Goal: Task Accomplishment & Management: Manage account settings

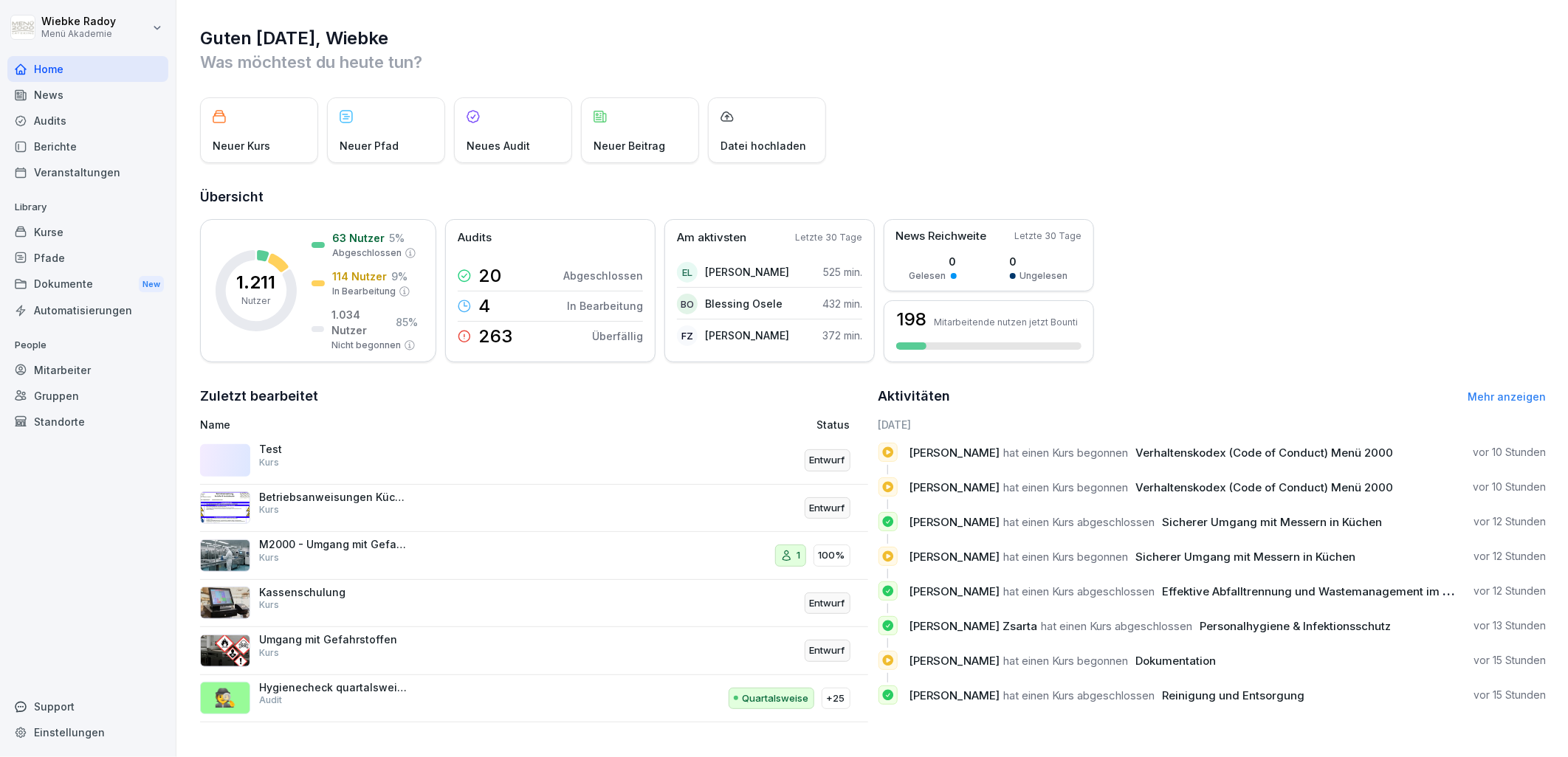
click at [67, 125] on div "Audits" at bounding box center [87, 121] width 161 height 26
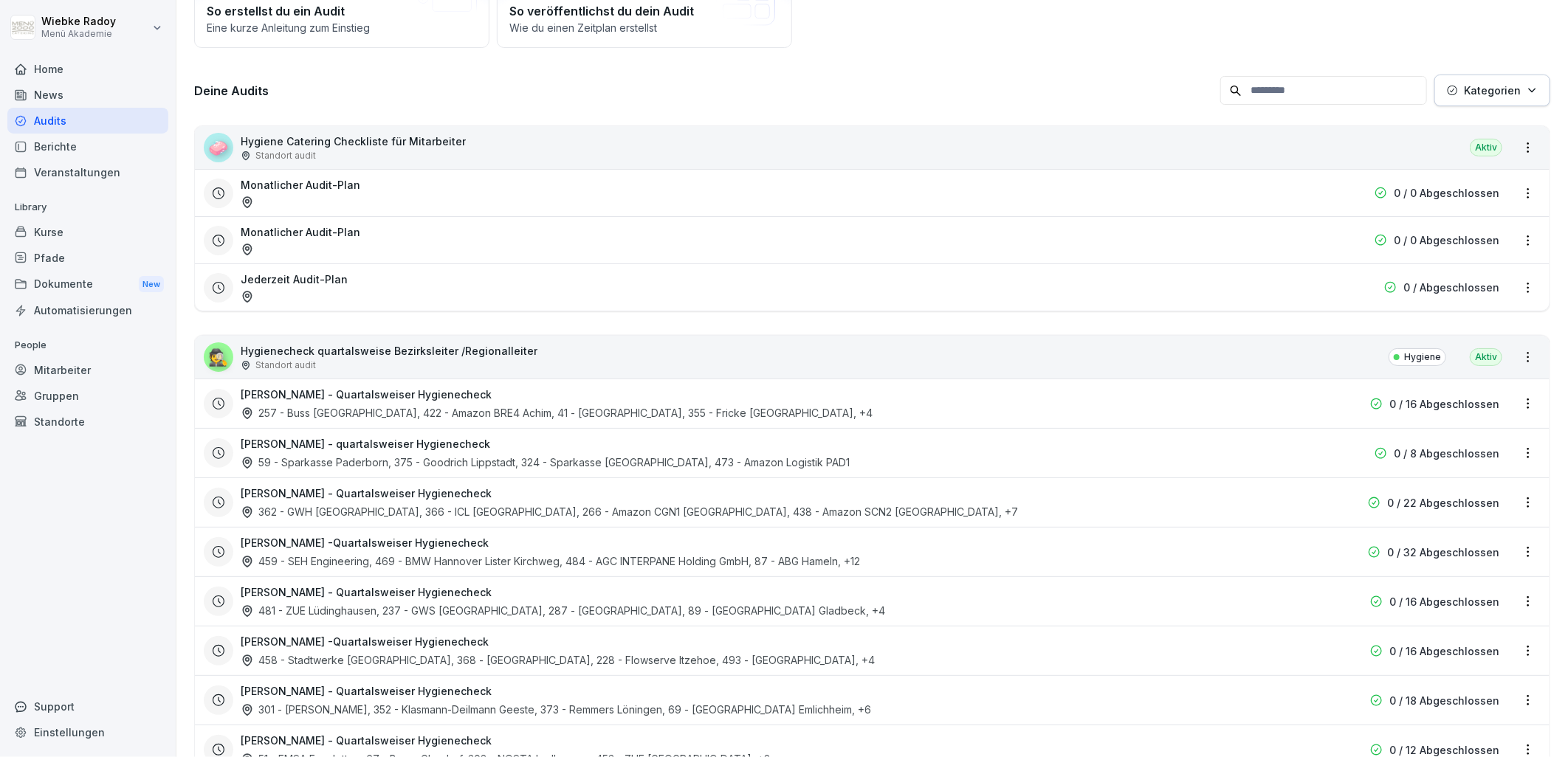
scroll to position [164, 0]
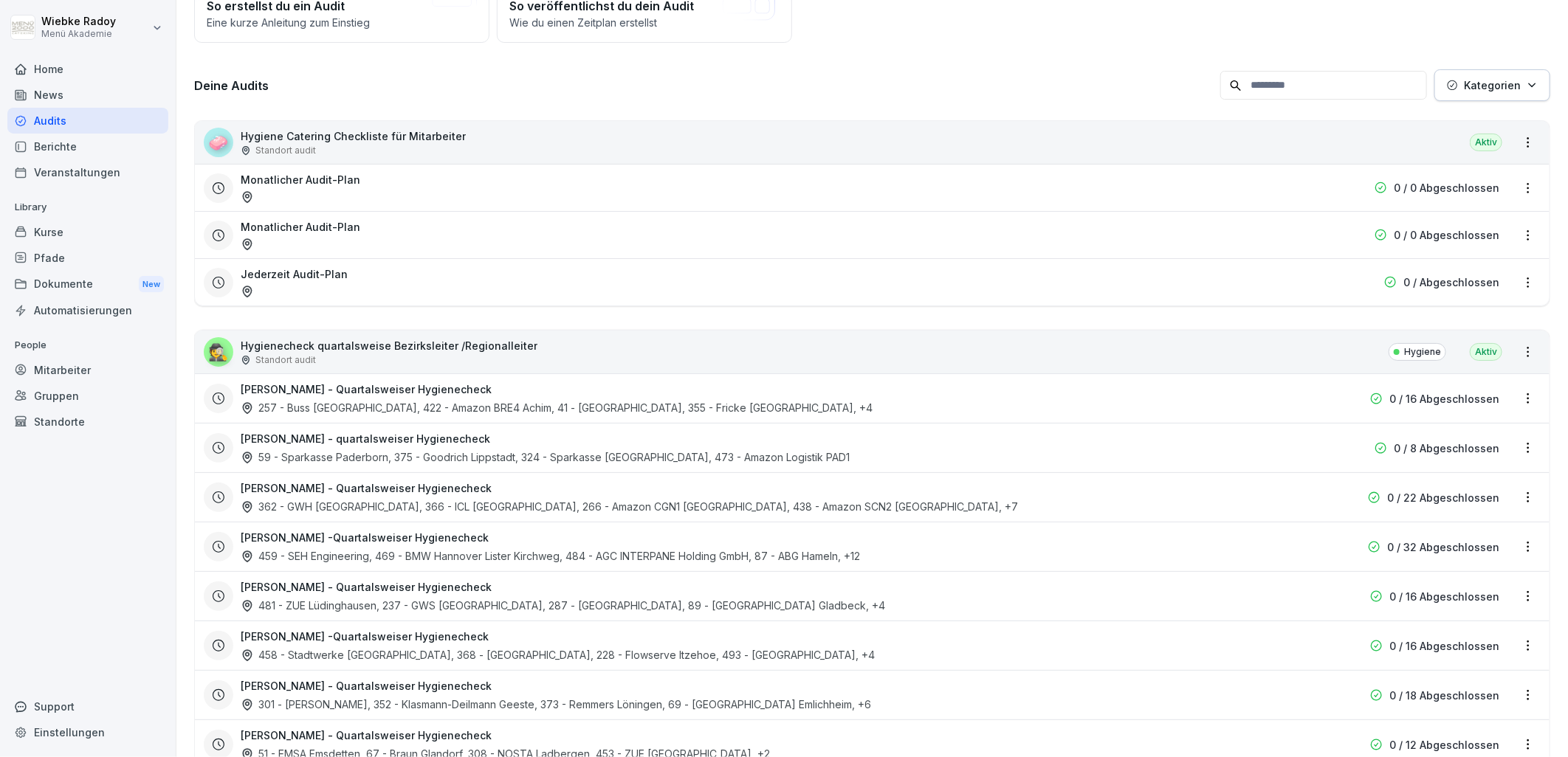
click at [541, 344] on div "🕵️ Hygienecheck quartalsweise Bezirksleiter /Regionalleiter Standort audit Hygi…" at bounding box center [873, 351] width 1355 height 43
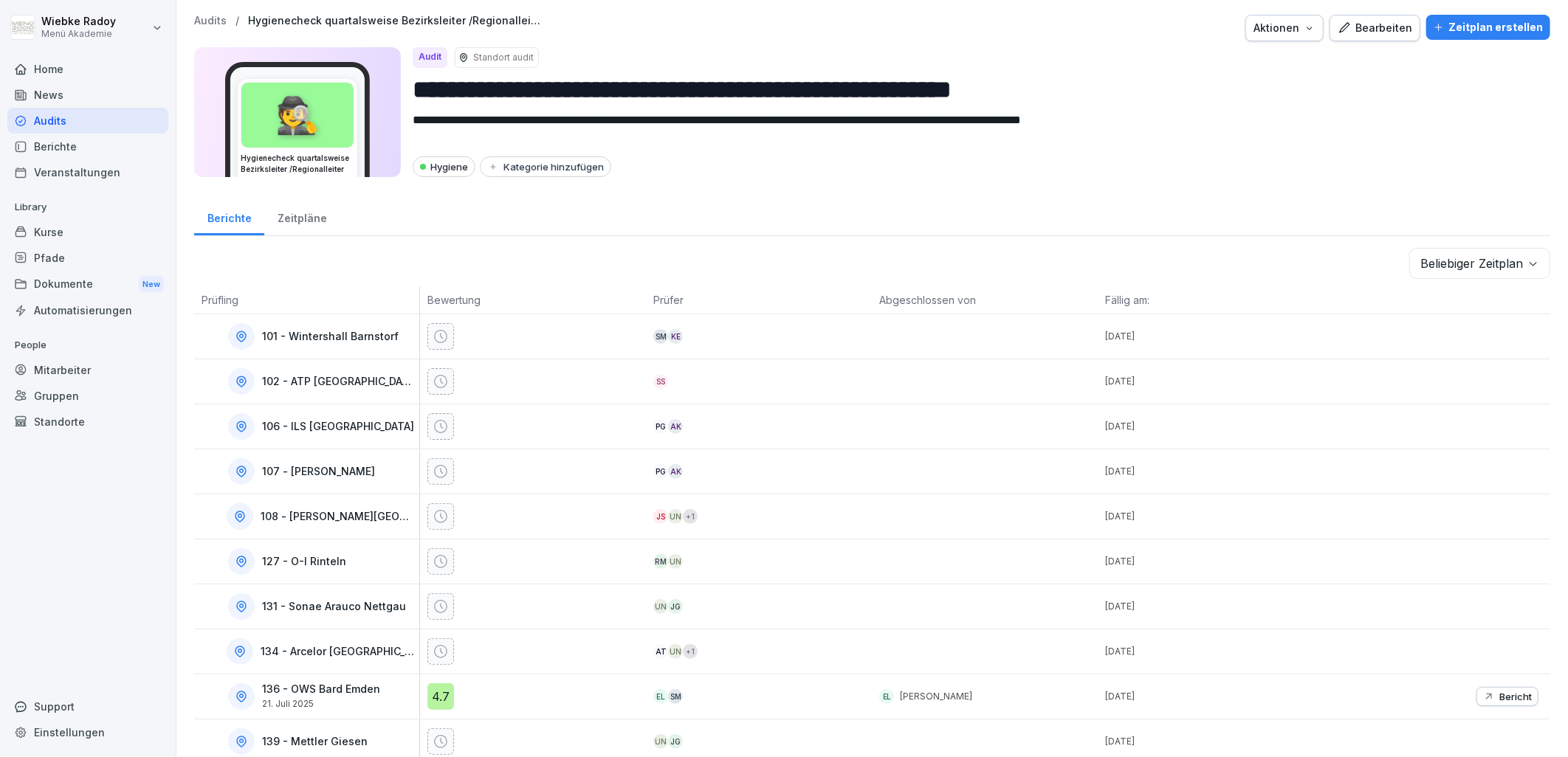
click at [1371, 27] on div "Bearbeiten" at bounding box center [1375, 27] width 74 height 16
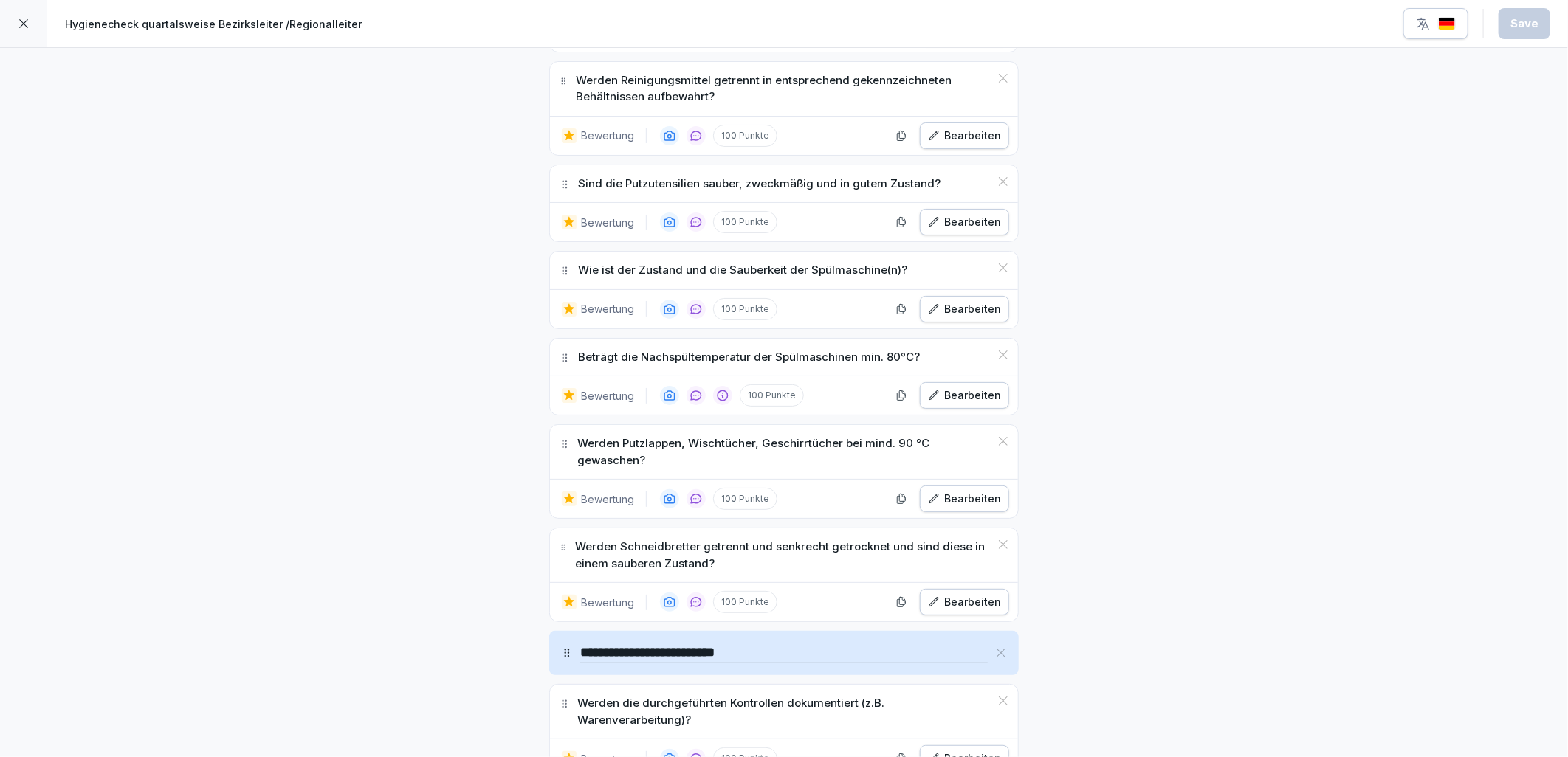
scroll to position [5247, 0]
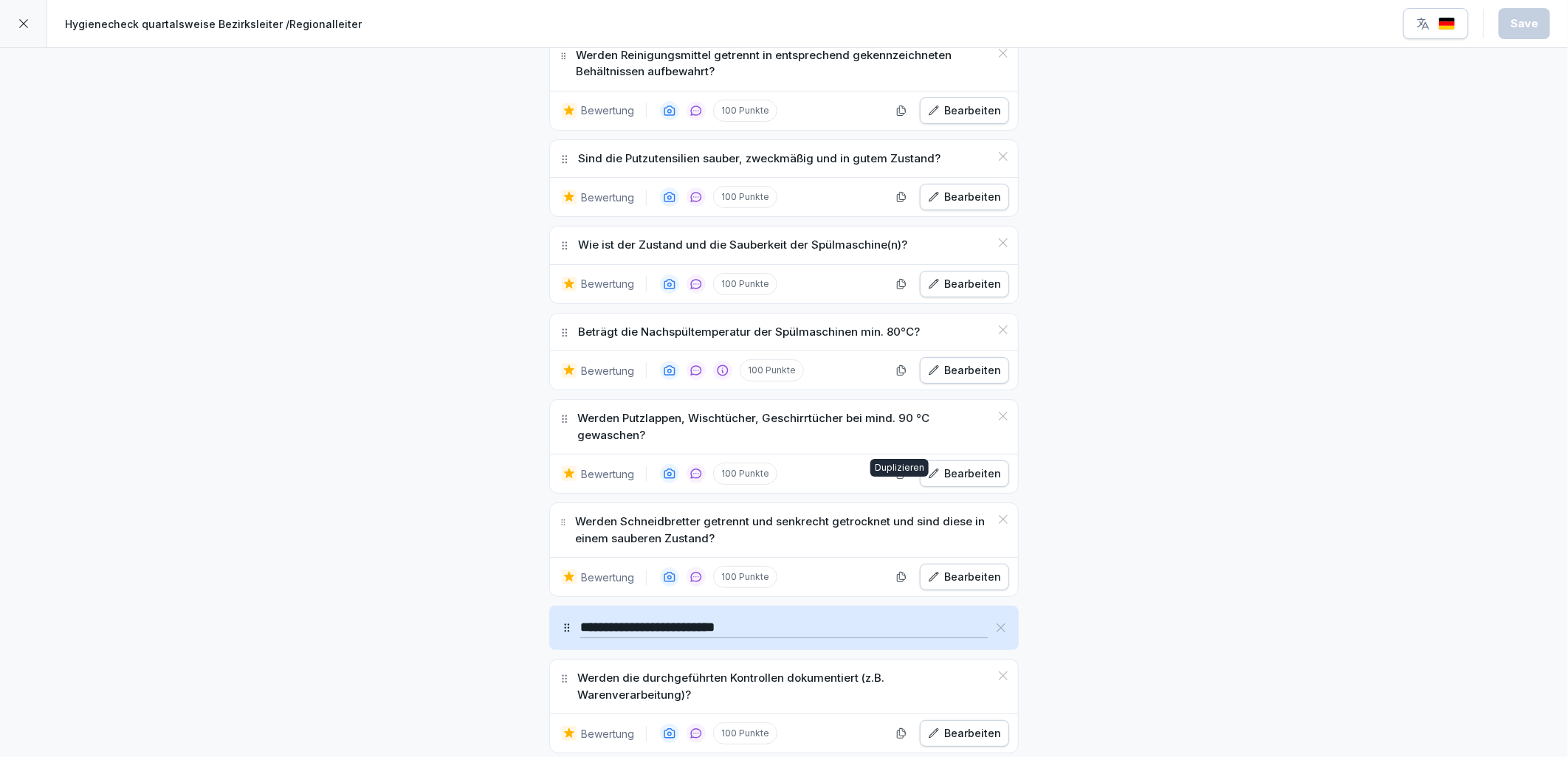
click at [951, 482] on div "Bearbeiten" at bounding box center [964, 474] width 73 height 16
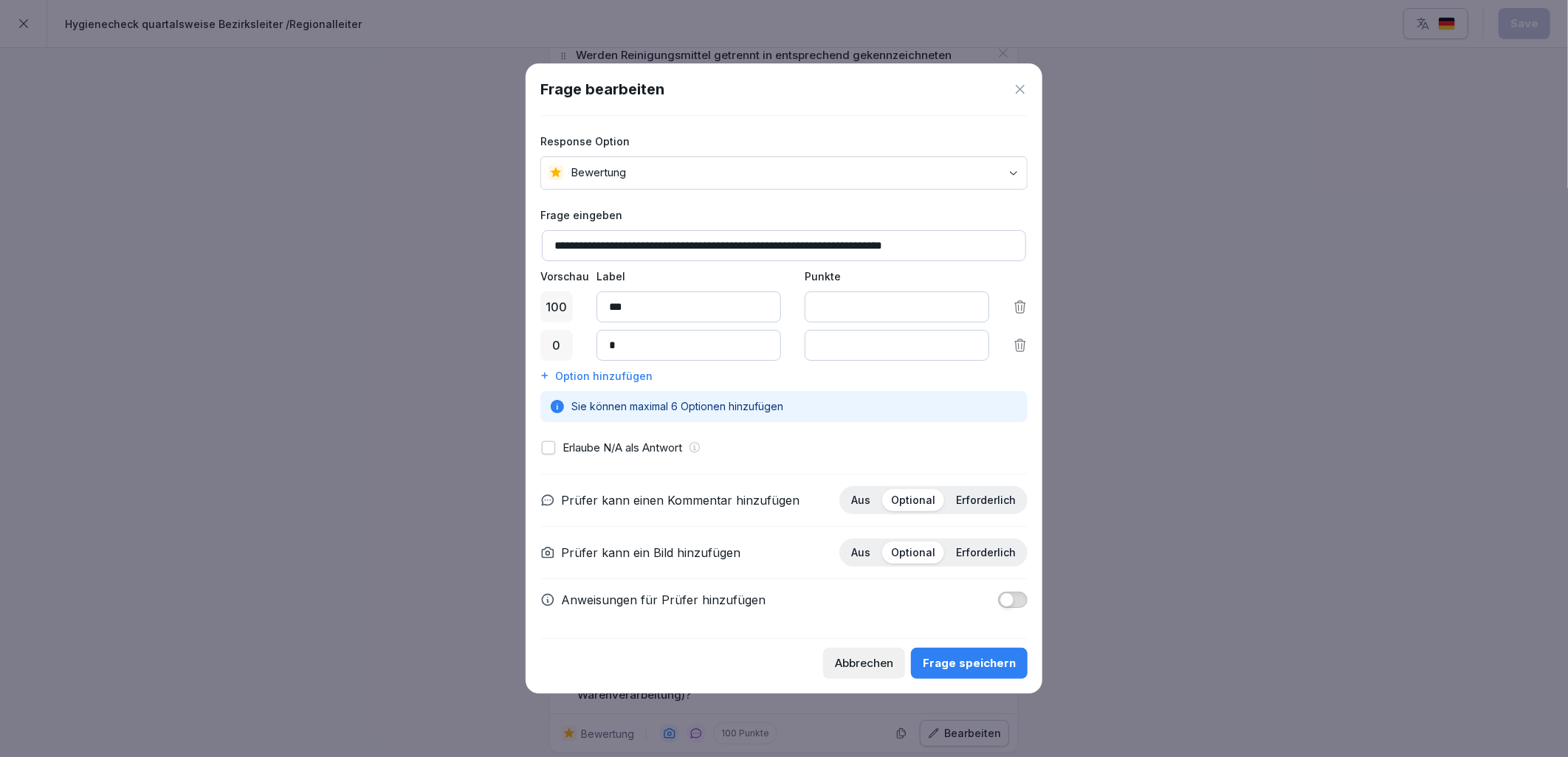
click at [547, 448] on button "button" at bounding box center [548, 448] width 13 height 13
click at [964, 665] on div "Frage speichern" at bounding box center [969, 663] width 93 height 16
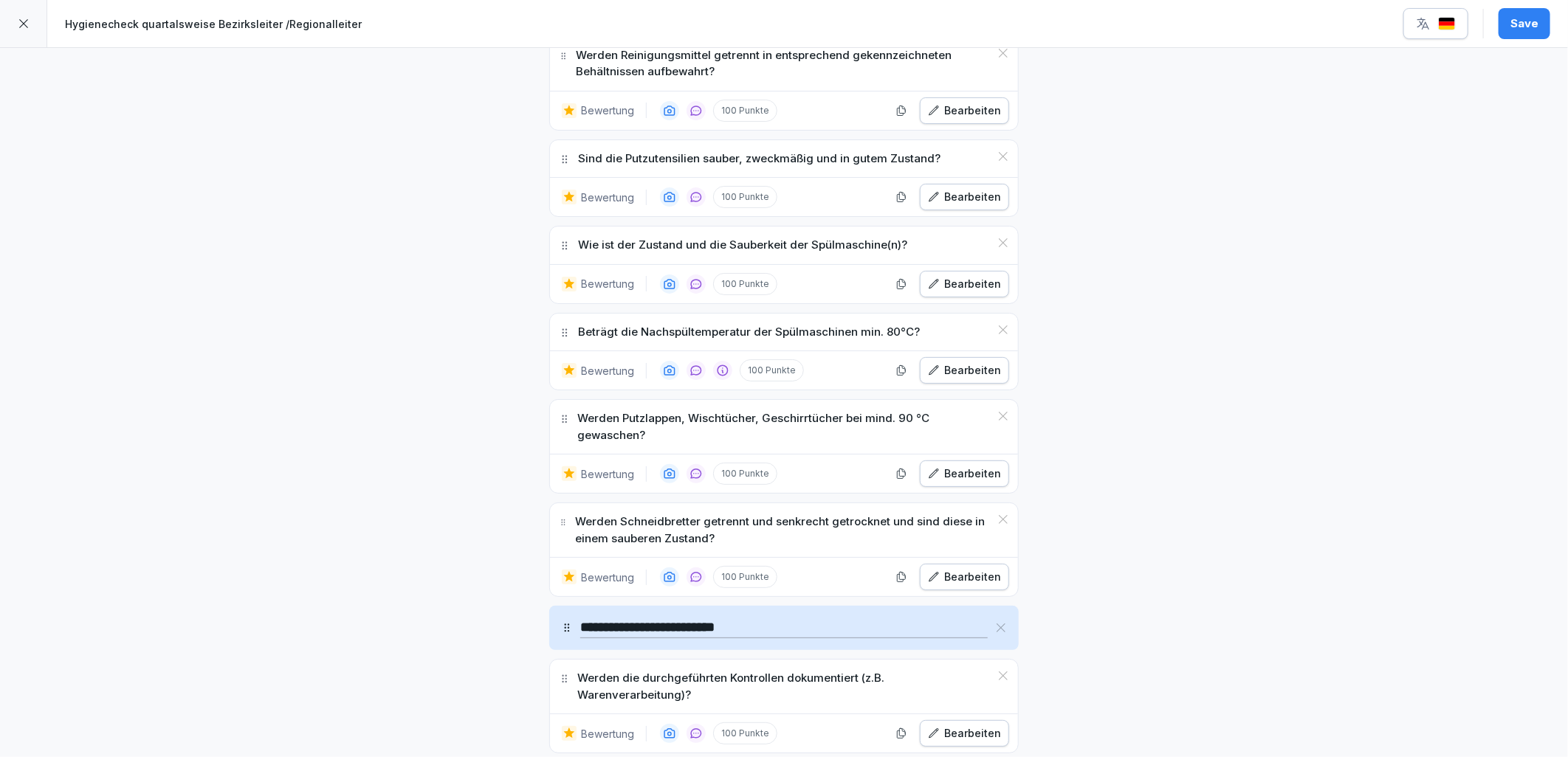
click at [975, 487] on button "Bearbeiten" at bounding box center [964, 474] width 89 height 27
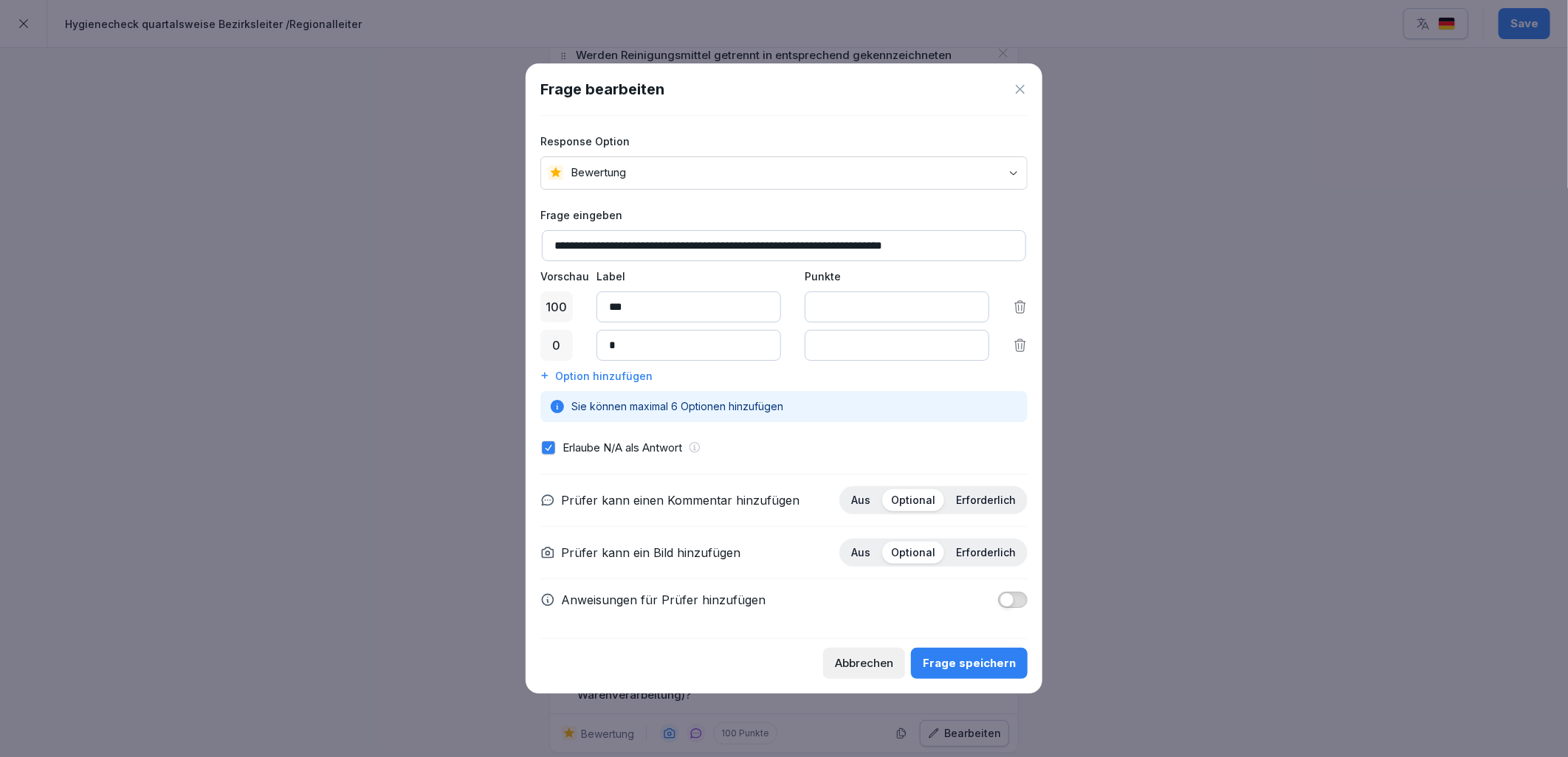
click at [869, 665] on div "Abbrechen" at bounding box center [864, 663] width 58 height 16
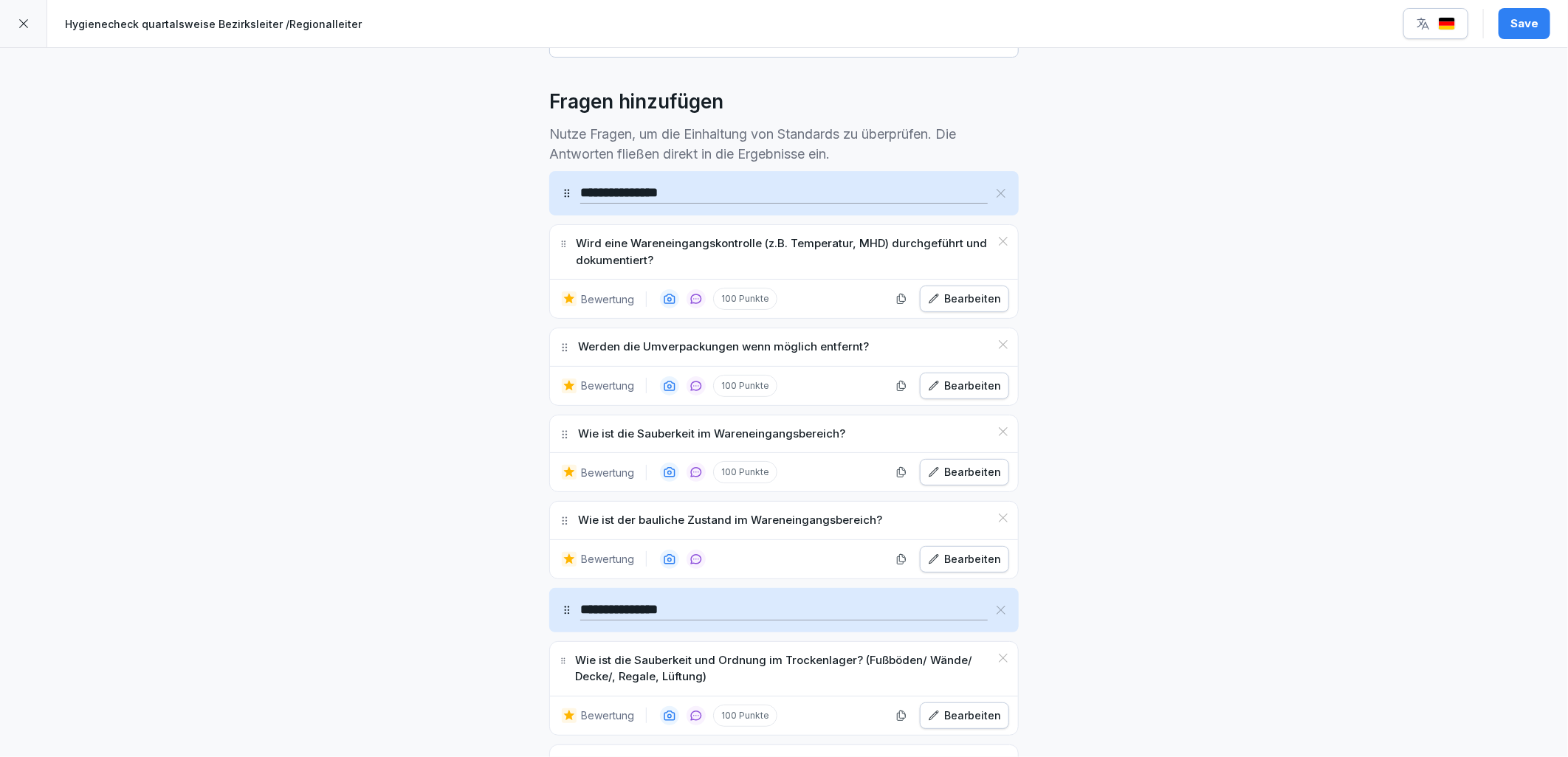
scroll to position [409, 0]
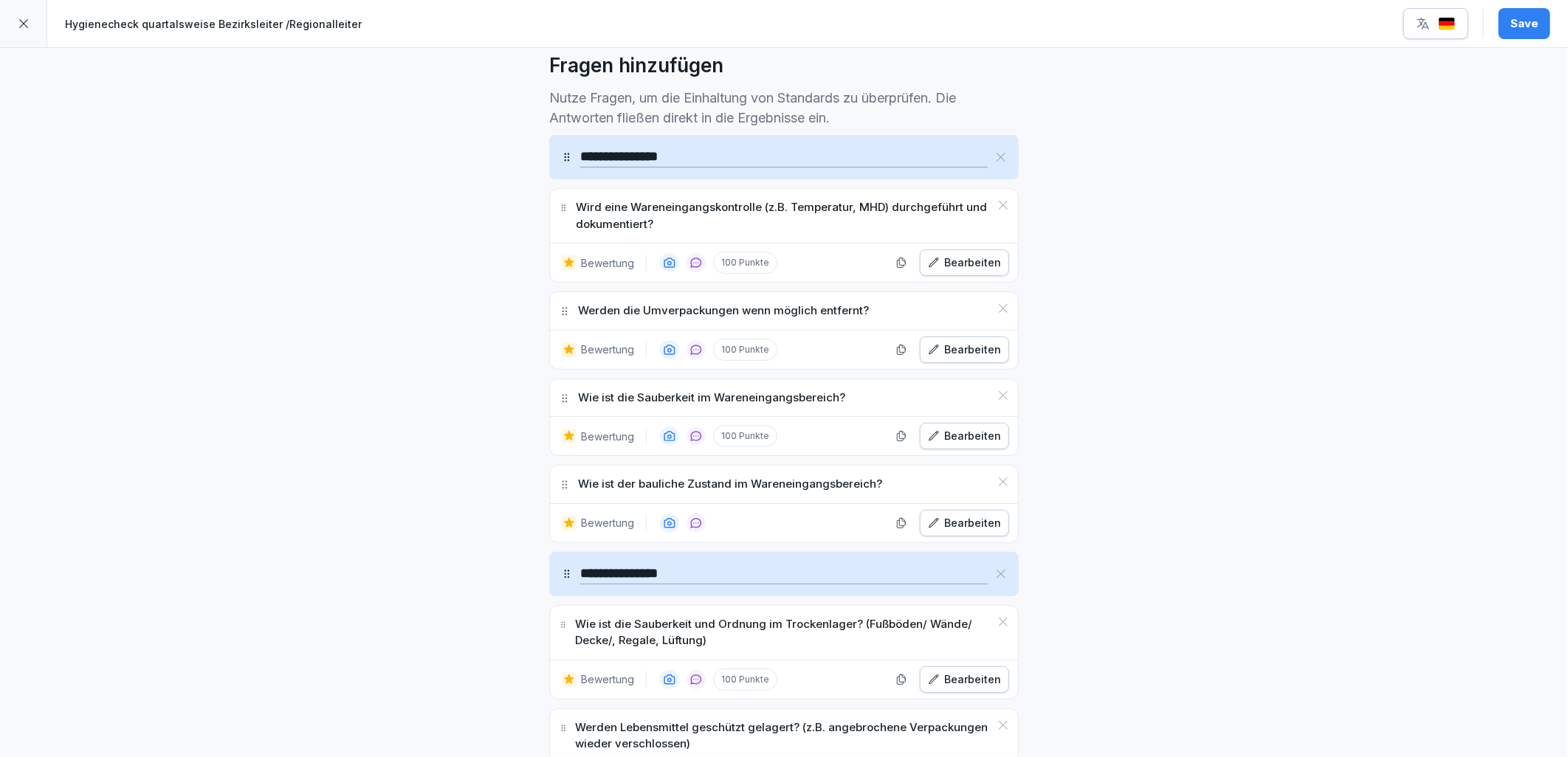
click at [957, 355] on div "Bearbeiten" at bounding box center [964, 349] width 73 height 16
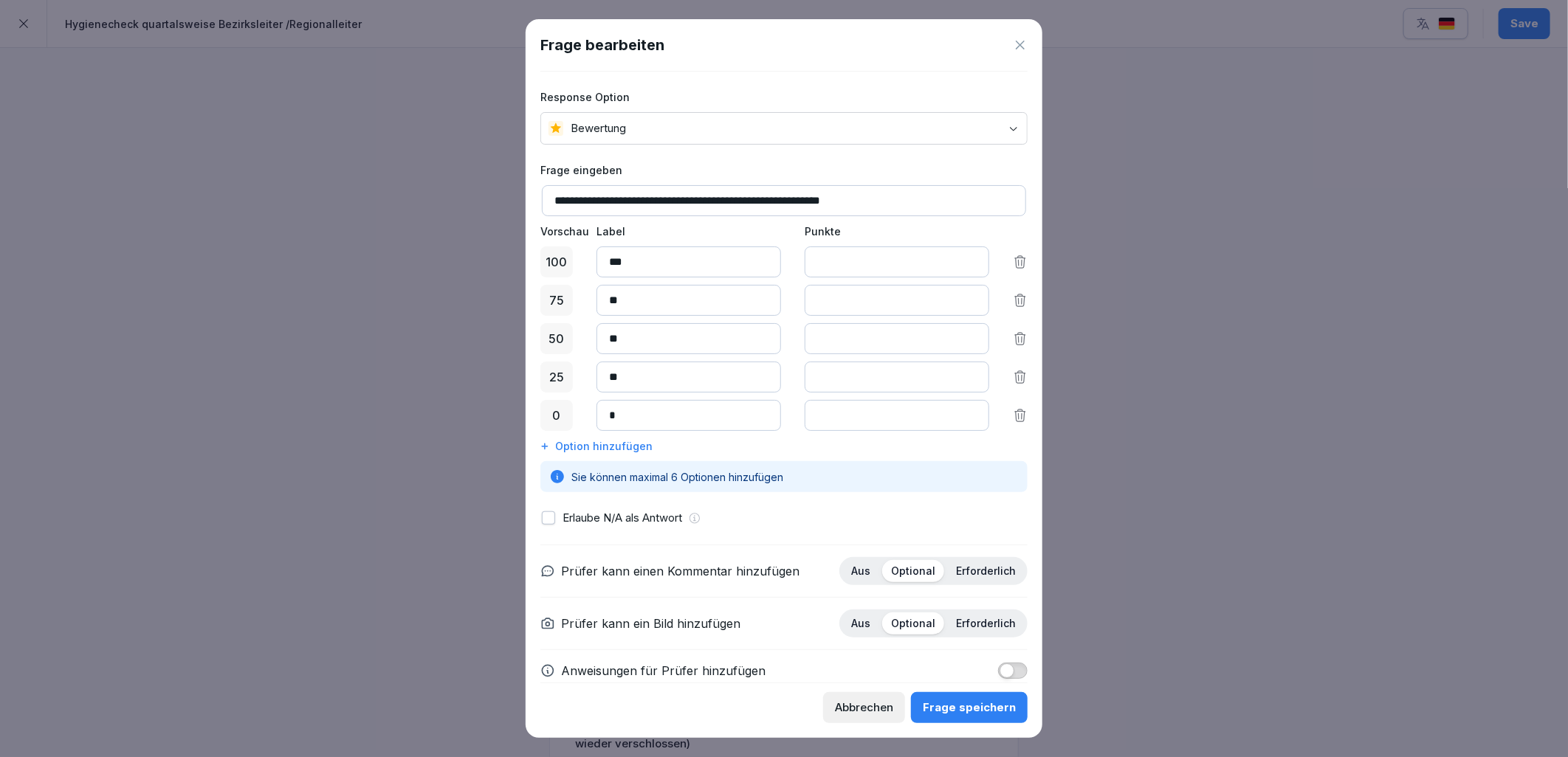
click at [728, 204] on input "**********" at bounding box center [784, 201] width 484 height 31
click at [726, 201] on input "**********" at bounding box center [784, 201] width 484 height 31
type input "**********"
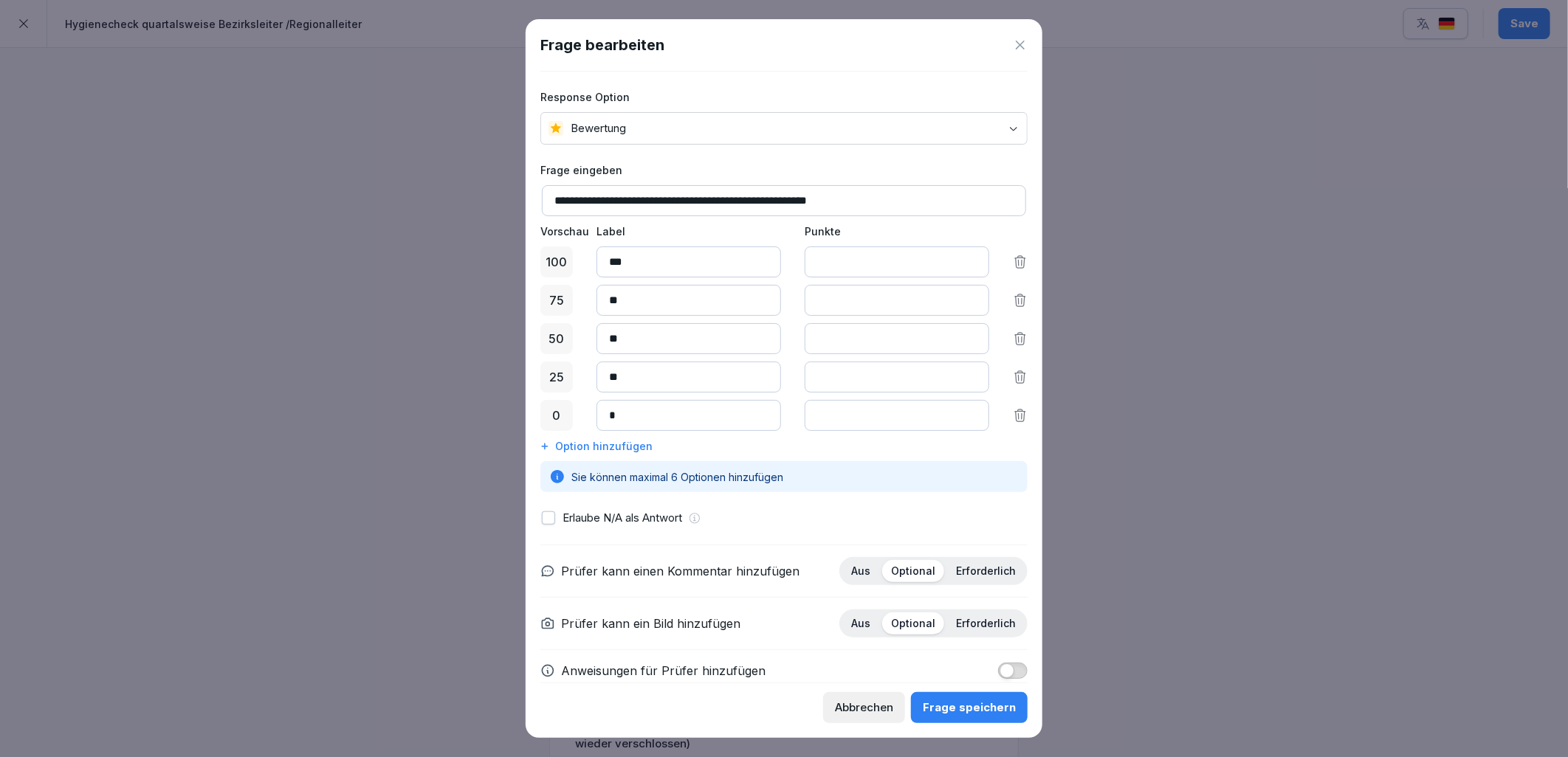
click at [978, 706] on div "Frage speichern" at bounding box center [969, 708] width 93 height 16
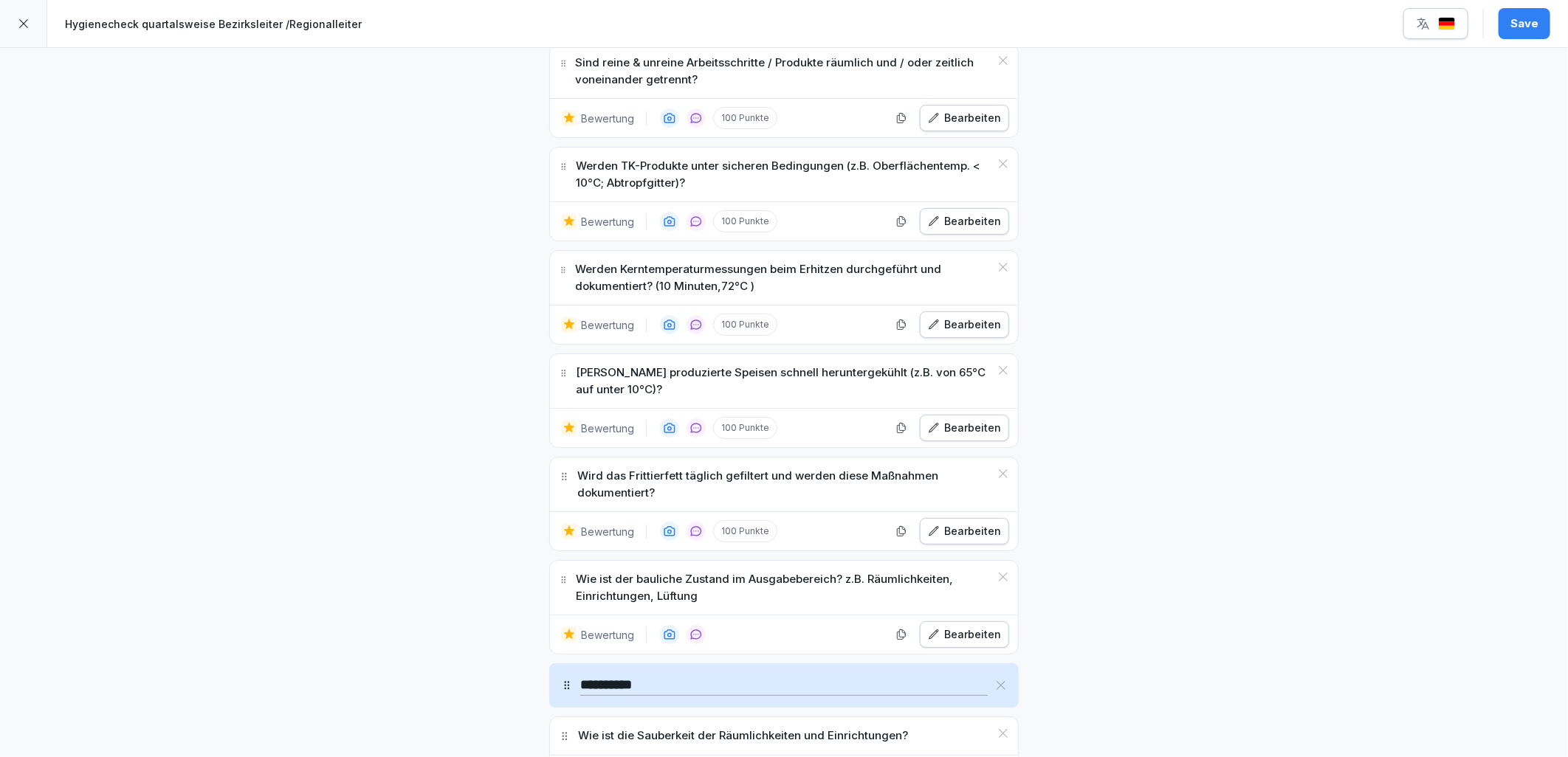
scroll to position [2623, 0]
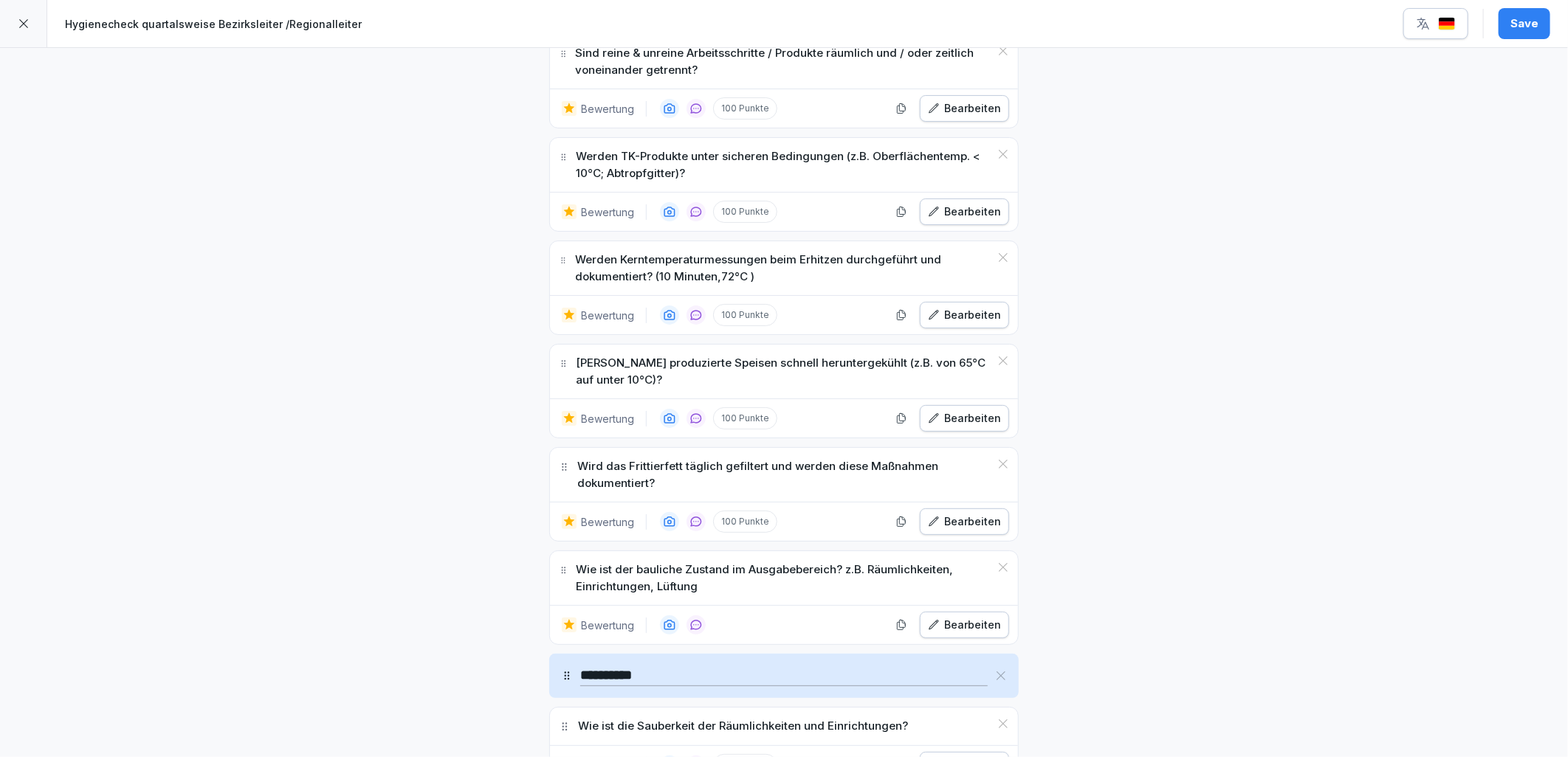
click at [928, 424] on icon "button" at bounding box center [934, 418] width 12 height 12
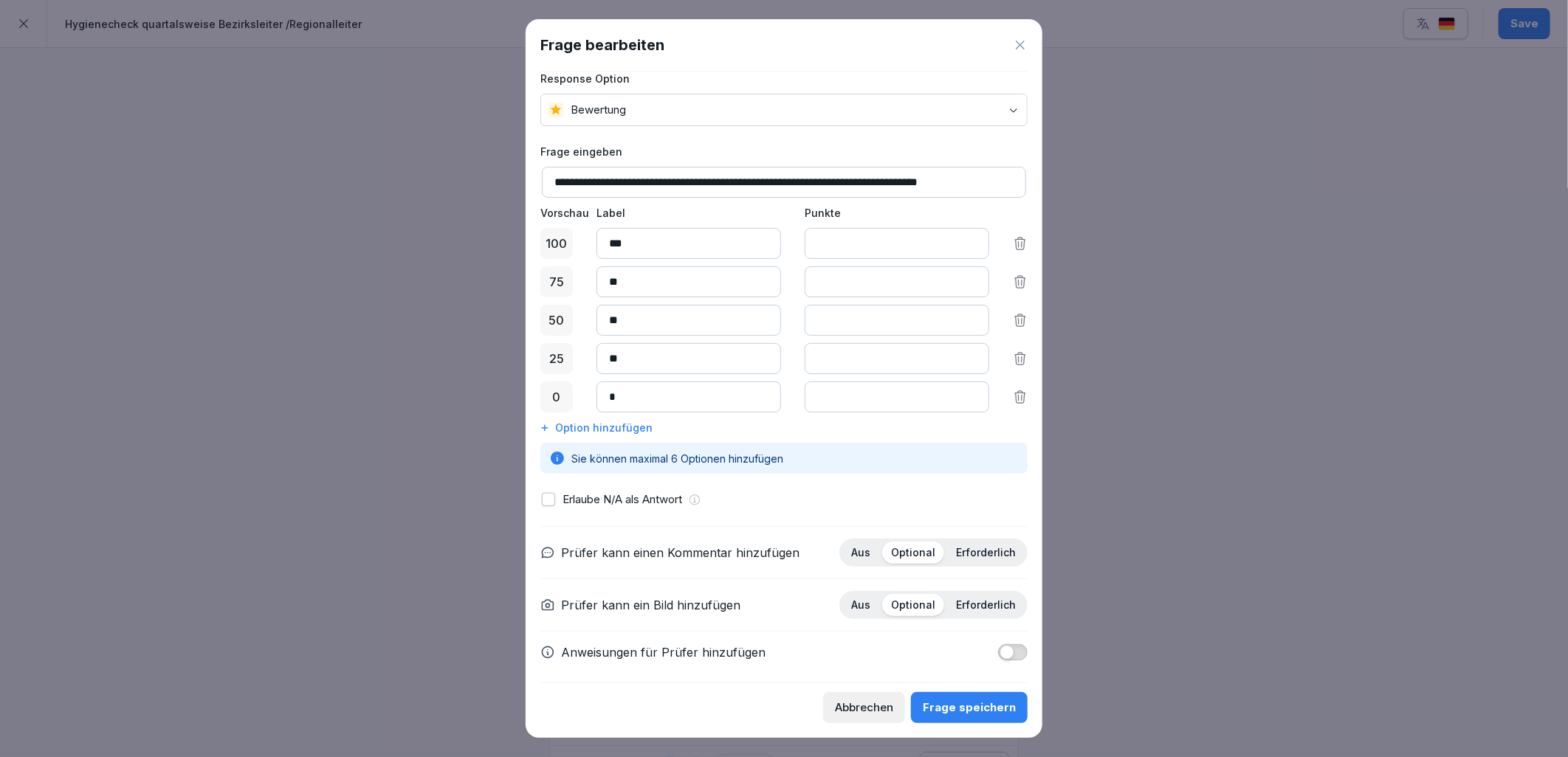
scroll to position [27, 0]
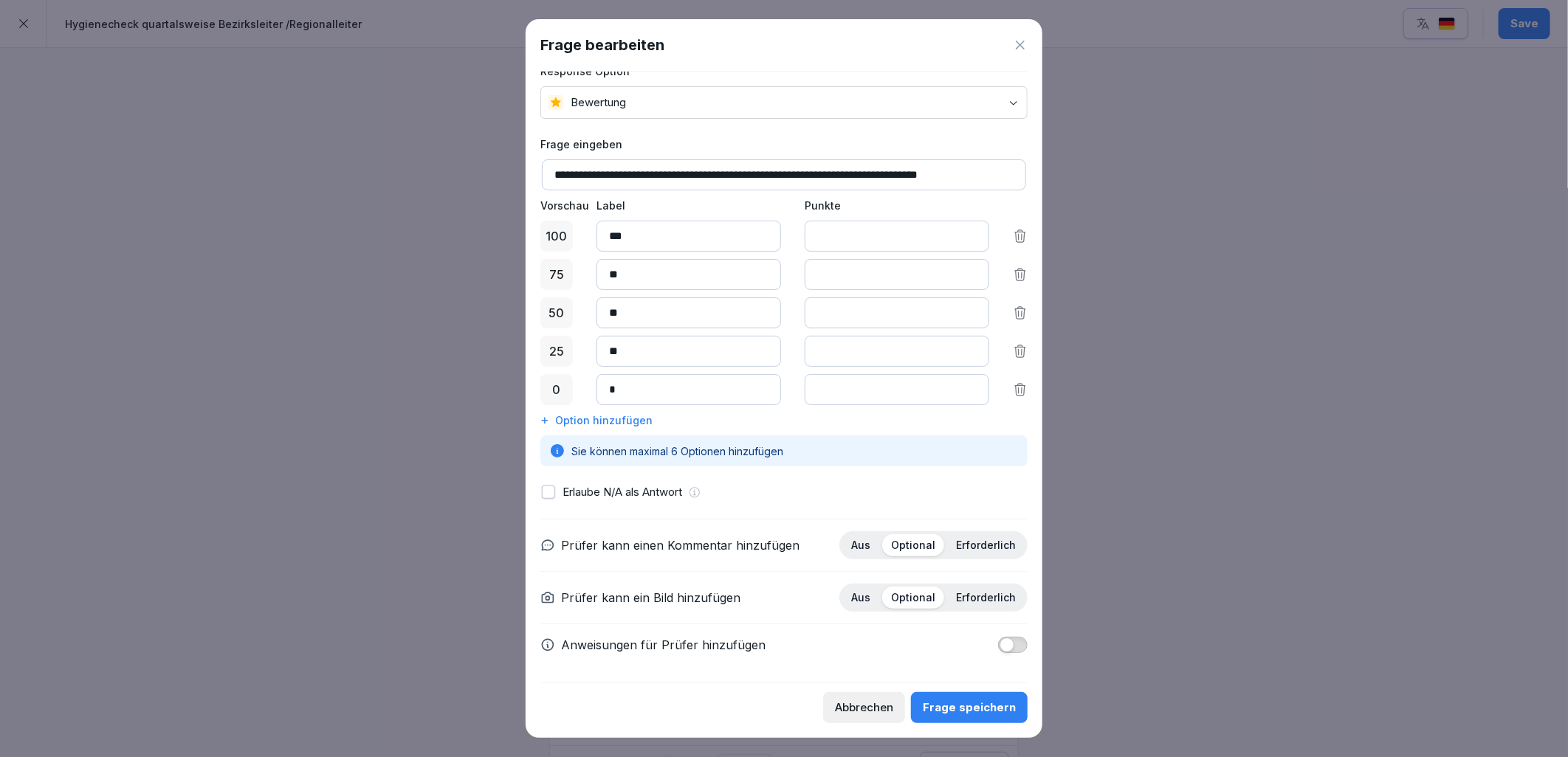
click at [1011, 646] on button "button" at bounding box center [1013, 644] width 30 height 16
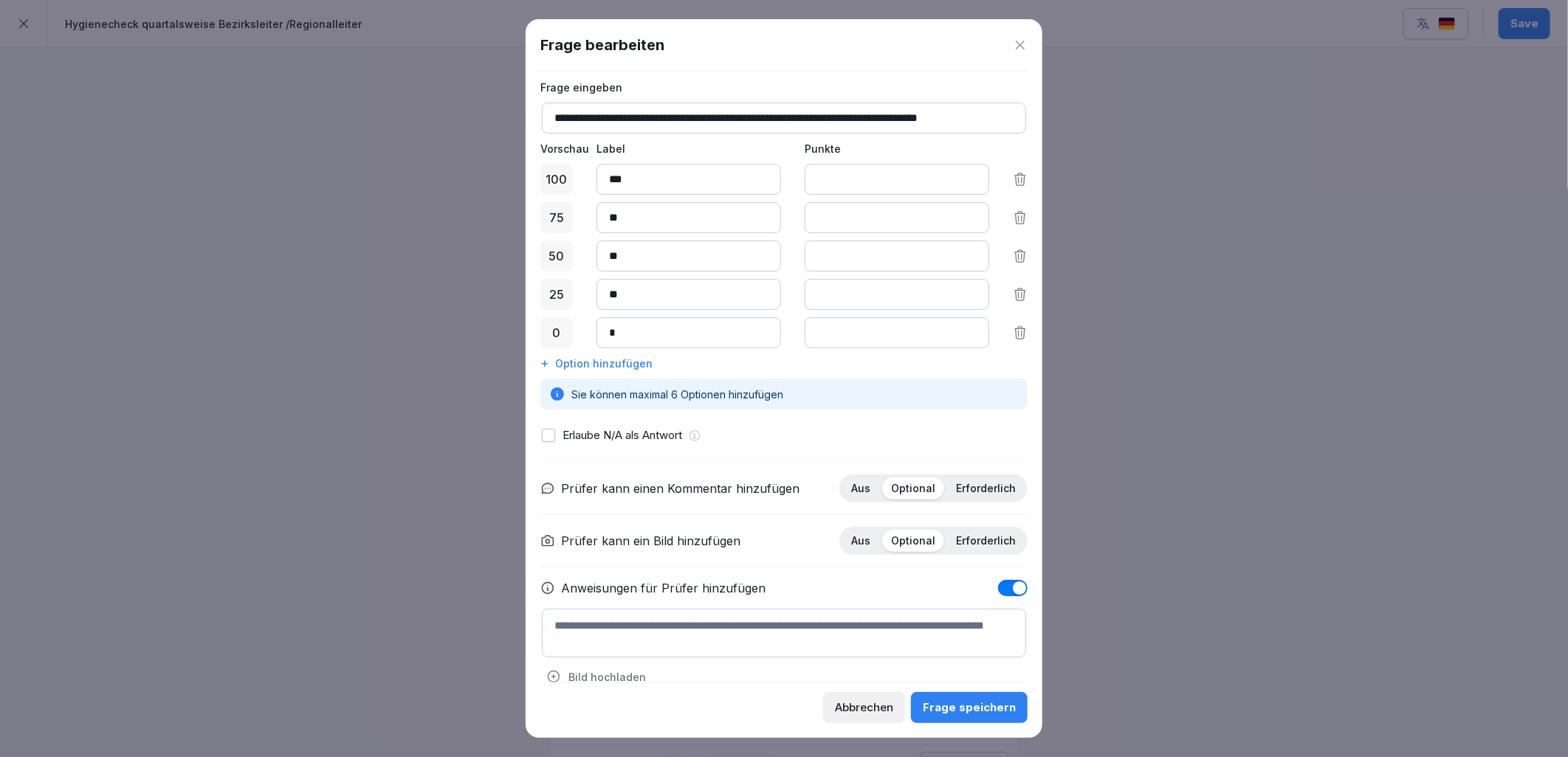
scroll to position [107, 0]
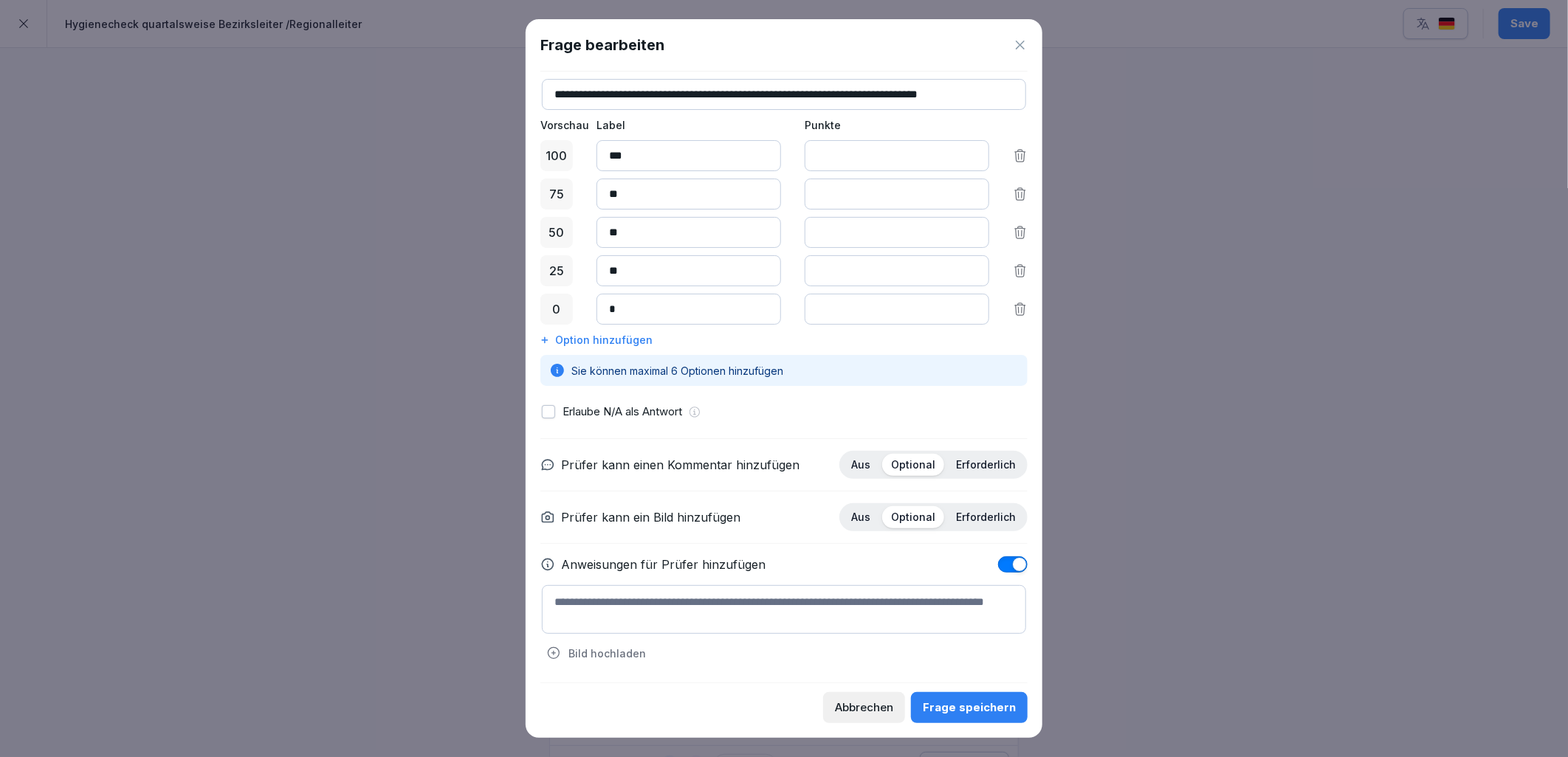
click at [800, 611] on textarea at bounding box center [784, 609] width 484 height 49
type textarea "*"
type textarea "**********"
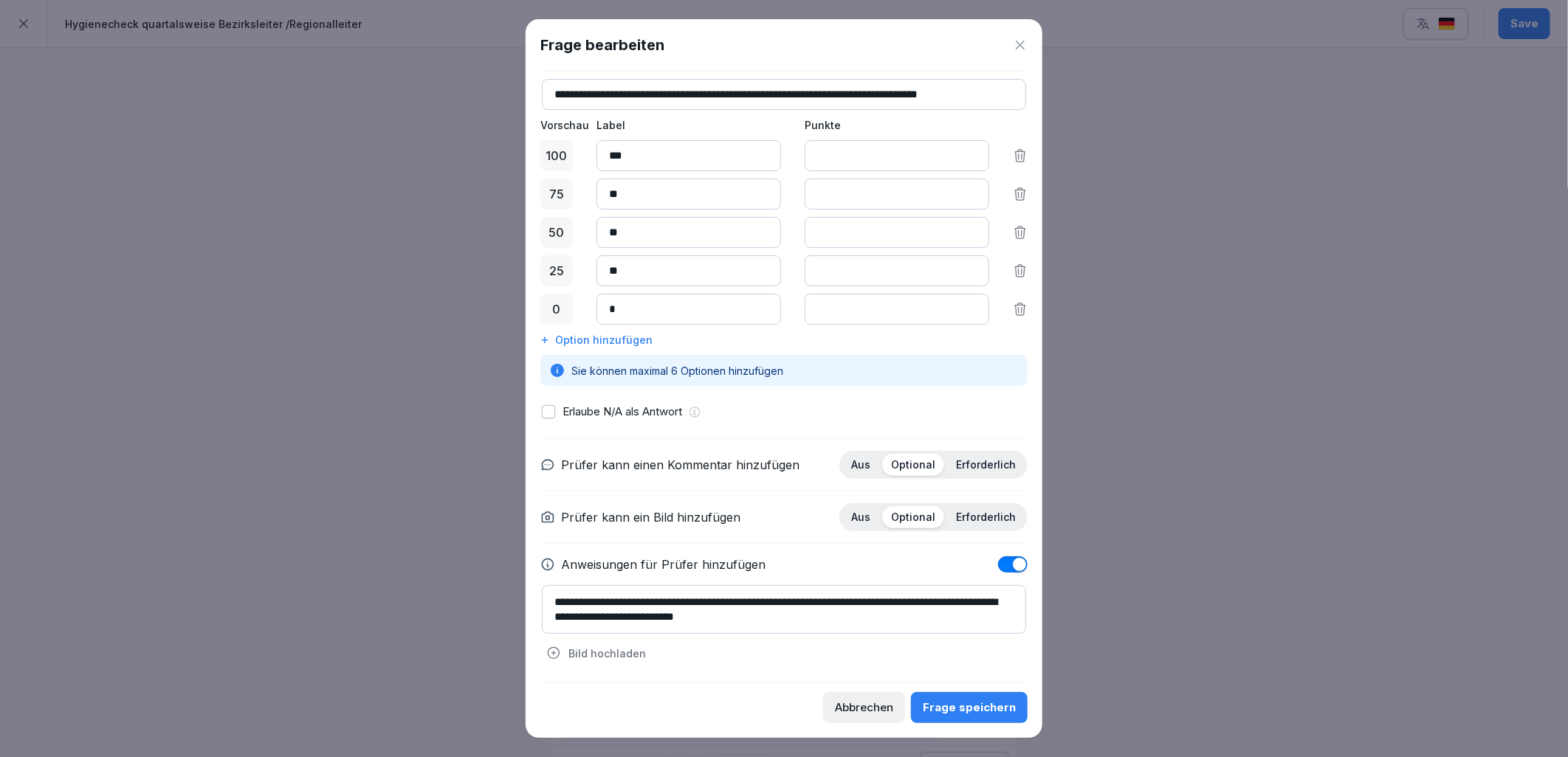
click at [986, 716] on div "Frage speichern" at bounding box center [969, 708] width 93 height 16
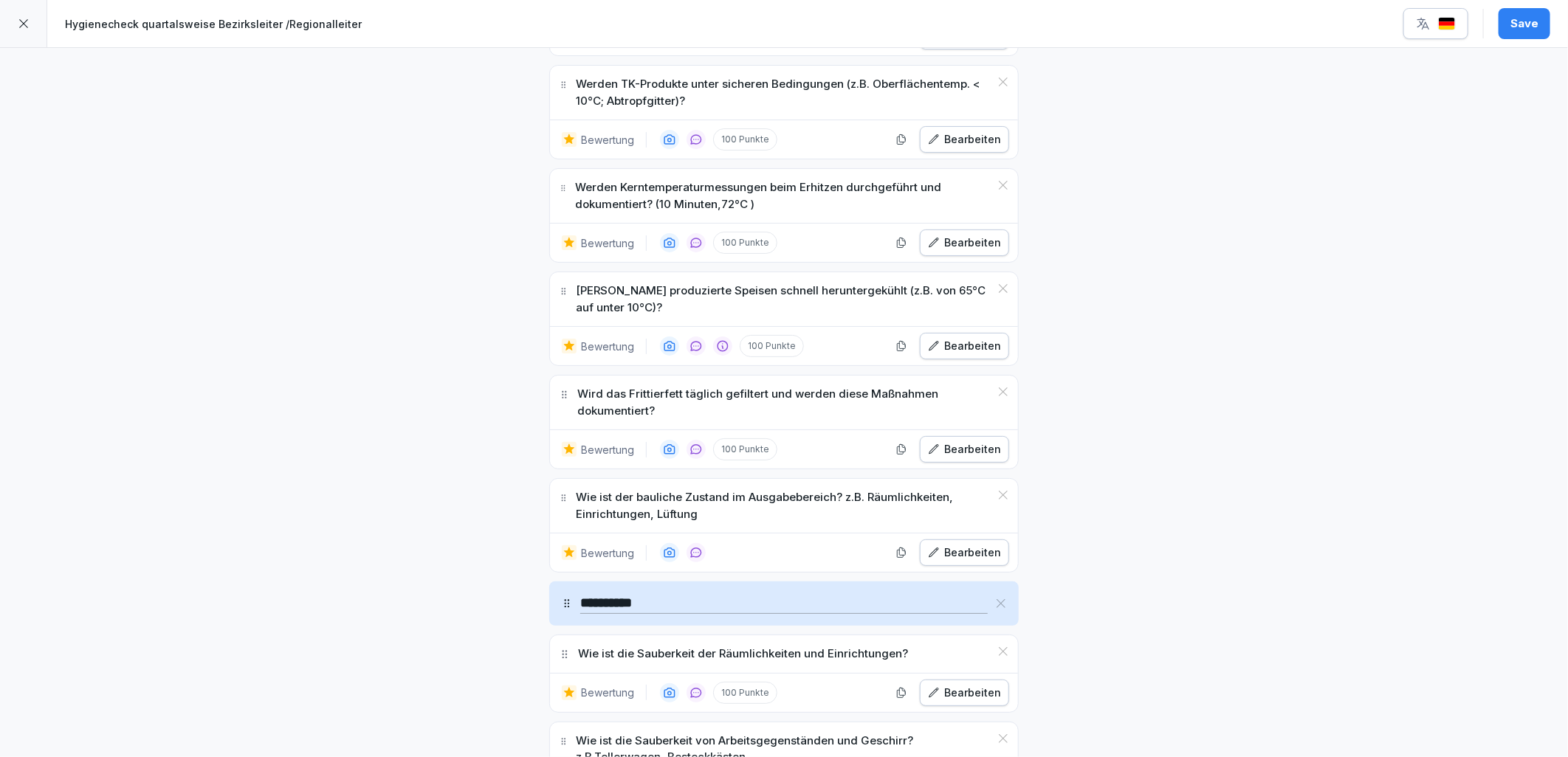
scroll to position [2787, 0]
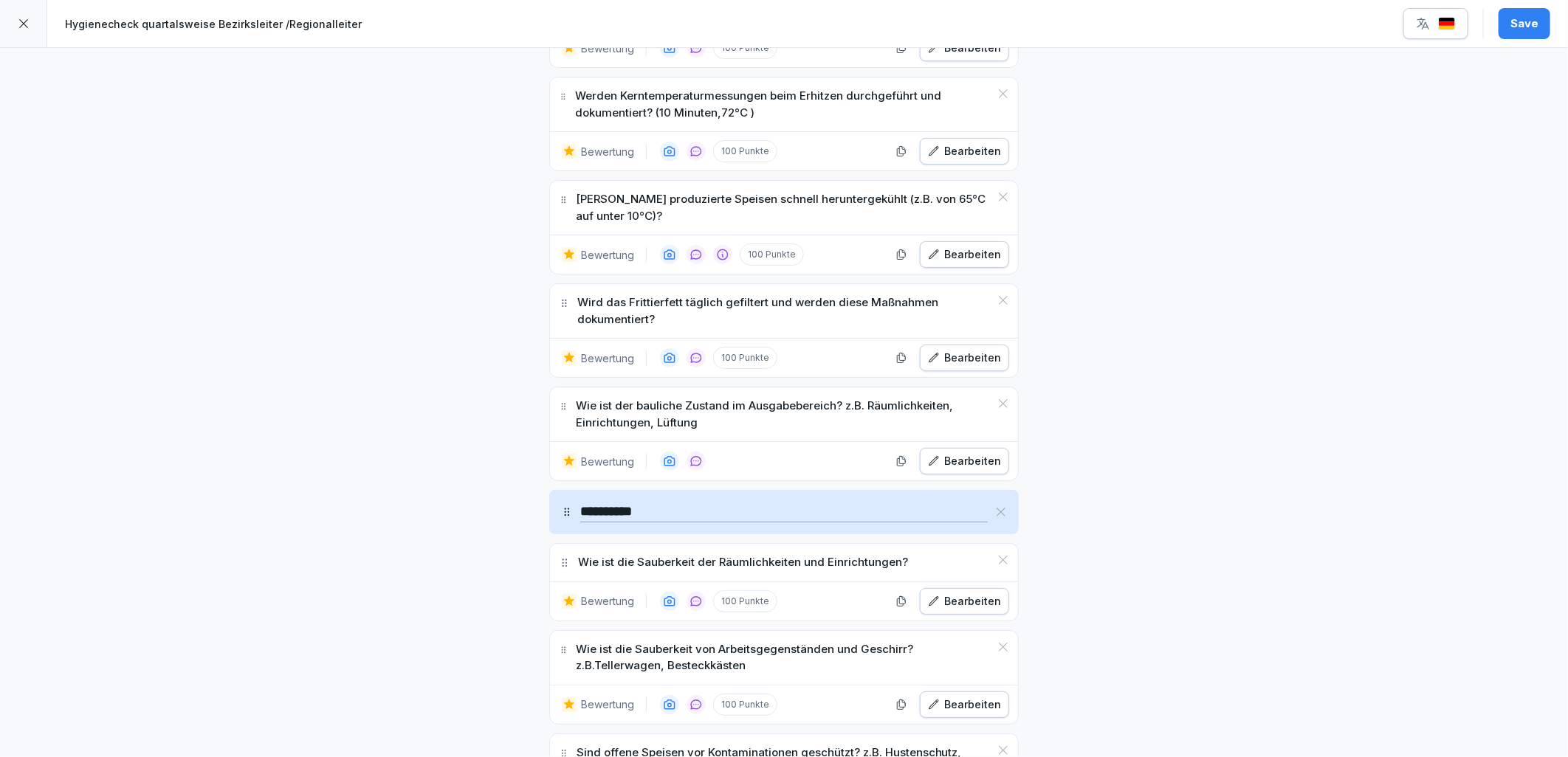
click at [954, 366] on div "Bearbeiten" at bounding box center [964, 358] width 73 height 16
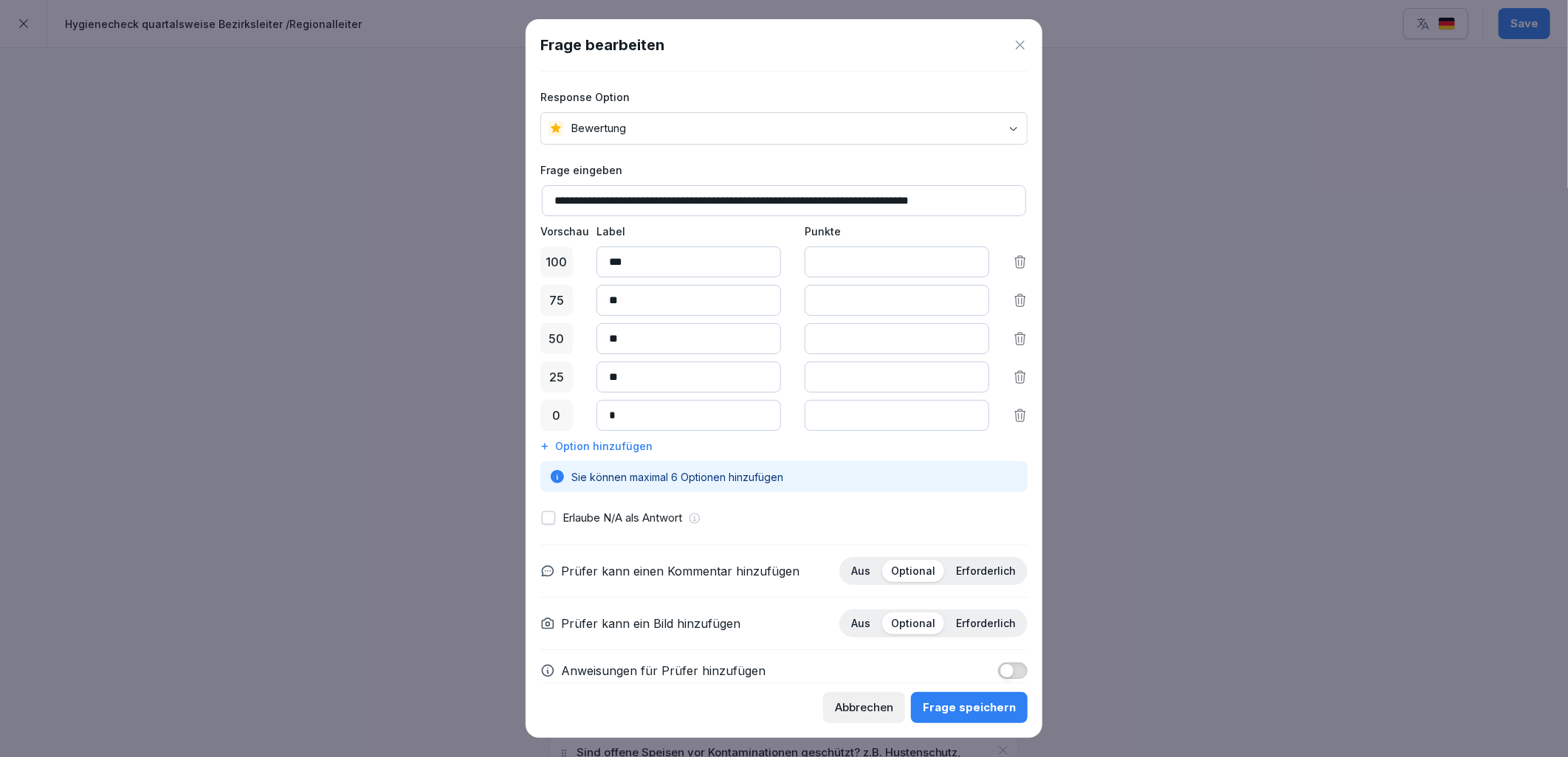
scroll to position [27, 0]
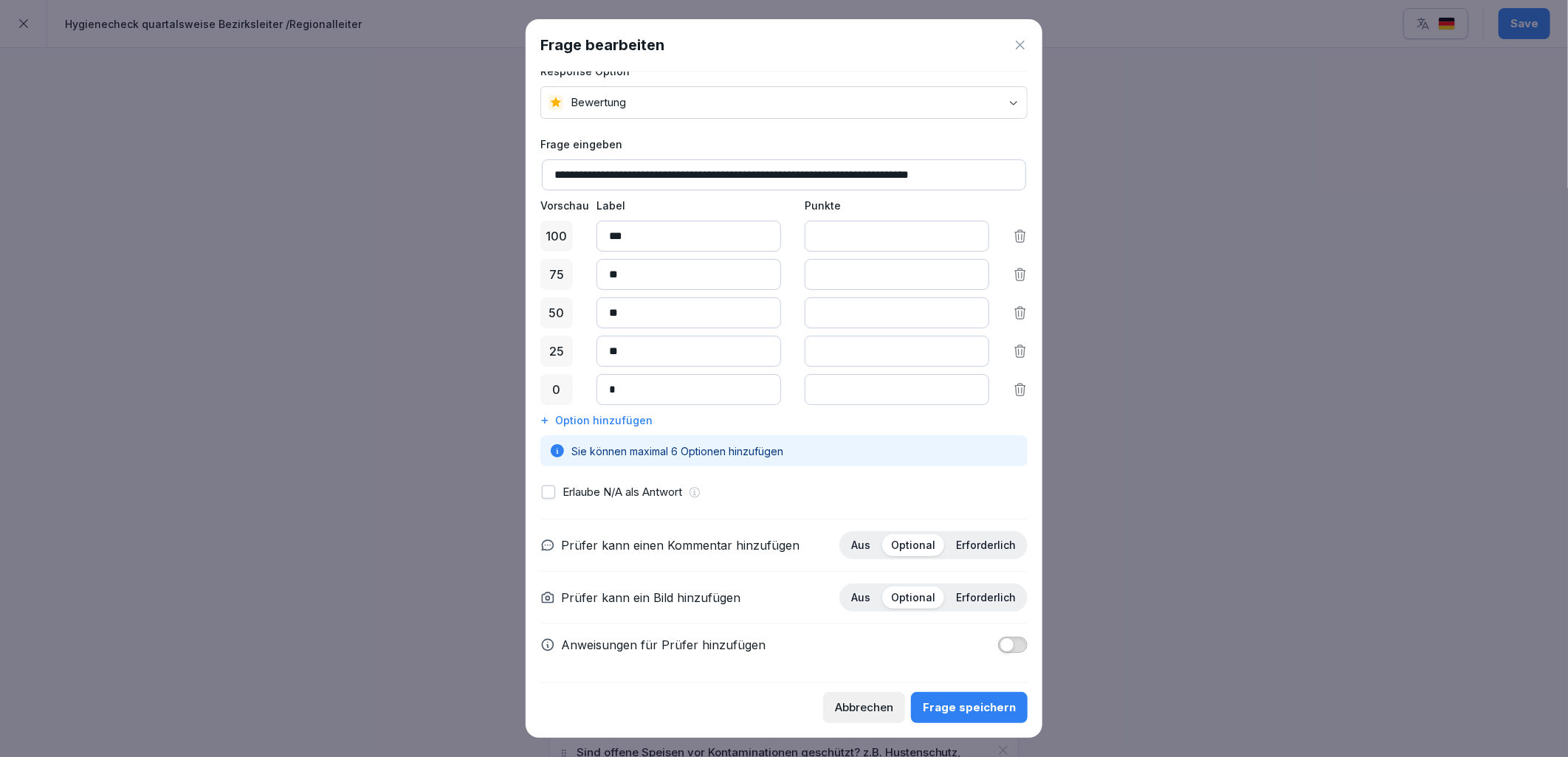
click at [999, 648] on span "button" at bounding box center [1006, 644] width 15 height 15
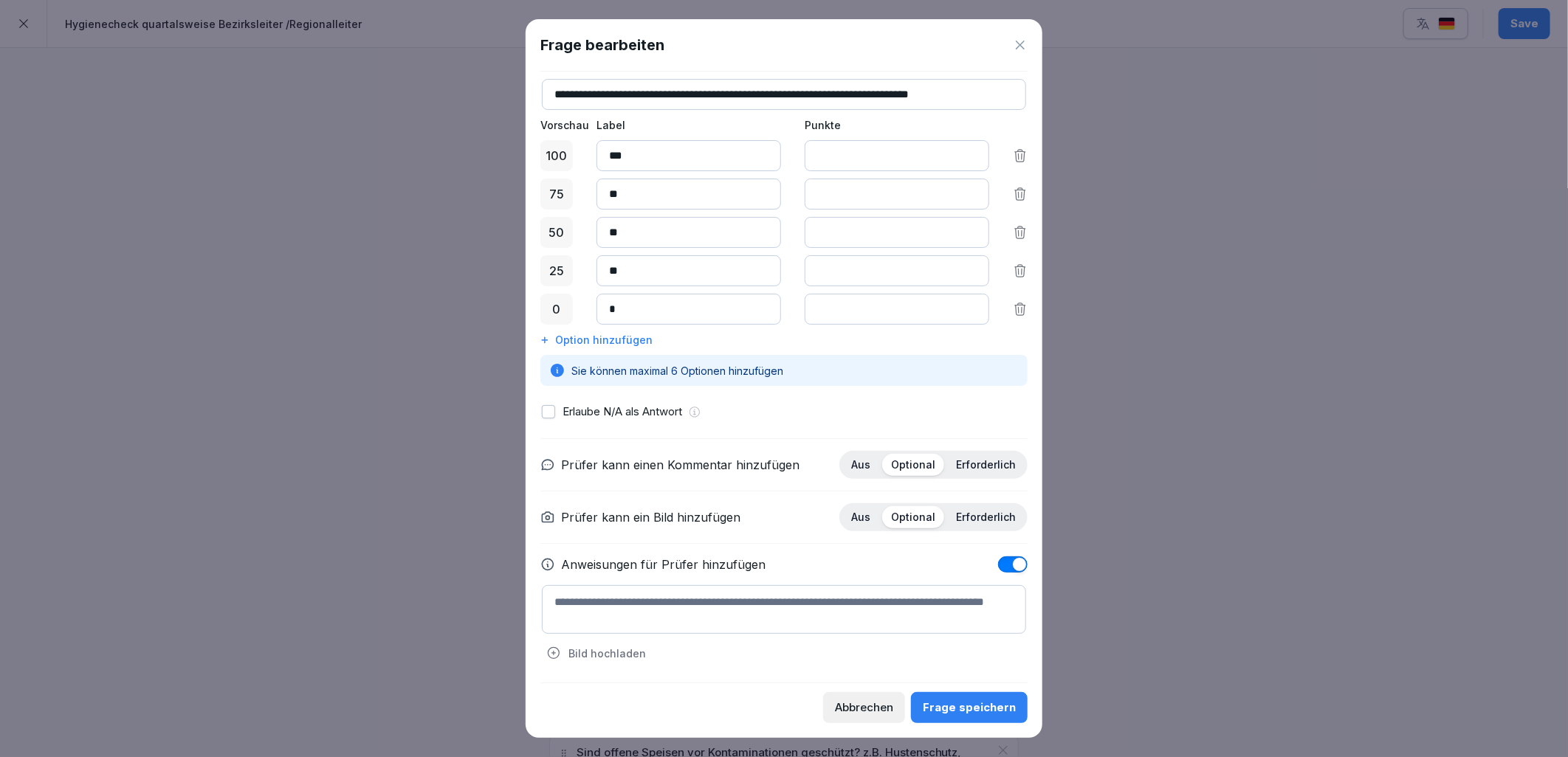
click at [679, 616] on textarea at bounding box center [784, 609] width 484 height 49
click at [831, 603] on textarea "**********" at bounding box center [784, 609] width 484 height 49
type textarea "**********"
click at [962, 699] on button "Frage speichern" at bounding box center [969, 708] width 117 height 31
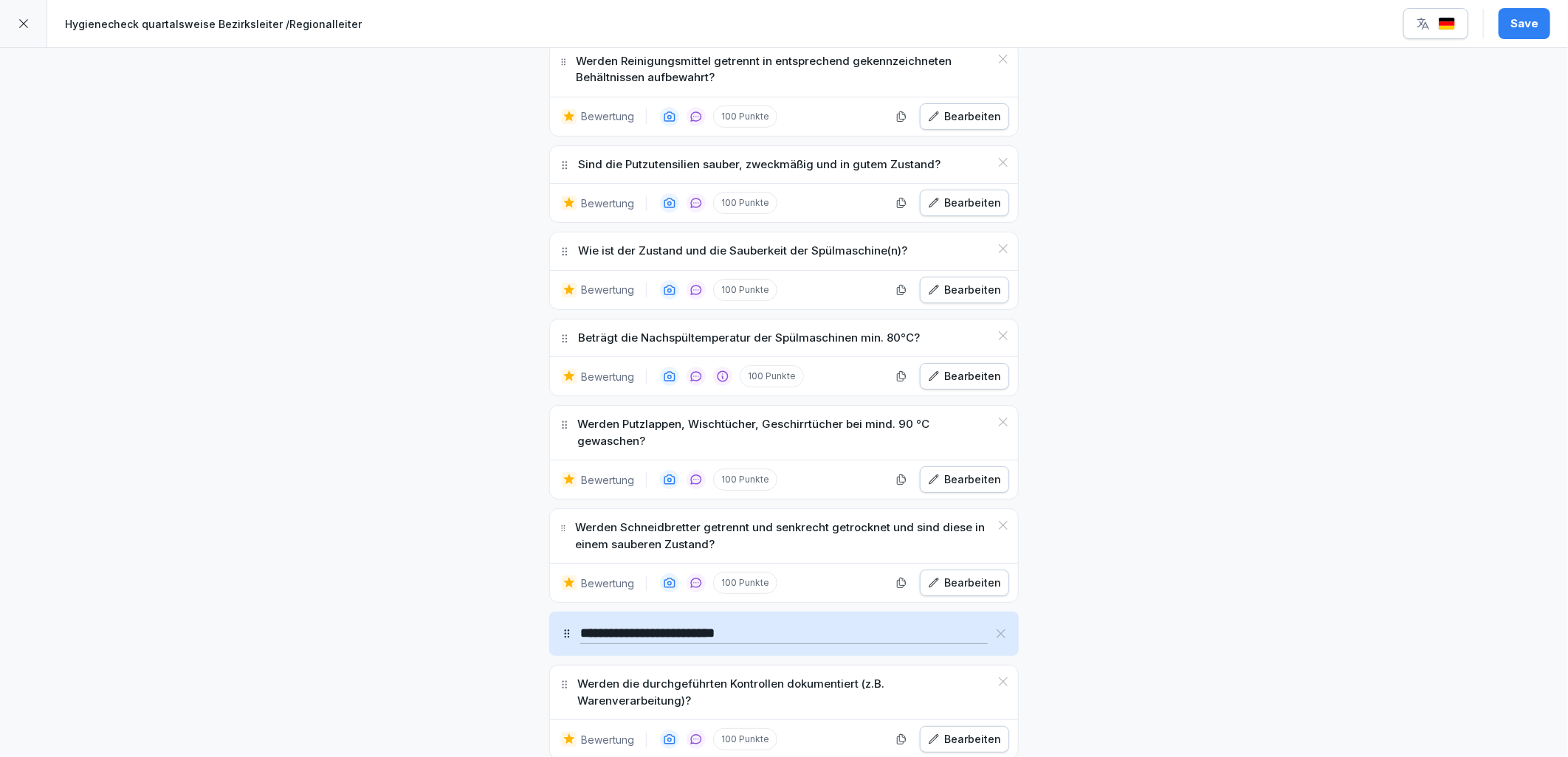
scroll to position [5247, 0]
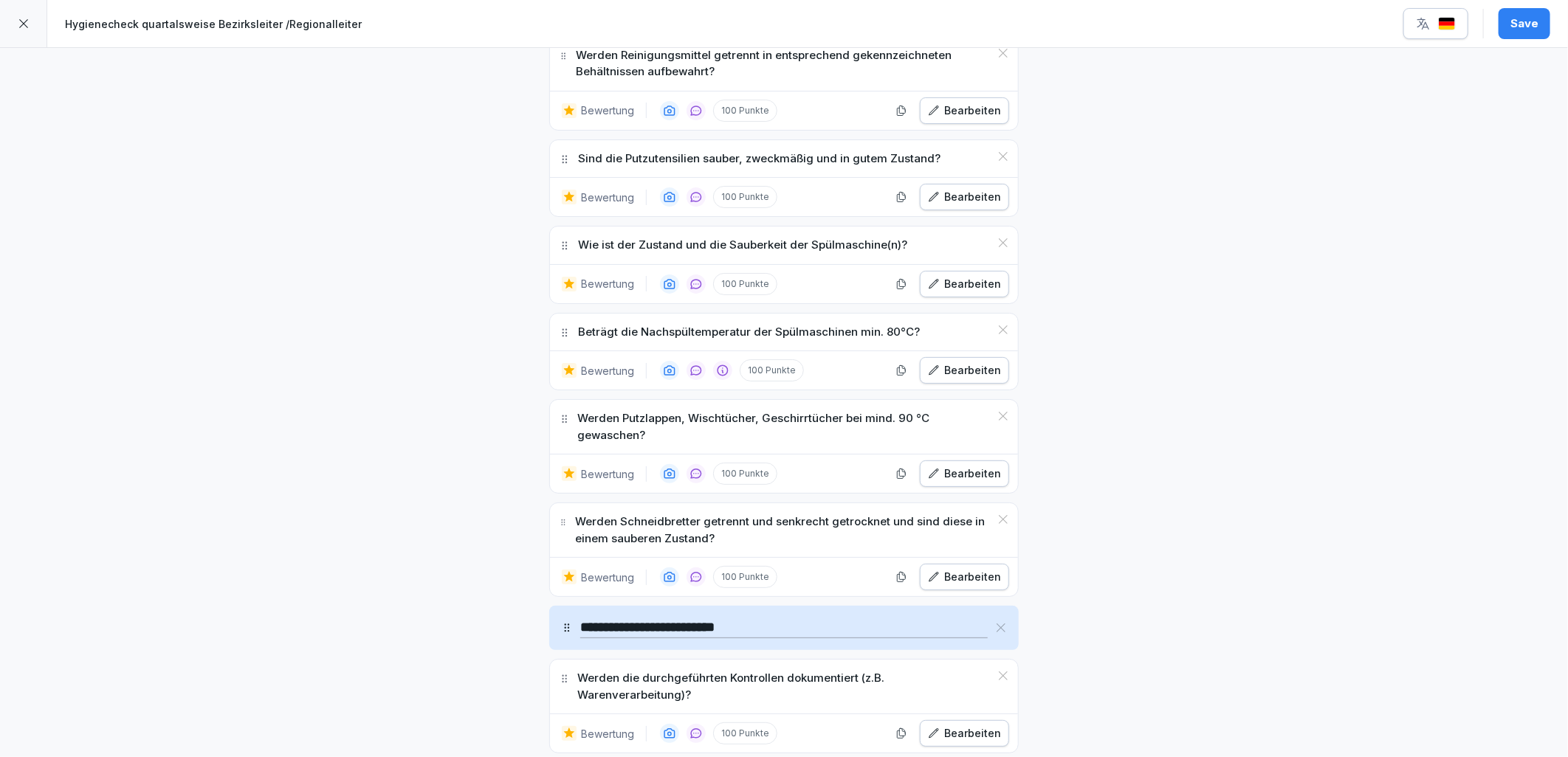
click at [952, 482] on div "Bearbeiten" at bounding box center [964, 474] width 73 height 16
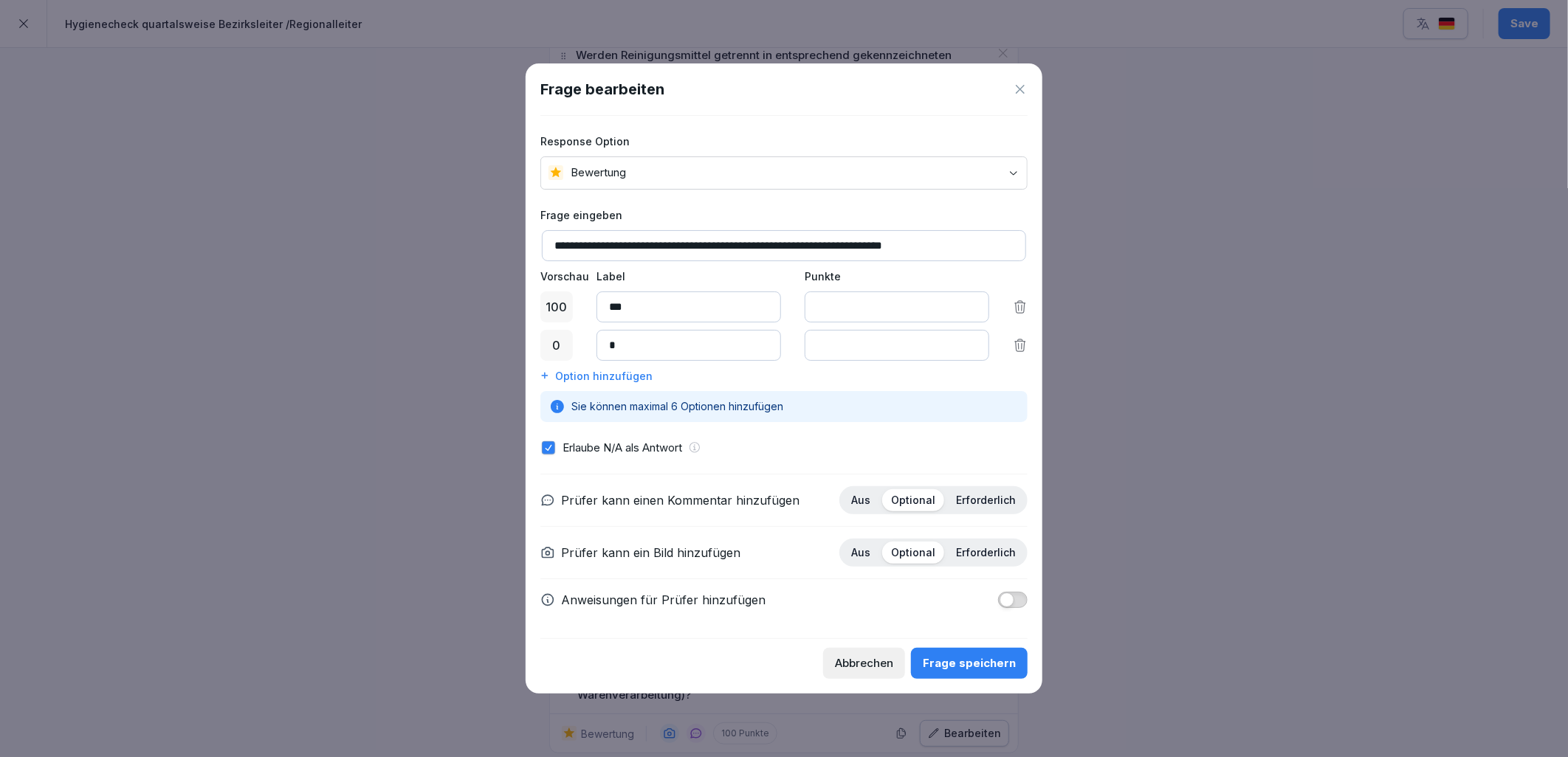
click at [1014, 607] on button "button" at bounding box center [1013, 600] width 30 height 16
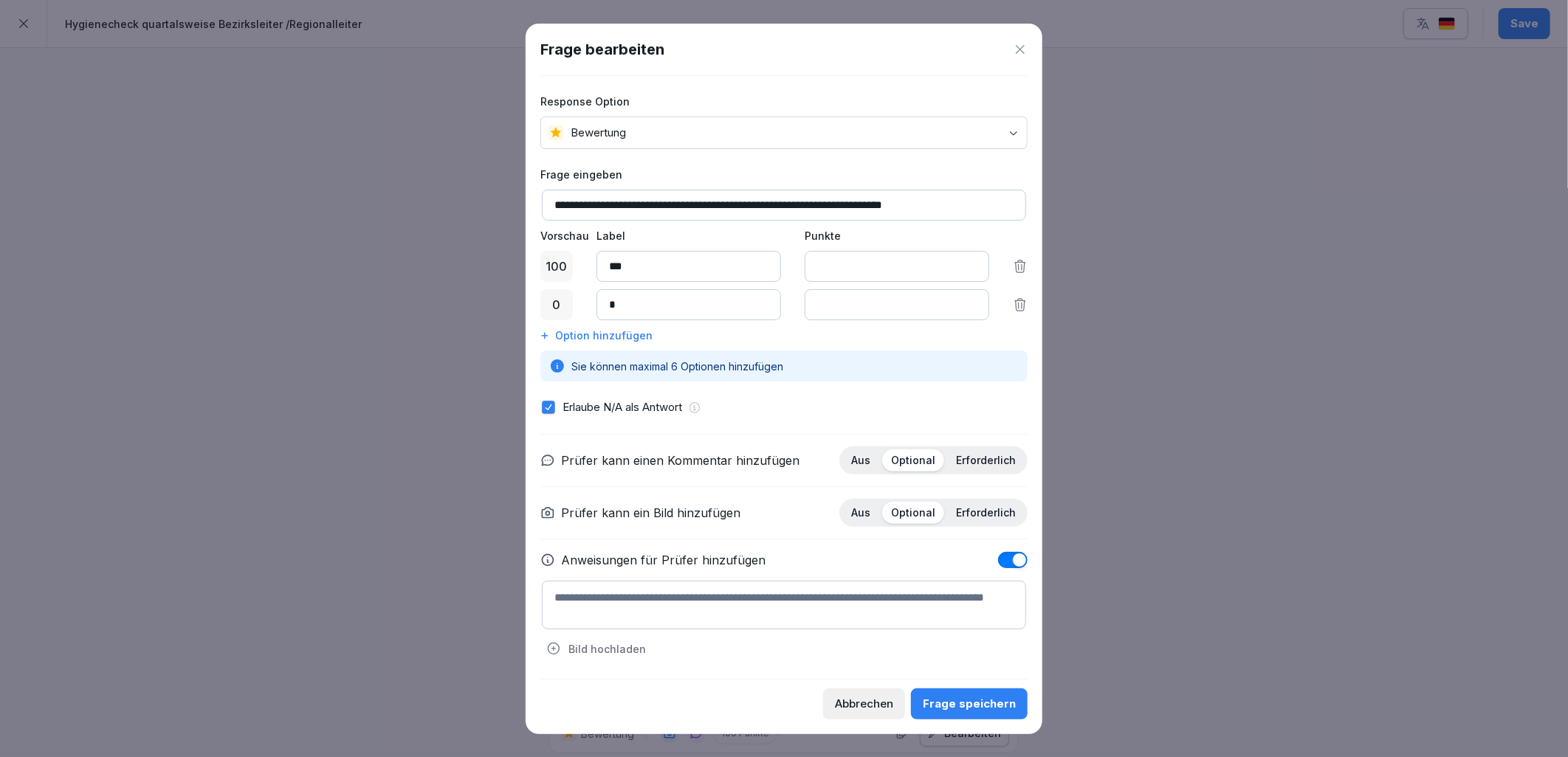
click at [664, 618] on textarea at bounding box center [784, 605] width 484 height 49
type textarea "*"
click at [619, 598] on textarea "**********" at bounding box center [784, 605] width 484 height 49
click at [721, 589] on textarea "**********" at bounding box center [784, 605] width 484 height 49
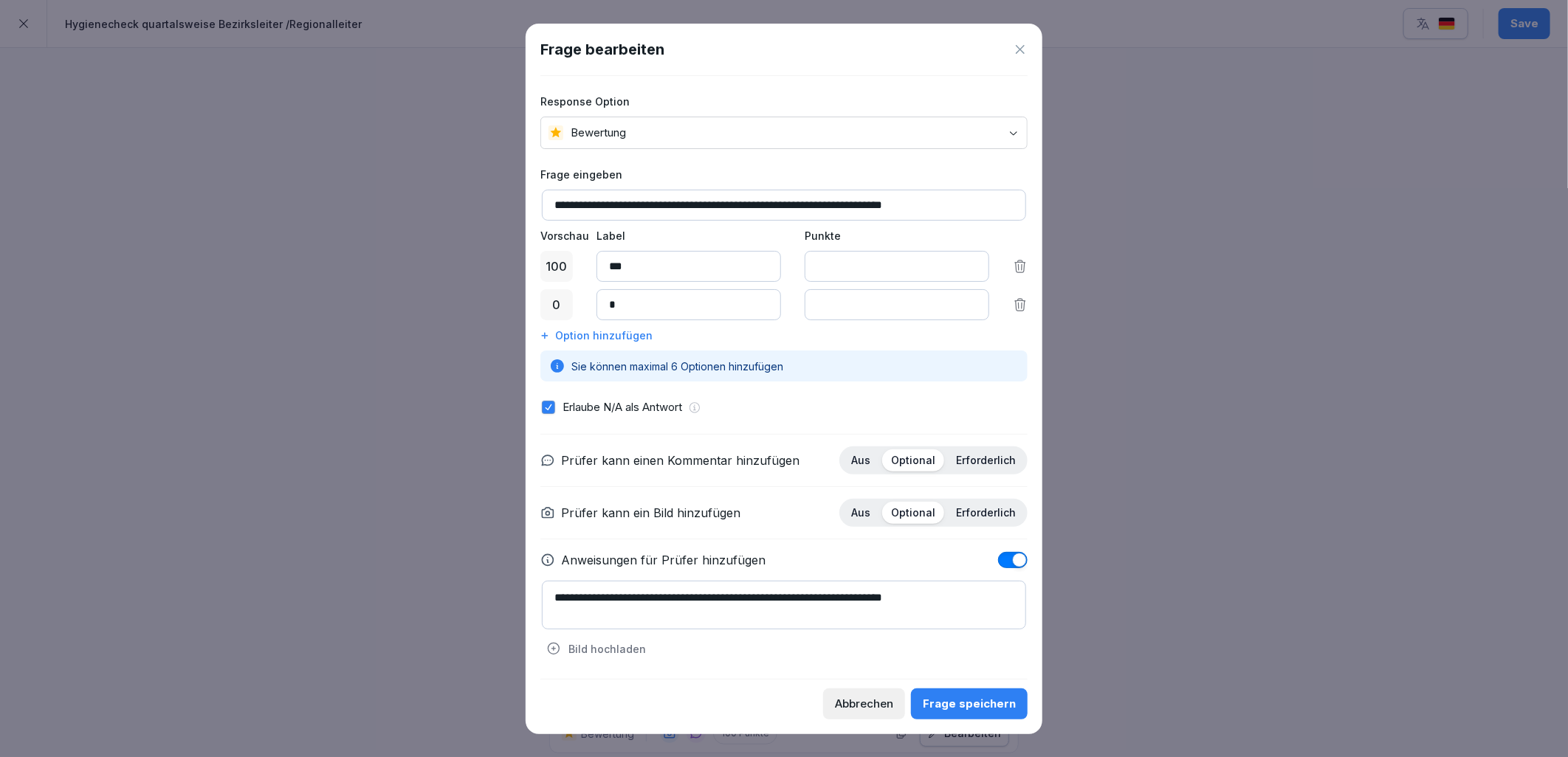
type textarea "**********"
click at [962, 701] on div "Frage speichern" at bounding box center [969, 704] width 93 height 16
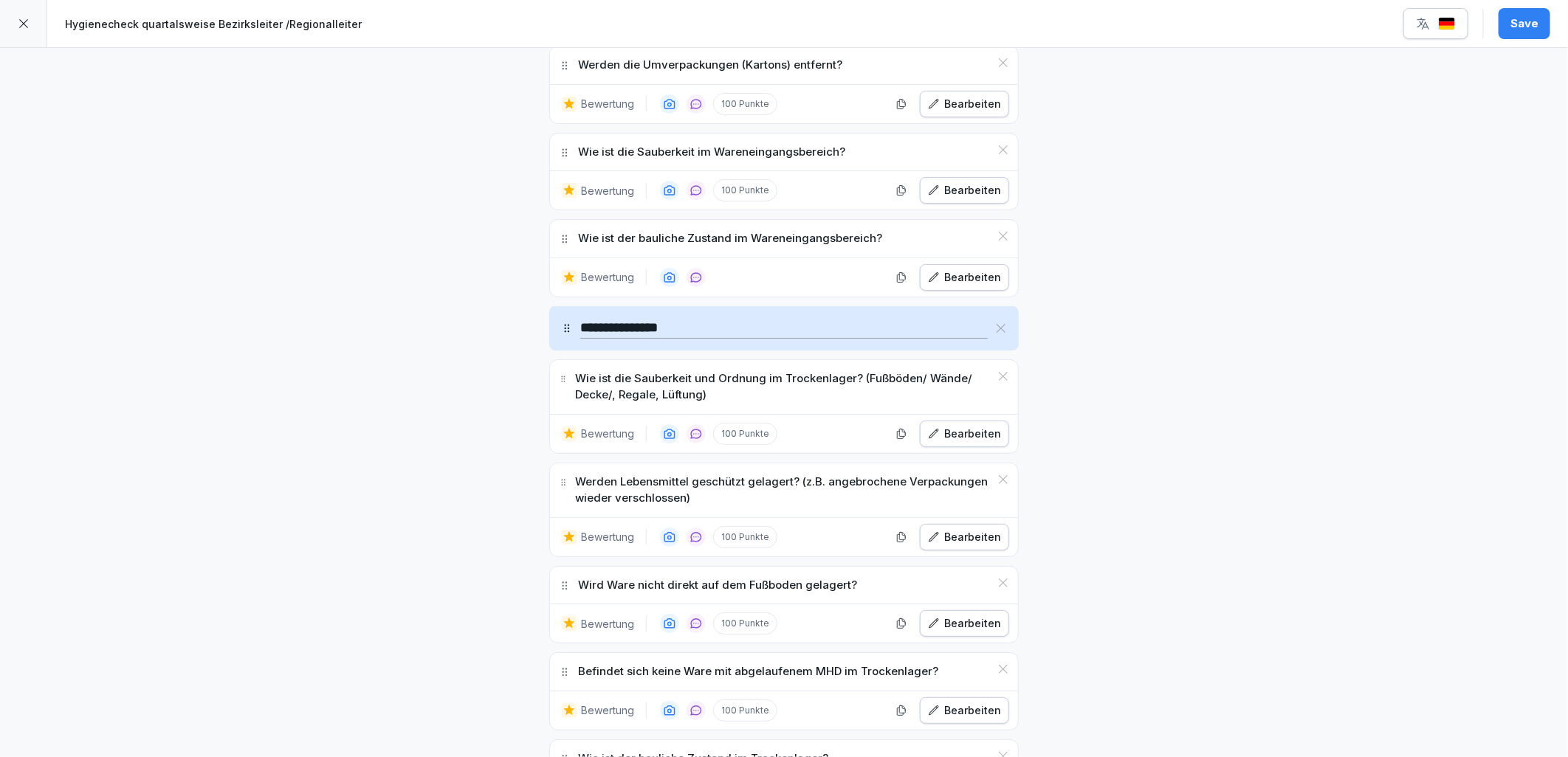
scroll to position [738, 0]
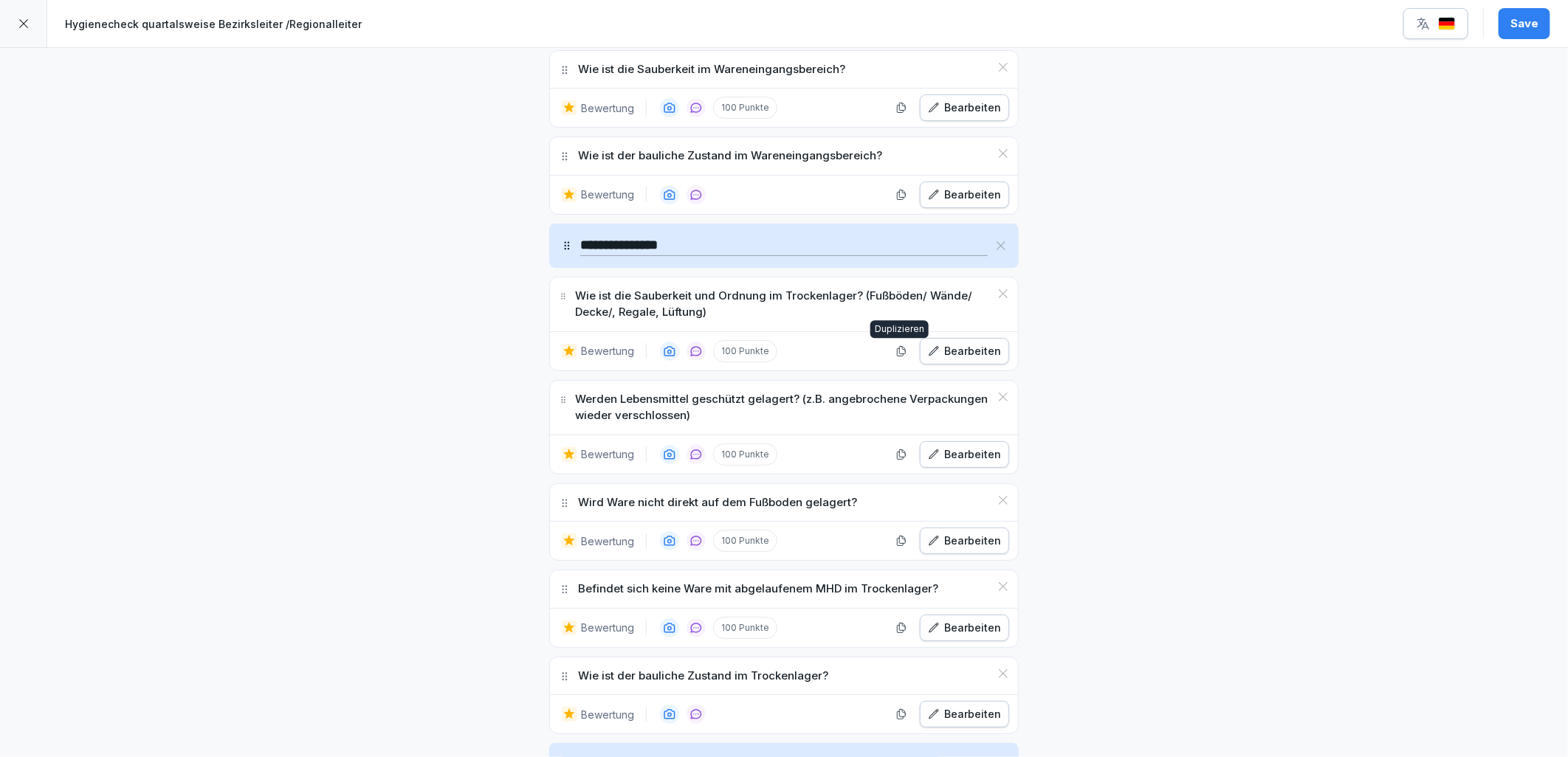
click at [987, 351] on div "Bearbeiten" at bounding box center [964, 351] width 73 height 16
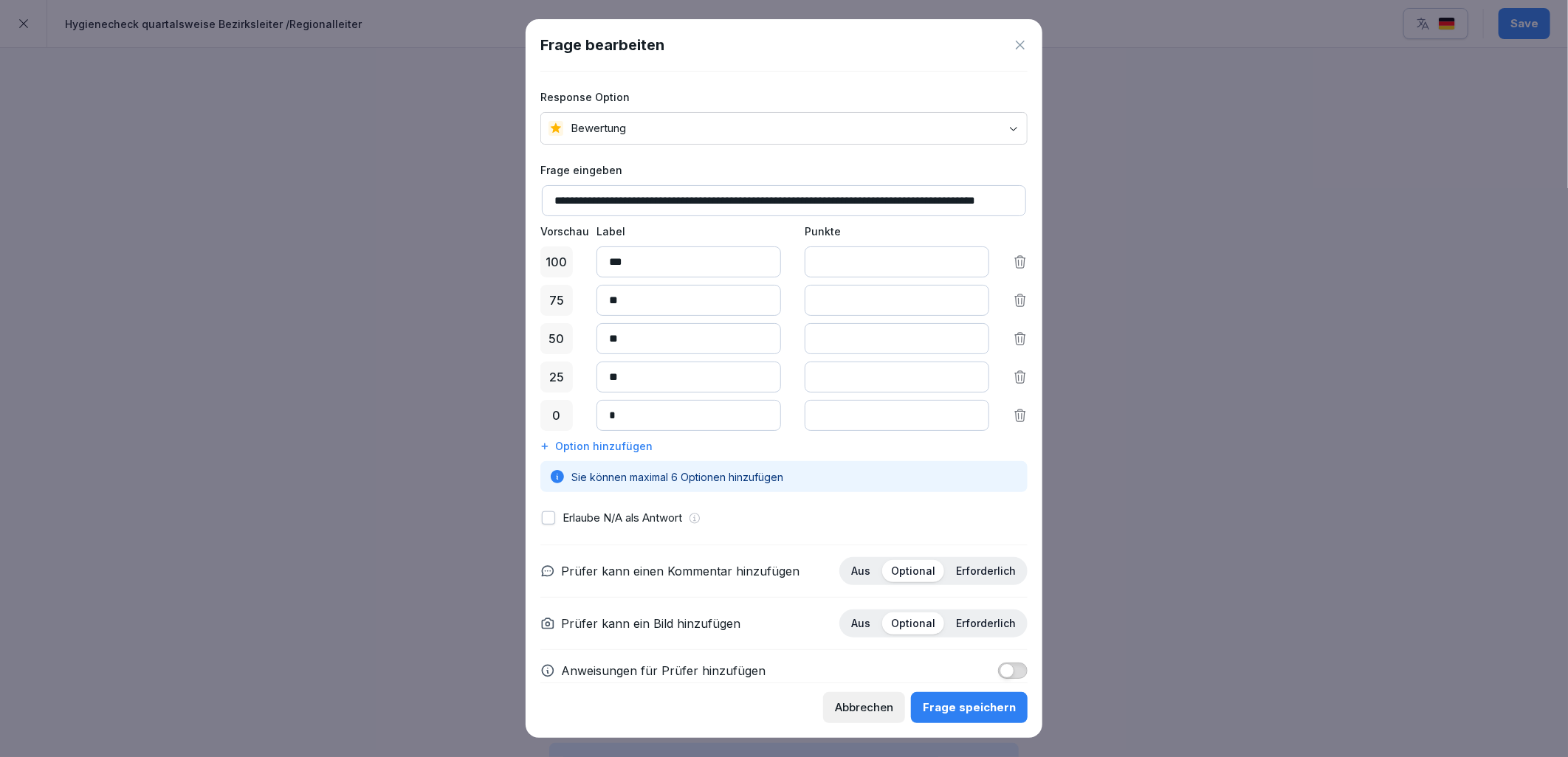
click at [549, 517] on button "button" at bounding box center [548, 517] width 13 height 13
click at [1004, 675] on button "button" at bounding box center [1013, 670] width 30 height 16
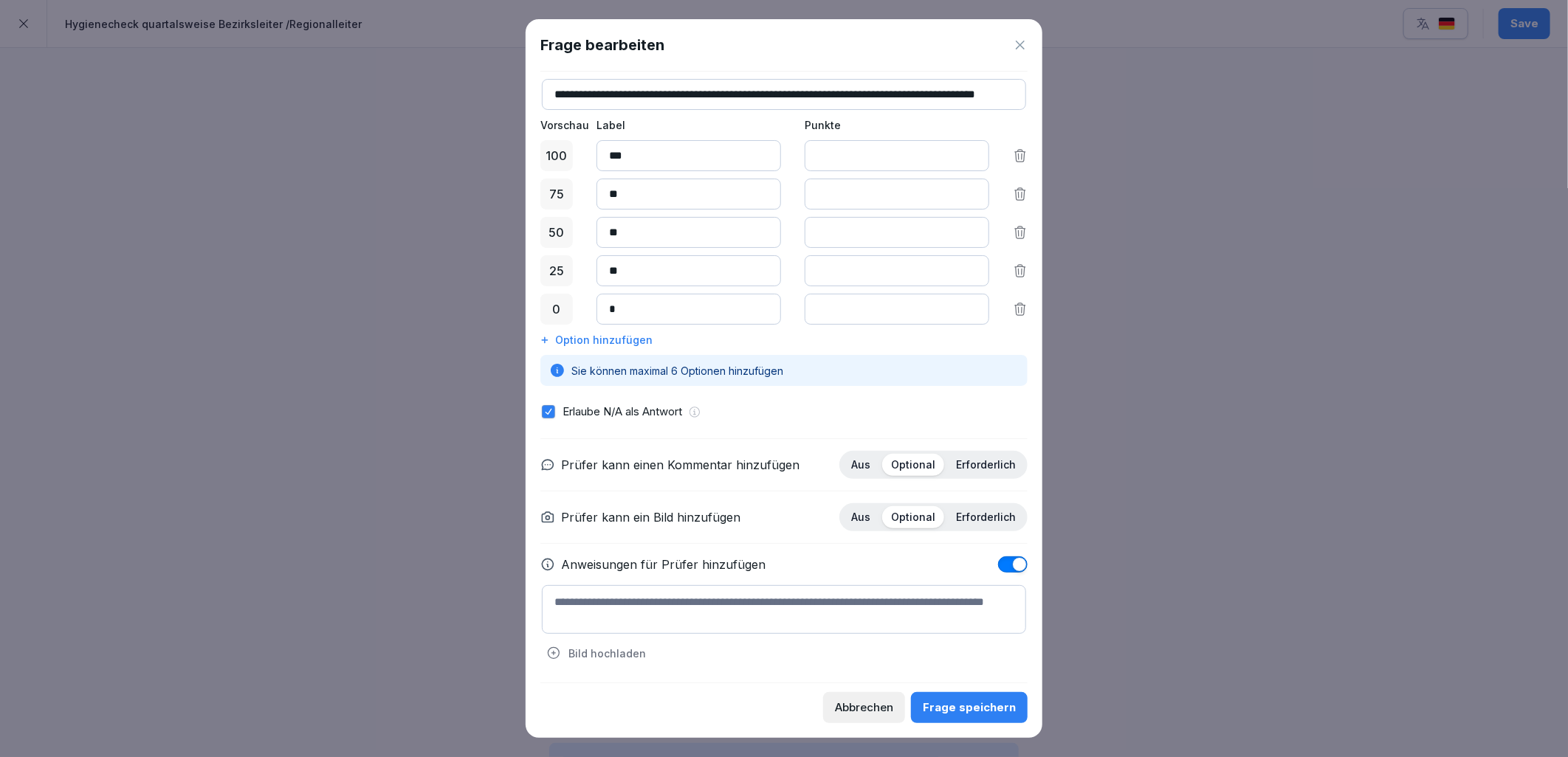
scroll to position [107, 0]
click at [731, 622] on textarea at bounding box center [784, 609] width 484 height 49
drag, startPoint x: 911, startPoint y: 600, endPoint x: 543, endPoint y: 598, distance: 368.0
click at [543, 598] on textarea "**********" at bounding box center [784, 609] width 484 height 49
type textarea "**********"
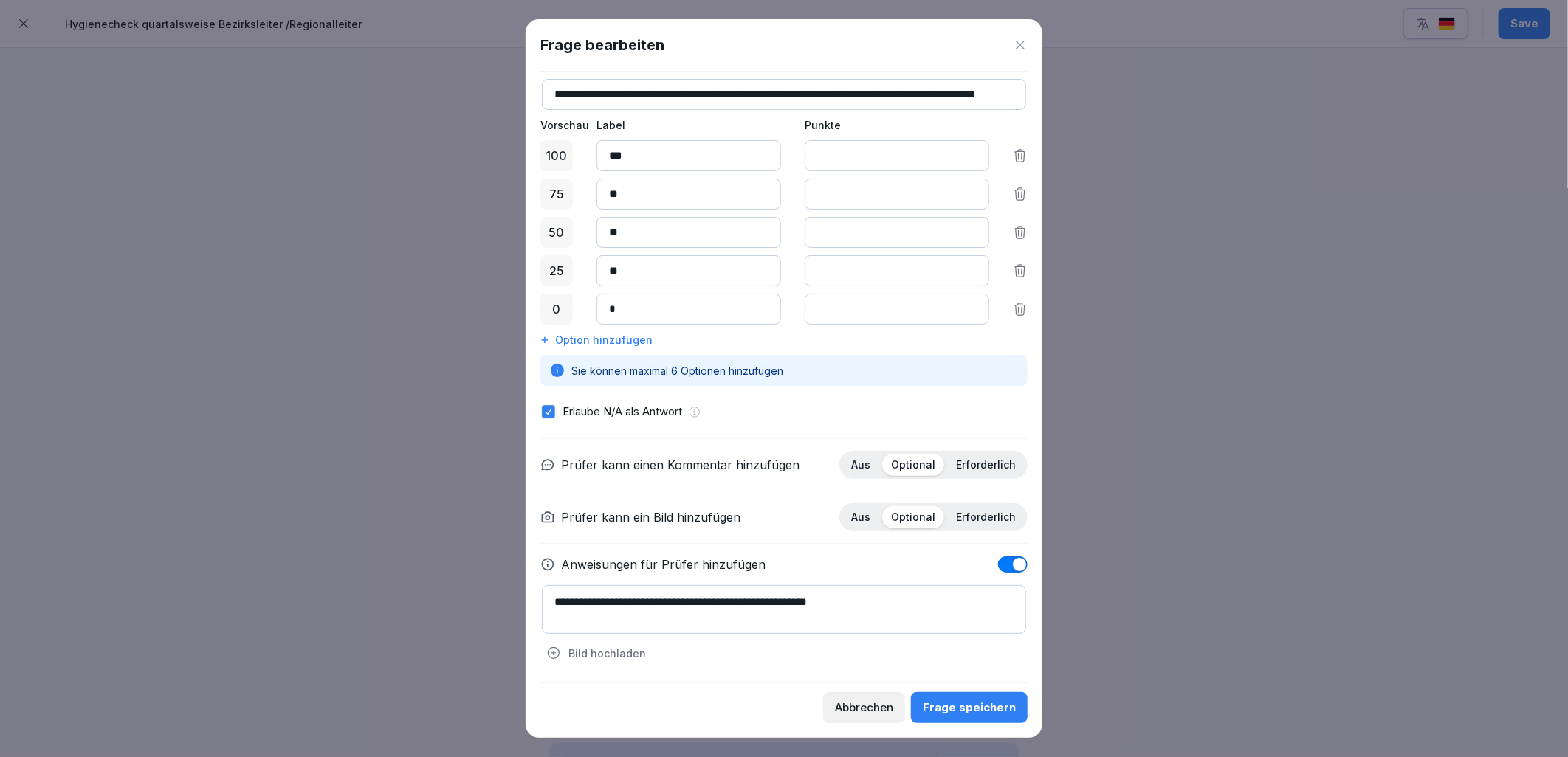
drag, startPoint x: 974, startPoint y: 702, endPoint x: 967, endPoint y: 699, distance: 7.6
click at [975, 703] on div "Frage speichern" at bounding box center [969, 708] width 93 height 16
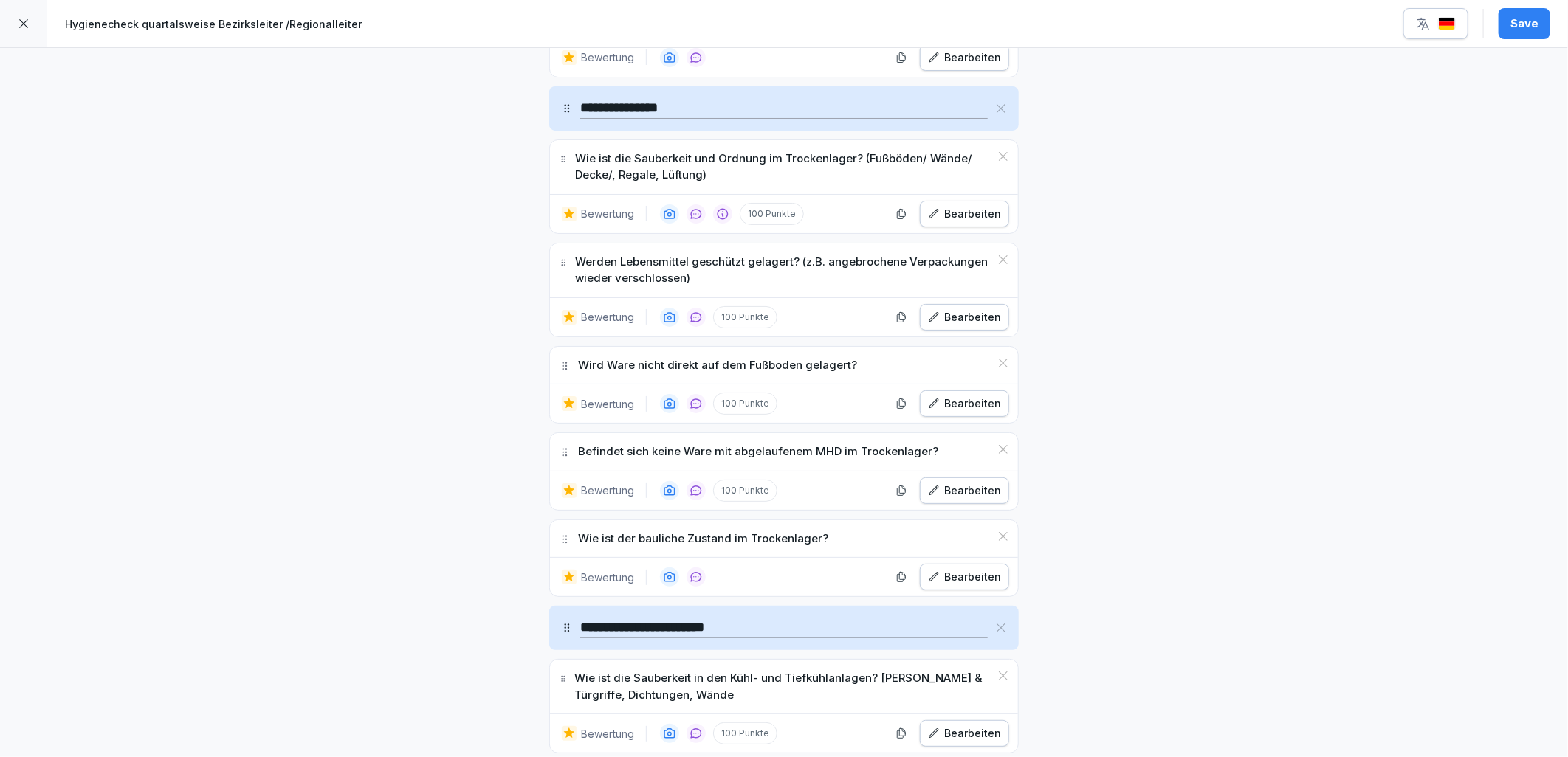
scroll to position [983, 0]
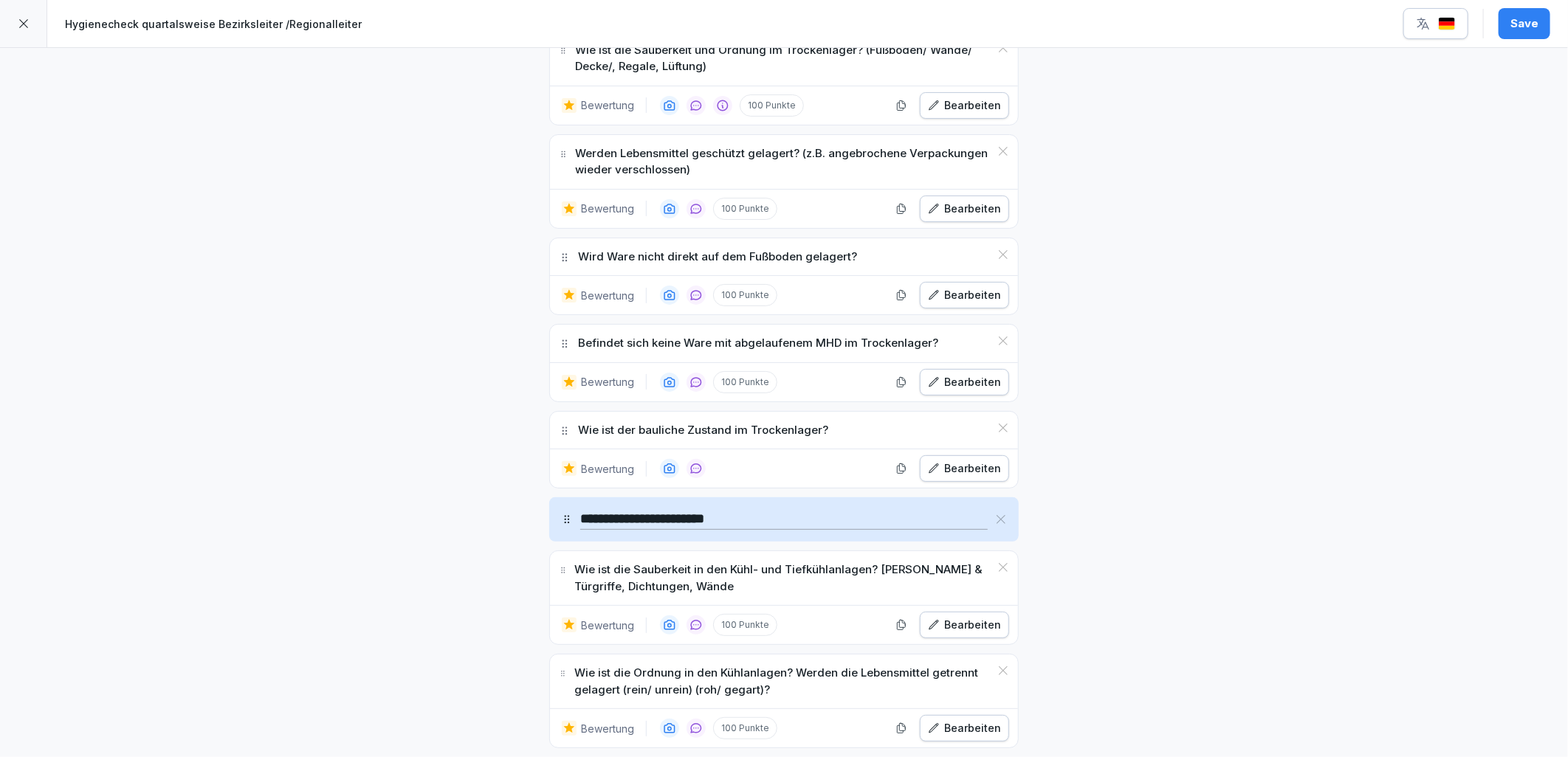
click at [985, 468] on div "Bearbeiten" at bounding box center [964, 468] width 73 height 16
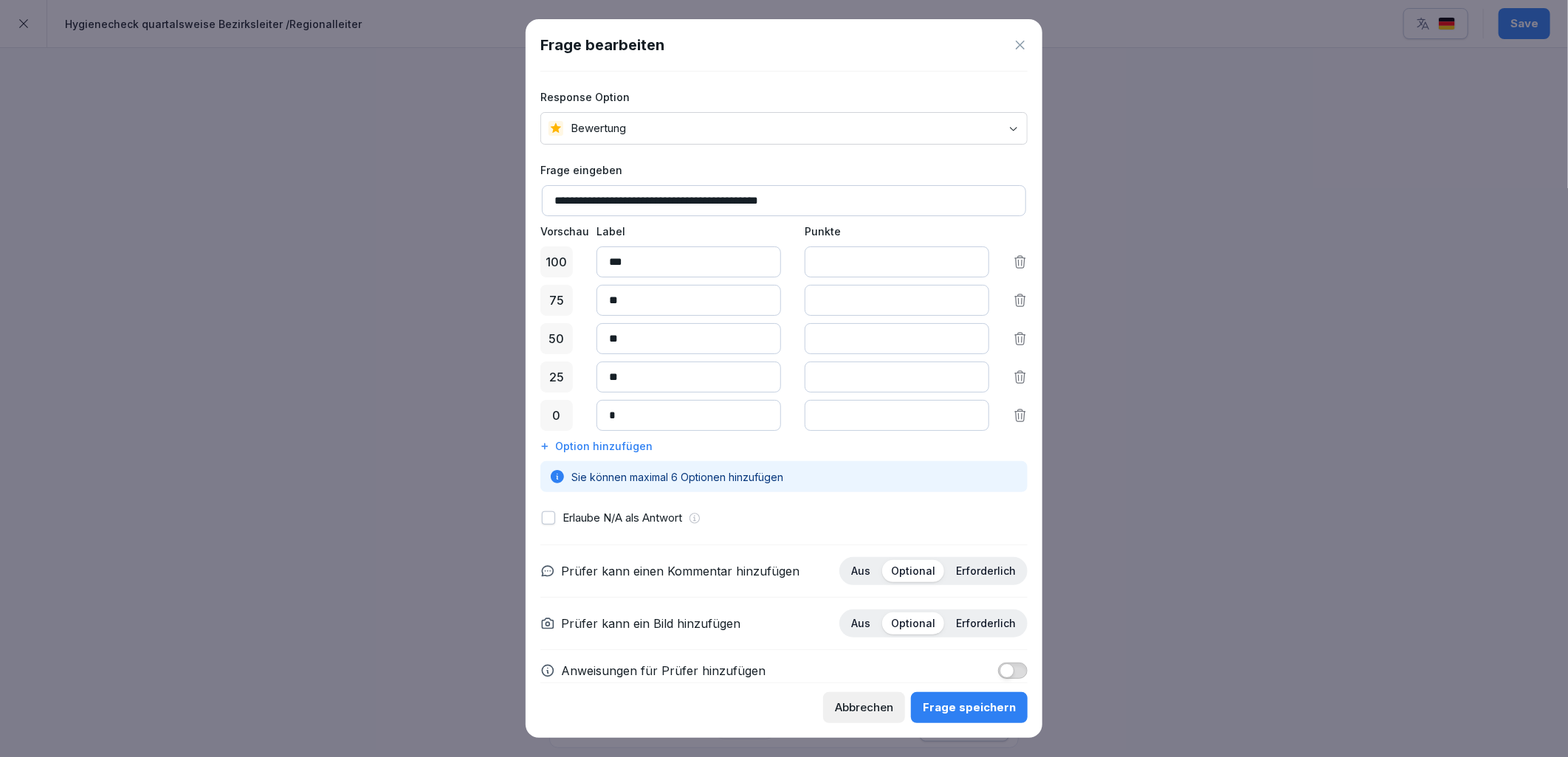
click at [547, 519] on button "button" at bounding box center [548, 517] width 13 height 13
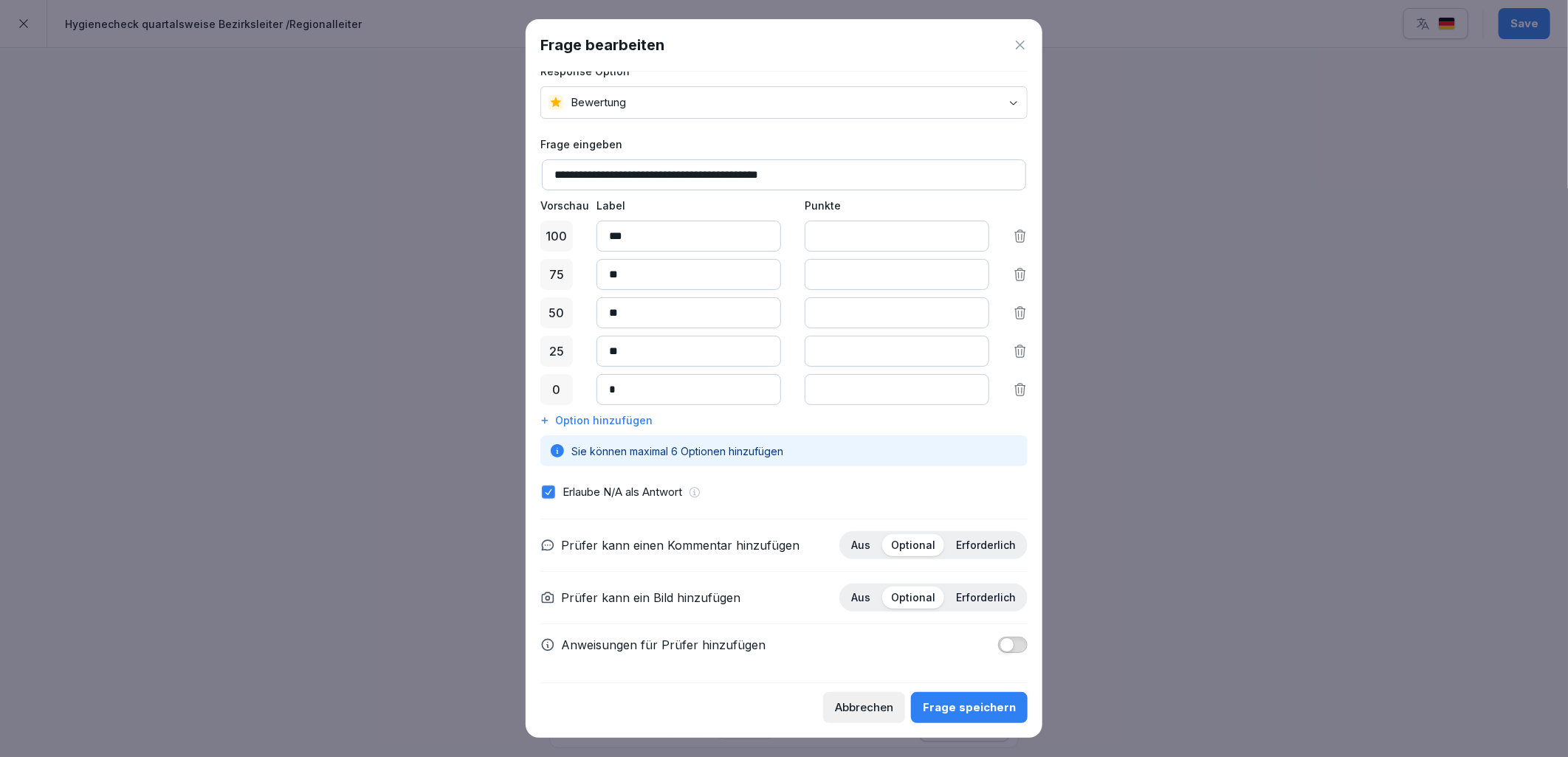
click at [1006, 643] on button "button" at bounding box center [1013, 644] width 30 height 16
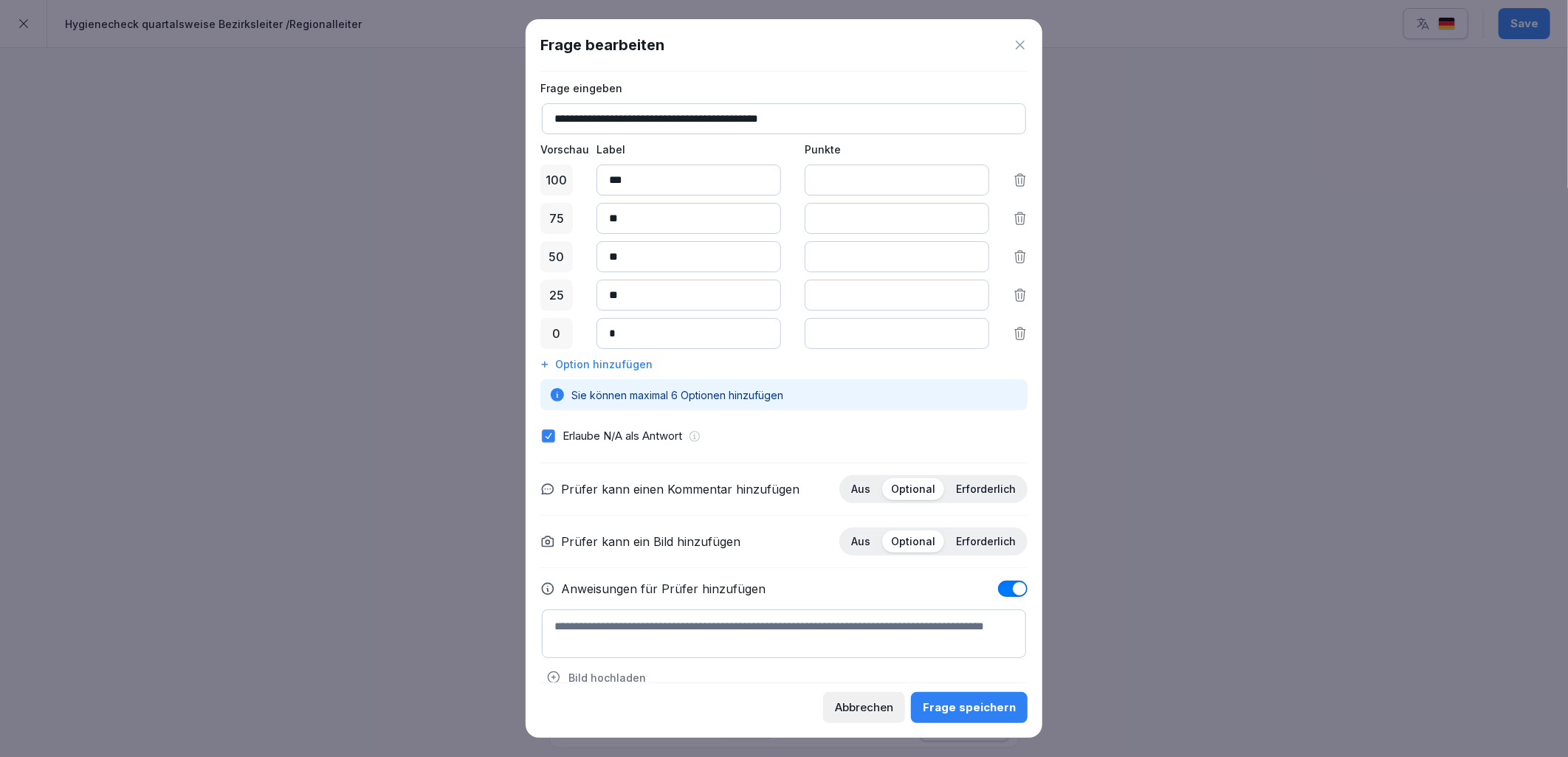
scroll to position [107, 0]
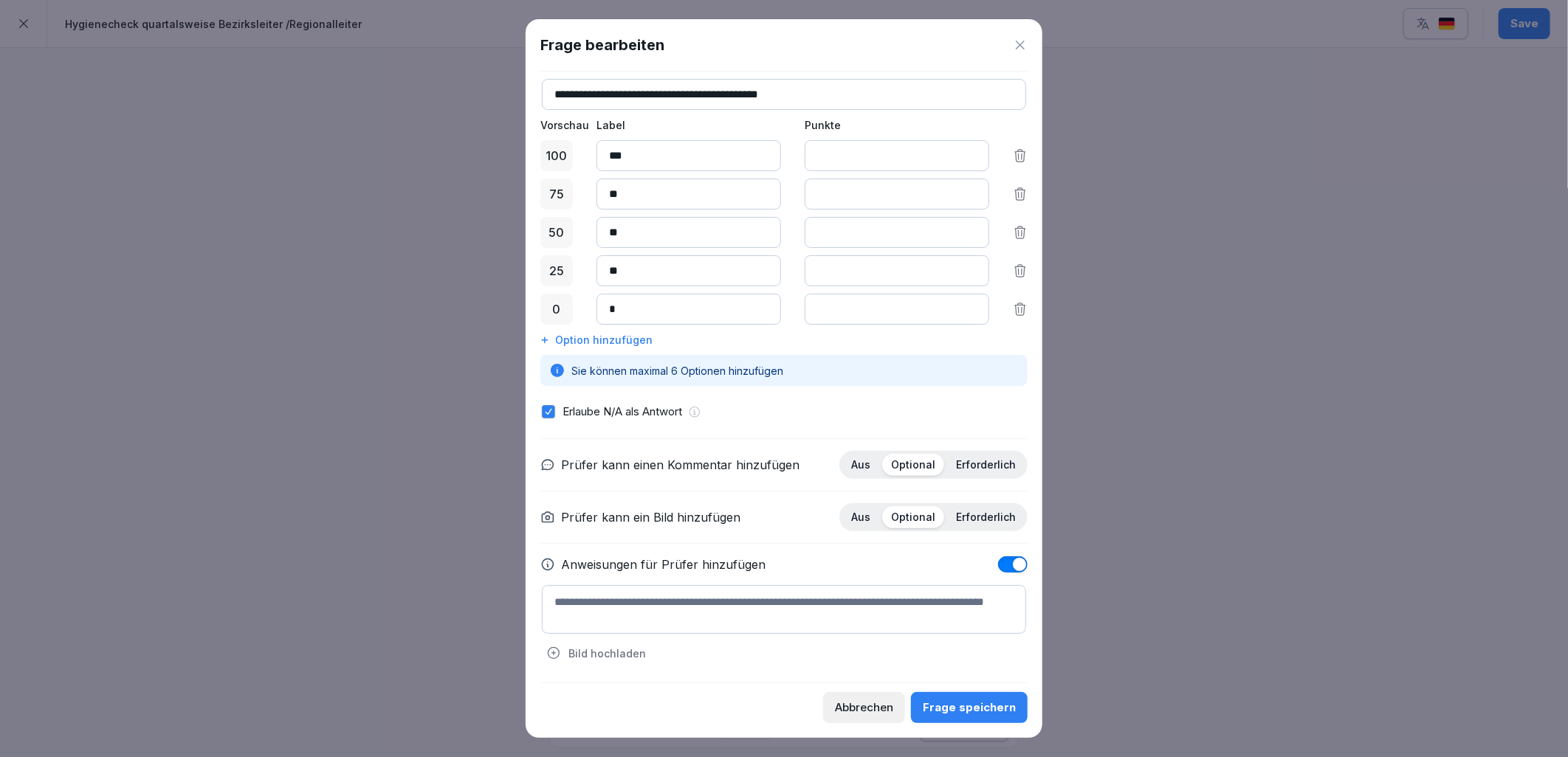
click at [633, 615] on textarea at bounding box center [784, 609] width 484 height 49
paste textarea "**********"
type textarea "**********"
click at [966, 712] on div "Frage speichern" at bounding box center [969, 708] width 93 height 16
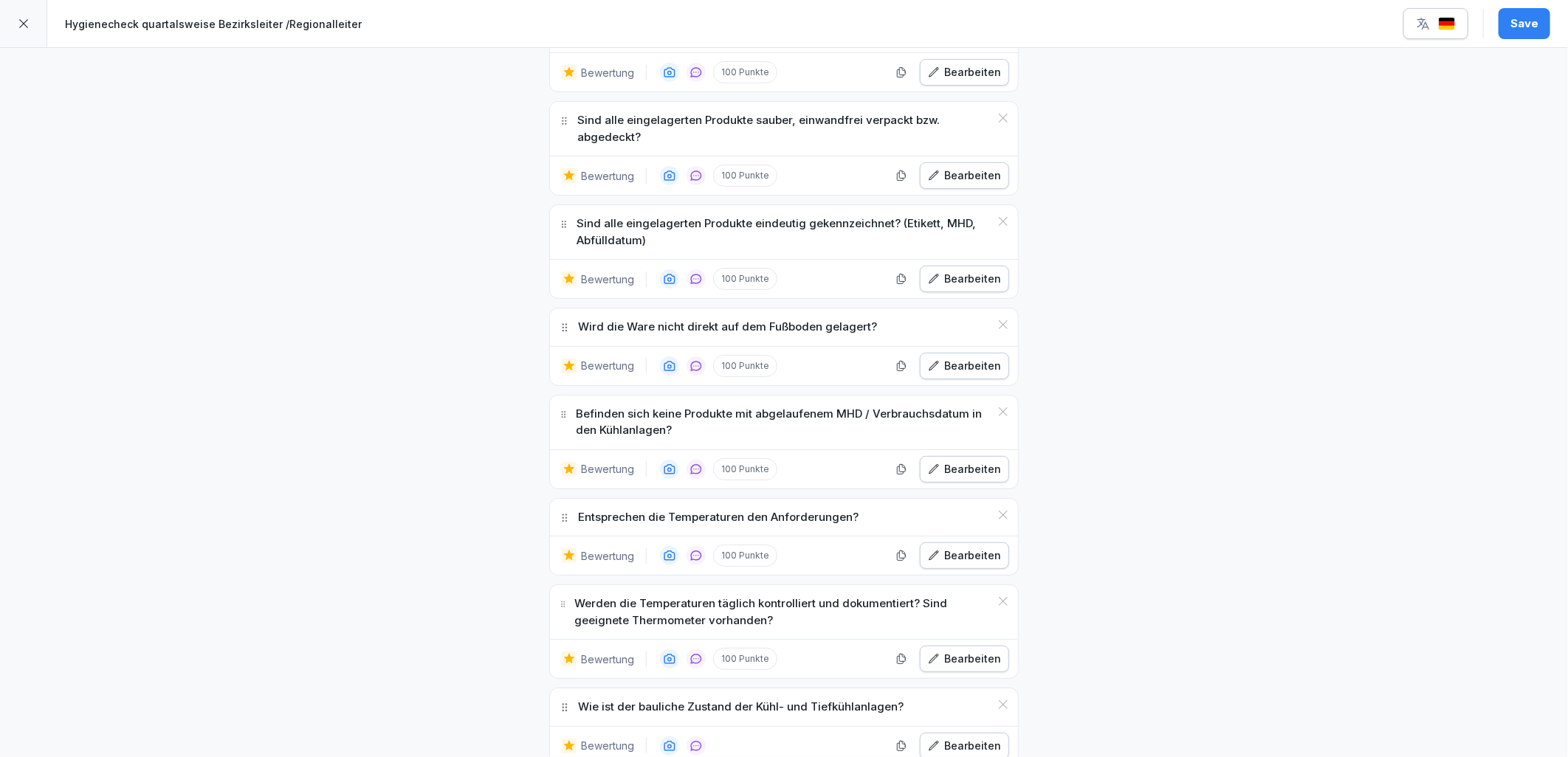
scroll to position [1721, 0]
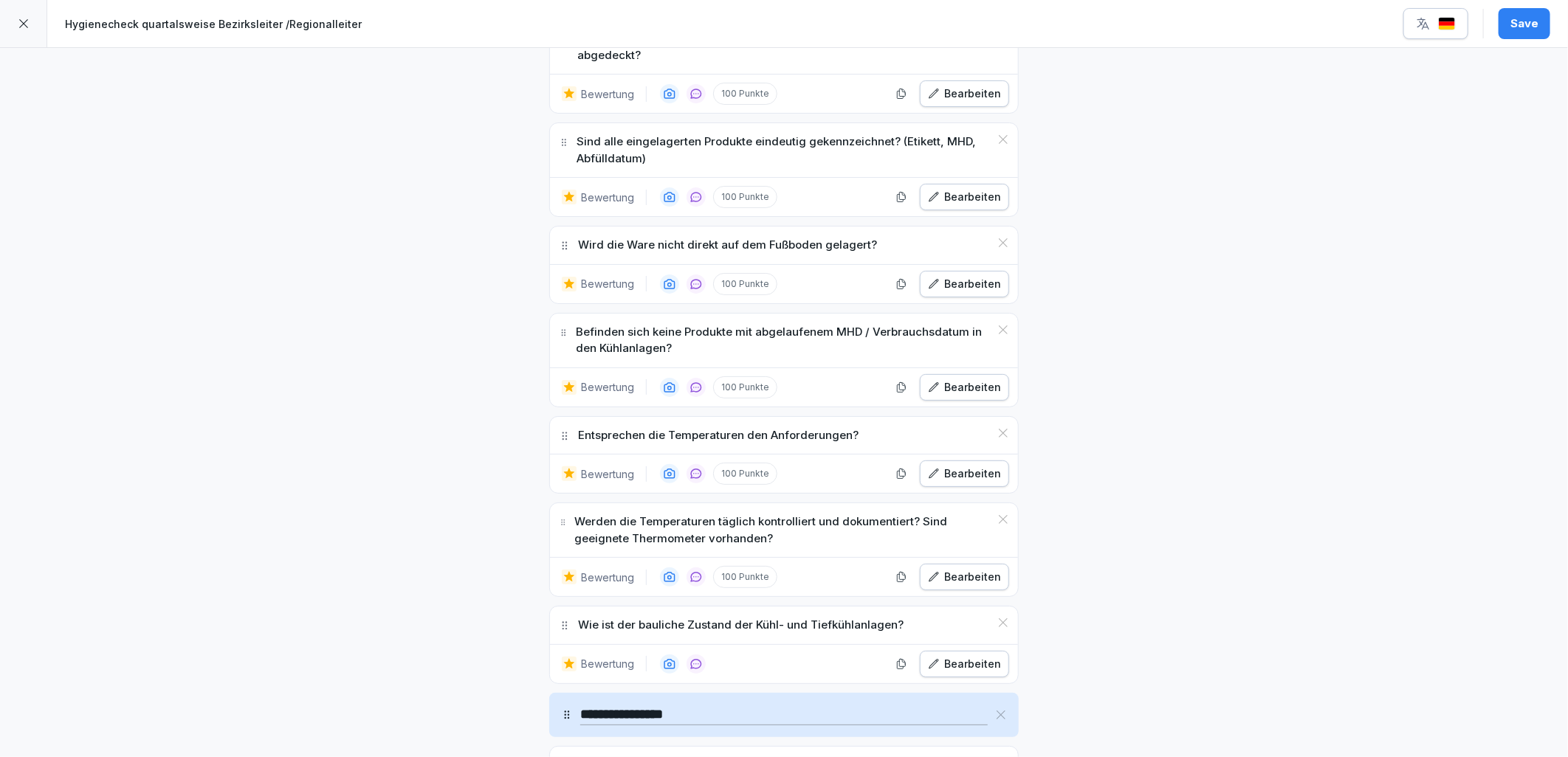
click at [928, 480] on icon "button" at bounding box center [934, 474] width 12 height 12
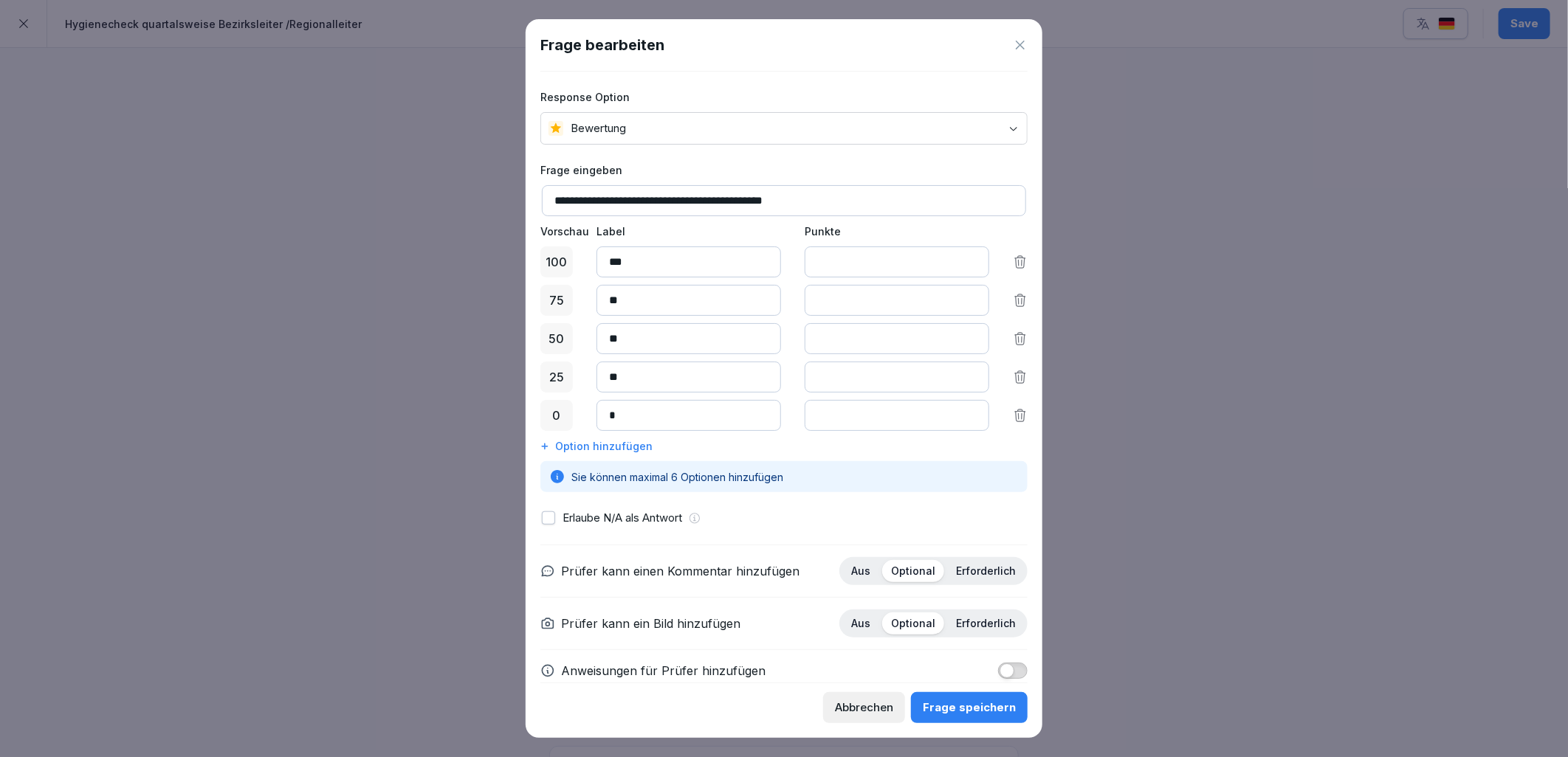
scroll to position [27, 0]
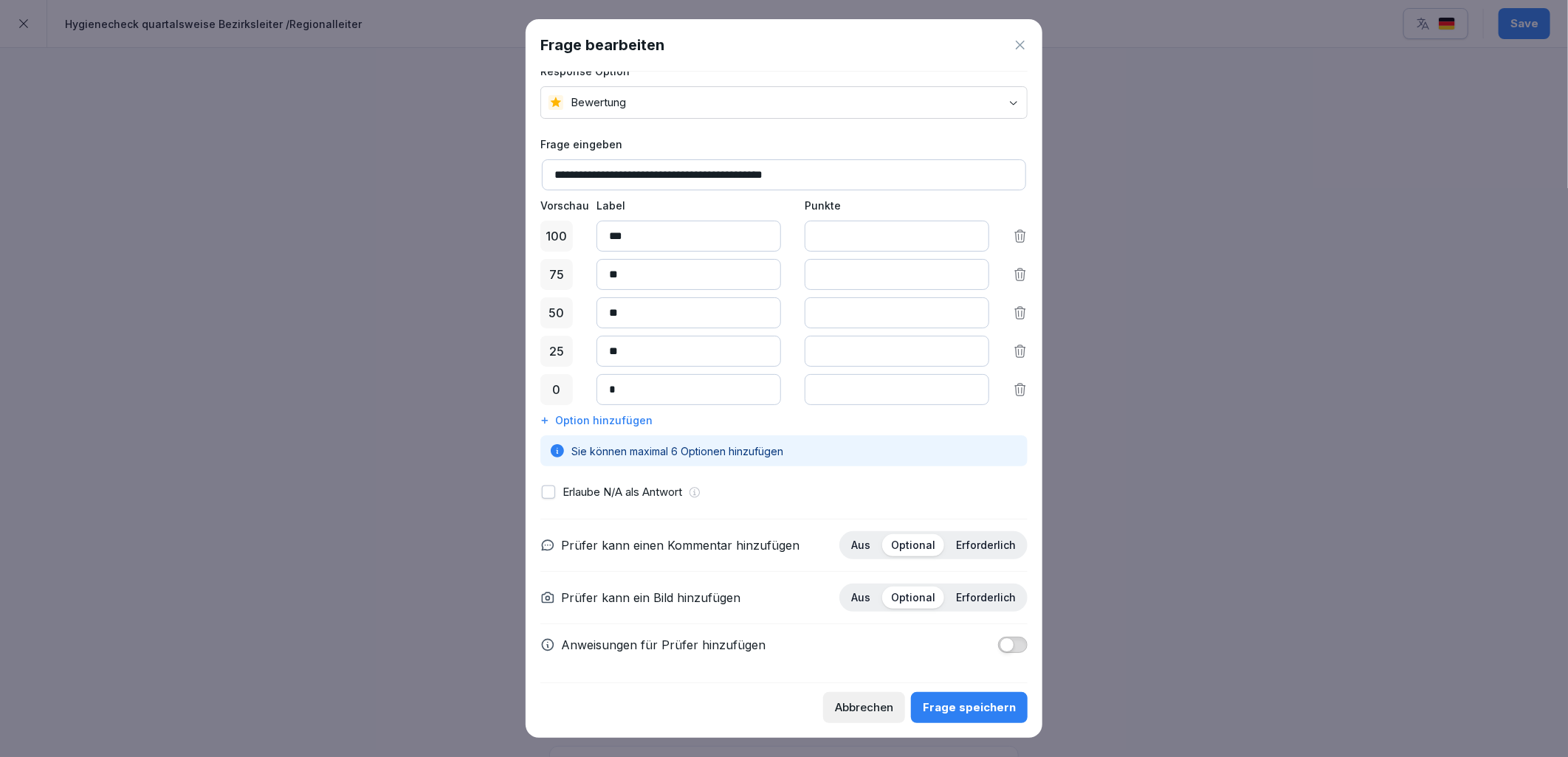
click at [877, 705] on div "Abbrechen" at bounding box center [864, 708] width 58 height 16
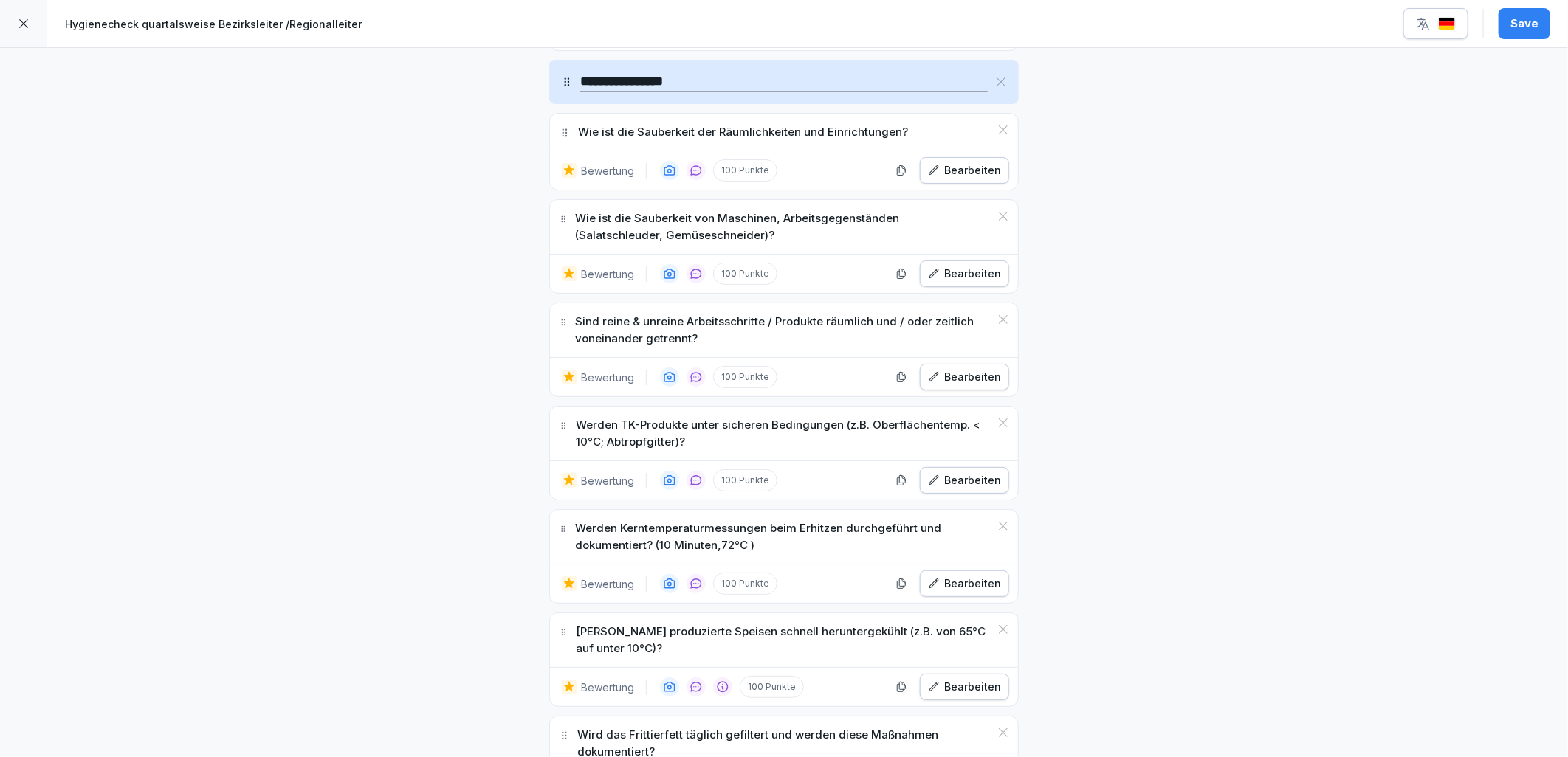
scroll to position [2377, 0]
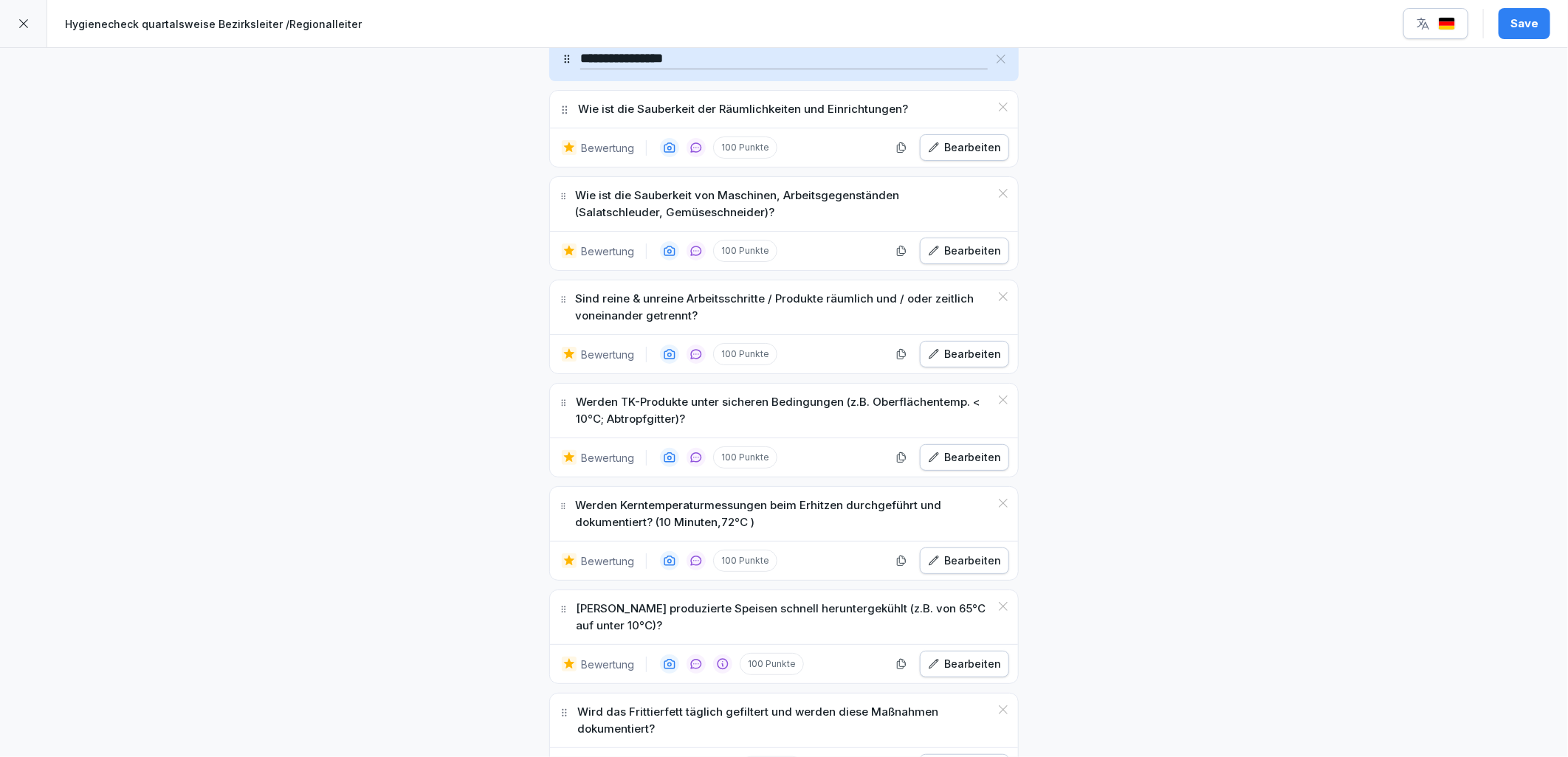
click at [951, 459] on div "Bearbeiten" at bounding box center [964, 457] width 73 height 16
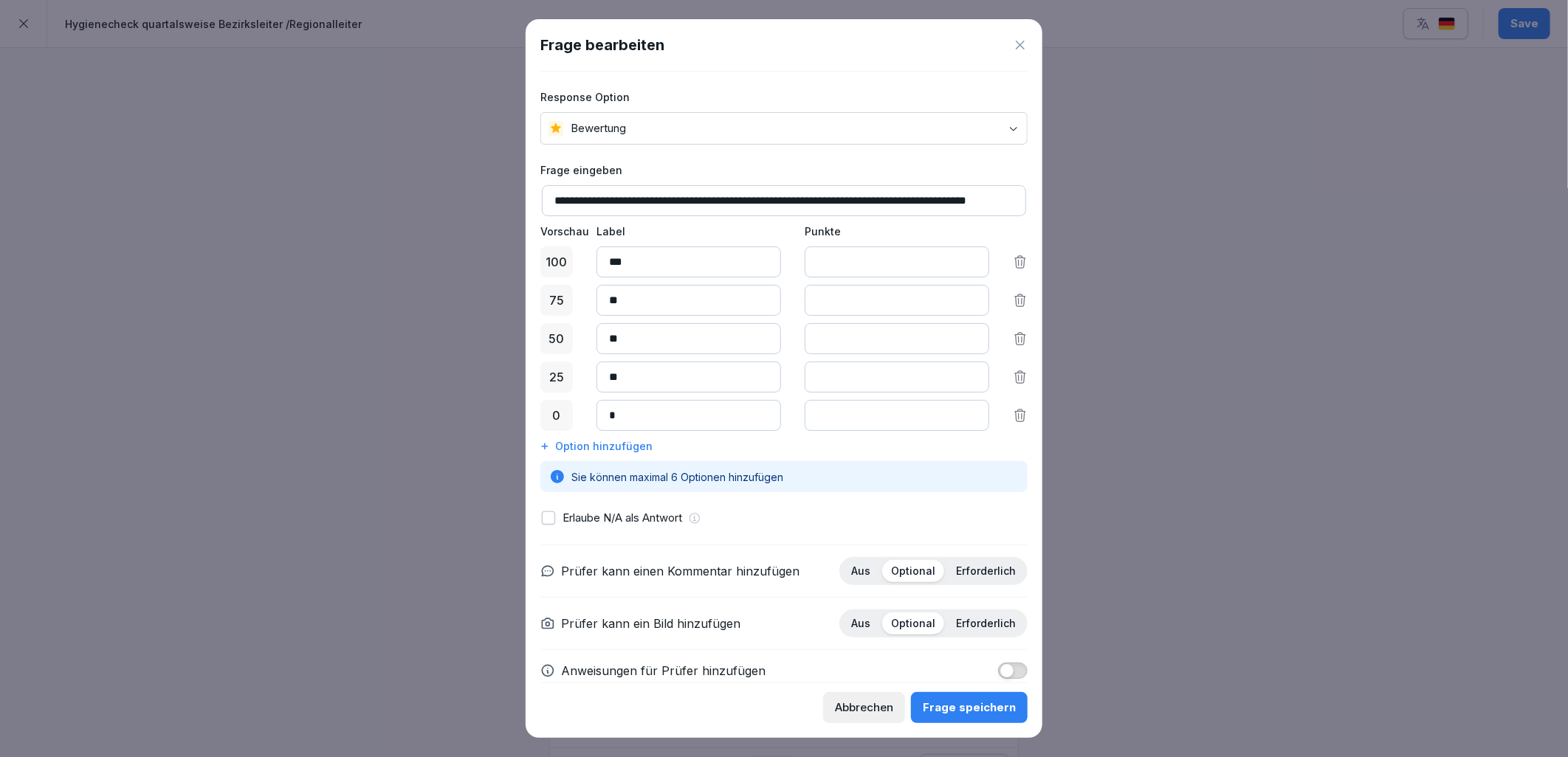
click at [933, 197] on input "**********" at bounding box center [784, 201] width 484 height 31
type input "**********"
click at [950, 707] on div "Frage speichern" at bounding box center [969, 708] width 93 height 16
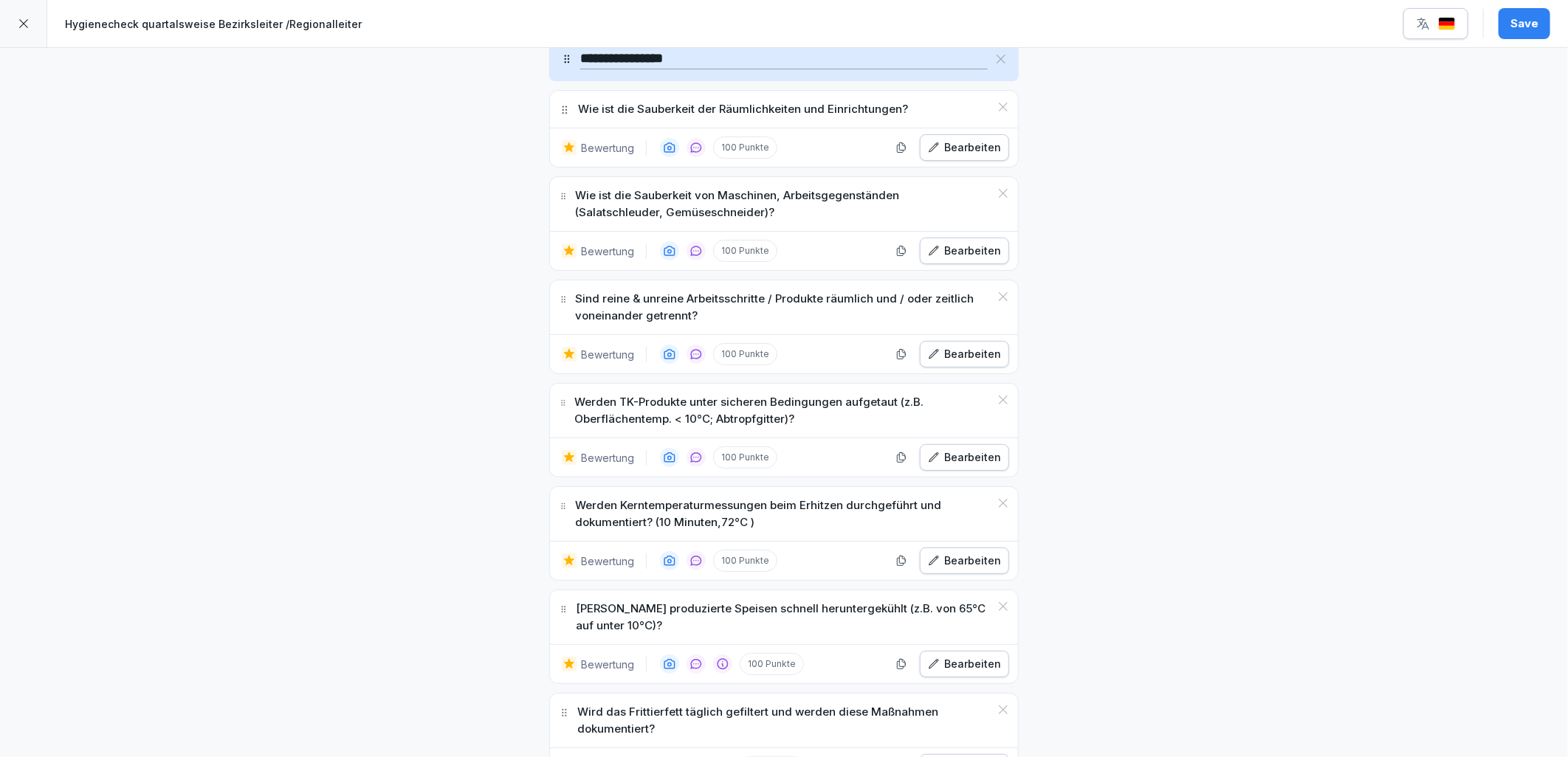
scroll to position [2460, 0]
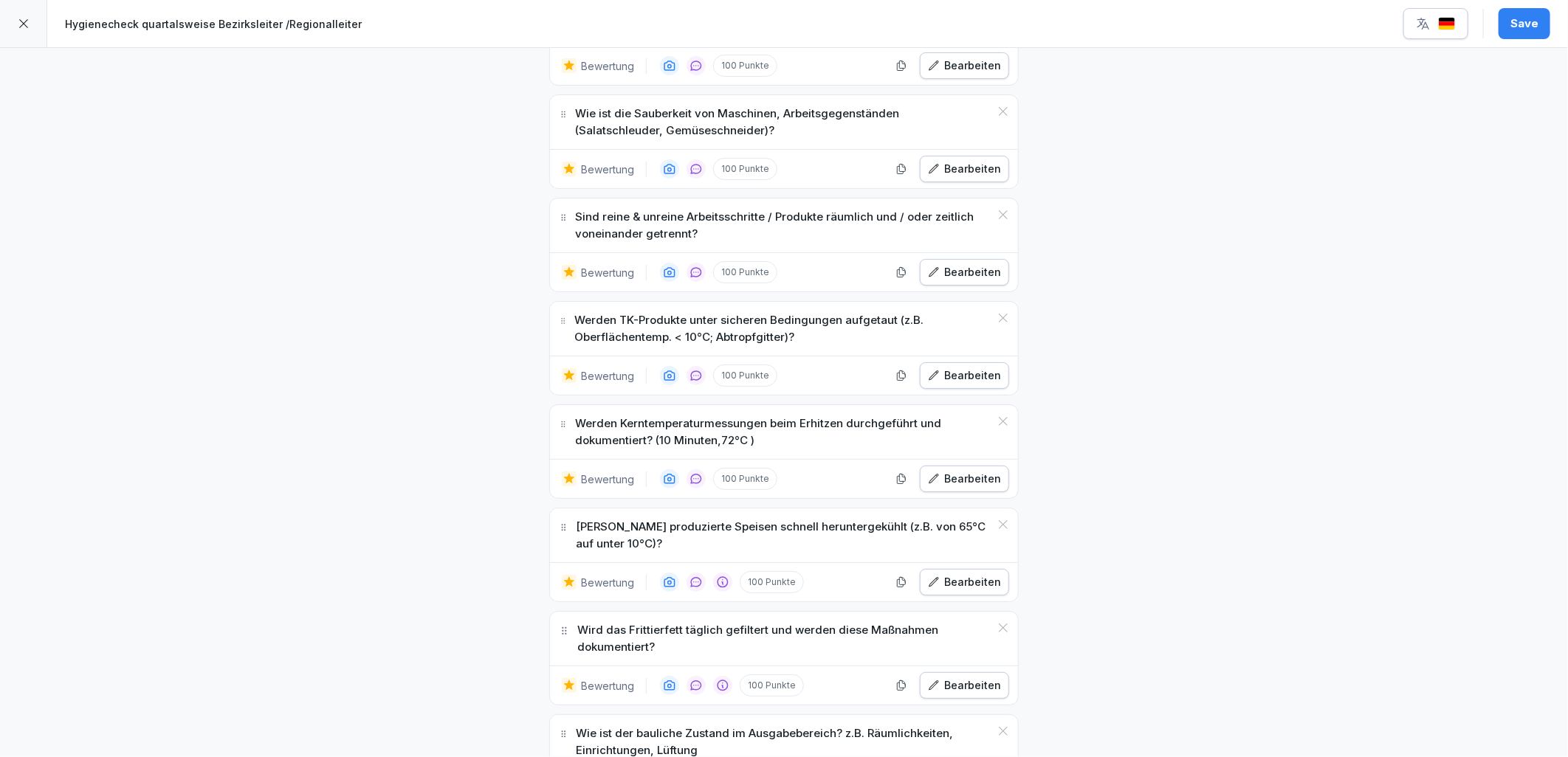
click at [973, 487] on div "Bearbeiten" at bounding box center [964, 478] width 73 height 16
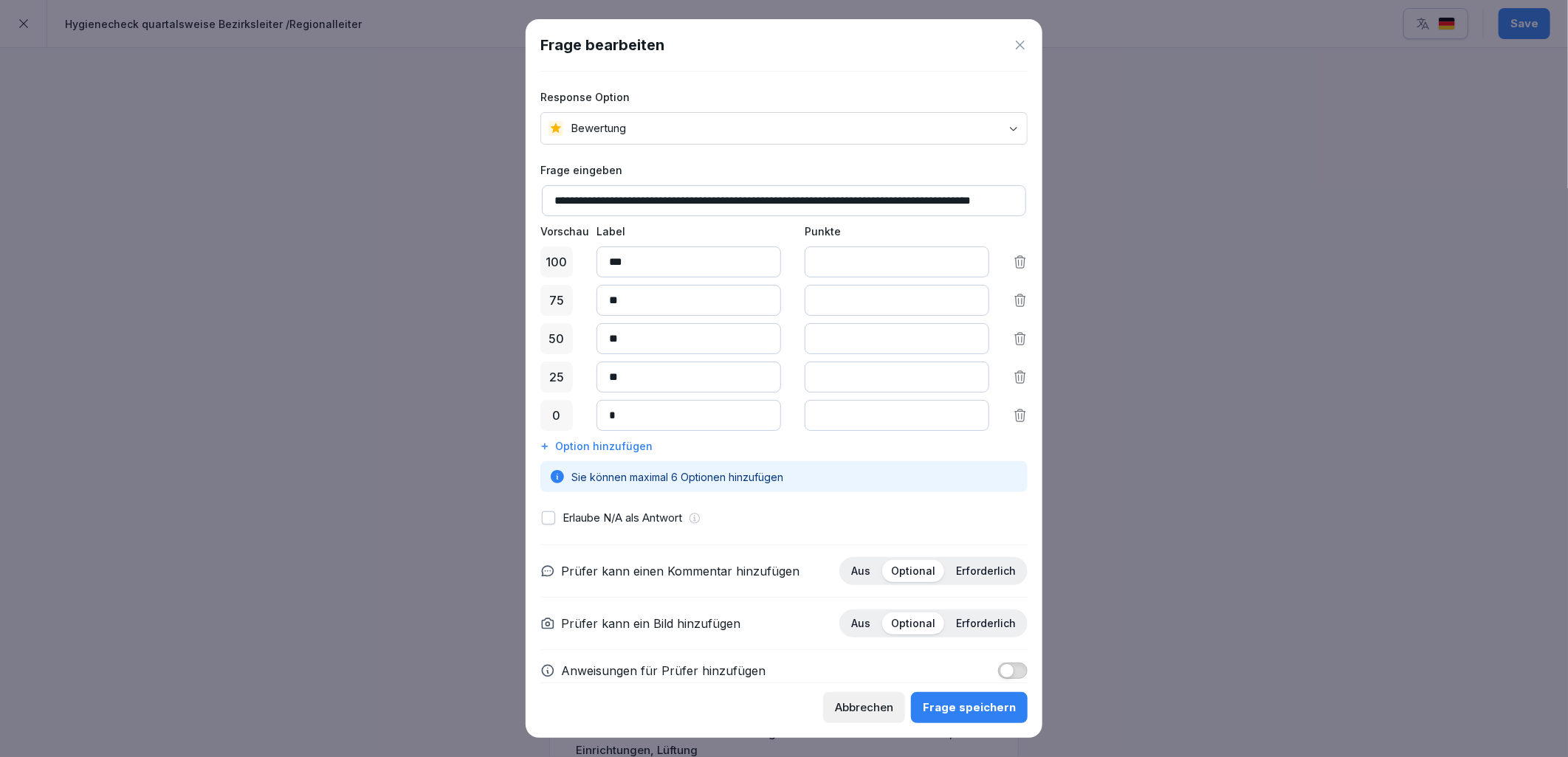
click at [551, 521] on button "button" at bounding box center [548, 517] width 13 height 13
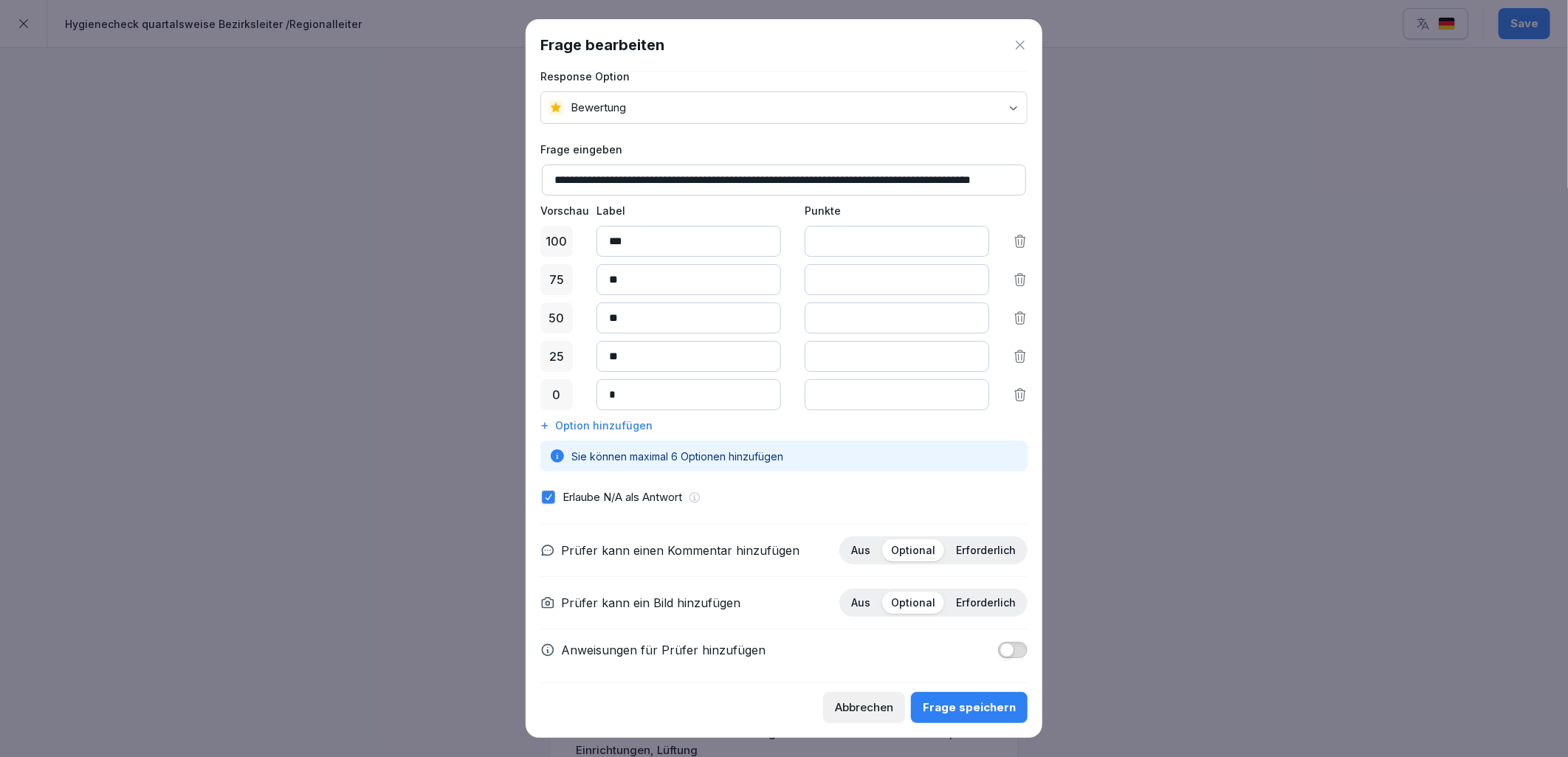
scroll to position [27, 0]
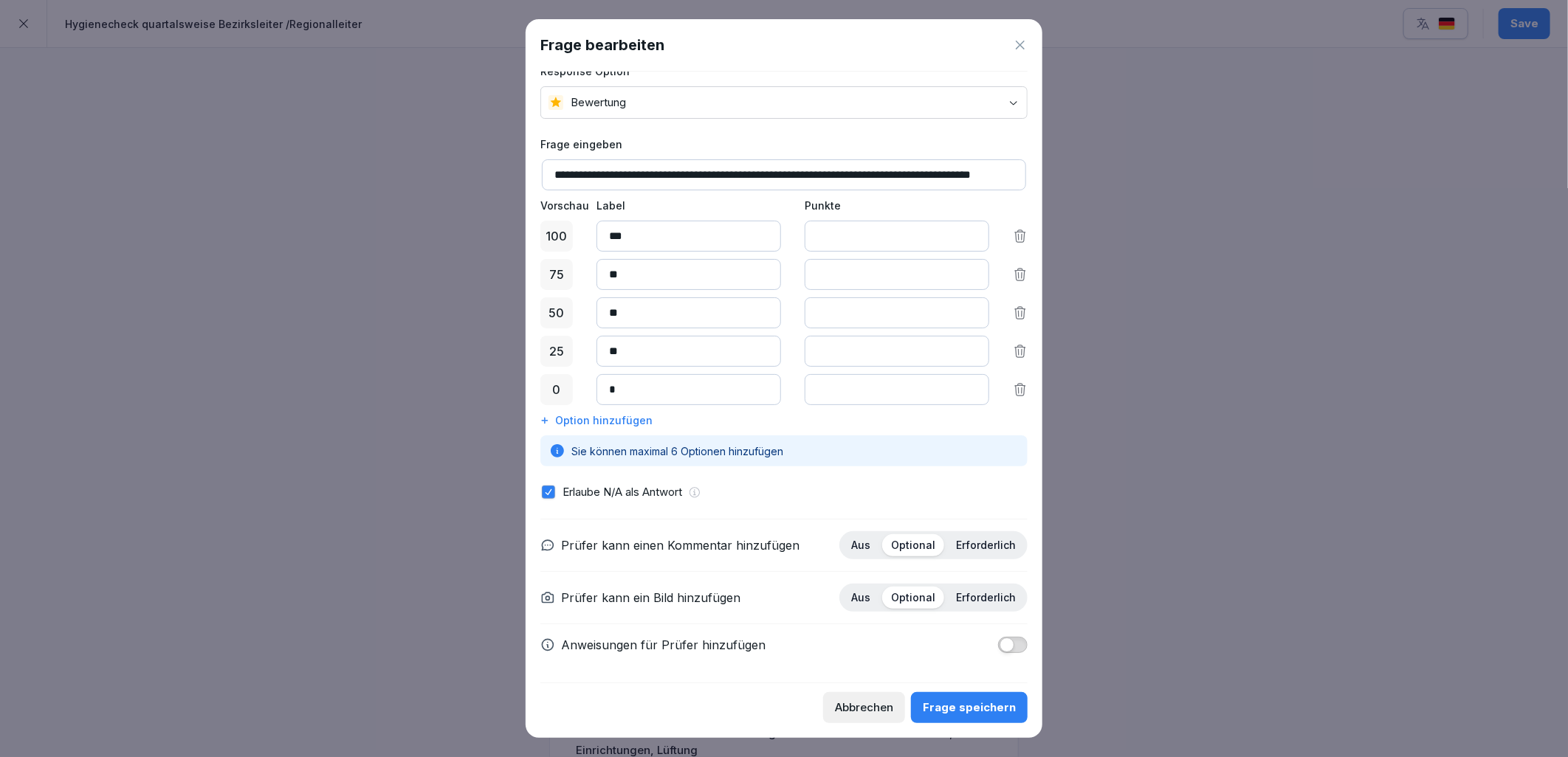
click at [1008, 647] on button "button" at bounding box center [1013, 644] width 30 height 16
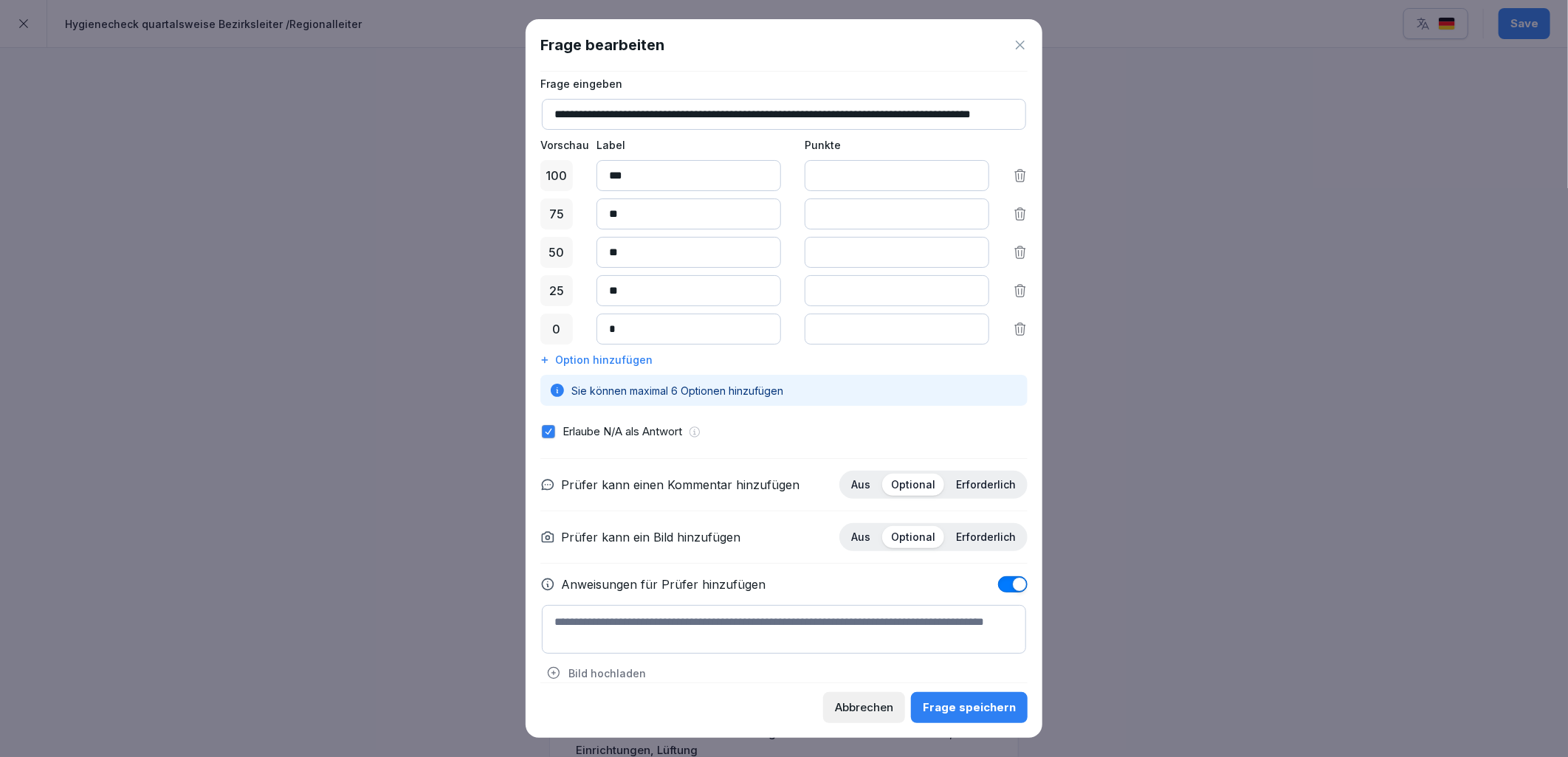
scroll to position [107, 0]
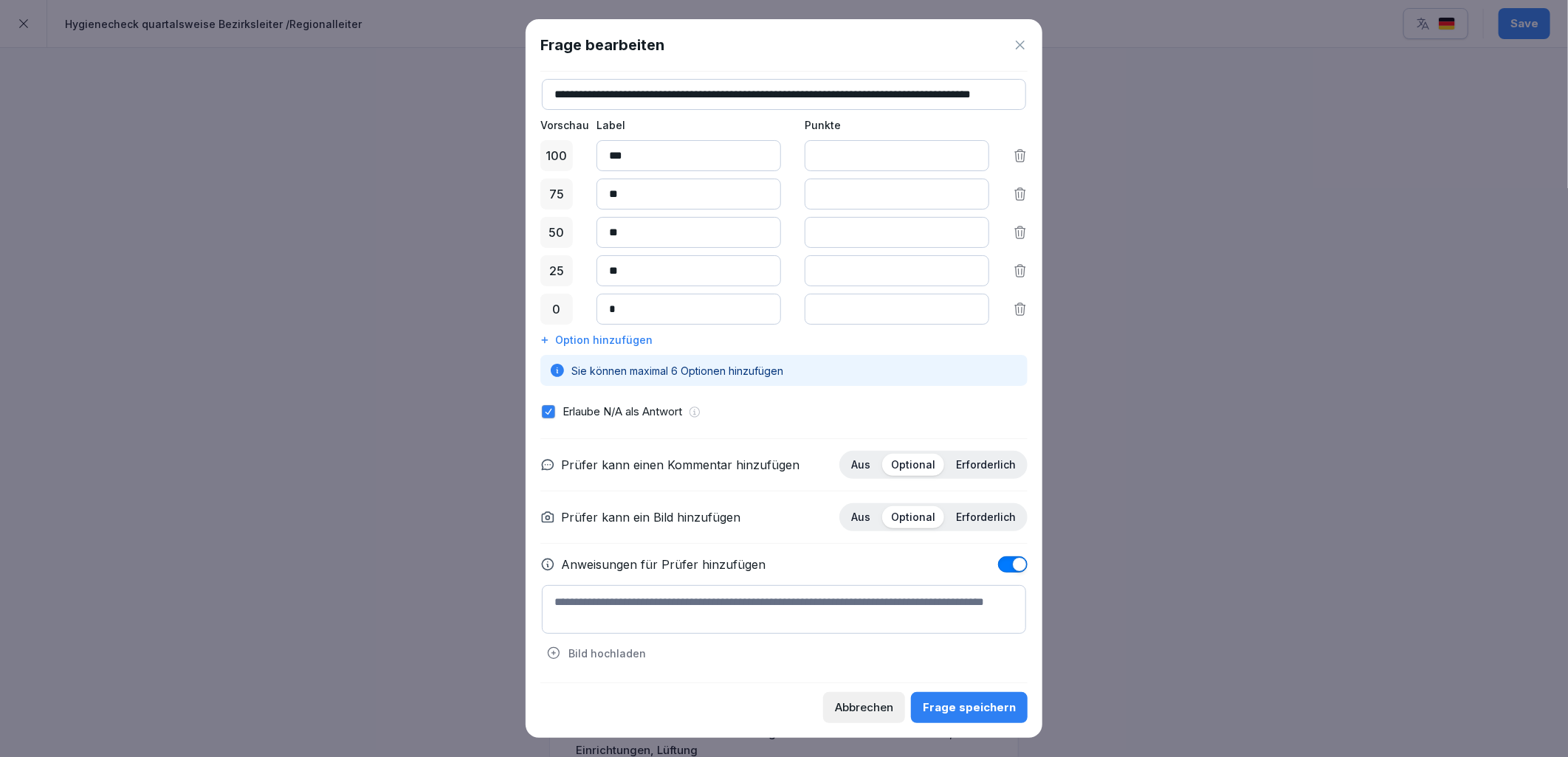
click at [711, 622] on textarea at bounding box center [784, 609] width 484 height 49
type textarea "*****"
drag, startPoint x: 616, startPoint y: 606, endPoint x: 548, endPoint y: 591, distance: 69.6
click at [547, 598] on textarea "*****" at bounding box center [784, 609] width 484 height 49
click at [552, 415] on button "button" at bounding box center [548, 411] width 13 height 13
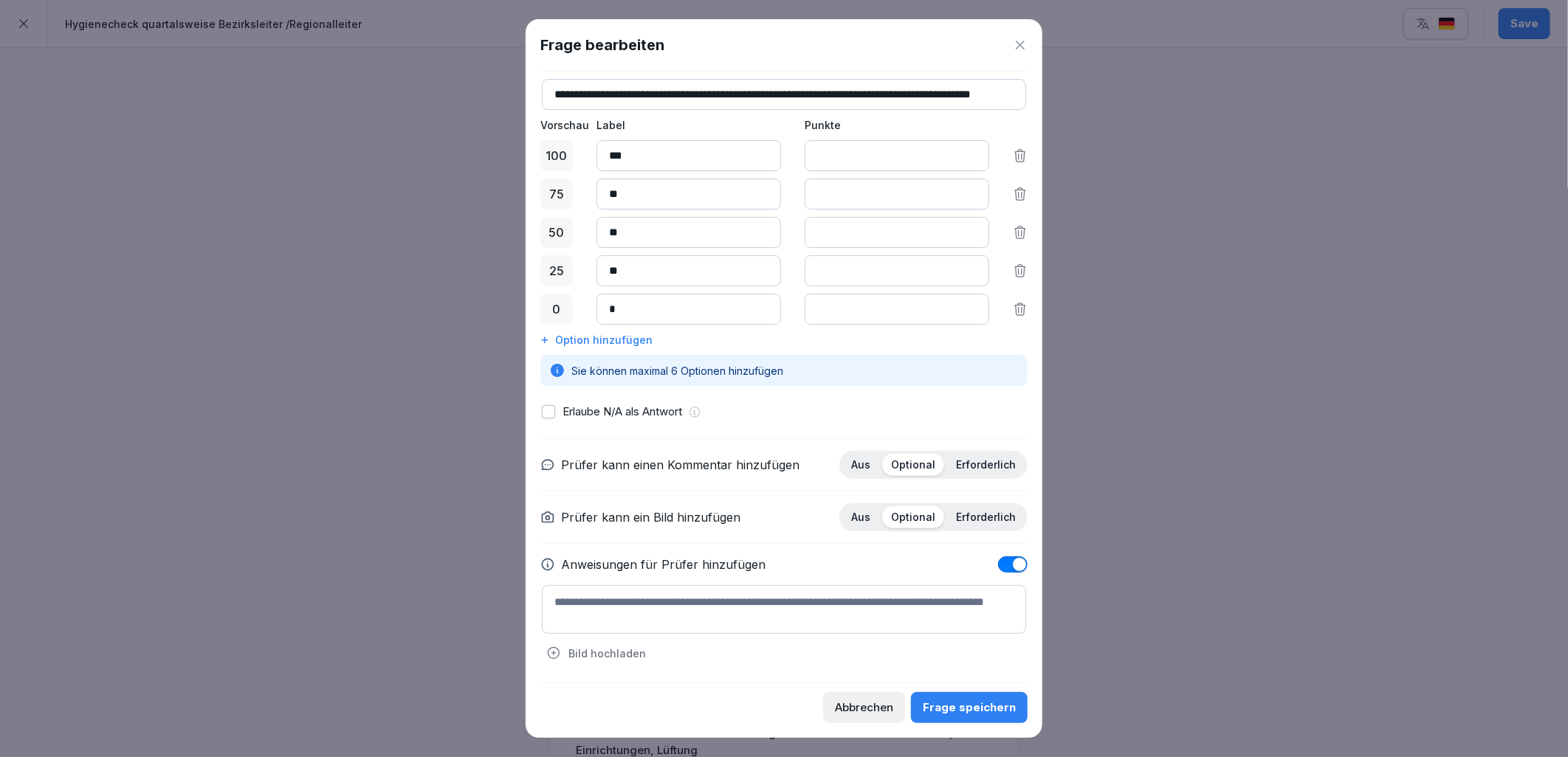
click at [948, 713] on div "Frage speichern" at bounding box center [969, 708] width 93 height 16
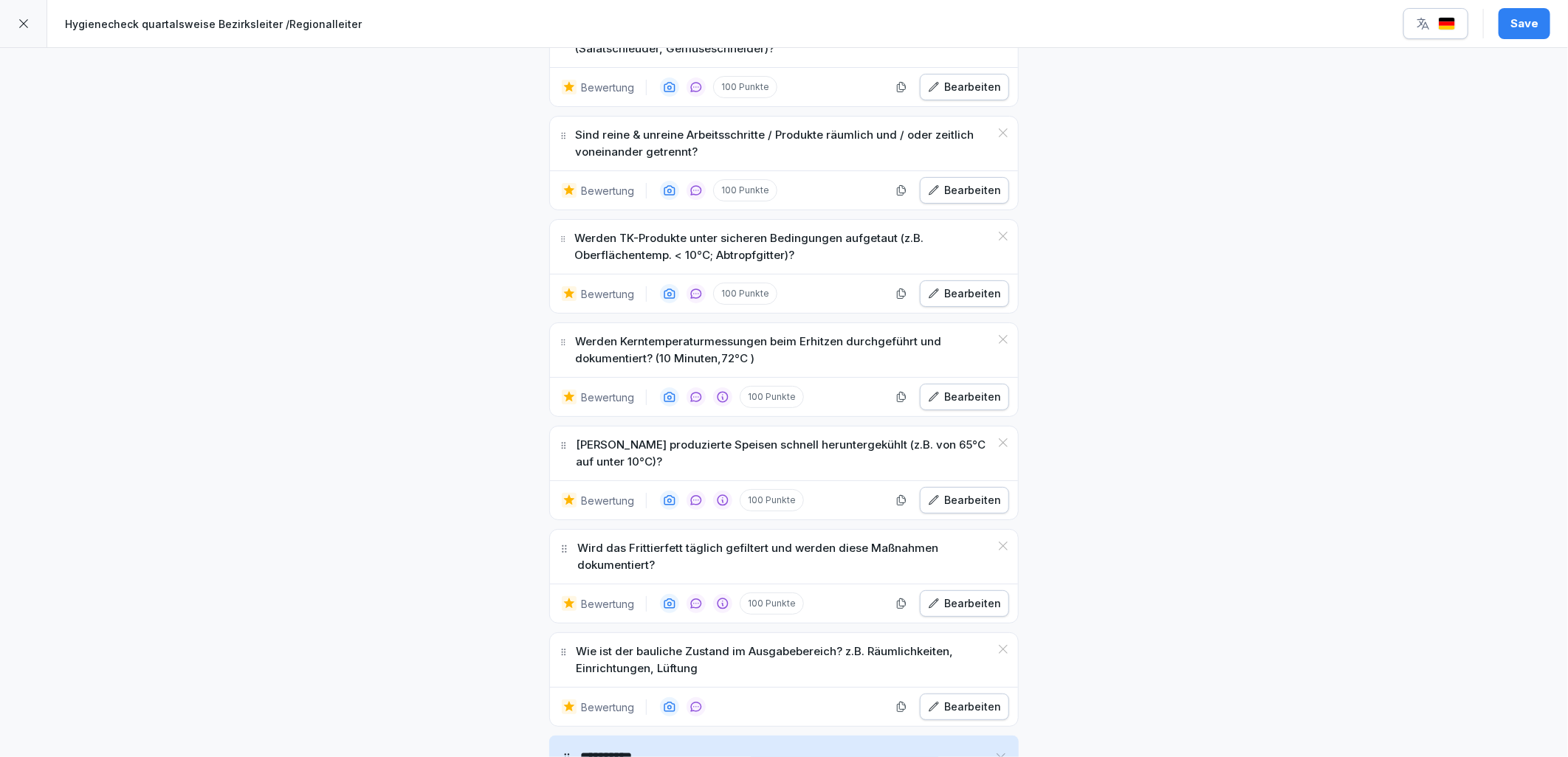
scroll to position [2623, 0]
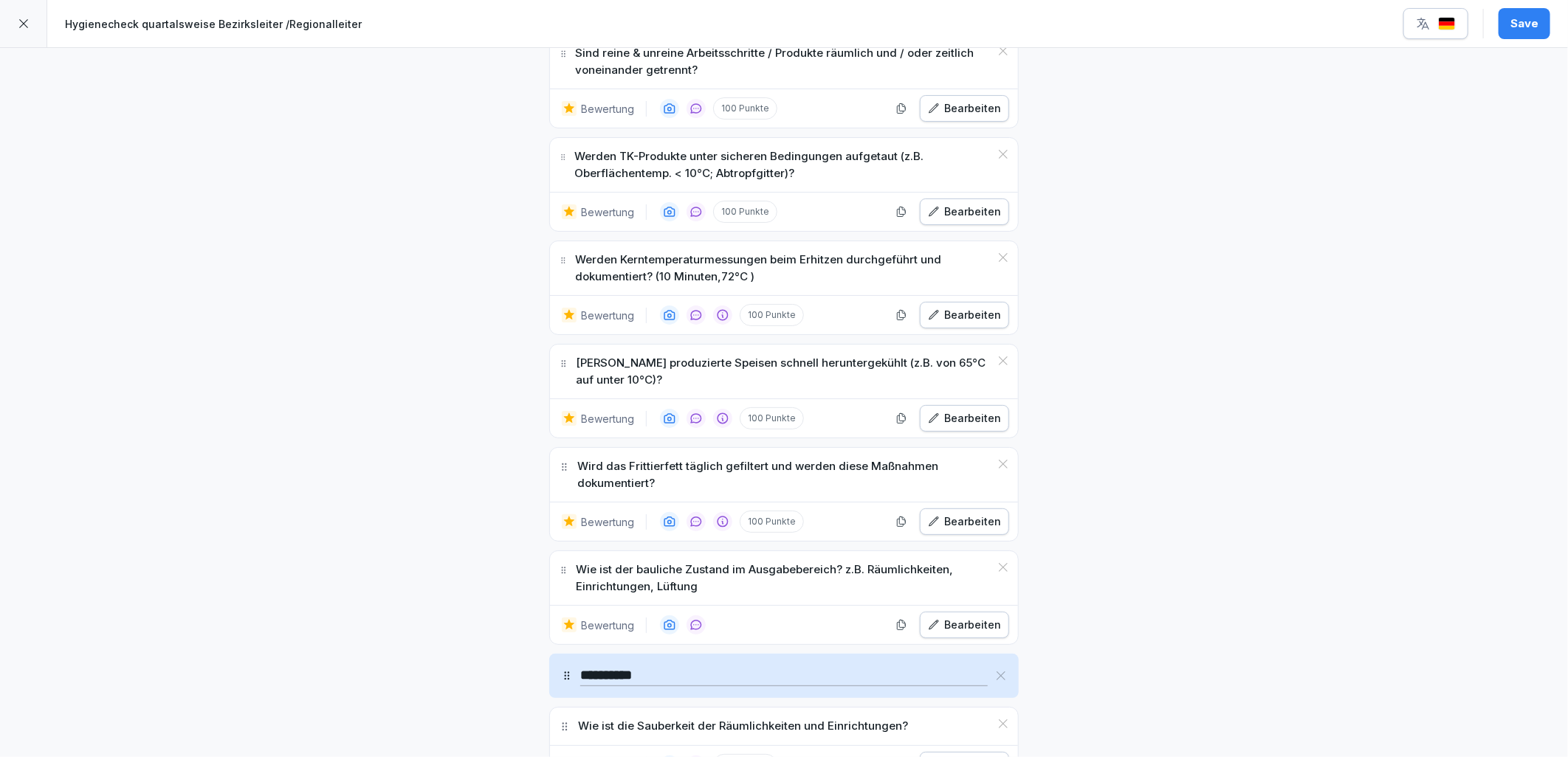
click at [978, 530] on div "Bearbeiten" at bounding box center [964, 521] width 73 height 16
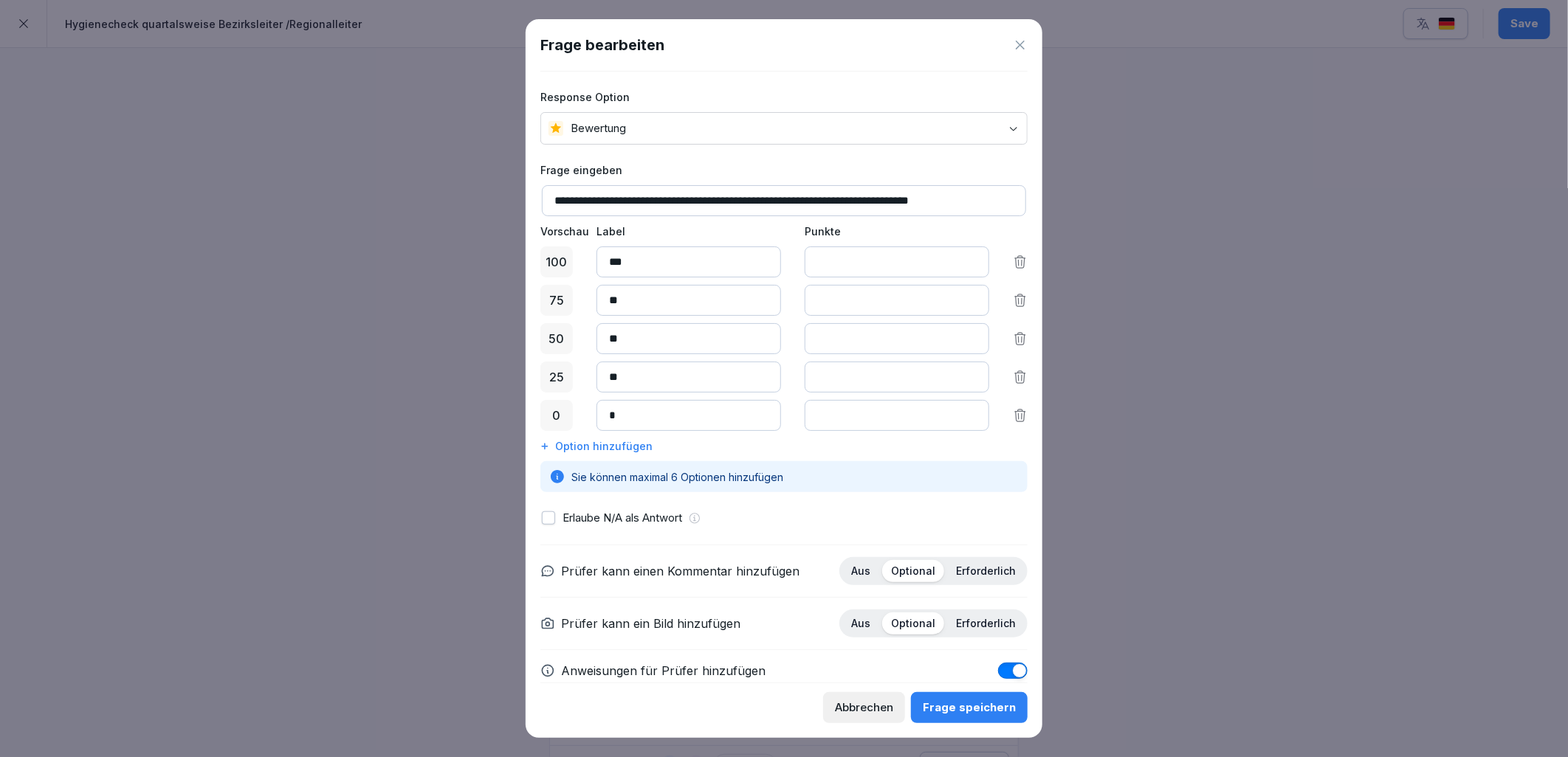
click at [552, 521] on button "button" at bounding box center [548, 517] width 13 height 13
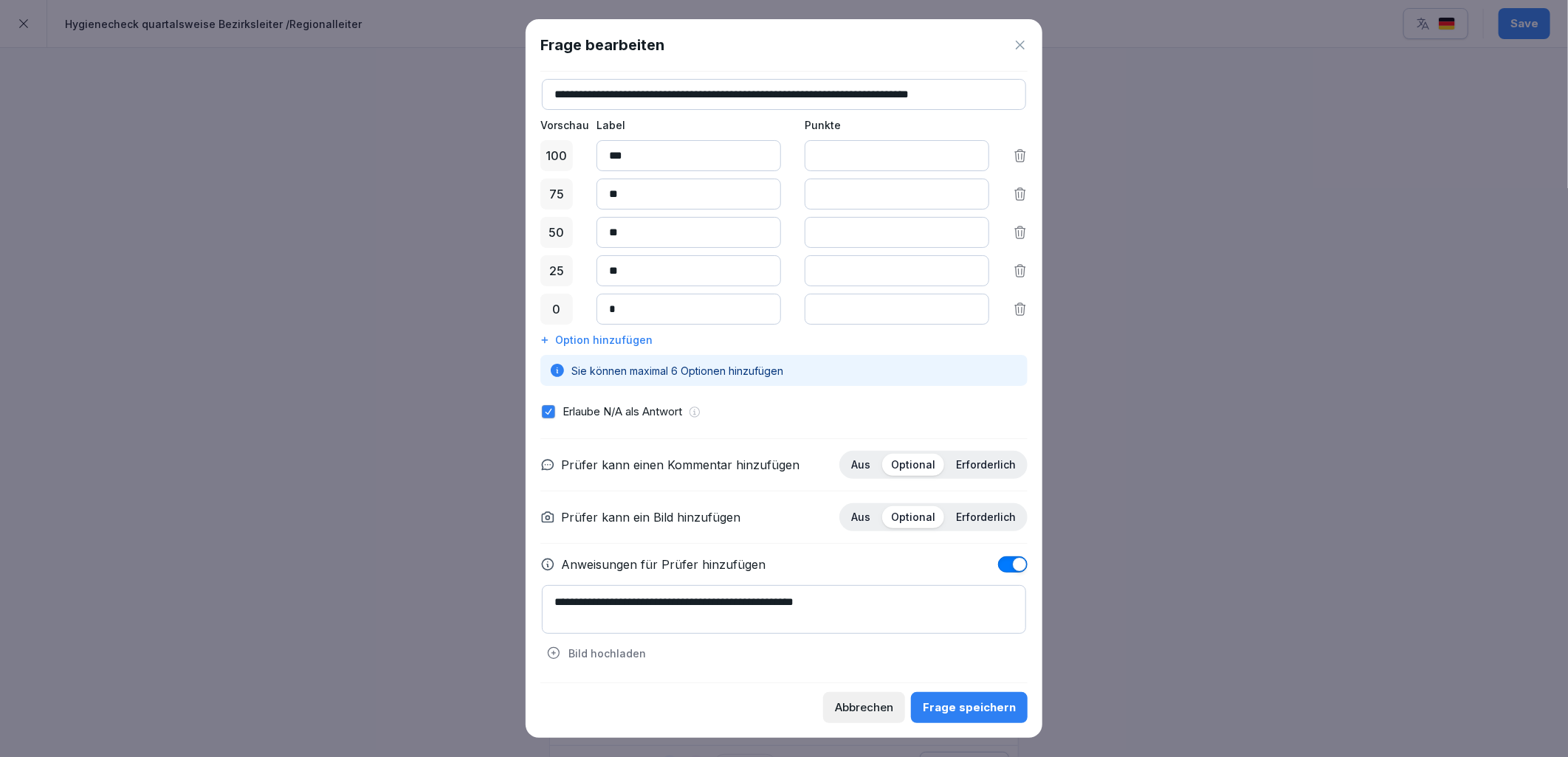
scroll to position [107, 0]
click at [874, 606] on textarea "**********" at bounding box center [784, 609] width 484 height 49
click at [570, 616] on textarea "**********" at bounding box center [784, 609] width 484 height 49
click at [714, 609] on textarea "**********" at bounding box center [784, 609] width 484 height 49
click at [714, 617] on textarea "**********" at bounding box center [784, 609] width 484 height 49
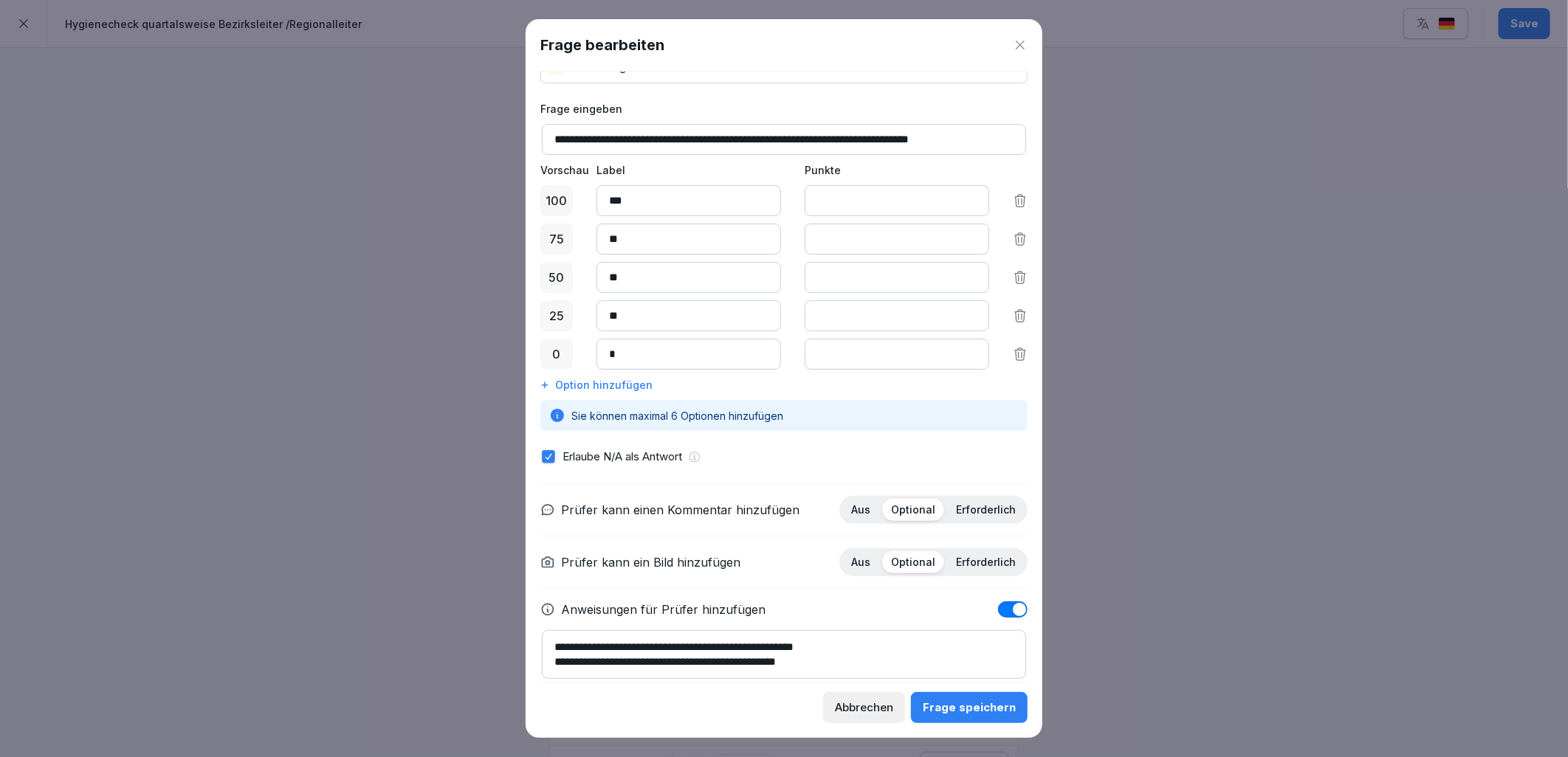
scroll to position [25, 0]
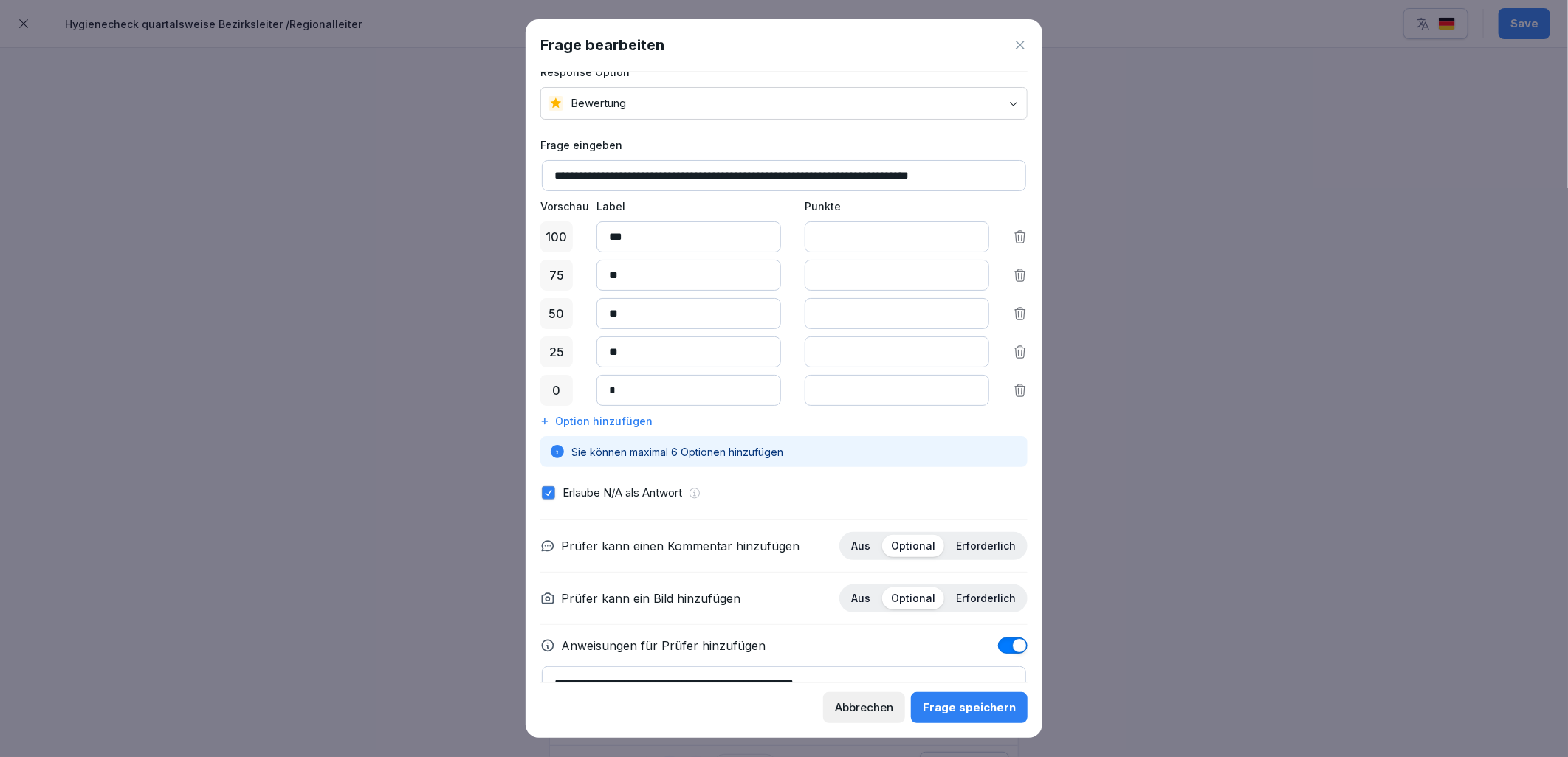
drag, startPoint x: 714, startPoint y: 617, endPoint x: 606, endPoint y: 587, distance: 112.1
click at [606, 587] on div "Prüfer kann ein Bild hinzufügen Aus Optional Erforderlich" at bounding box center [784, 599] width 487 height 28
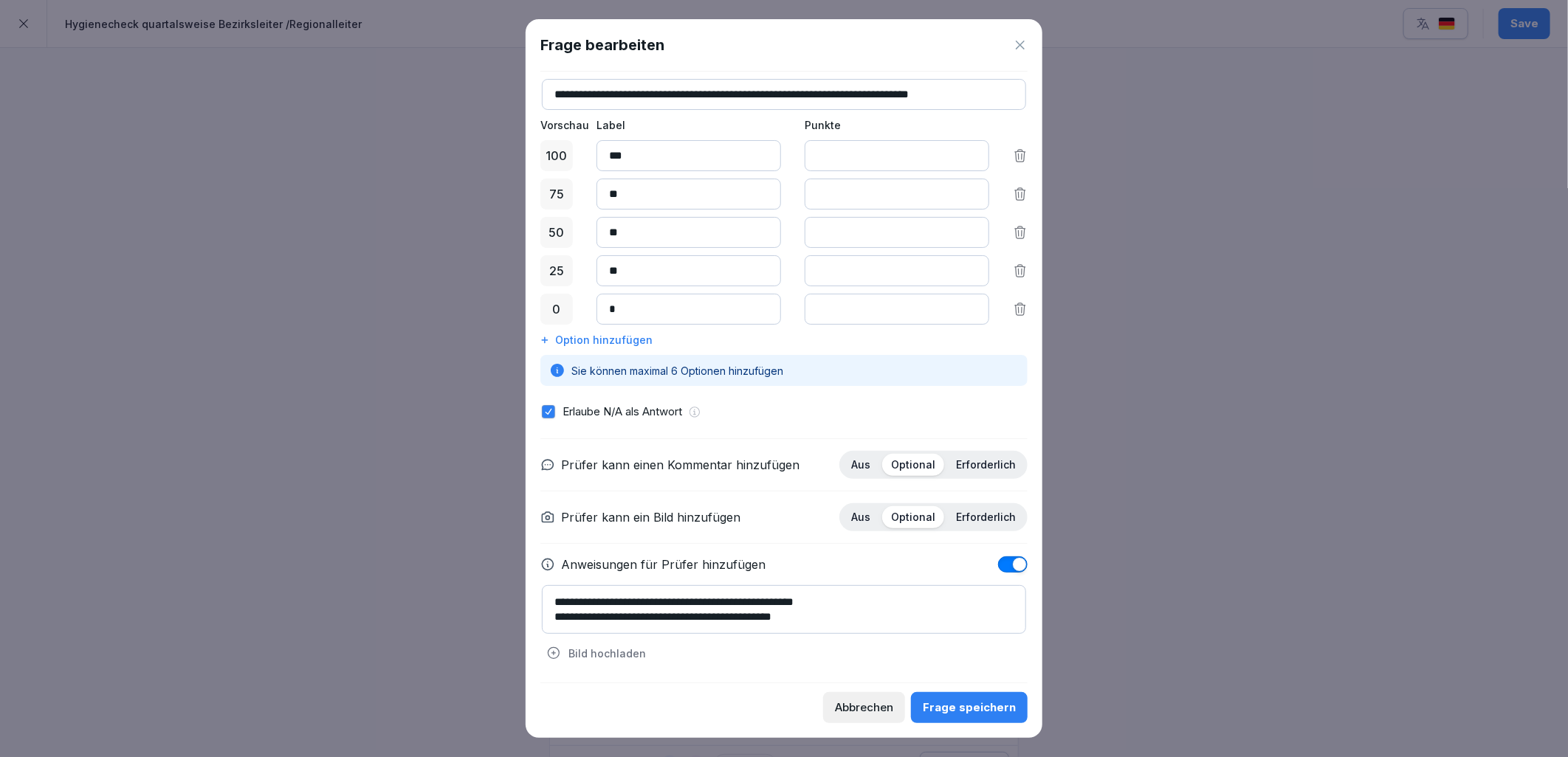
type textarea "**********"
click at [971, 703] on div "Frage speichern" at bounding box center [969, 708] width 93 height 16
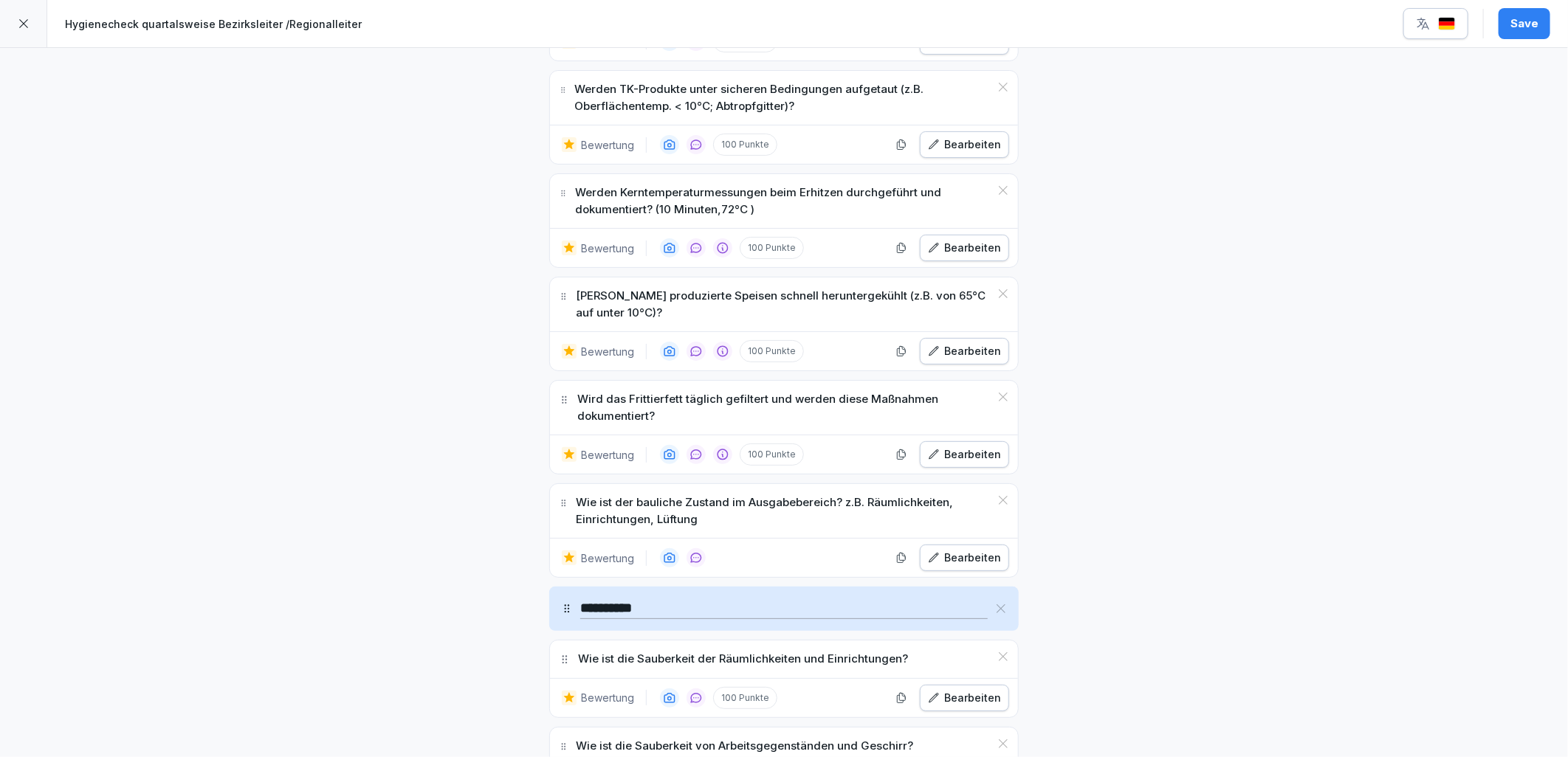
scroll to position [2705, 0]
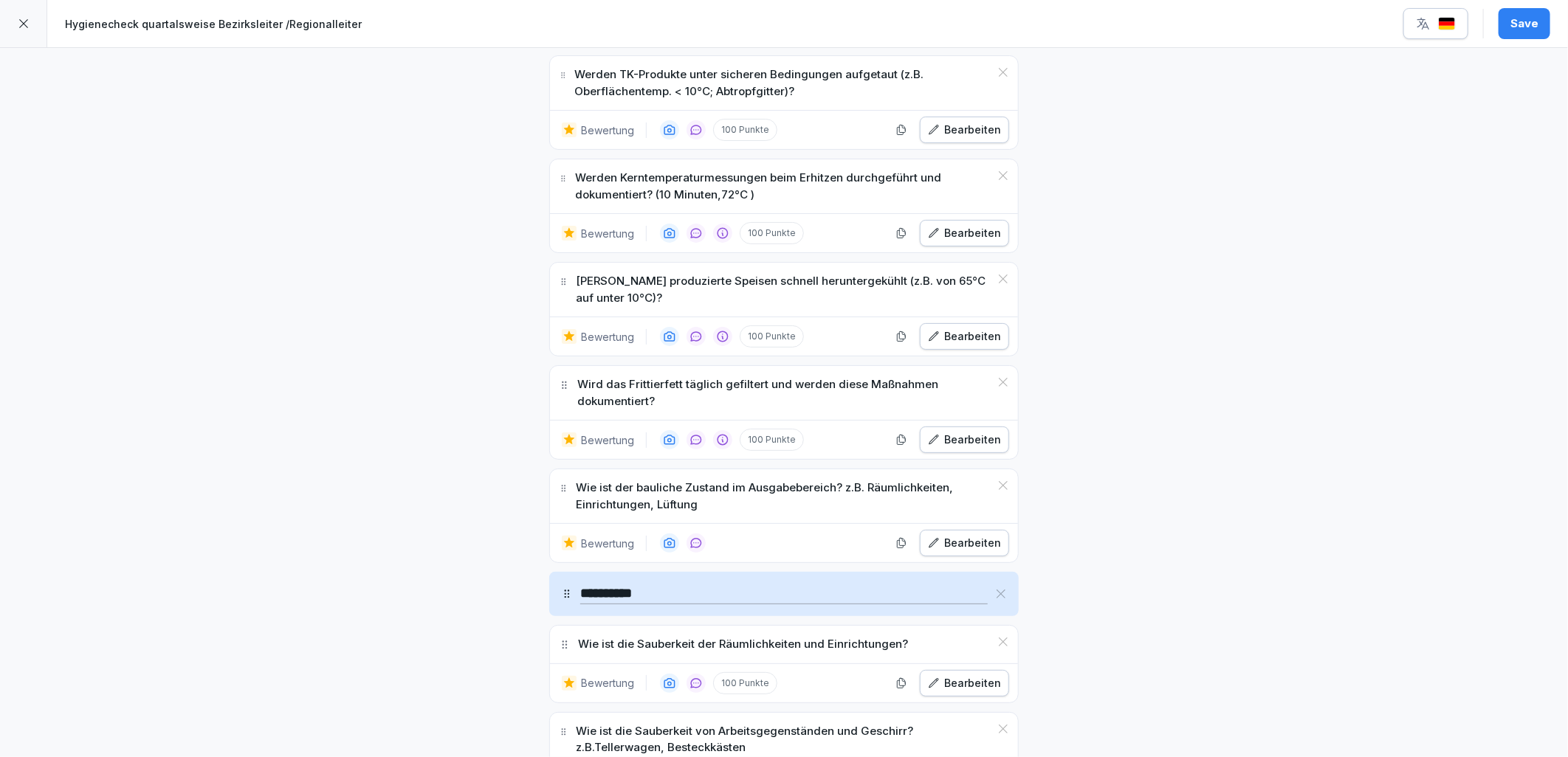
drag, startPoint x: 766, startPoint y: 508, endPoint x: 765, endPoint y: 517, distance: 9.1
click at [765, 513] on p "Wie ist der bauliche Zustand im Ausgabebereich? z.B. Räumlichkeiten, Einrichtun…" at bounding box center [782, 496] width 414 height 33
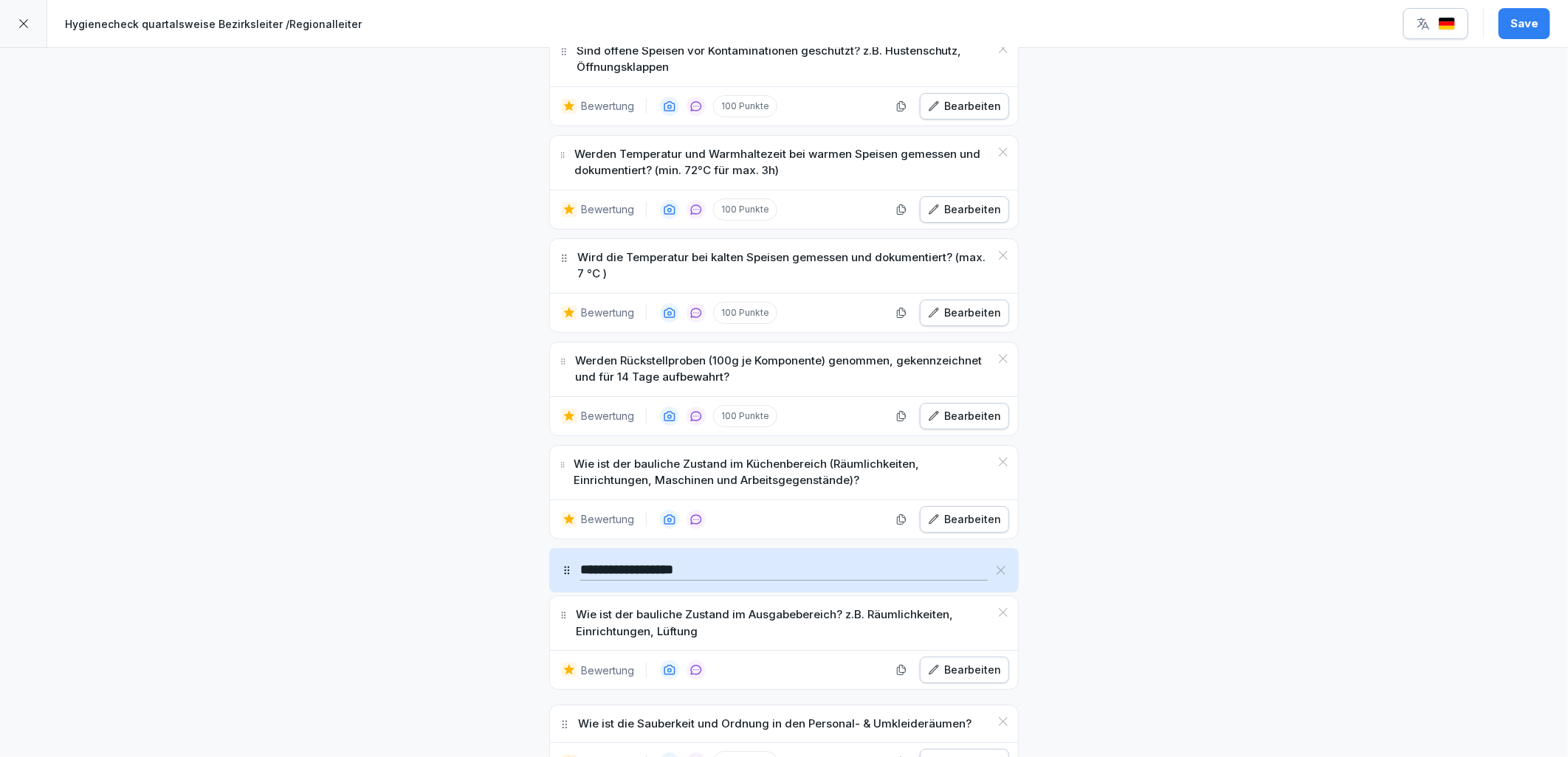
scroll to position [3390, 0]
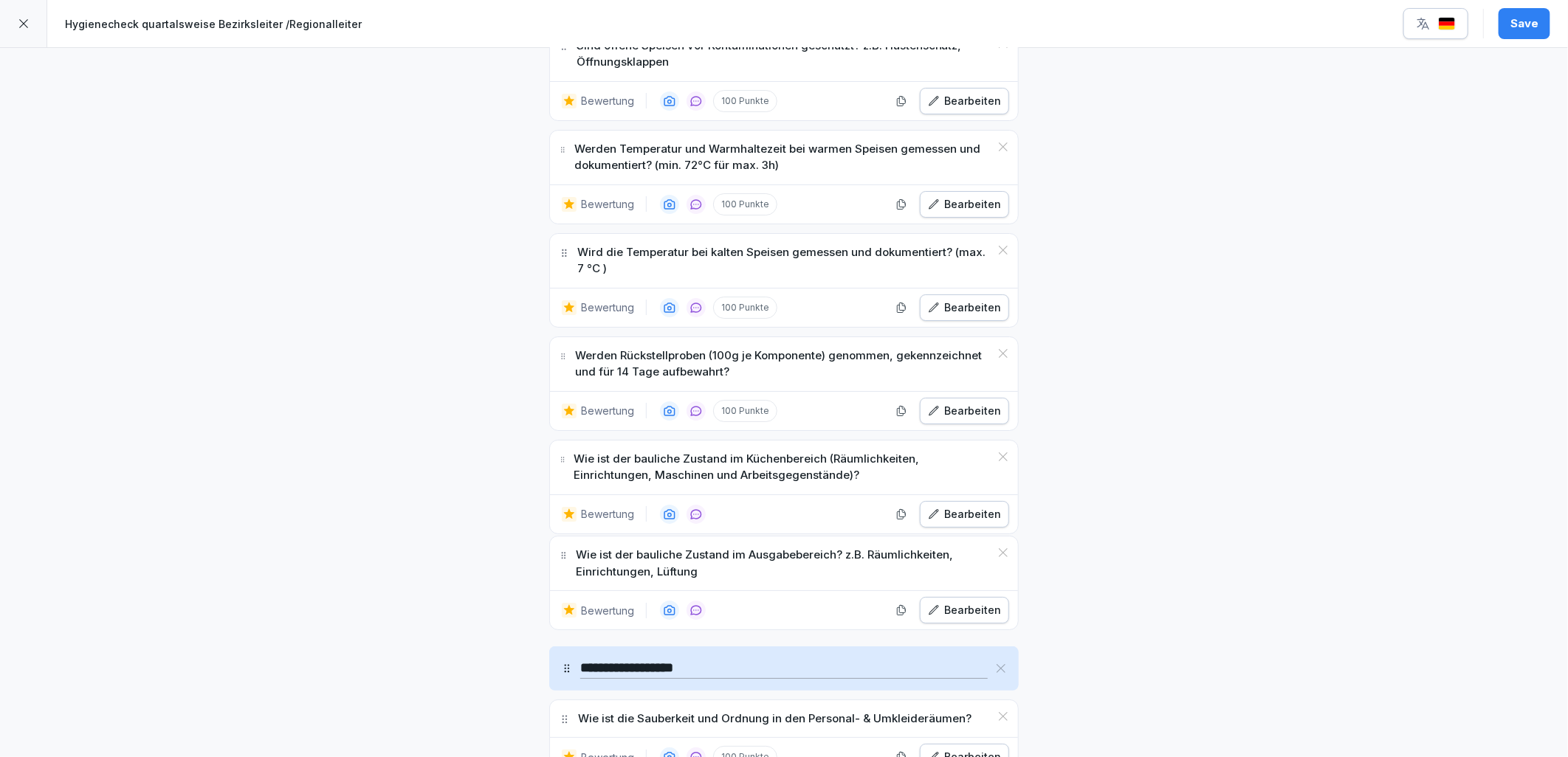
drag, startPoint x: 559, startPoint y: 497, endPoint x: 587, endPoint y: 564, distance: 72.6
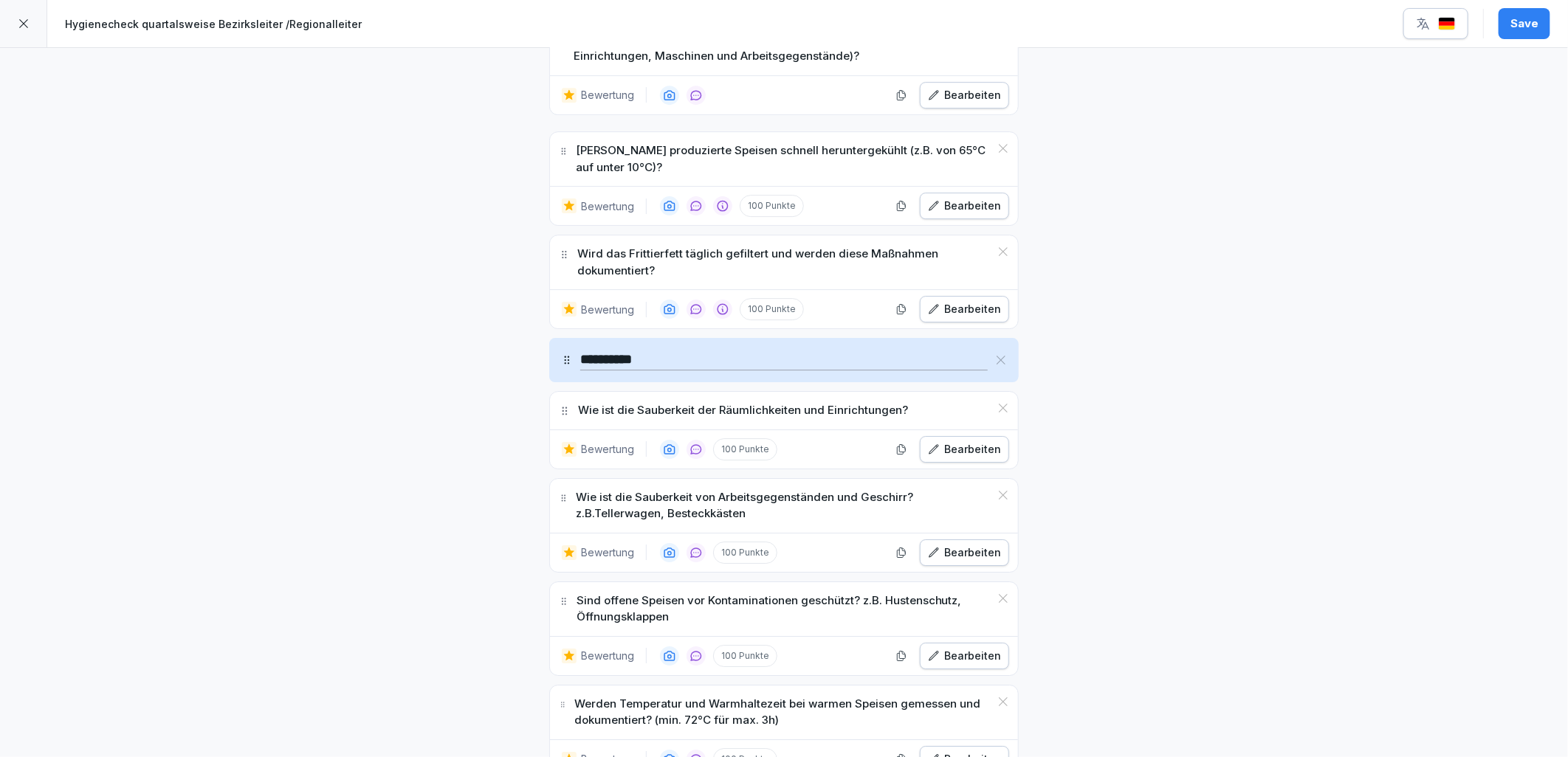
scroll to position [2876, 0]
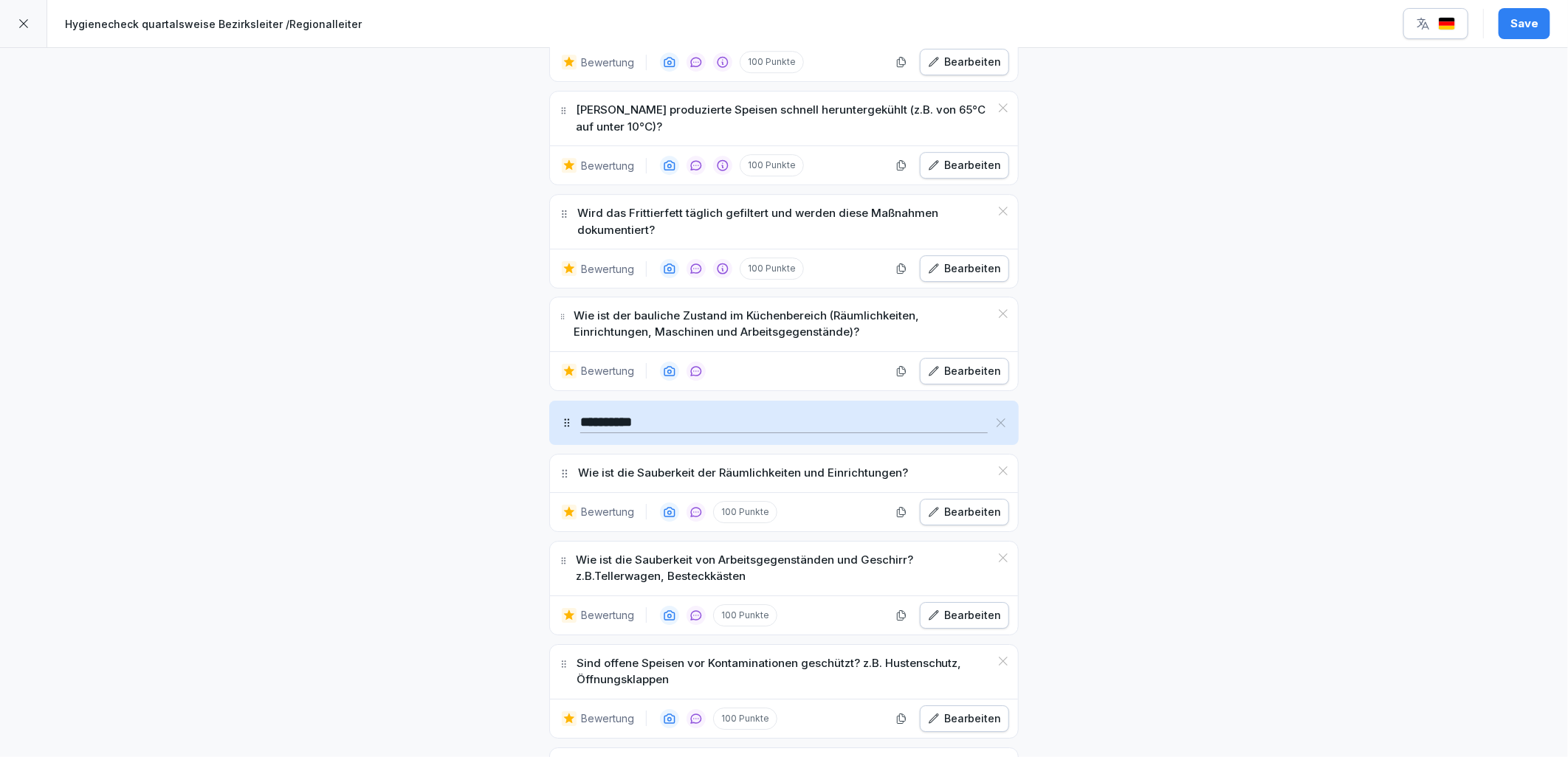
drag, startPoint x: 556, startPoint y: 574, endPoint x: 579, endPoint y: 328, distance: 247.1
click at [579, 328] on div "Wie ist der bauliche Zustand im Küchenbereich (Räumlichkeiten, Einrichtungen, M…" at bounding box center [784, 324] width 468 height 54
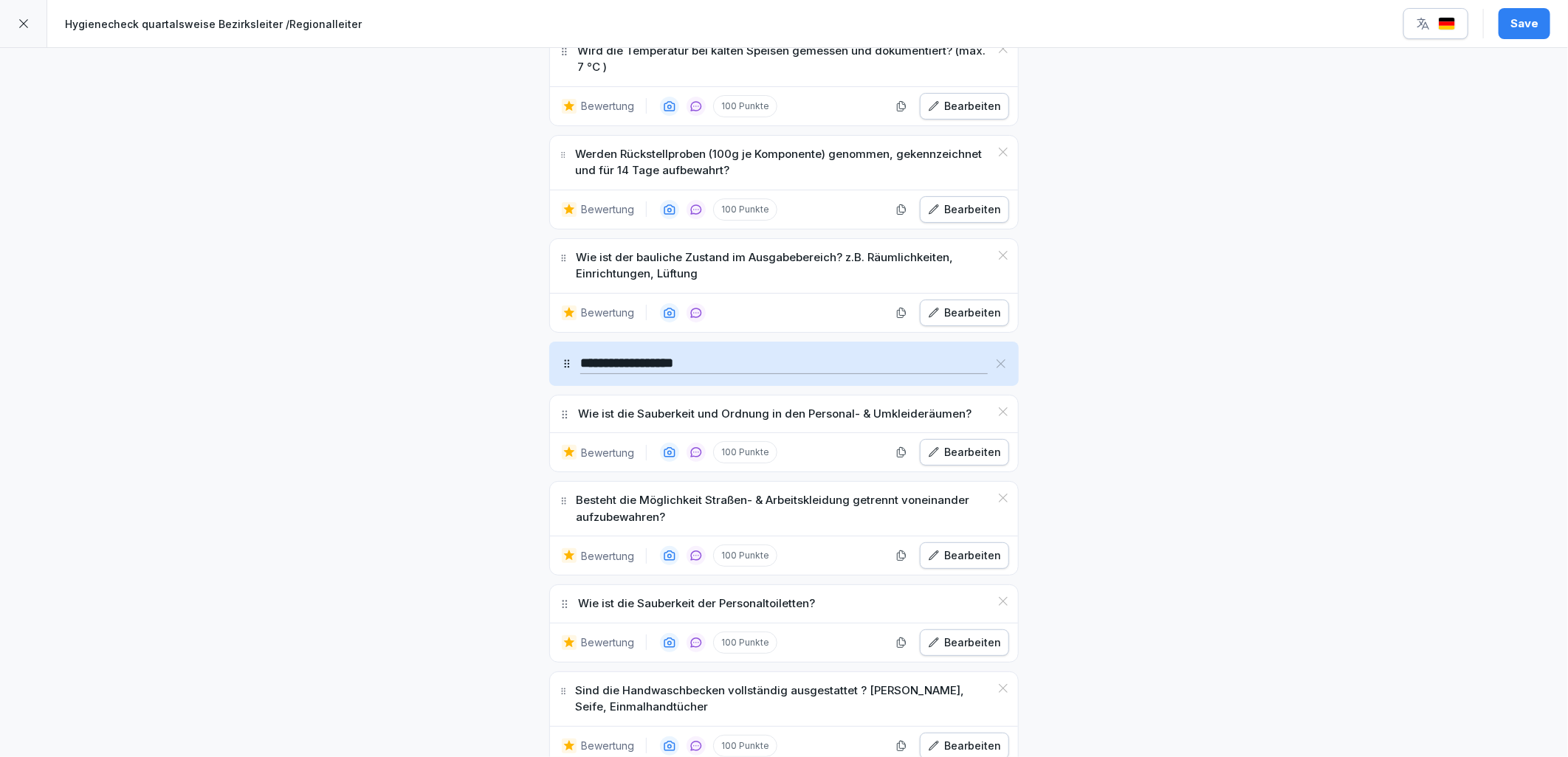
scroll to position [3697, 0]
click at [970, 458] on div "Bearbeiten" at bounding box center [964, 451] width 73 height 16
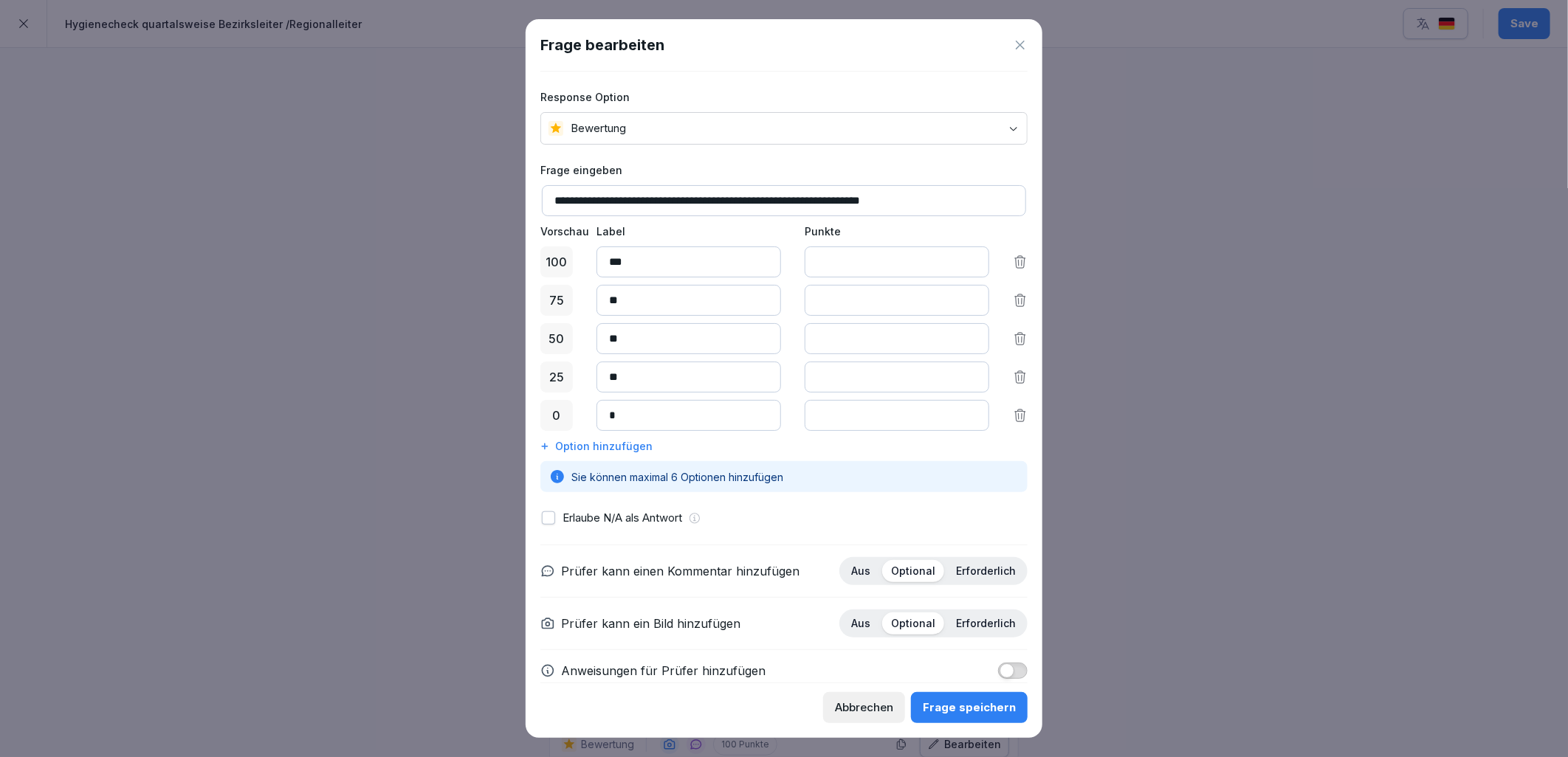
click at [550, 521] on button "button" at bounding box center [548, 517] width 13 height 13
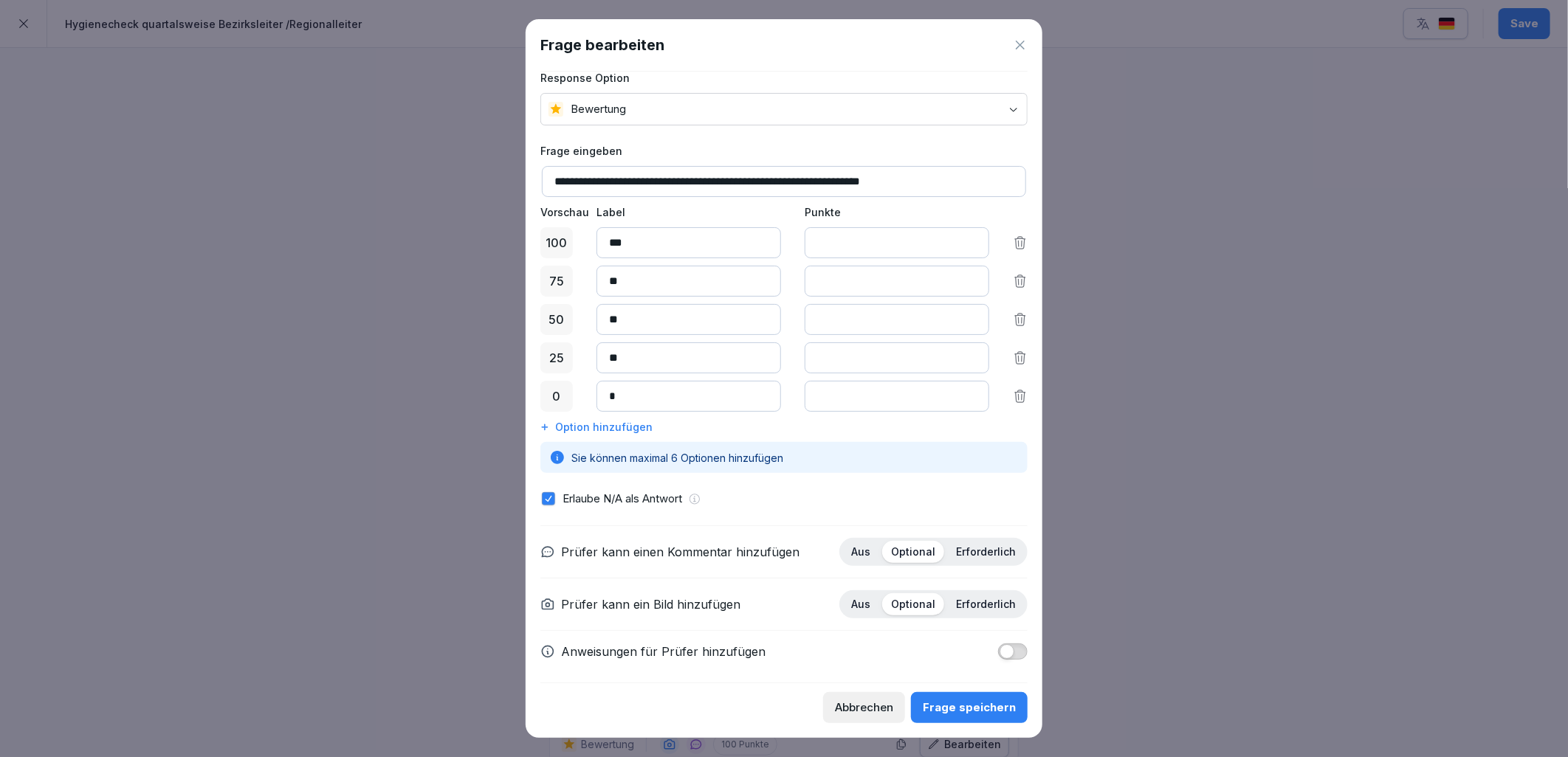
scroll to position [27, 0]
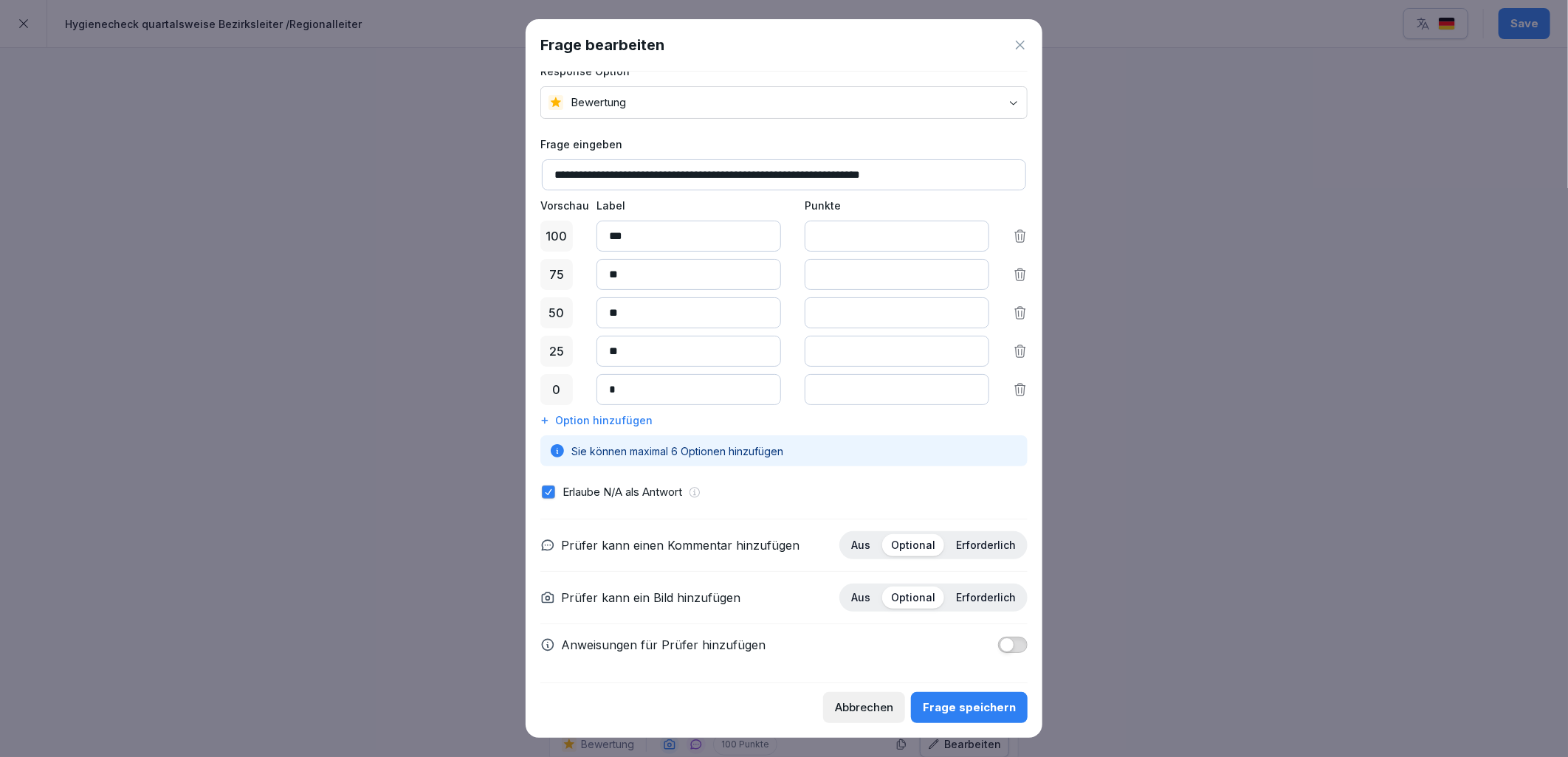
click at [1000, 645] on span "button" at bounding box center [1006, 644] width 15 height 15
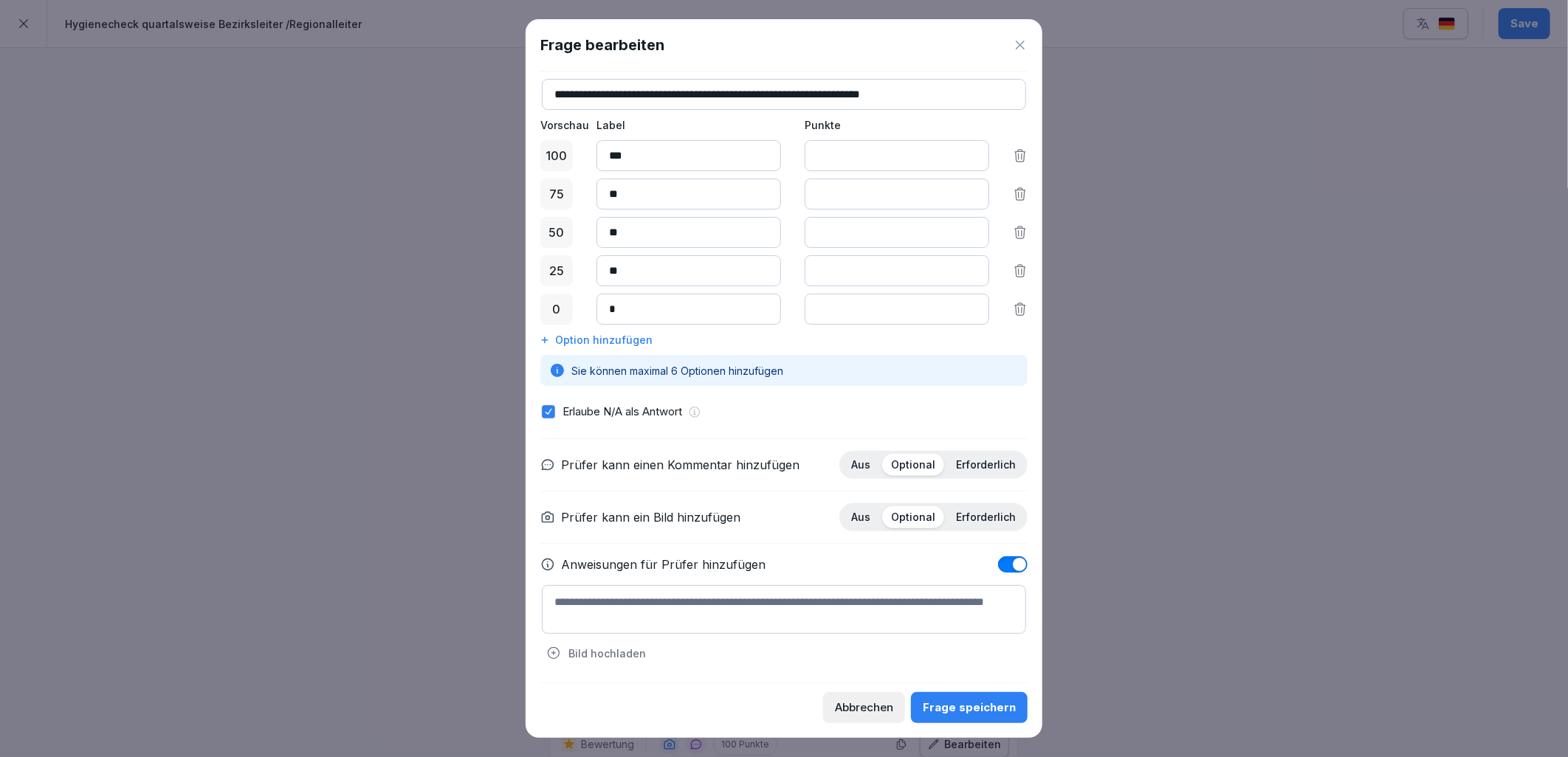
click at [674, 609] on textarea at bounding box center [784, 609] width 484 height 49
paste textarea "**********"
type textarea "**********"
click at [988, 714] on div "Frage speichern" at bounding box center [969, 708] width 93 height 16
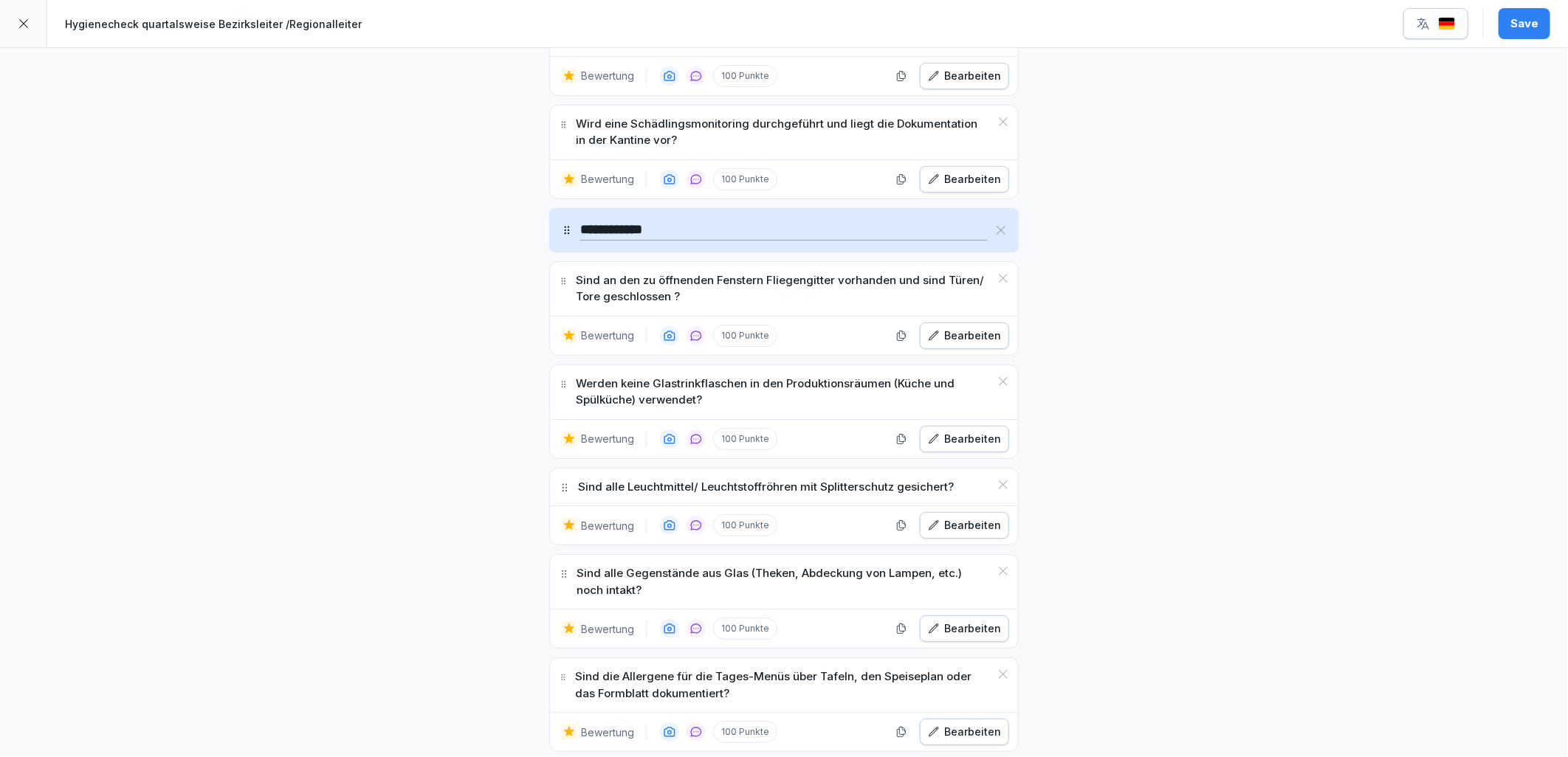
scroll to position [5993, 0]
click at [957, 343] on div "Bearbeiten" at bounding box center [964, 335] width 73 height 16
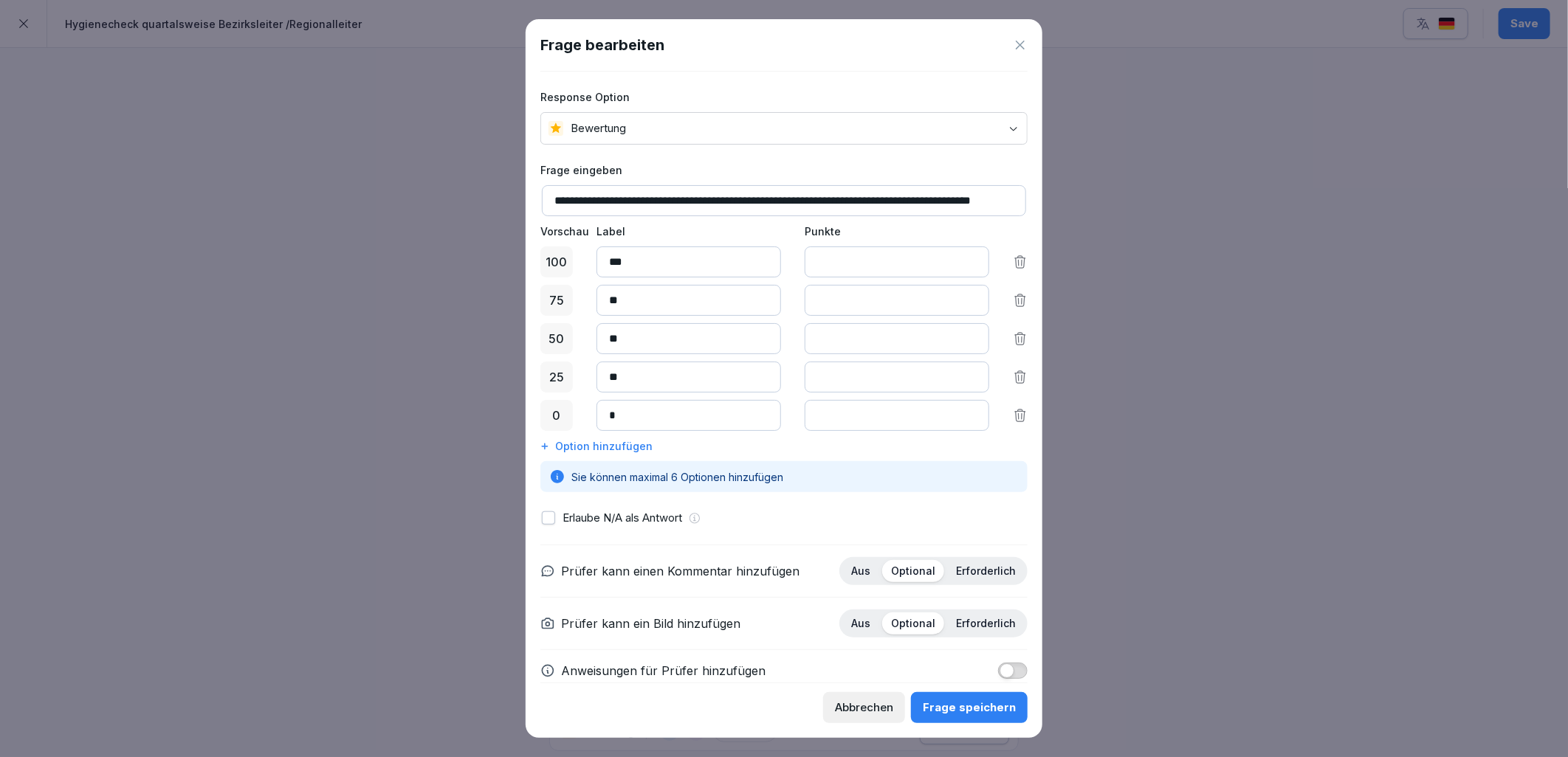
click at [550, 521] on button "button" at bounding box center [548, 517] width 13 height 13
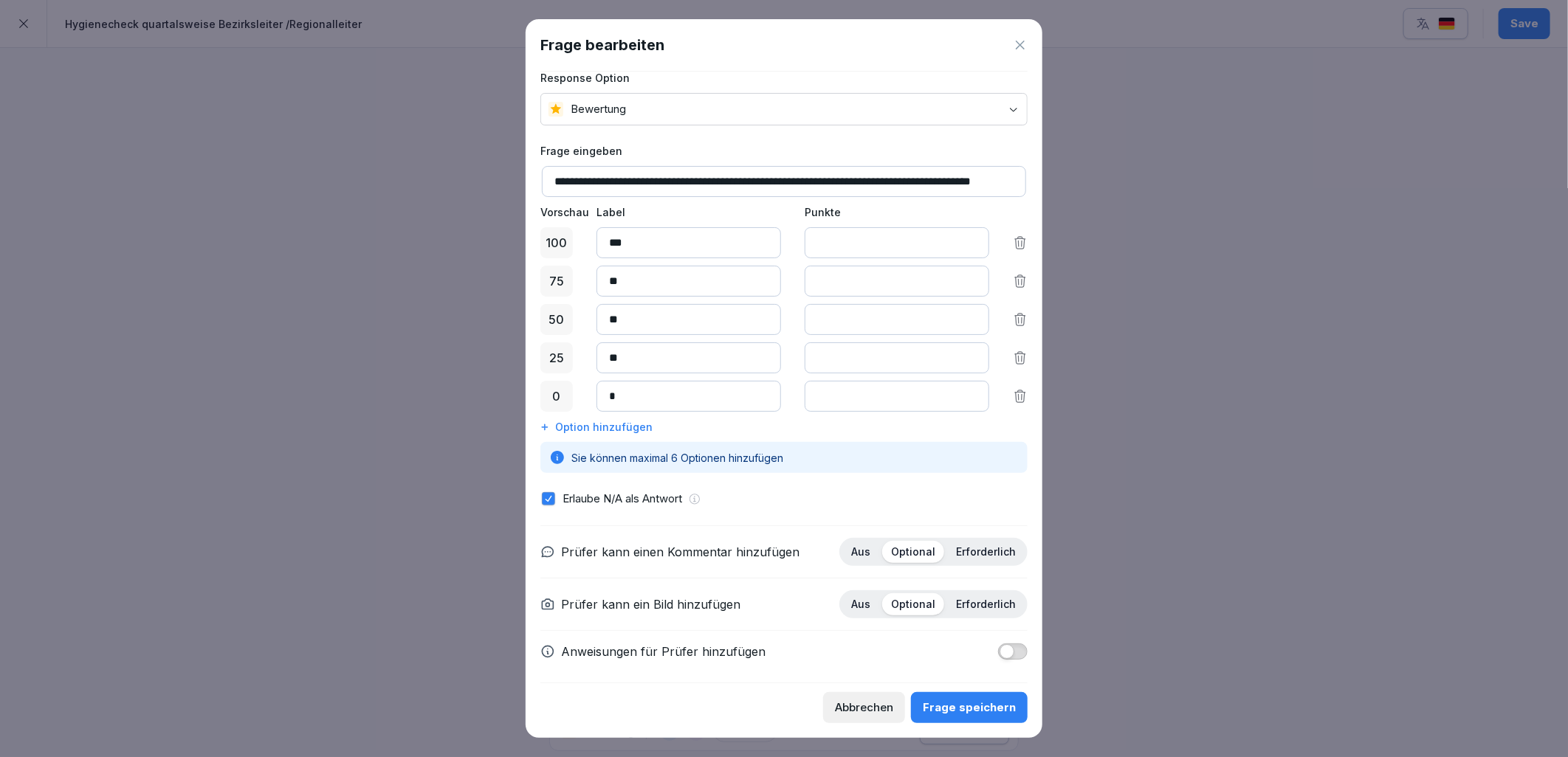
scroll to position [27, 0]
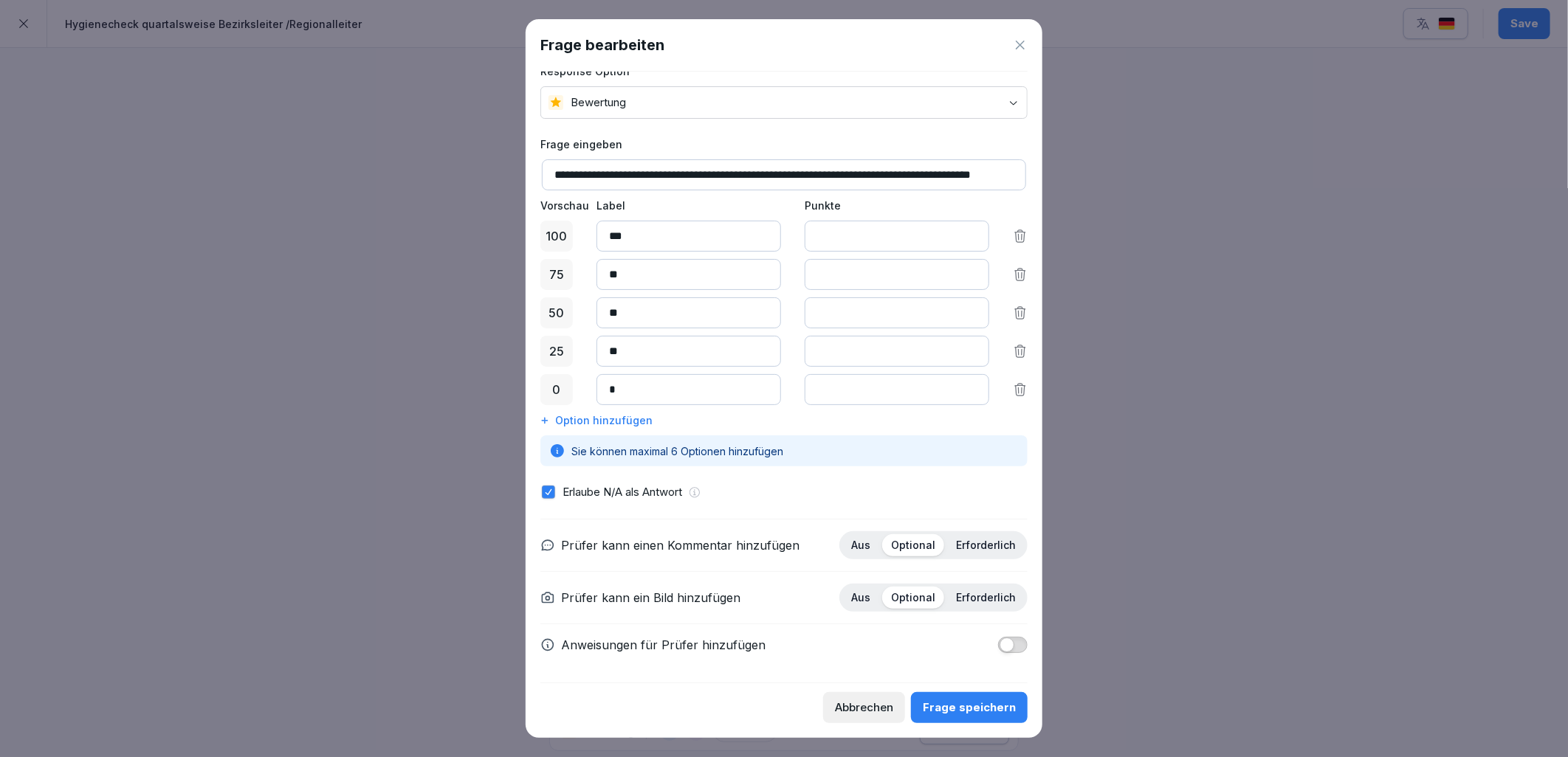
click at [999, 642] on span "button" at bounding box center [1006, 644] width 15 height 15
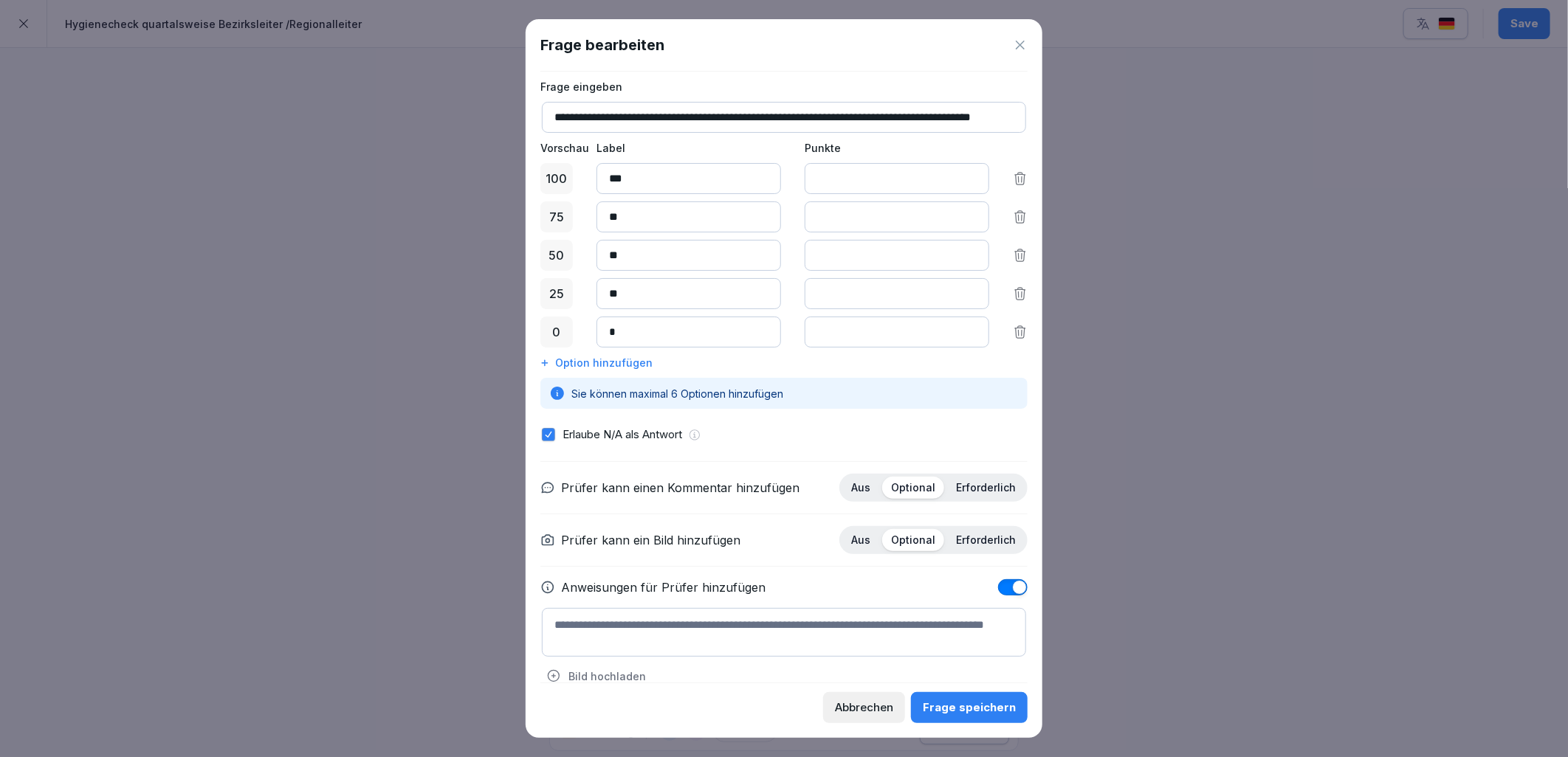
scroll to position [107, 0]
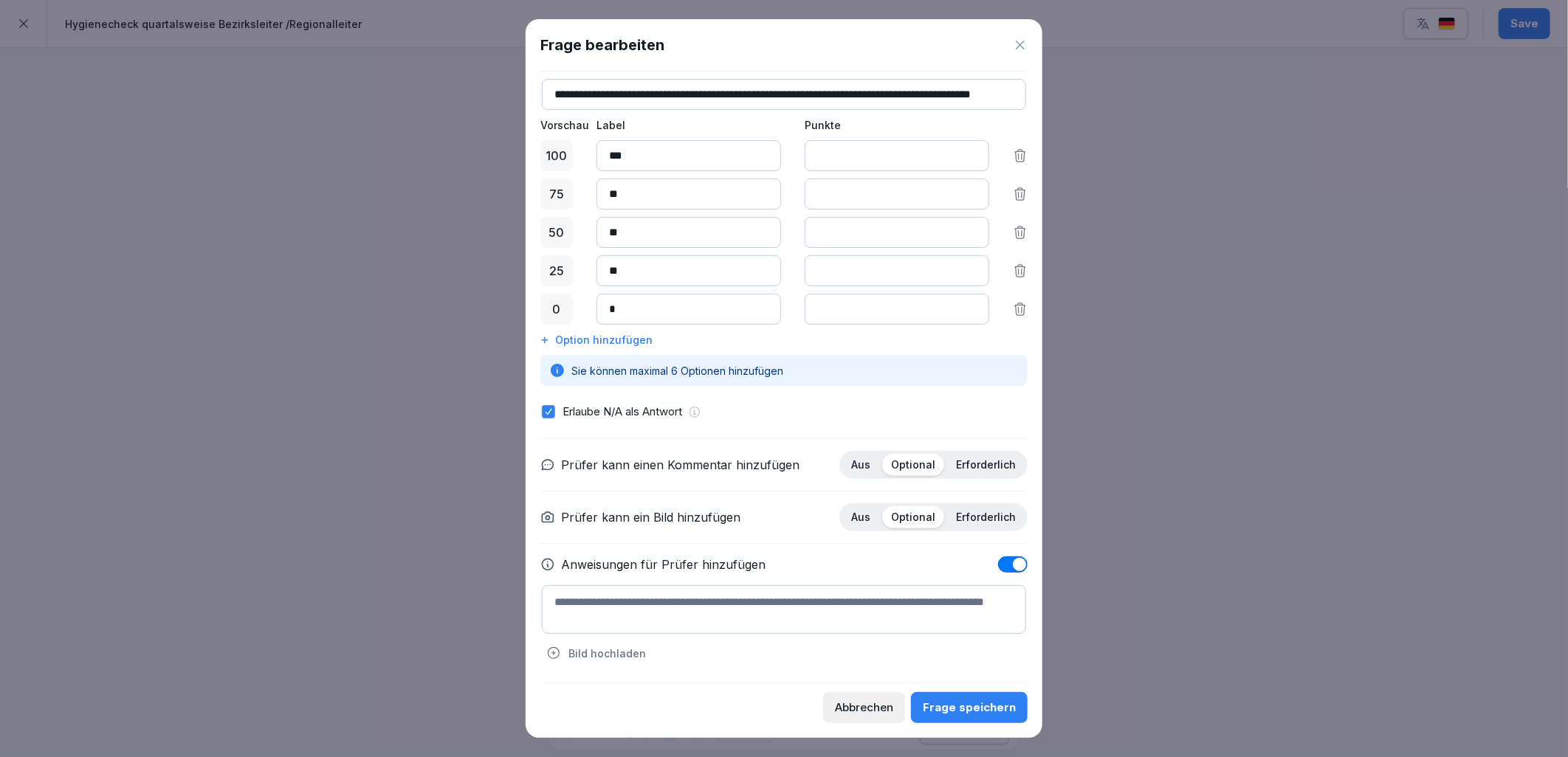
click at [695, 617] on textarea at bounding box center [784, 609] width 484 height 49
type textarea "*"
type textarea "**********"
click at [970, 699] on button "Frage speichern" at bounding box center [969, 708] width 117 height 31
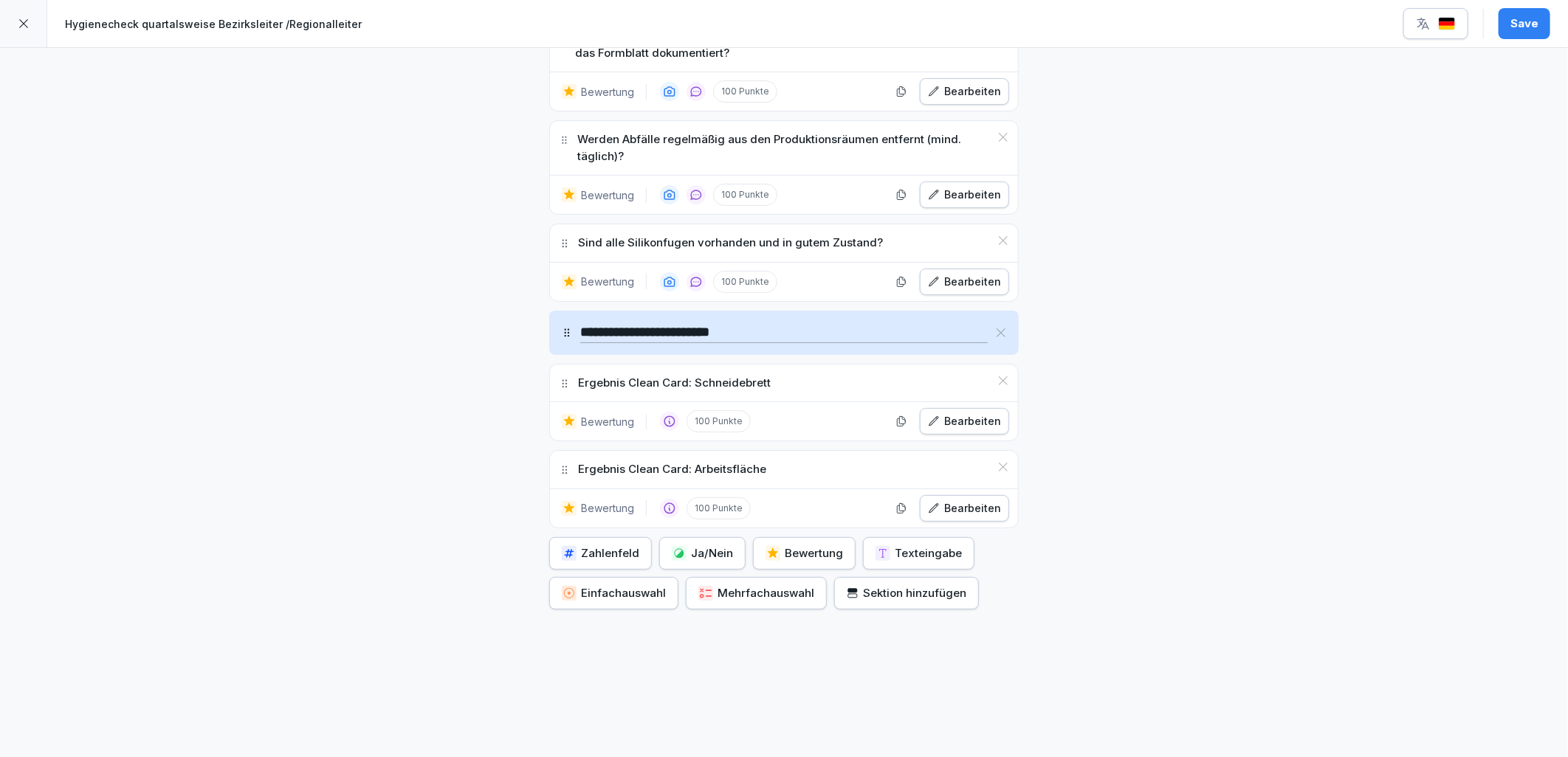
scroll to position [6667, 0]
click at [1540, 15] on button "Save" at bounding box center [1524, 23] width 52 height 31
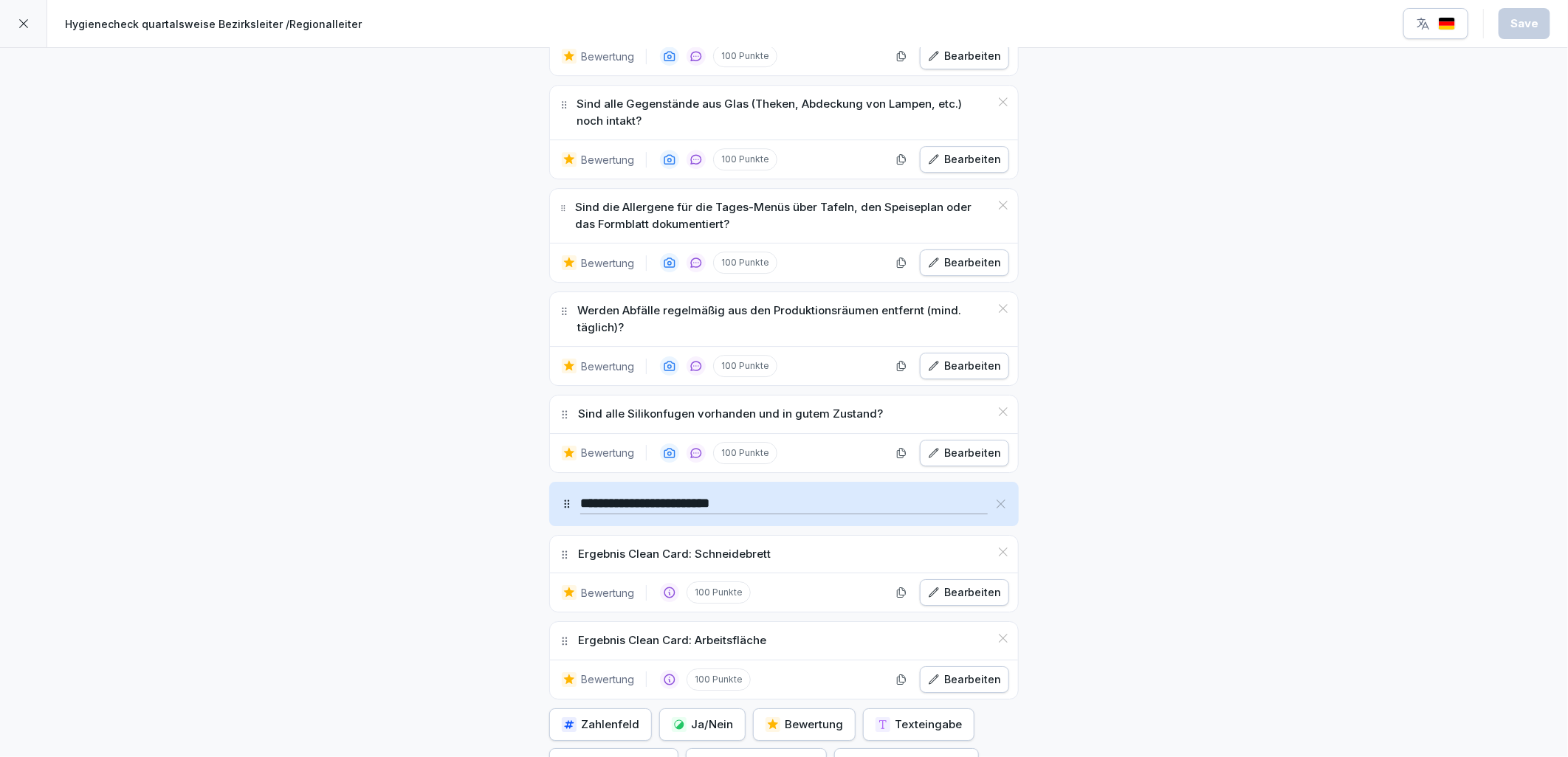
scroll to position [6175, 0]
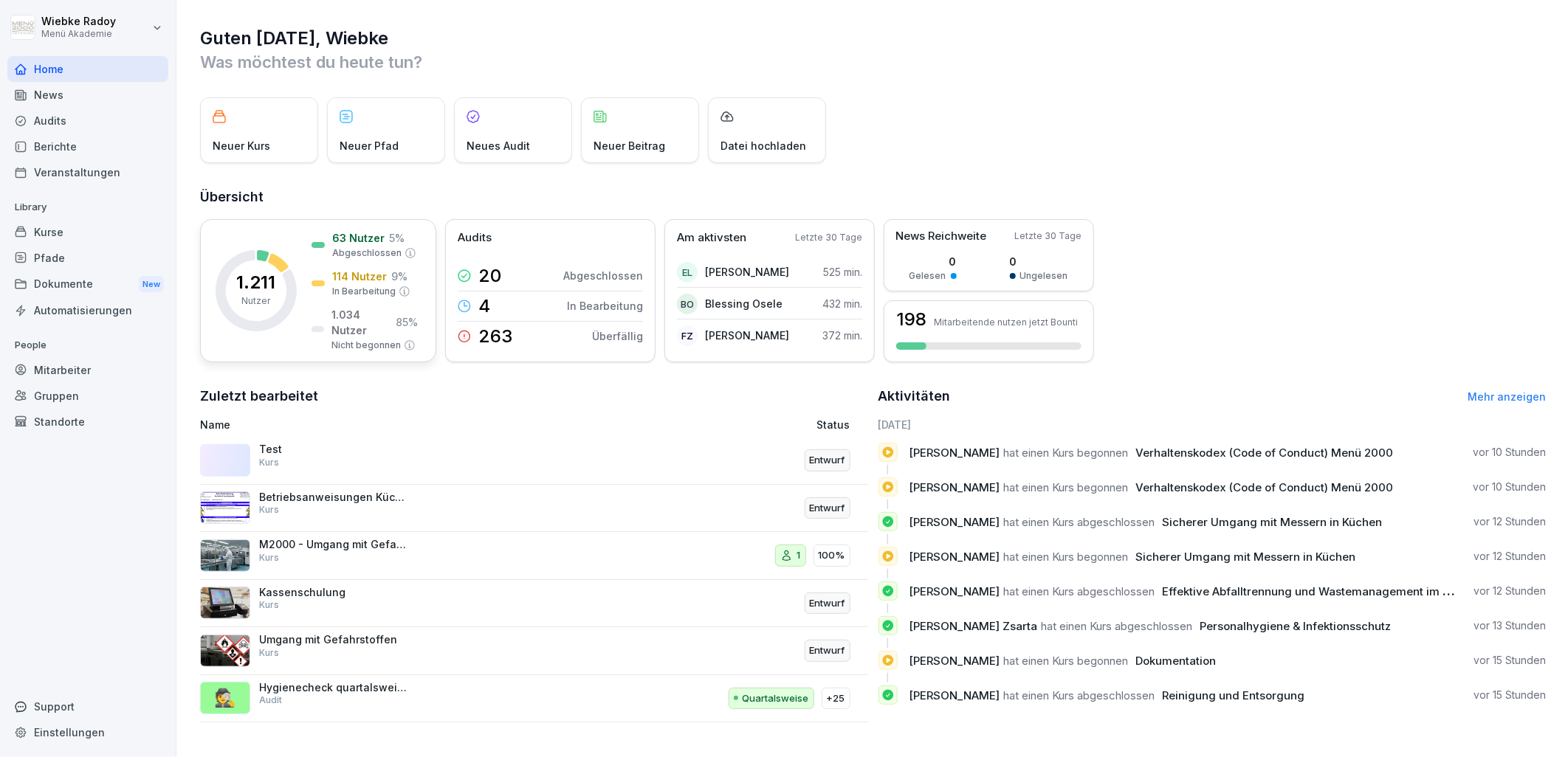
drag, startPoint x: 53, startPoint y: 114, endPoint x: 276, endPoint y: 231, distance: 251.8
click at [53, 114] on div "Audits" at bounding box center [87, 121] width 161 height 26
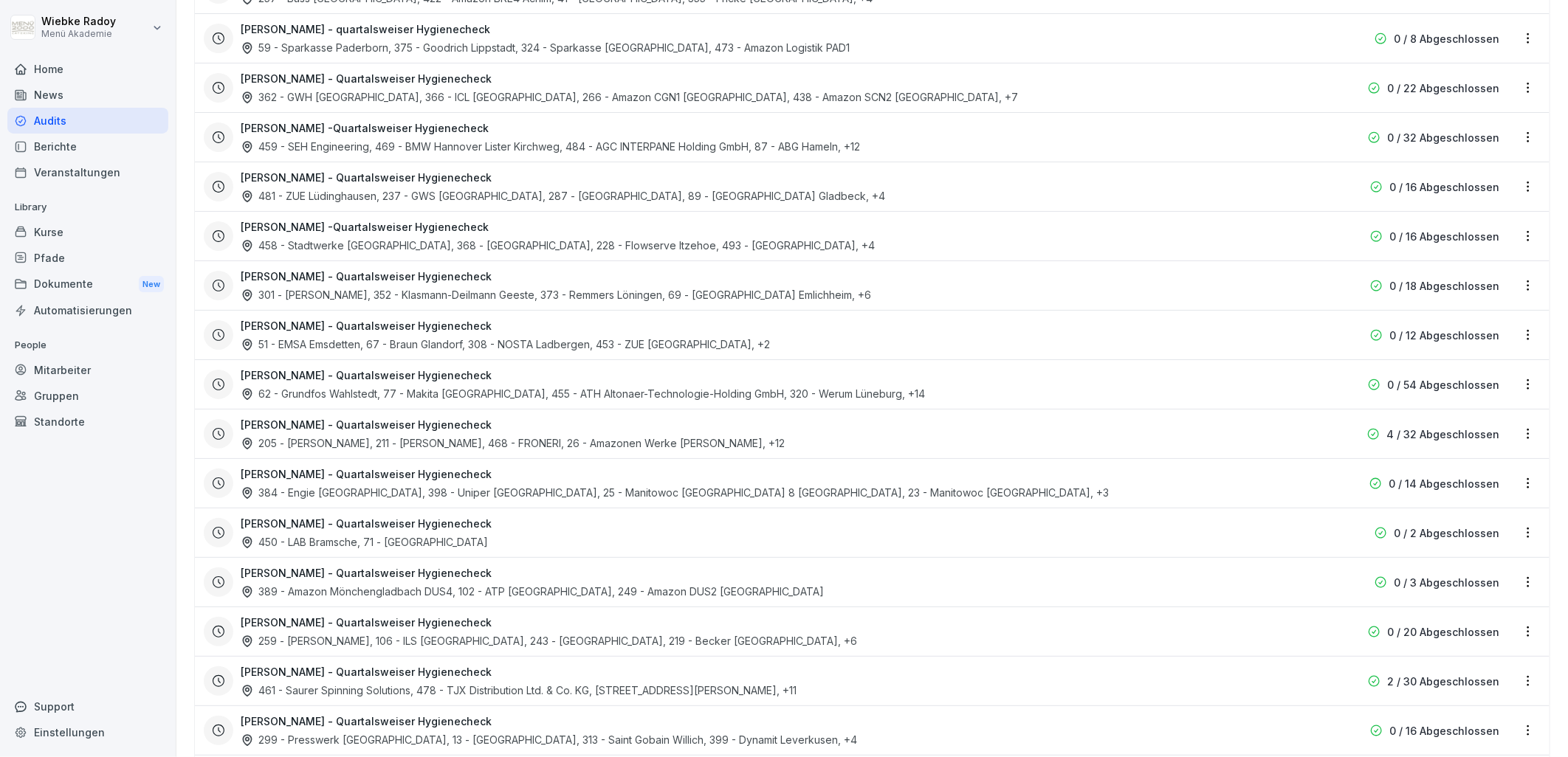
scroll to position [164, 0]
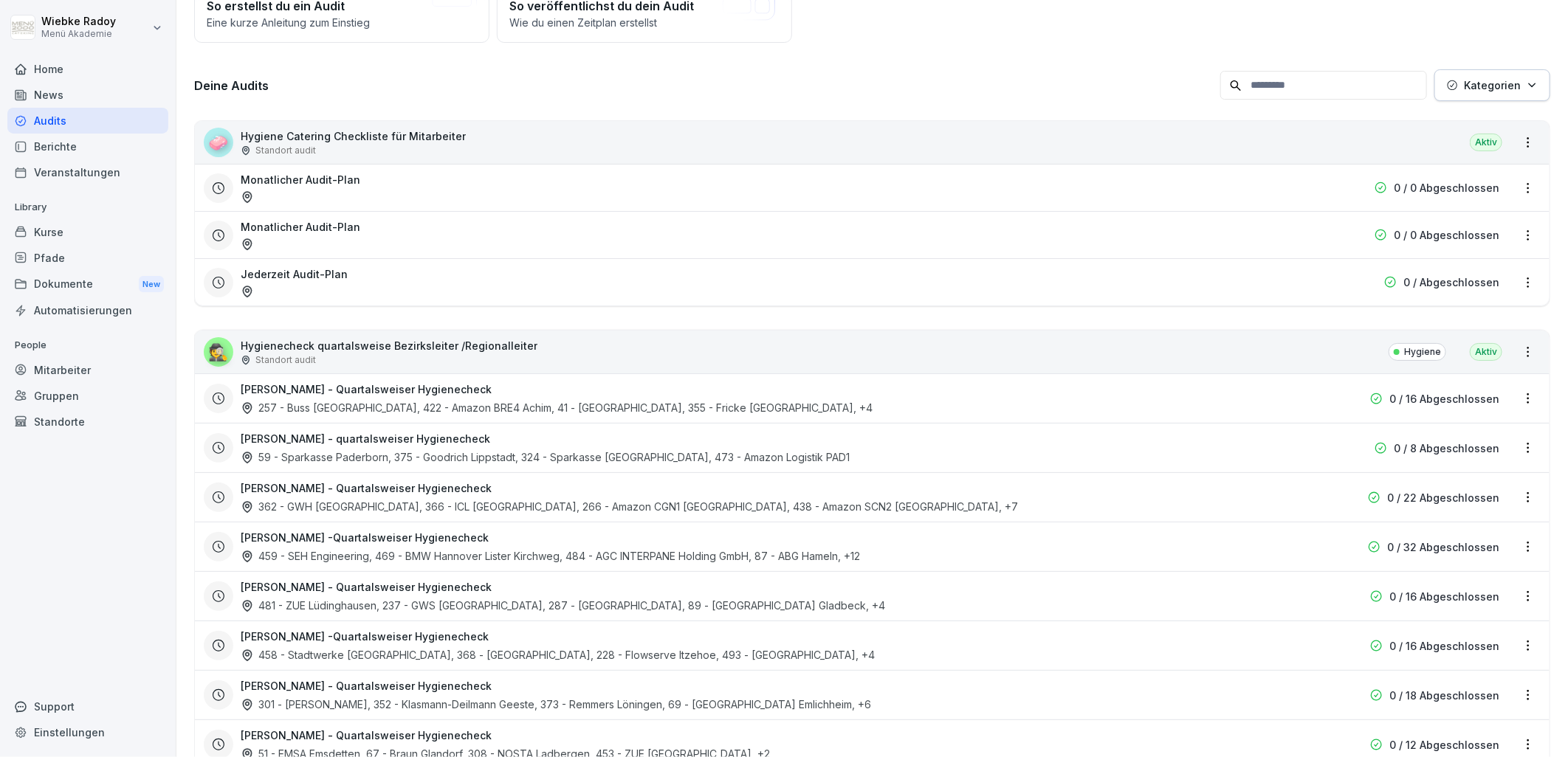
click at [1515, 396] on html "Wiebke Radoy Menü Akademie Home News Audits Berichte Veranstaltungen Library Ku…" at bounding box center [784, 378] width 1568 height 757
click at [0, 0] on link "Zeitplan bearbeiten" at bounding box center [0, 0] width 0 height 0
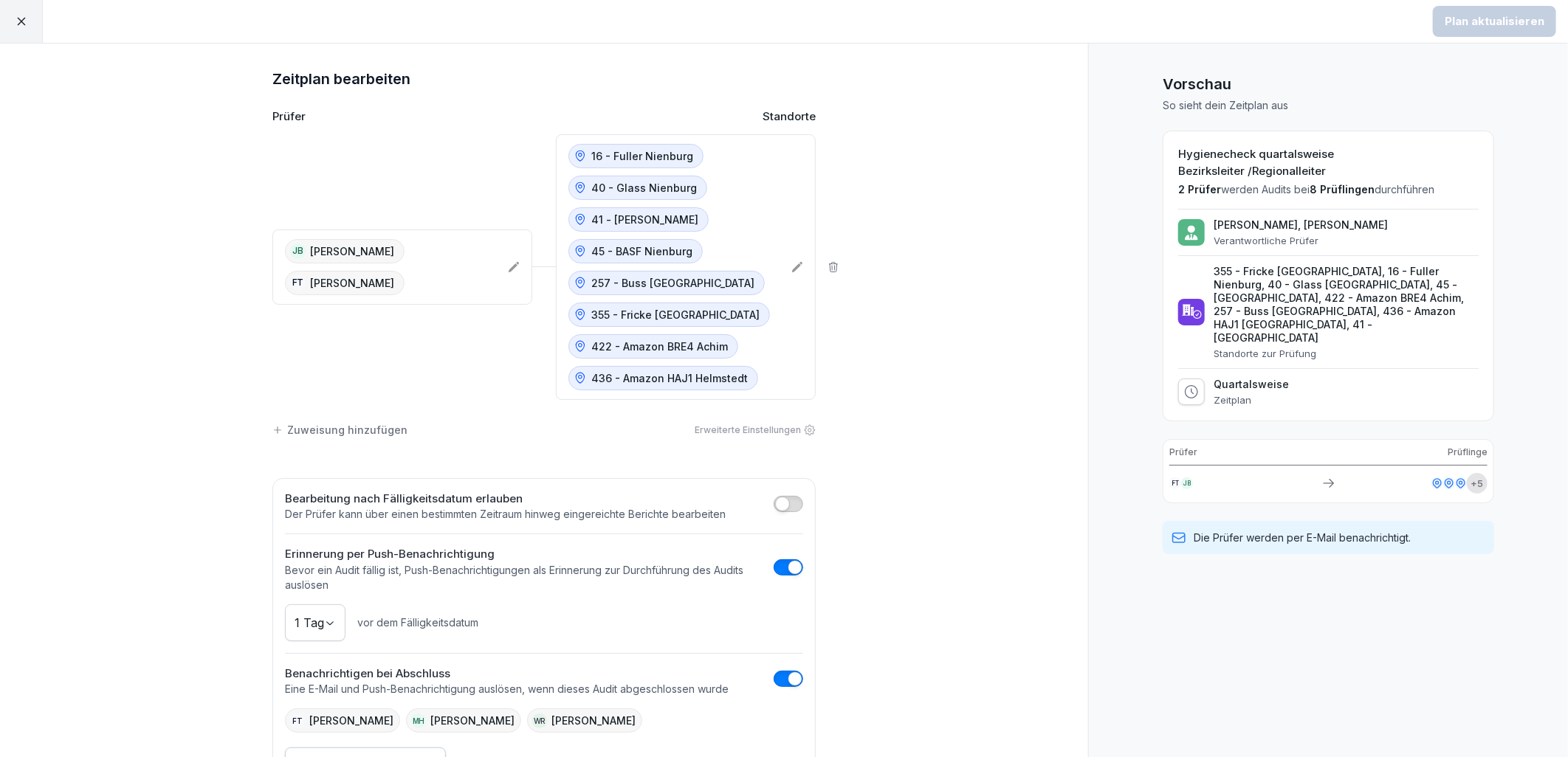
scroll to position [60, 0]
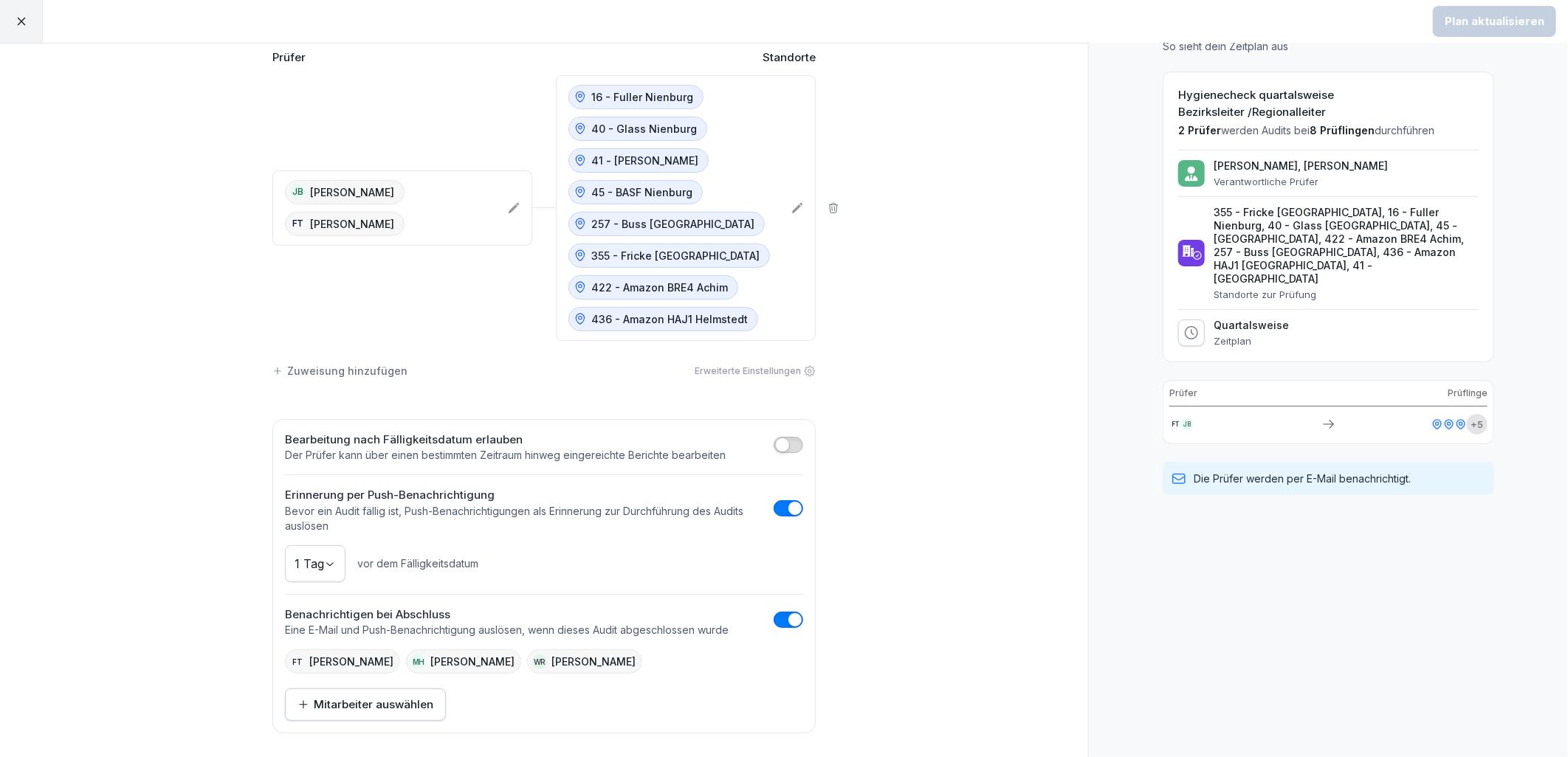
click at [782, 445] on span "button" at bounding box center [782, 445] width 15 height 15
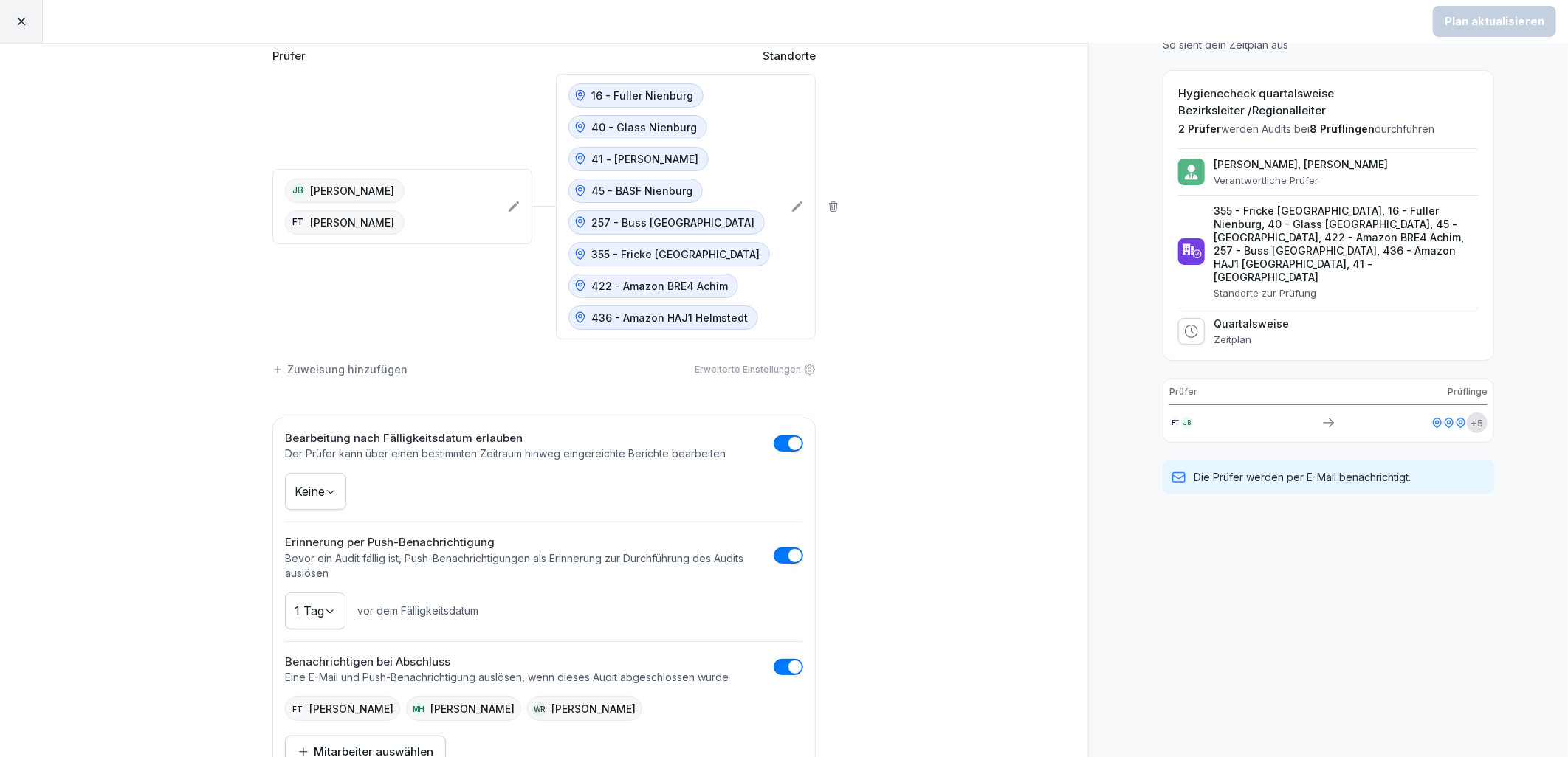
click at [788, 445] on span "button" at bounding box center [795, 443] width 15 height 15
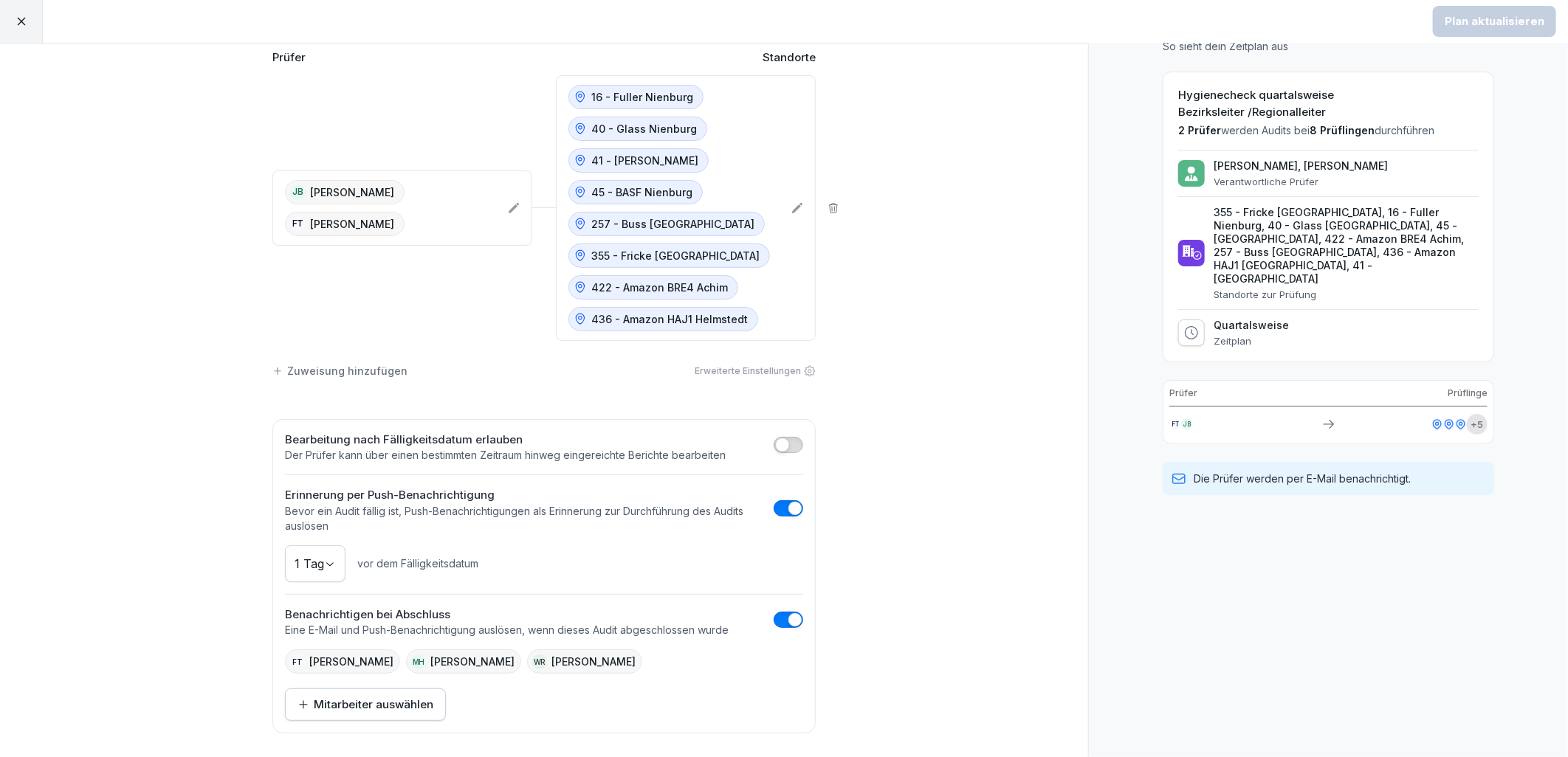
click at [746, 365] on div "Erweiterte Einstellungen" at bounding box center [755, 371] width 121 height 13
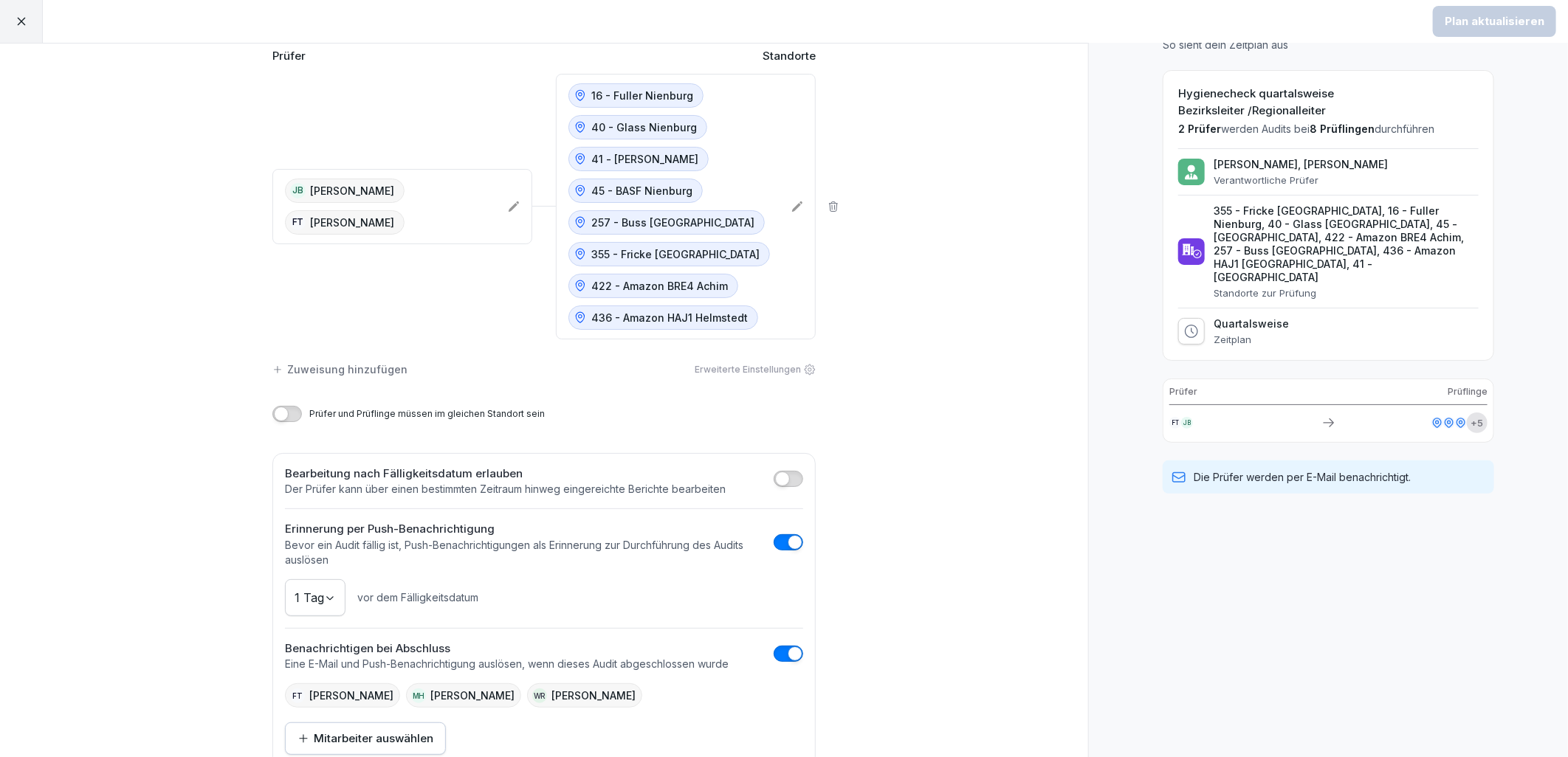
click at [746, 364] on div "Erweiterte Einstellungen" at bounding box center [755, 369] width 121 height 13
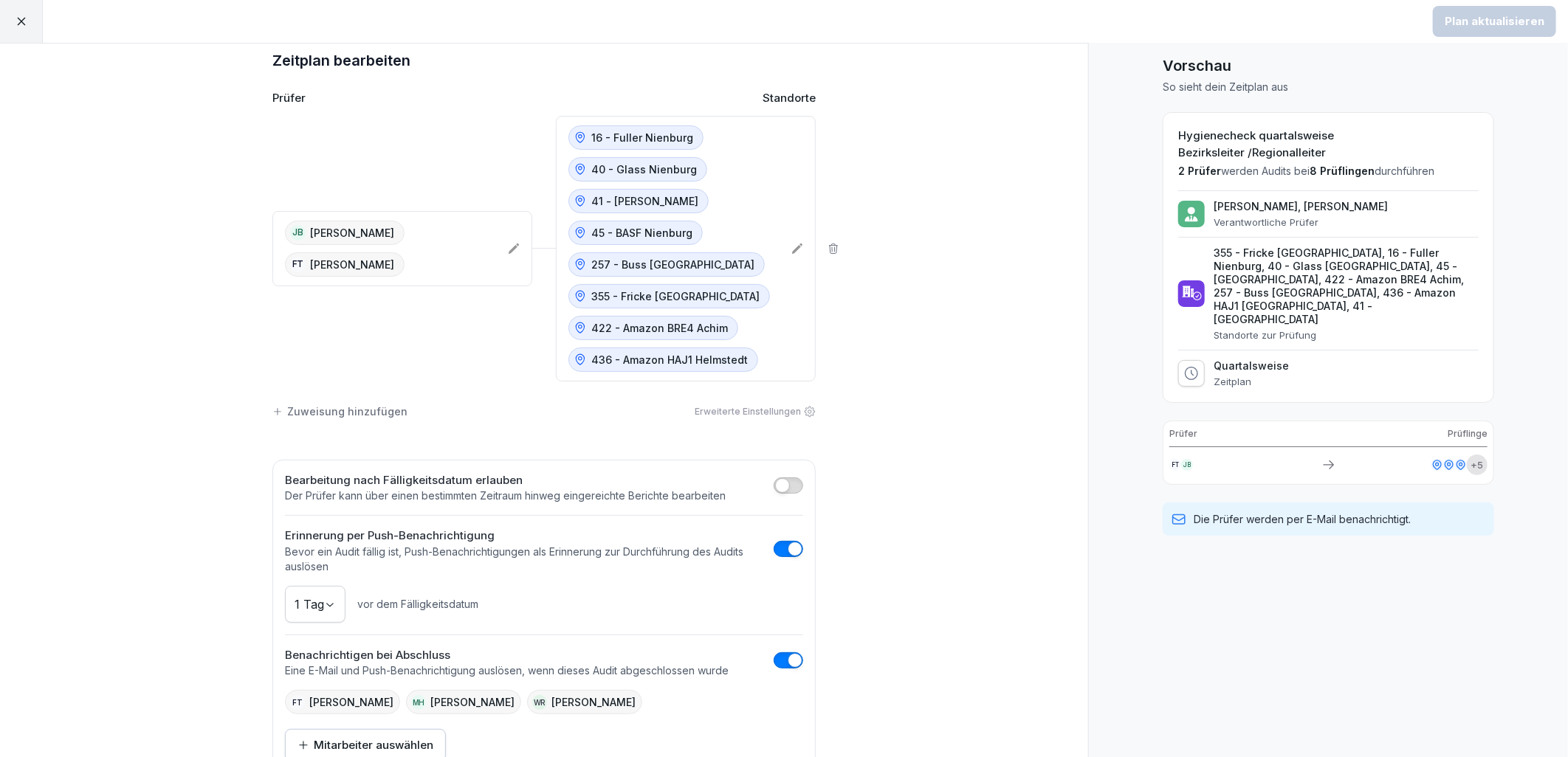
scroll to position [0, 0]
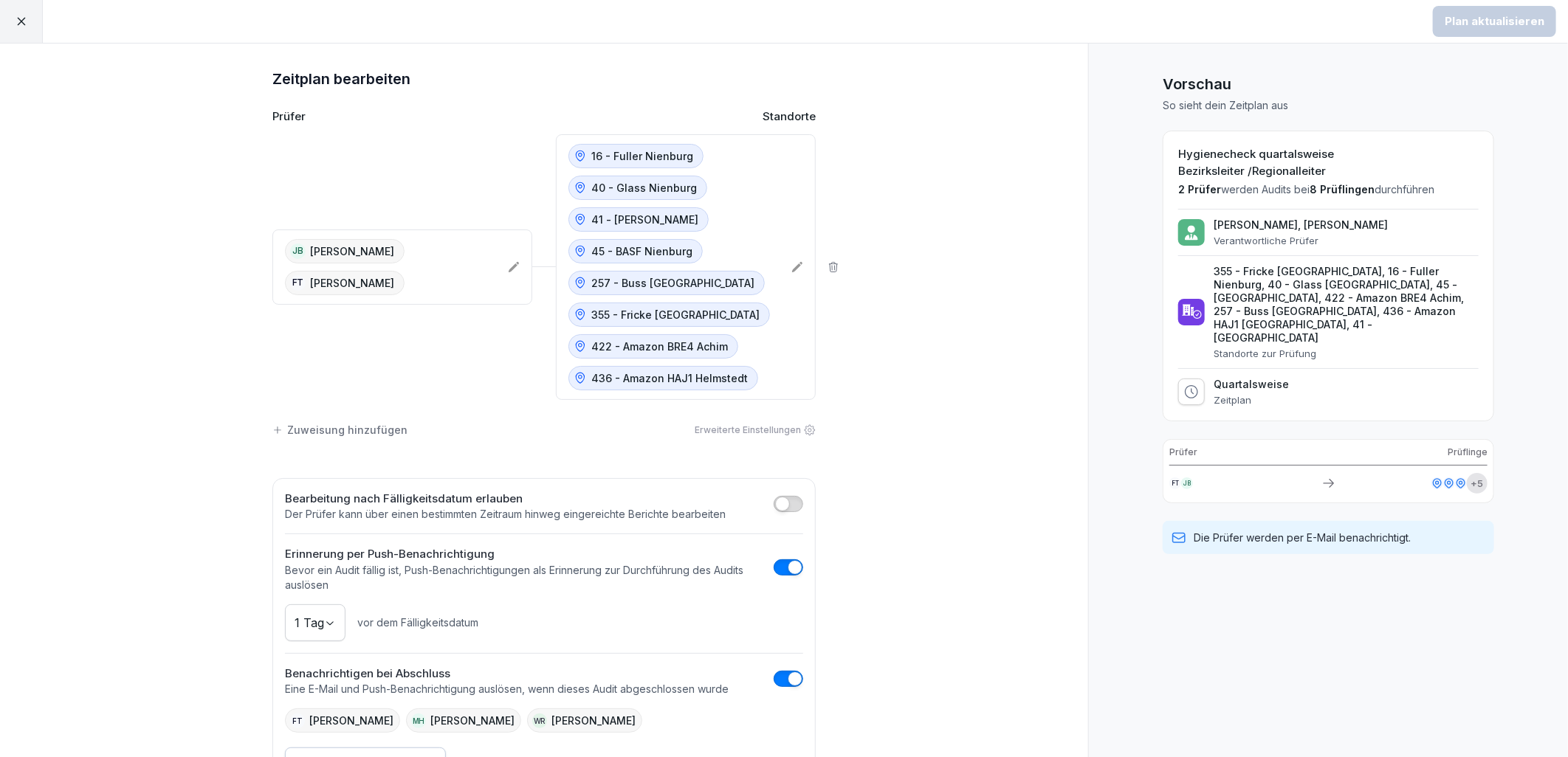
click at [1223, 394] on p "Zeitplan" at bounding box center [1252, 399] width 75 height 12
click at [23, 20] on icon at bounding box center [21, 21] width 13 height 13
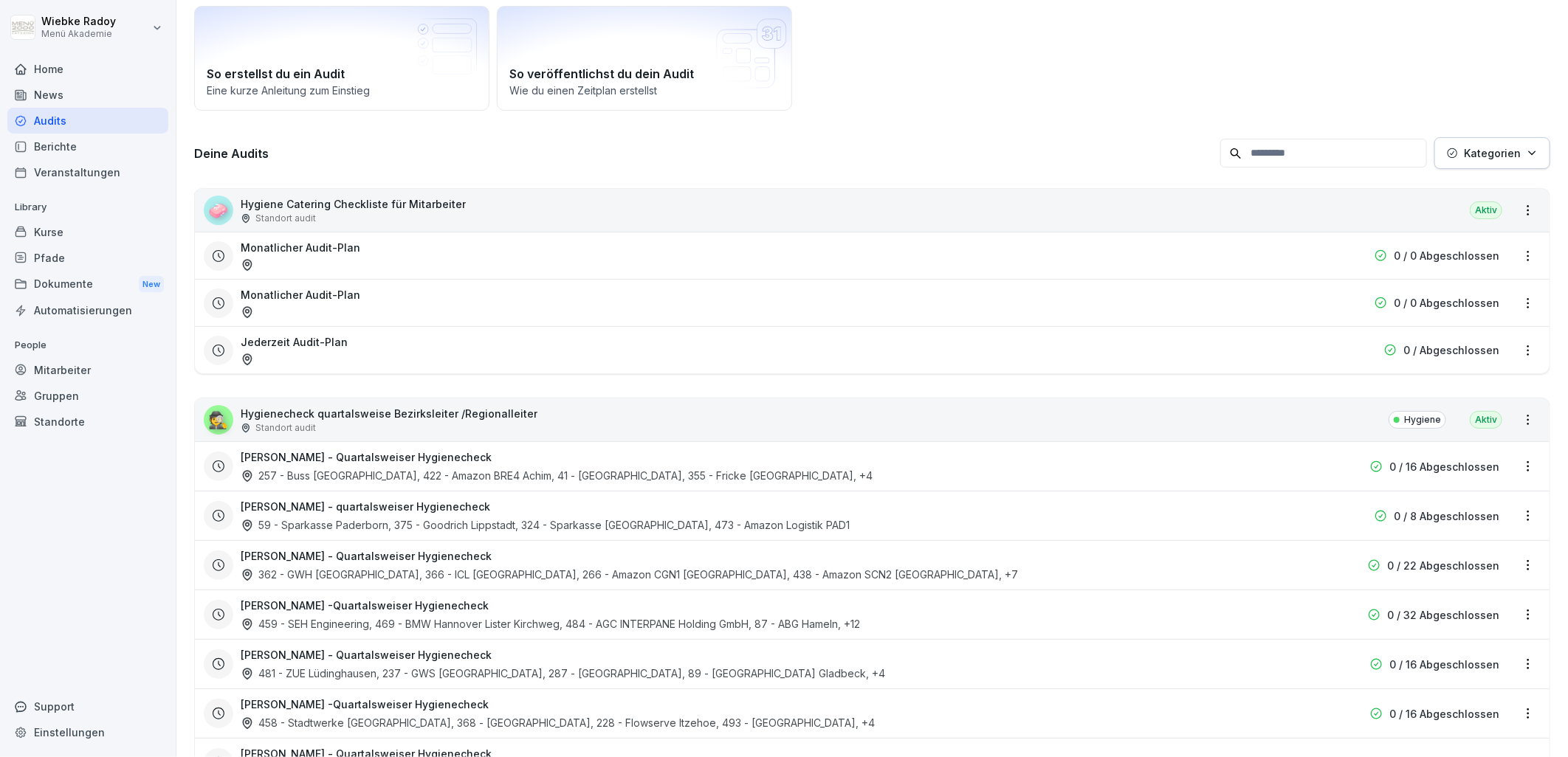
scroll to position [246, 0]
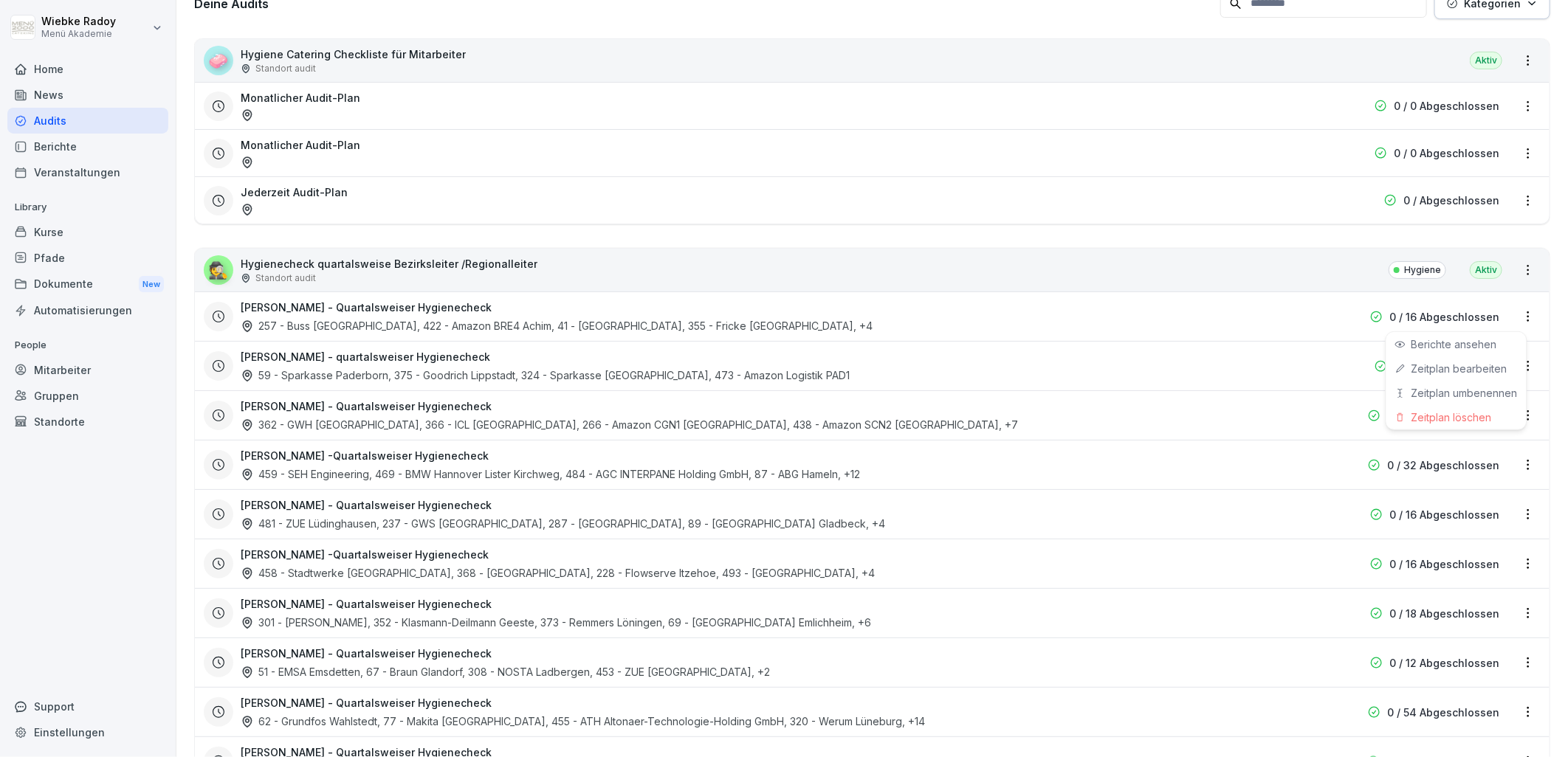
click at [1519, 322] on html "Wiebke Radoy Menü Akademie Home News Audits Berichte Veranstaltungen Library Ku…" at bounding box center [784, 378] width 1568 height 757
click at [0, 0] on link "Zeitplan bearbeiten" at bounding box center [0, 0] width 0 height 0
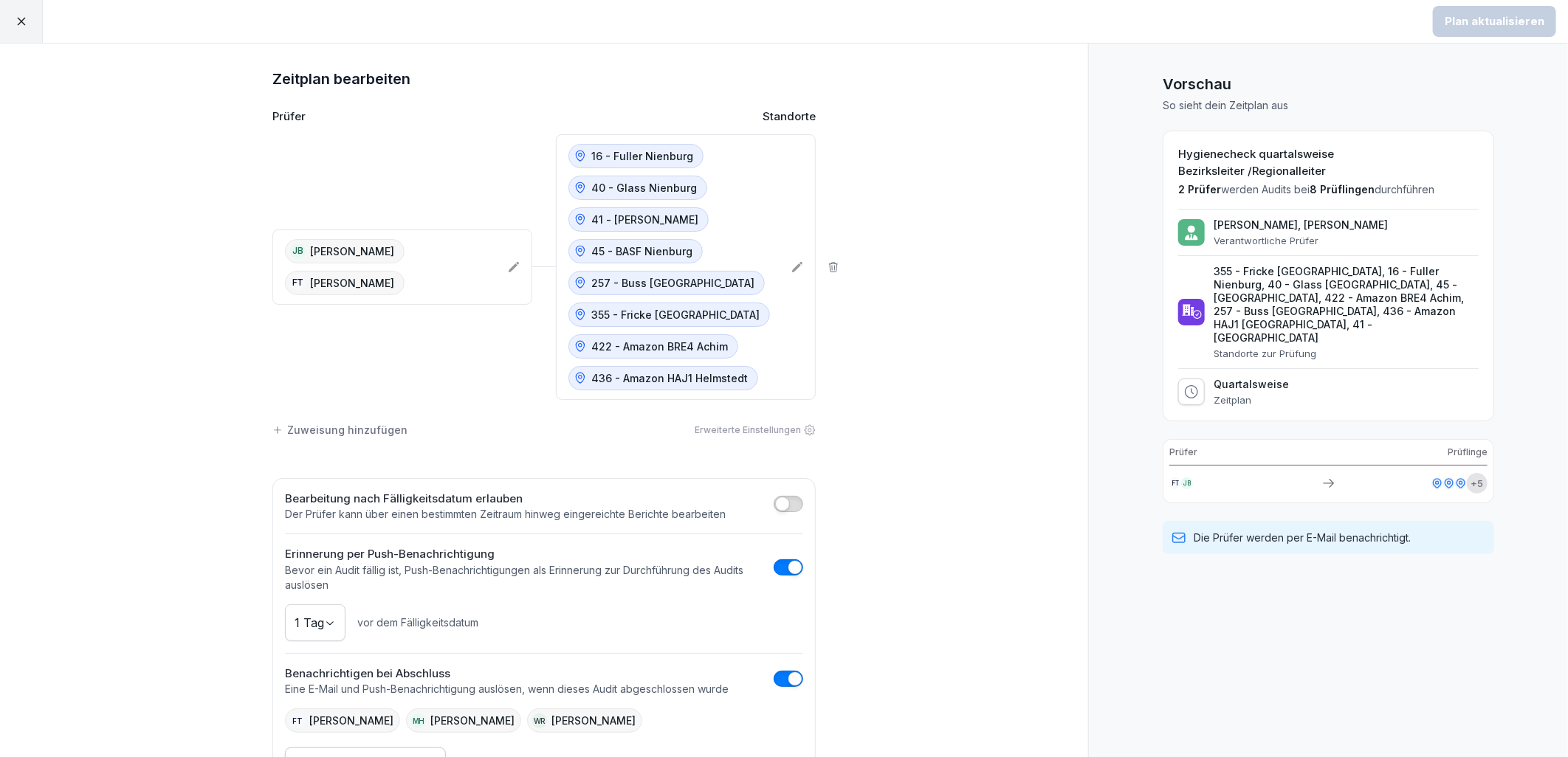
scroll to position [60, 0]
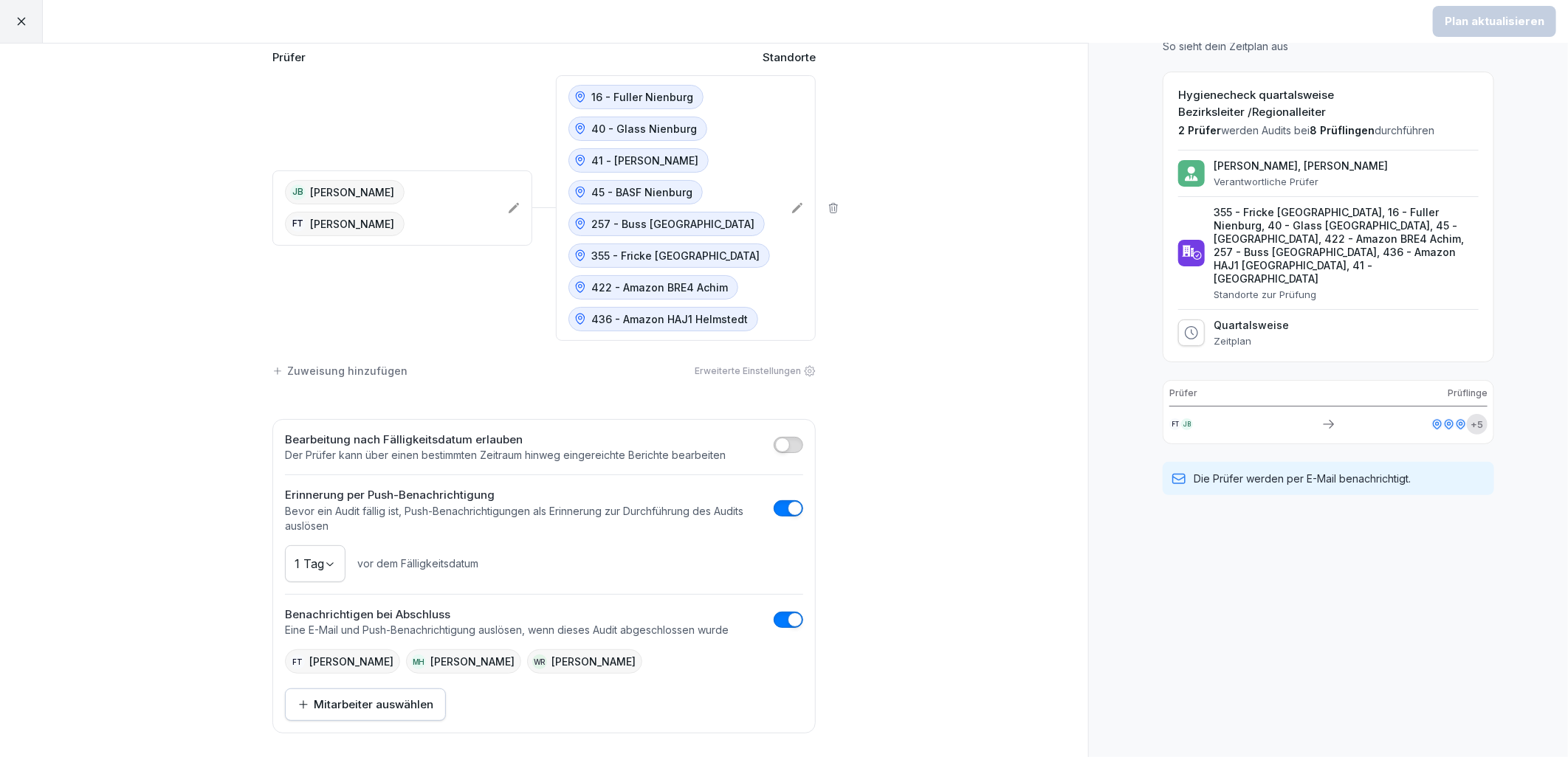
click at [1198, 319] on div "Quartalsweise Zeitplan" at bounding box center [1328, 333] width 301 height 28
drag, startPoint x: 1198, startPoint y: 308, endPoint x: 1103, endPoint y: 362, distance: 109.3
click at [1103, 362] on div "Vorschau So sieht dein Zeitplan aus Hygienecheck quartalsweise Bezirksleiter /R…" at bounding box center [1328, 370] width 480 height 773
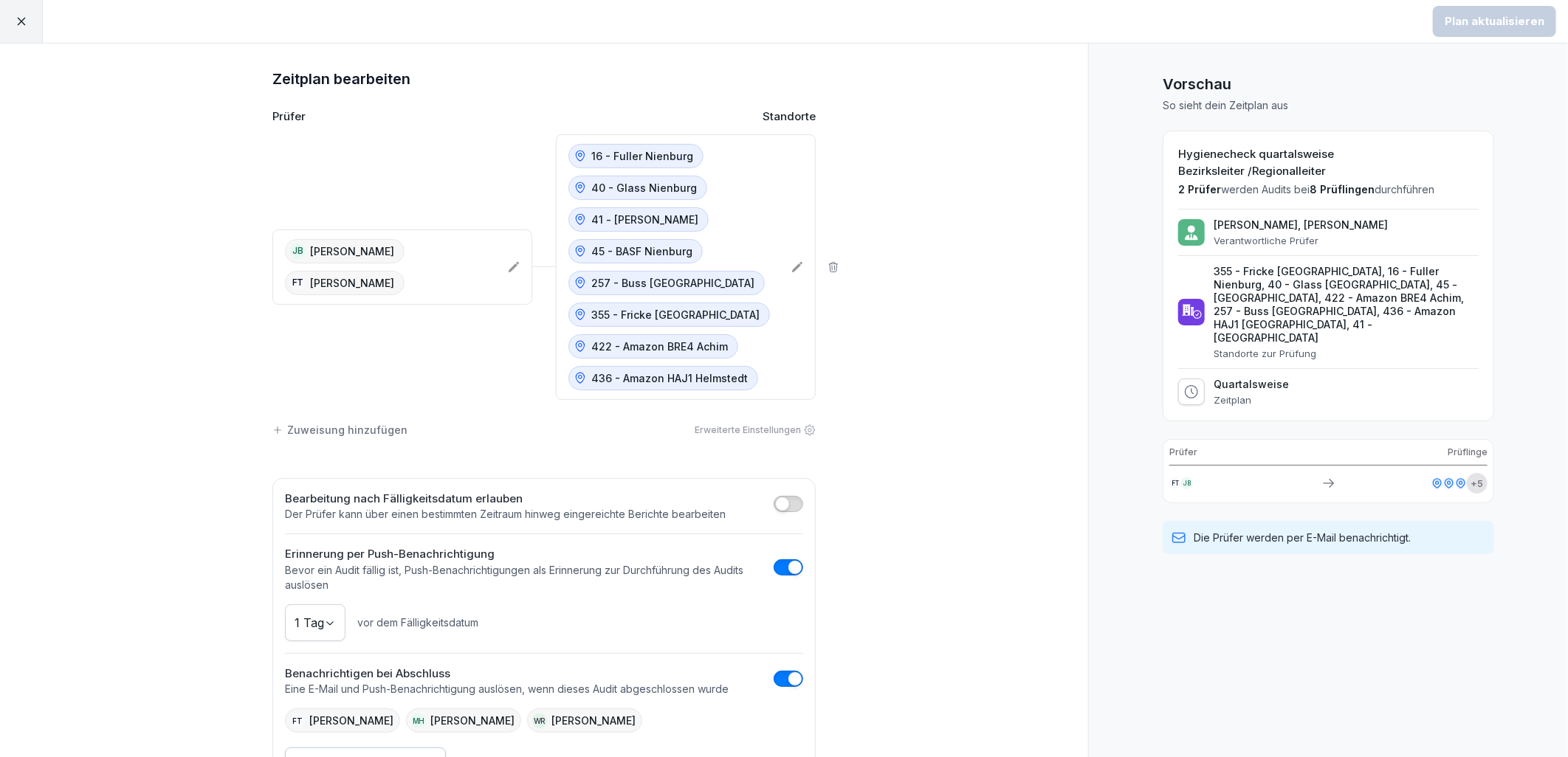
click at [10, 19] on div at bounding box center [21, 21] width 43 height 43
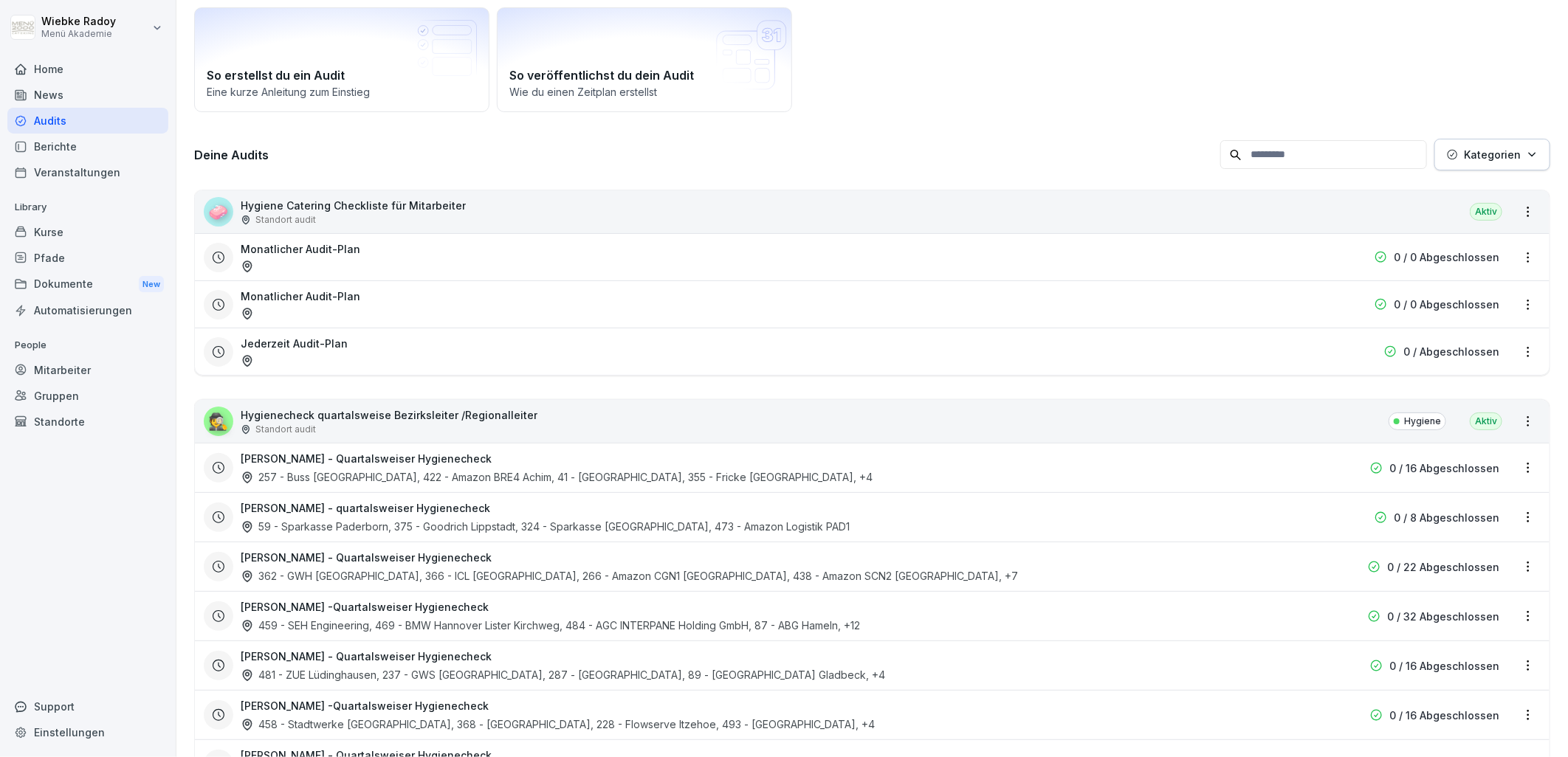
scroll to position [82, 0]
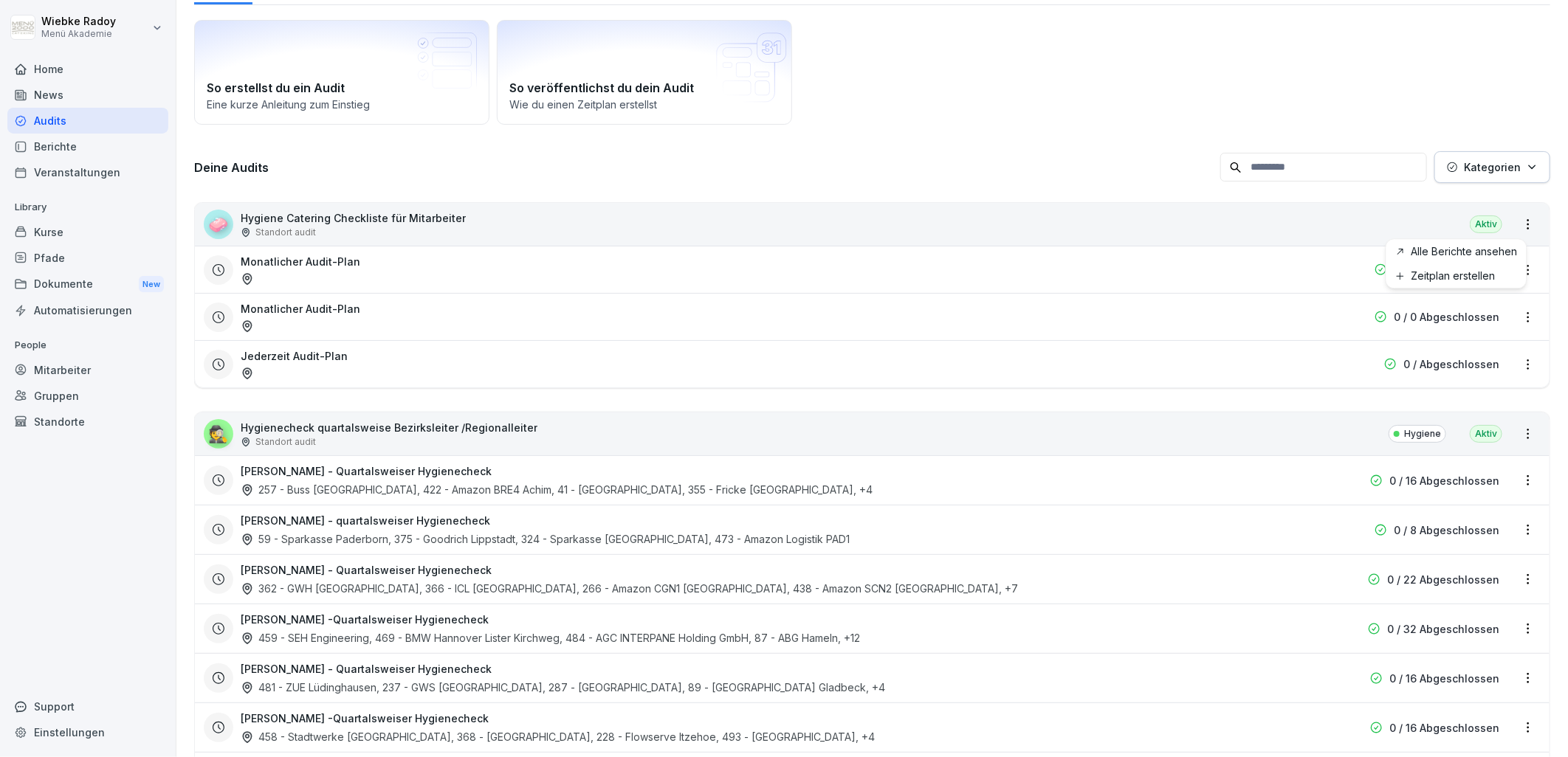
click at [1512, 222] on html "Wiebke Radoy Menü Akademie Home News Audits Berichte Veranstaltungen Library Ku…" at bounding box center [784, 378] width 1568 height 757
click at [0, 0] on link "Zeitplan erstellen" at bounding box center [0, 0] width 0 height 0
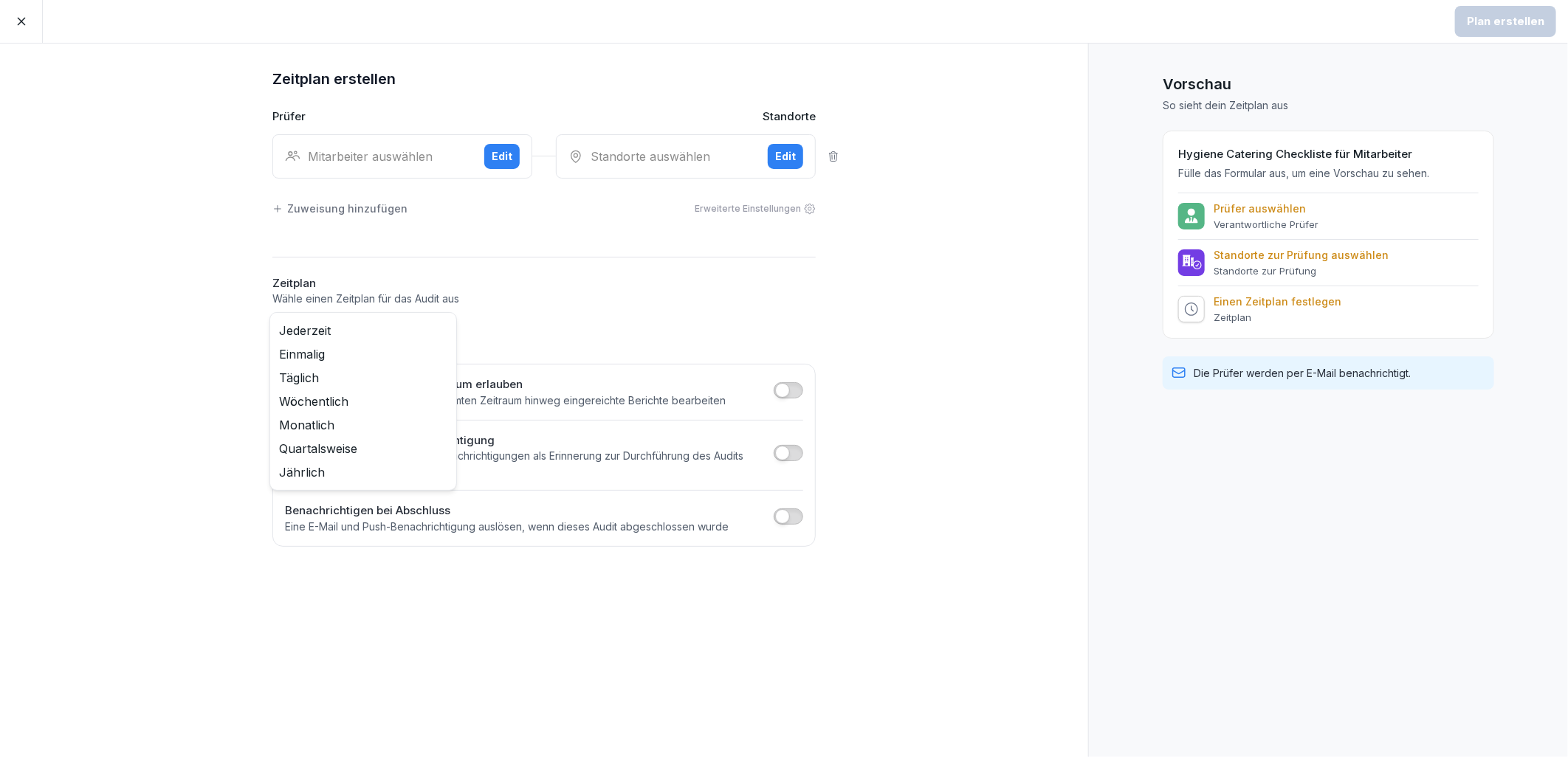
click at [446, 332] on body "Plan erstellen Zeitplan erstellen Prüfer Standorte Mitarbeiter auswählen Edit S…" at bounding box center [784, 378] width 1568 height 757
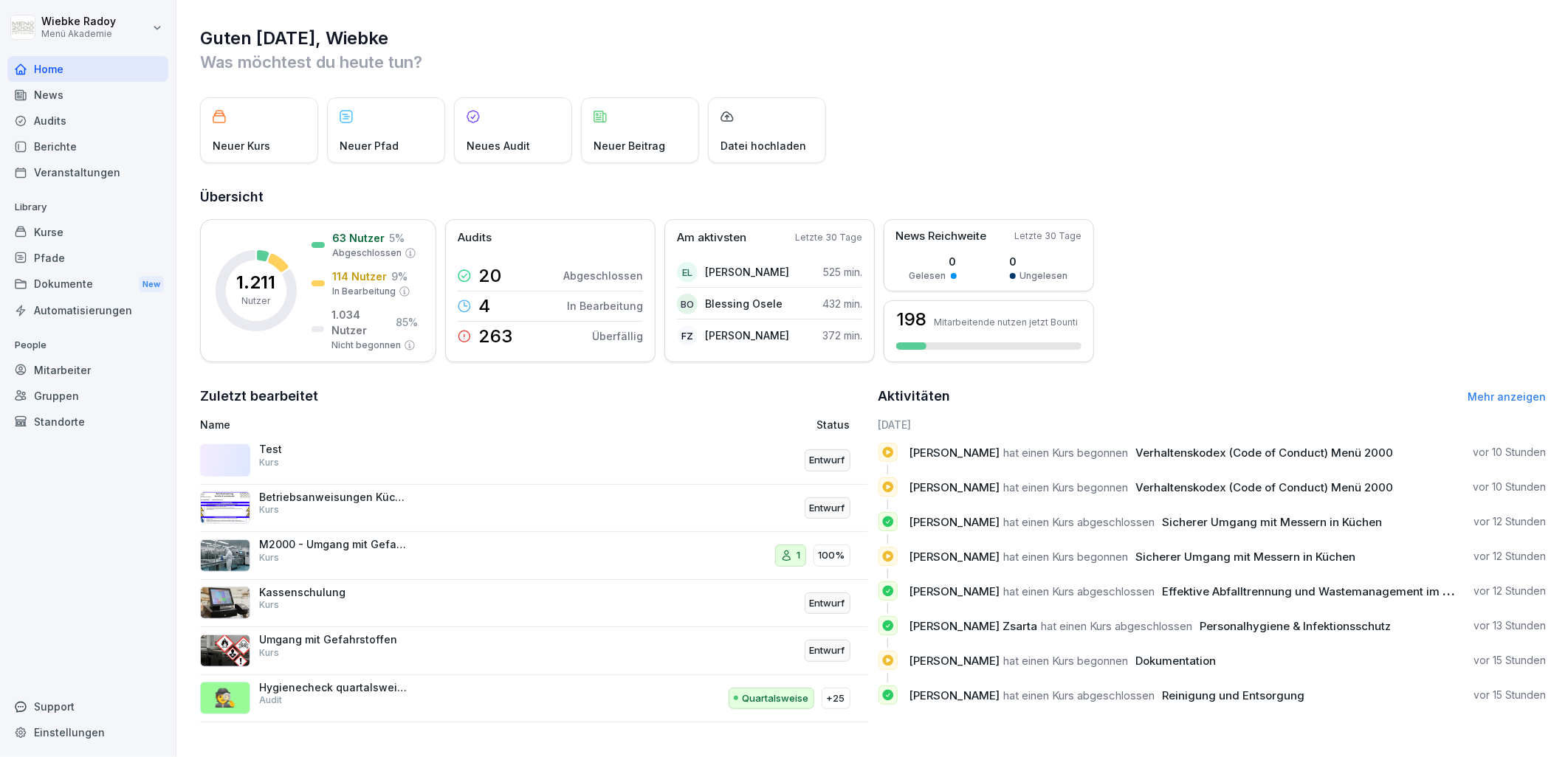
click at [83, 113] on div "Audits" at bounding box center [87, 121] width 161 height 26
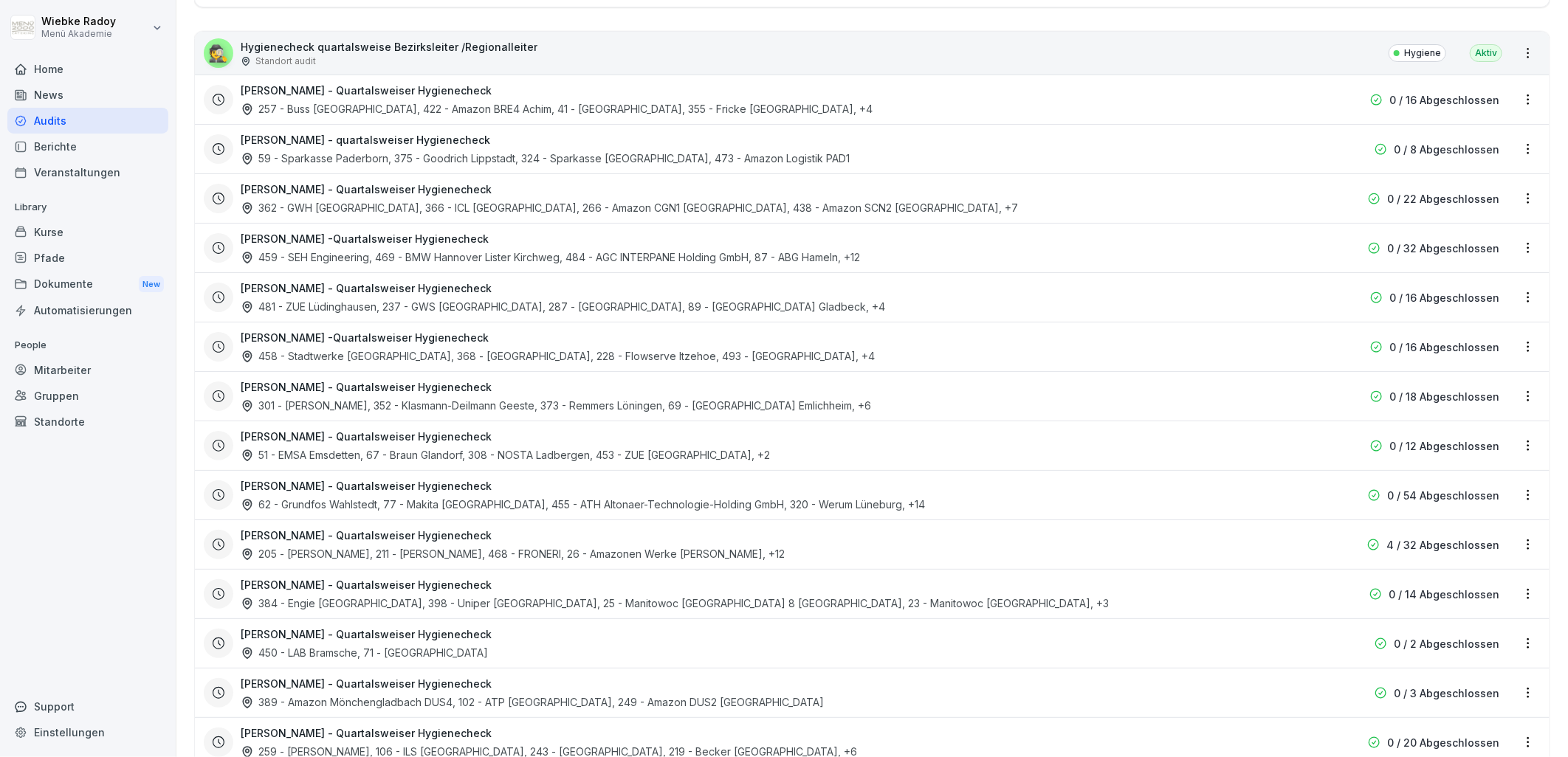
scroll to position [492, 0]
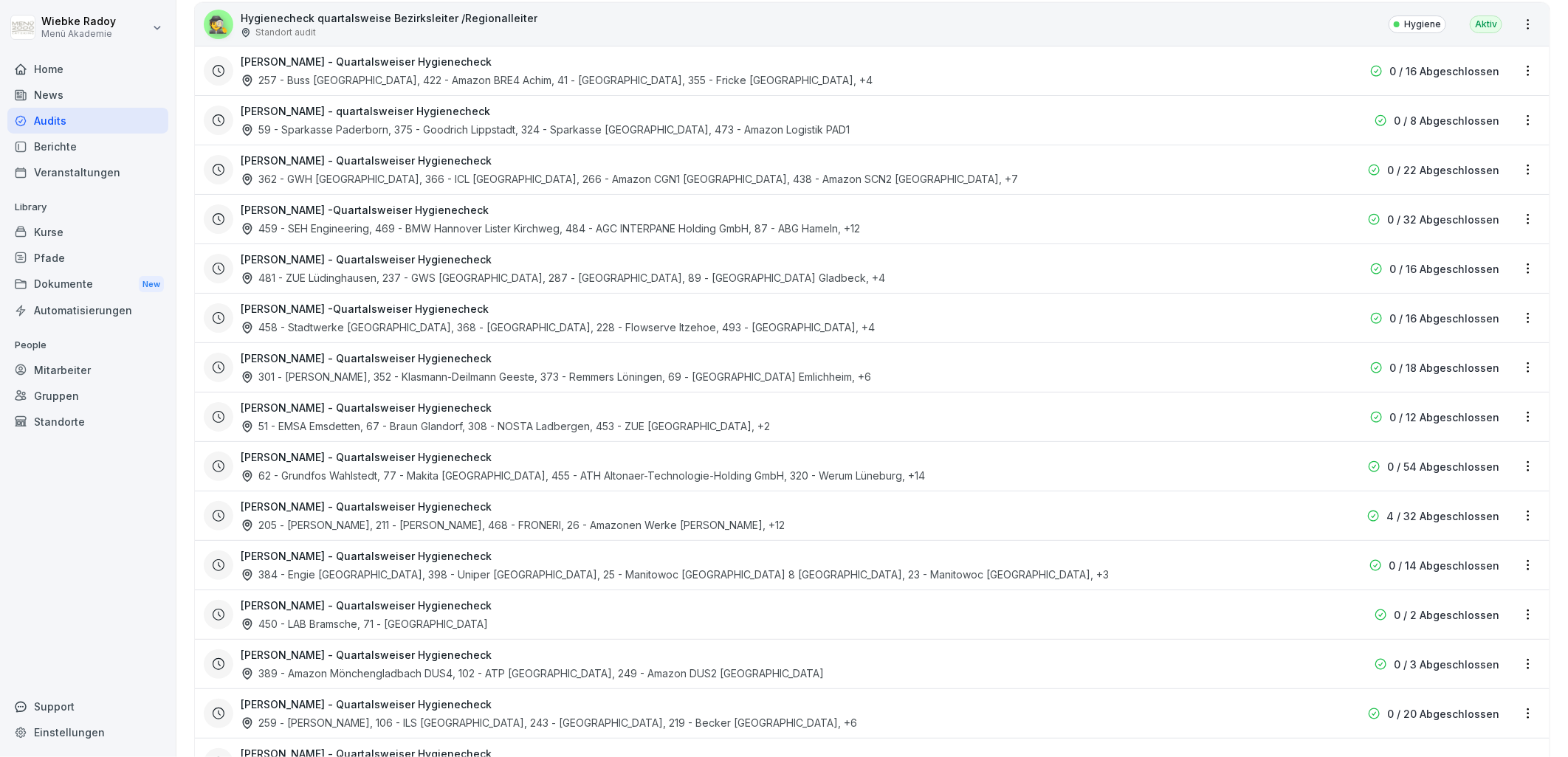
click at [439, 505] on h3 "[PERSON_NAME] - Quartalsweiser Hygienecheck" at bounding box center [366, 506] width 251 height 16
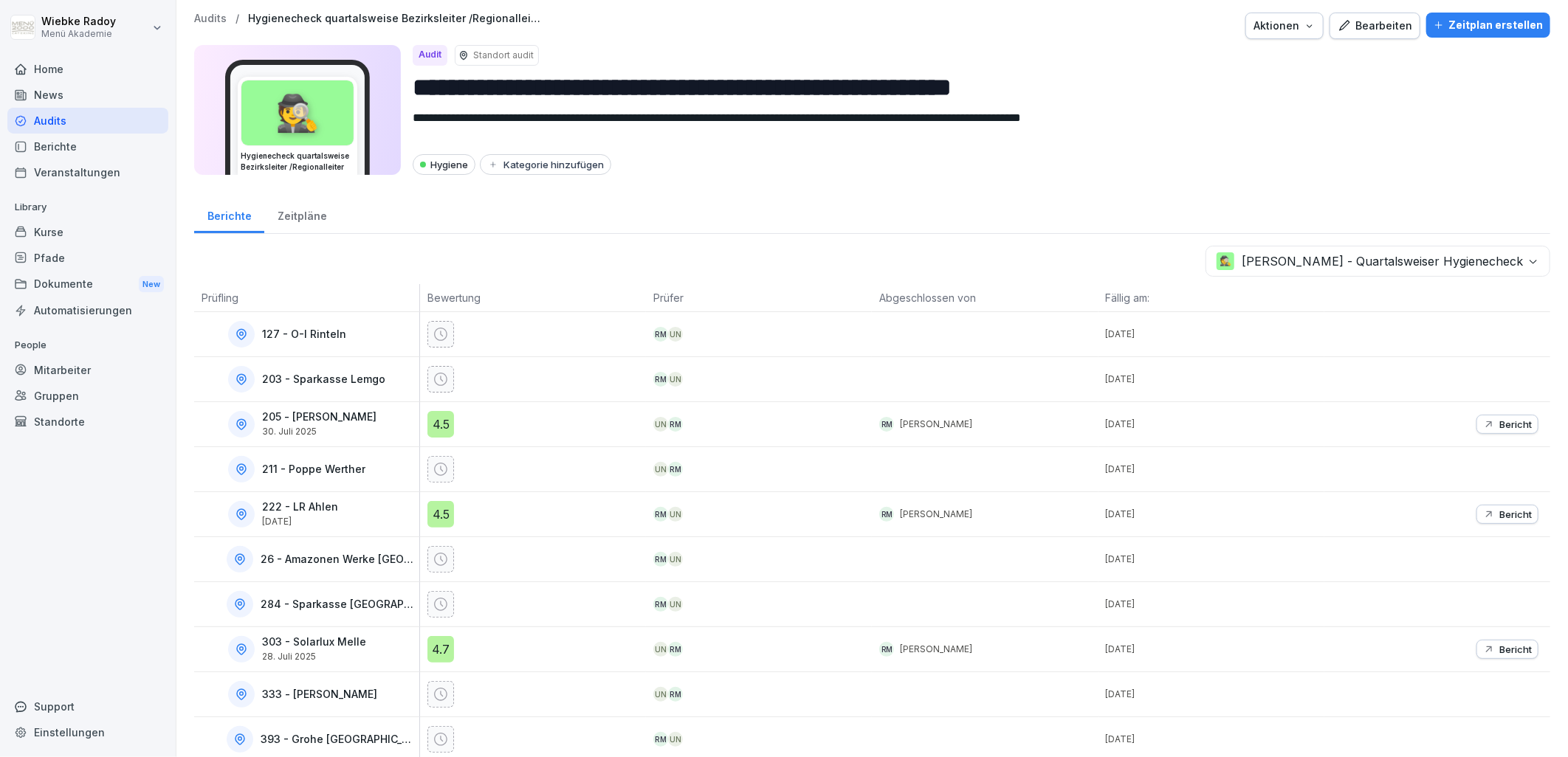
scroll to position [2, 0]
click at [1507, 429] on p "Bericht" at bounding box center [1515, 424] width 32 height 12
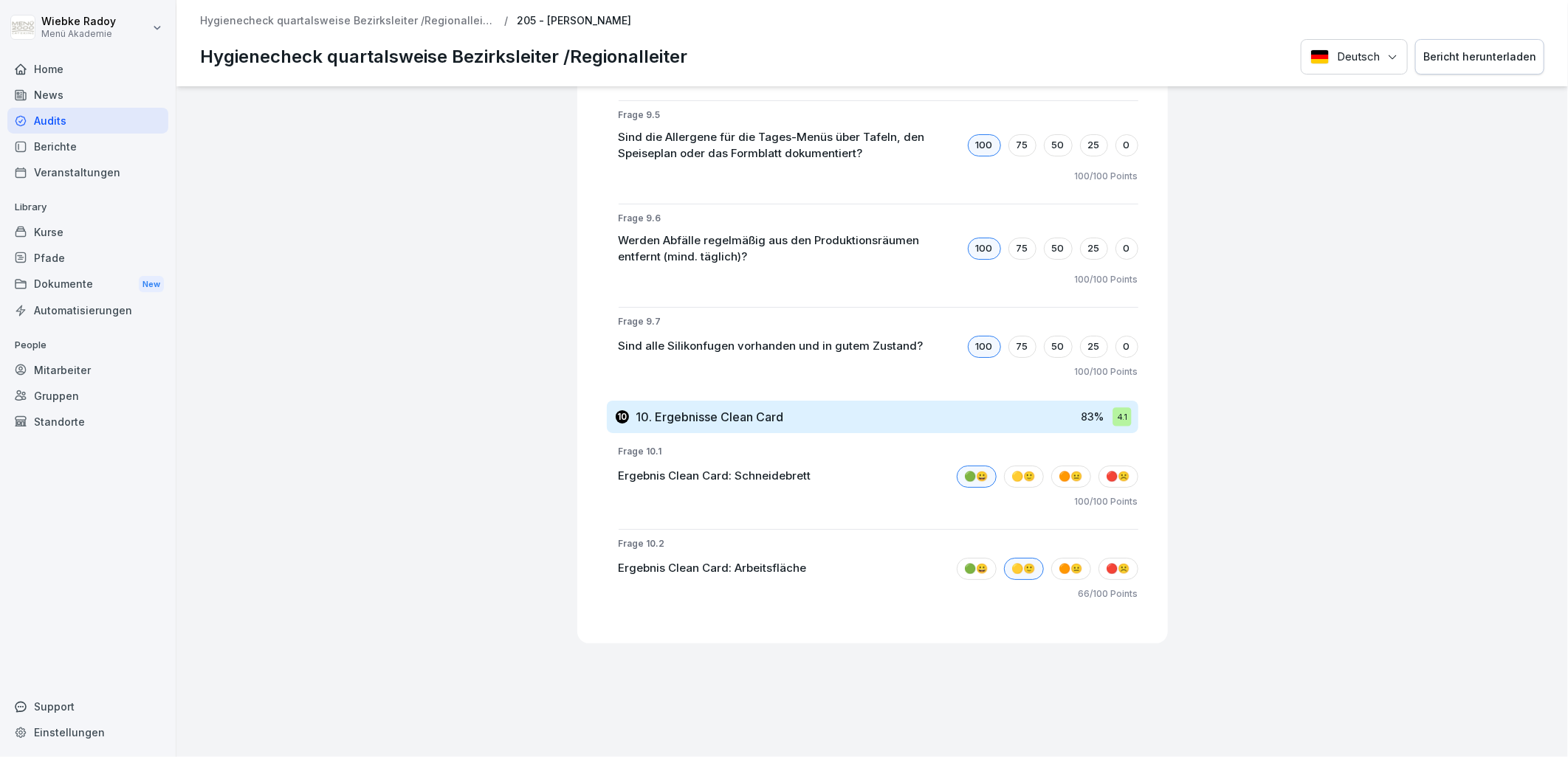
scroll to position [7005, 0]
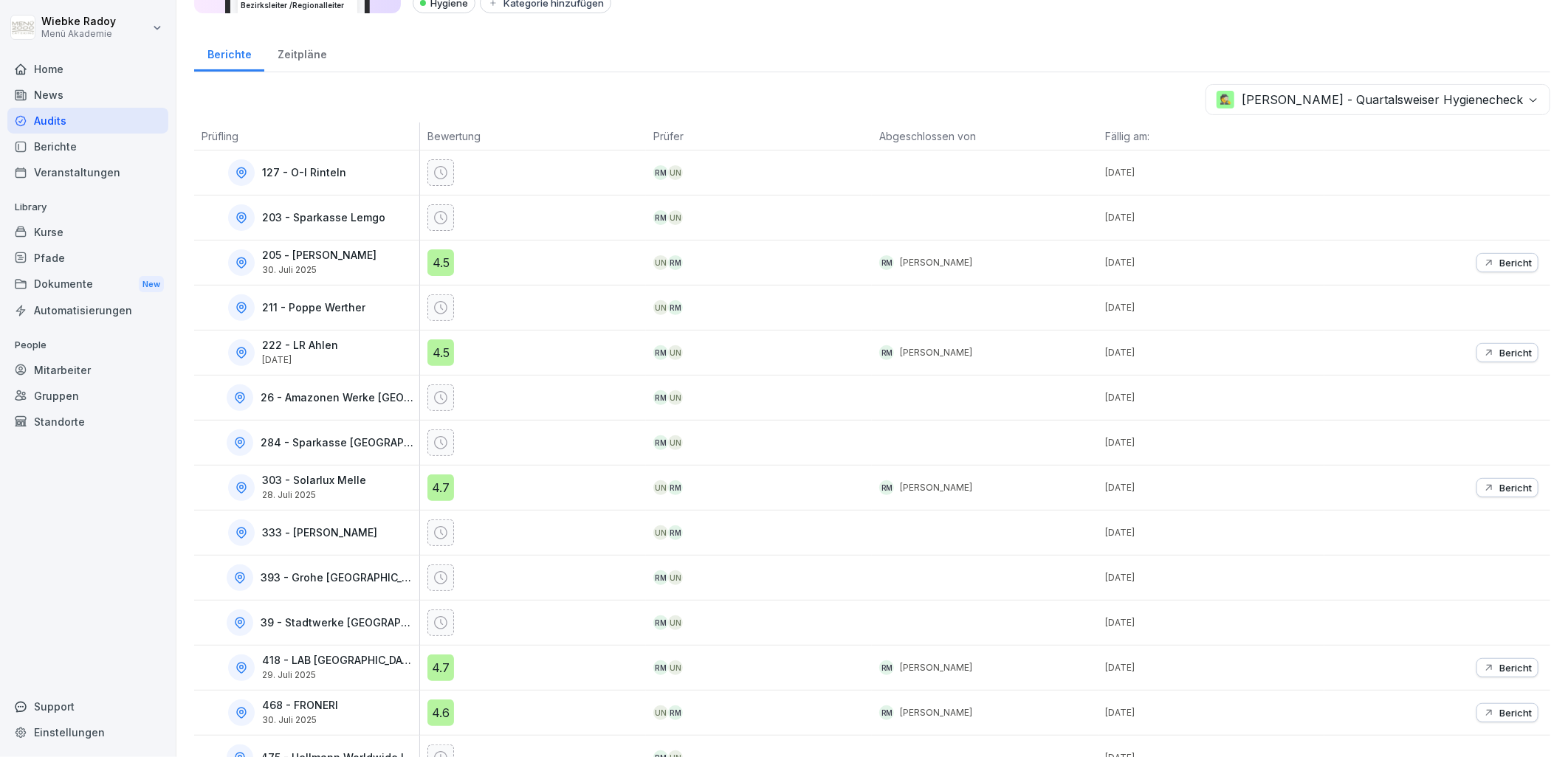
scroll to position [305, 0]
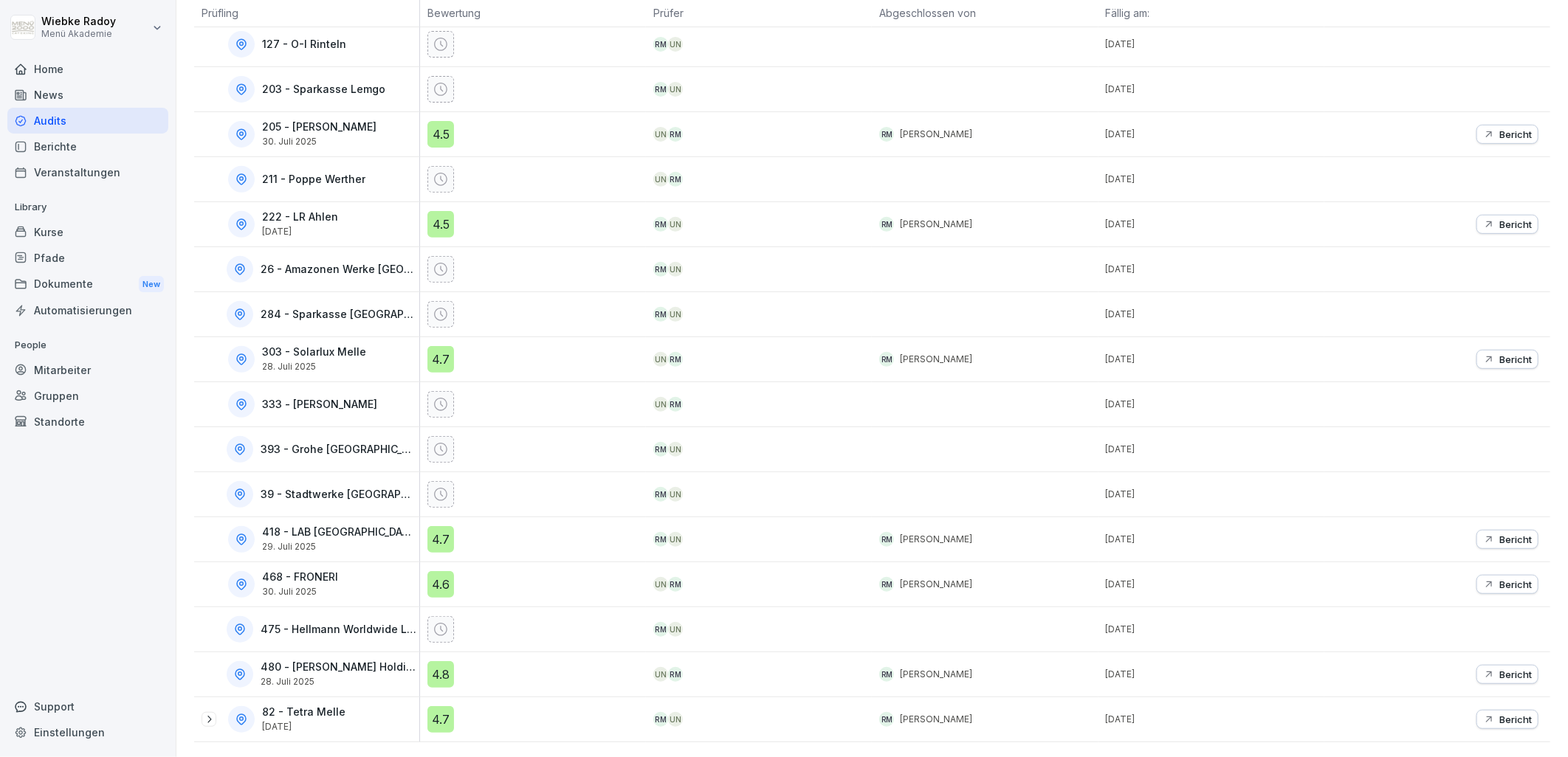
click at [1499, 579] on p "Bericht" at bounding box center [1515, 584] width 32 height 12
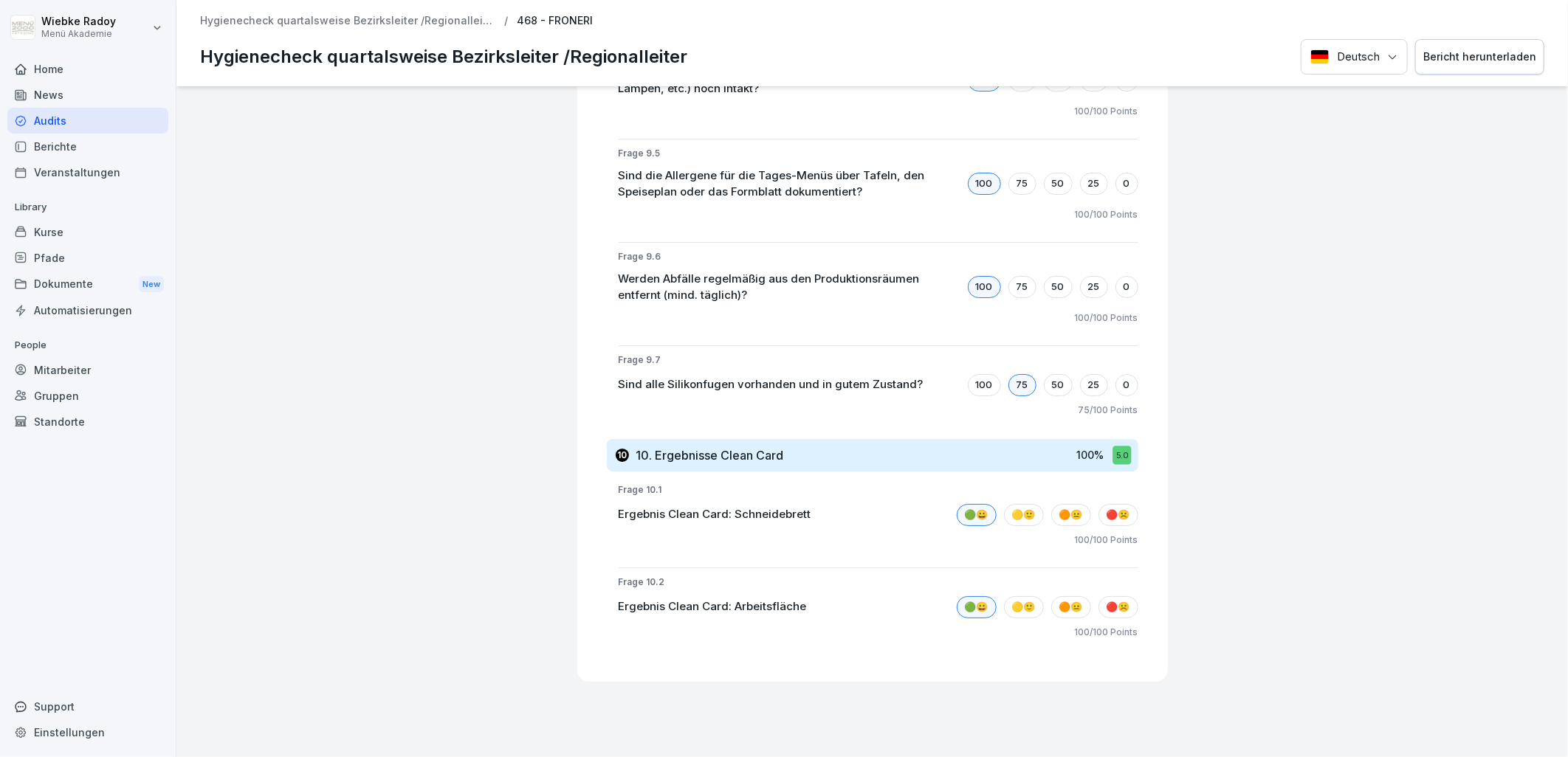
scroll to position [6969, 0]
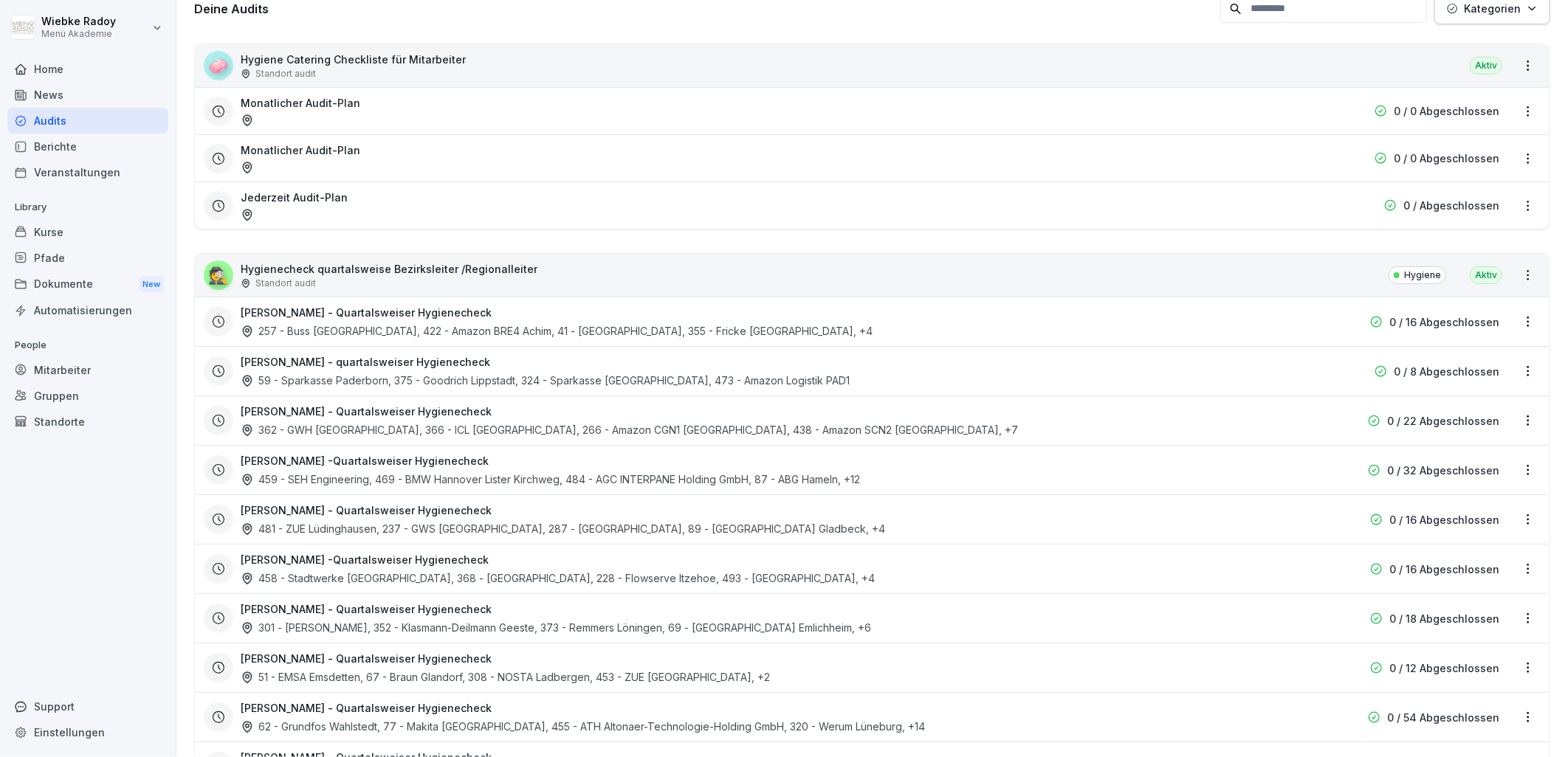
scroll to position [246, 0]
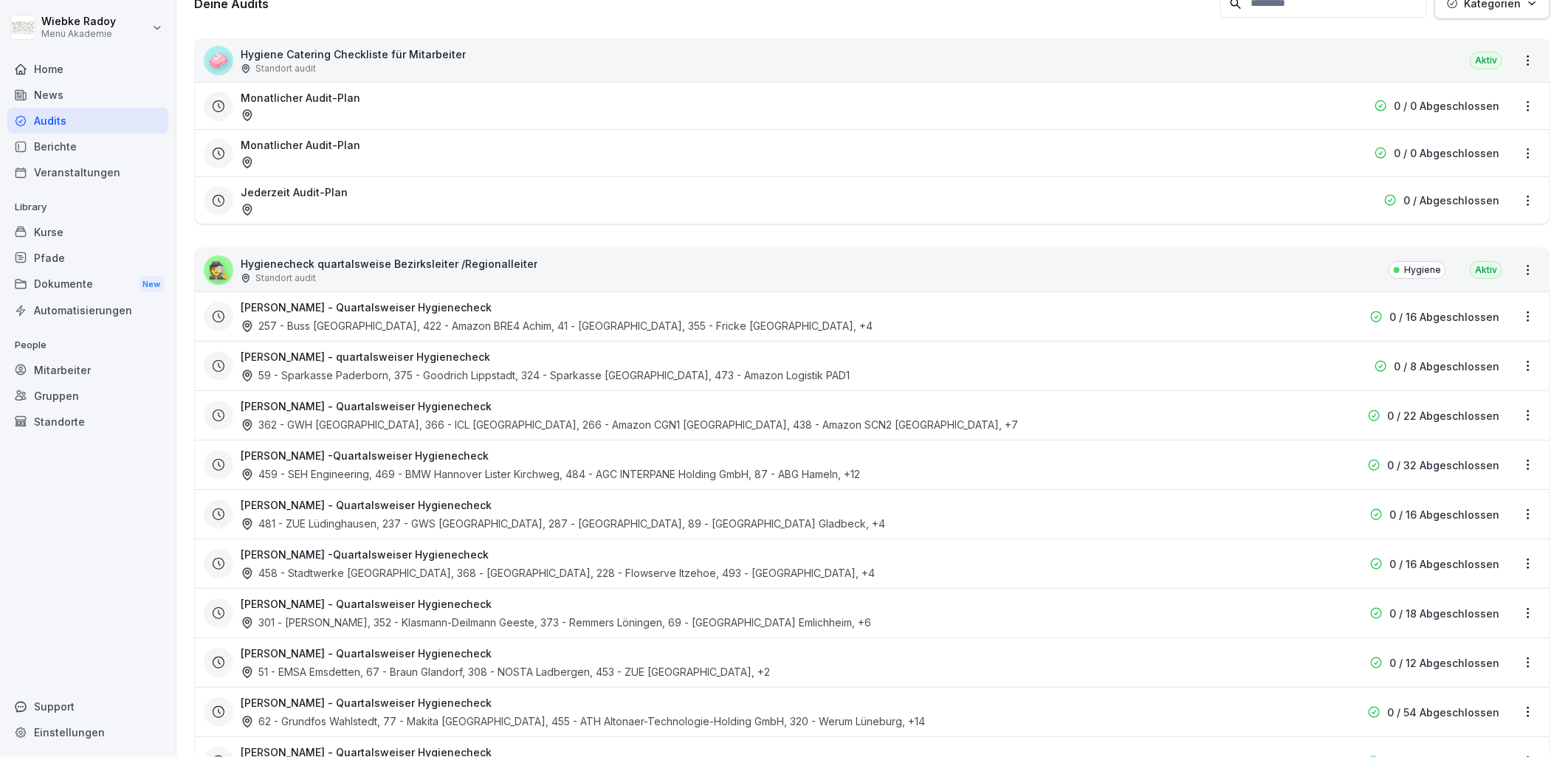
click at [358, 303] on h3 "[PERSON_NAME] - Quartalsweiser Hygienecheck" at bounding box center [366, 308] width 251 height 16
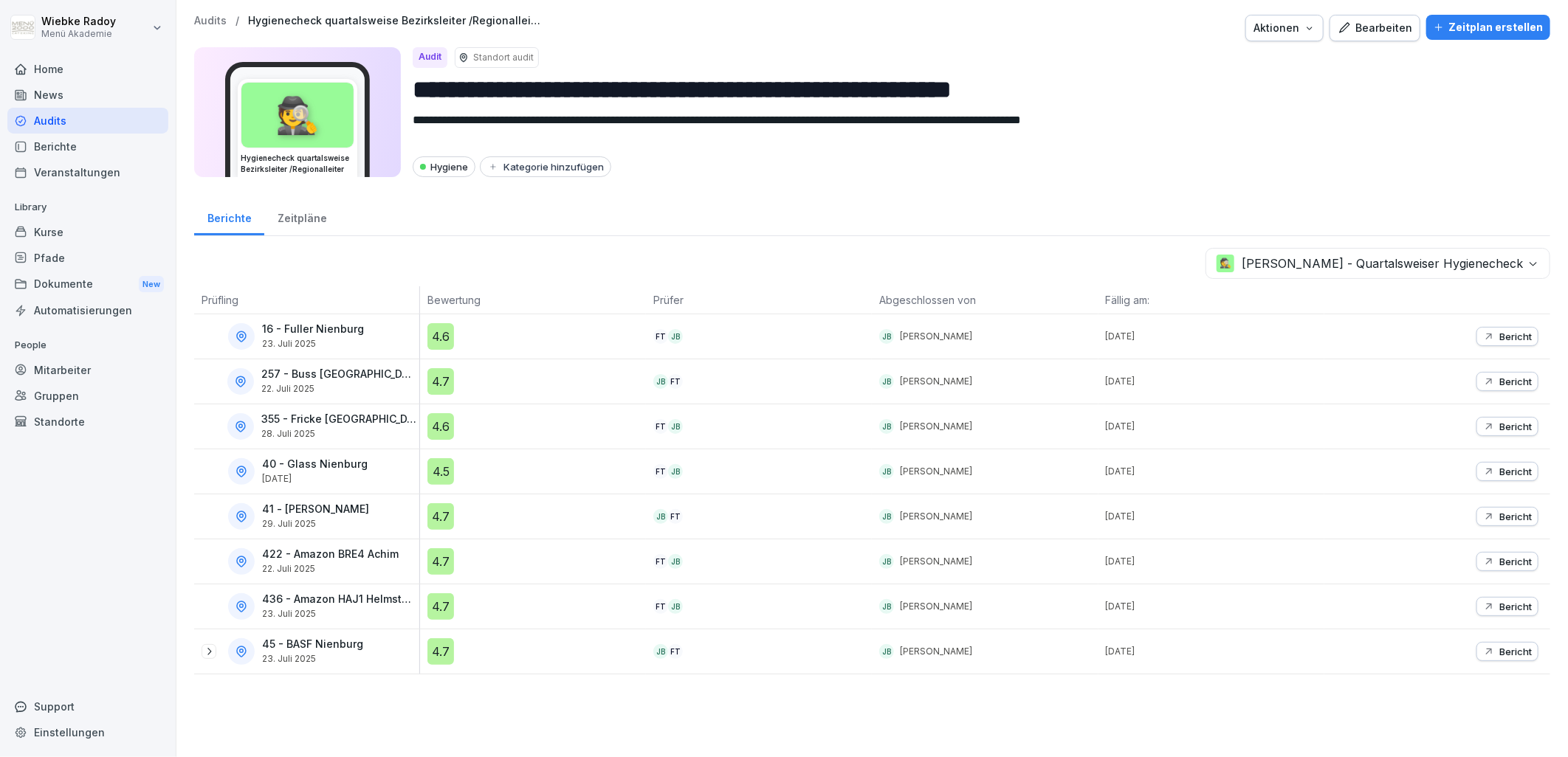
click at [1484, 341] on div "Bericht" at bounding box center [1508, 336] width 49 height 12
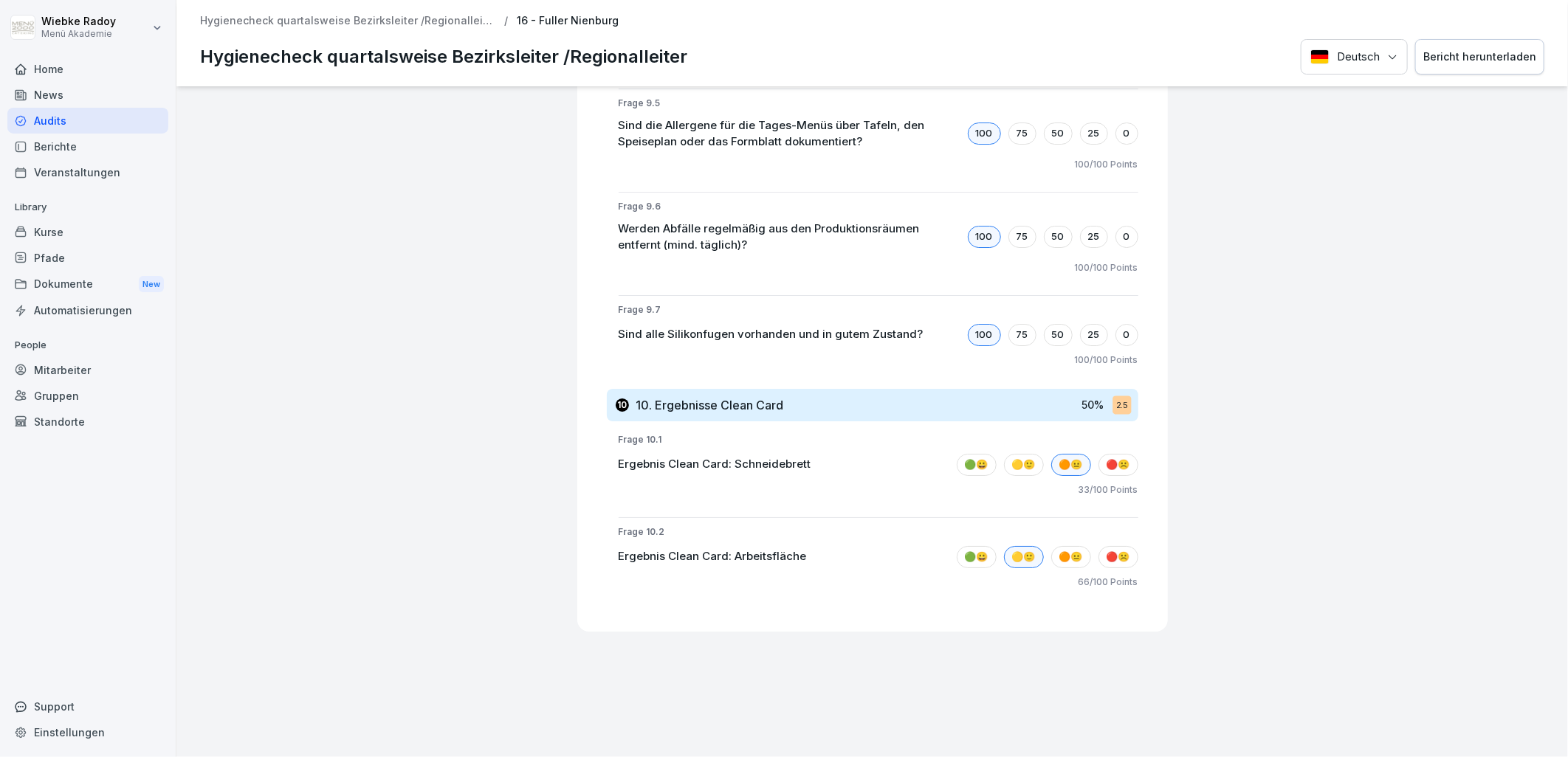
scroll to position [6805, 0]
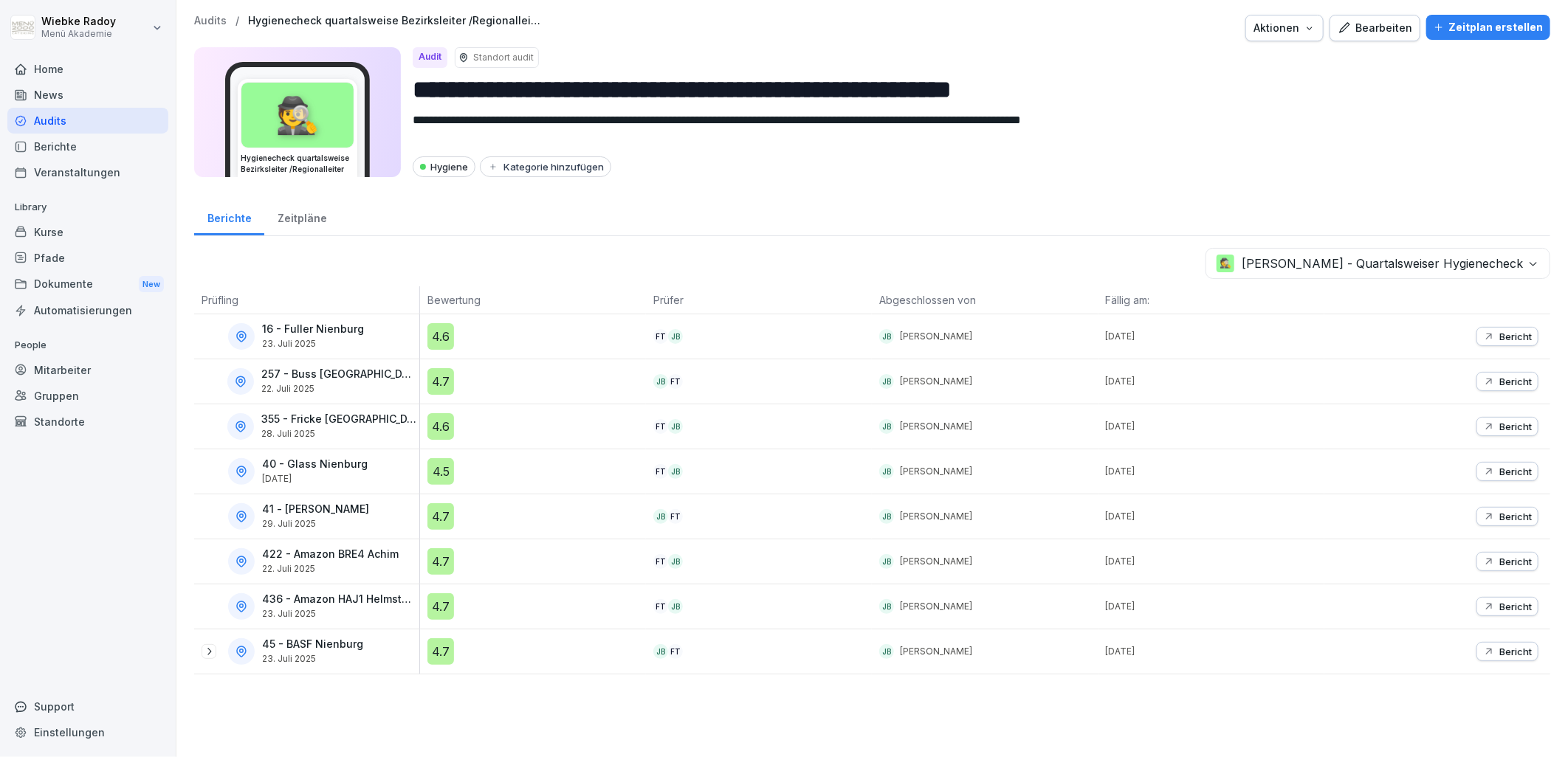
click at [306, 506] on p "41 - [PERSON_NAME]" at bounding box center [316, 510] width 107 height 13
click at [428, 517] on div "4.7" at bounding box center [441, 517] width 27 height 27
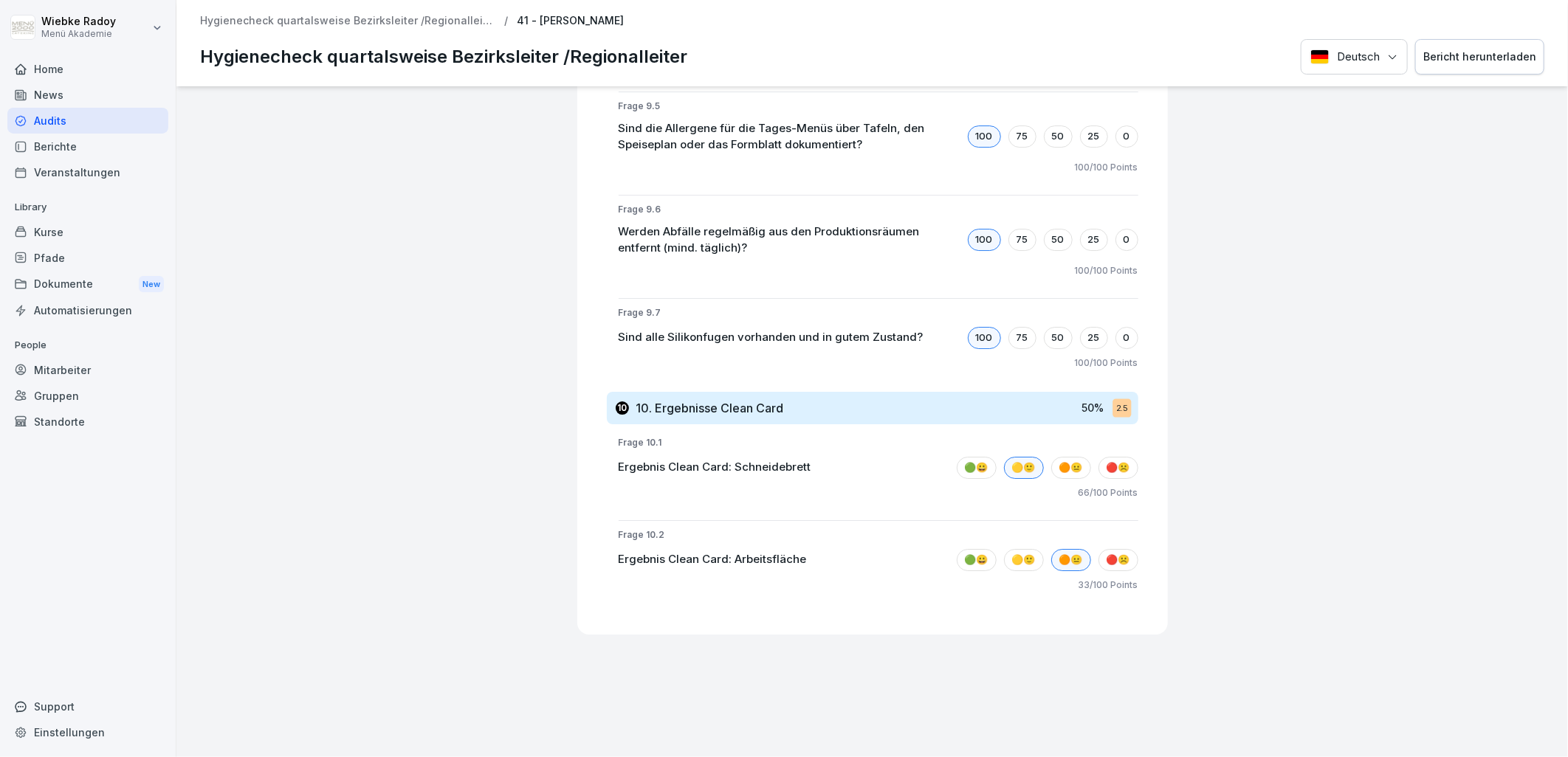
scroll to position [6676, 0]
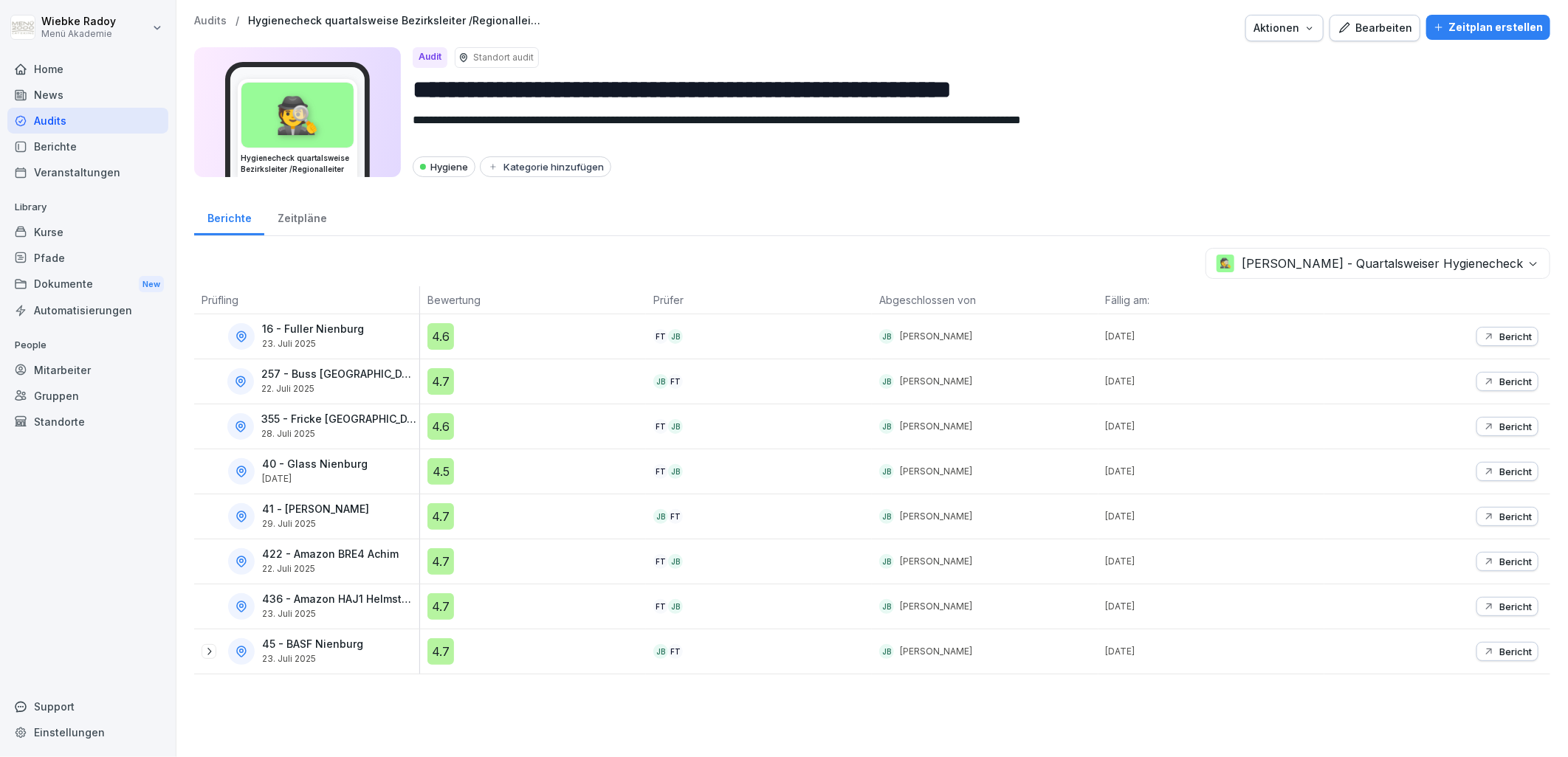
click at [436, 654] on div "4.7" at bounding box center [441, 651] width 27 height 27
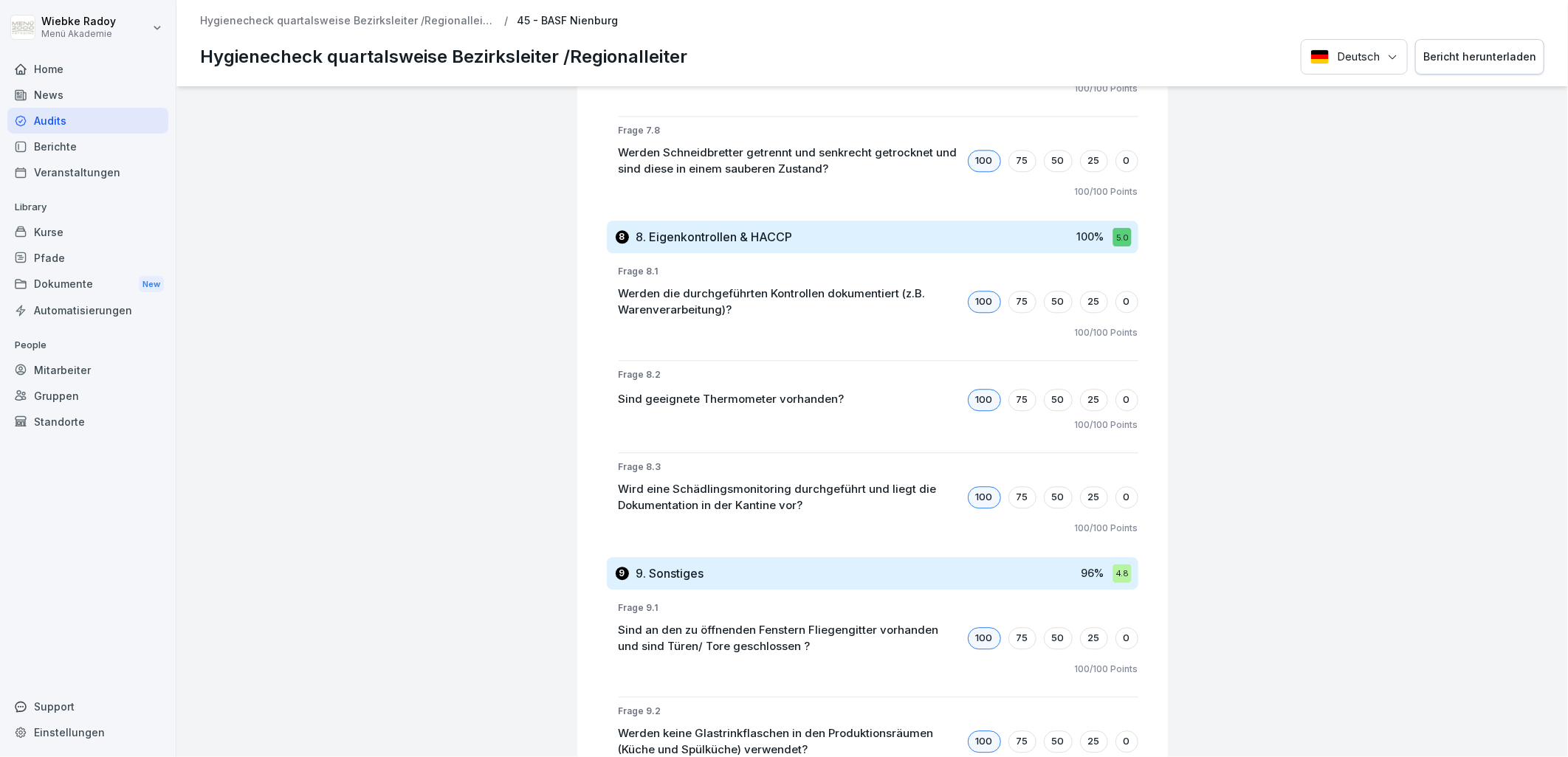
scroll to position [5820, 0]
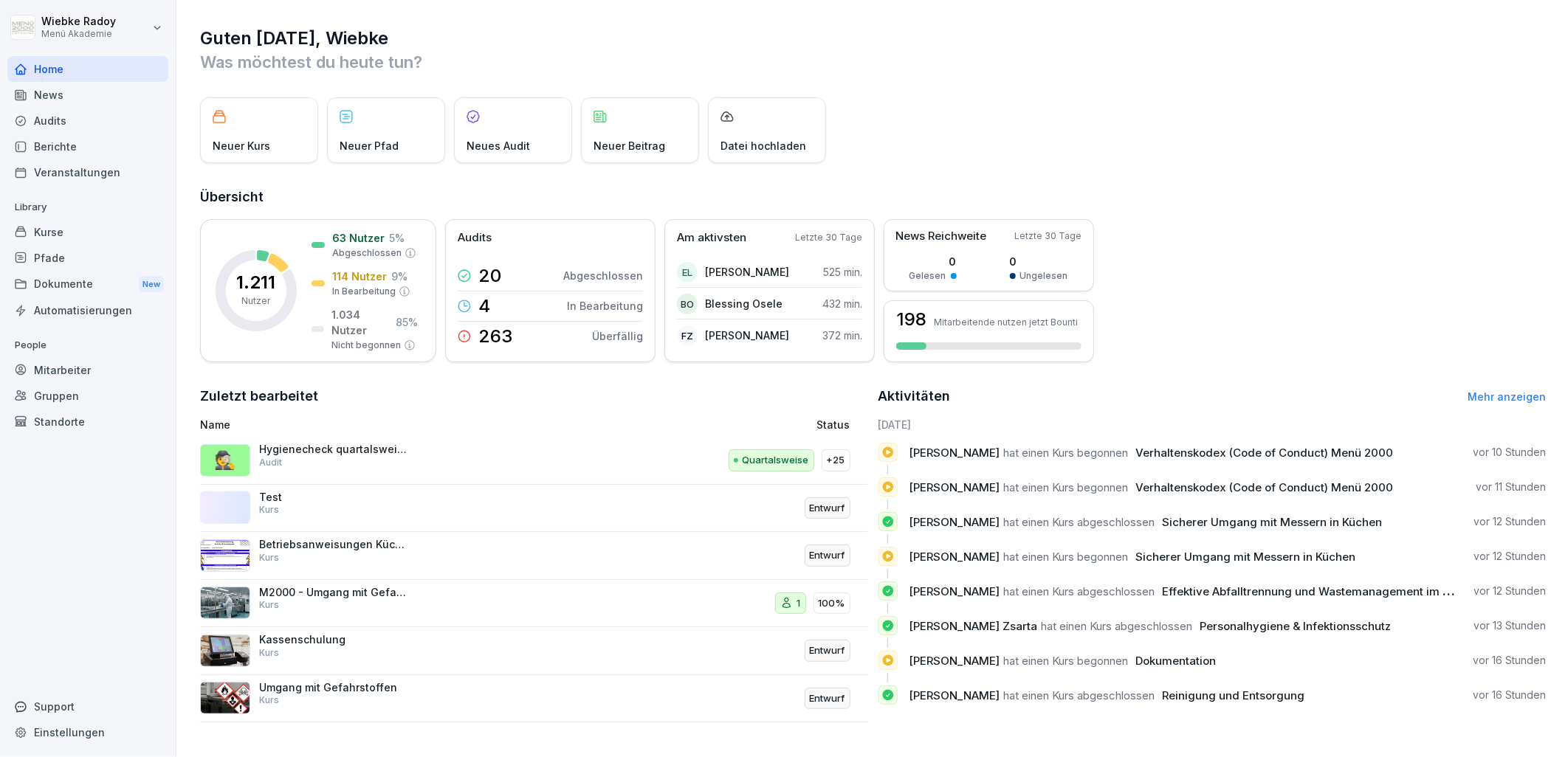
click at [81, 128] on div "Audits" at bounding box center [87, 121] width 161 height 26
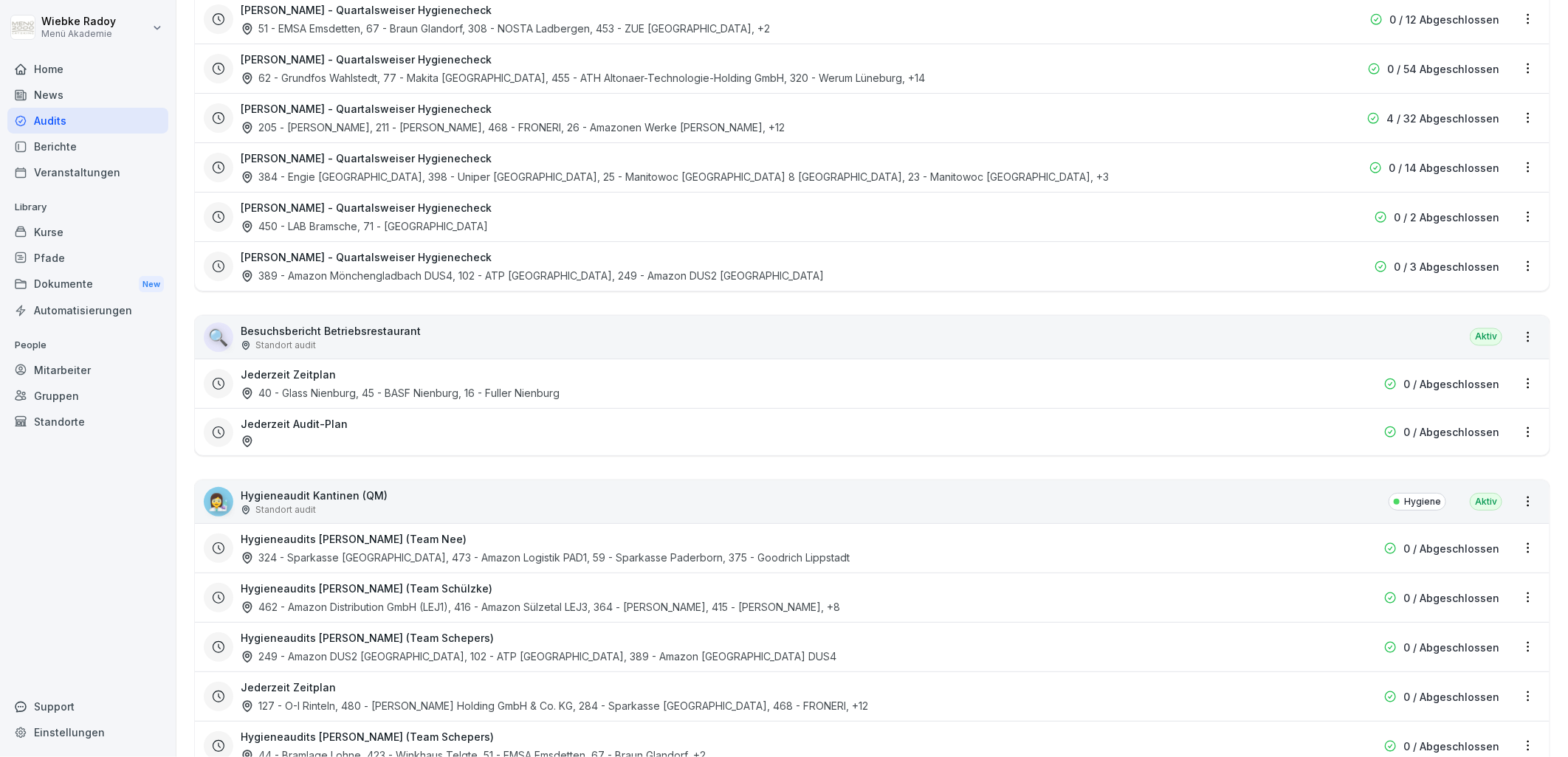
scroll to position [1558, 0]
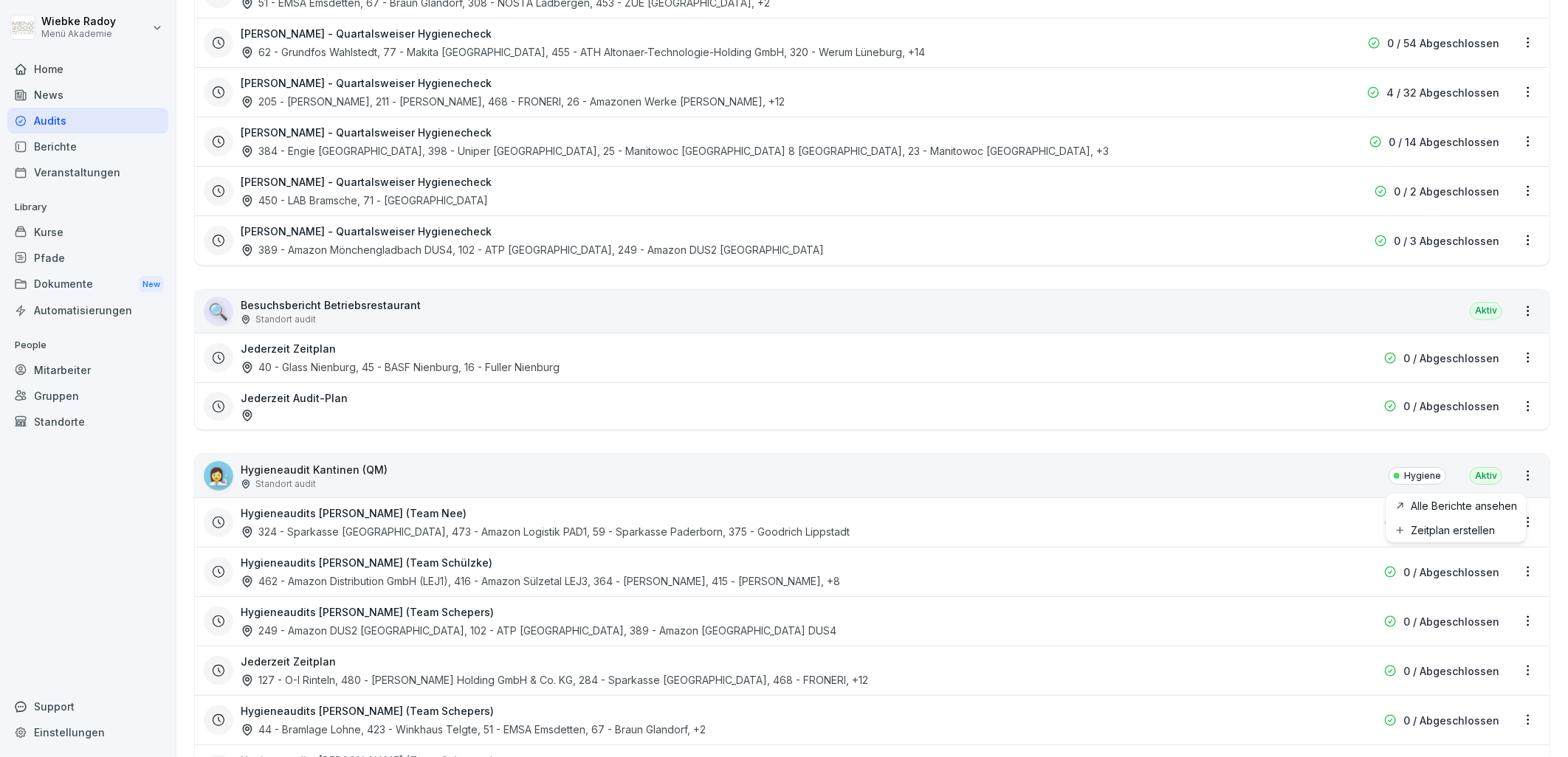
click at [1514, 480] on html "Wiebke Radoy Menü Akademie Home News Audits Berichte Veranstaltungen Library Ku…" at bounding box center [784, 378] width 1568 height 757
drag, startPoint x: 1181, startPoint y: 481, endPoint x: 639, endPoint y: 480, distance: 542.0
click at [1168, 481] on html "Wiebke Radoy Menü Akademie Home News Audits Berichte Veranstaltungen Library Ku…" at bounding box center [784, 378] width 1568 height 757
click at [345, 463] on p "Hygieneaudit Kantinen (QM)" at bounding box center [314, 470] width 147 height 16
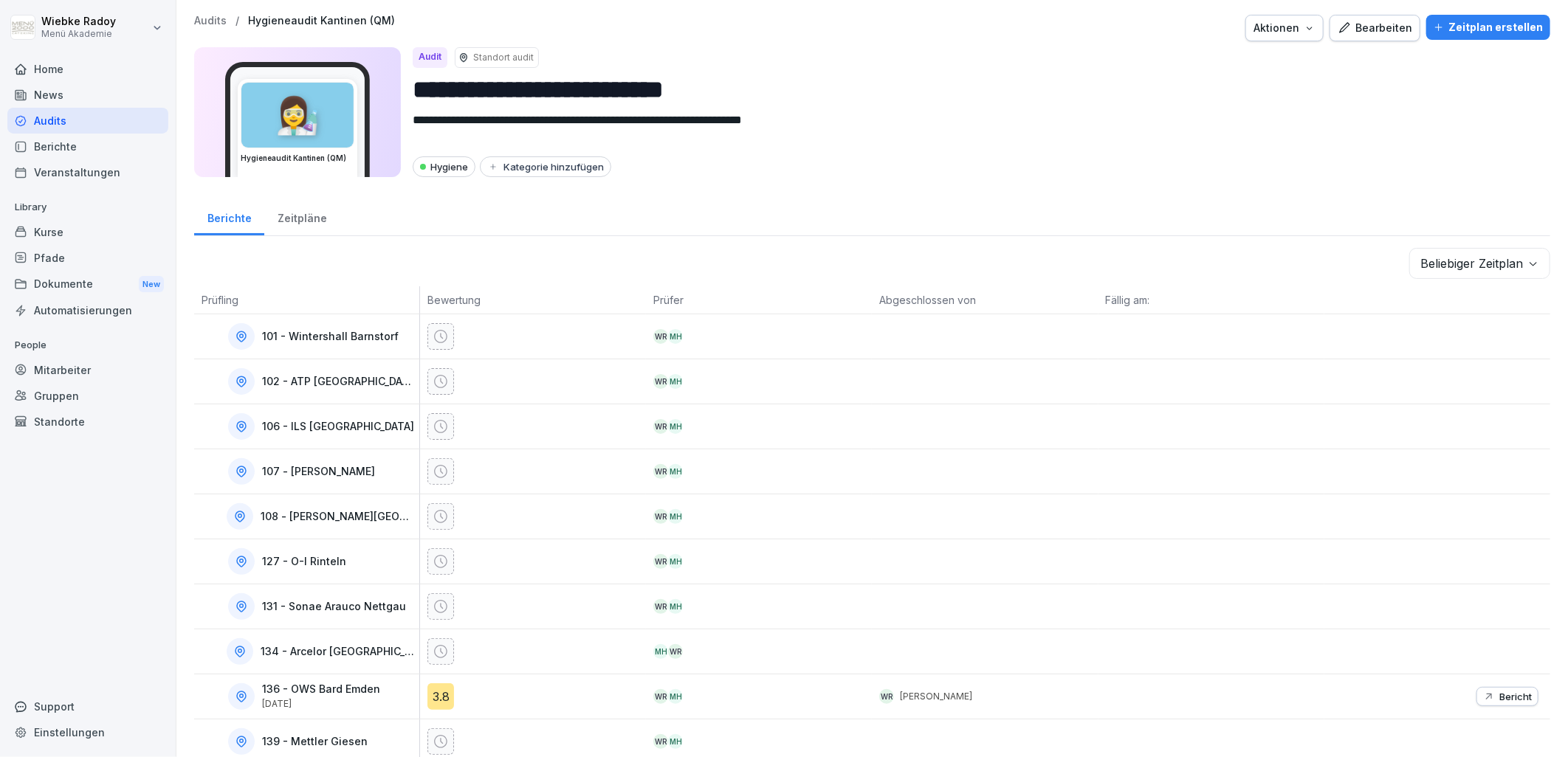
click at [1382, 32] on div "Bearbeiten" at bounding box center [1375, 27] width 74 height 16
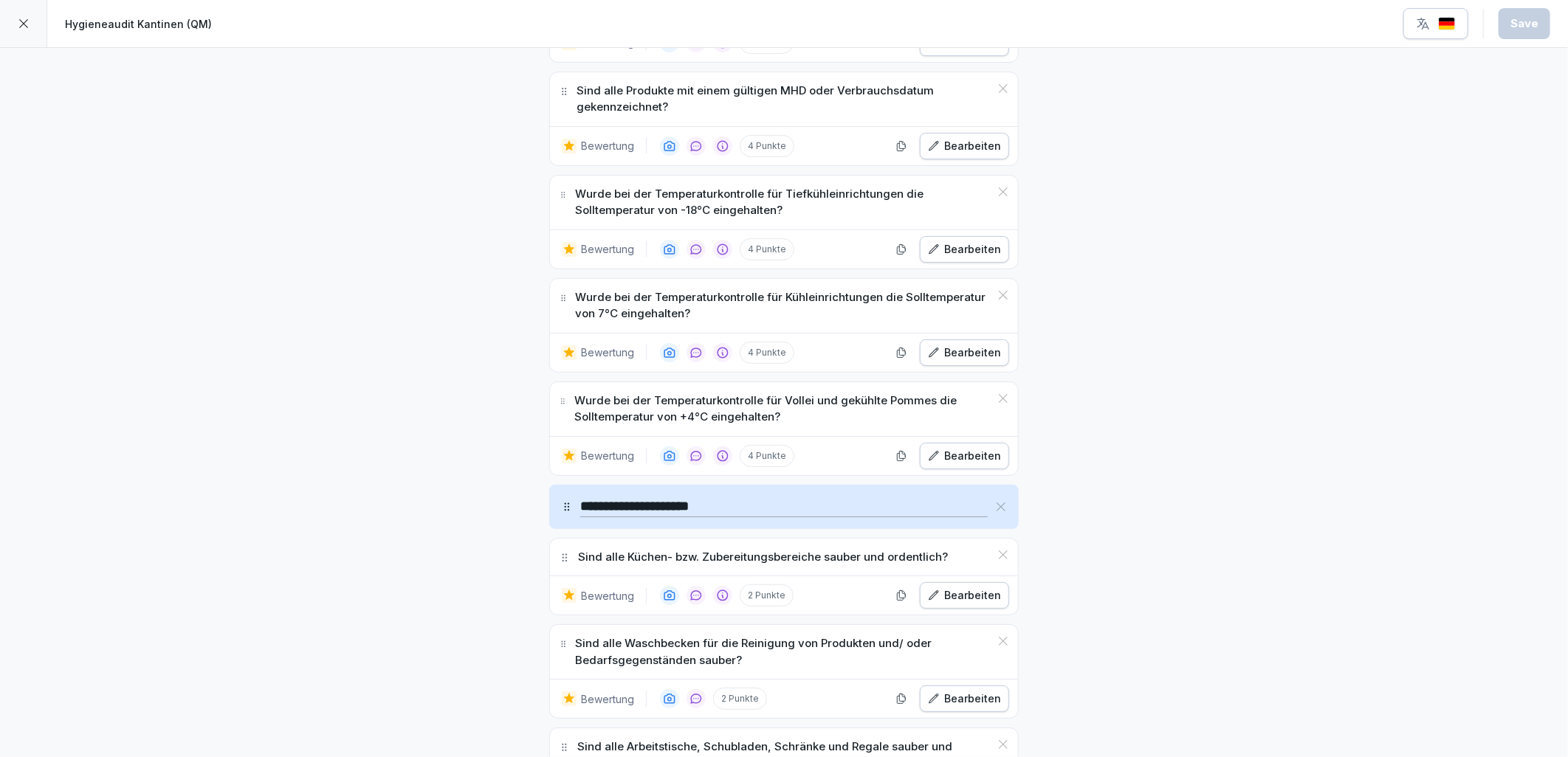
scroll to position [3033, 0]
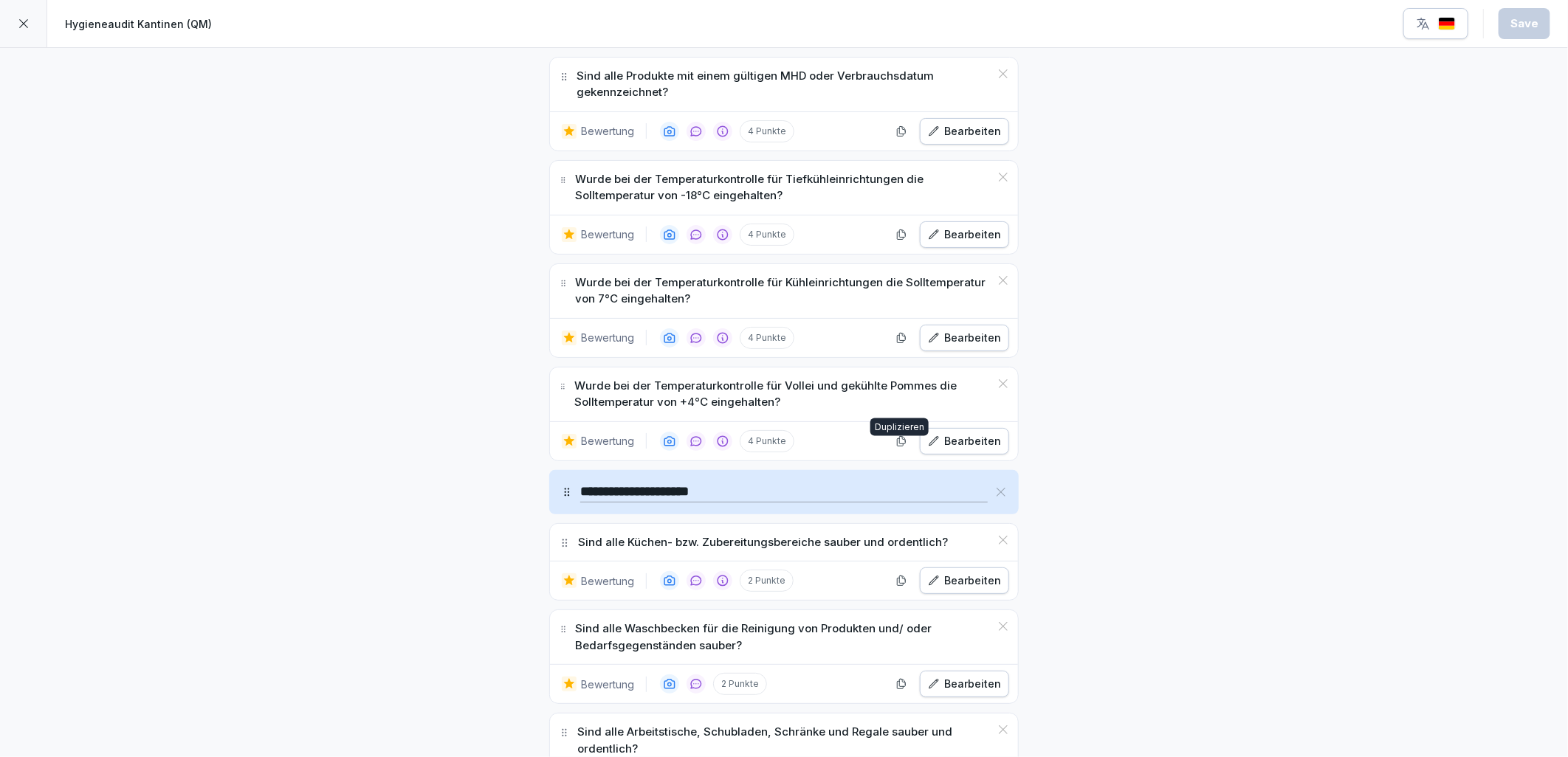
click at [897, 444] on button "button" at bounding box center [901, 442] width 22 height 22
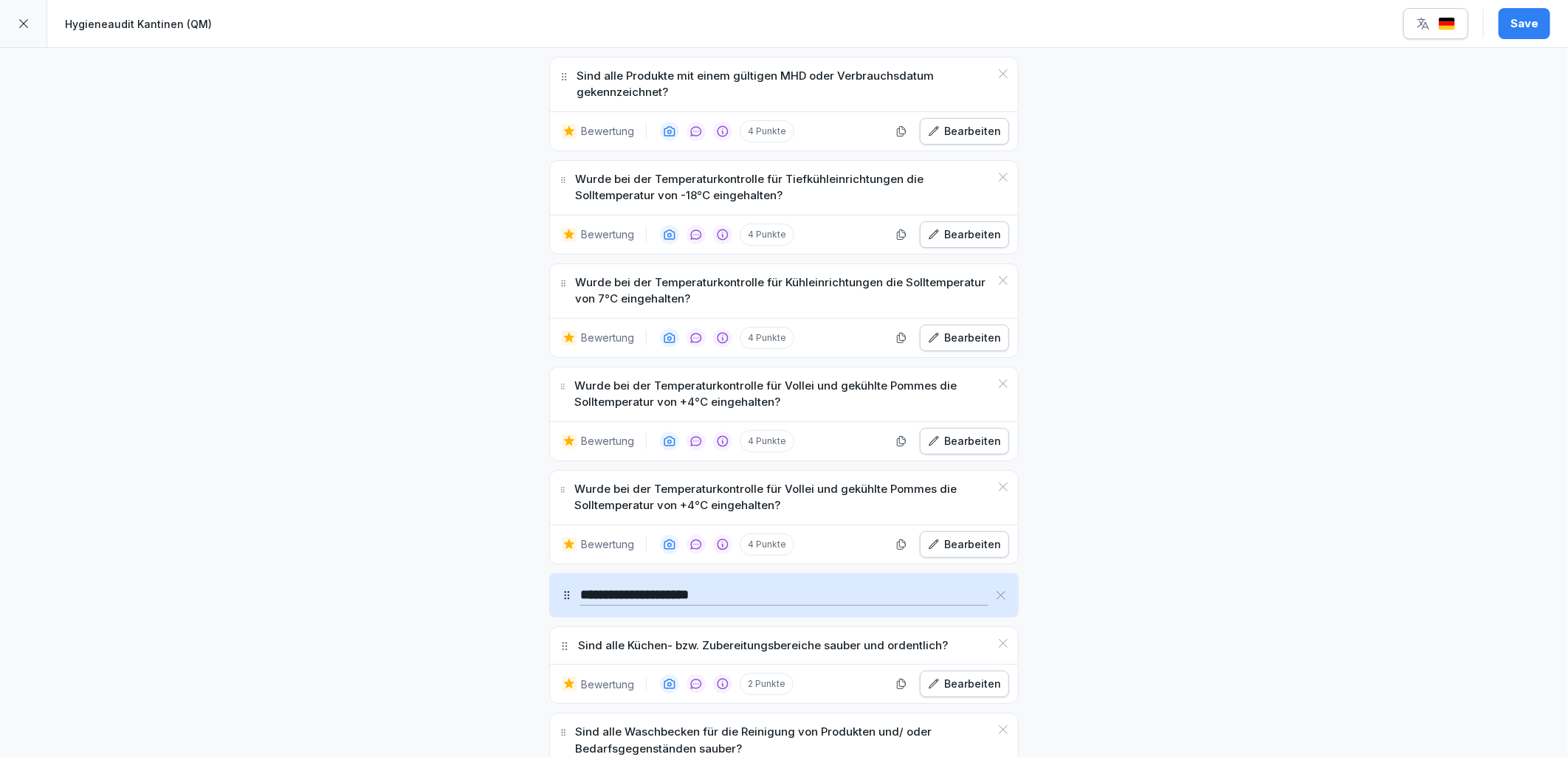
click at [999, 492] on icon at bounding box center [1003, 486] width 9 height 9
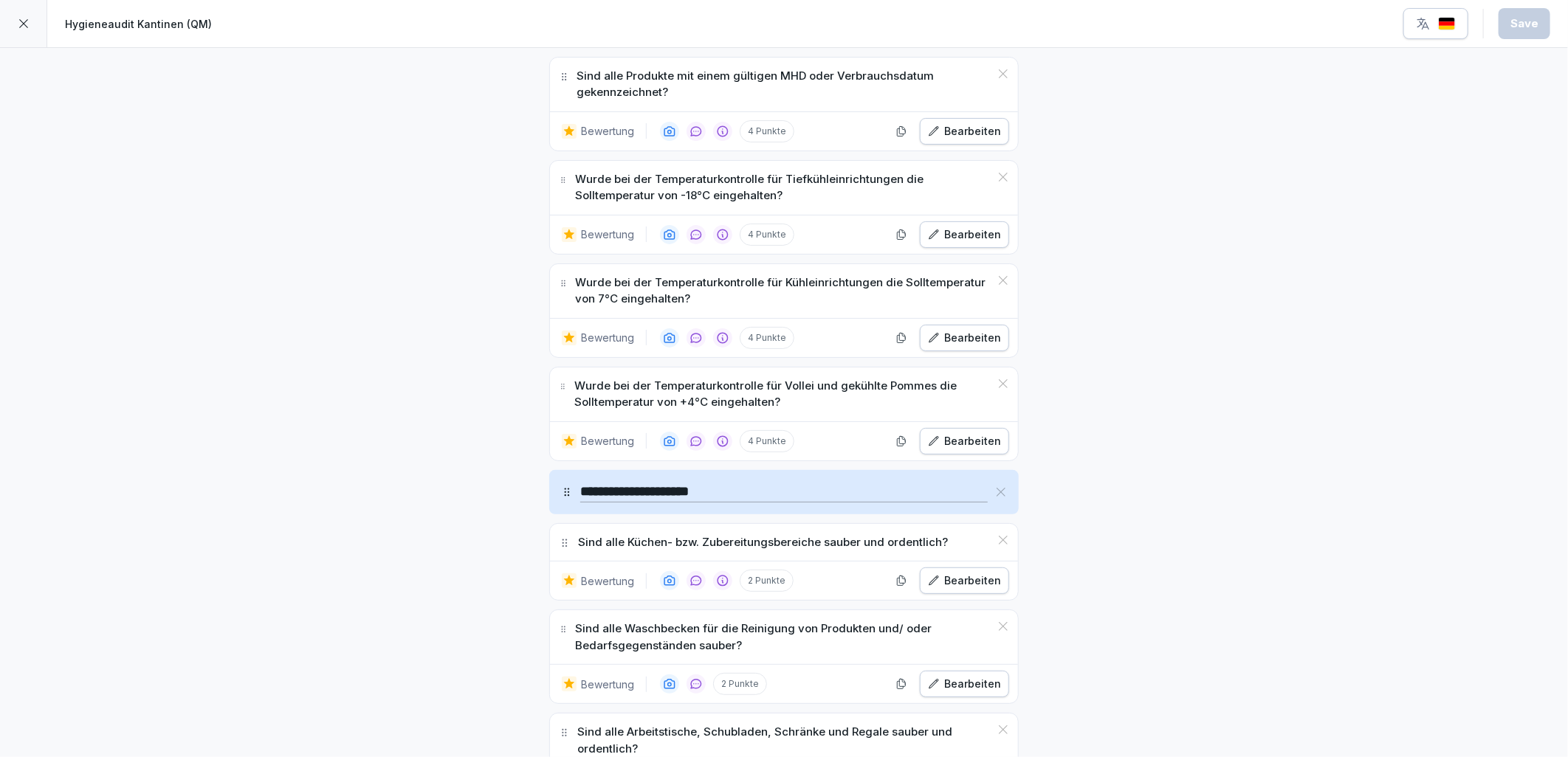
click at [949, 449] on div "Bearbeiten" at bounding box center [964, 441] width 73 height 16
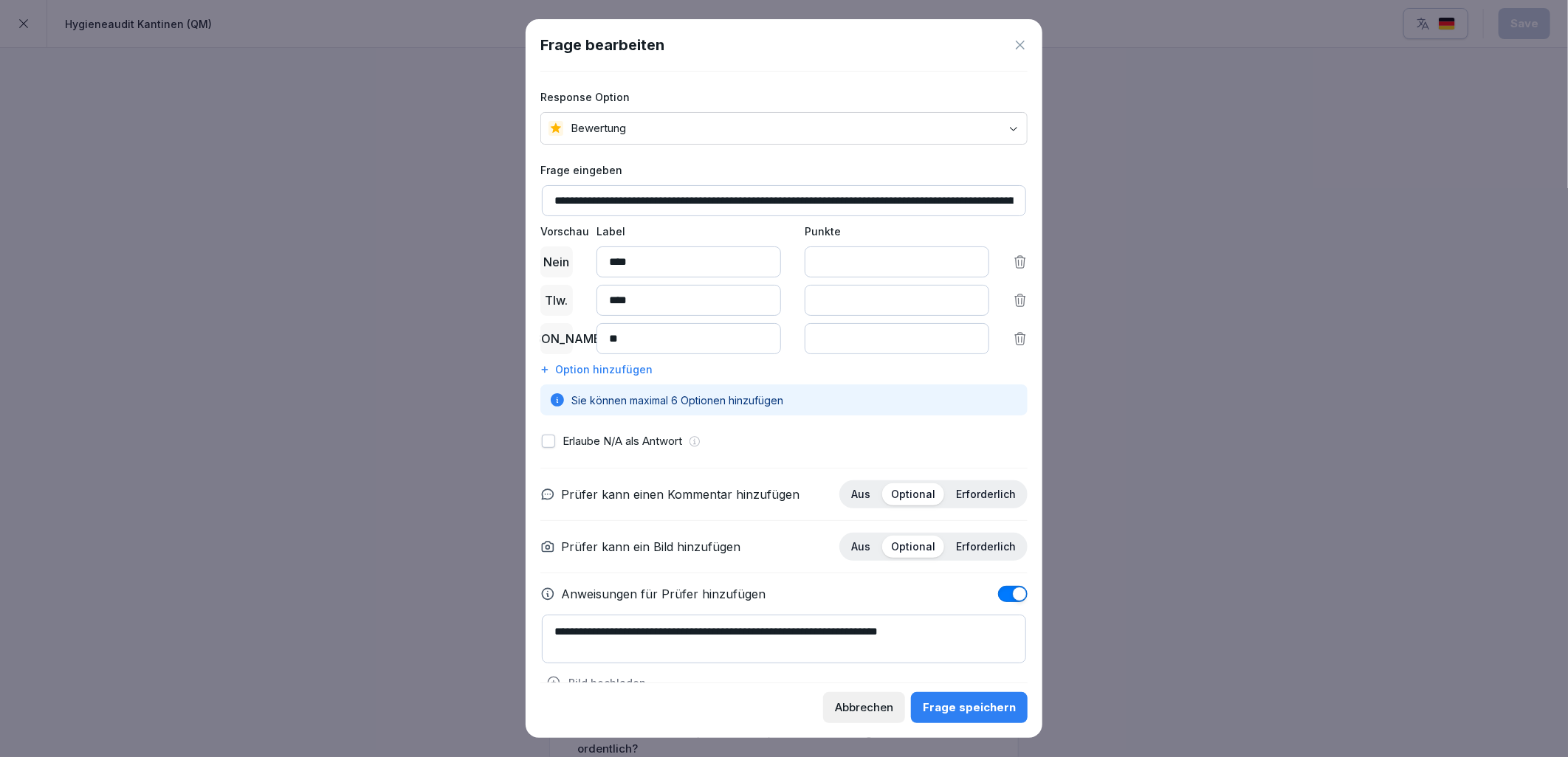
click at [573, 445] on p "Erlaube N/A als Antwort" at bounding box center [622, 442] width 120 height 17
click at [554, 441] on button "button" at bounding box center [548, 441] width 13 height 13
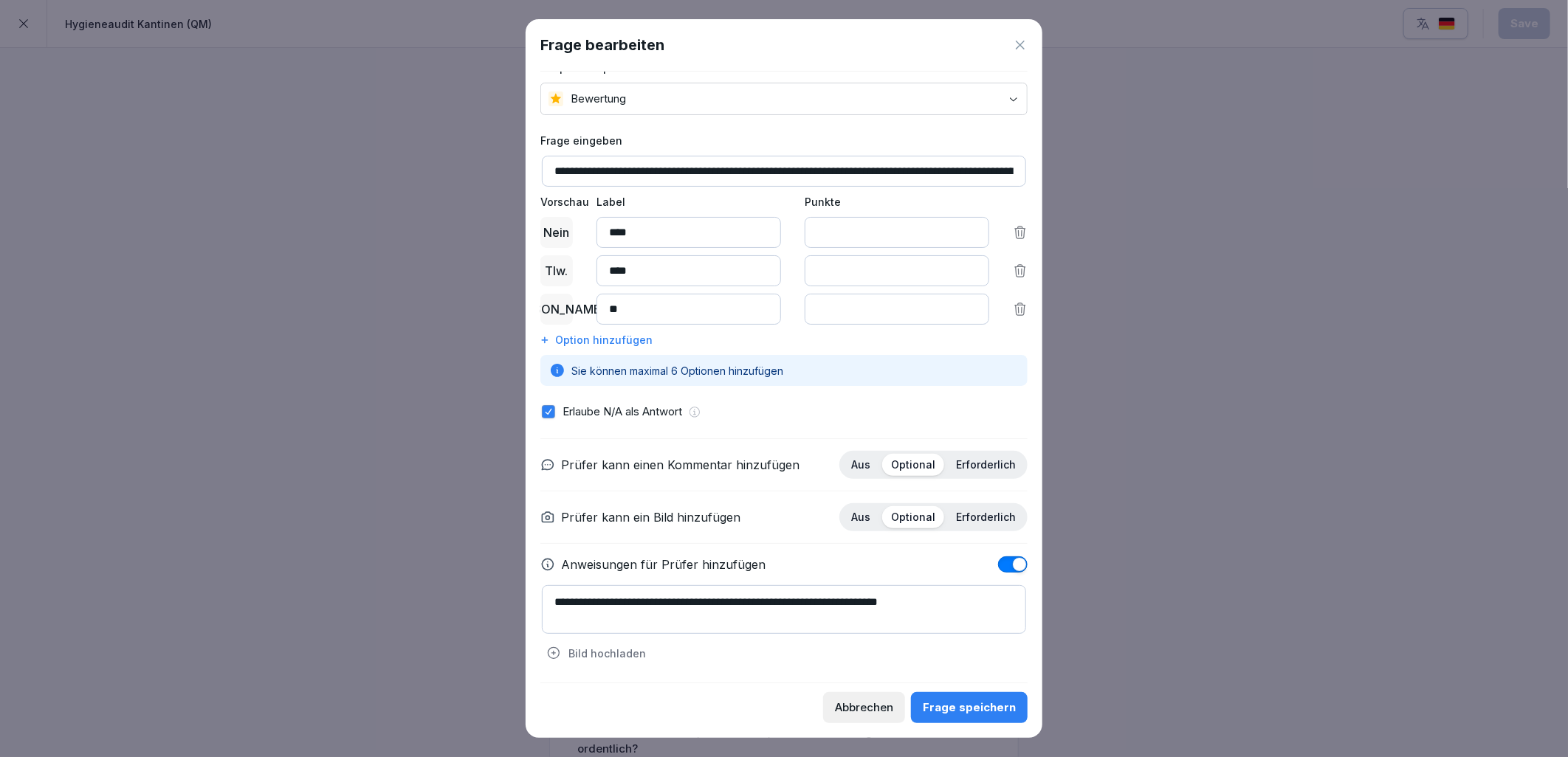
click at [630, 622] on textarea "**********" at bounding box center [784, 609] width 484 height 49
click at [982, 603] on textarea "**********" at bounding box center [784, 609] width 484 height 49
type textarea "**********"
click at [986, 719] on button "Frage speichern" at bounding box center [969, 708] width 117 height 31
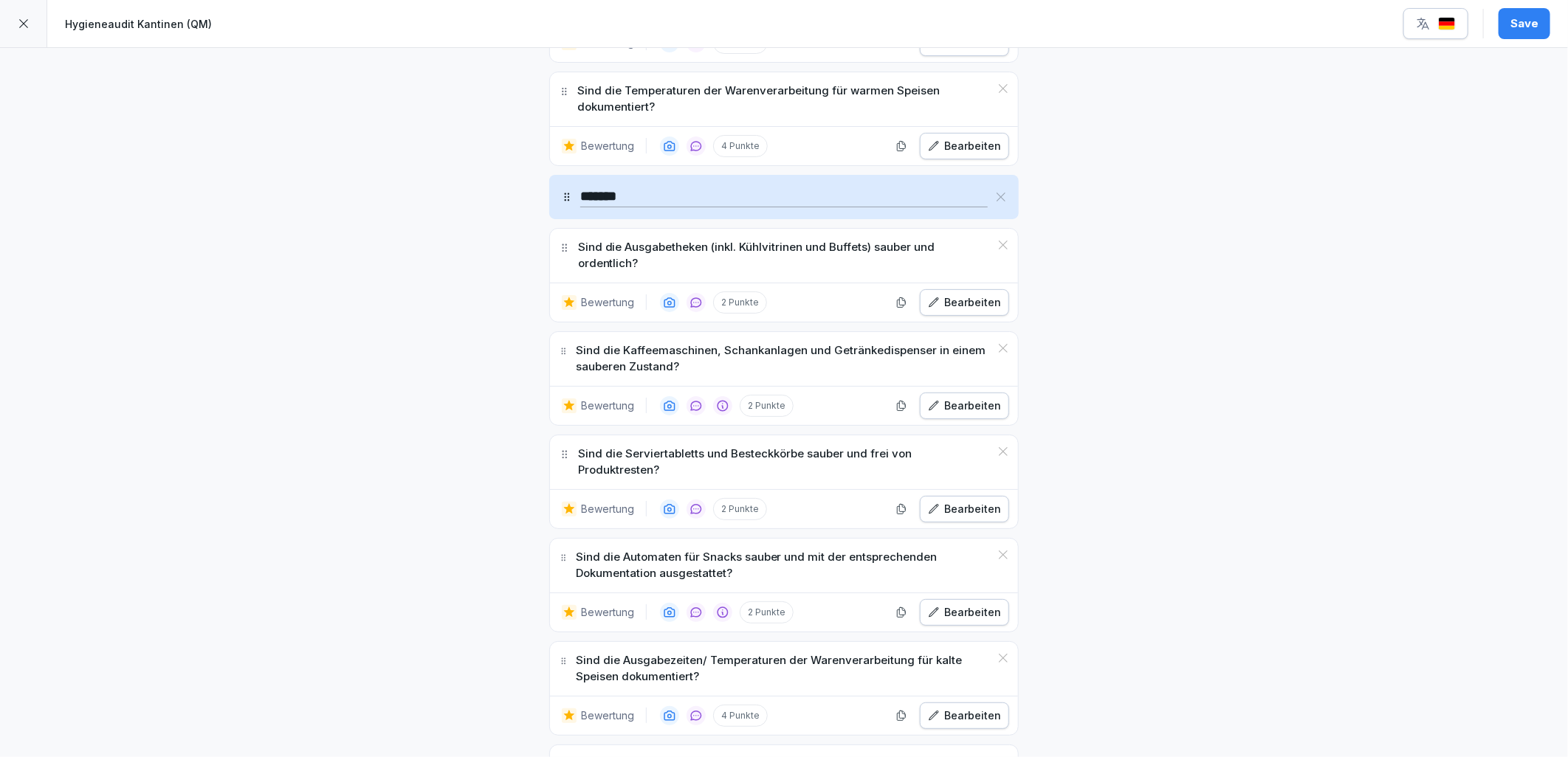
scroll to position [4181, 0]
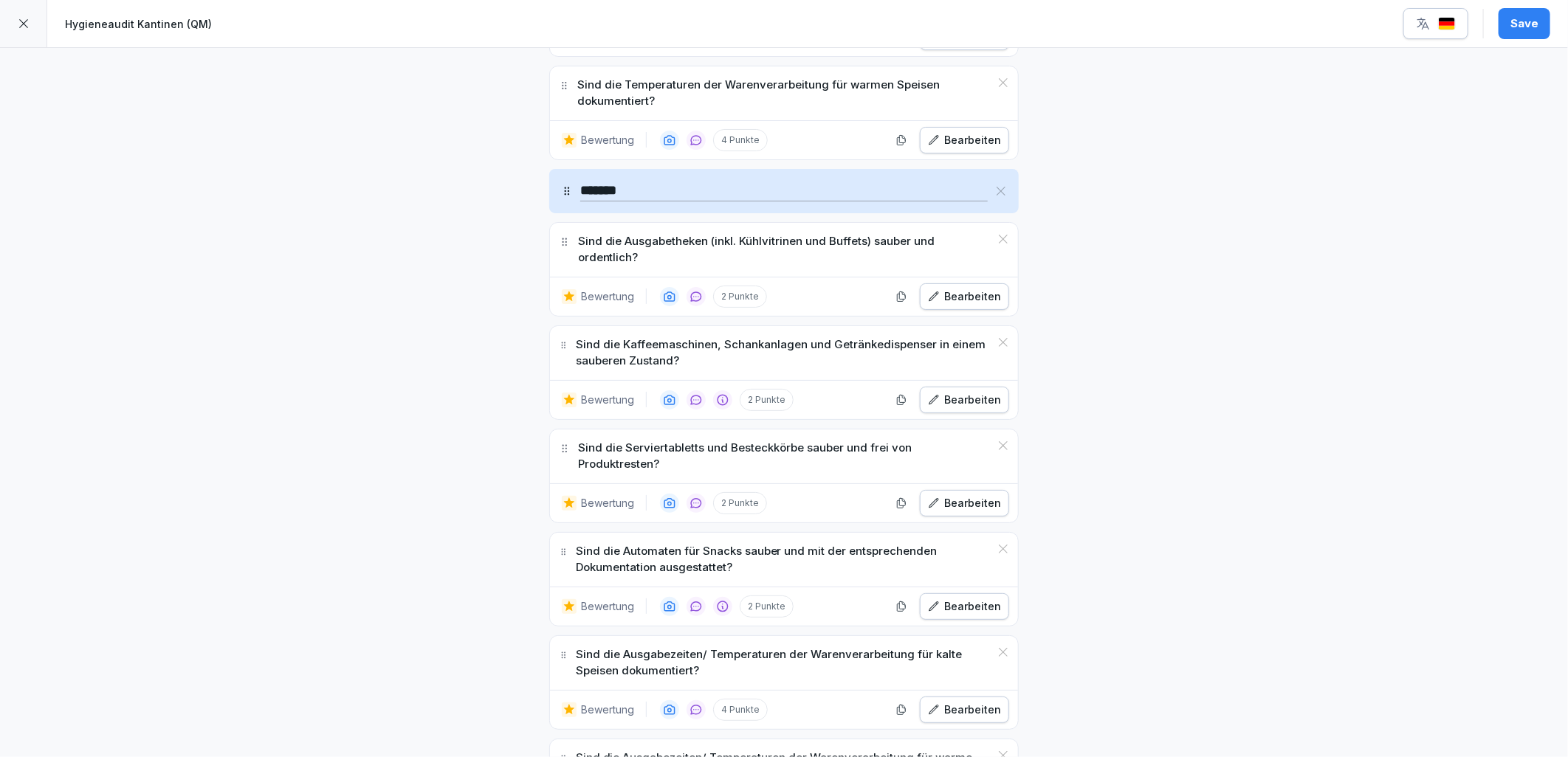
click at [933, 406] on icon "button" at bounding box center [934, 399] width 12 height 12
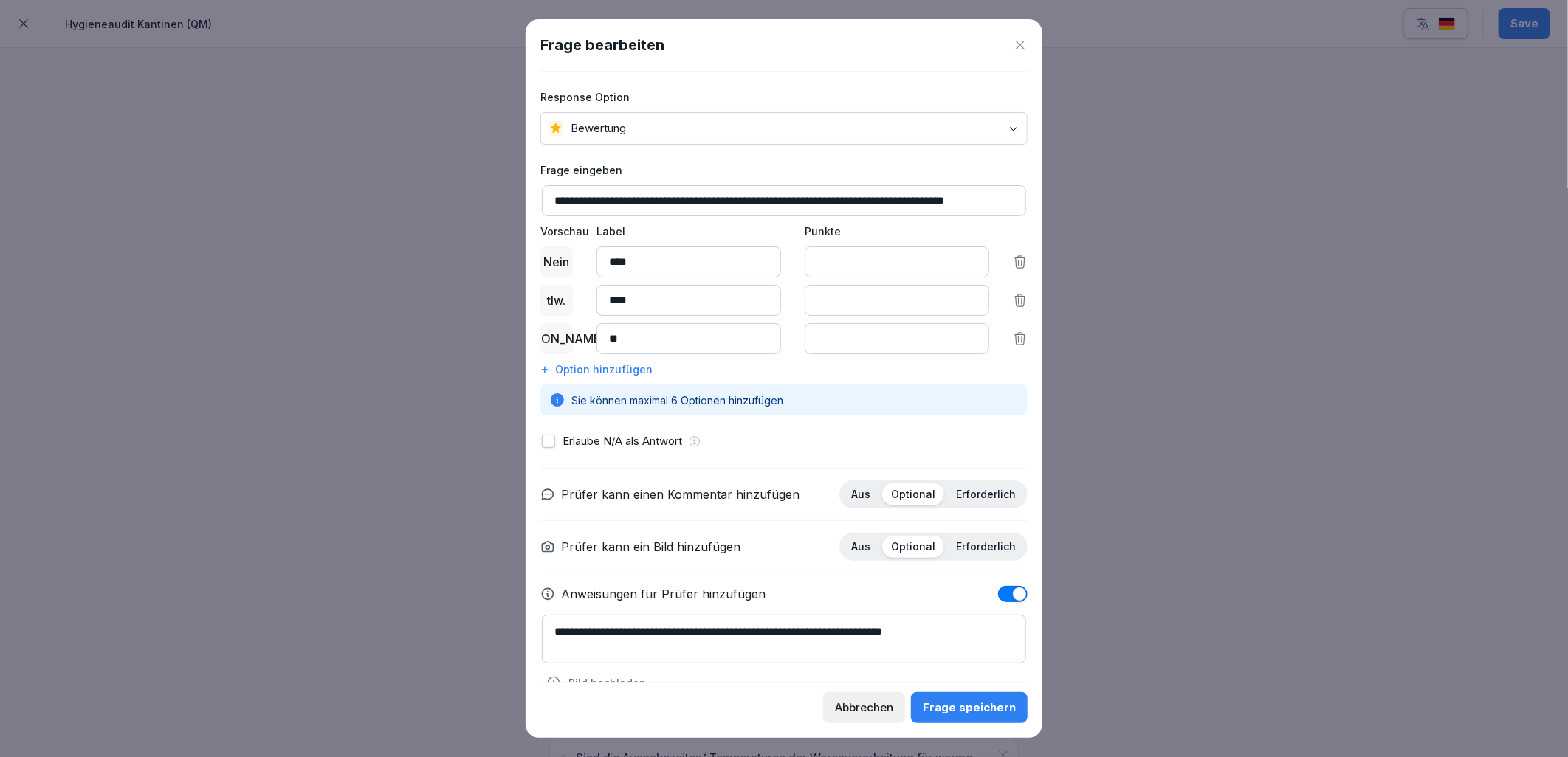
click at [542, 443] on button "button" at bounding box center [548, 441] width 13 height 13
click at [985, 628] on textarea "**********" at bounding box center [784, 639] width 484 height 49
drag, startPoint x: 617, startPoint y: 202, endPoint x: 897, endPoint y: 201, distance: 280.0
click at [897, 201] on input "**********" at bounding box center [784, 201] width 484 height 31
drag, startPoint x: 901, startPoint y: 200, endPoint x: 597, endPoint y: 208, distance: 304.1
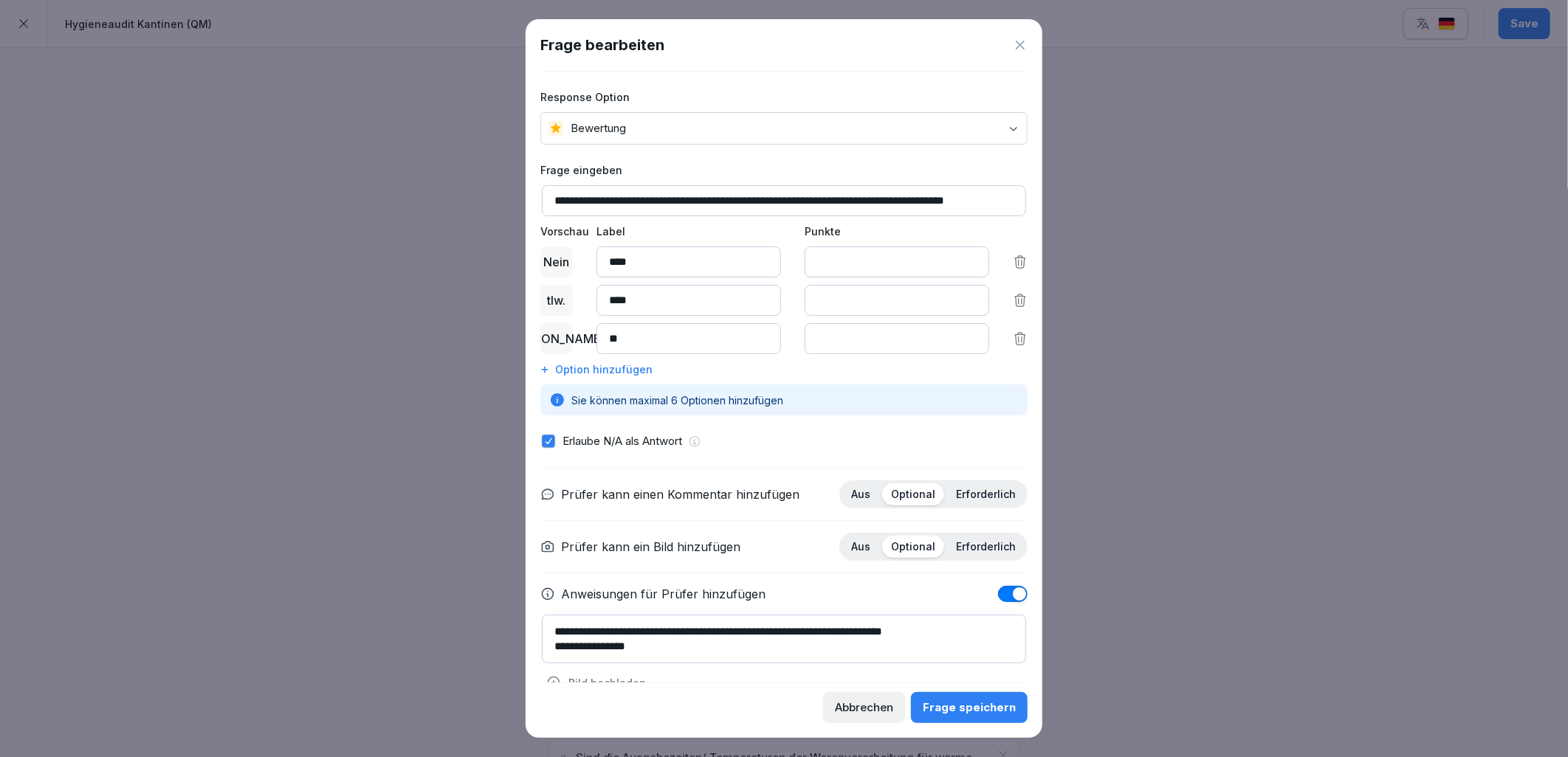
click at [597, 208] on input "**********" at bounding box center [784, 201] width 484 height 31
click at [667, 653] on textarea "**********" at bounding box center [784, 639] width 484 height 49
paste textarea "**********"
click at [836, 647] on textarea "**********" at bounding box center [784, 639] width 484 height 49
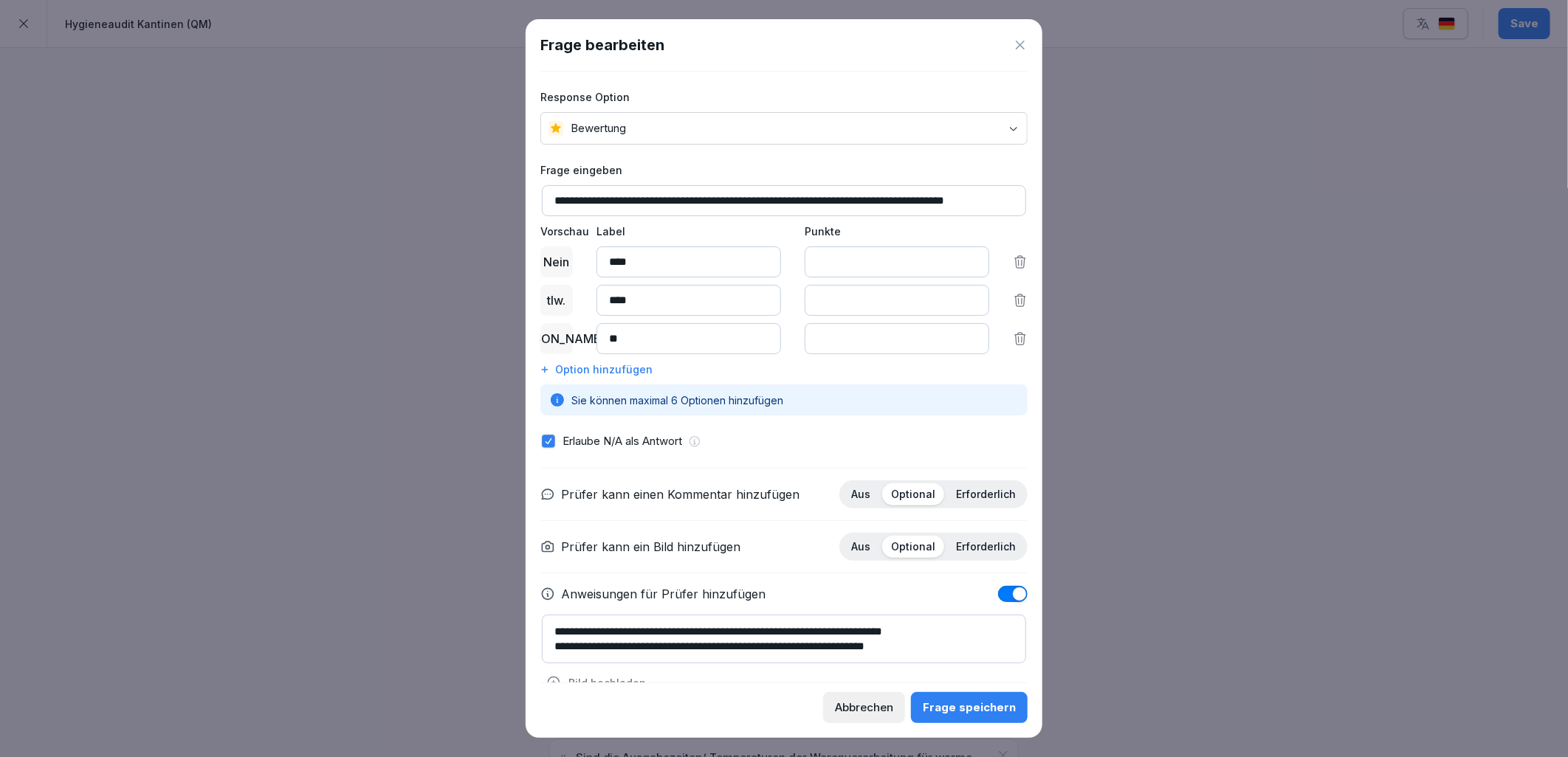
click at [984, 647] on textarea "**********" at bounding box center [784, 639] width 484 height 49
type textarea "**********"
click at [978, 707] on div "Frage speichern" at bounding box center [969, 708] width 93 height 16
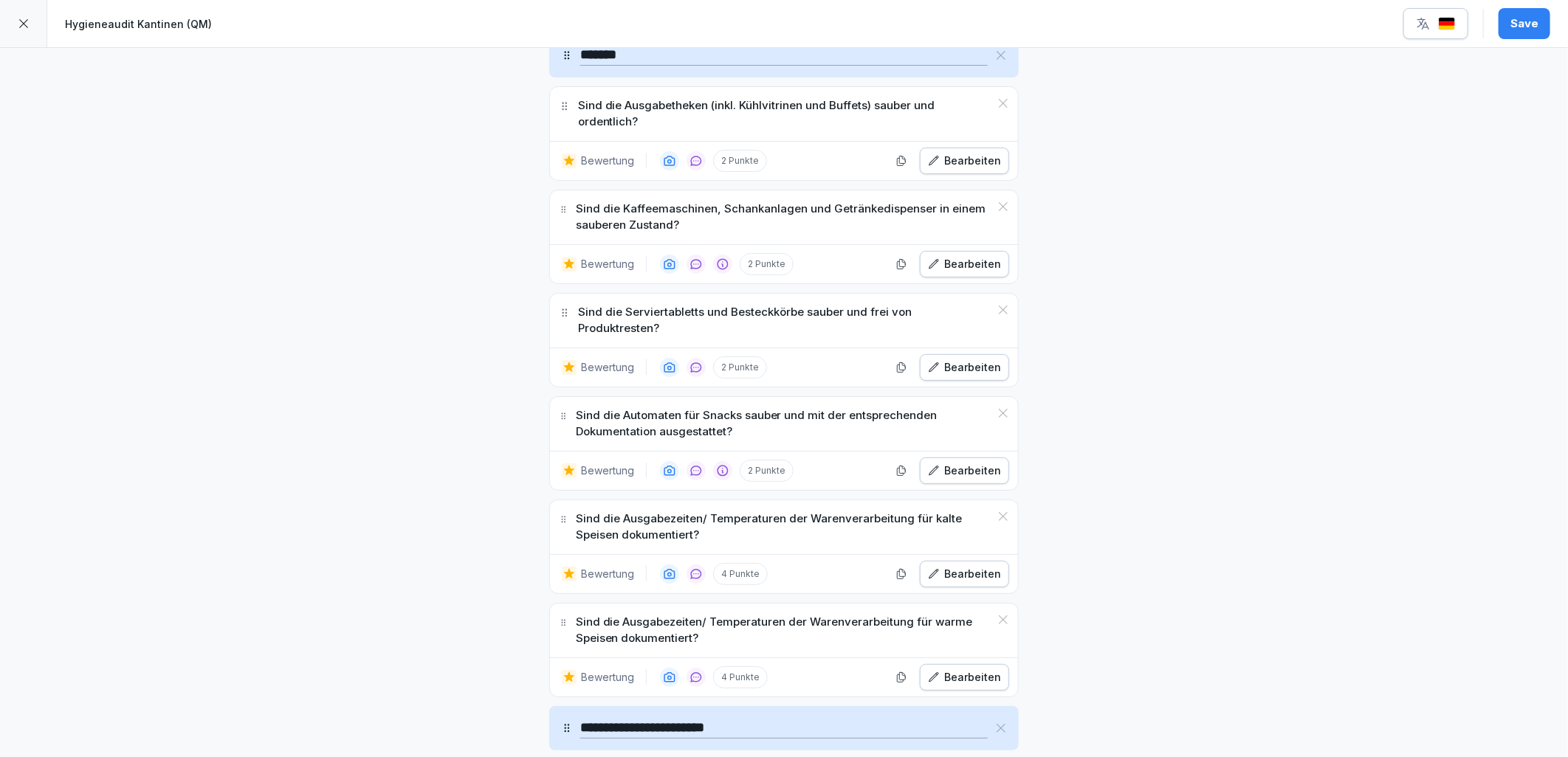
scroll to position [4345, 0]
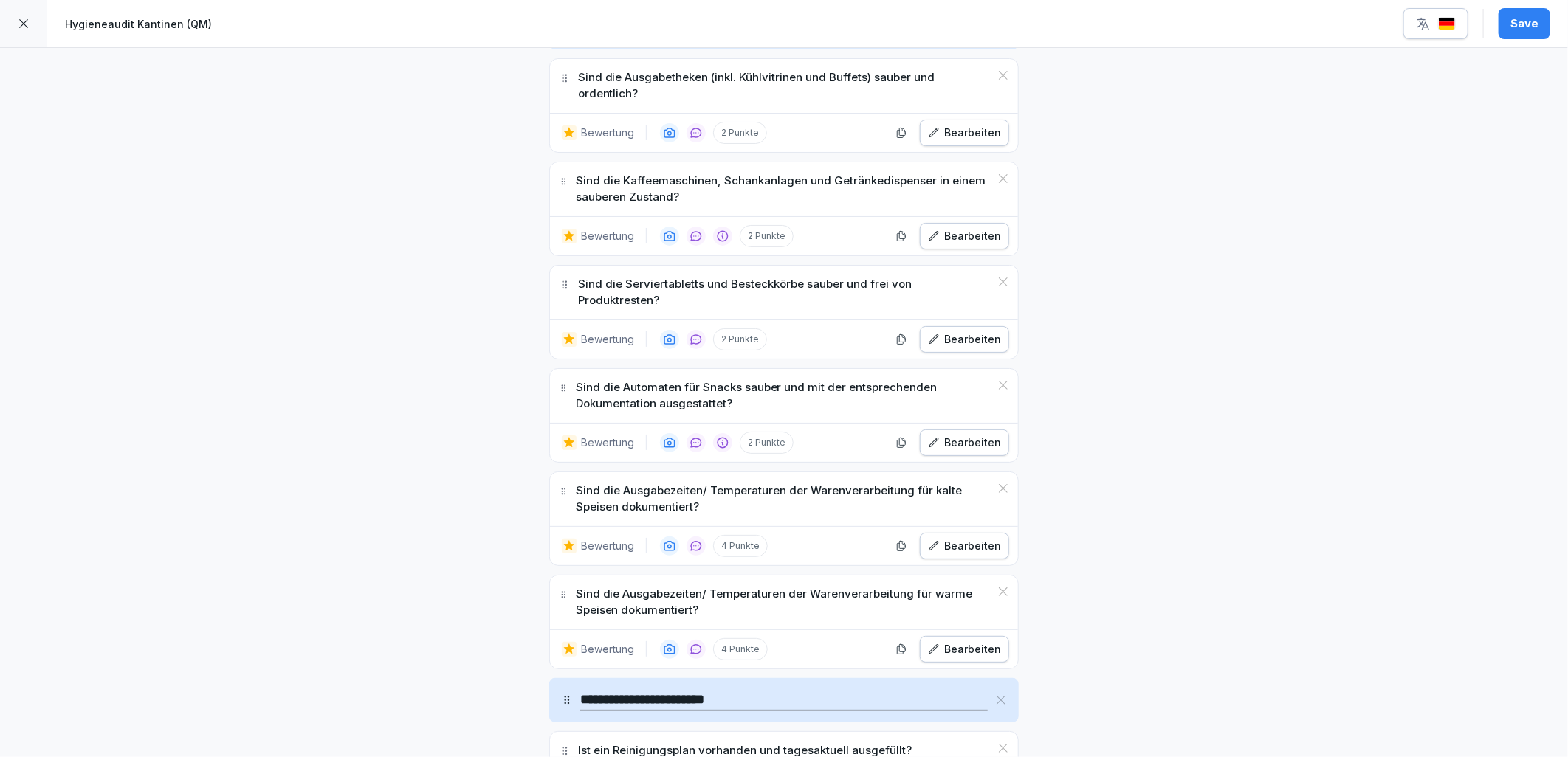
click at [951, 438] on div "Bearbeiten" at bounding box center [964, 442] width 73 height 16
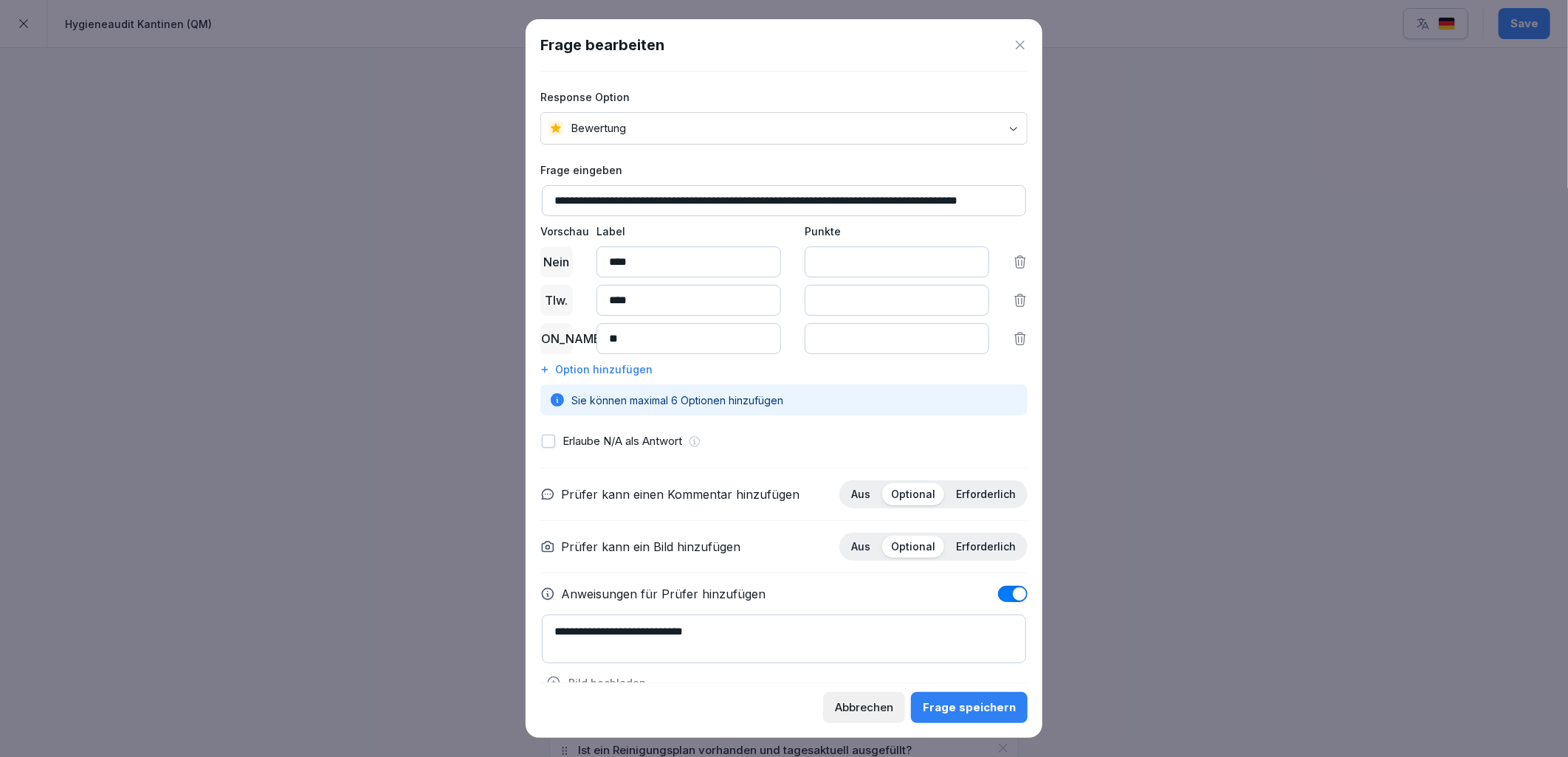
click at [551, 444] on button "button" at bounding box center [548, 441] width 13 height 13
click at [727, 640] on textarea "**********" at bounding box center [784, 639] width 484 height 49
click at [669, 629] on textarea "**********" at bounding box center [784, 639] width 484 height 49
click at [588, 644] on textarea "**********" at bounding box center [784, 639] width 484 height 49
type textarea "**********"
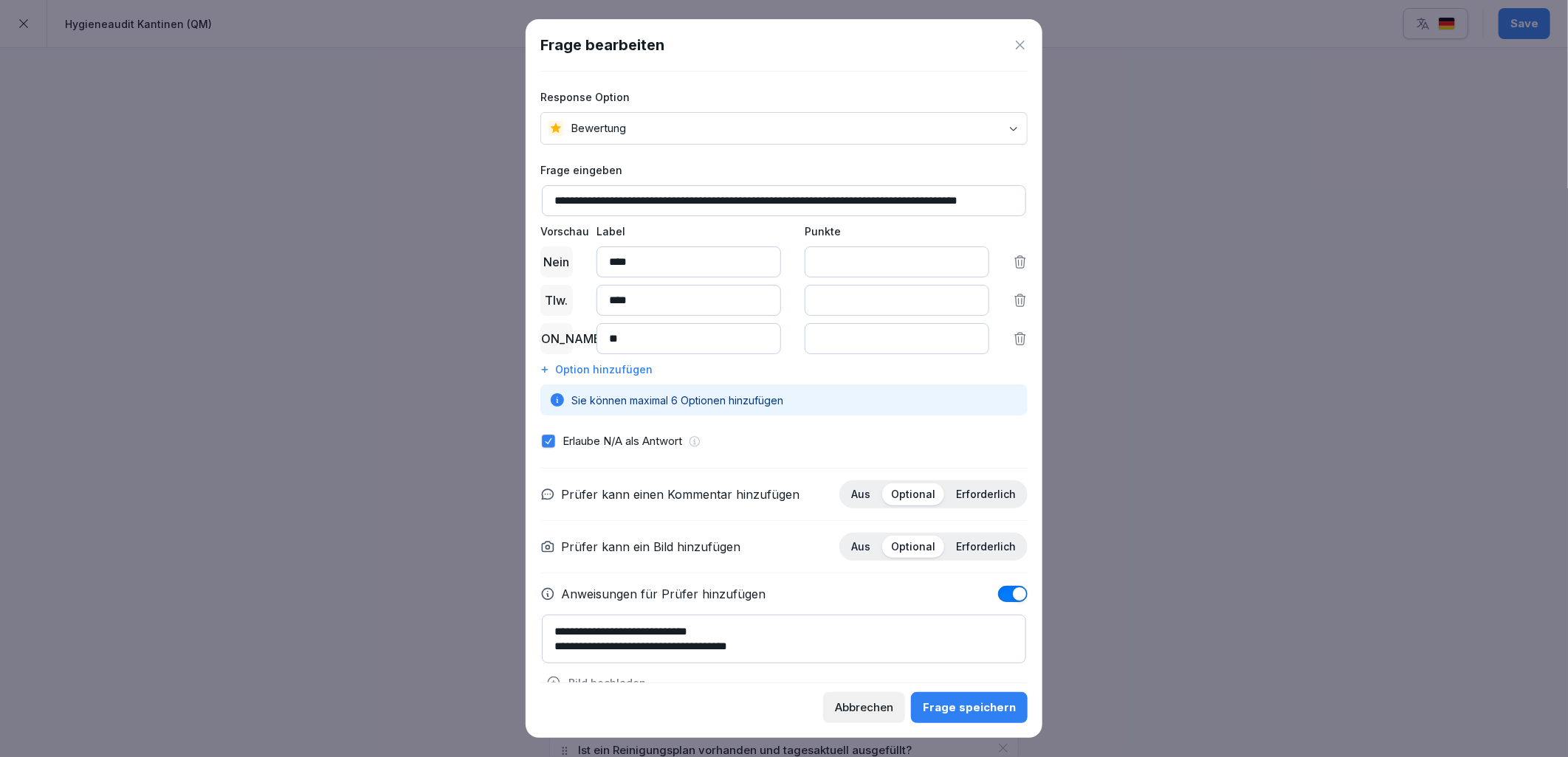
click at [971, 712] on div "Frage speichern" at bounding box center [969, 708] width 93 height 16
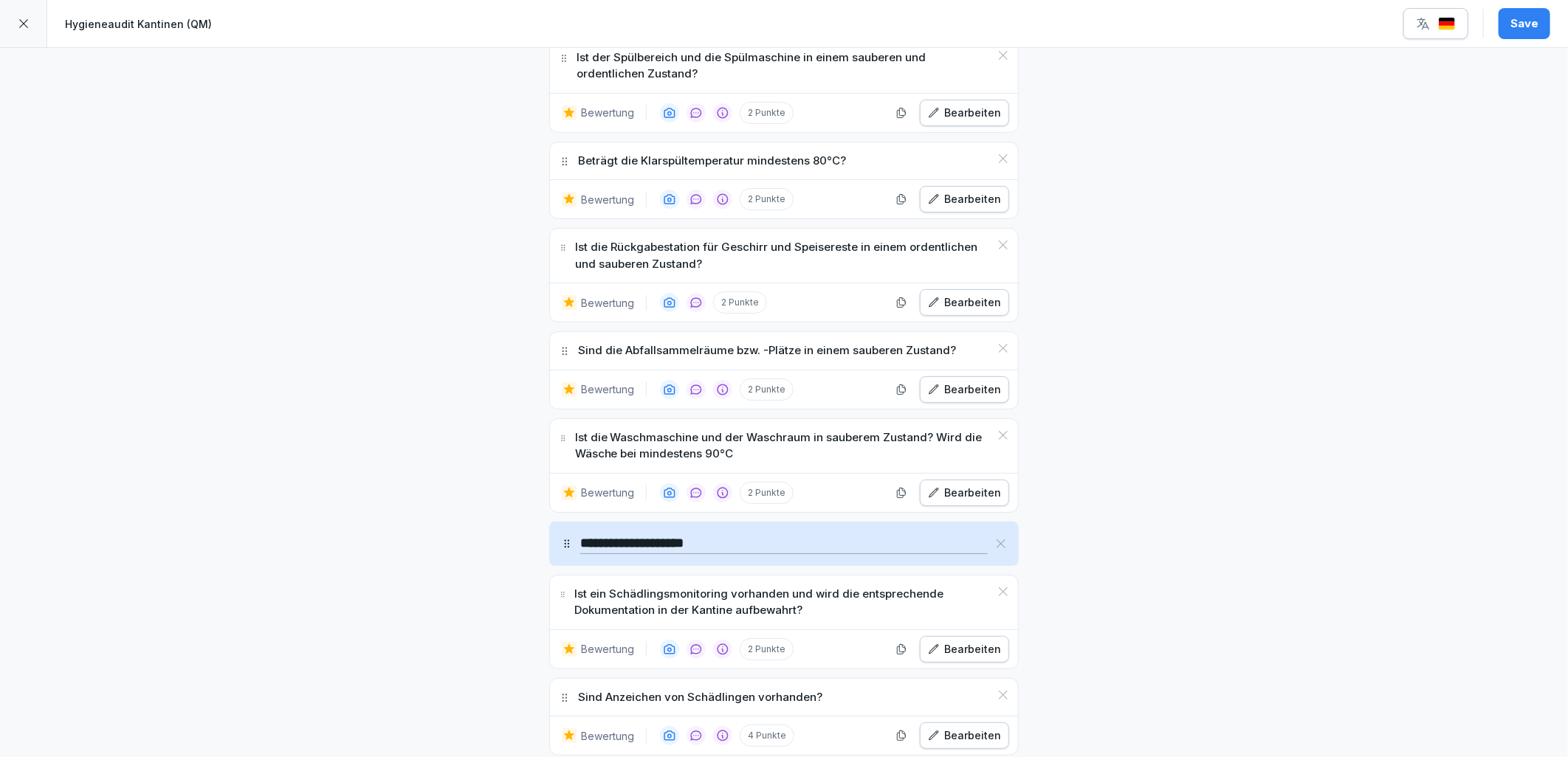
scroll to position [5247, 0]
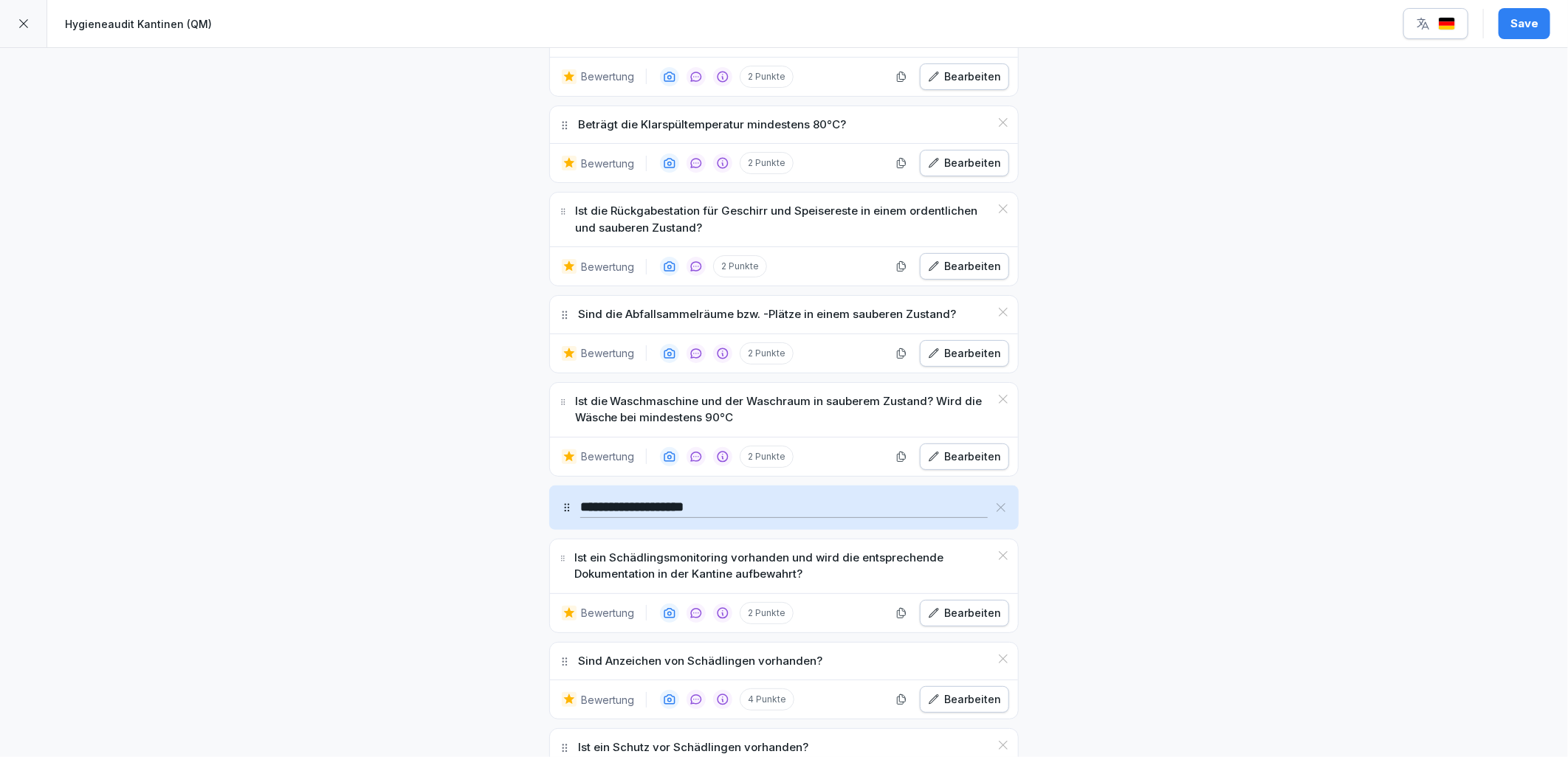
click at [968, 460] on div "Bearbeiten" at bounding box center [964, 456] width 73 height 16
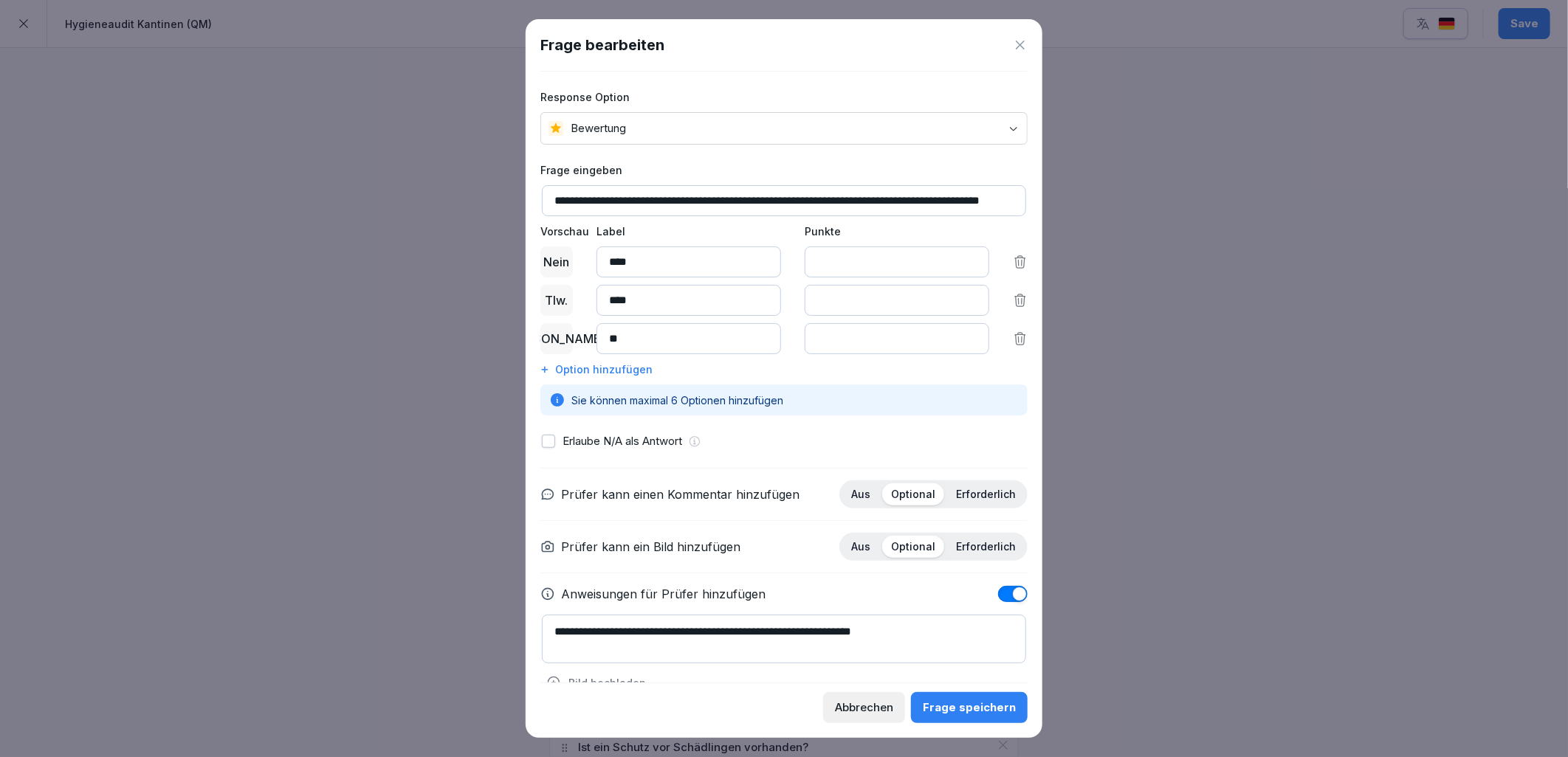
click at [958, 639] on textarea "**********" at bounding box center [784, 639] width 484 height 49
type textarea "**********"
click at [971, 704] on div "Frage speichern" at bounding box center [969, 708] width 93 height 16
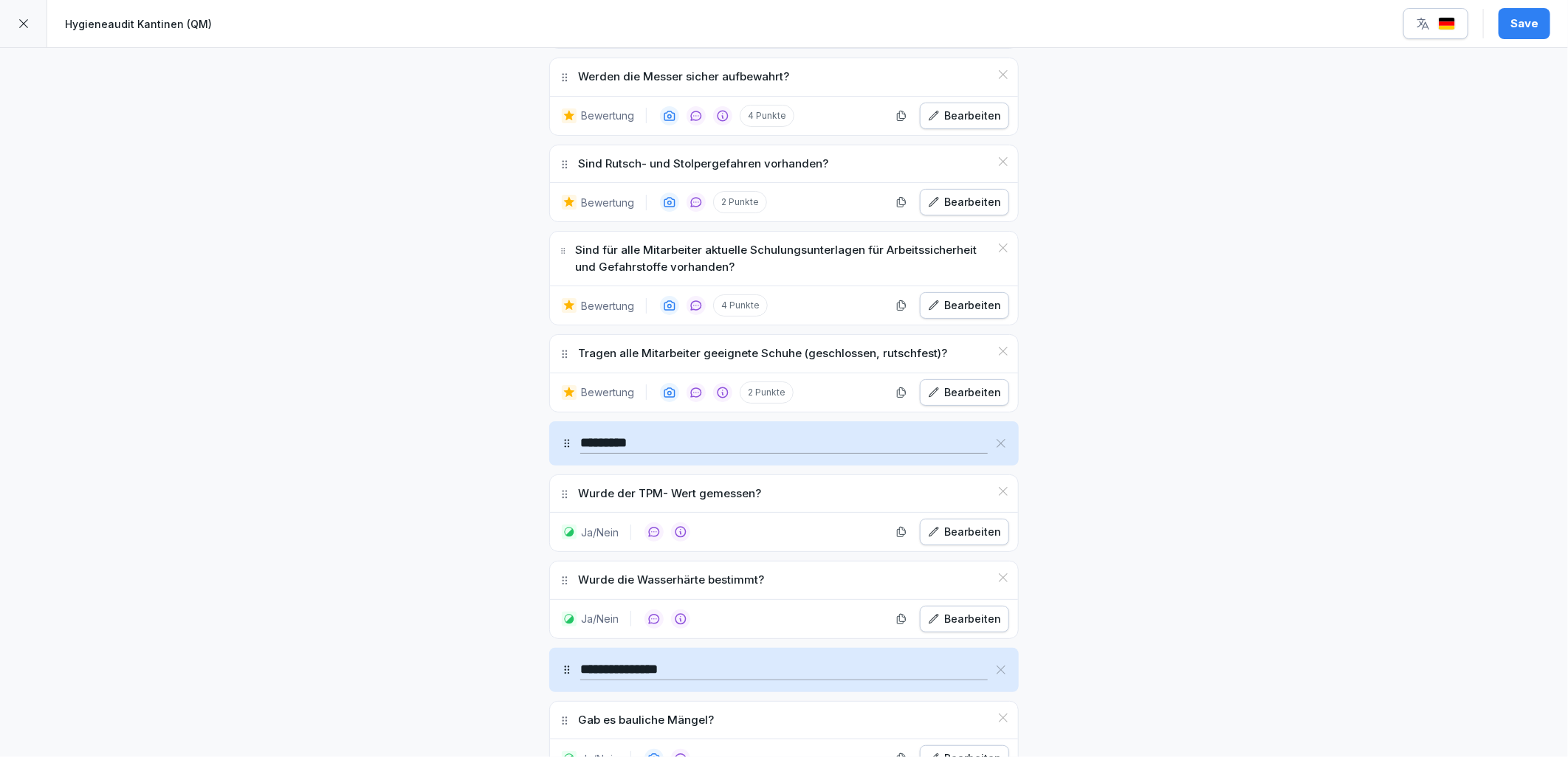
scroll to position [6149, 0]
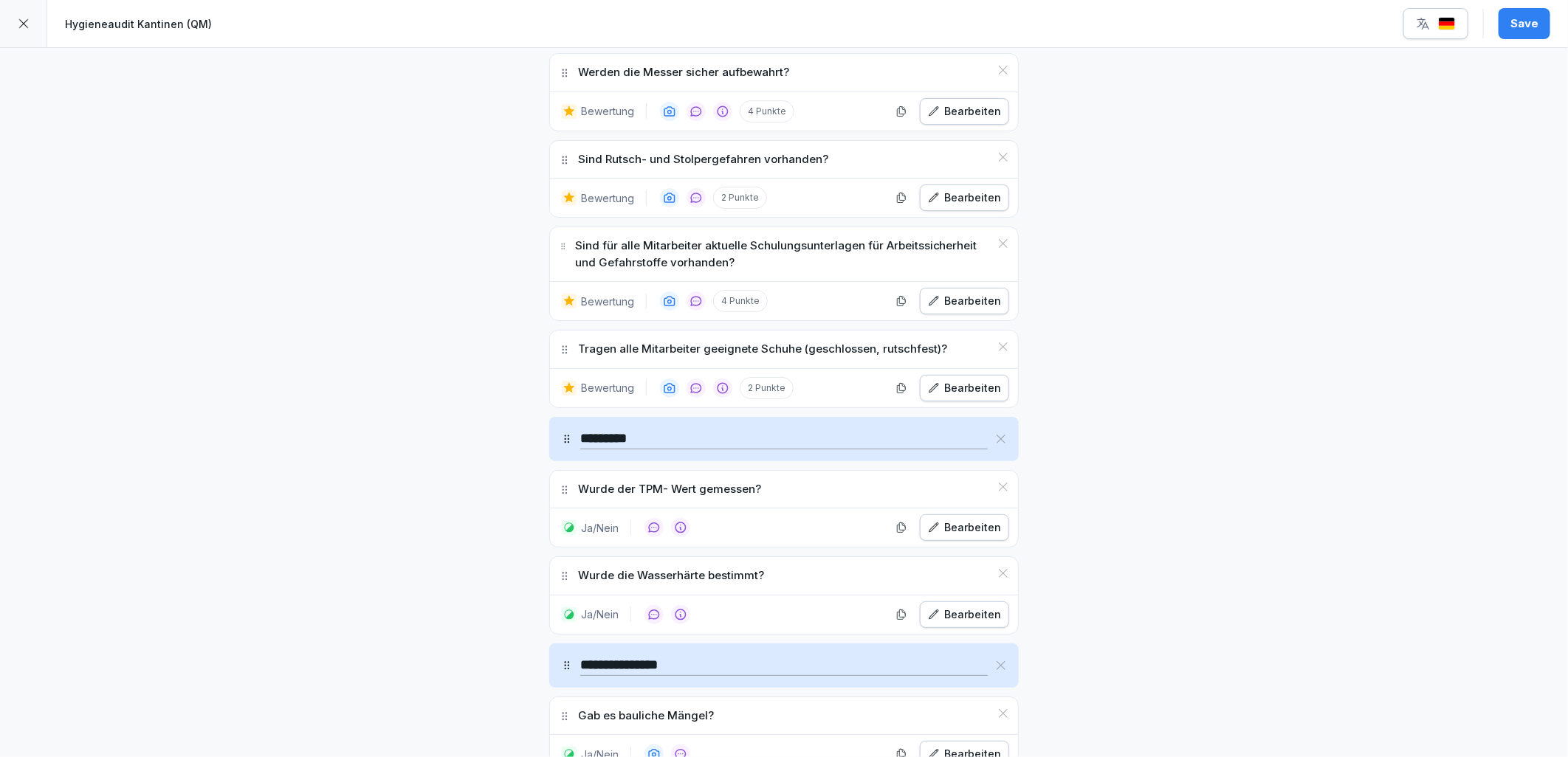
click at [960, 535] on div "Bearbeiten" at bounding box center [964, 528] width 73 height 16
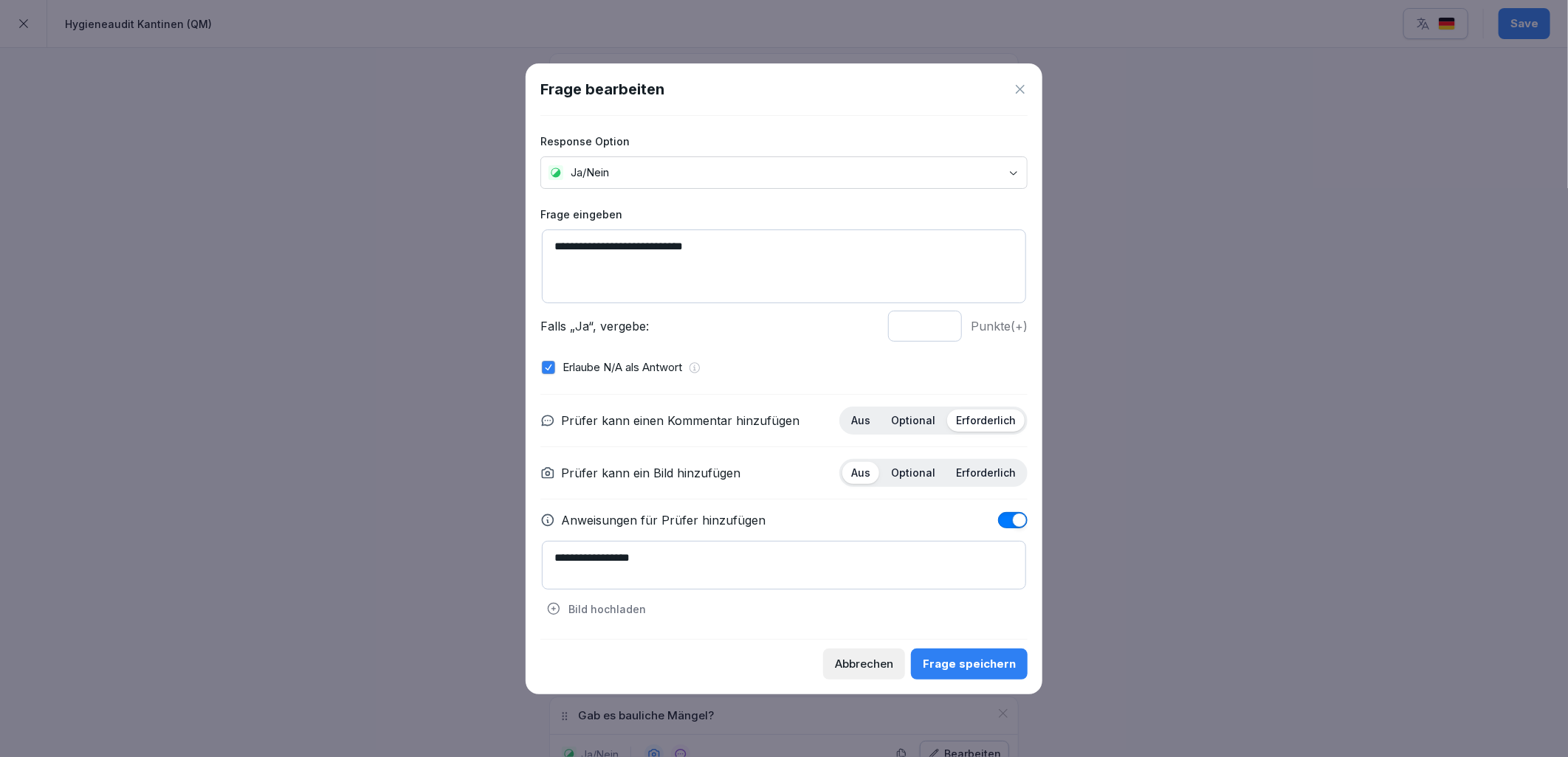
click at [997, 658] on div "Frage speichern" at bounding box center [969, 664] width 93 height 16
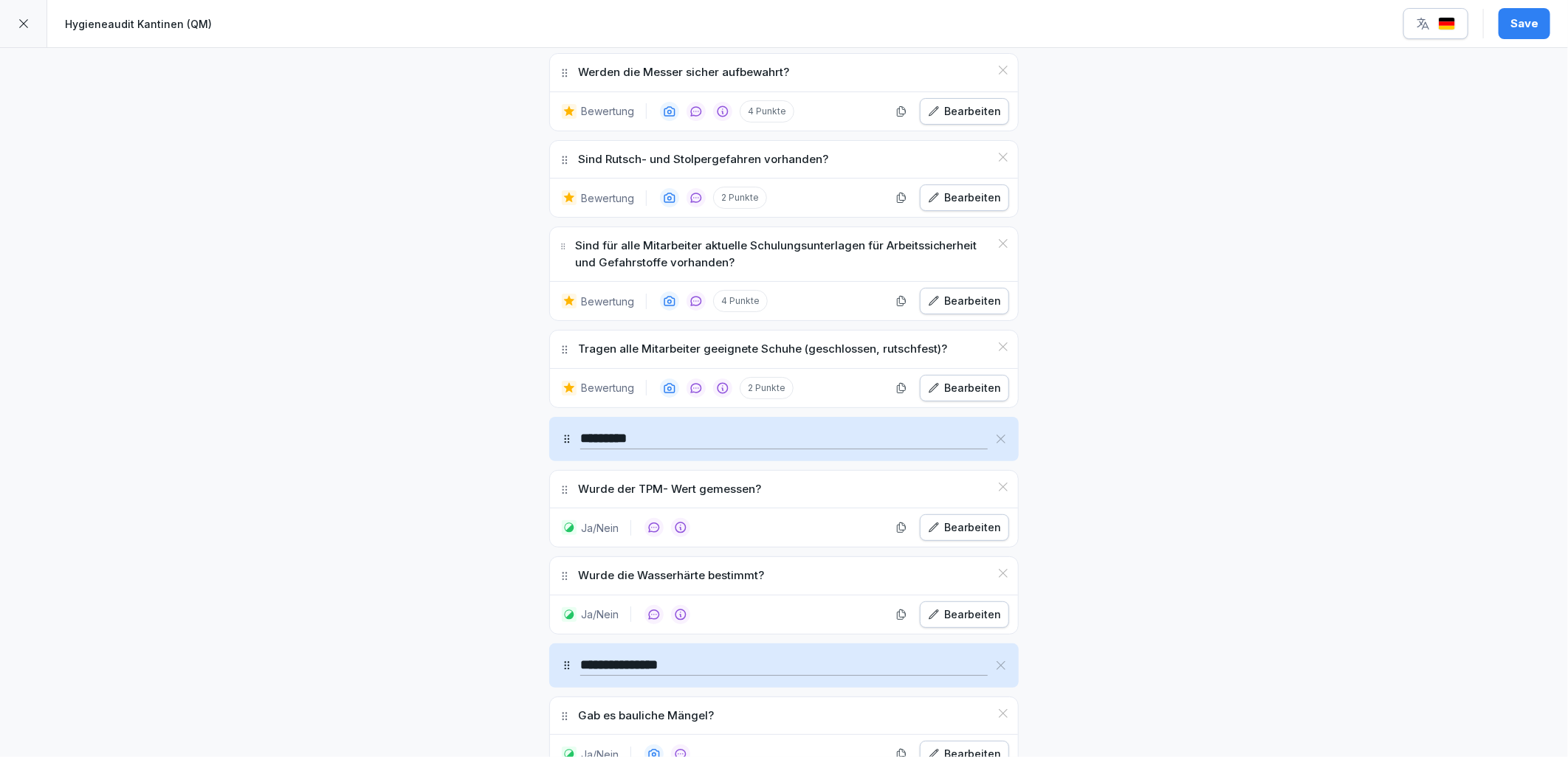
click at [975, 623] on div "Bearbeiten" at bounding box center [964, 615] width 73 height 16
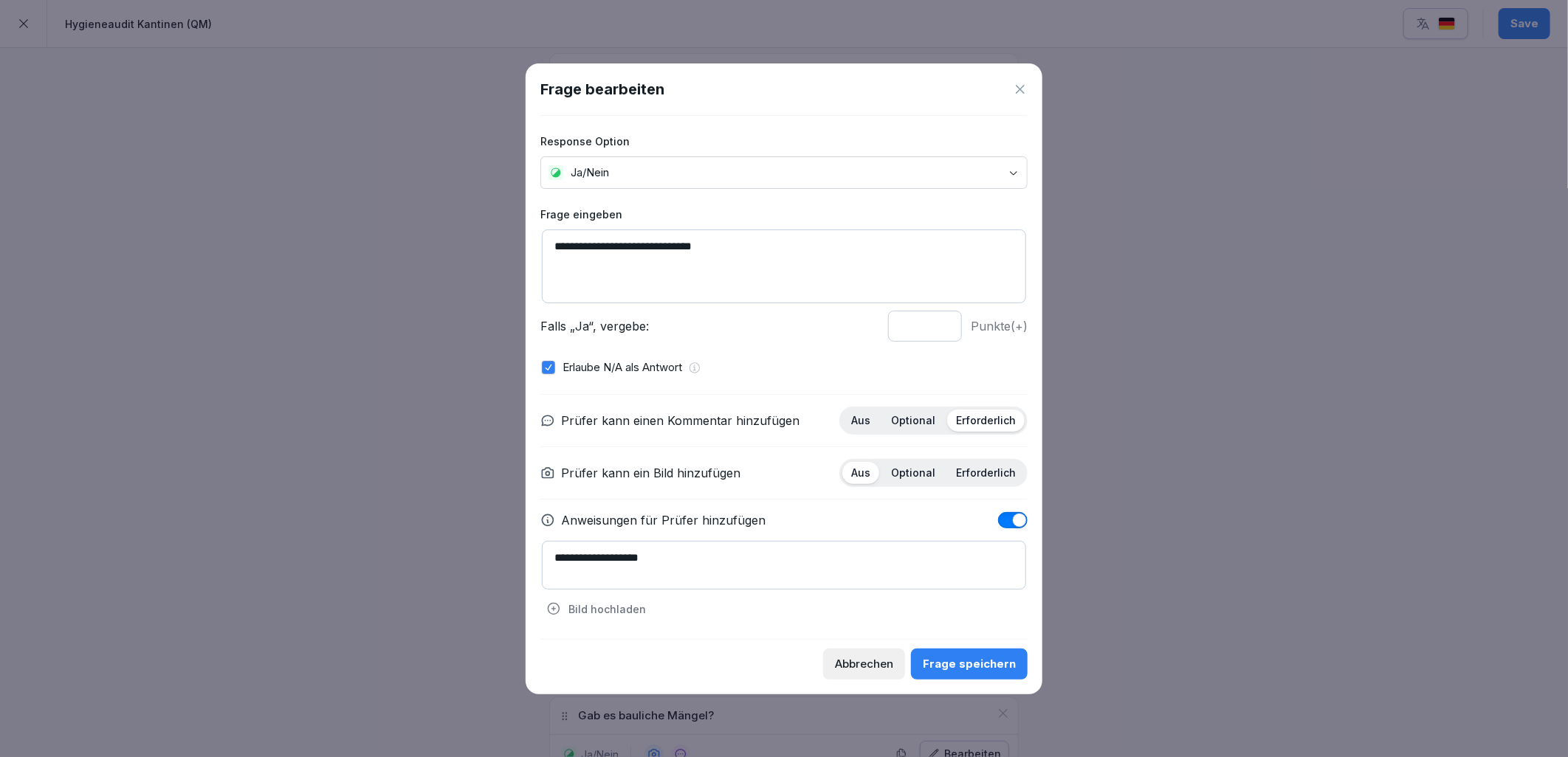
click at [975, 623] on div "**********" at bounding box center [784, 377] width 487 height 523
click at [981, 668] on div "Frage speichern" at bounding box center [969, 664] width 93 height 16
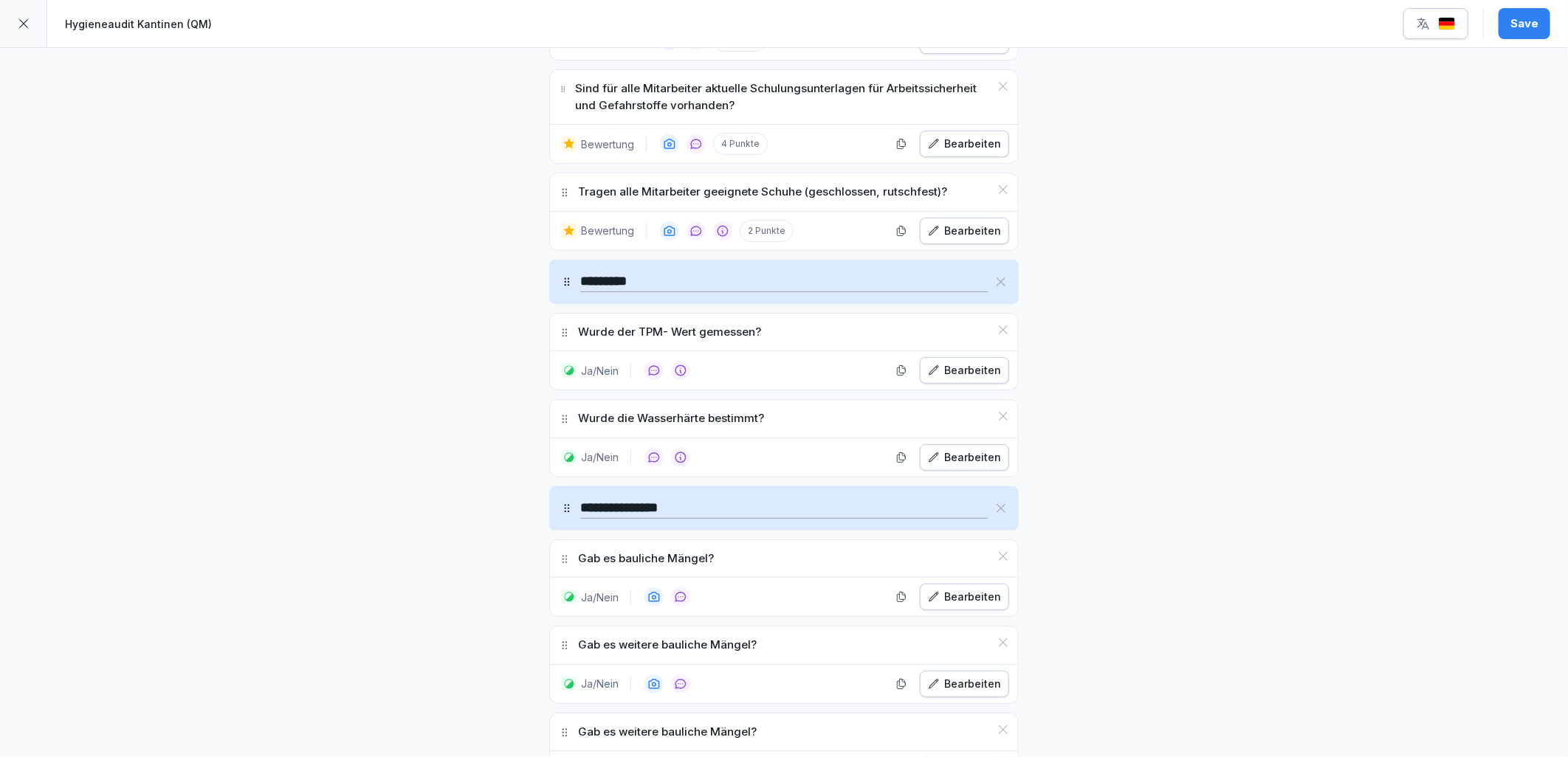
scroll to position [6313, 0]
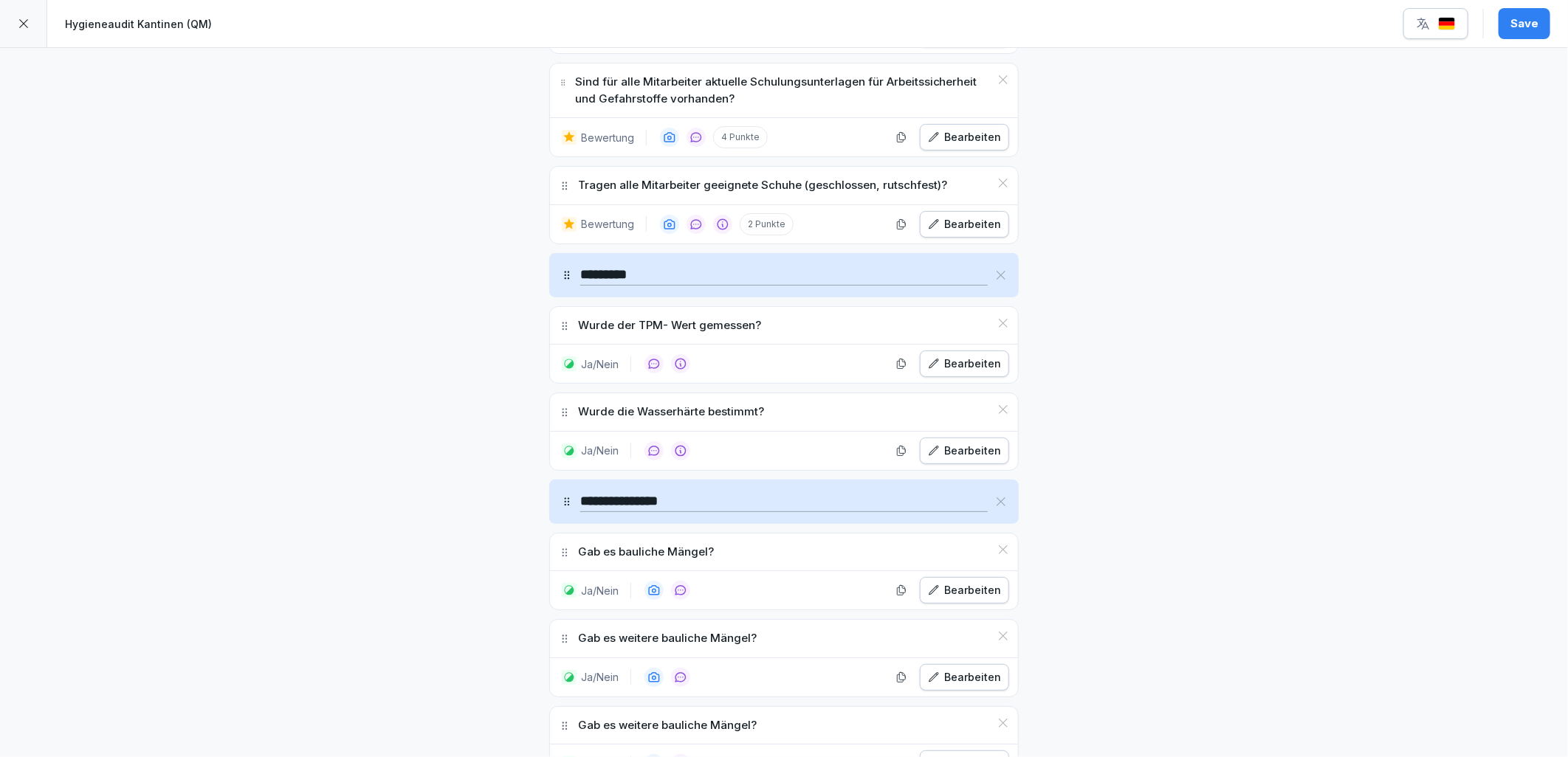
click at [945, 598] on div "Bearbeiten" at bounding box center [964, 590] width 73 height 16
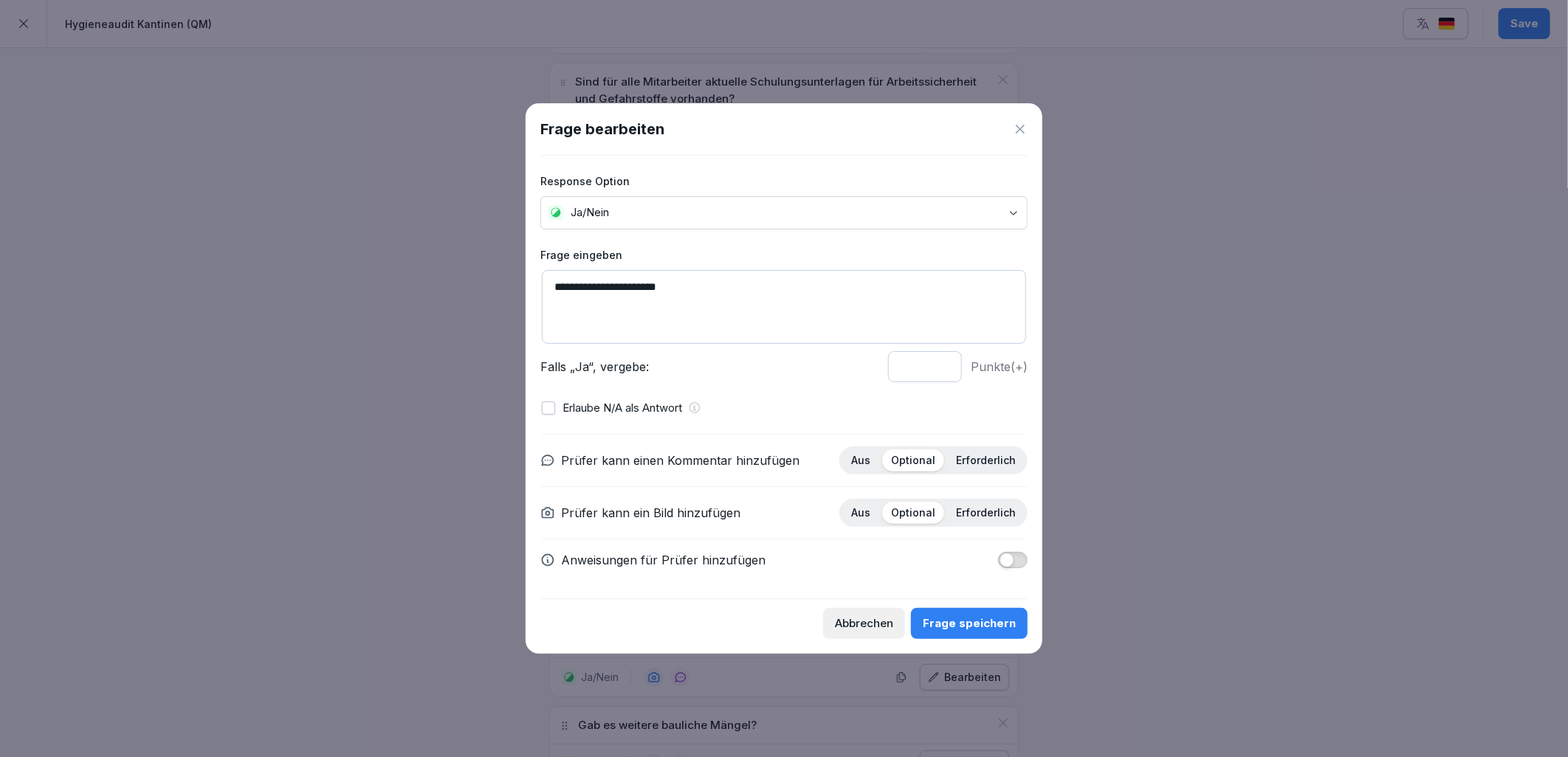
click at [1020, 135] on icon at bounding box center [1020, 129] width 15 height 15
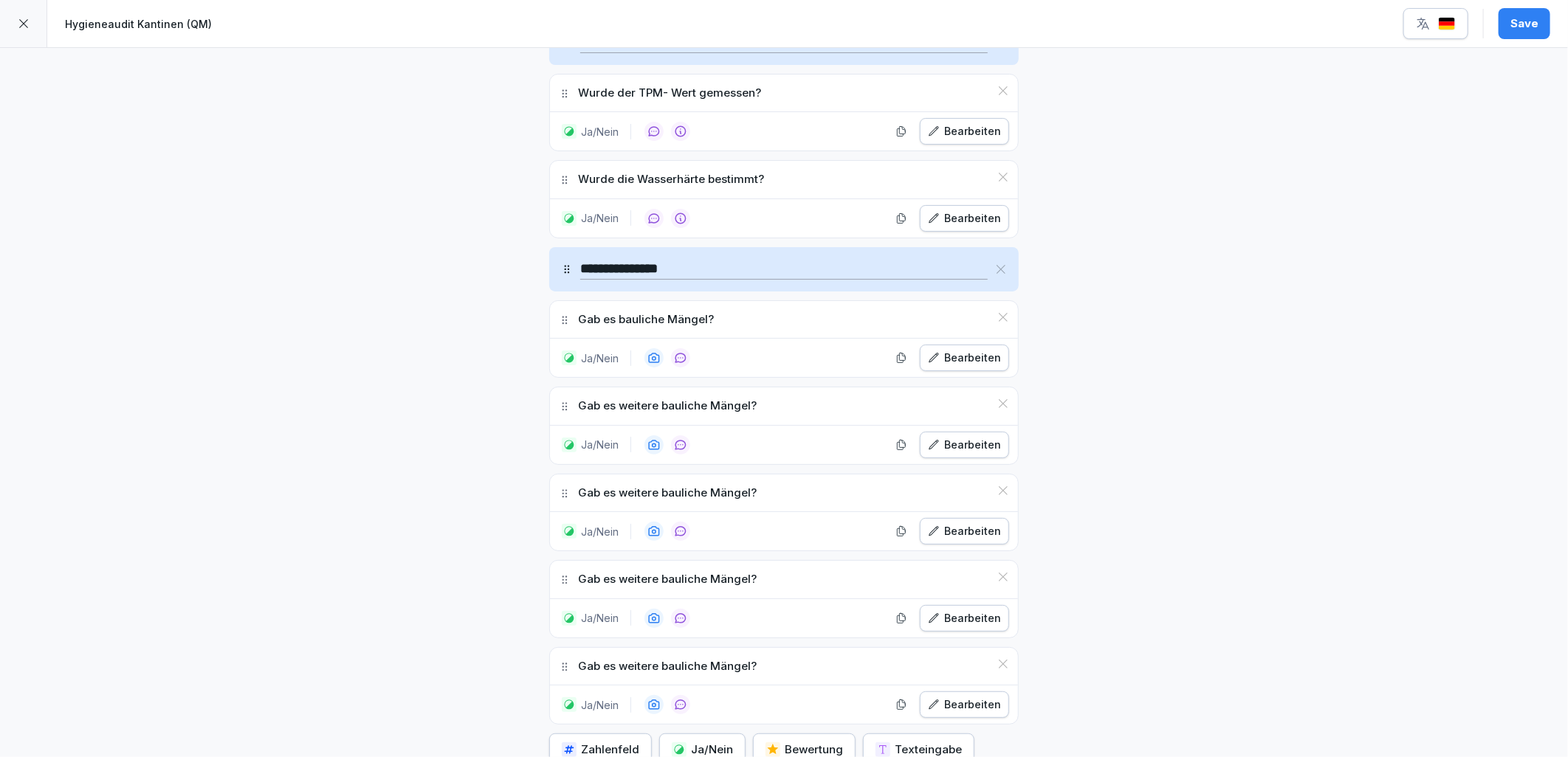
scroll to position [6559, 0]
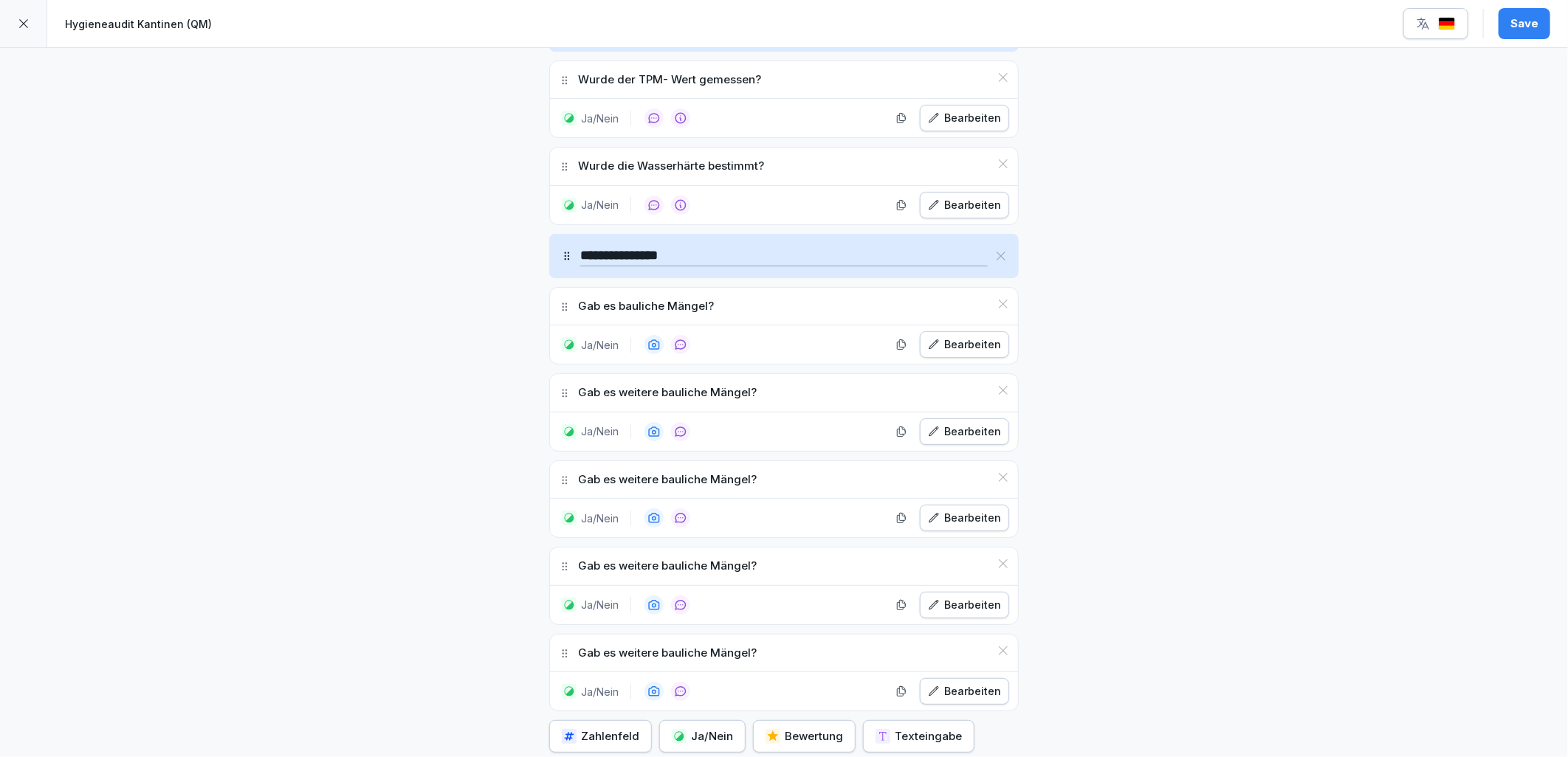
click at [951, 445] on button "Bearbeiten" at bounding box center [964, 431] width 89 height 27
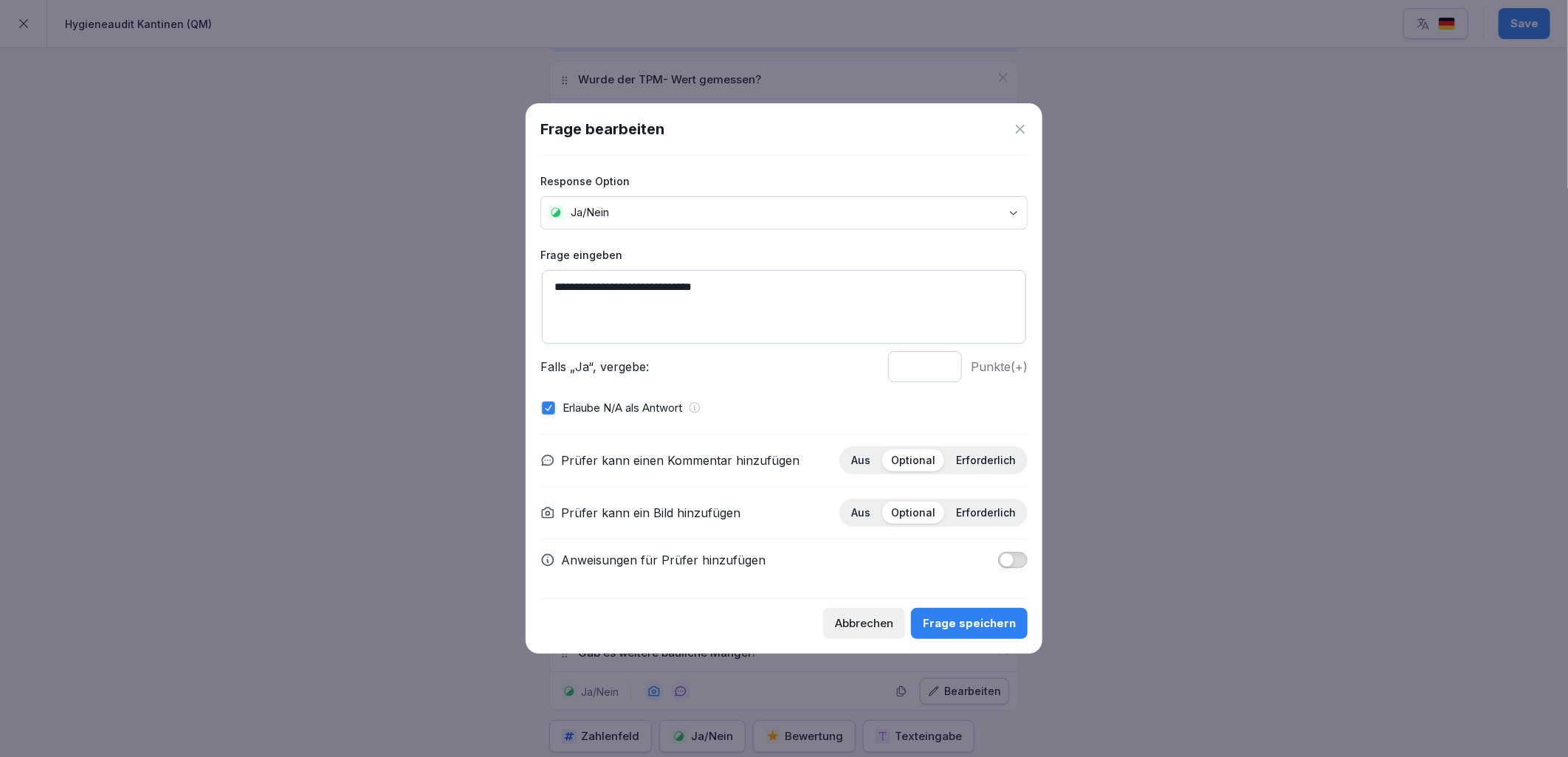
click at [1017, 129] on icon at bounding box center [1020, 129] width 15 height 15
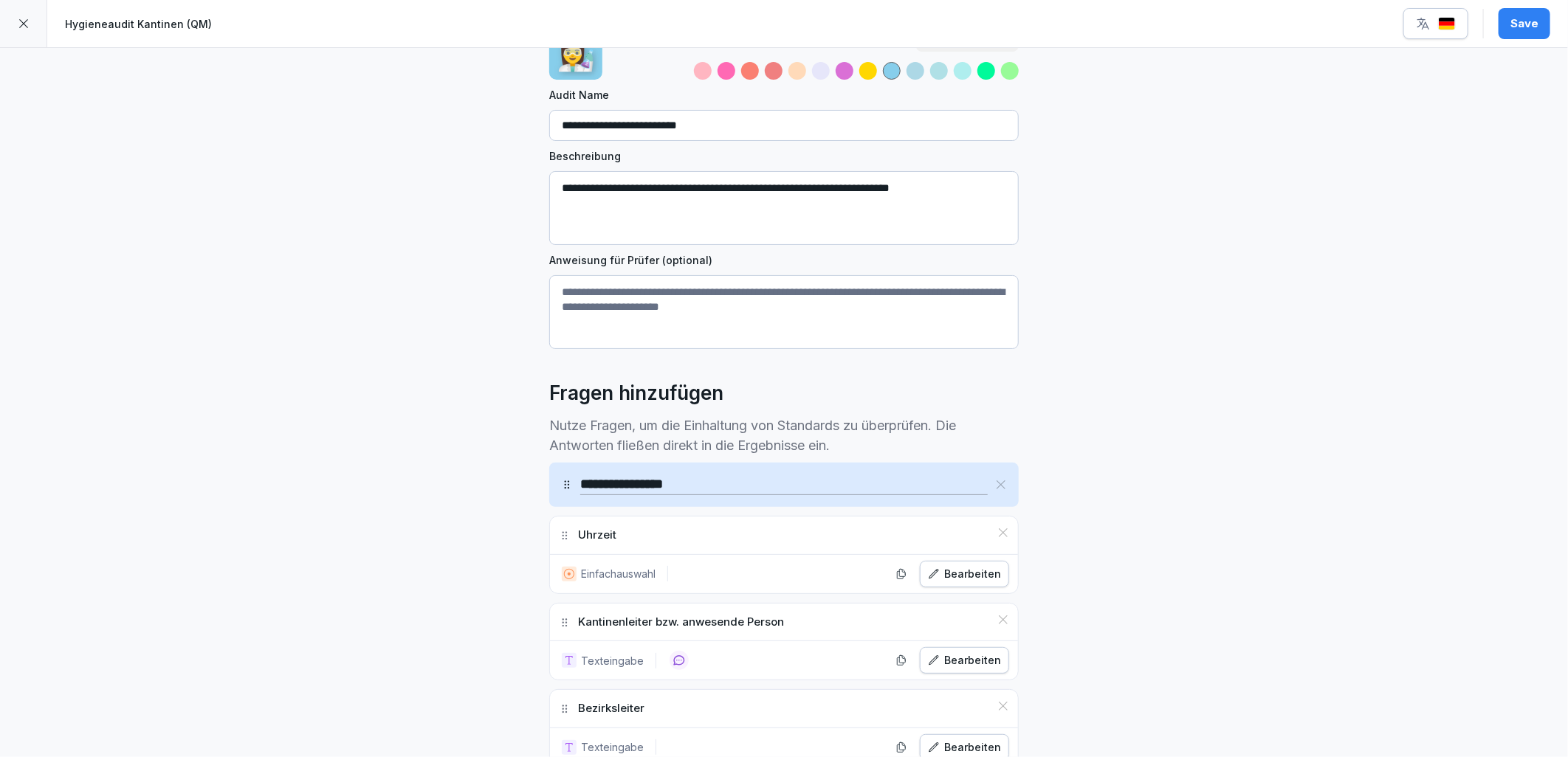
scroll to position [164, 0]
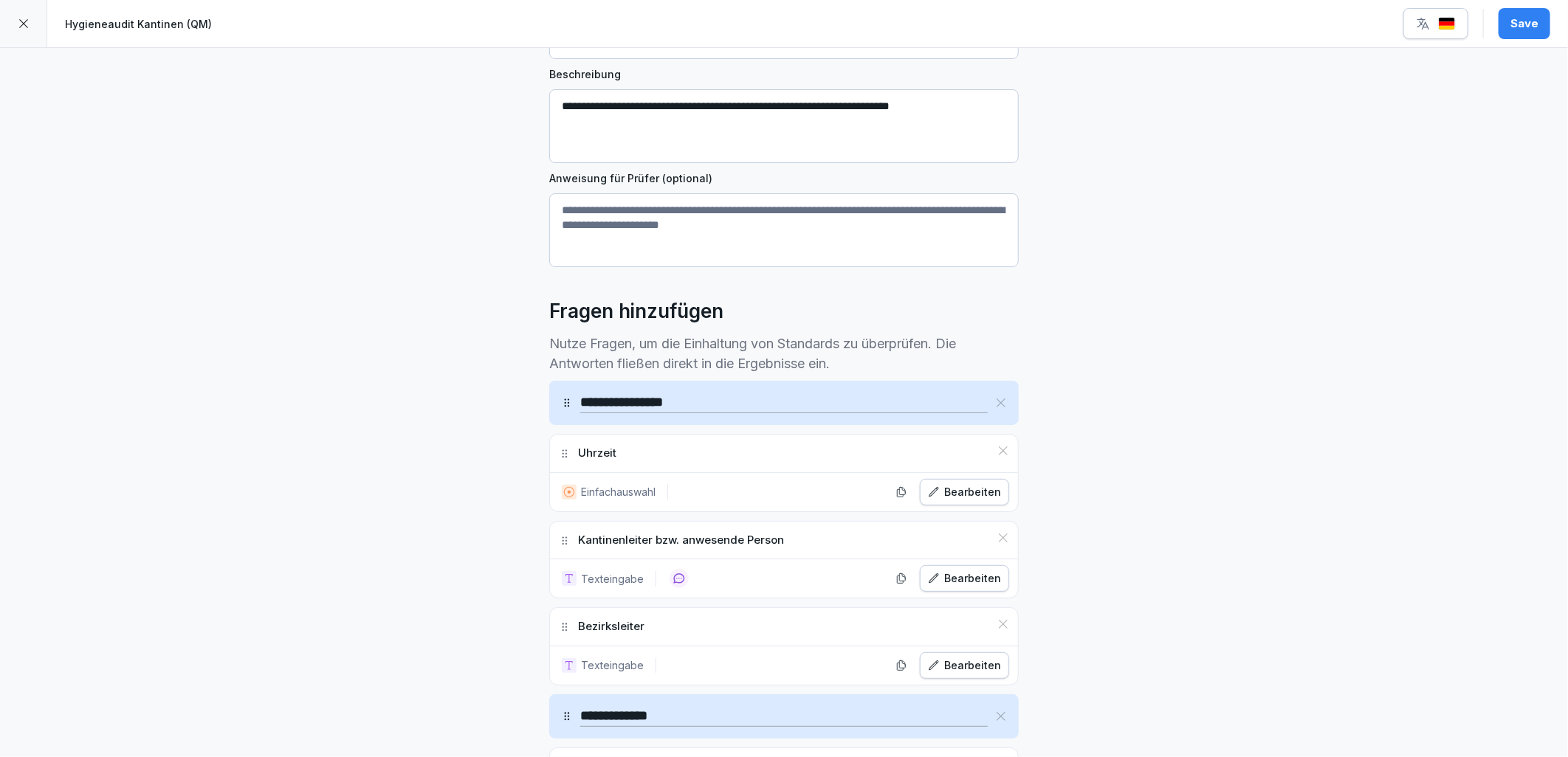
click at [953, 498] on div "Bearbeiten" at bounding box center [964, 492] width 73 height 16
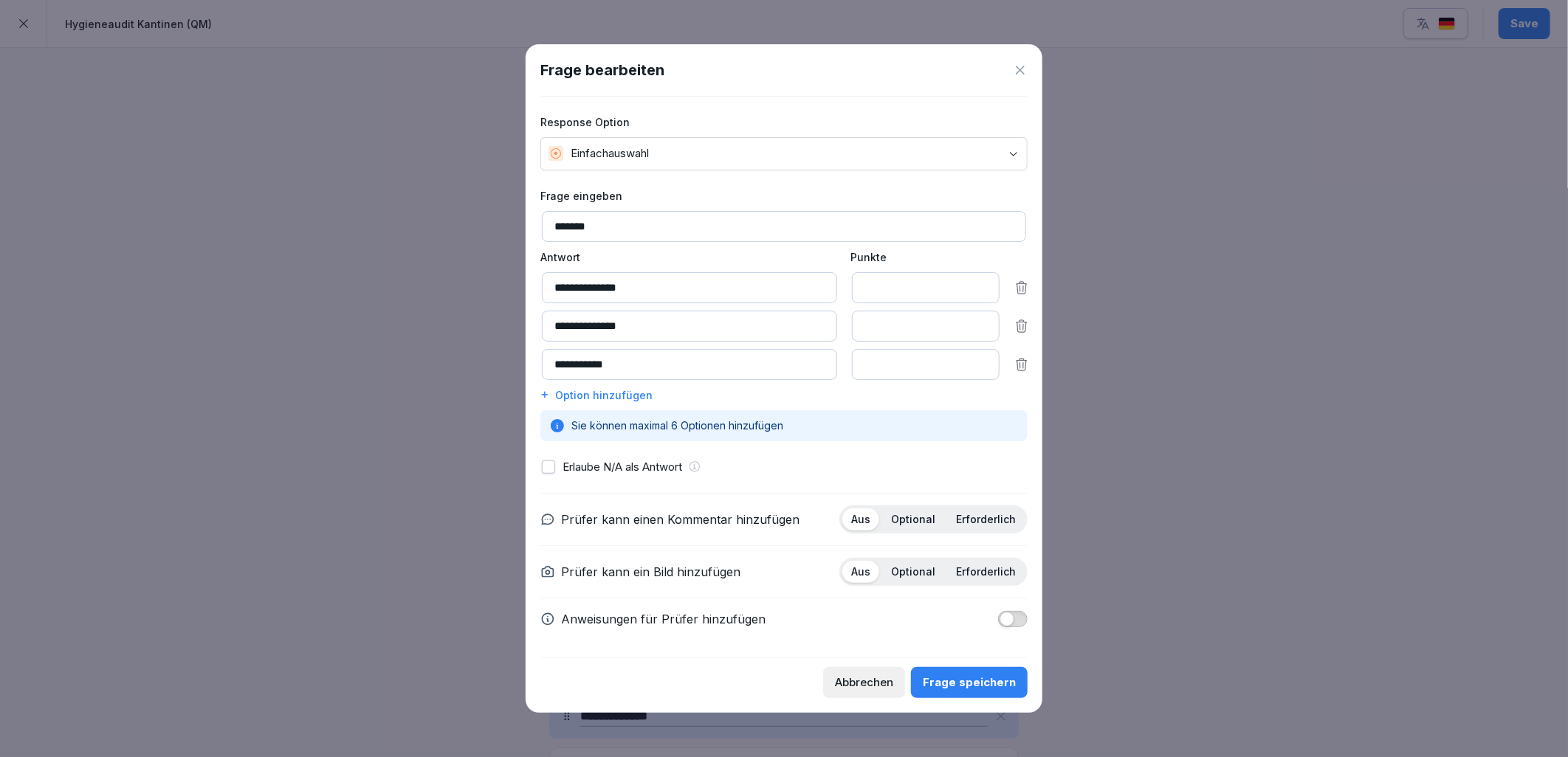
click at [1017, 64] on icon at bounding box center [1020, 70] width 15 height 15
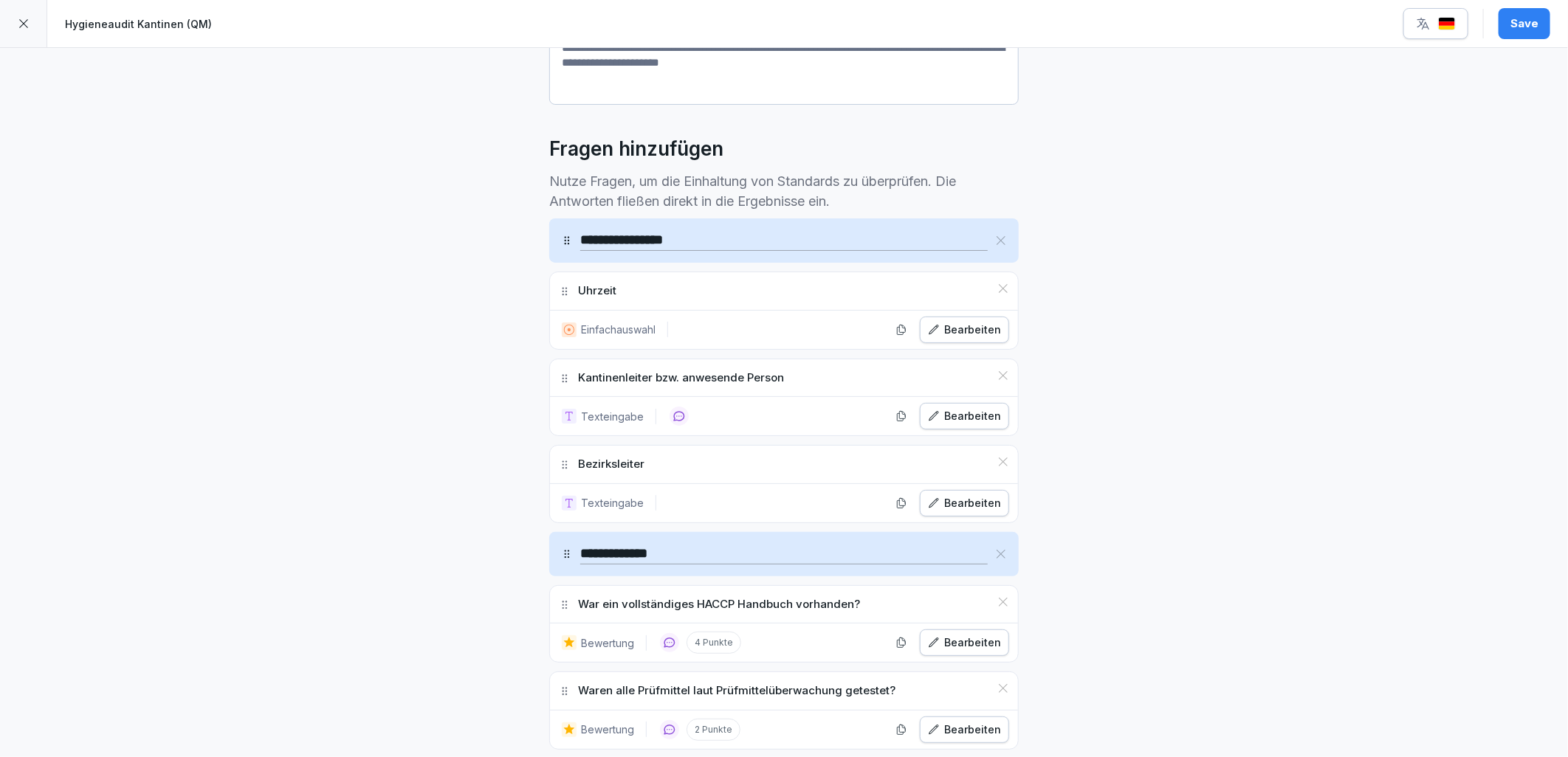
scroll to position [328, 0]
click at [986, 417] on div "Bearbeiten" at bounding box center [964, 414] width 73 height 16
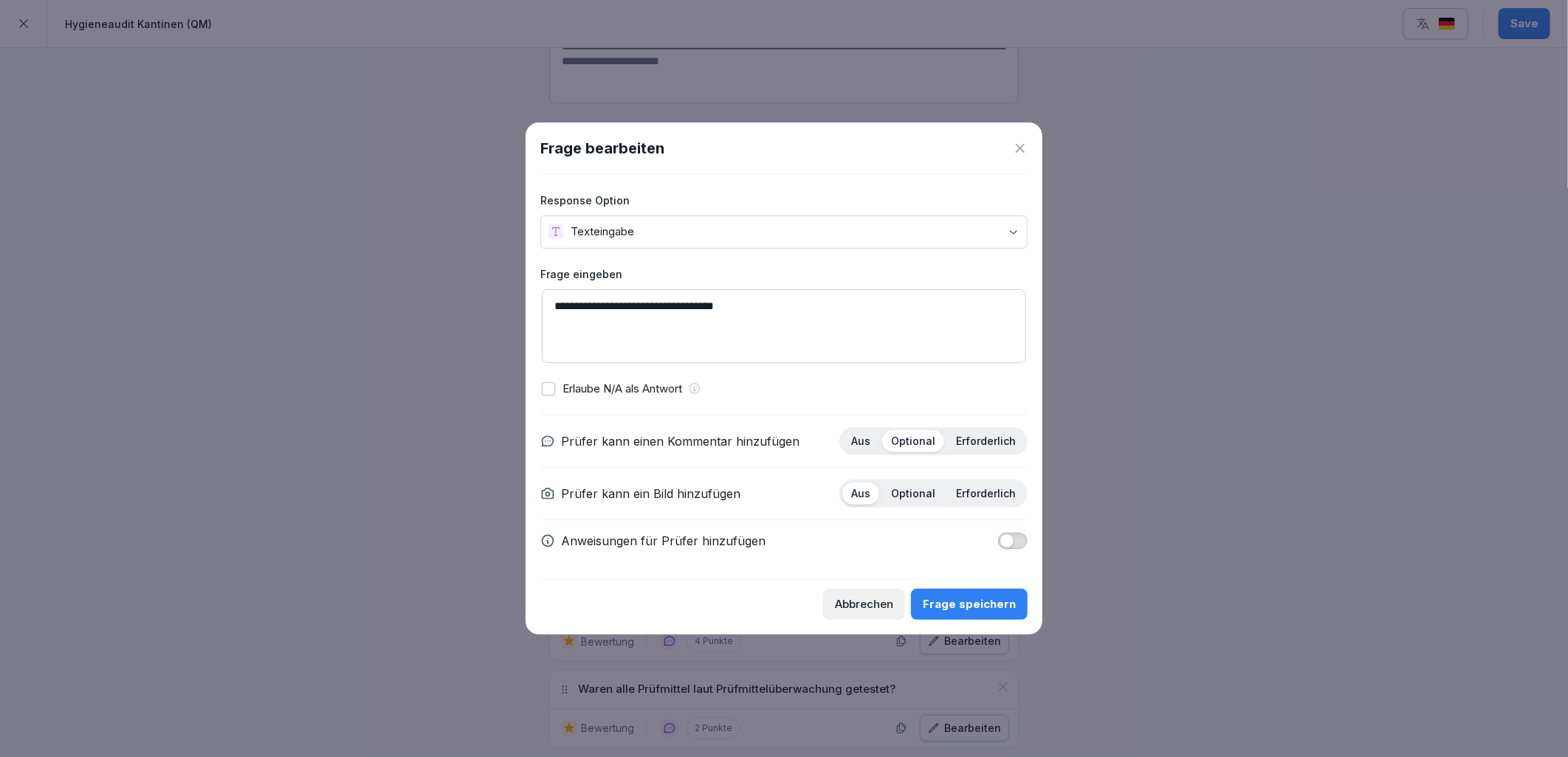
click at [552, 312] on textarea "**********" at bounding box center [784, 326] width 484 height 74
click at [672, 302] on textarea "**********" at bounding box center [784, 326] width 484 height 74
type textarea "**********"
click at [948, 599] on div "Frage speichern" at bounding box center [969, 604] width 93 height 16
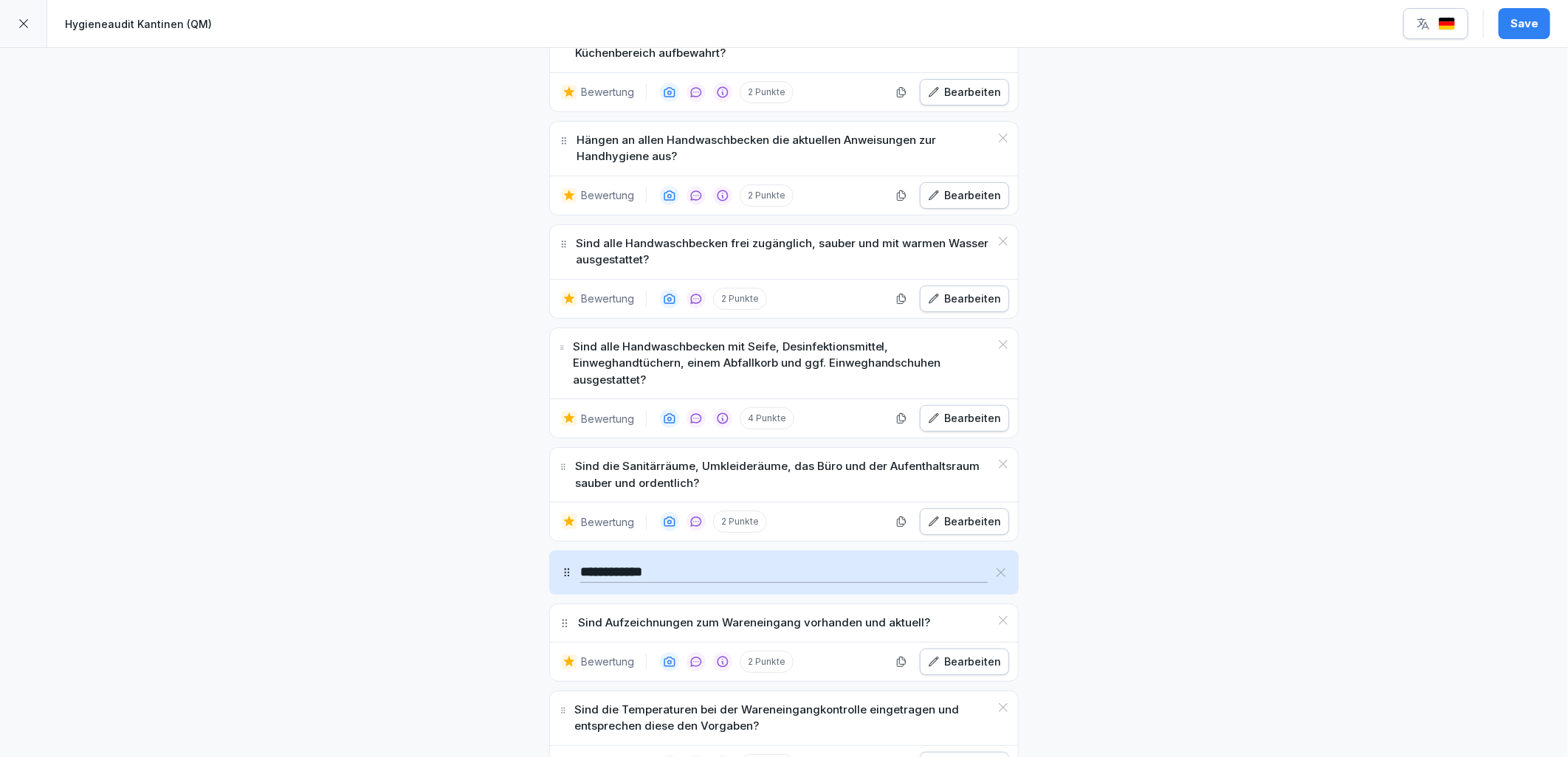
scroll to position [2049, 0]
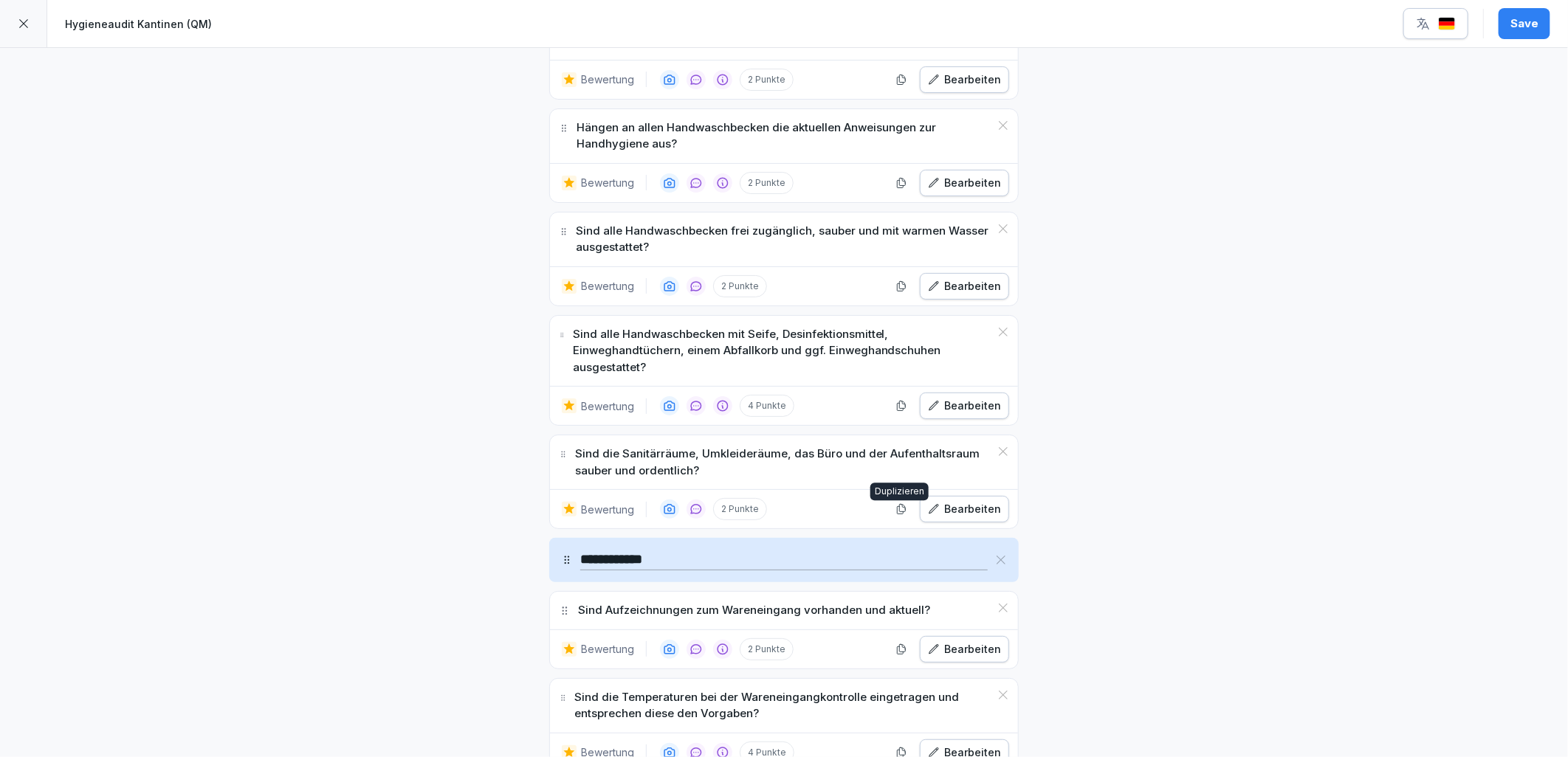
click at [946, 517] on div "Bearbeiten" at bounding box center [964, 509] width 73 height 16
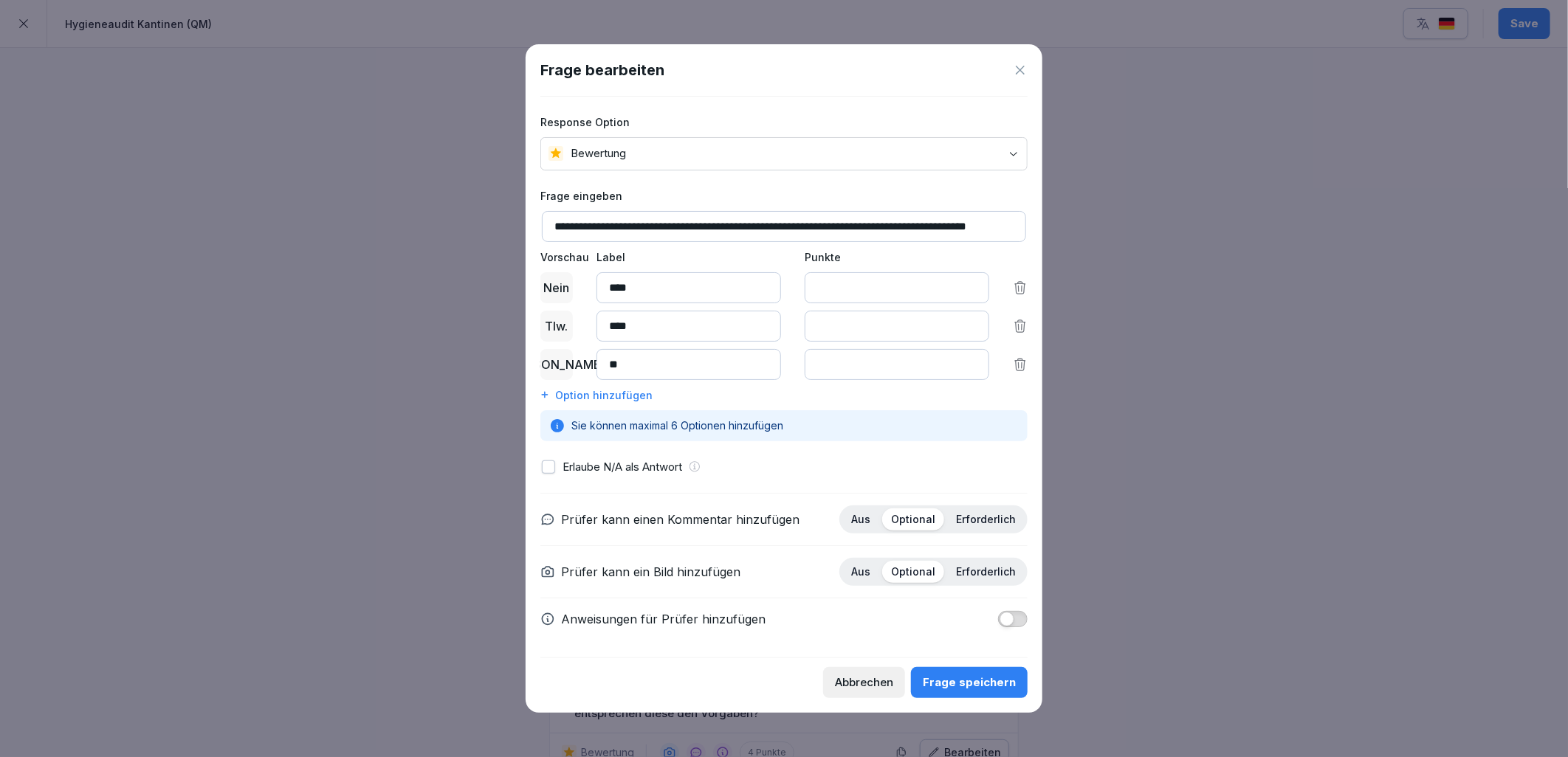
click at [549, 466] on button "button" at bounding box center [548, 467] width 13 height 13
click at [1008, 615] on span "button" at bounding box center [1006, 618] width 15 height 15
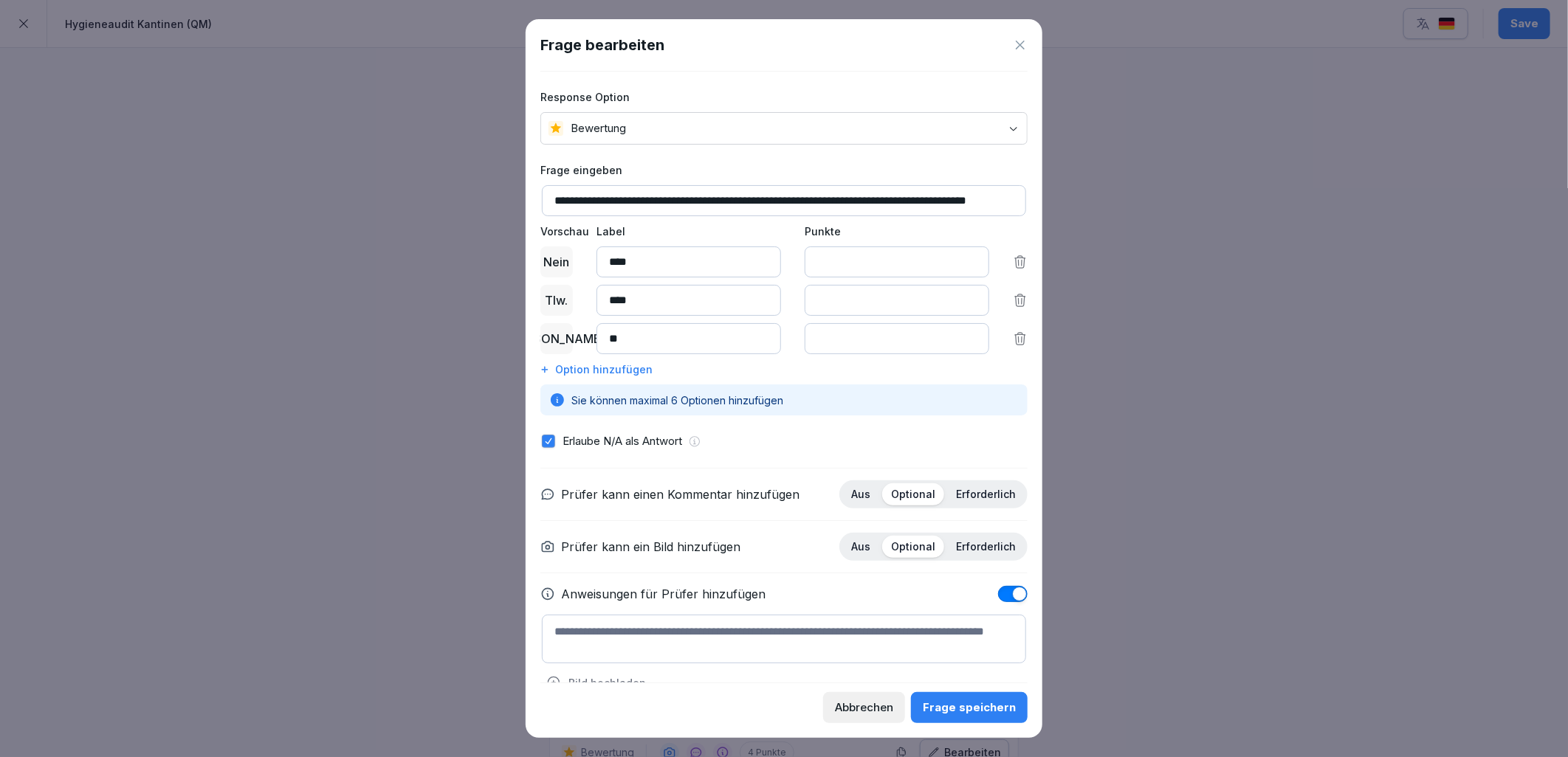
paste textarea "**********"
drag, startPoint x: 887, startPoint y: 628, endPoint x: 536, endPoint y: 633, distance: 351.0
click at [536, 633] on div "**********" at bounding box center [784, 379] width 517 height 719
drag, startPoint x: 602, startPoint y: 197, endPoint x: 942, endPoint y: 200, distance: 340.0
click at [942, 200] on input "**********" at bounding box center [784, 201] width 484 height 31
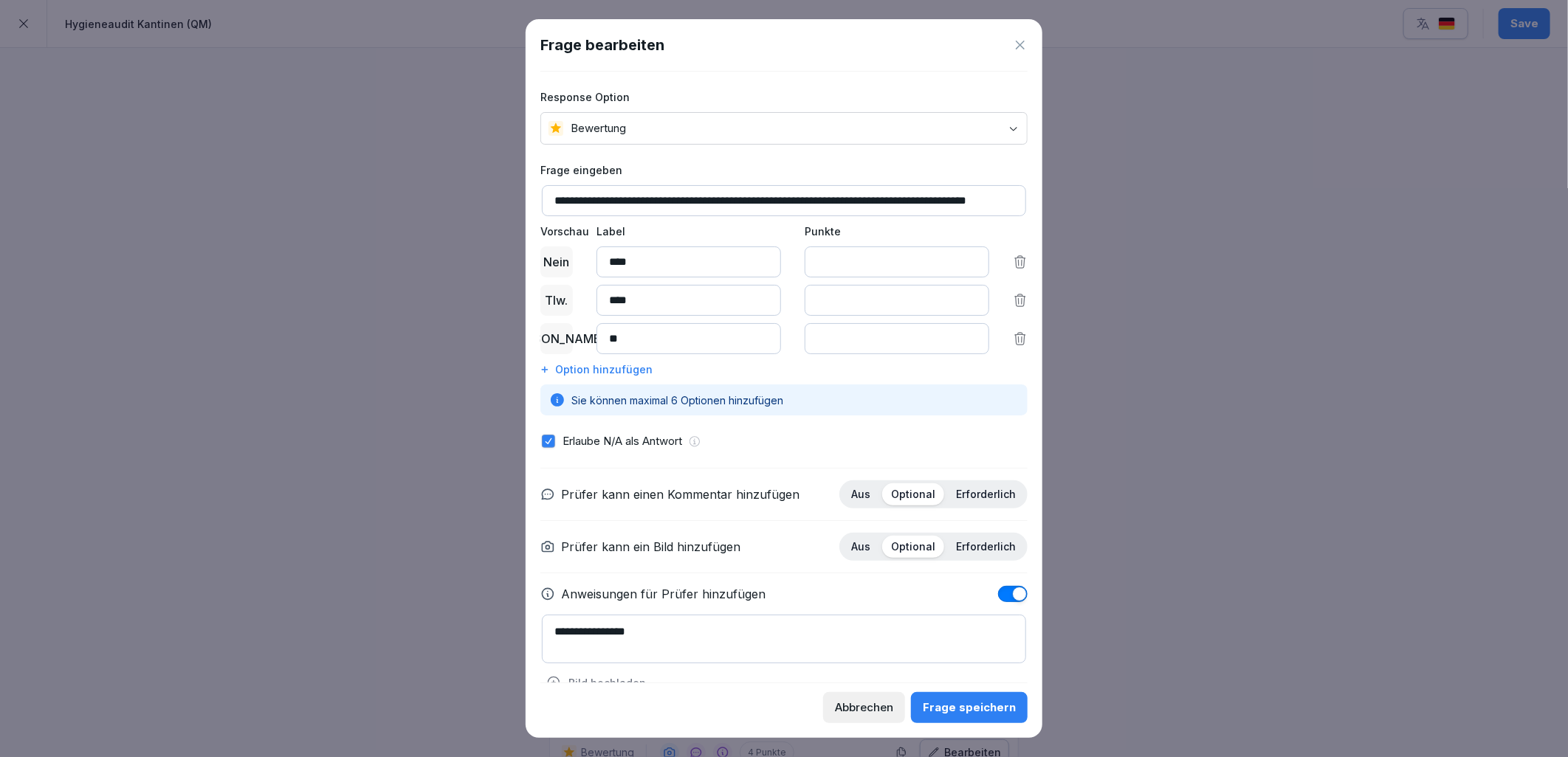
click at [663, 629] on textarea "**********" at bounding box center [784, 639] width 484 height 49
type textarea "**********"
click at [976, 713] on div "Frage speichern" at bounding box center [969, 708] width 93 height 16
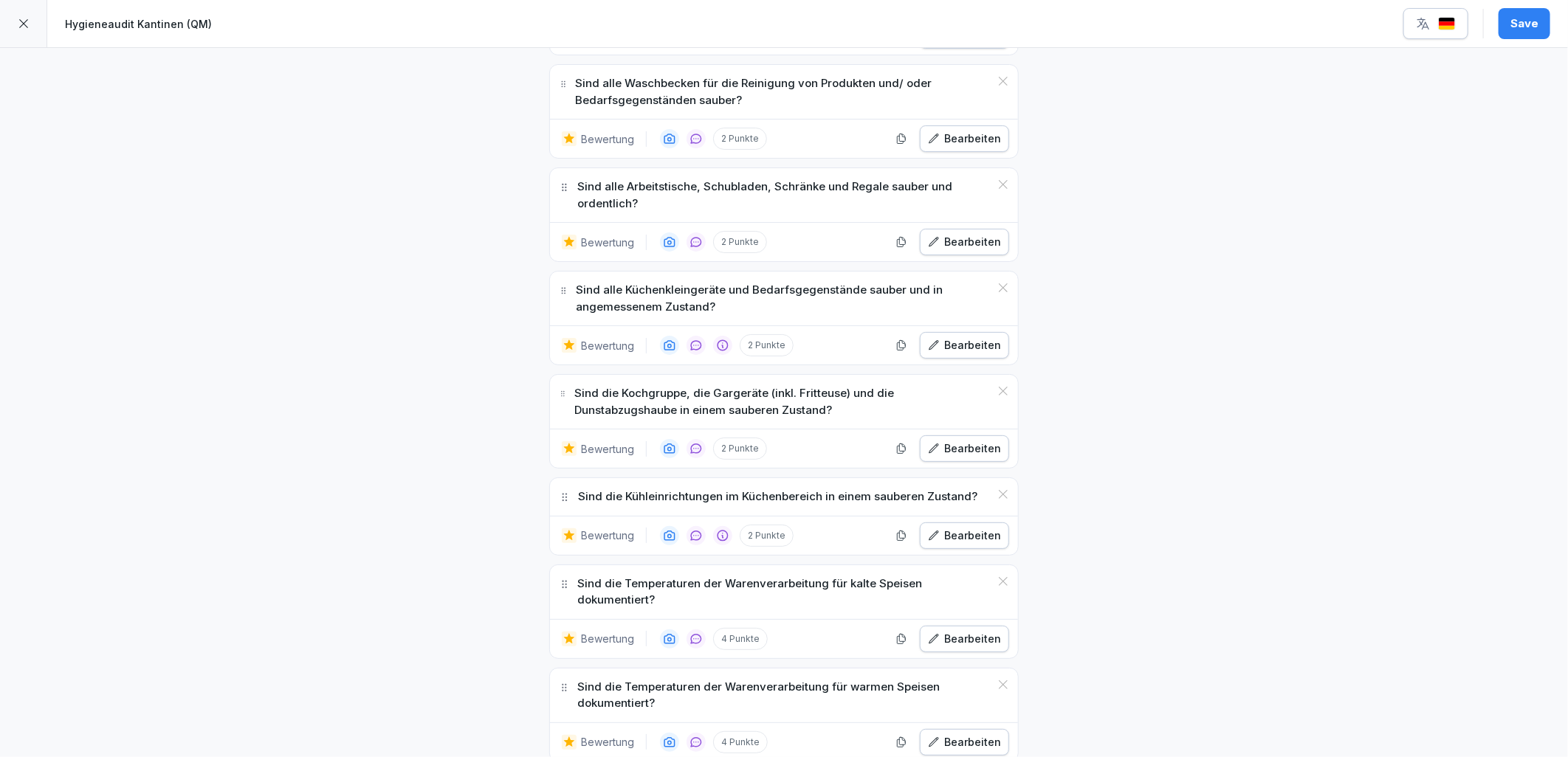
scroll to position [3607, 0]
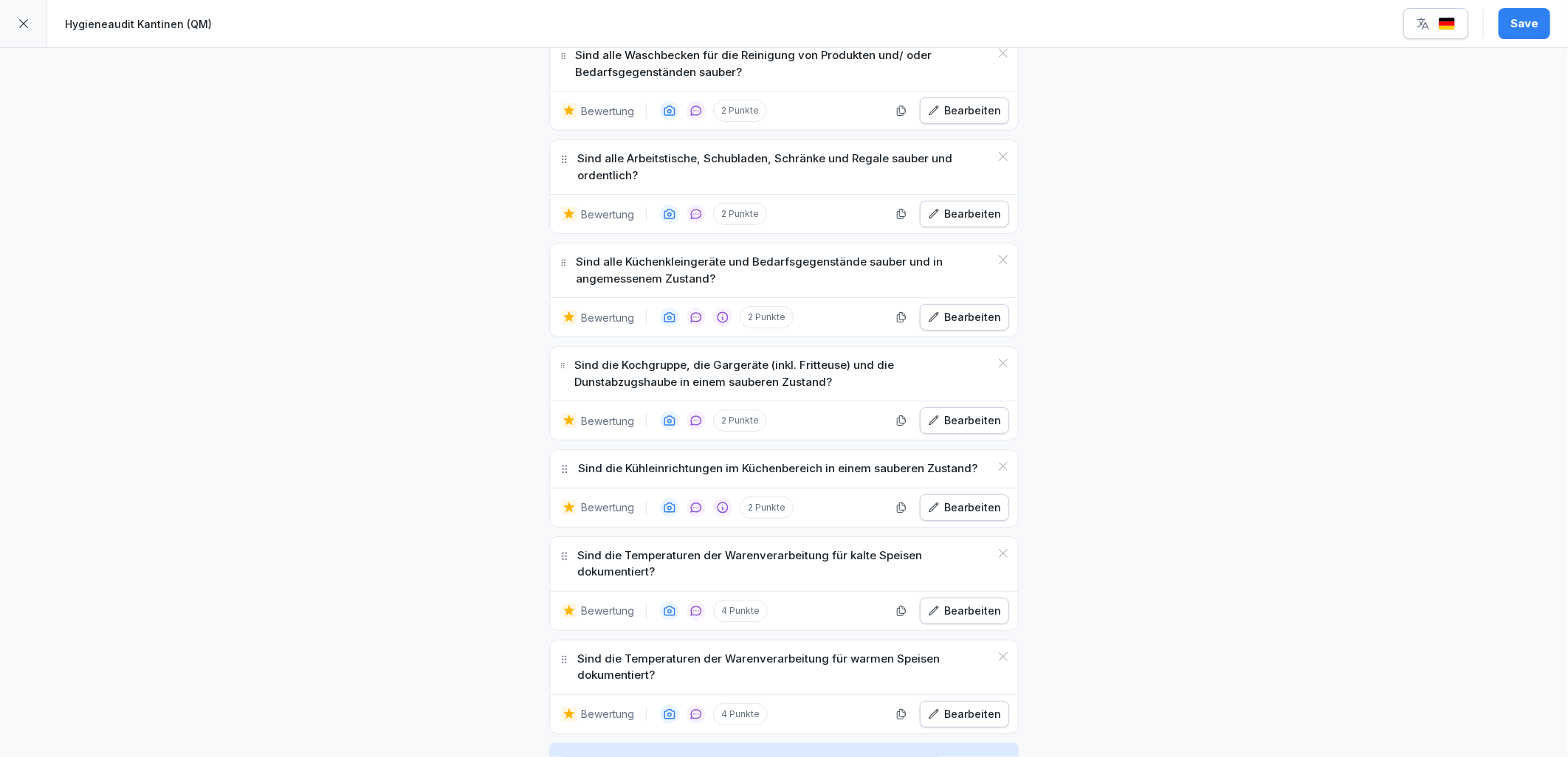
click at [932, 521] on button "Bearbeiten" at bounding box center [964, 508] width 89 height 27
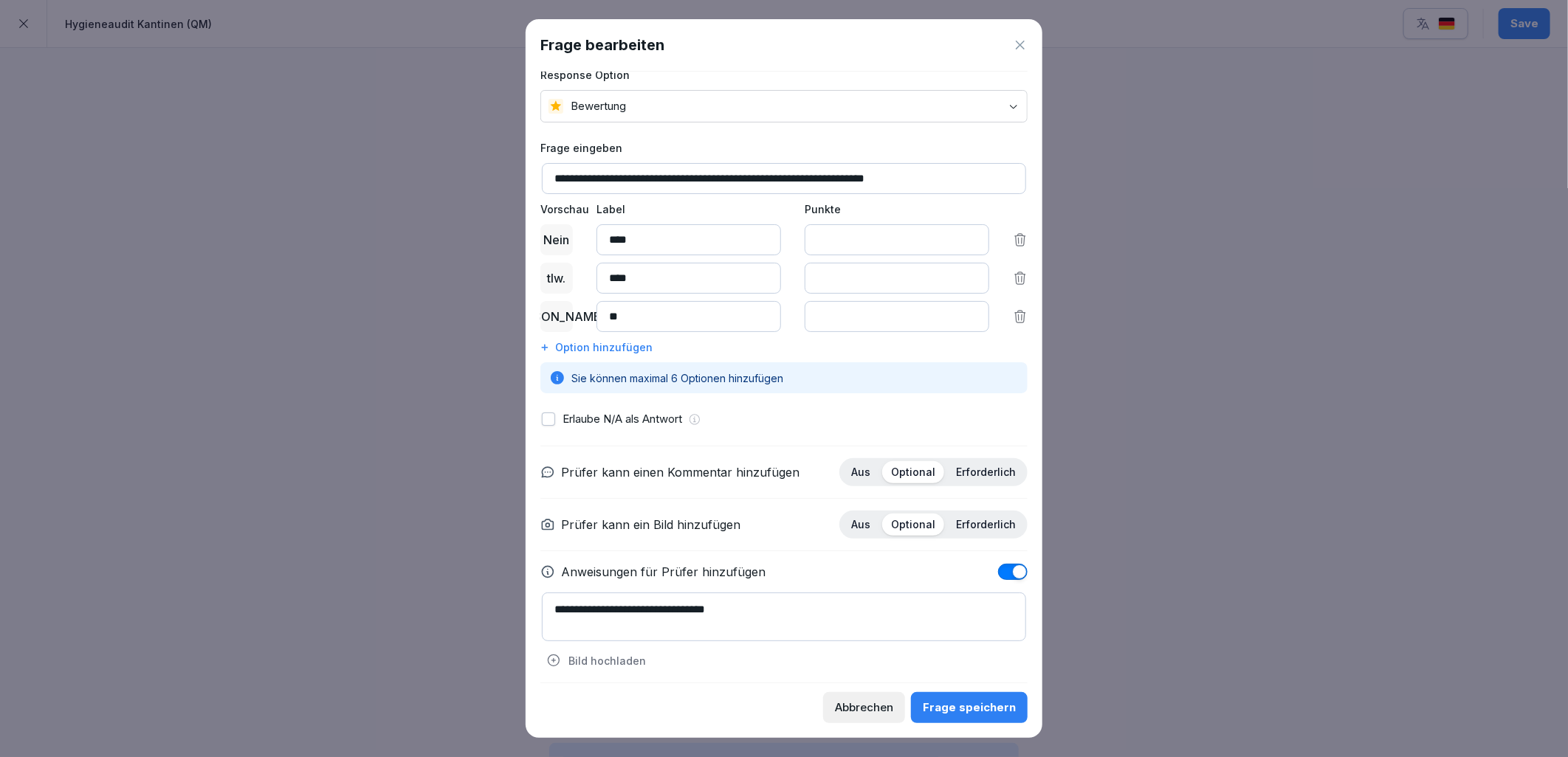
scroll to position [31, 0]
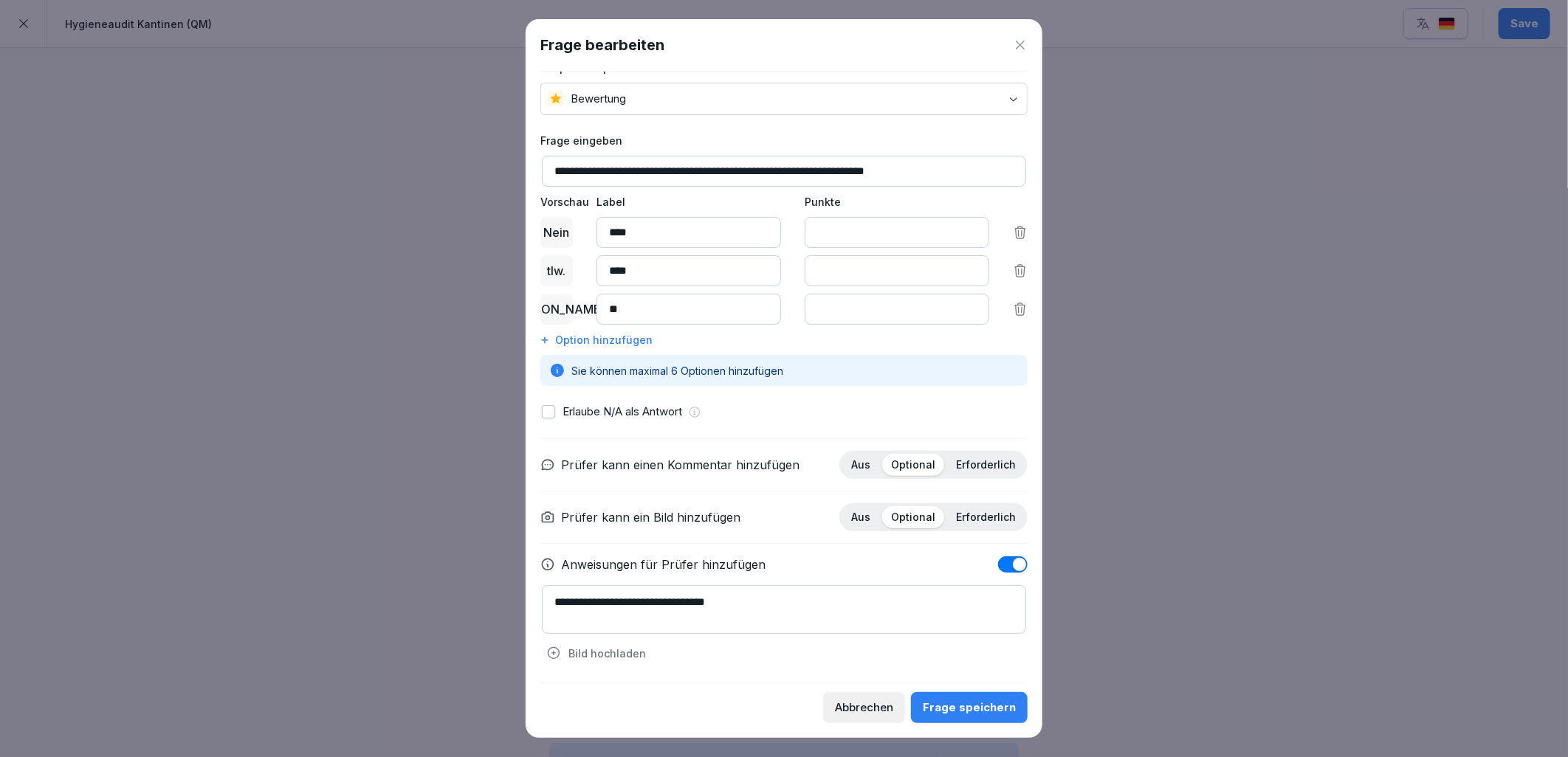
drag, startPoint x: 554, startPoint y: 406, endPoint x: 644, endPoint y: 492, distance: 124.5
click at [552, 407] on button "button" at bounding box center [548, 411] width 13 height 13
click at [829, 611] on textarea "**********" at bounding box center [784, 609] width 484 height 49
type textarea "**********"
click at [942, 716] on button "Frage speichern" at bounding box center [969, 708] width 117 height 31
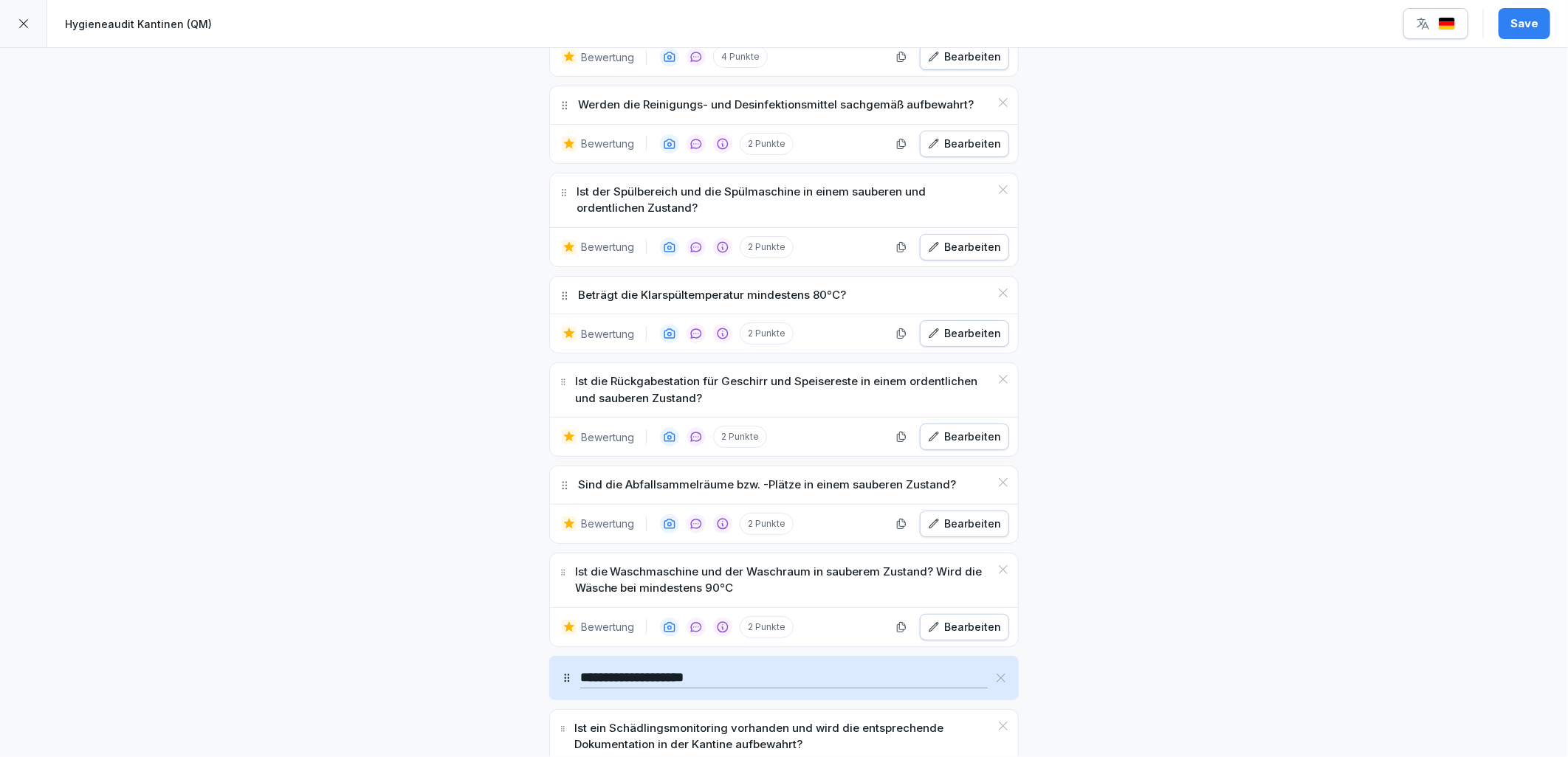
scroll to position [5083, 0]
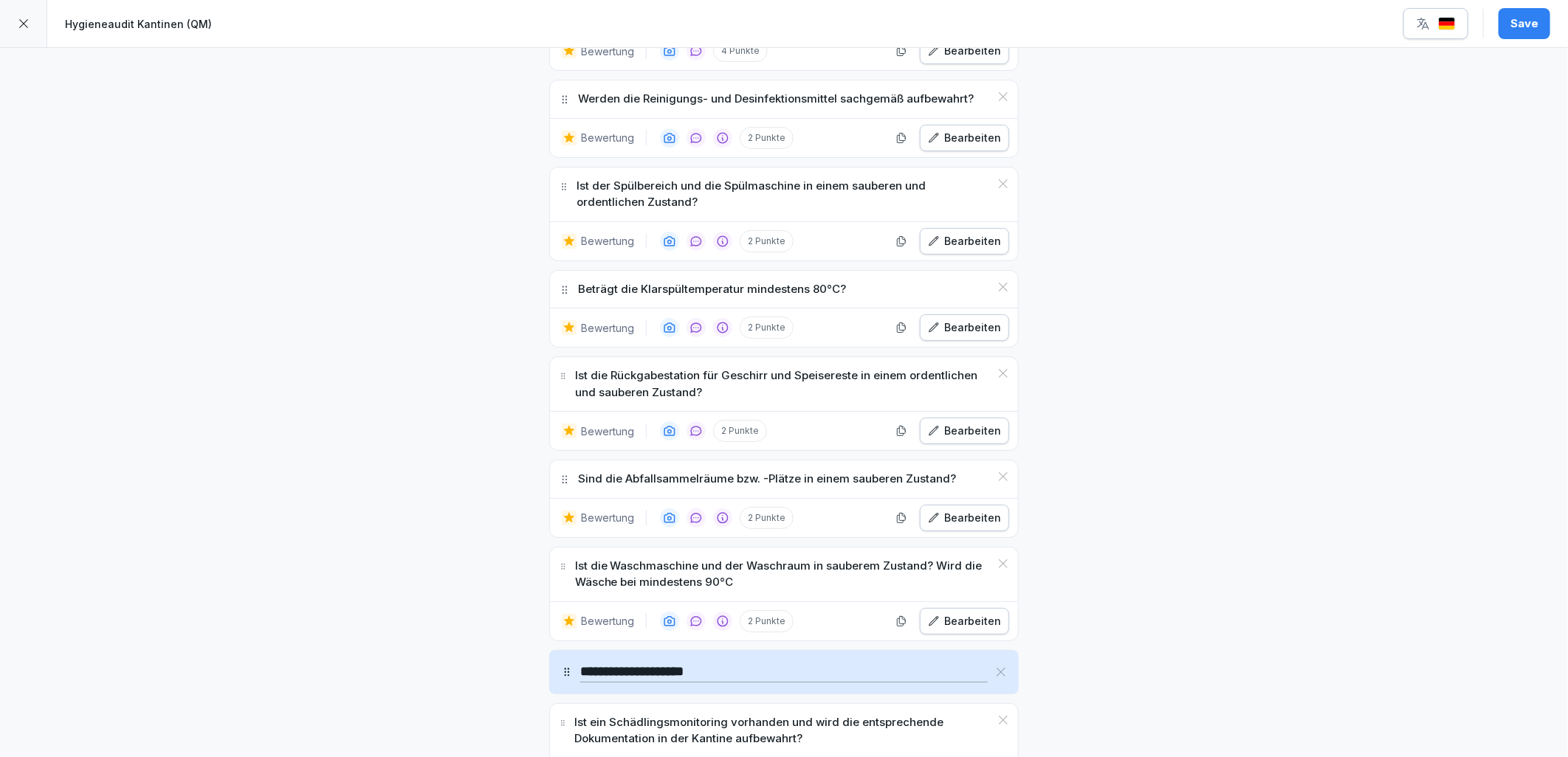
click at [964, 524] on div "Bearbeiten" at bounding box center [964, 517] width 73 height 16
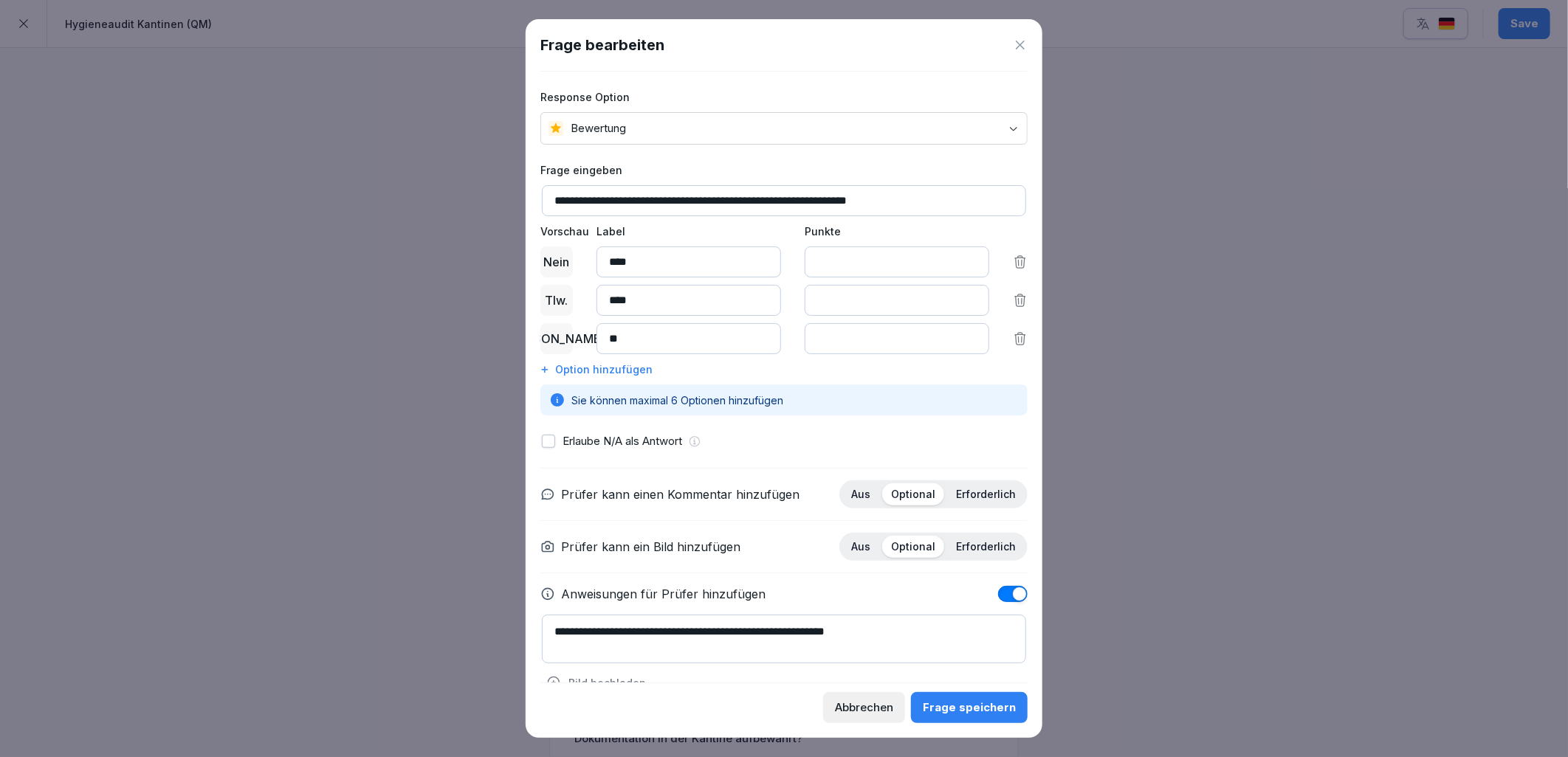
scroll to position [31, 0]
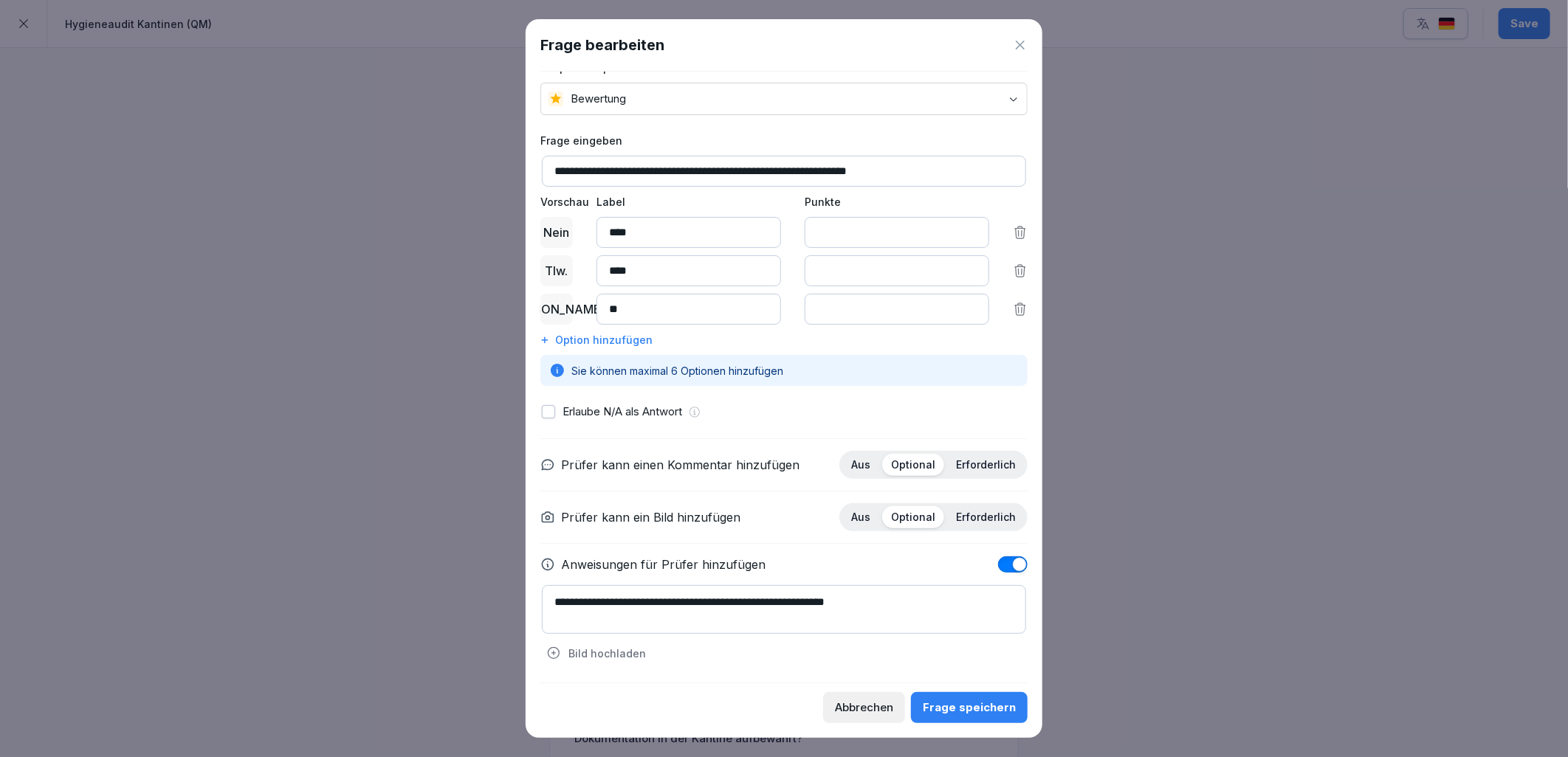
click at [942, 721] on button "Frage speichern" at bounding box center [969, 708] width 117 height 31
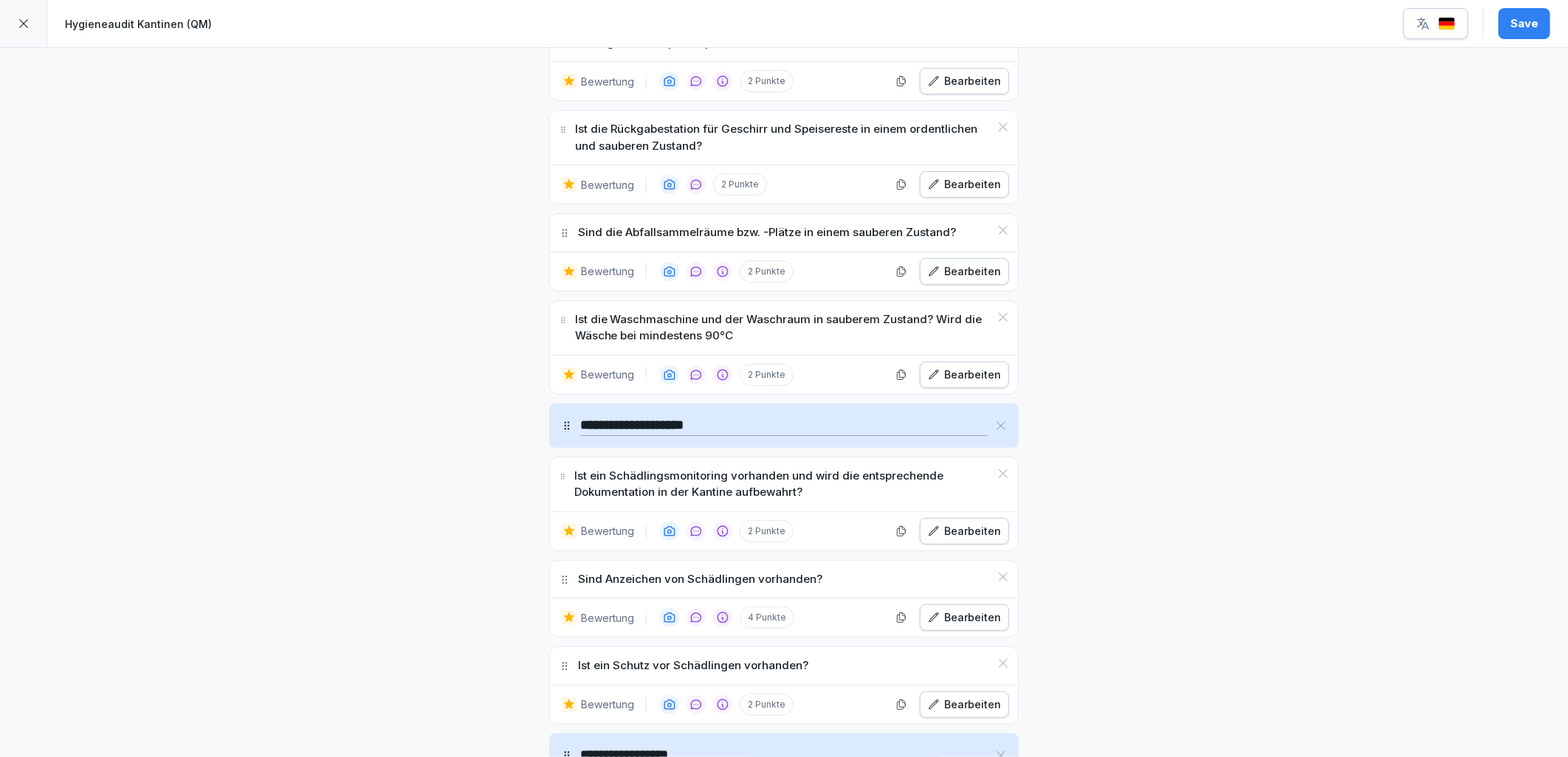
scroll to position [5411, 0]
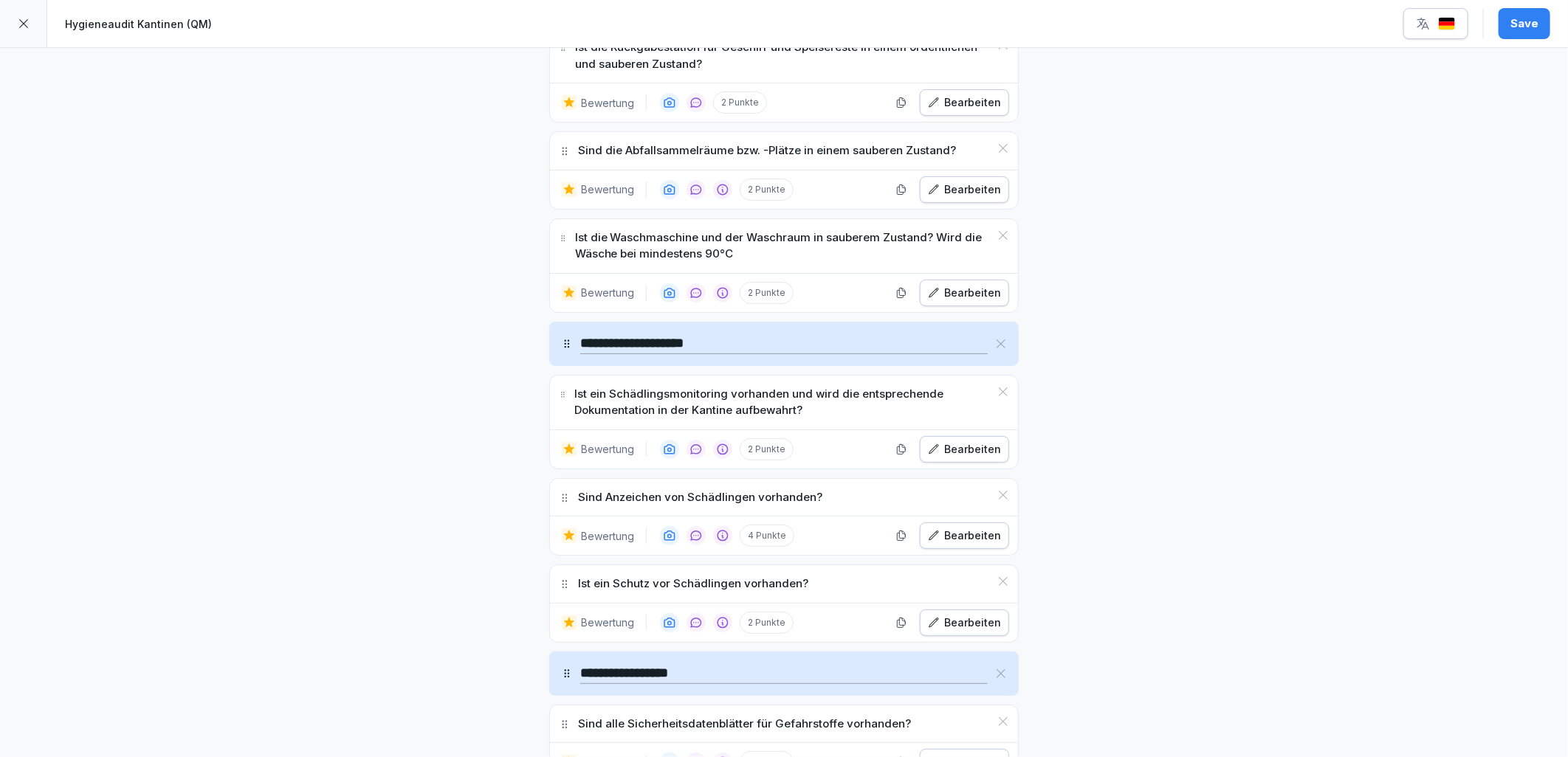
click at [988, 633] on button "Bearbeiten" at bounding box center [964, 623] width 89 height 27
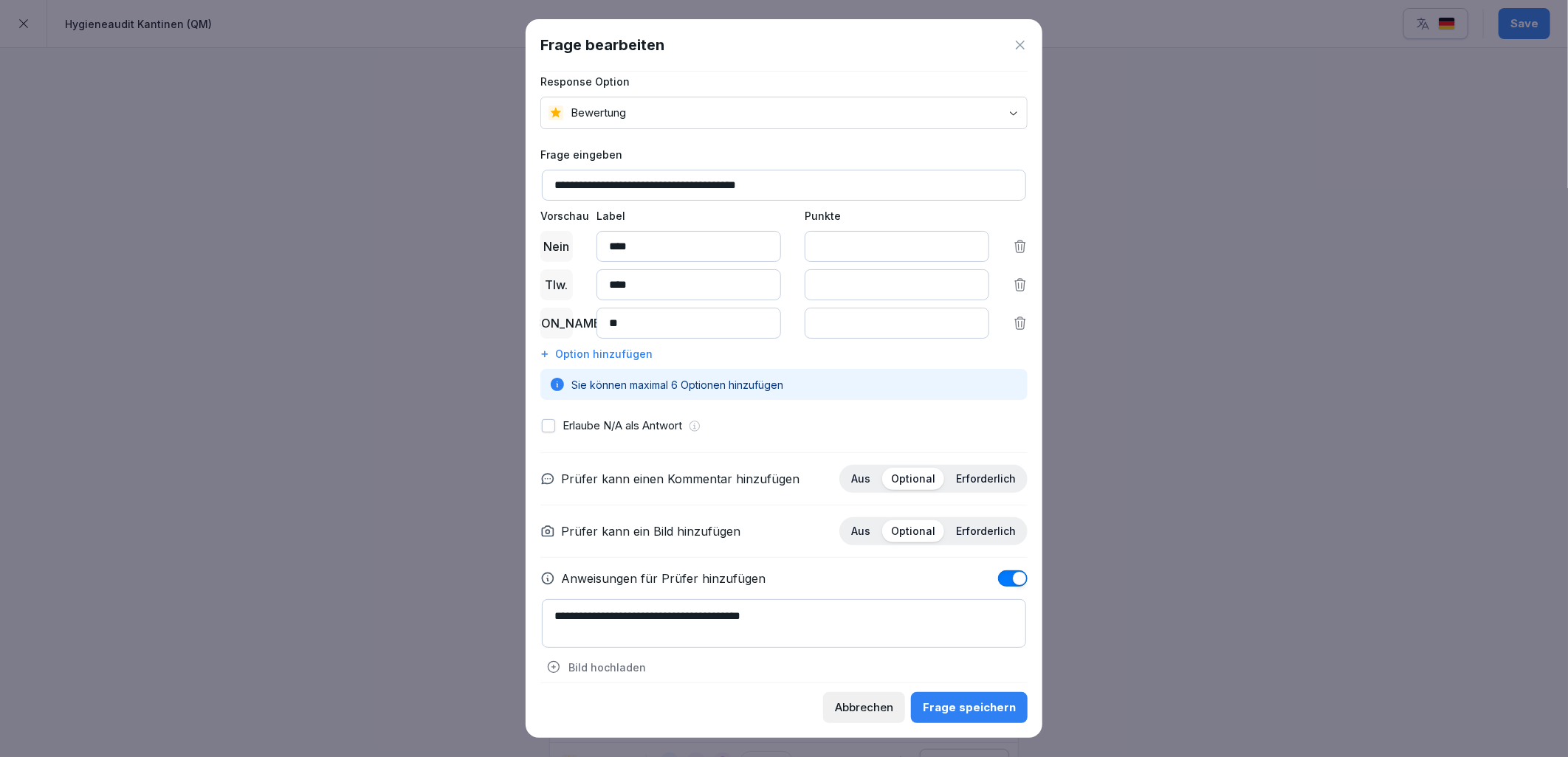
scroll to position [31, 0]
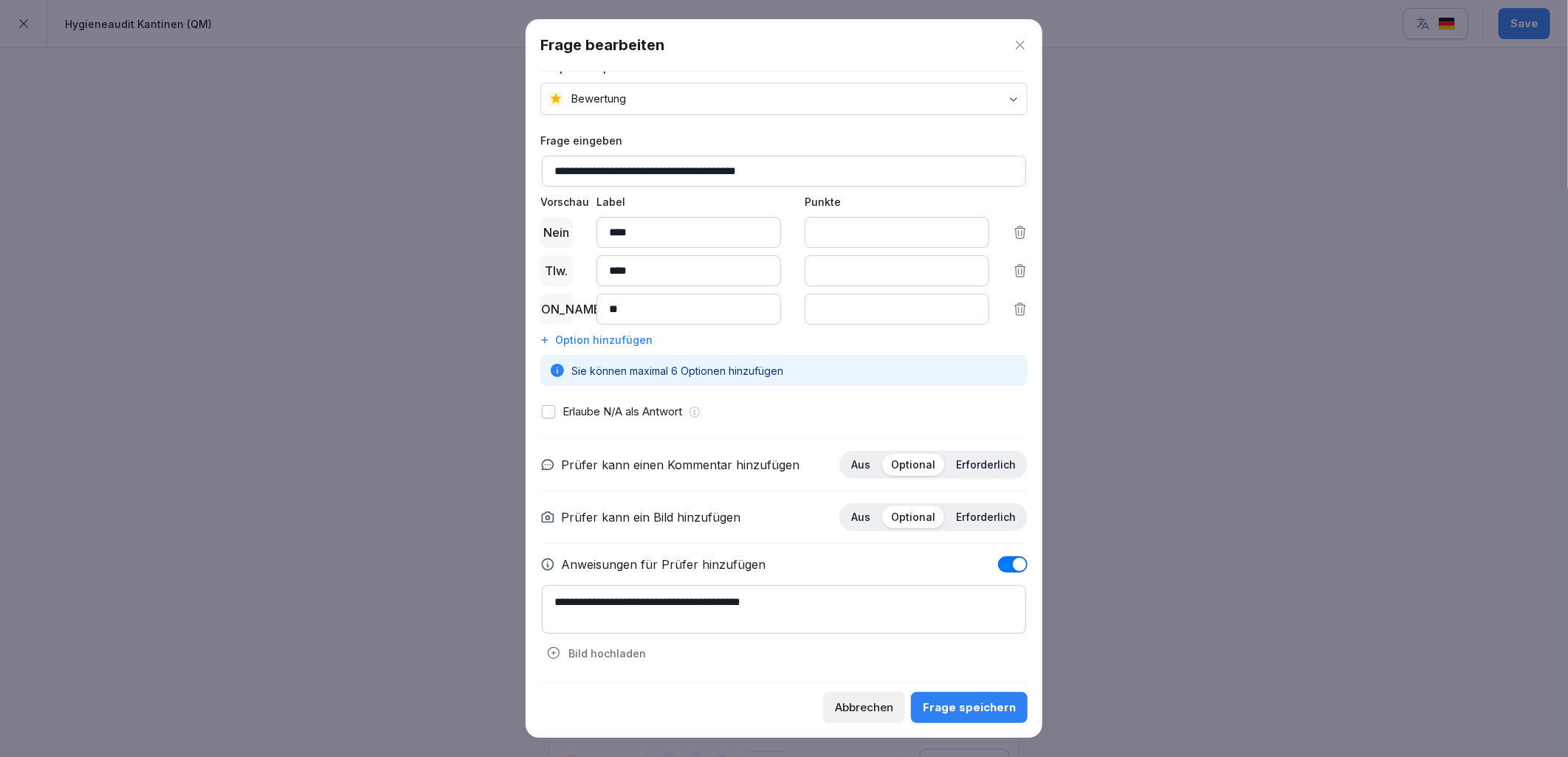
click at [552, 415] on button "button" at bounding box center [548, 411] width 13 height 13
click at [963, 707] on div "Frage speichern" at bounding box center [969, 708] width 93 height 16
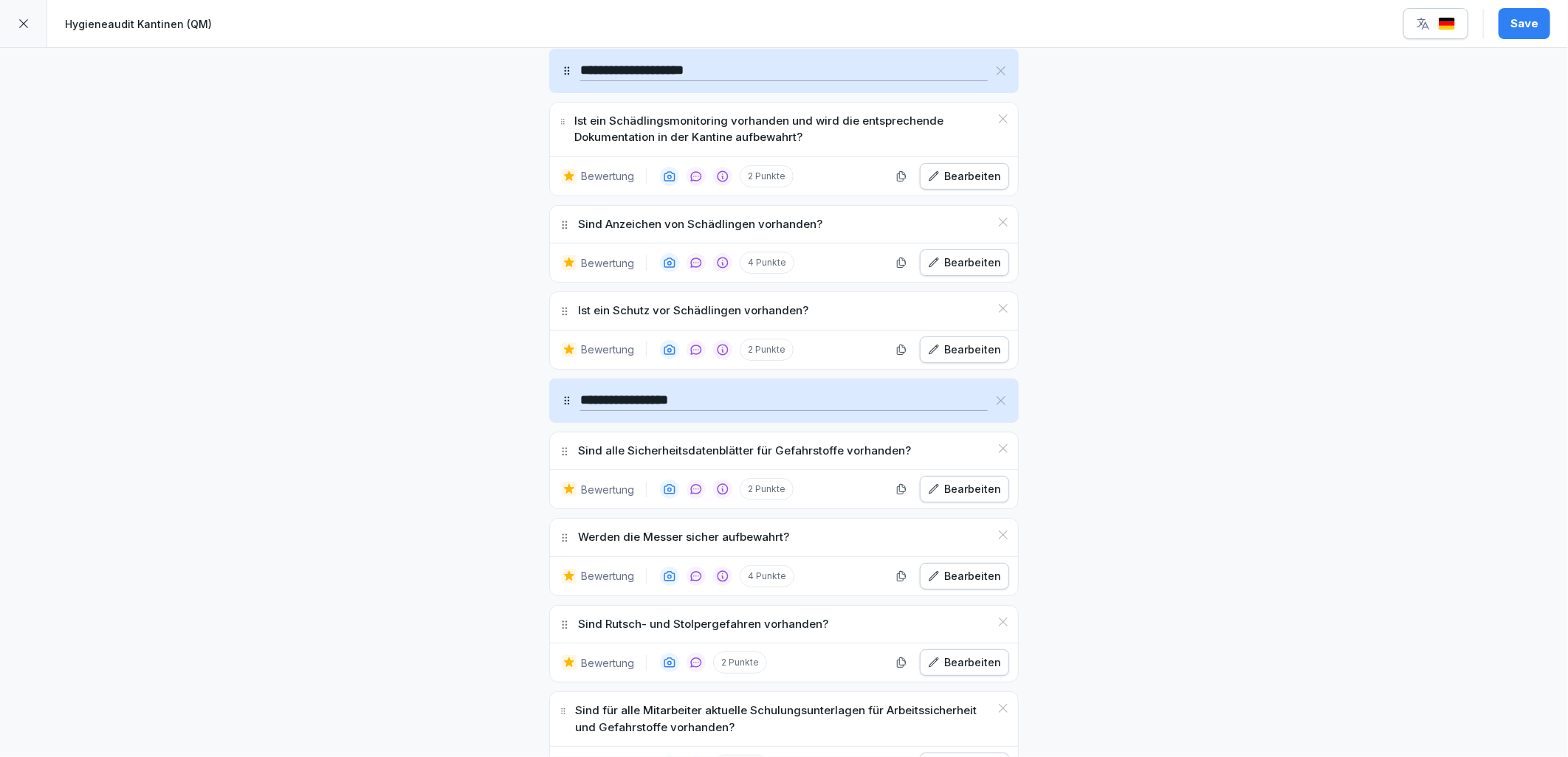
scroll to position [5657, 0]
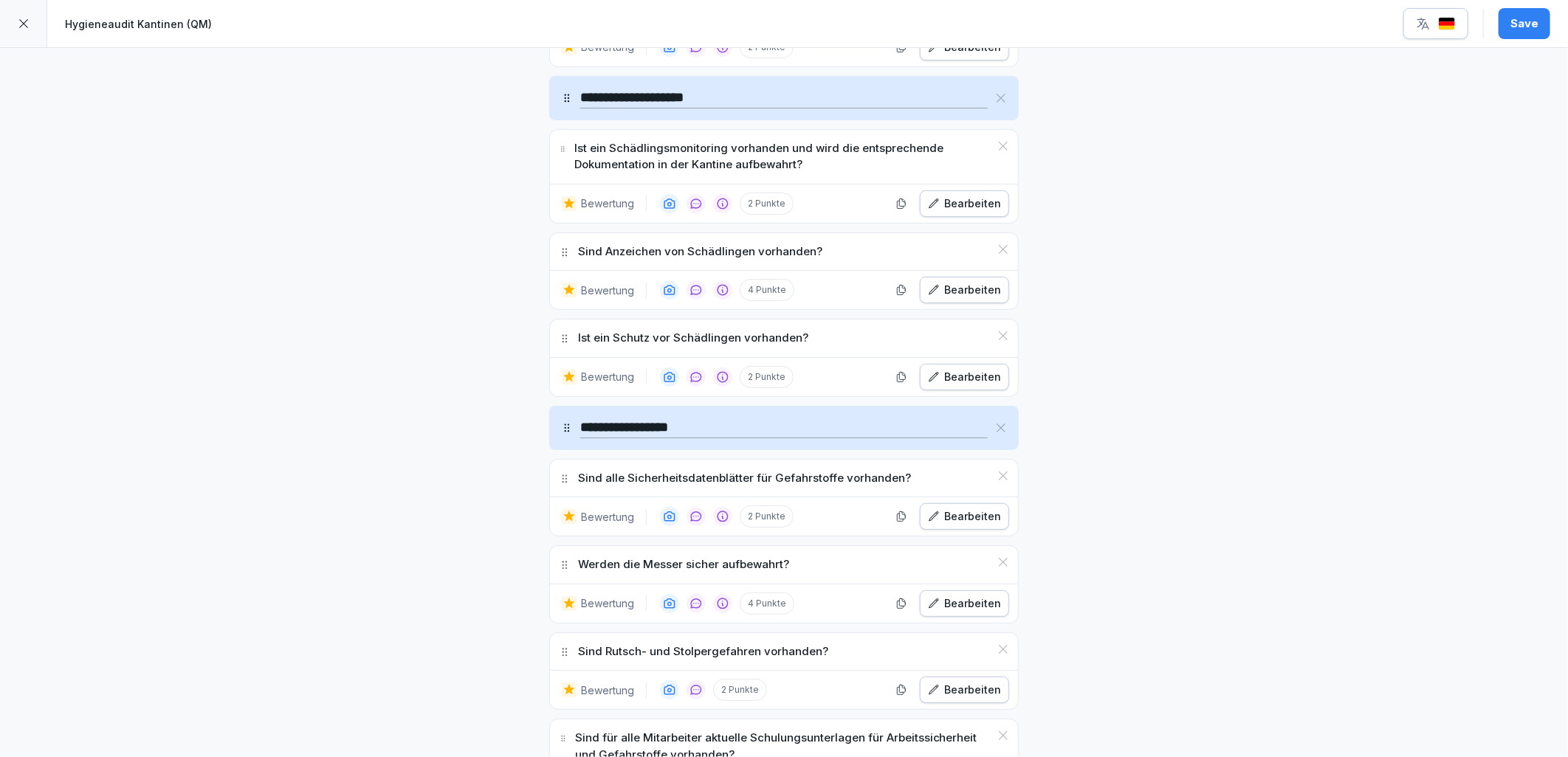
click at [950, 384] on div "Bearbeiten" at bounding box center [964, 377] width 73 height 16
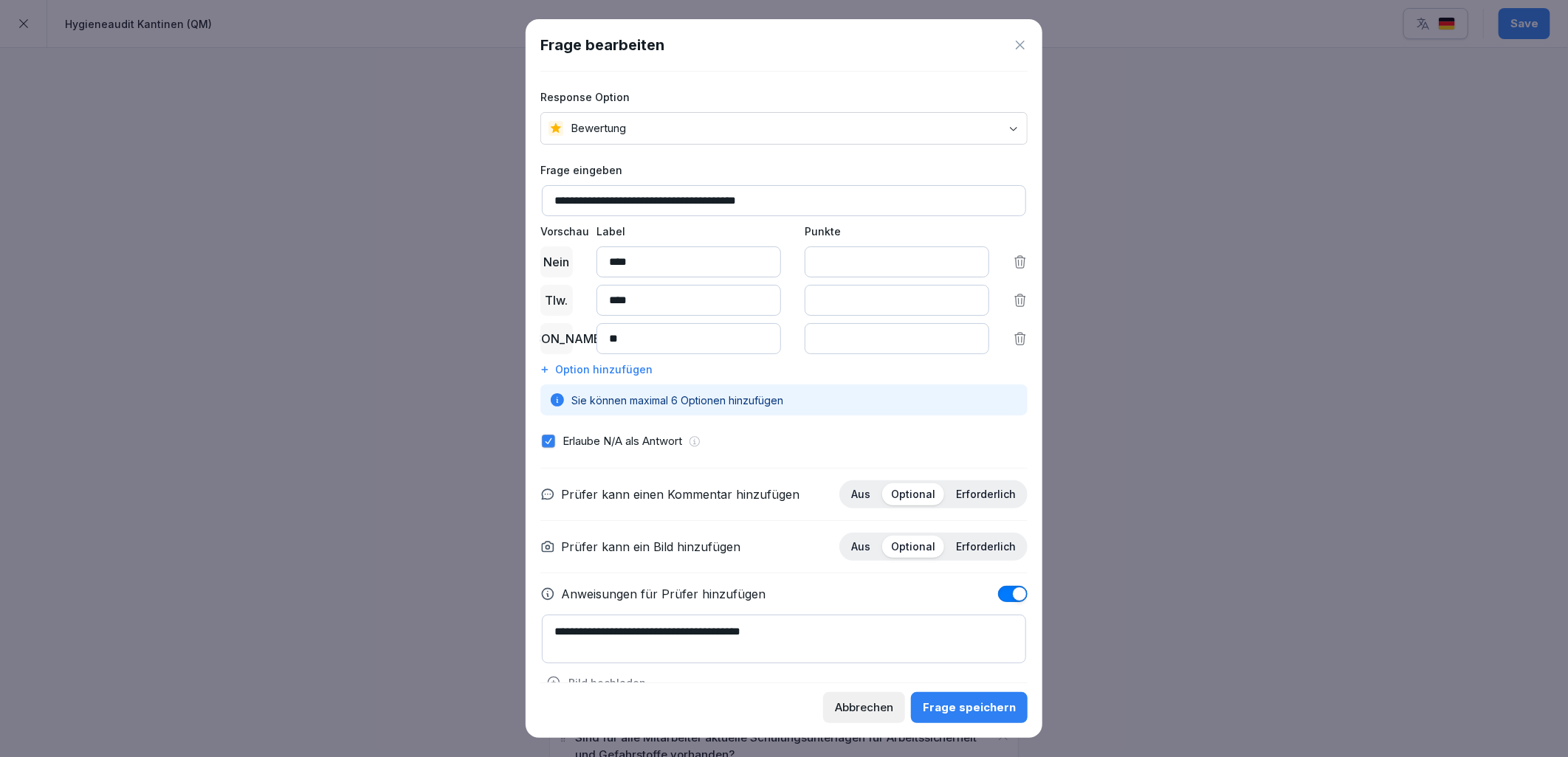
click at [811, 643] on textarea "**********" at bounding box center [784, 639] width 484 height 49
type textarea "**********"
click at [999, 710] on div "Frage speichern" at bounding box center [969, 708] width 93 height 16
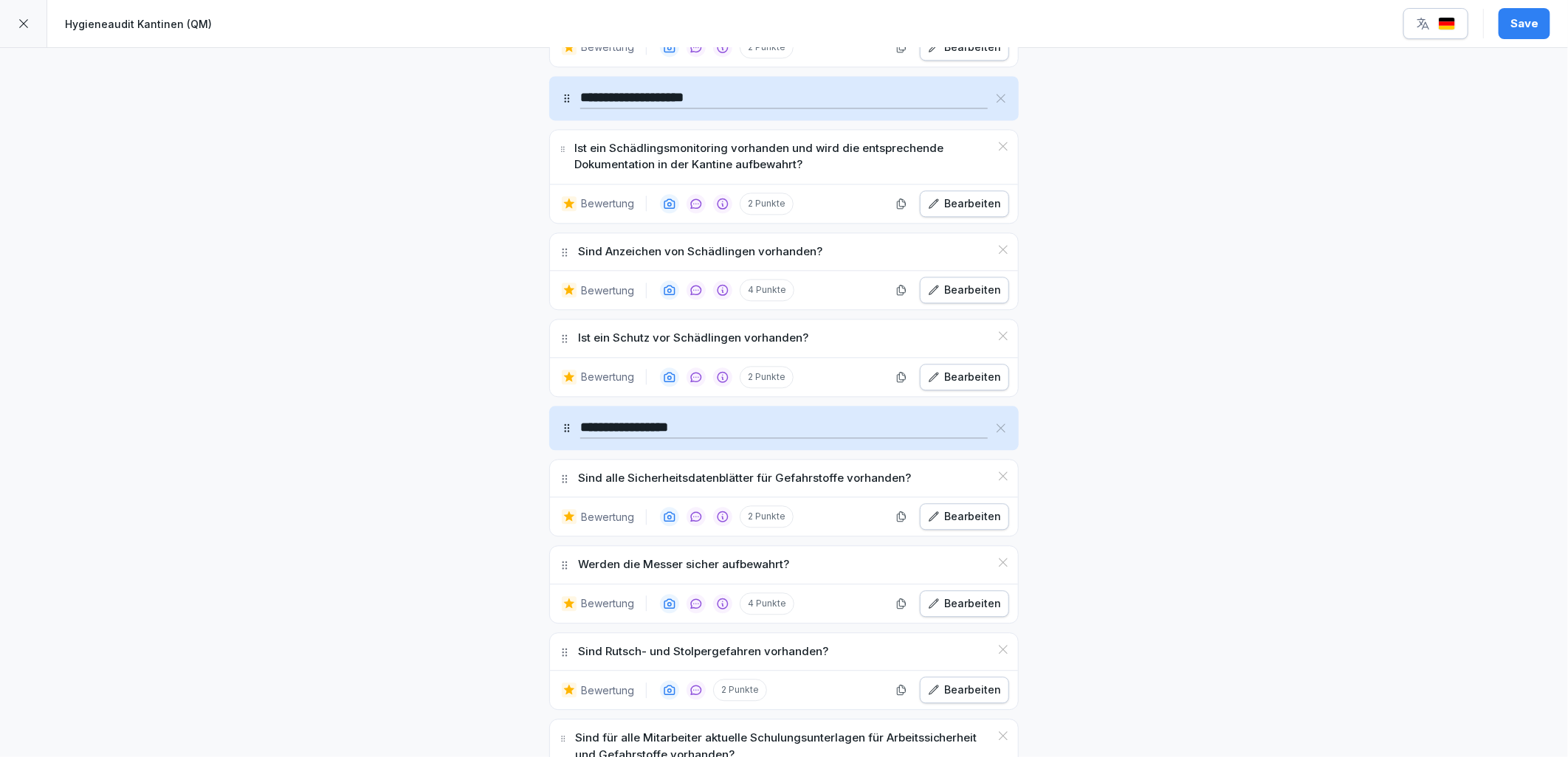
click at [984, 607] on div "Bearbeiten" at bounding box center [964, 604] width 73 height 16
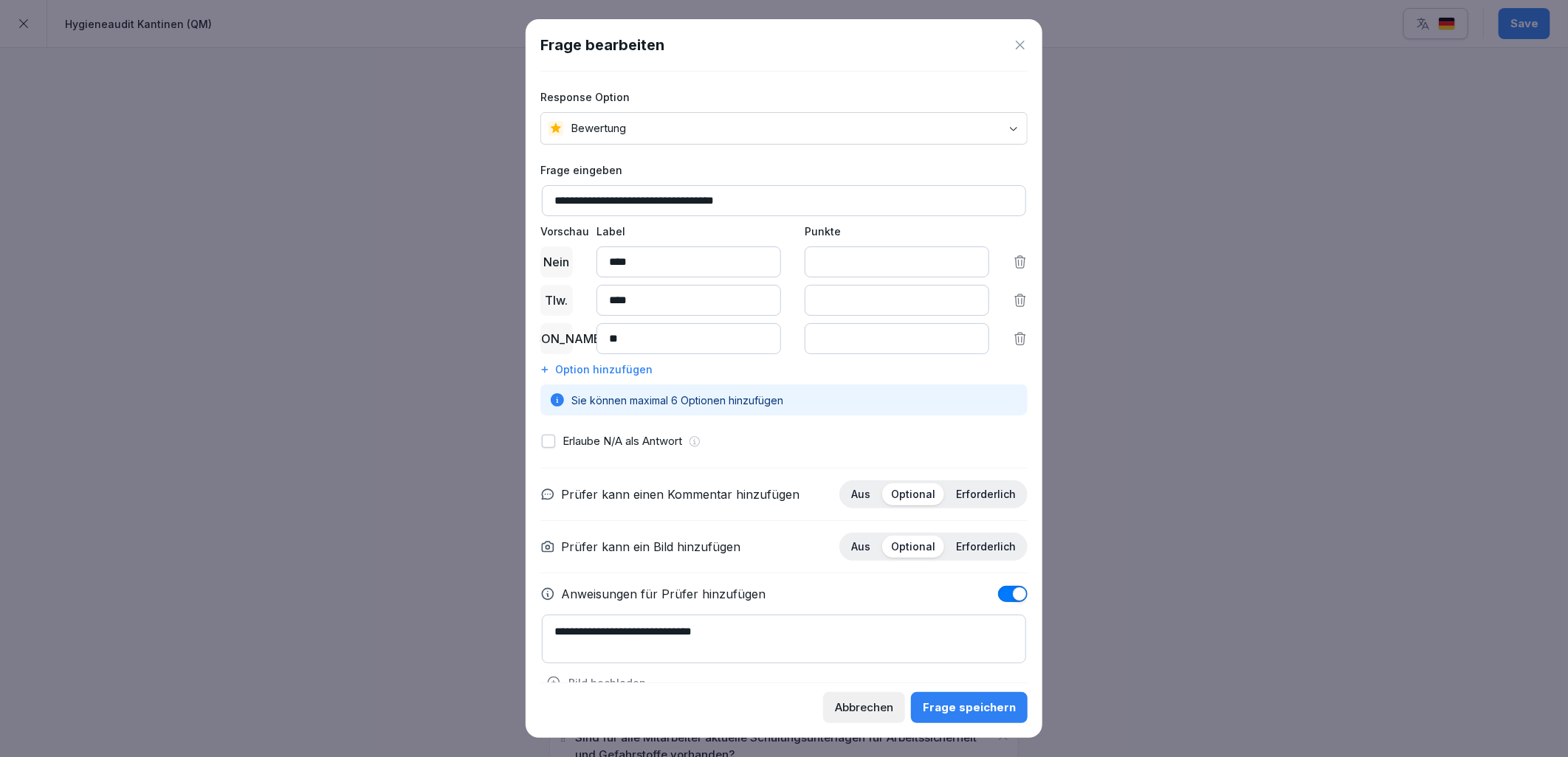
click at [953, 705] on div "Frage speichern" at bounding box center [969, 708] width 93 height 16
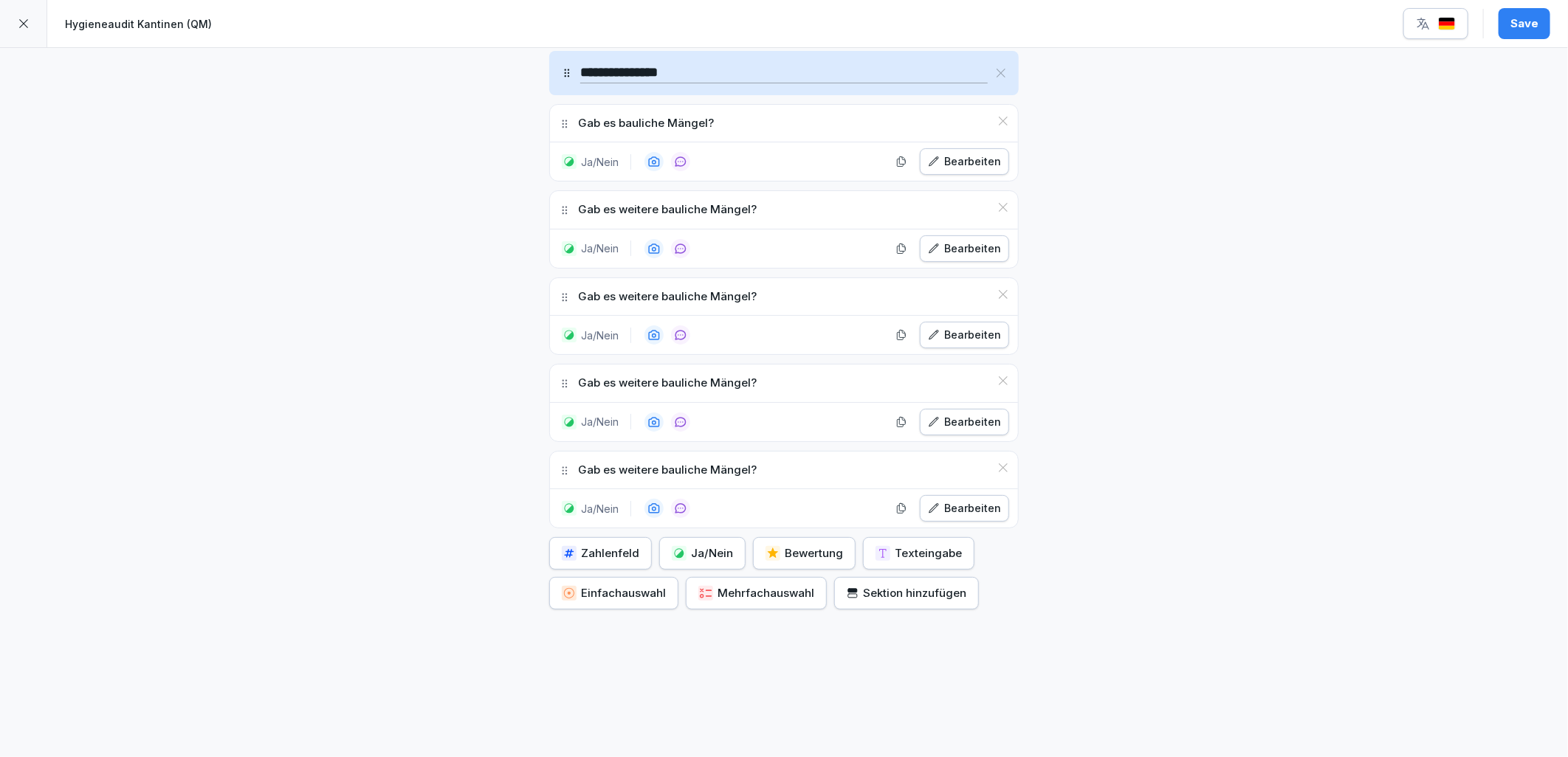
scroll to position [6761, 0]
click at [1522, 31] on div "Save" at bounding box center [1525, 23] width 28 height 16
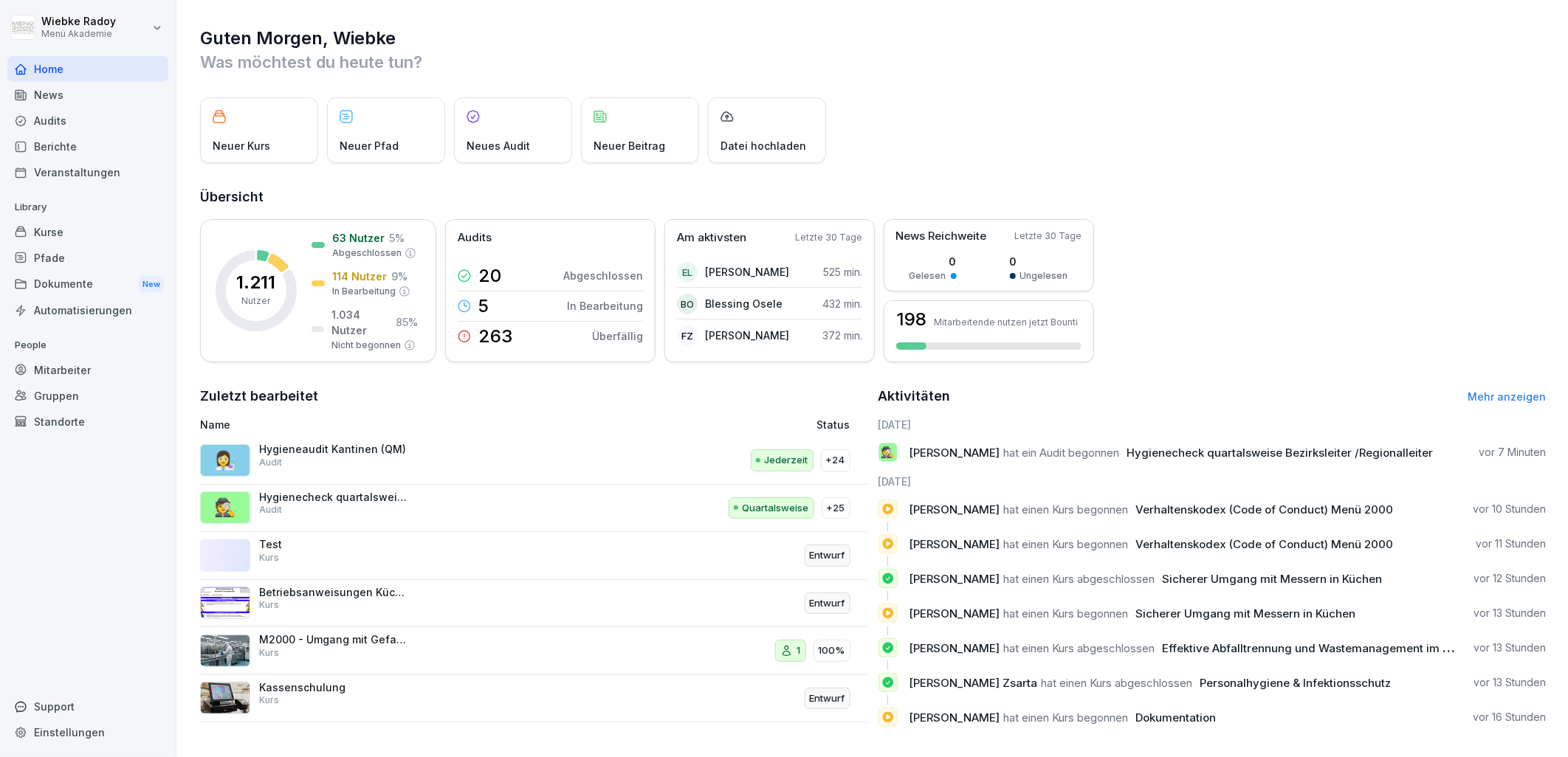
click at [61, 109] on div "Audits" at bounding box center [87, 121] width 161 height 26
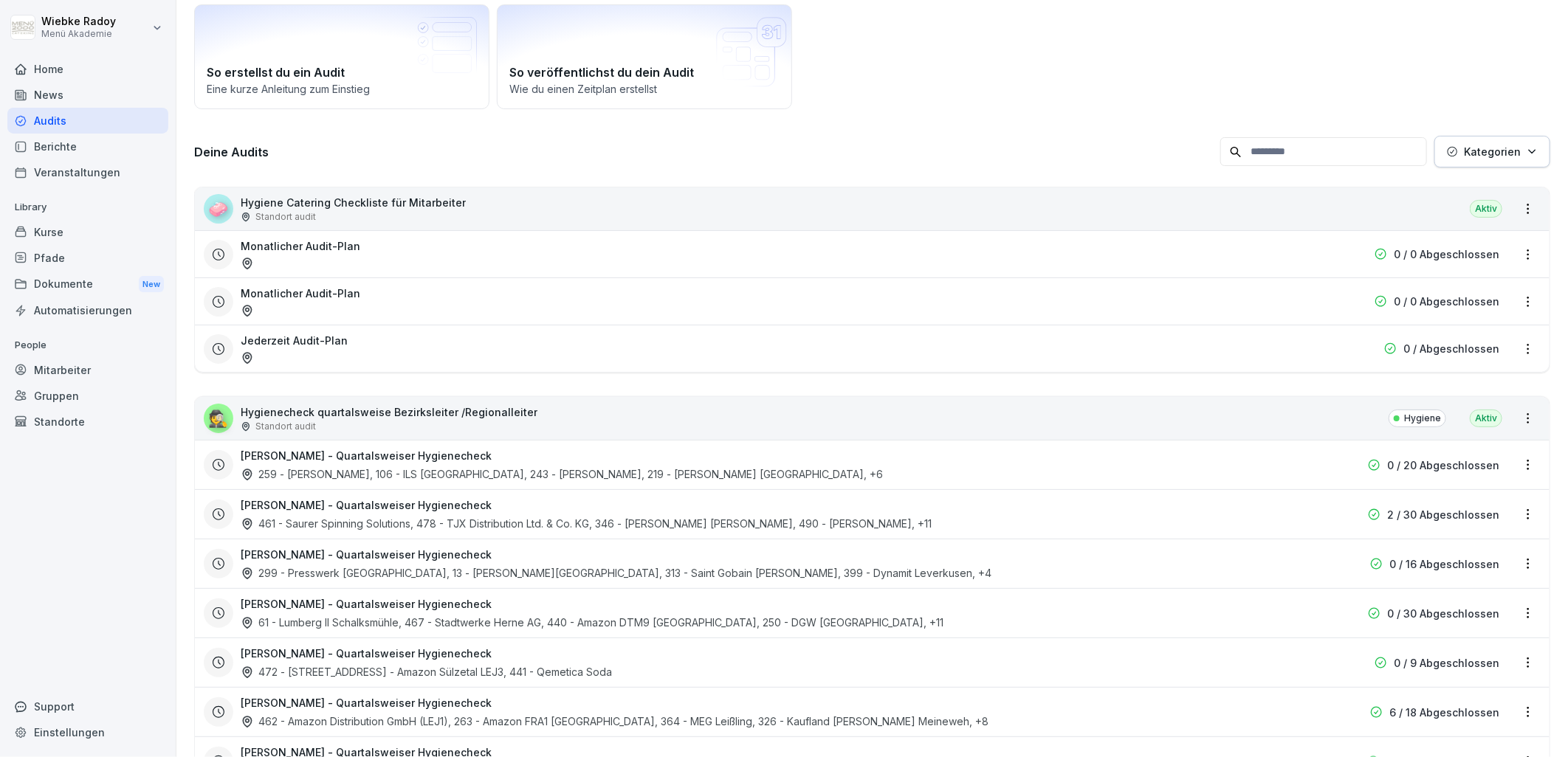
scroll to position [246, 0]
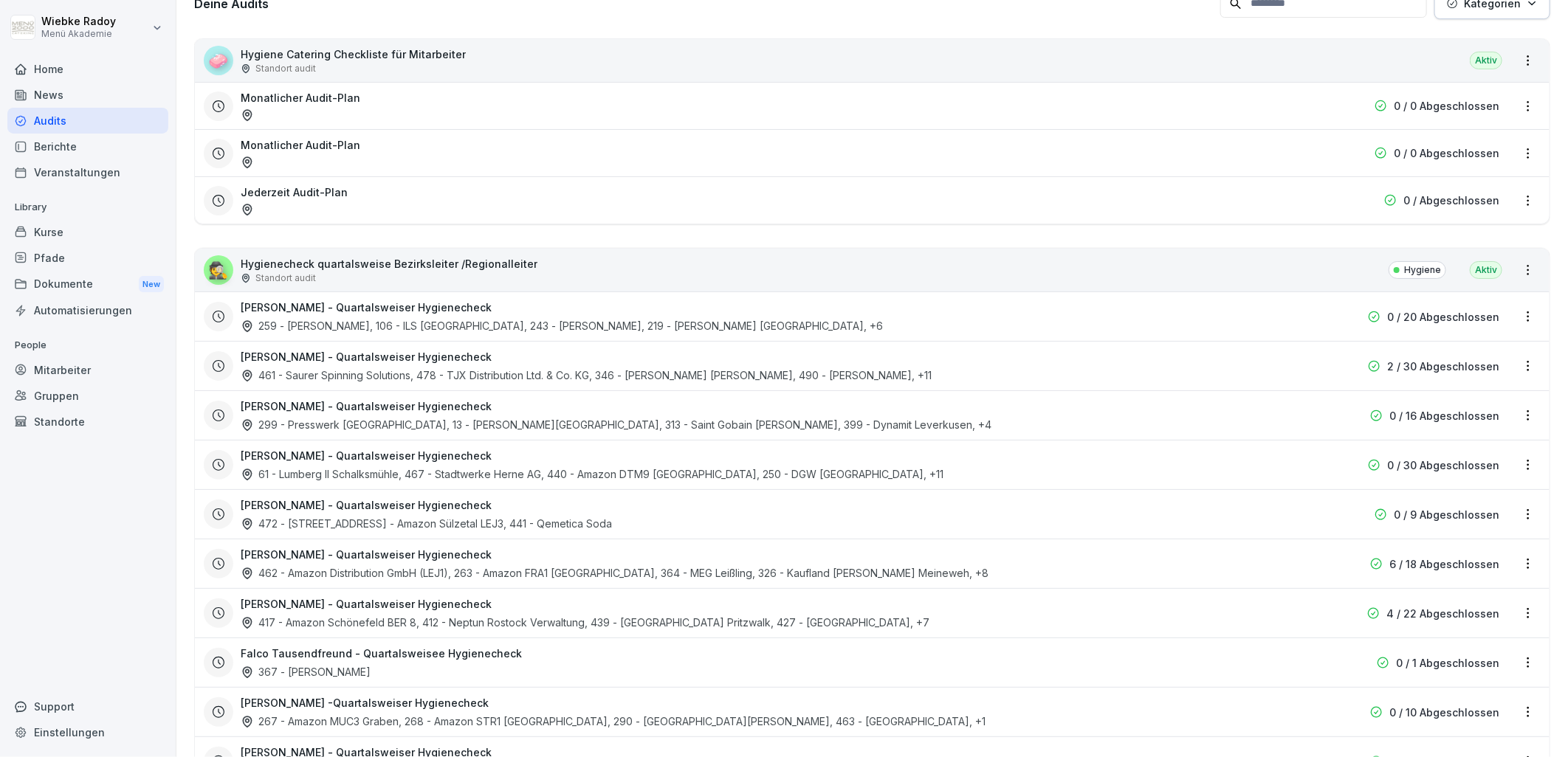
click at [1516, 312] on html "[PERSON_NAME] Menü Akademie Home News Audits Berichte Veranstaltungen Library K…" at bounding box center [784, 378] width 1568 height 757
click at [0, 0] on link "Zeitplan bearbeiten" at bounding box center [0, 0] width 0 height 0
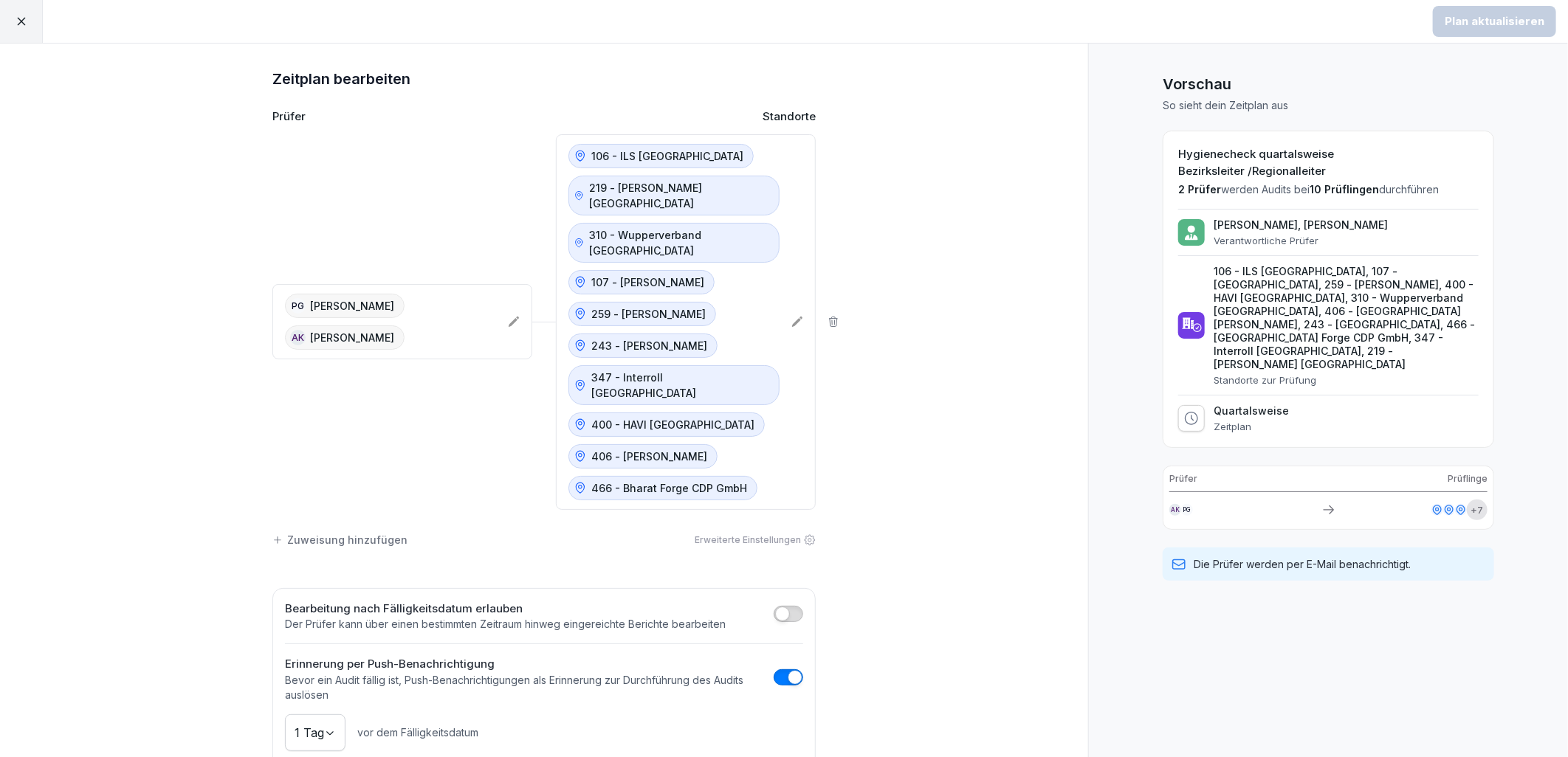
click at [1228, 405] on div "Quartalsweise Zeitplan" at bounding box center [1252, 419] width 75 height 28
click at [1184, 411] on icon at bounding box center [1191, 418] width 15 height 15
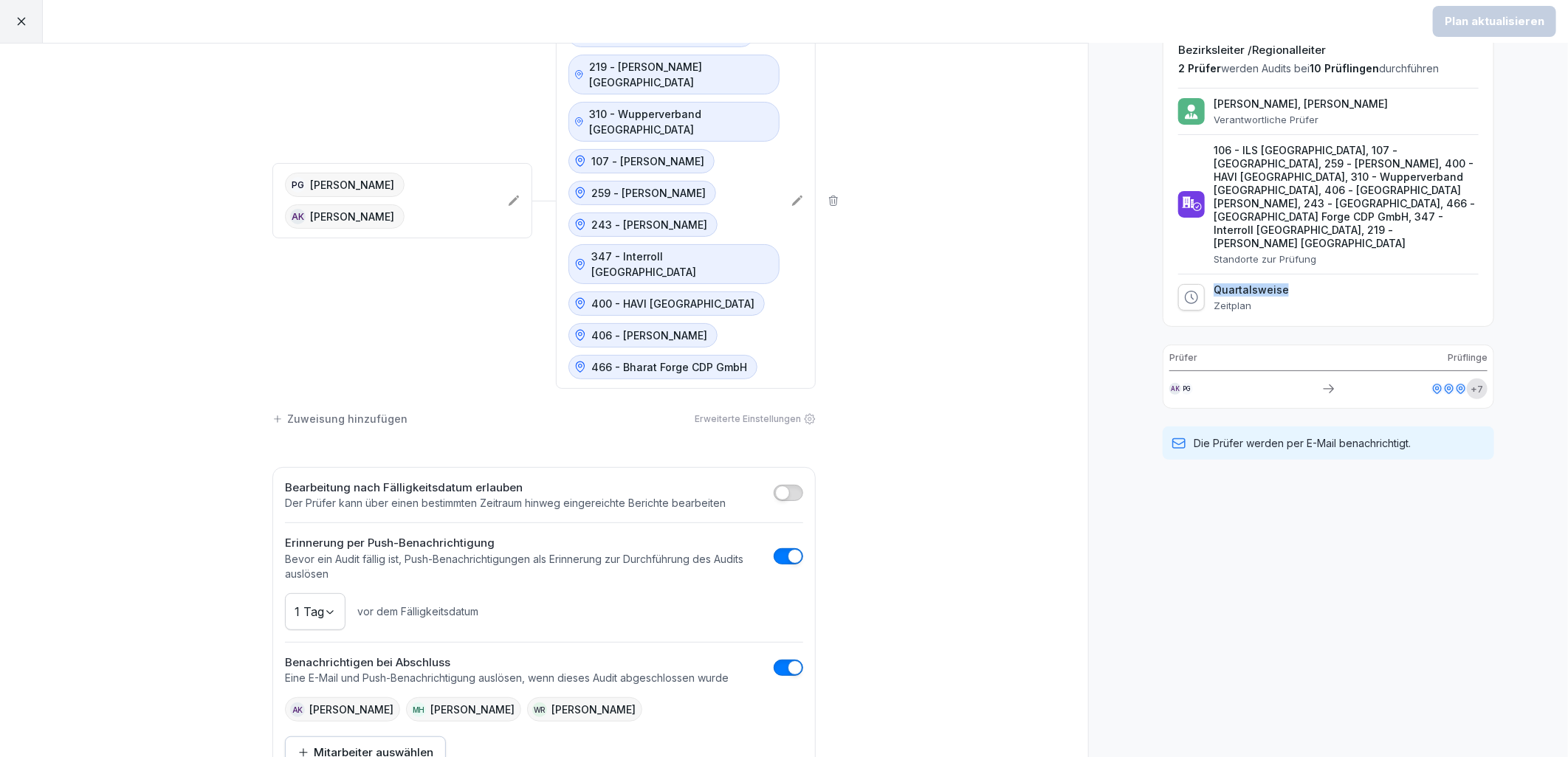
scroll to position [124, 0]
click at [779, 482] on span "button" at bounding box center [782, 489] width 15 height 15
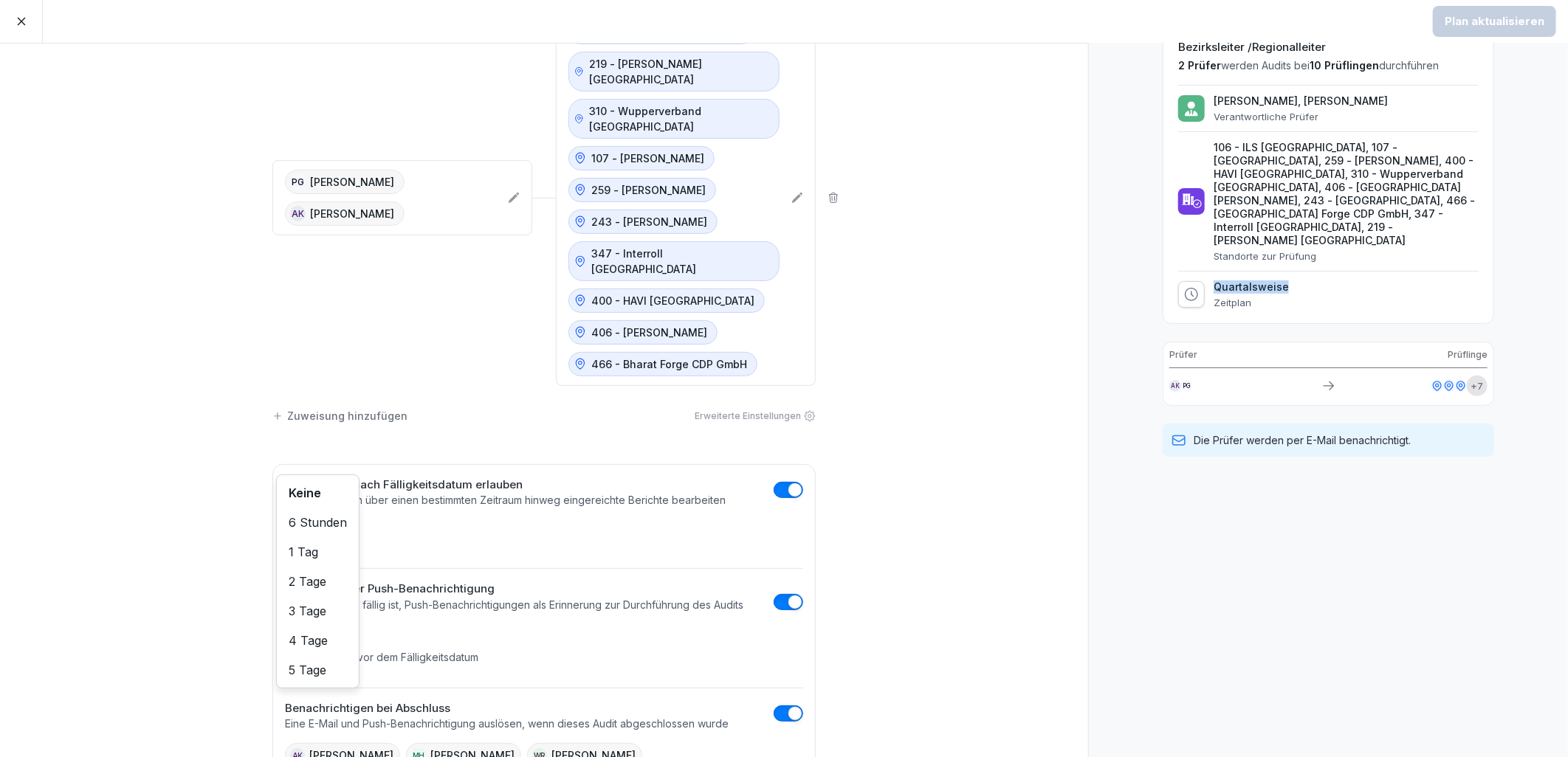
click at [309, 495] on body "Plan aktualisieren Zeitplan bearbeiten Prüfer Standorte PG [PERSON_NAME] AK [PE…" at bounding box center [784, 378] width 1568 height 757
click at [442, 495] on html "Plan aktualisieren Zeitplan bearbeiten Prüfer Standorte PG [PERSON_NAME] AK [PE…" at bounding box center [784, 378] width 1568 height 757
click at [776, 482] on button "button" at bounding box center [789, 490] width 30 height 16
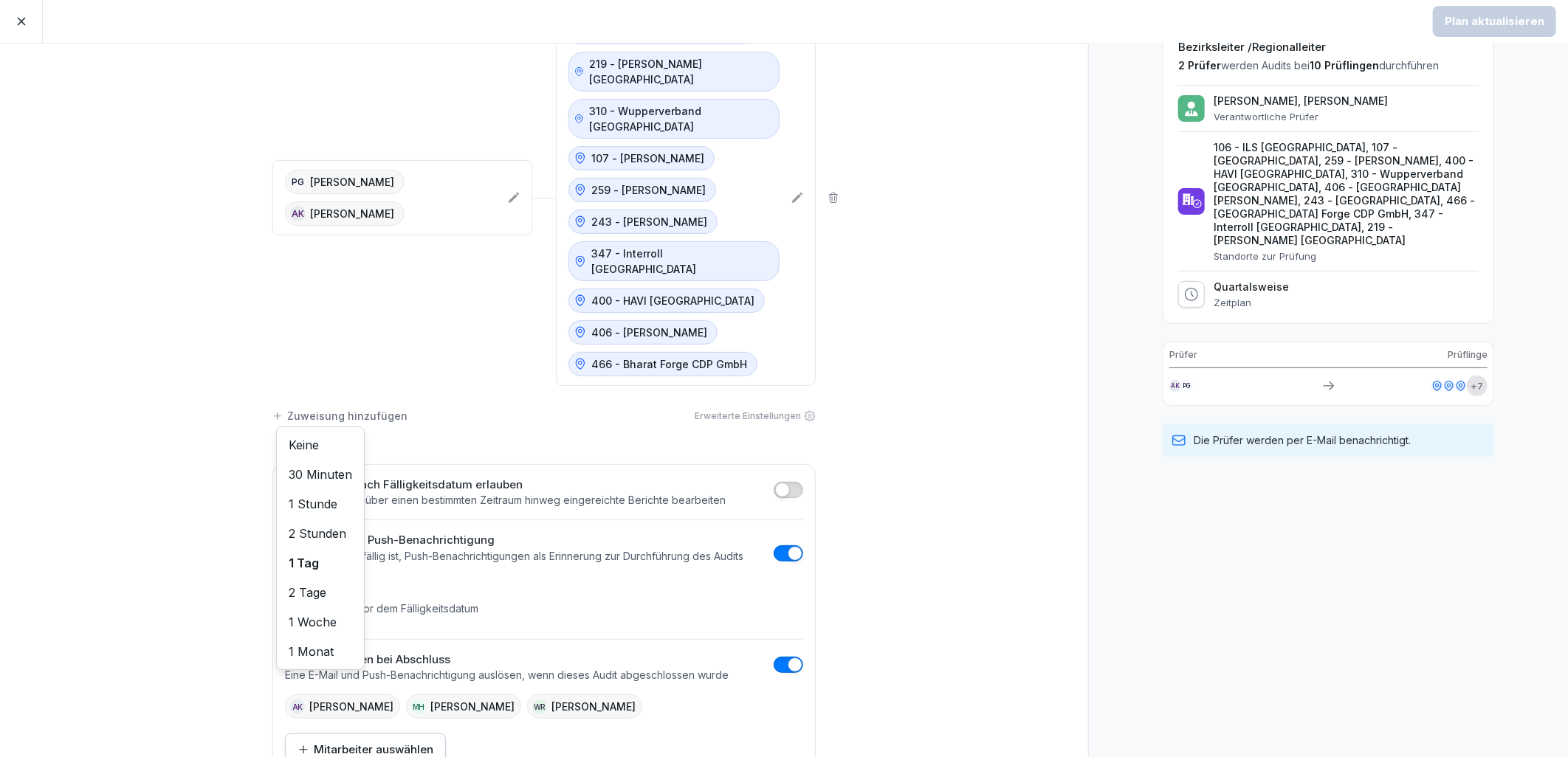
click at [323, 559] on body "Plan aktualisieren Zeitplan bearbeiten Prüfer Standorte PG [PERSON_NAME] AK [PE…" at bounding box center [784, 378] width 1568 height 757
click at [573, 579] on div at bounding box center [544, 584] width 518 height 12
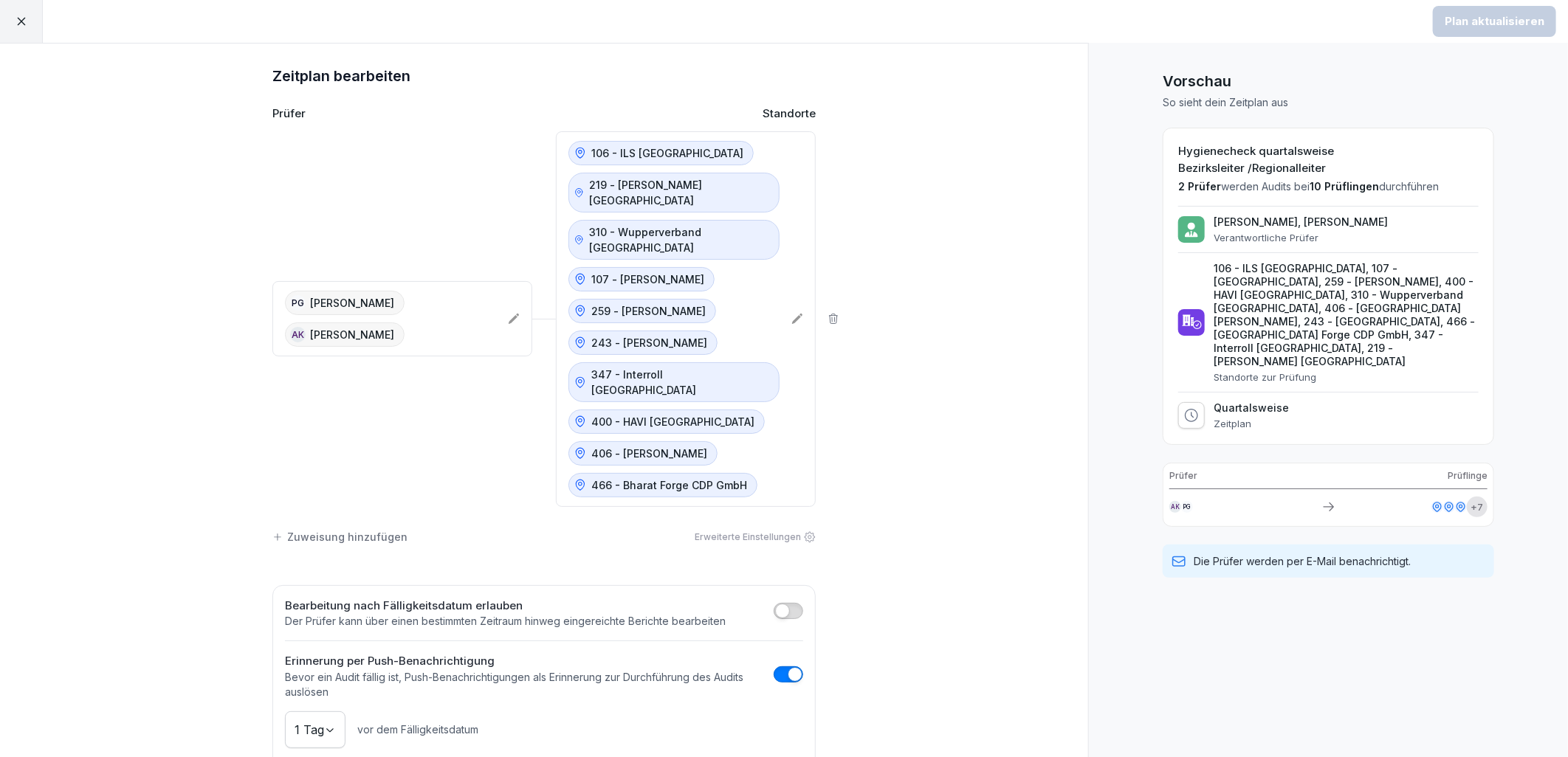
scroll to position [0, 0]
click at [11, 31] on div at bounding box center [21, 21] width 43 height 43
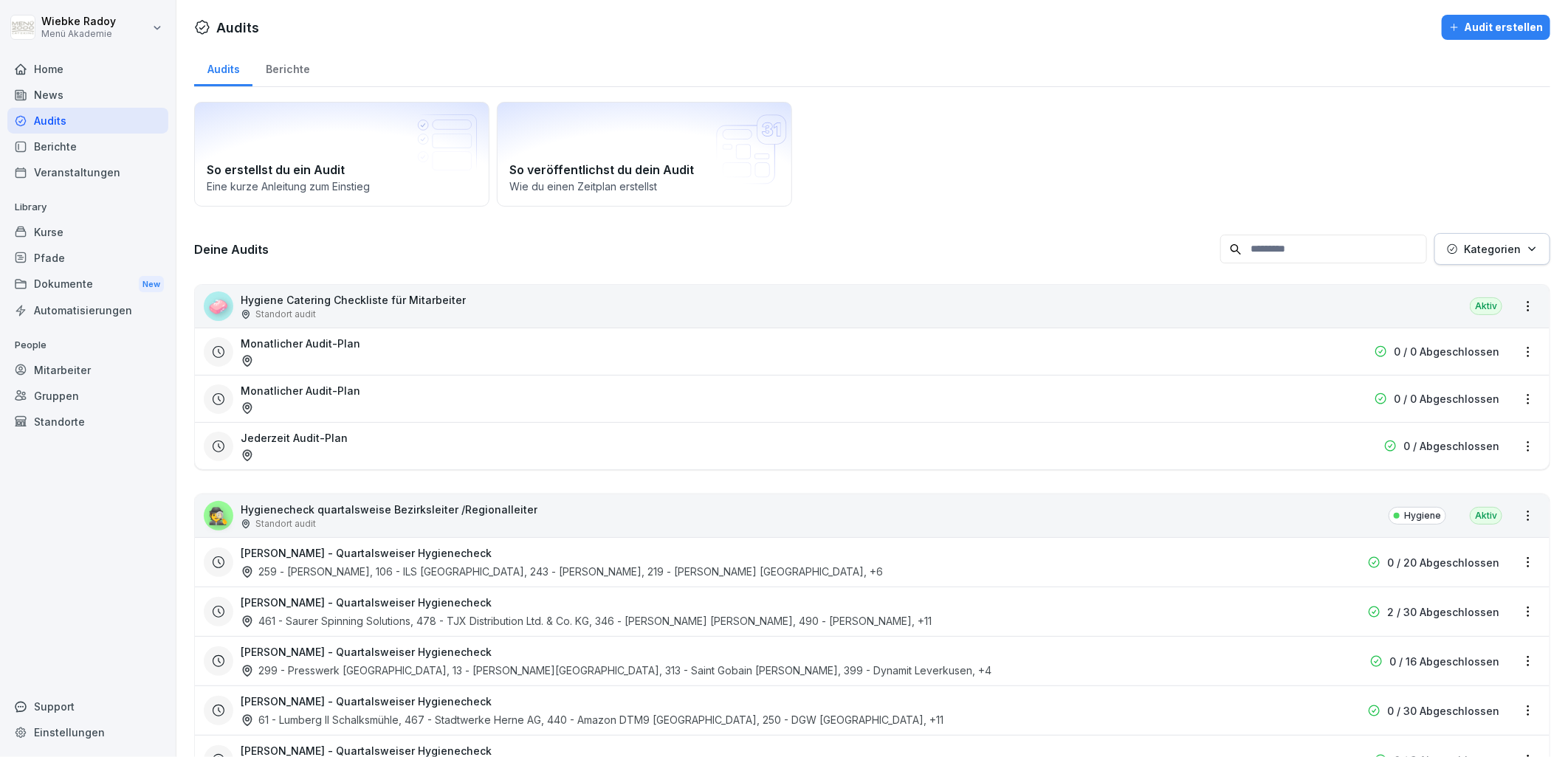
click at [1507, 514] on html "[PERSON_NAME] Menü Akademie Home News Audits Berichte Veranstaltungen Library K…" at bounding box center [784, 378] width 1568 height 757
click at [0, 0] on link "Zeitplan erstellen" at bounding box center [0, 0] width 0 height 0
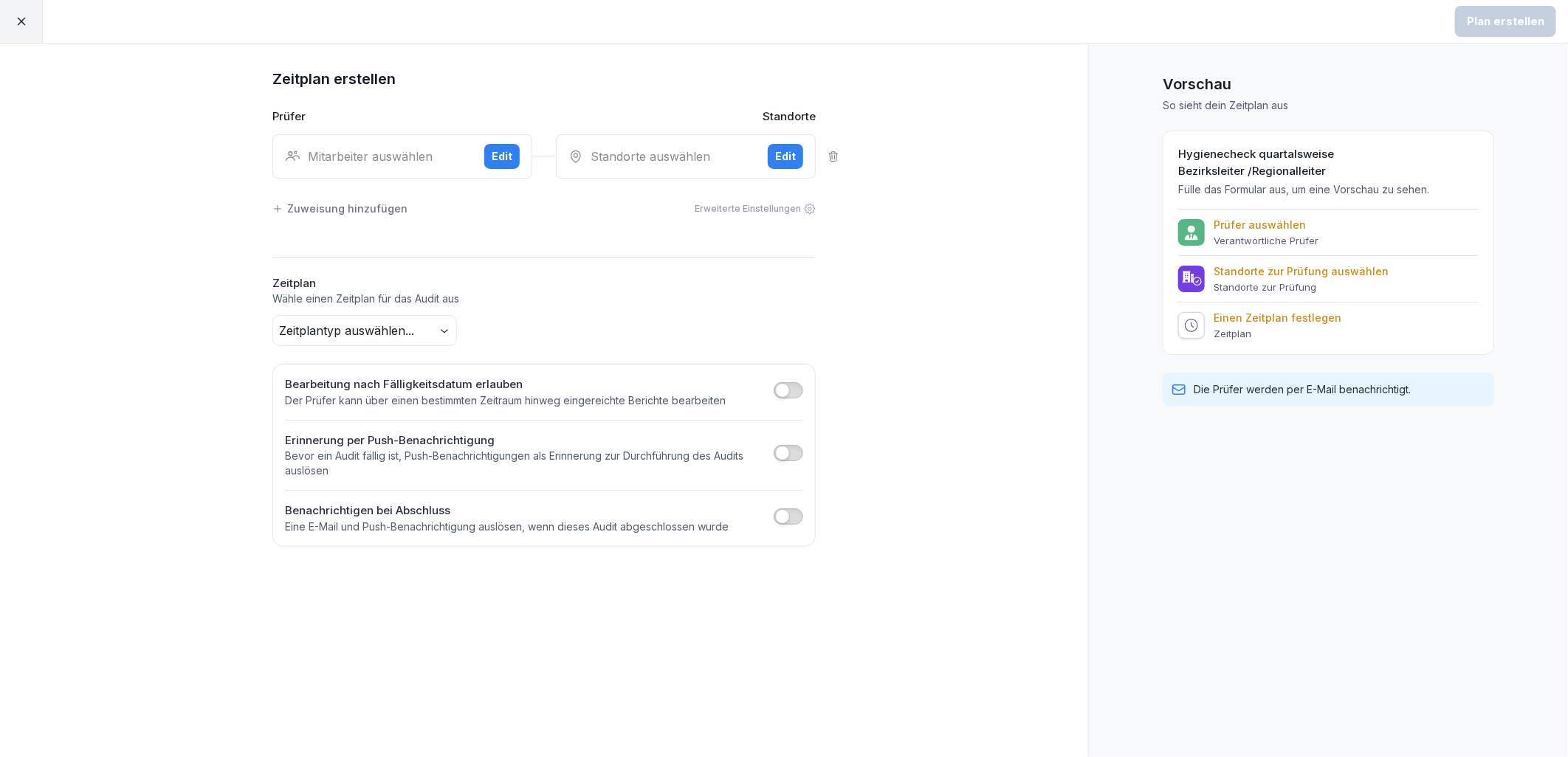
click at [425, 168] on div "Mitarbeiter auswählen Edit" at bounding box center [403, 157] width 260 height 45
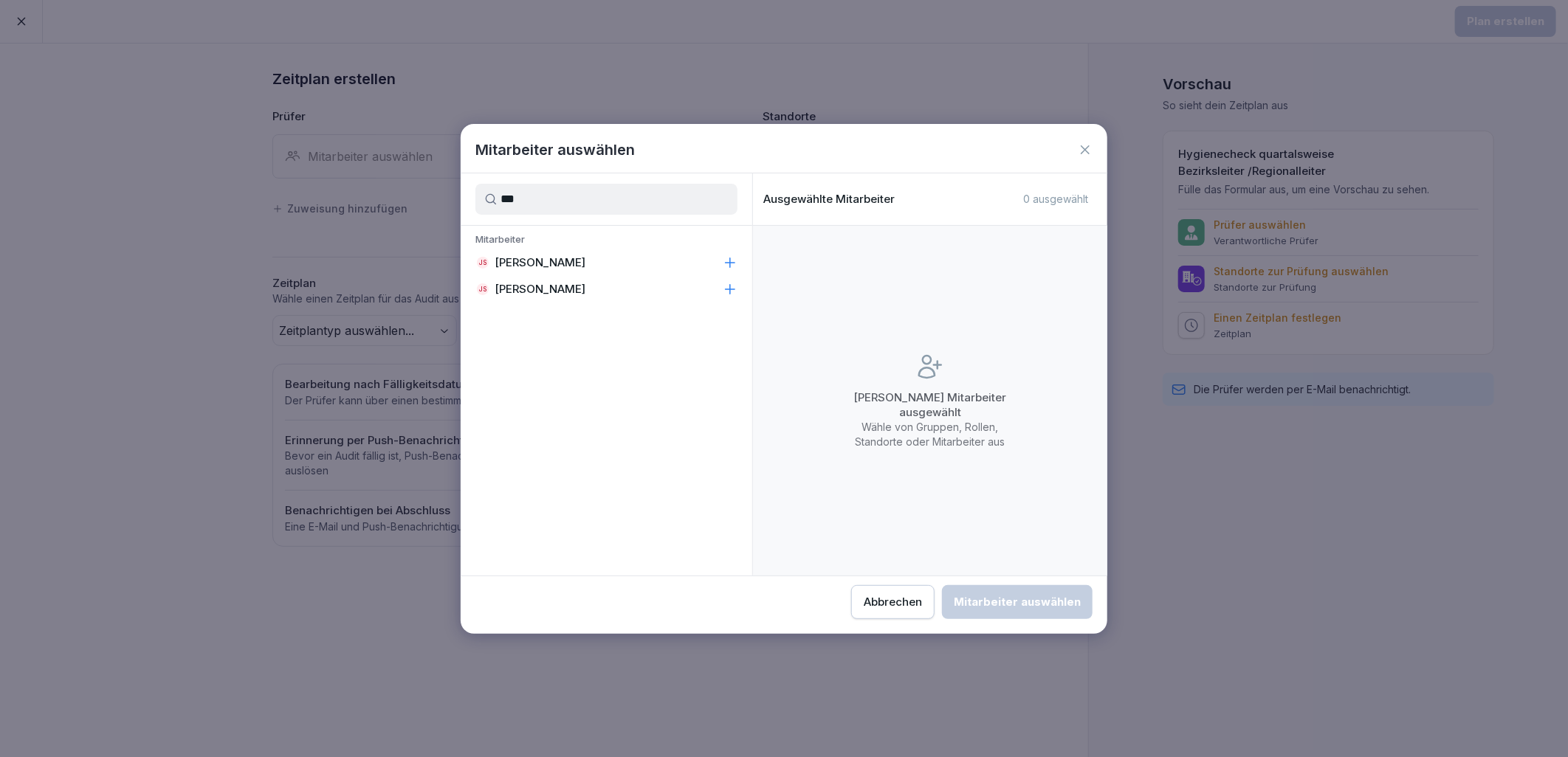
click at [555, 264] on p "[PERSON_NAME]" at bounding box center [540, 262] width 91 height 15
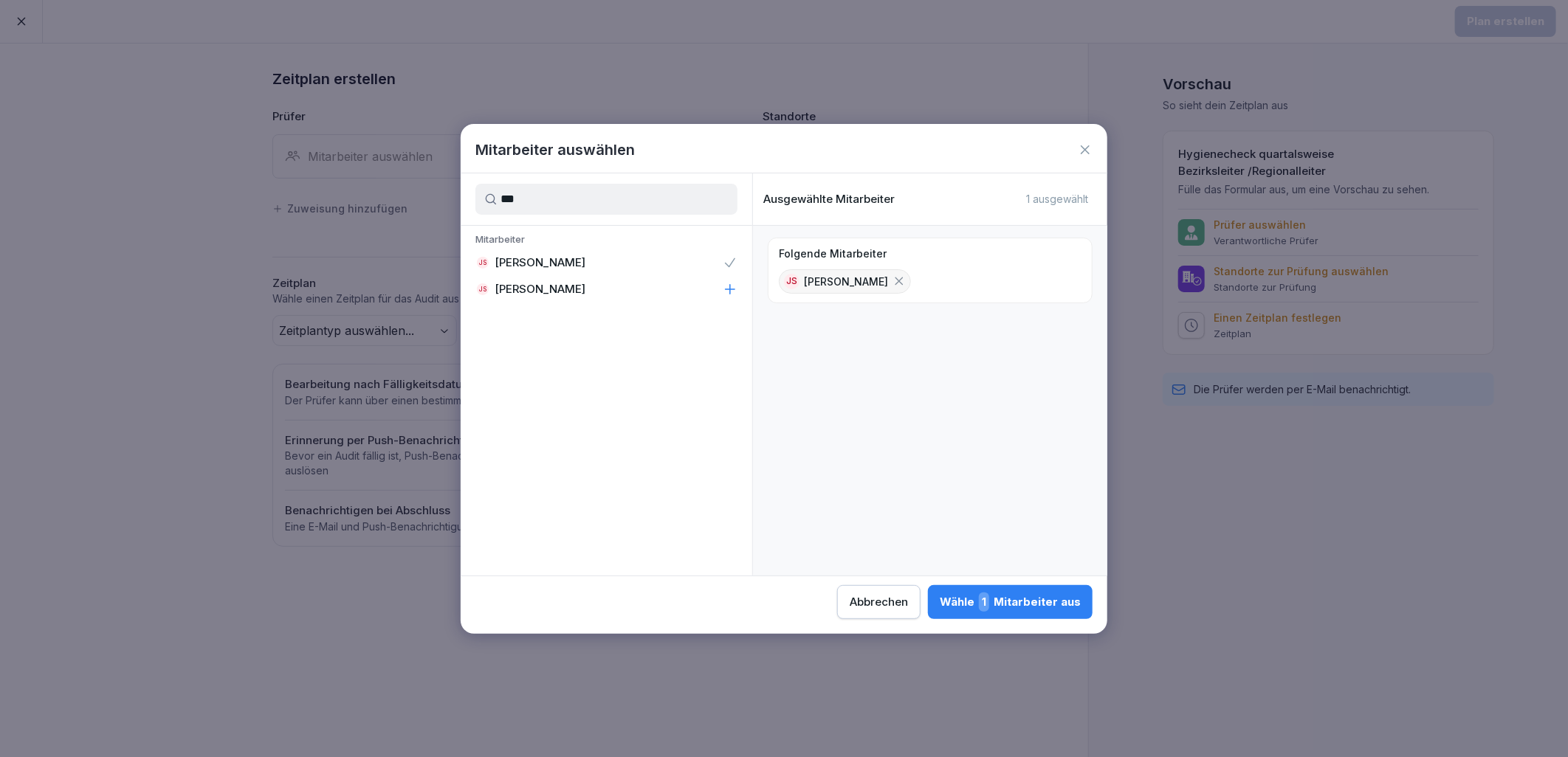
drag, startPoint x: 557, startPoint y: 208, endPoint x: 452, endPoint y: 201, distance: 105.2
click at [452, 201] on body "Plan erstellen Zeitplan erstellen Prüfer Standorte Mitarbeiter auswählen Edit S…" at bounding box center [784, 378] width 1568 height 757
click at [524, 283] on p "[PERSON_NAME]" at bounding box center [540, 289] width 91 height 15
drag, startPoint x: 540, startPoint y: 196, endPoint x: 415, endPoint y: 196, distance: 125.0
click at [416, 196] on body "Plan erstellen Zeitplan erstellen Prüfer Standorte Mitarbeiter auswählen Edit S…" at bounding box center [784, 378] width 1568 height 757
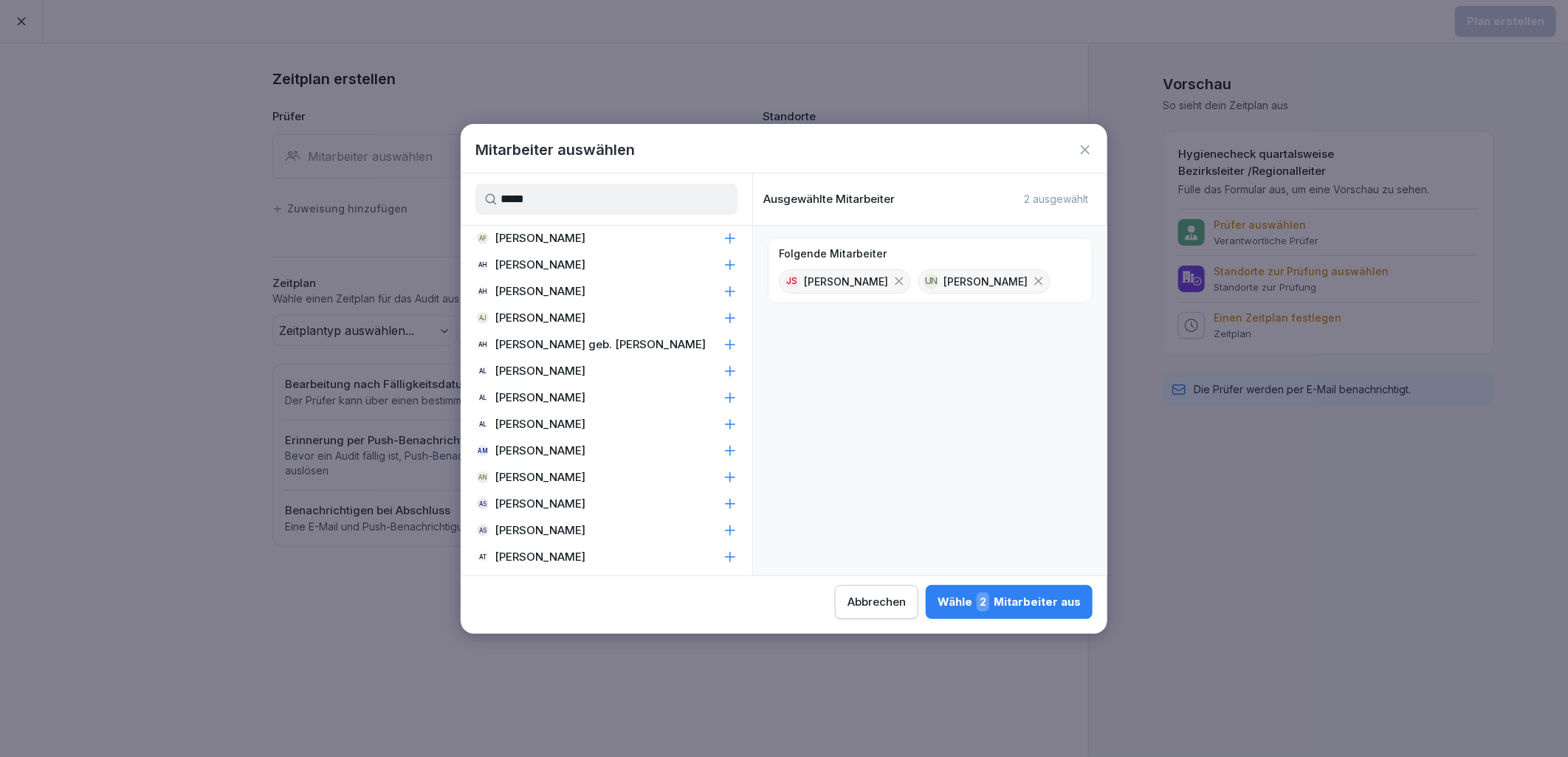
scroll to position [328, 0]
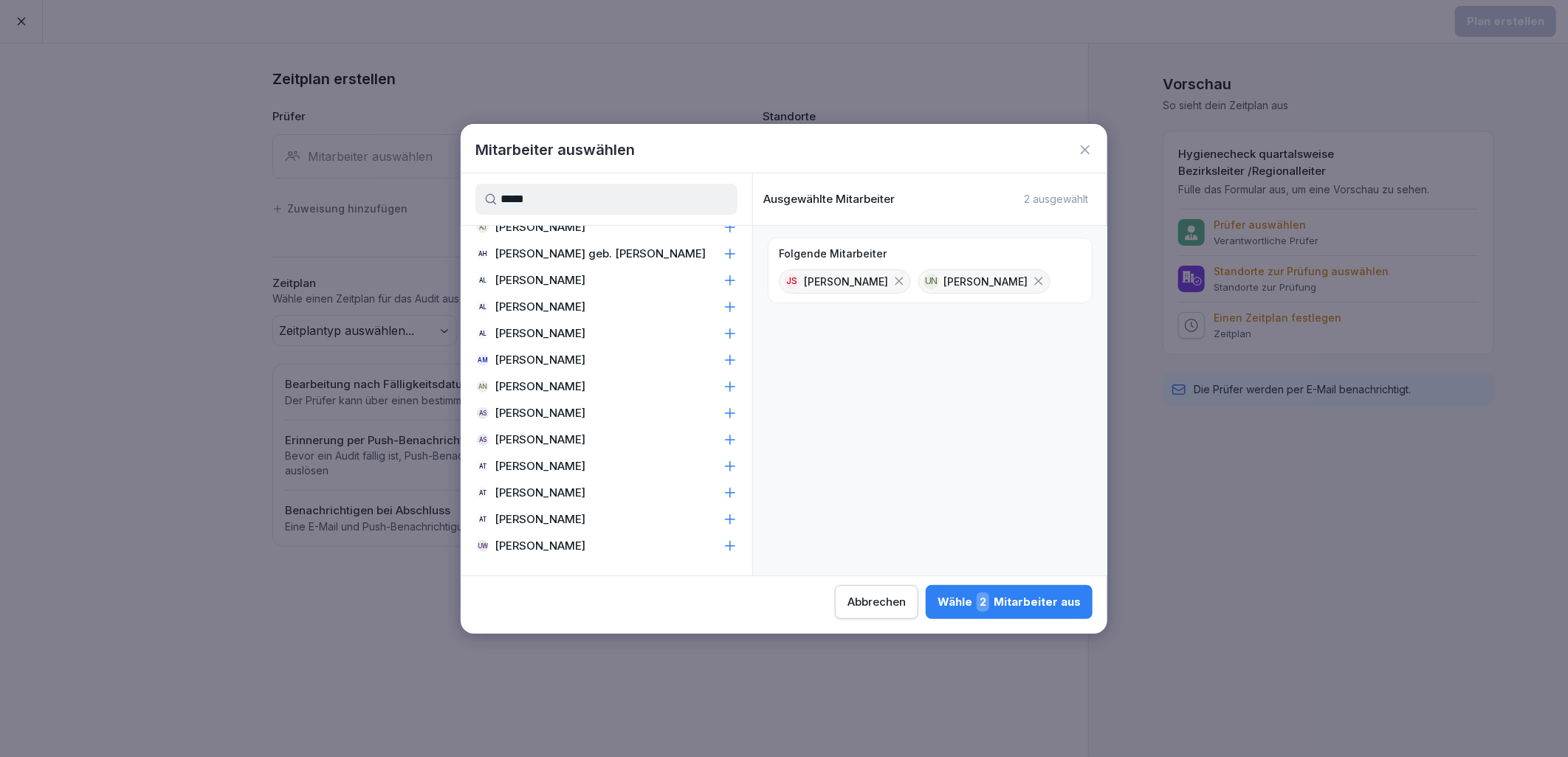
type input "*****"
click at [585, 521] on p "[PERSON_NAME]" at bounding box center [540, 519] width 91 height 15
click at [997, 598] on div "Wähle 3 Mitarbeiter aus" at bounding box center [1009, 602] width 143 height 20
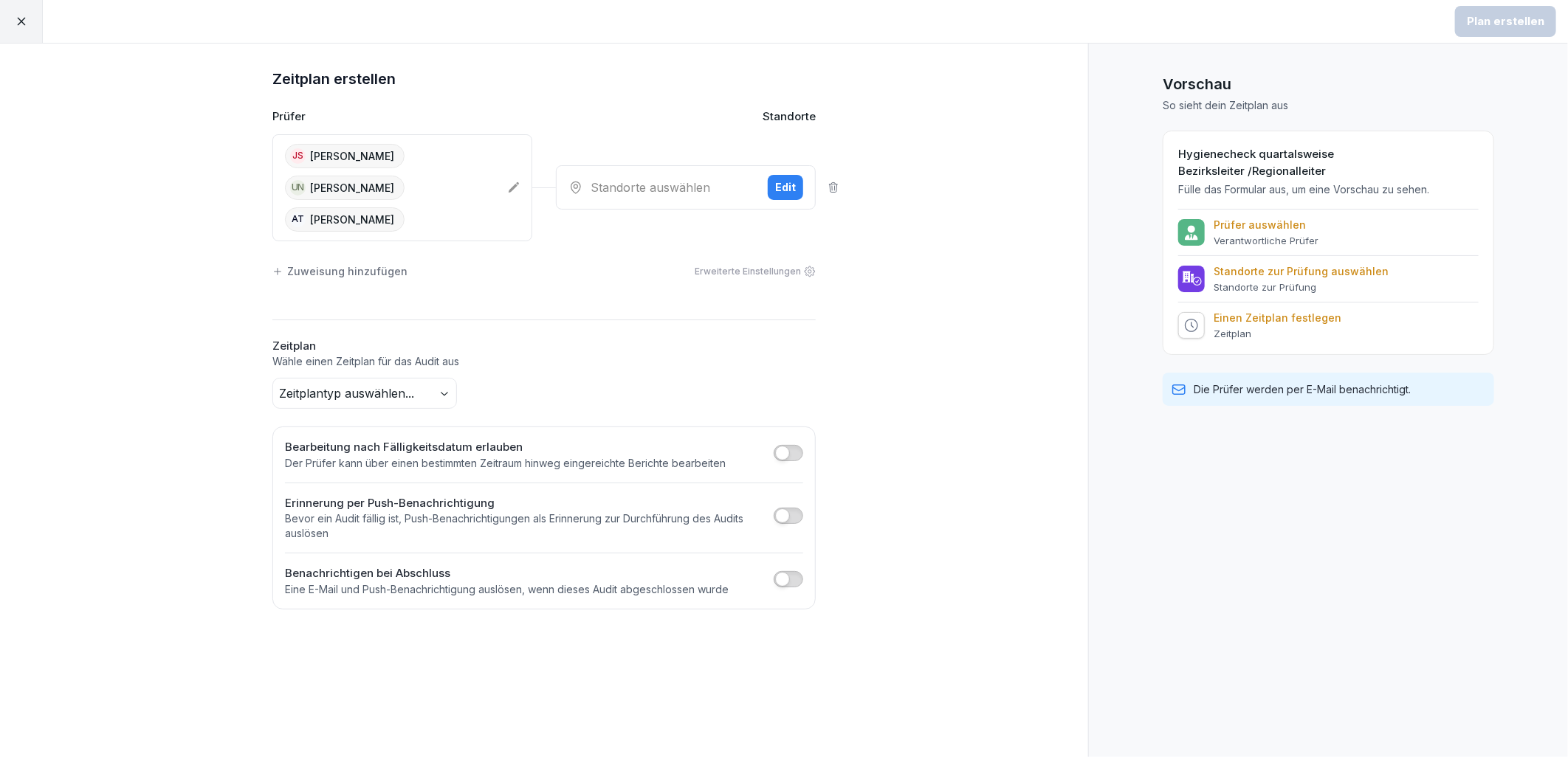
click at [792, 179] on div "Edit" at bounding box center [786, 187] width 20 height 16
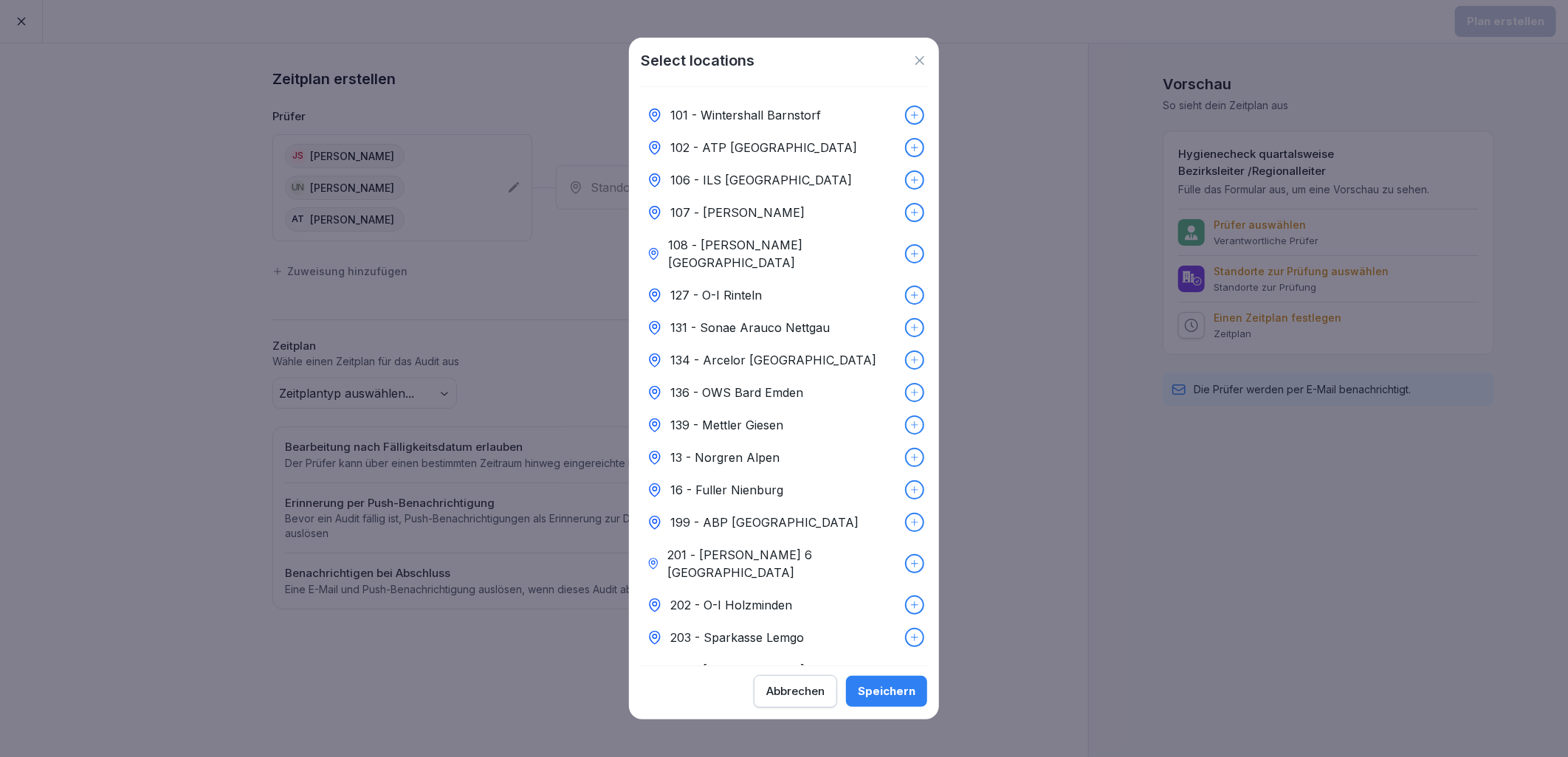
click at [829, 326] on div "131 - Sonae Arauco Nettgau" at bounding box center [784, 327] width 287 height 32
drag, startPoint x: 894, startPoint y: 308, endPoint x: 880, endPoint y: 315, distance: 15.7
click at [894, 312] on div "131 - Sonae Arauco Nettgau" at bounding box center [784, 327] width 287 height 32
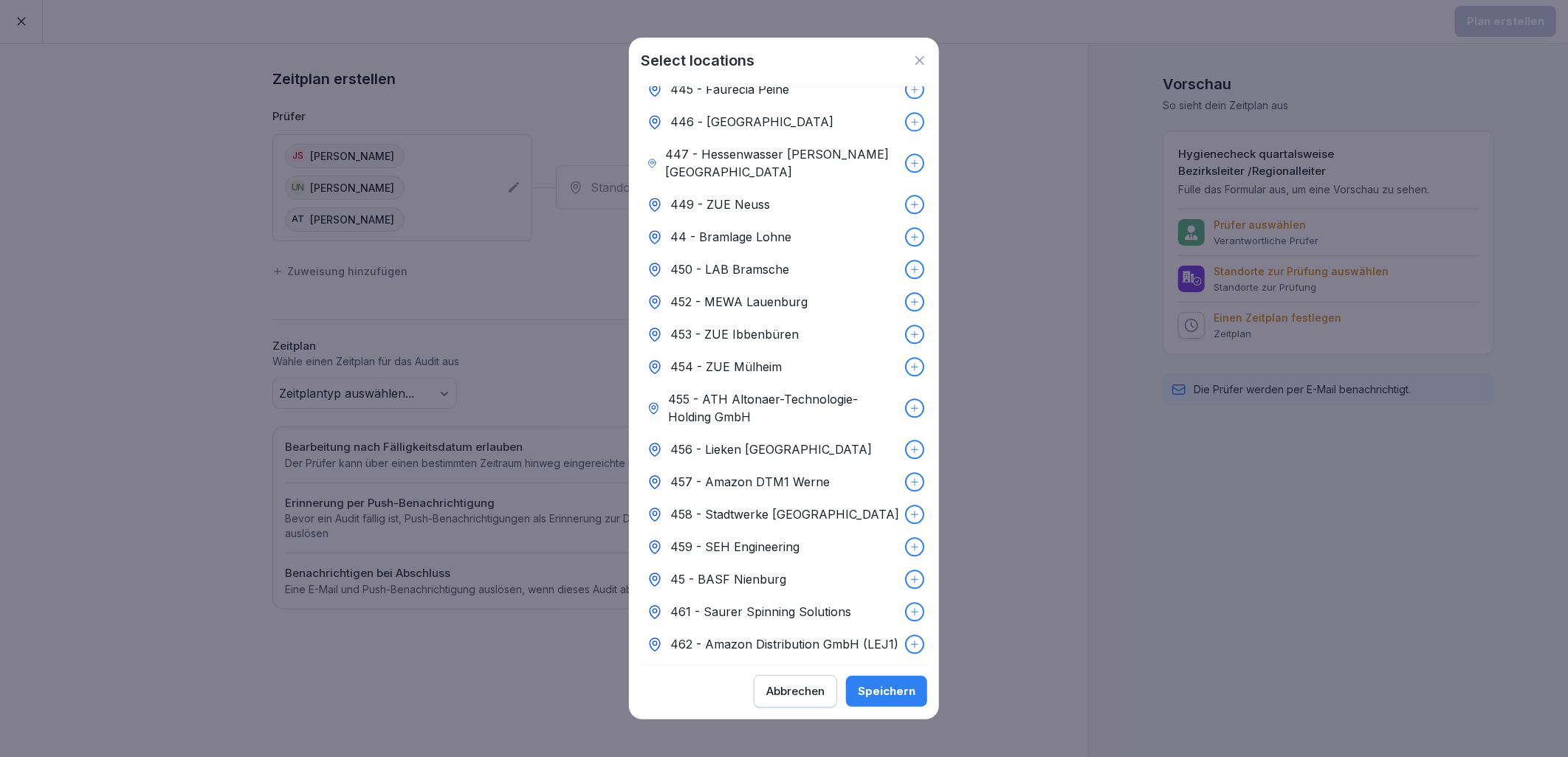
click at [813, 726] on div "465 - ADM [GEOGRAPHIC_DATA]" at bounding box center [784, 741] width 287 height 32
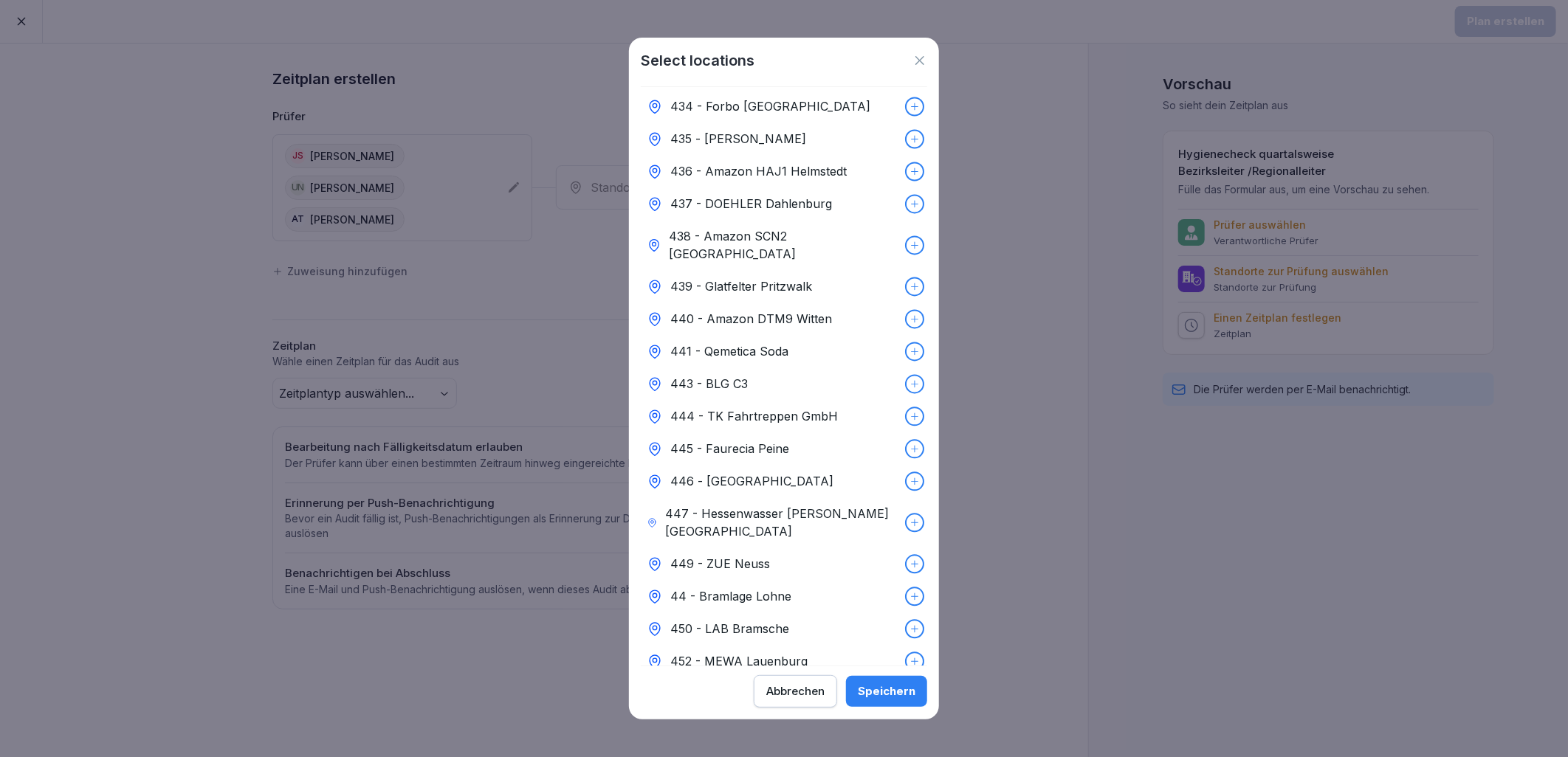
click at [842, 750] on p "455 - ATH Altonaer-Technologie-Holding GmbH" at bounding box center [783, 767] width 231 height 35
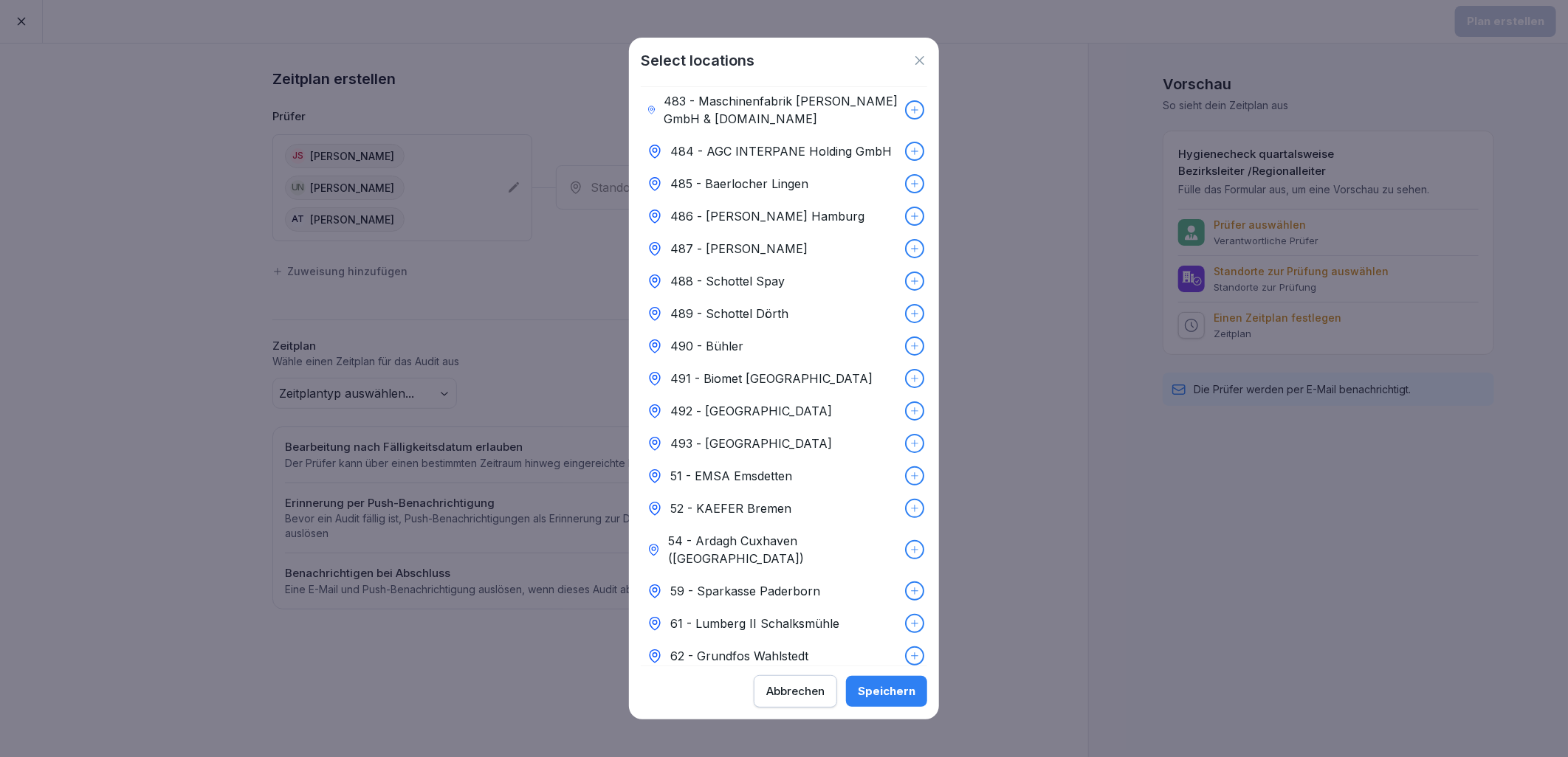
scroll to position [5156, 0]
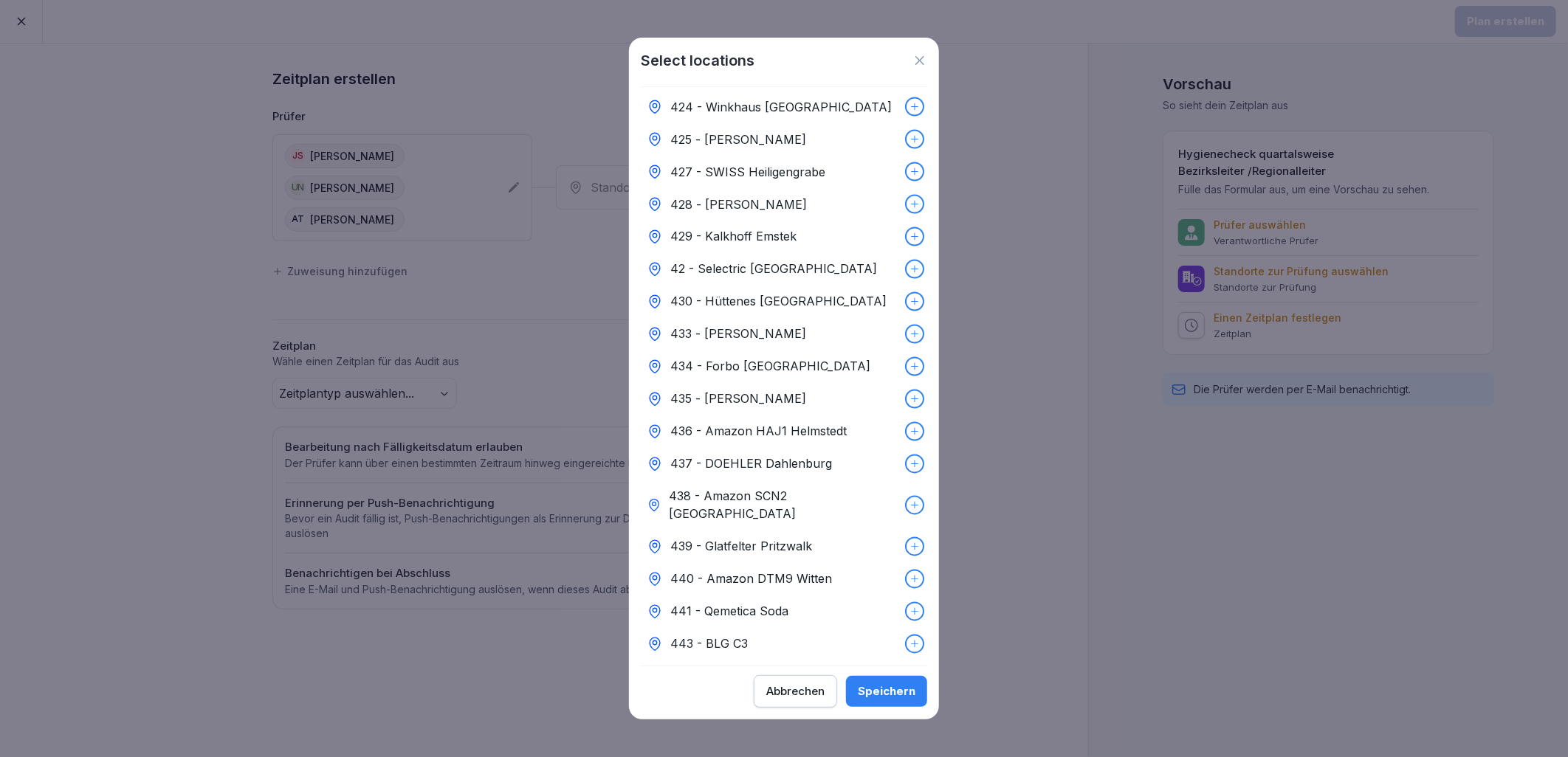
click at [758, 733] on p "446 - [GEOGRAPHIC_DATA]" at bounding box center [752, 741] width 163 height 18
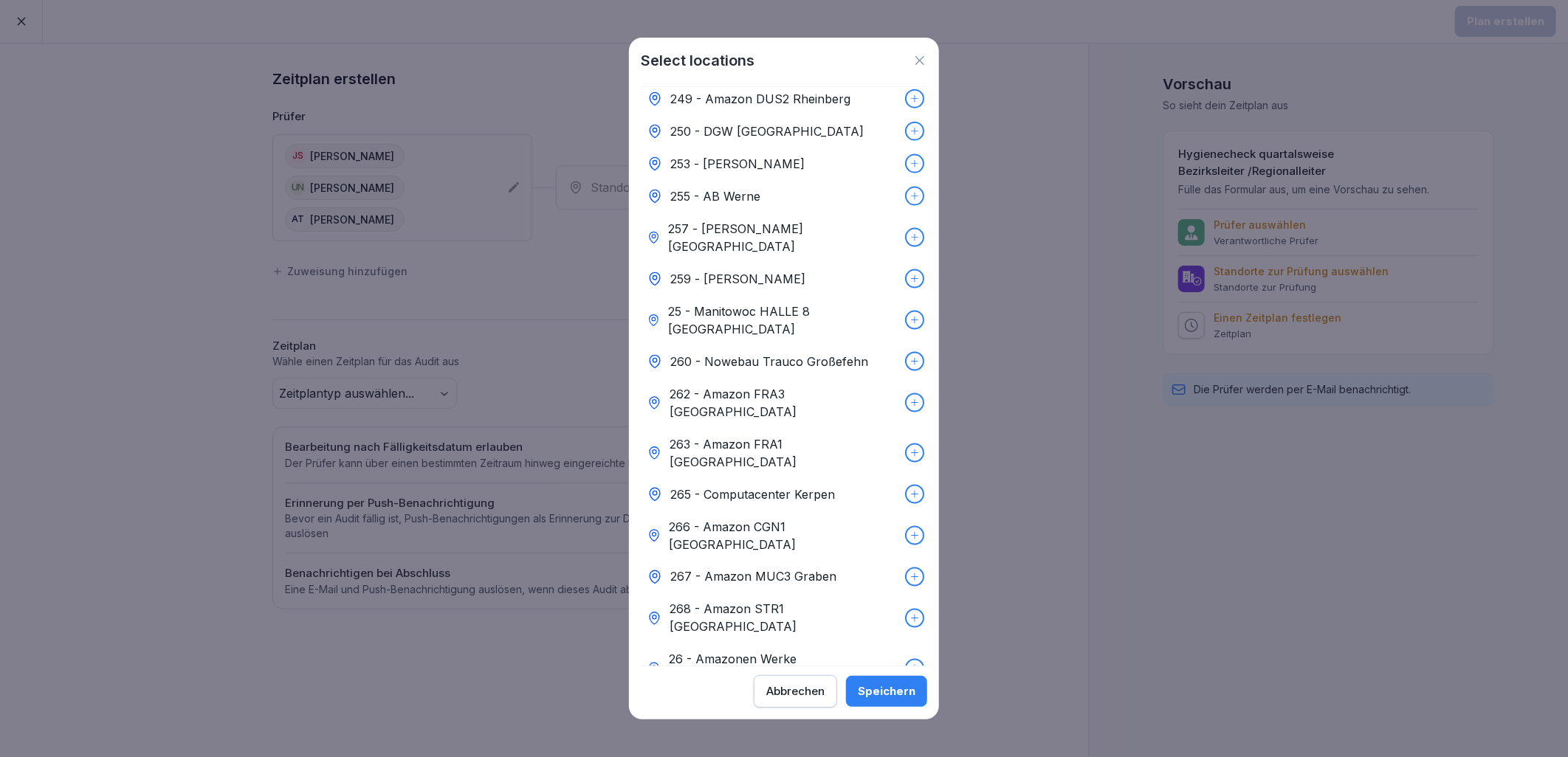
scroll to position [0, 0]
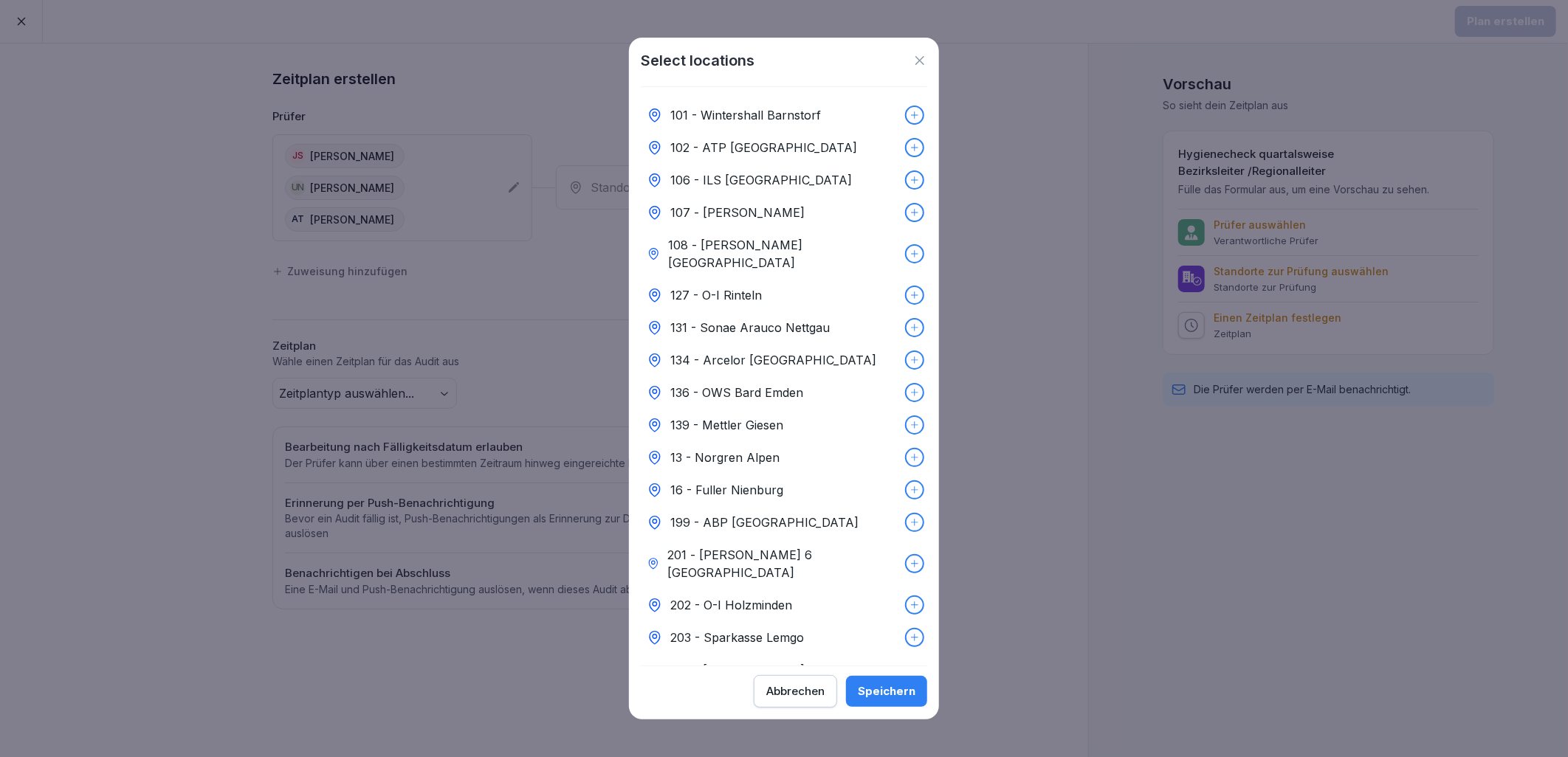
click at [780, 351] on p "134 - Arcelor [GEOGRAPHIC_DATA]" at bounding box center [773, 360] width 206 height 18
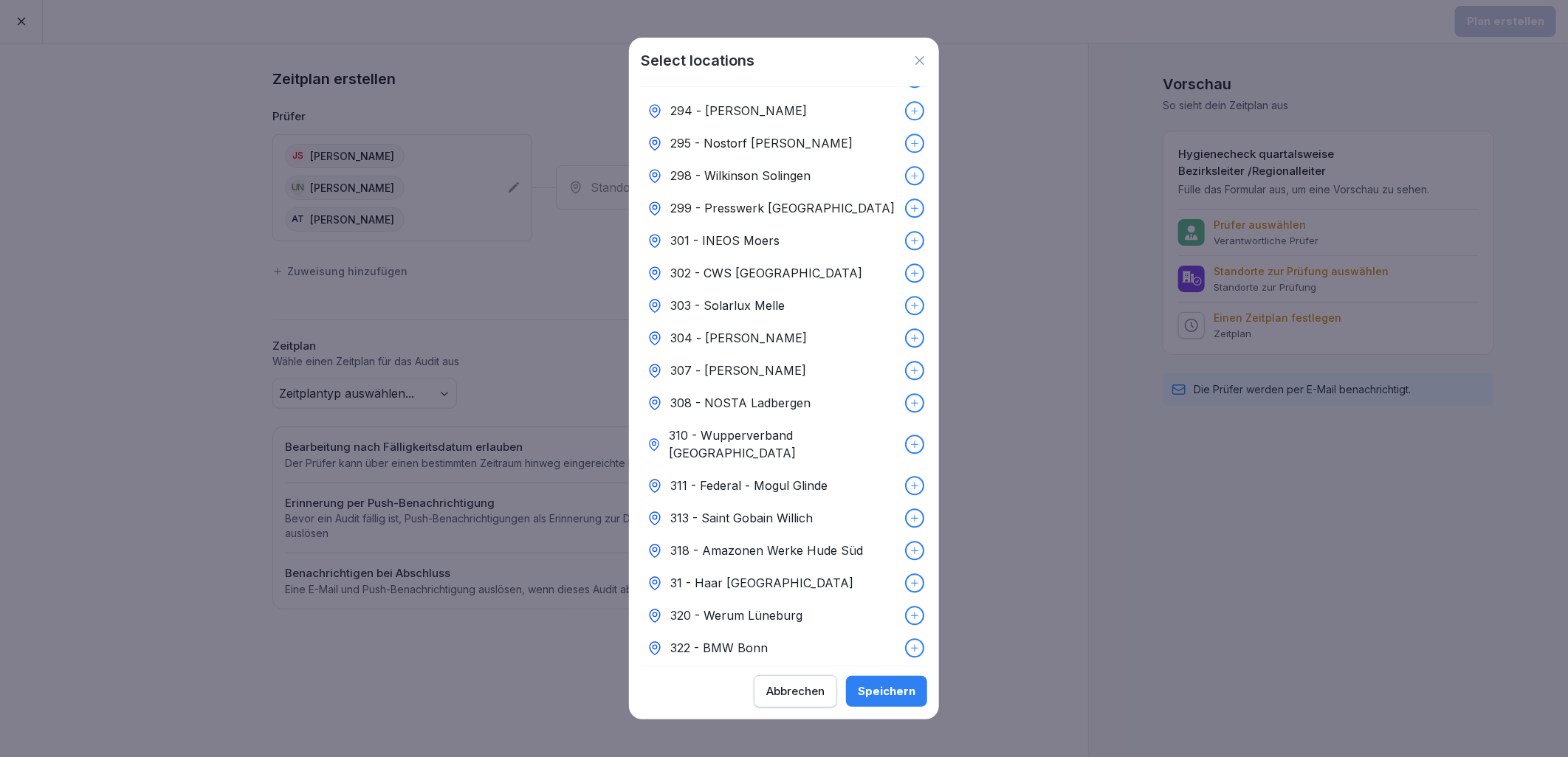
click at [868, 567] on div "31 - Haar [GEOGRAPHIC_DATA]" at bounding box center [784, 582] width 287 height 32
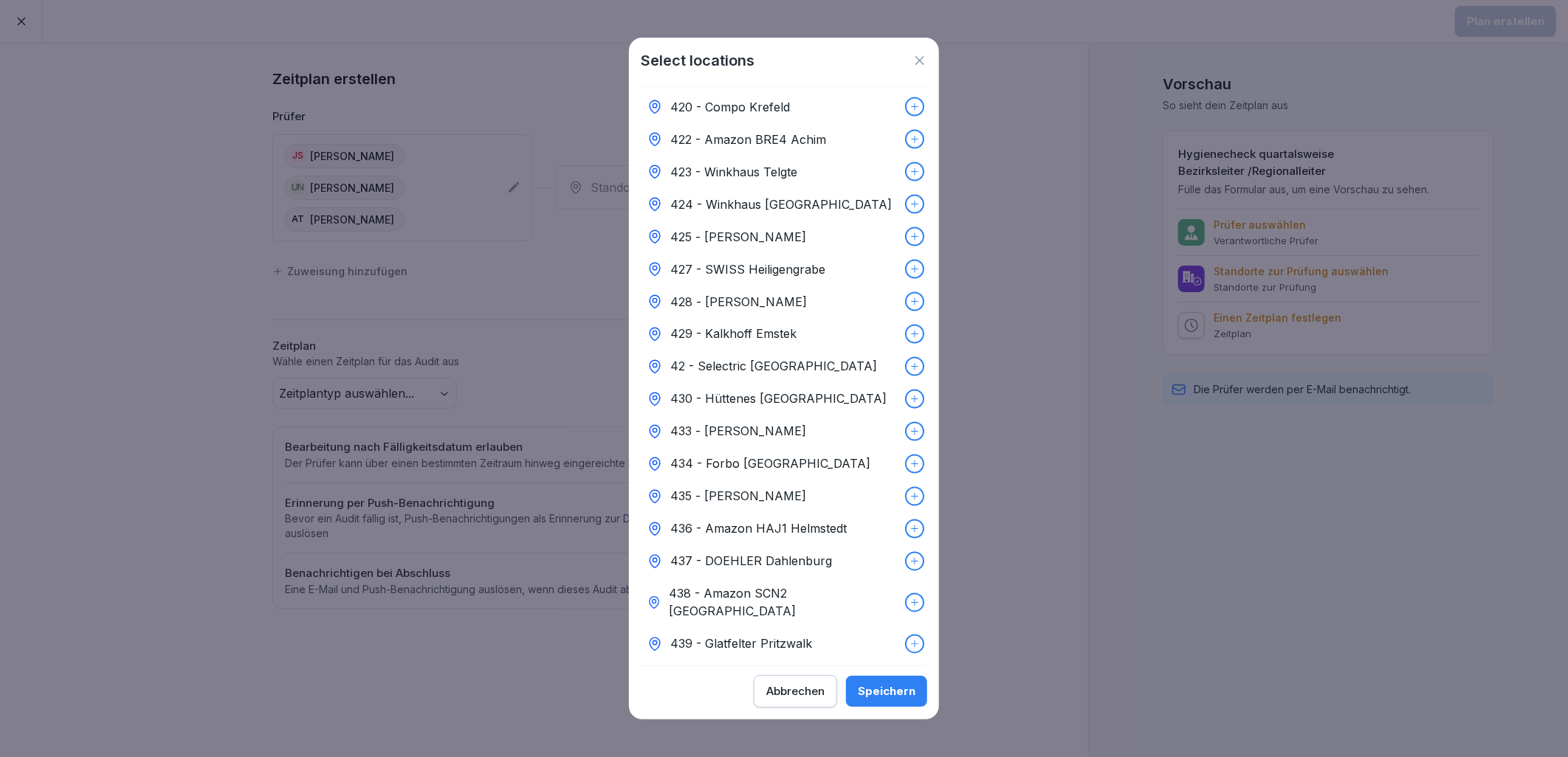
scroll to position [7125, 0]
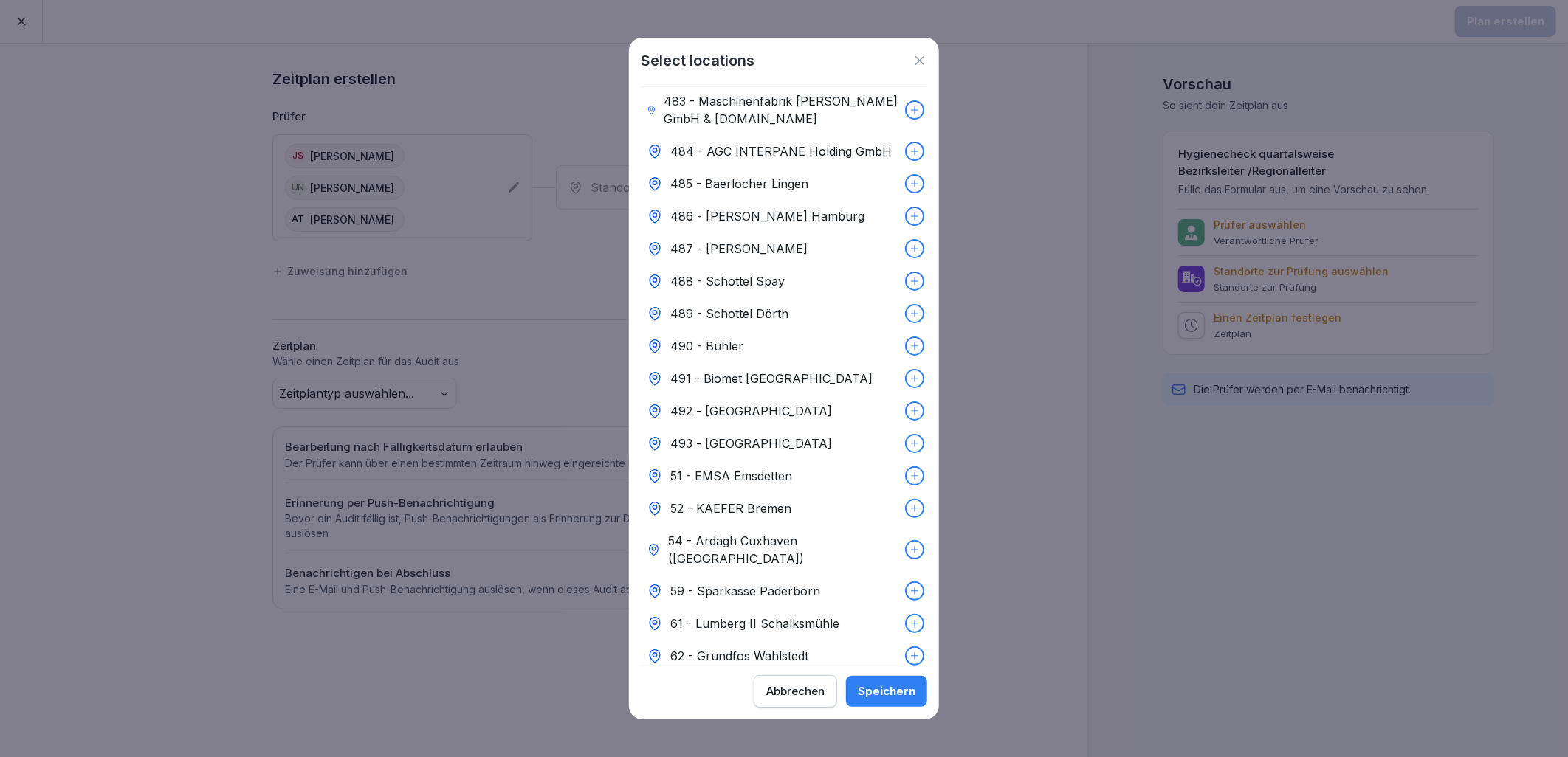
drag, startPoint x: 768, startPoint y: 458, endPoint x: 820, endPoint y: 496, distance: 64.4
click at [898, 691] on div "Speichern" at bounding box center [887, 691] width 58 height 16
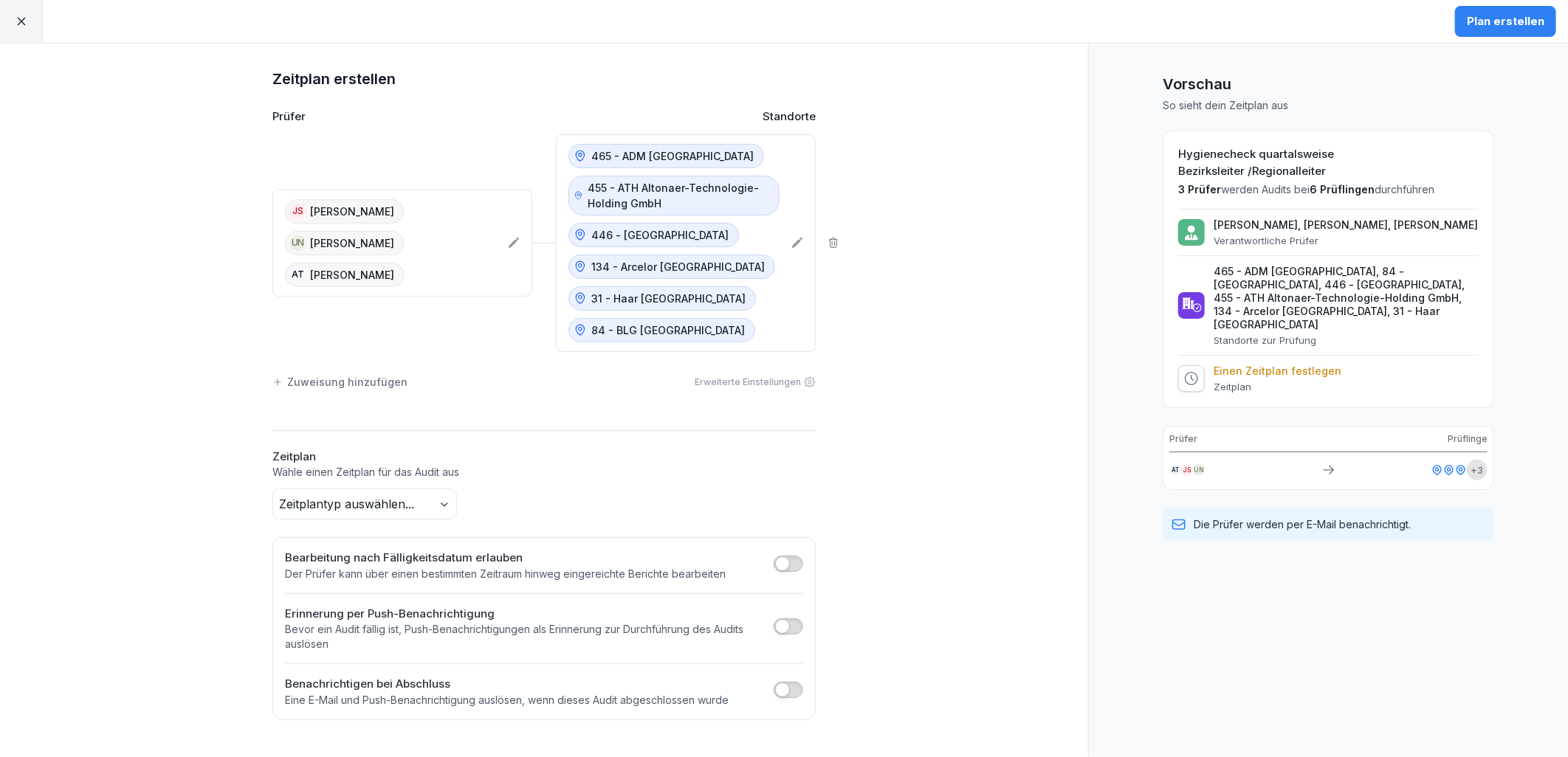
click at [437, 506] on body "Plan erstellen Zeitplan erstellen Prüfer Standorte JS [PERSON_NAME] UN [PERSON_…" at bounding box center [784, 378] width 1568 height 757
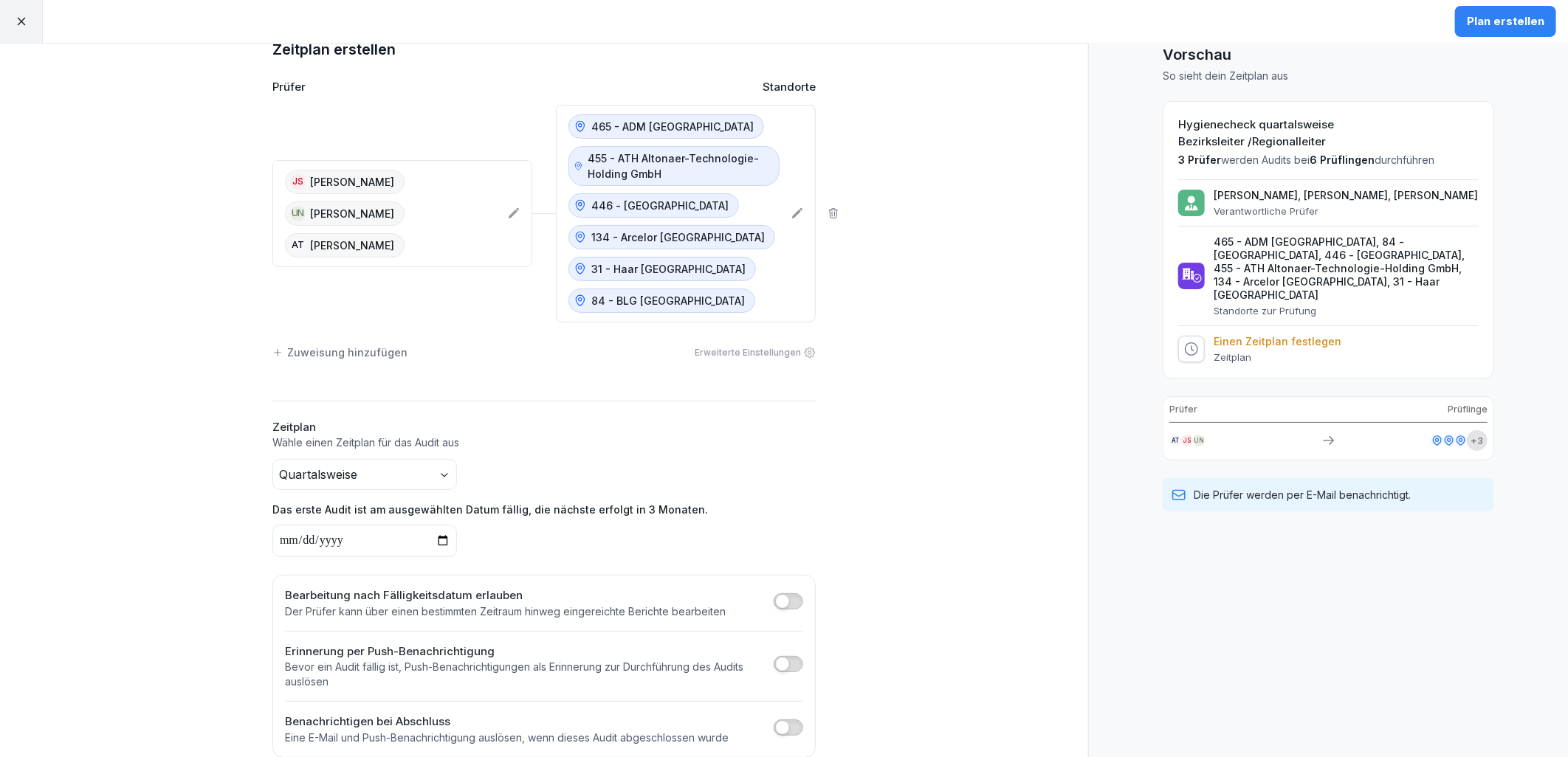
scroll to position [55, 0]
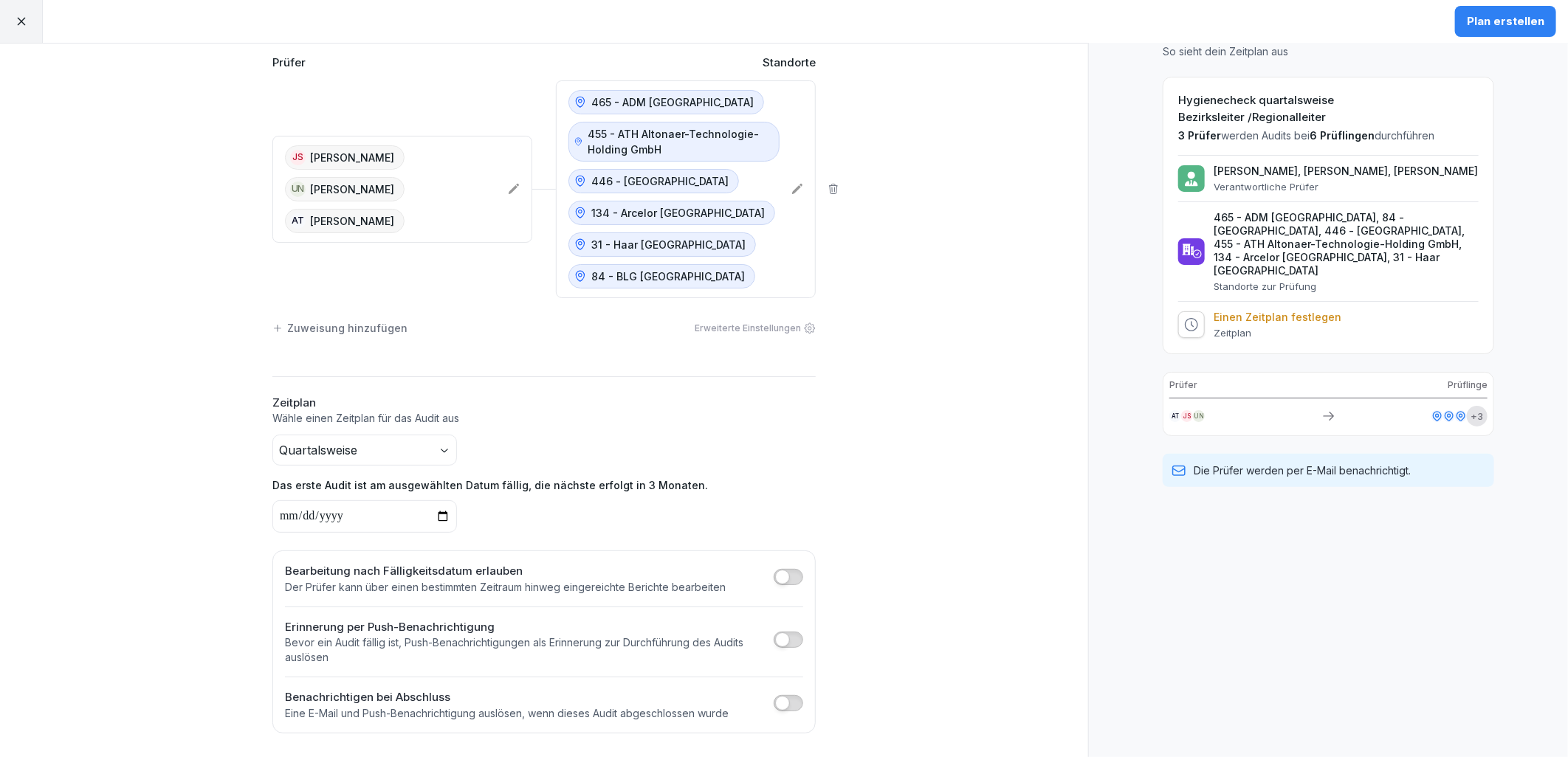
click at [440, 520] on input "date" at bounding box center [365, 516] width 185 height 32
click at [431, 517] on input "date" at bounding box center [365, 516] width 185 height 32
type input "**********"
click at [602, 577] on h2 "Bearbeitung nach Fälligkeitsdatum erlauben" at bounding box center [505, 571] width 441 height 17
click at [780, 578] on span "button" at bounding box center [782, 577] width 15 height 15
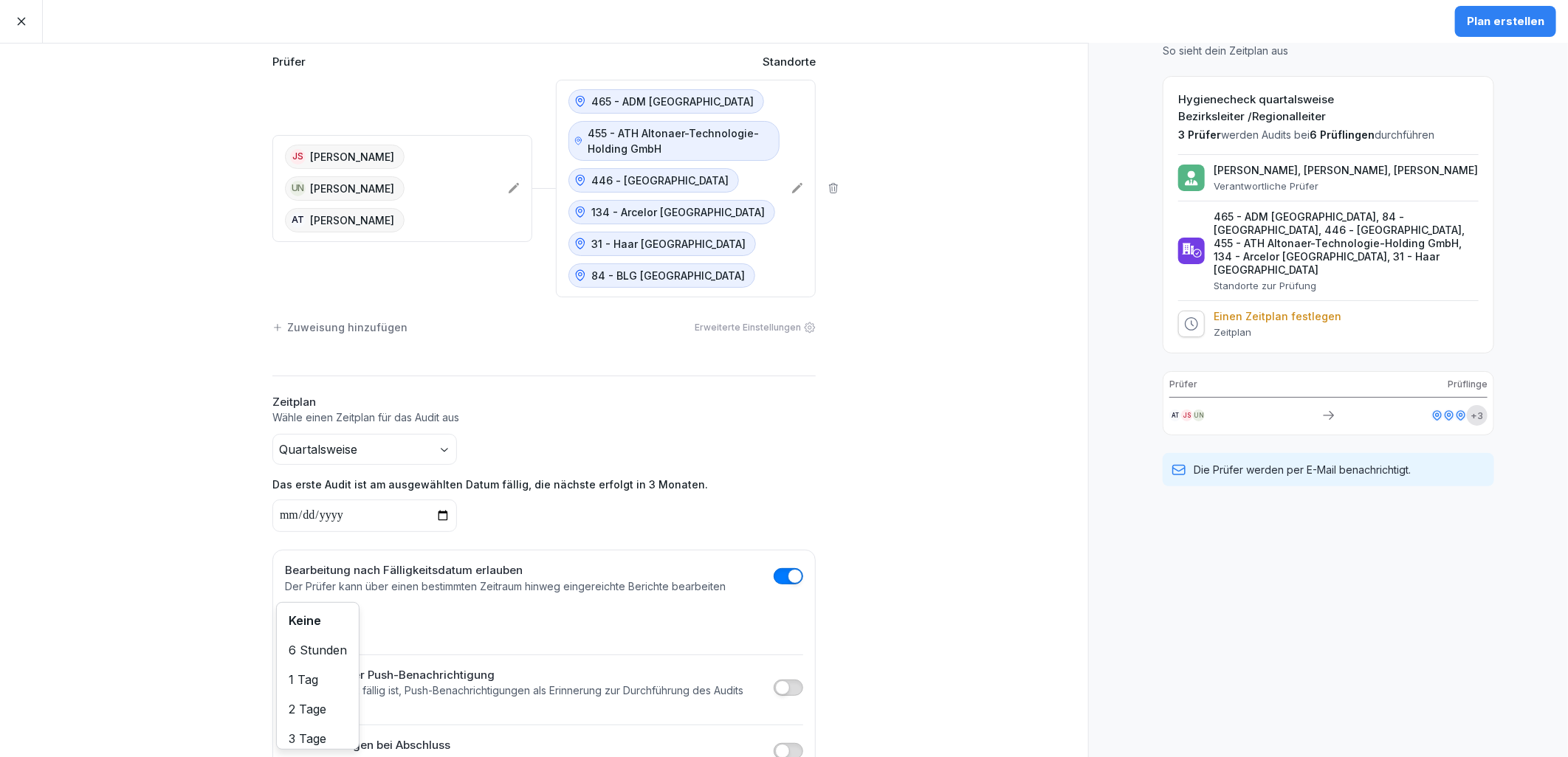
click at [313, 622] on body "**********" at bounding box center [784, 378] width 1568 height 757
click at [823, 639] on div "**********" at bounding box center [544, 397] width 591 height 769
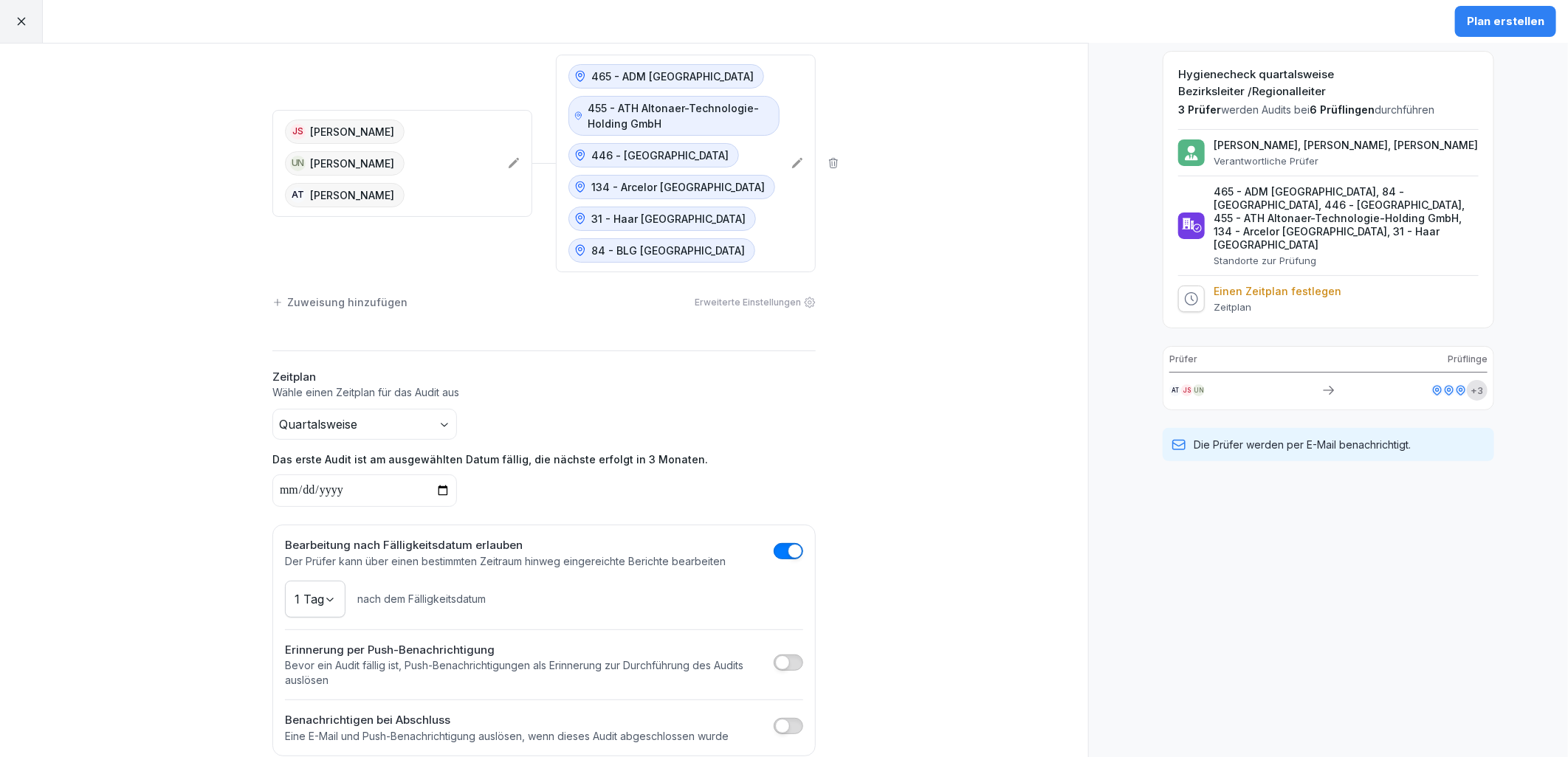
scroll to position [103, 0]
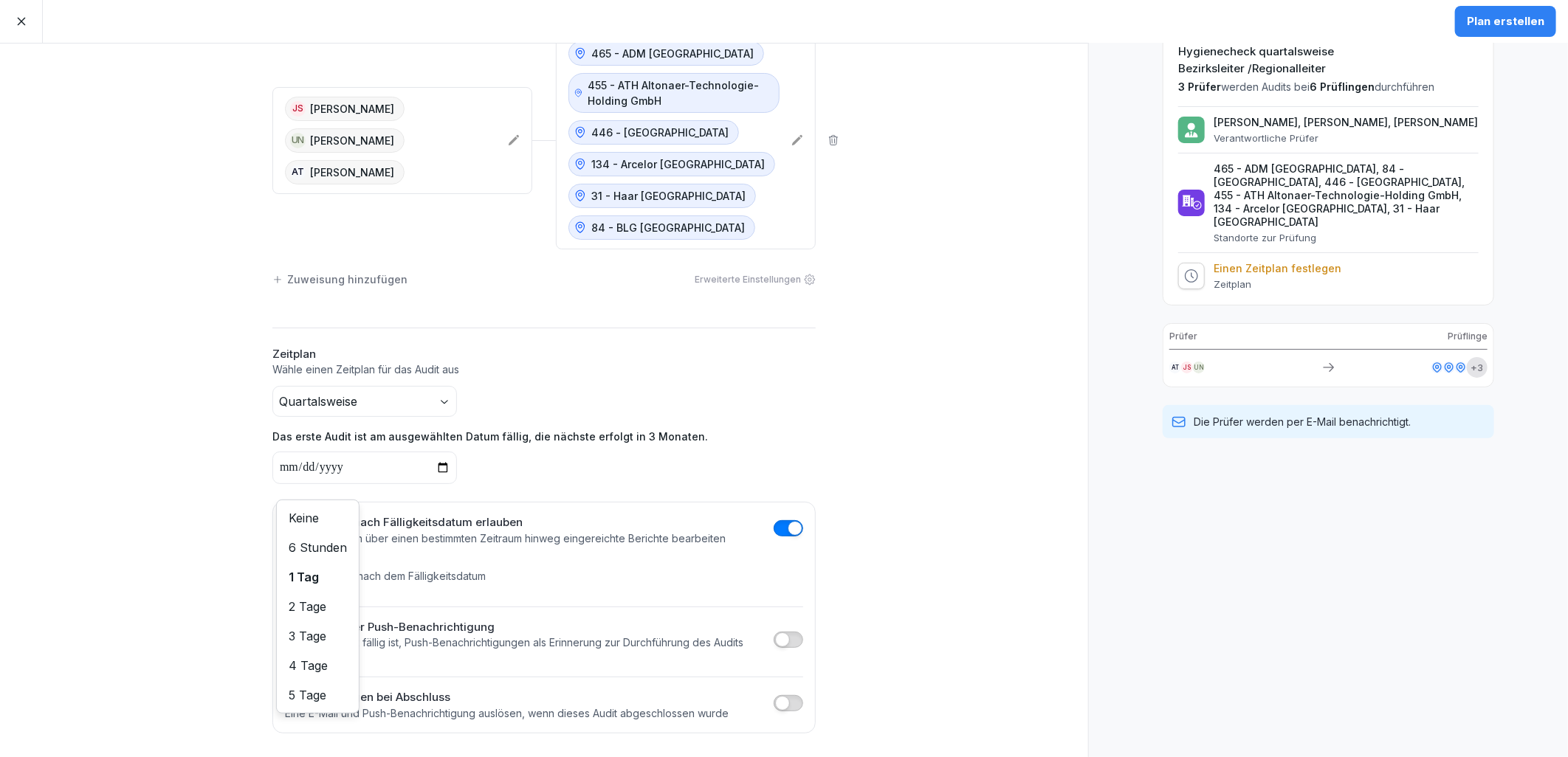
click at [323, 580] on body "**********" at bounding box center [784, 378] width 1568 height 757
click at [954, 585] on div "**********" at bounding box center [544, 349] width 1088 height 816
click at [782, 639] on span "button" at bounding box center [782, 640] width 15 height 15
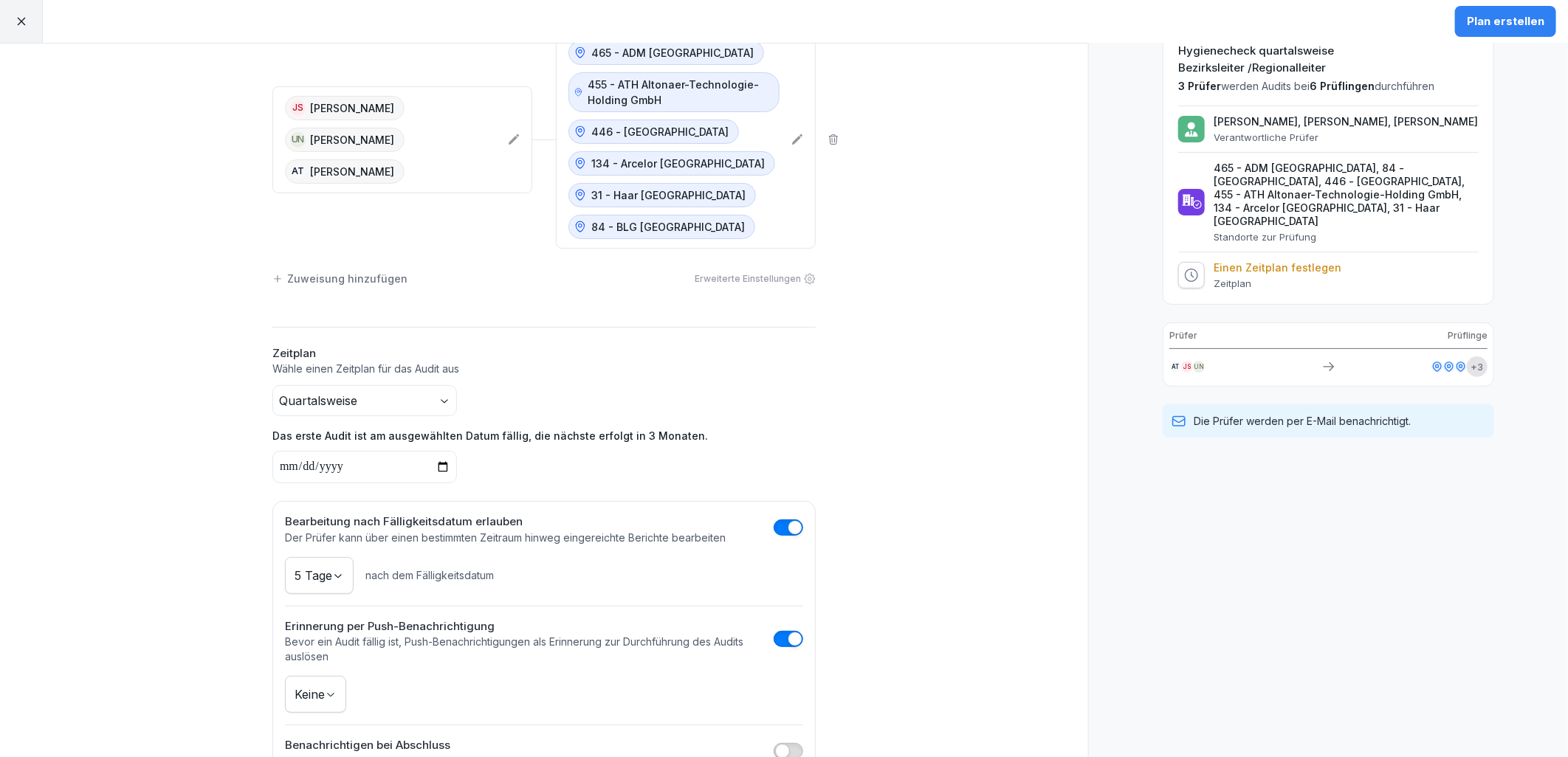
click at [320, 696] on body "**********" at bounding box center [784, 378] width 1568 height 757
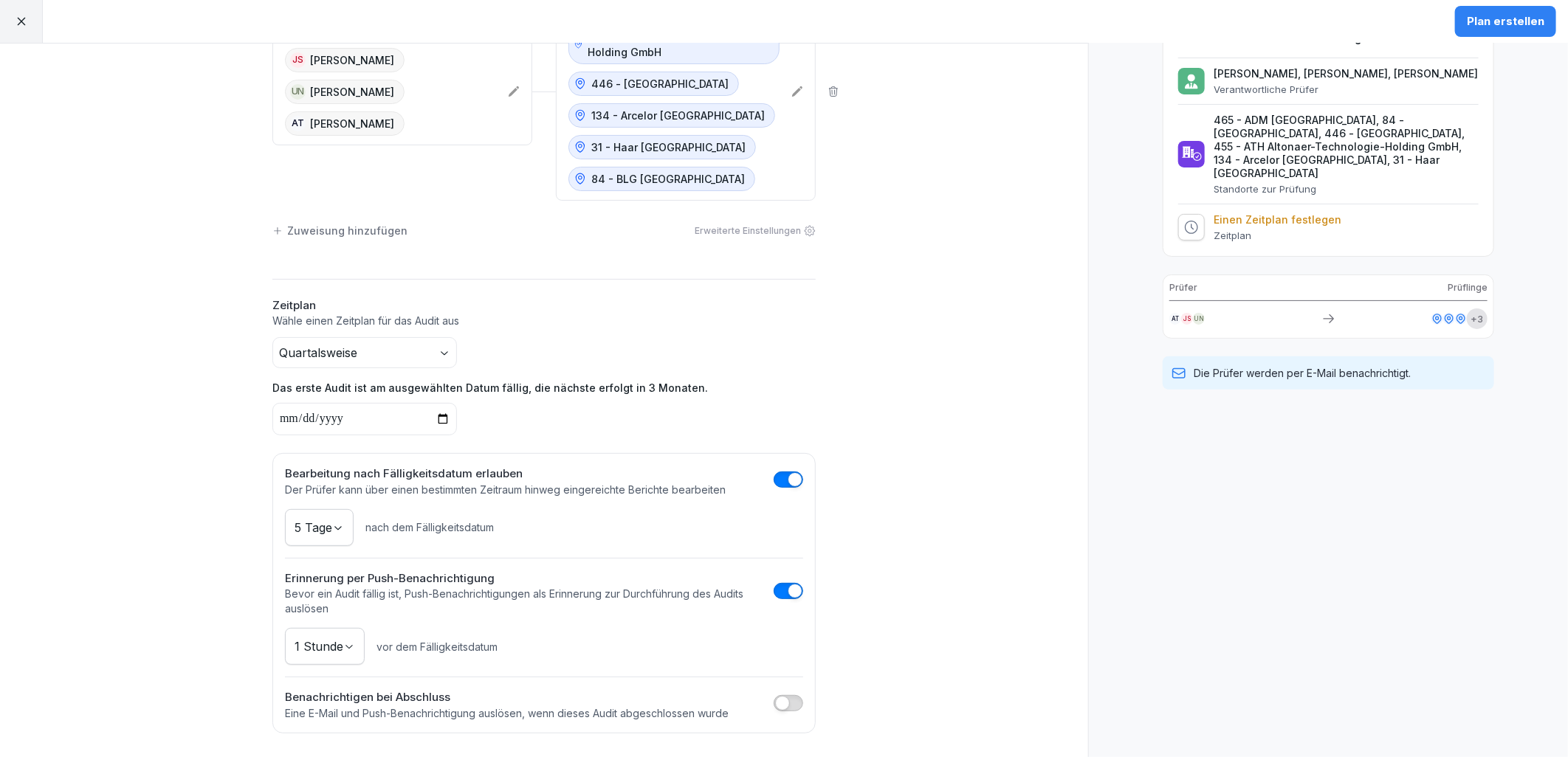
click at [786, 708] on button "button" at bounding box center [789, 703] width 30 height 16
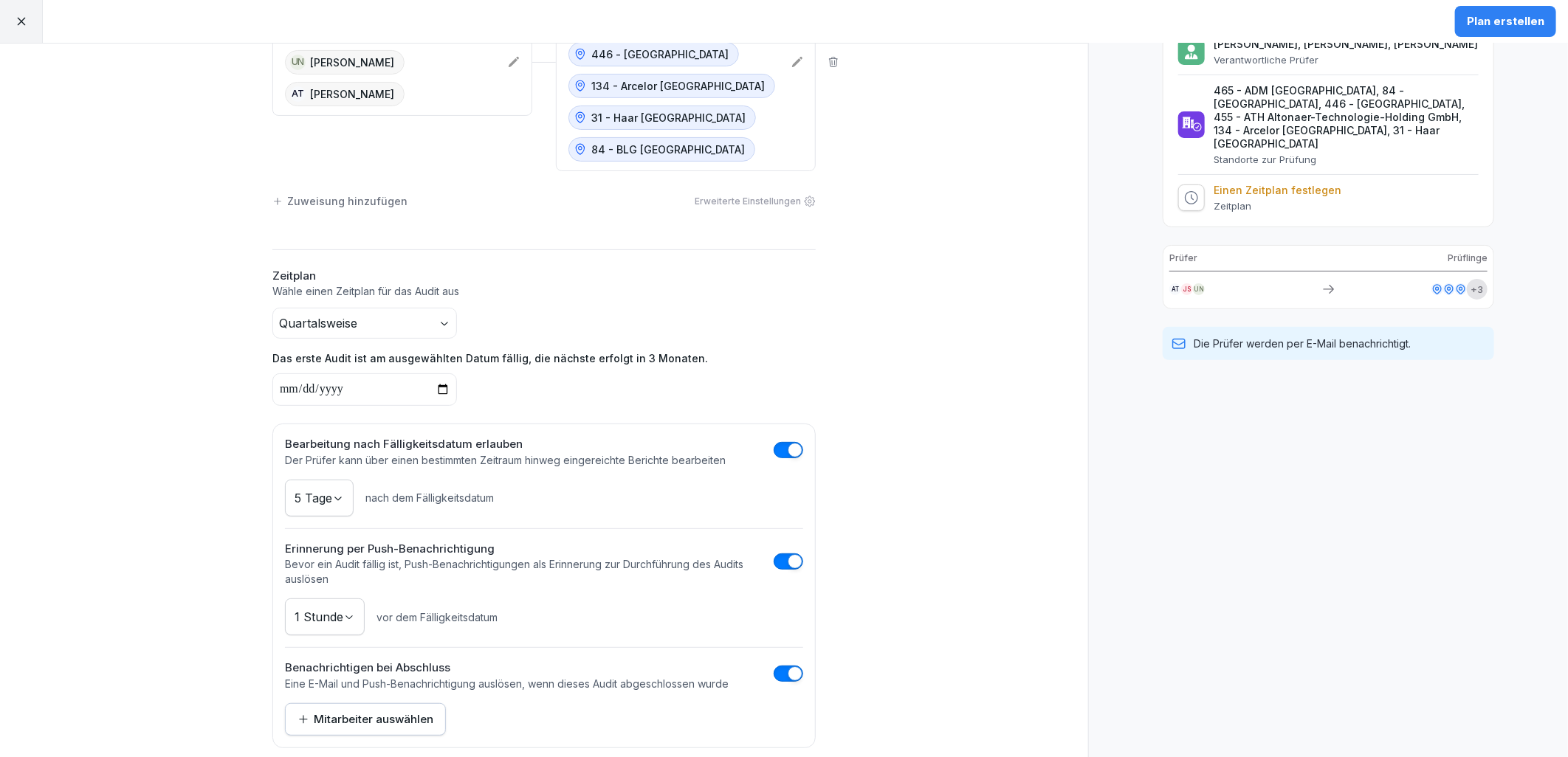
scroll to position [196, 0]
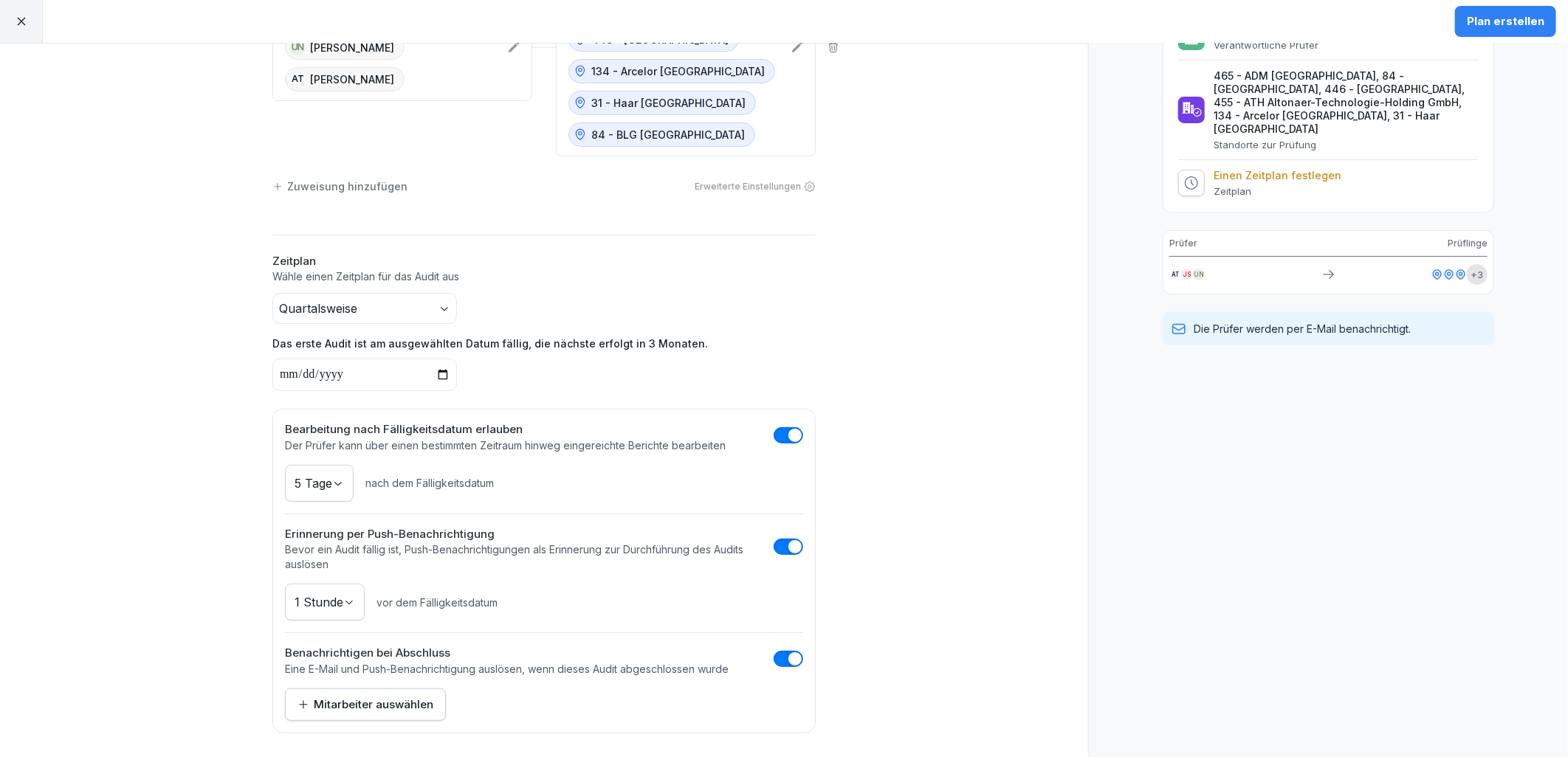
click at [345, 698] on div "Mitarbeiter auswählen" at bounding box center [365, 705] width 135 height 16
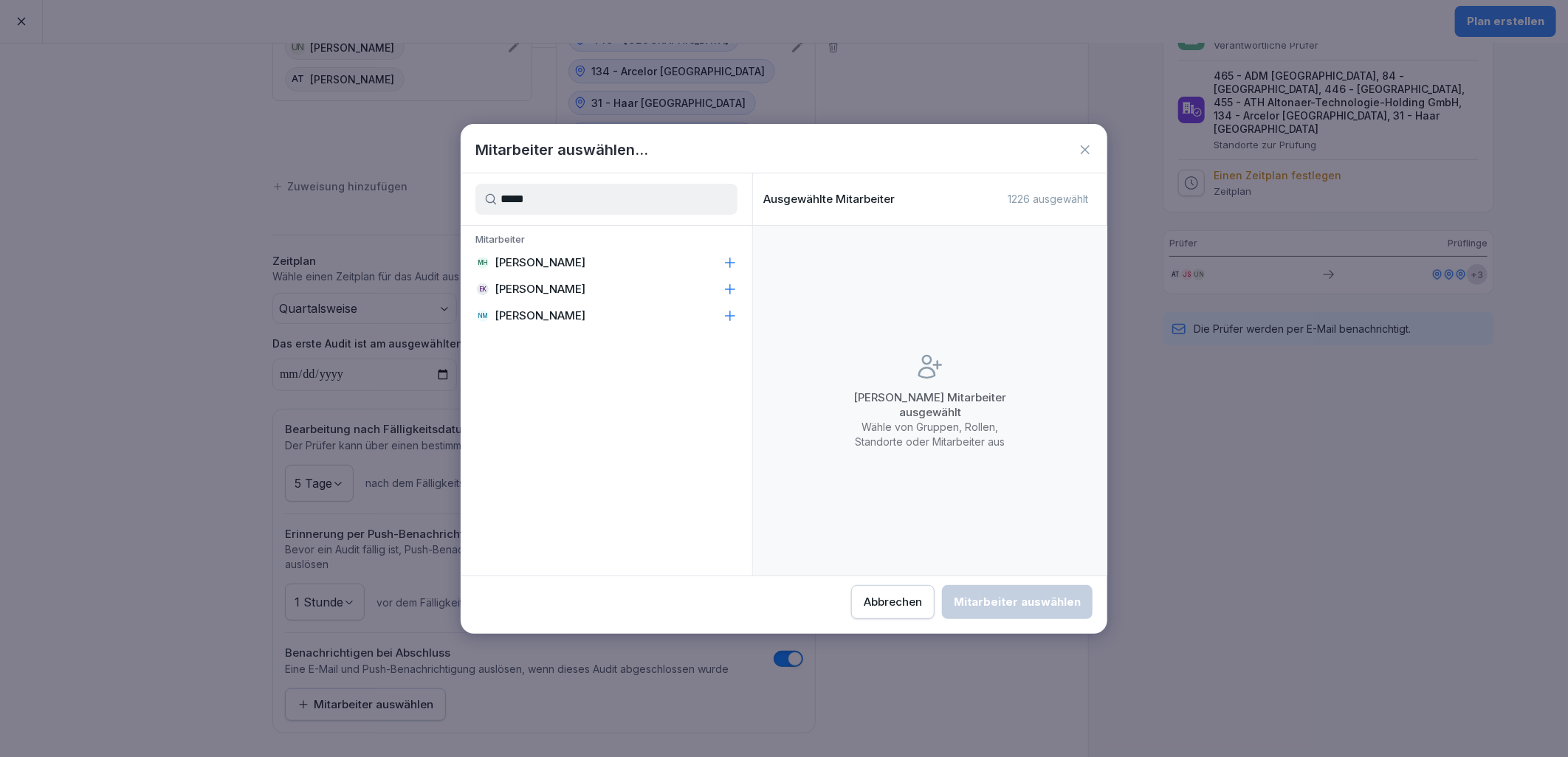
click at [630, 270] on div "[PERSON_NAME]" at bounding box center [606, 263] width 291 height 27
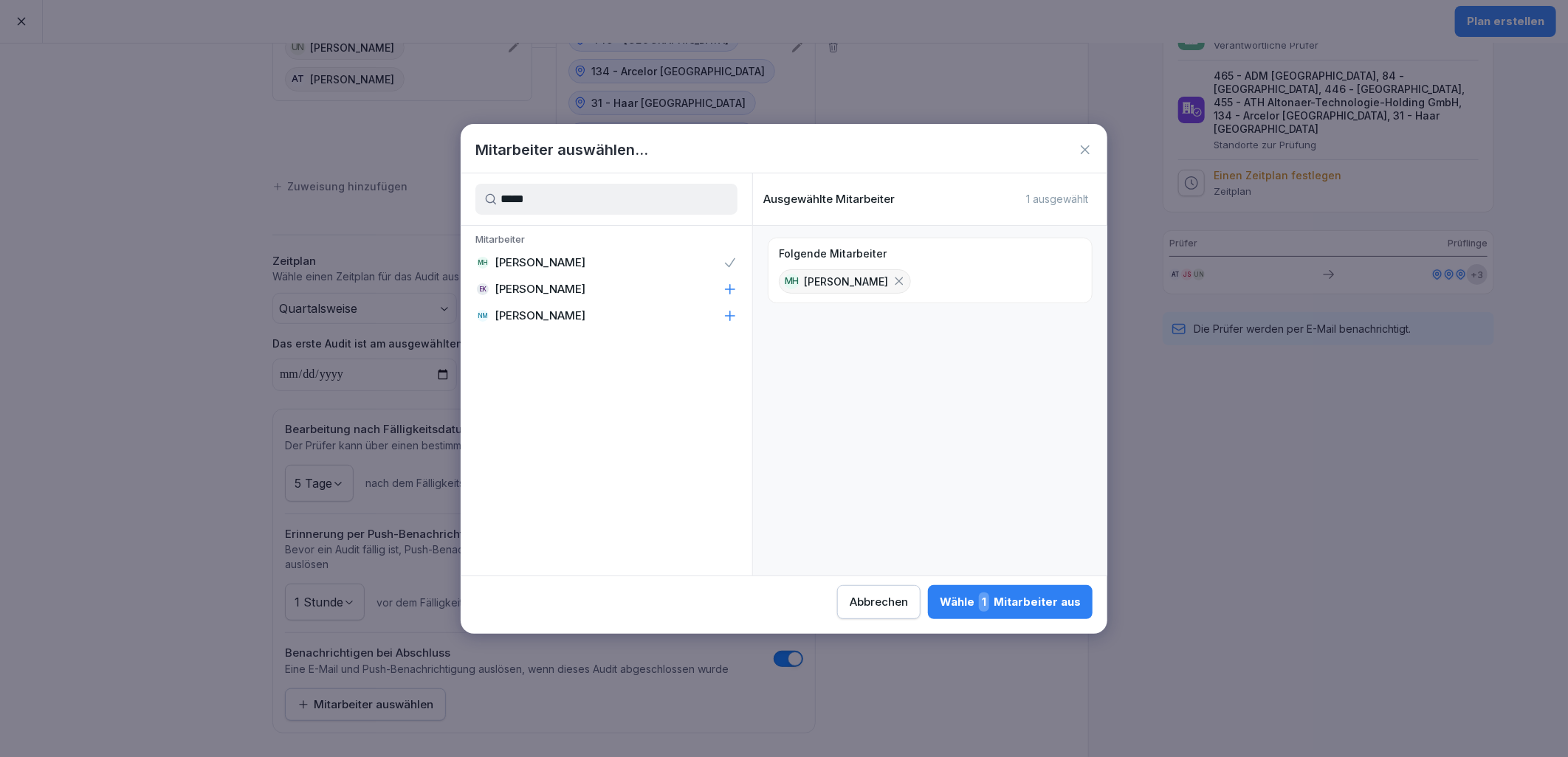
drag, startPoint x: 586, startPoint y: 200, endPoint x: 403, endPoint y: 209, distance: 183.2
click at [403, 209] on body "**********" at bounding box center [784, 378] width 1568 height 757
click at [530, 288] on p "[PERSON_NAME]" at bounding box center [540, 289] width 91 height 15
drag, startPoint x: 569, startPoint y: 189, endPoint x: 418, endPoint y: 195, distance: 151.1
click at [418, 195] on body "**********" at bounding box center [784, 378] width 1568 height 757
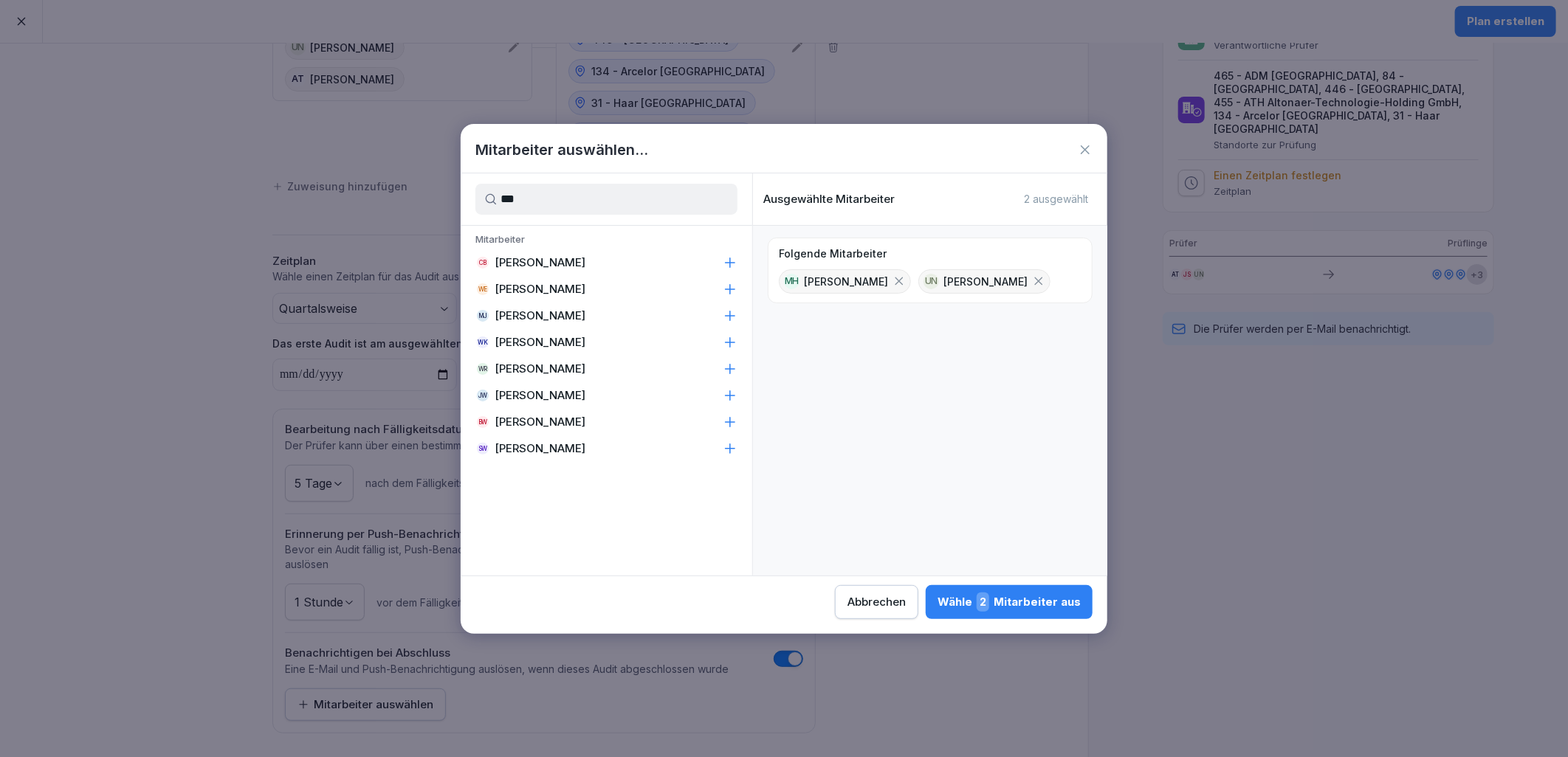
type input "***"
click at [596, 377] on div "[PERSON_NAME] Radoy" at bounding box center [606, 369] width 291 height 27
click at [1019, 608] on div "Wähle 3 Mitarbeiter aus" at bounding box center [1009, 602] width 143 height 20
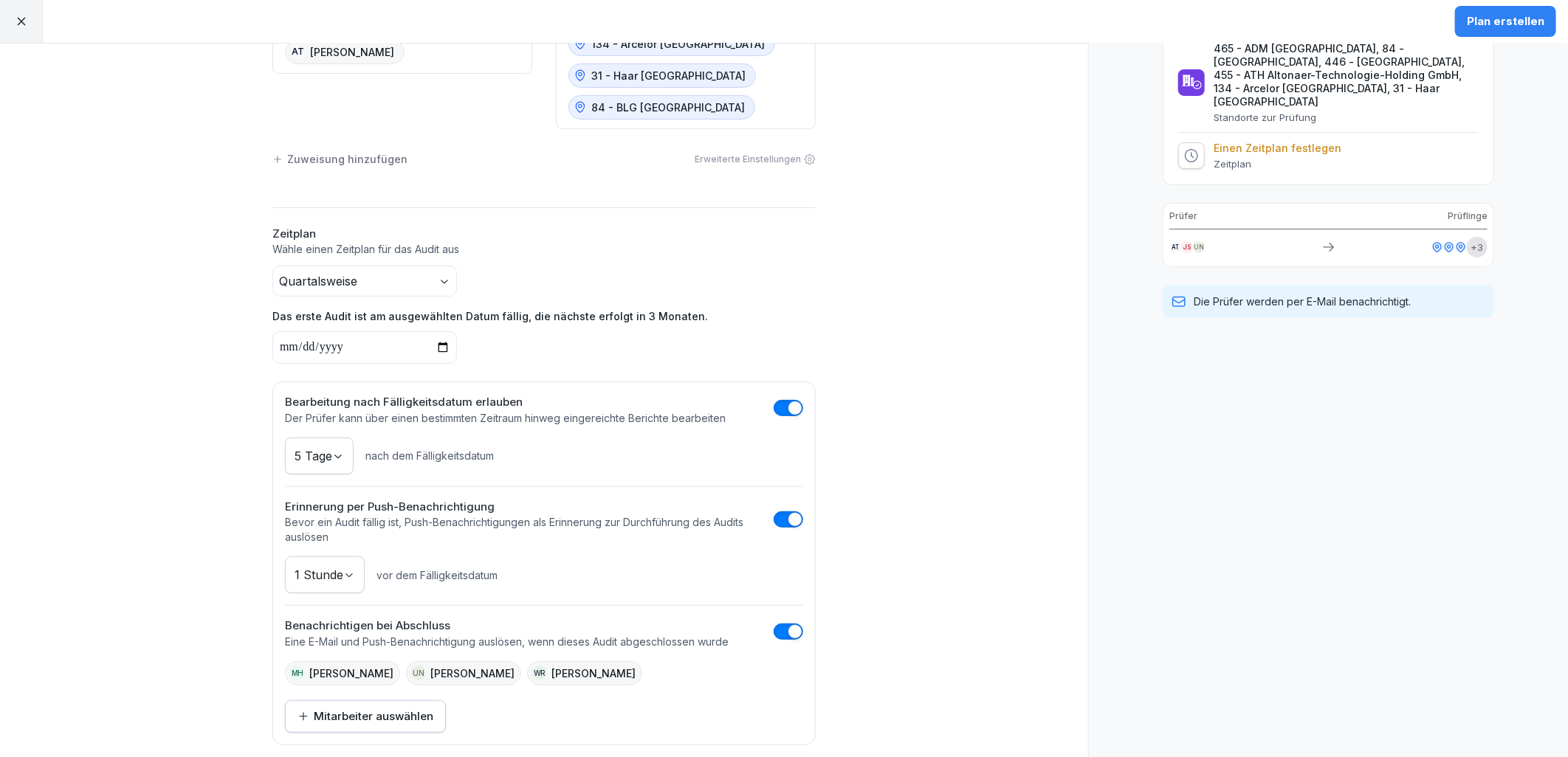
scroll to position [236, 0]
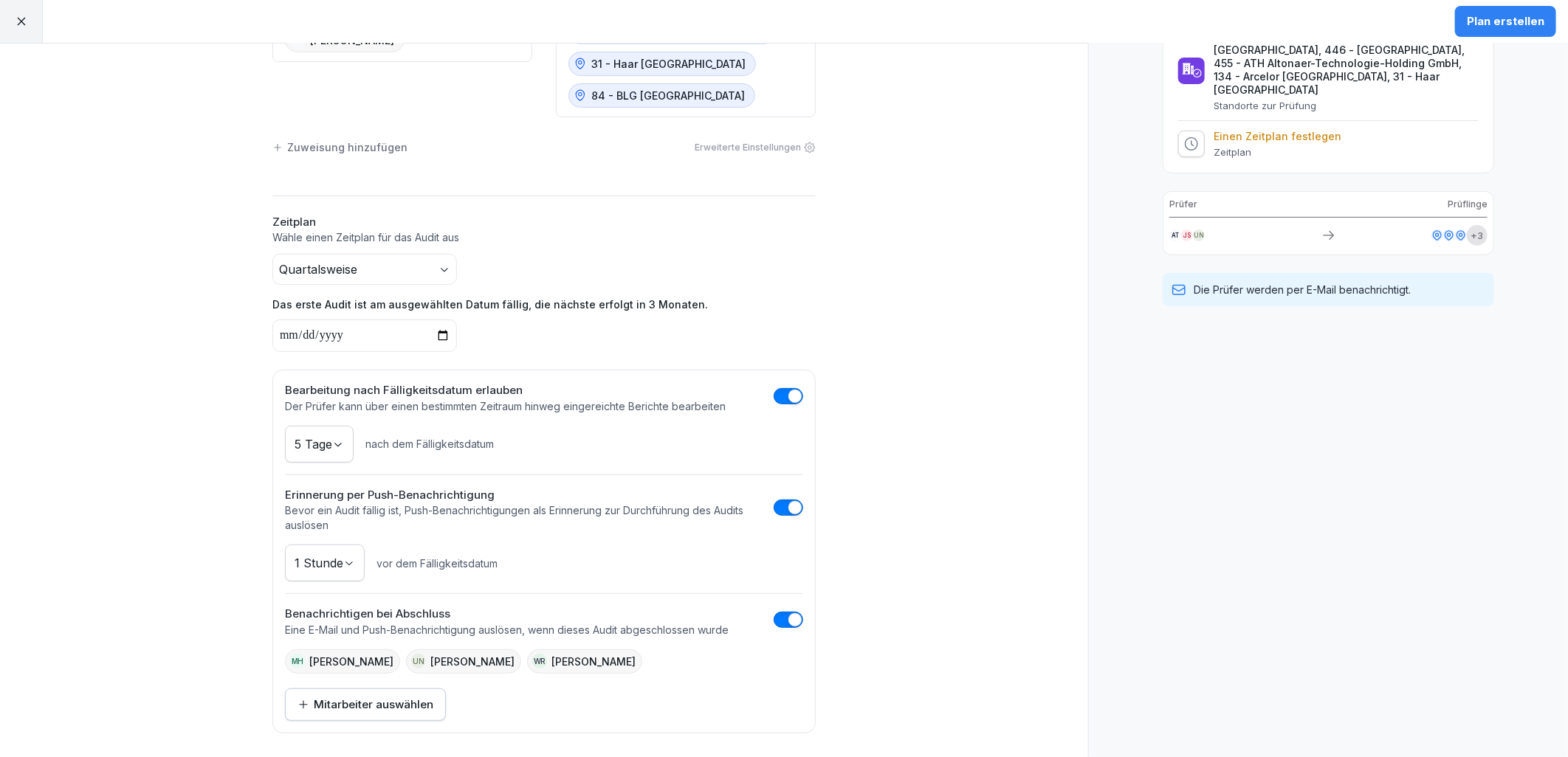
click at [1507, 12] on button "Plan erstellen" at bounding box center [1505, 22] width 101 height 31
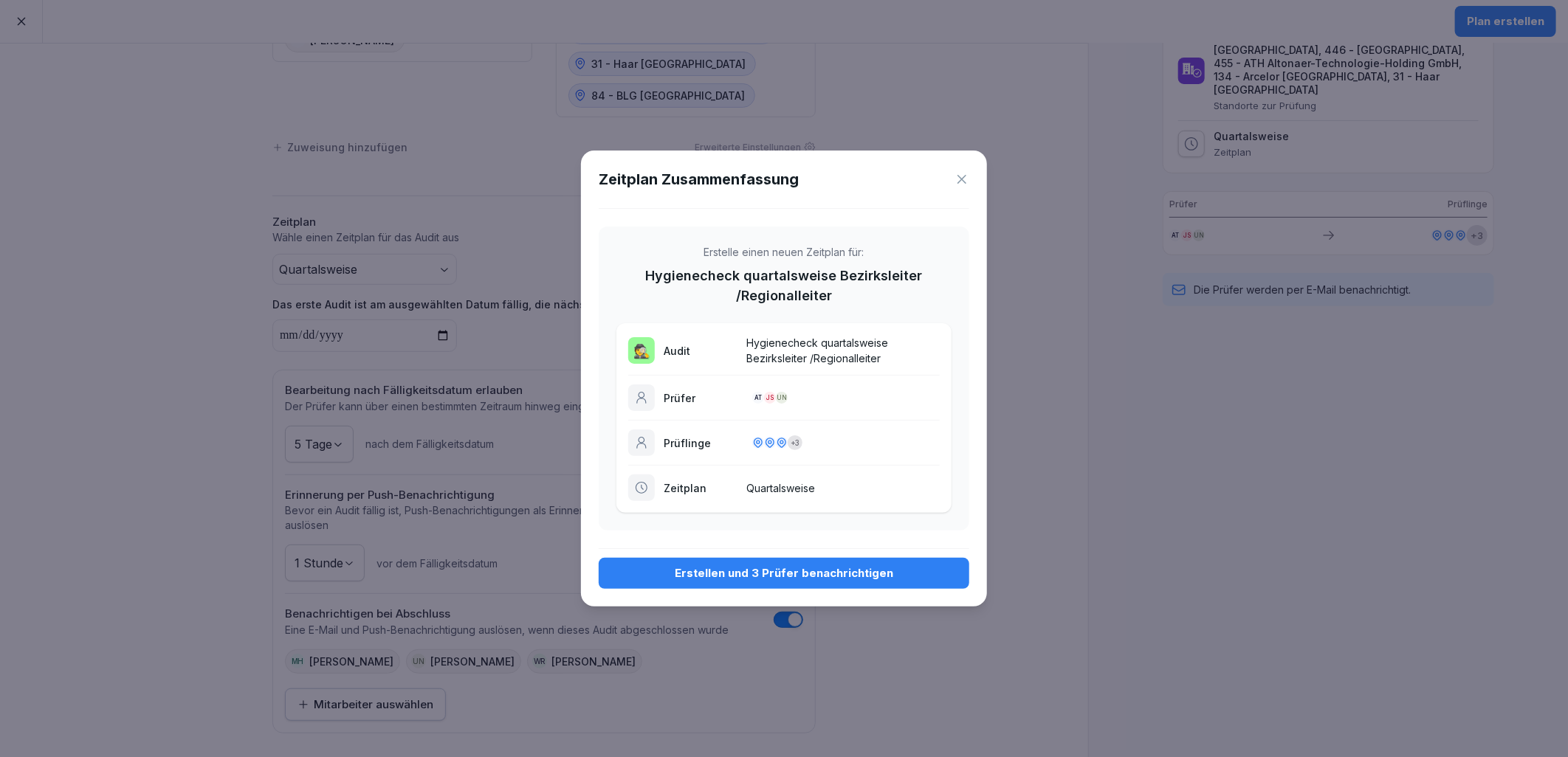
click at [843, 567] on div "Erstellen und 3 Prüfer benachrichtigen" at bounding box center [784, 573] width 347 height 16
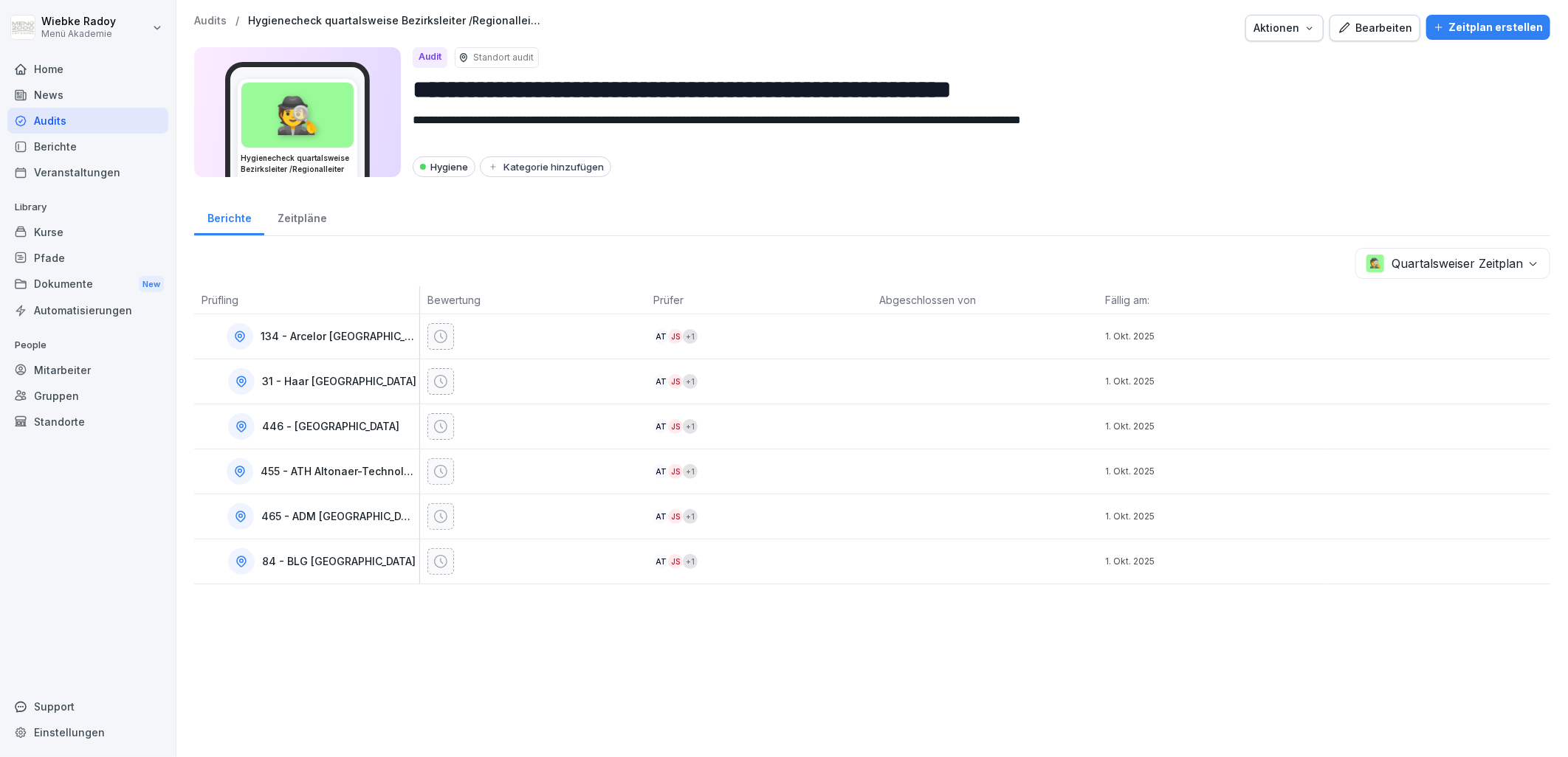
click at [302, 214] on div "Zeitpläne" at bounding box center [302, 217] width 75 height 38
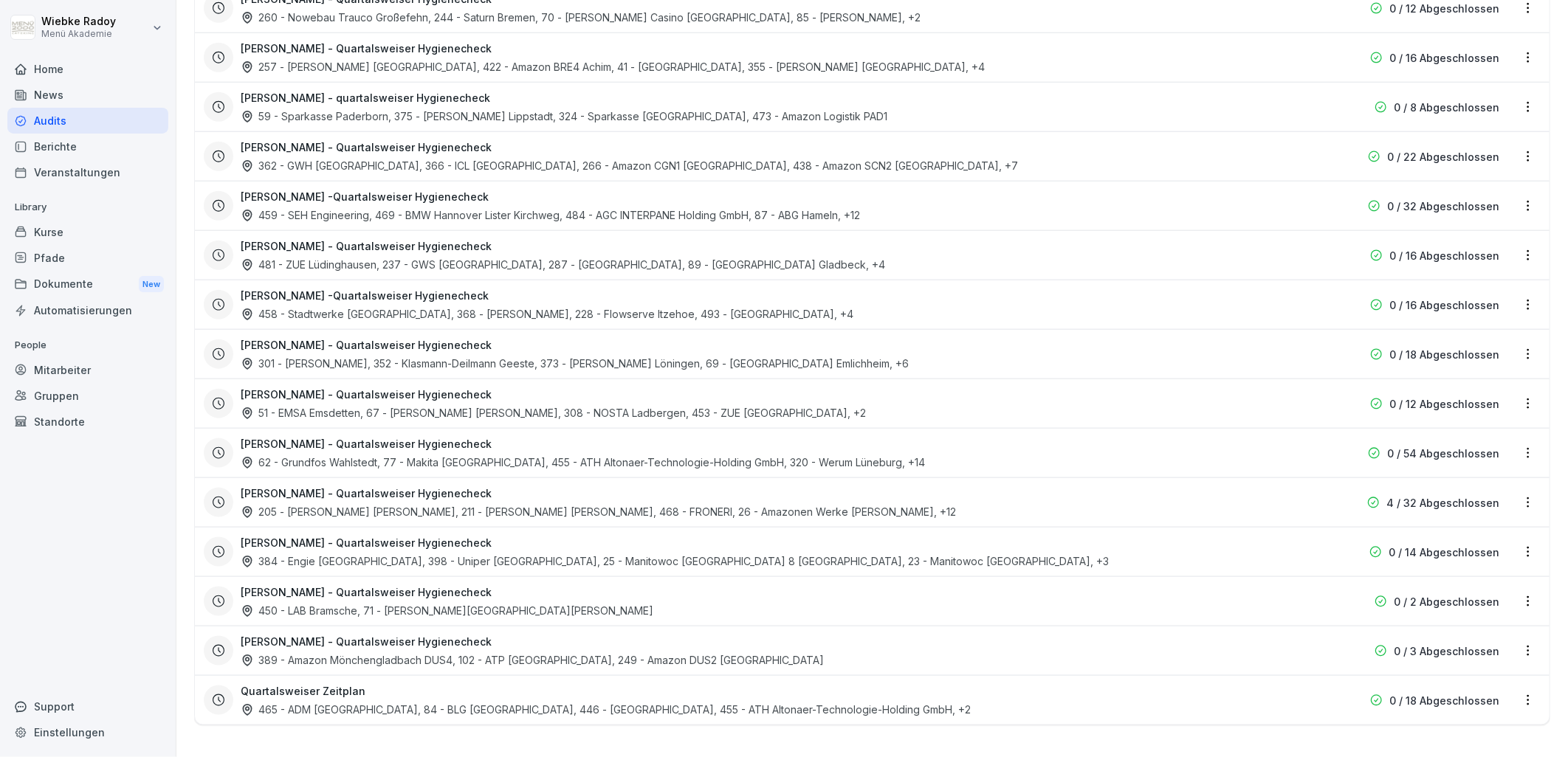
scroll to position [921, 0]
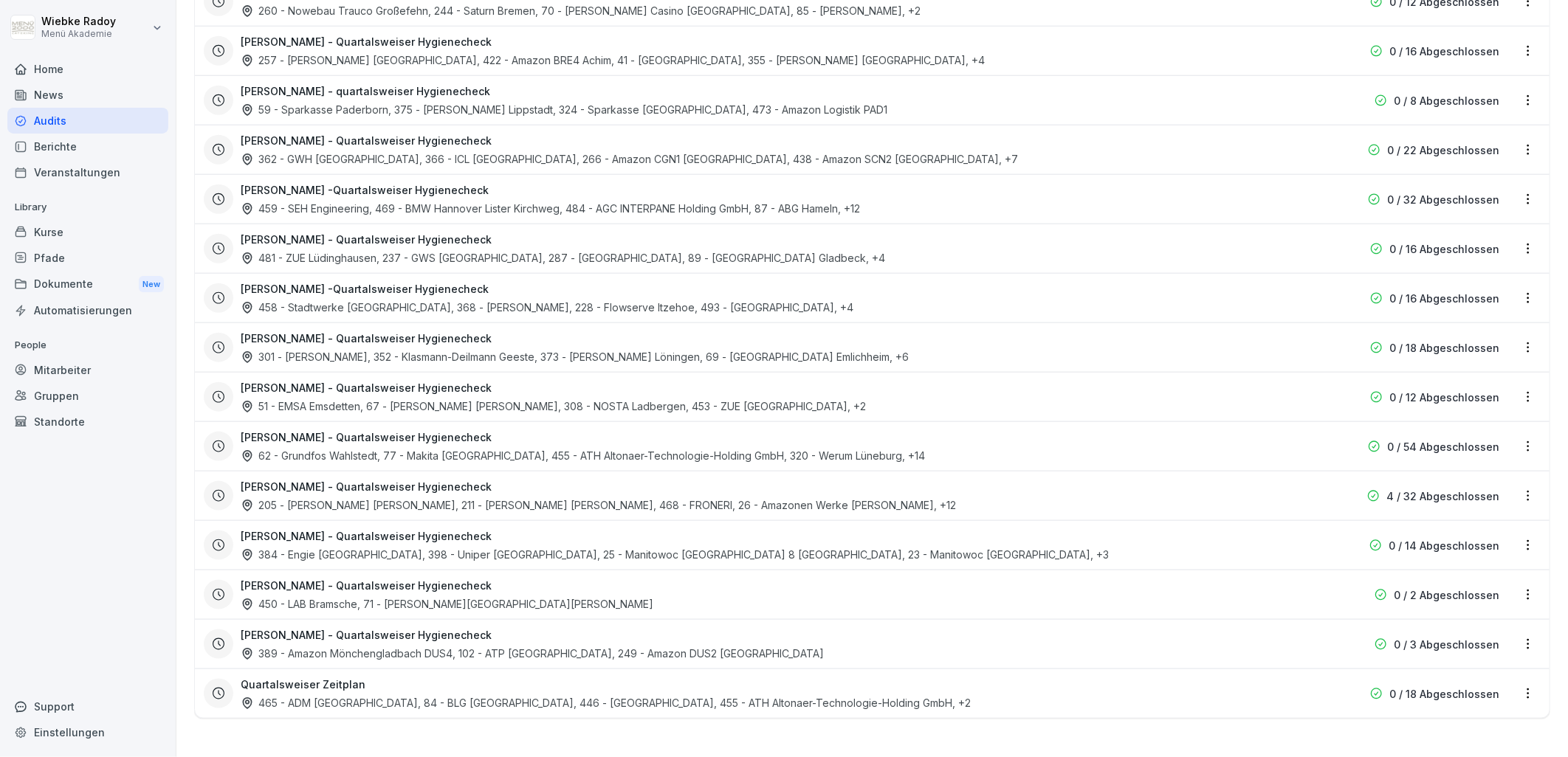
click at [1519, 682] on html "**********" at bounding box center [784, 378] width 1568 height 757
click at [1499, 636] on div "Zeitplan umbenennen" at bounding box center [1456, 629] width 140 height 24
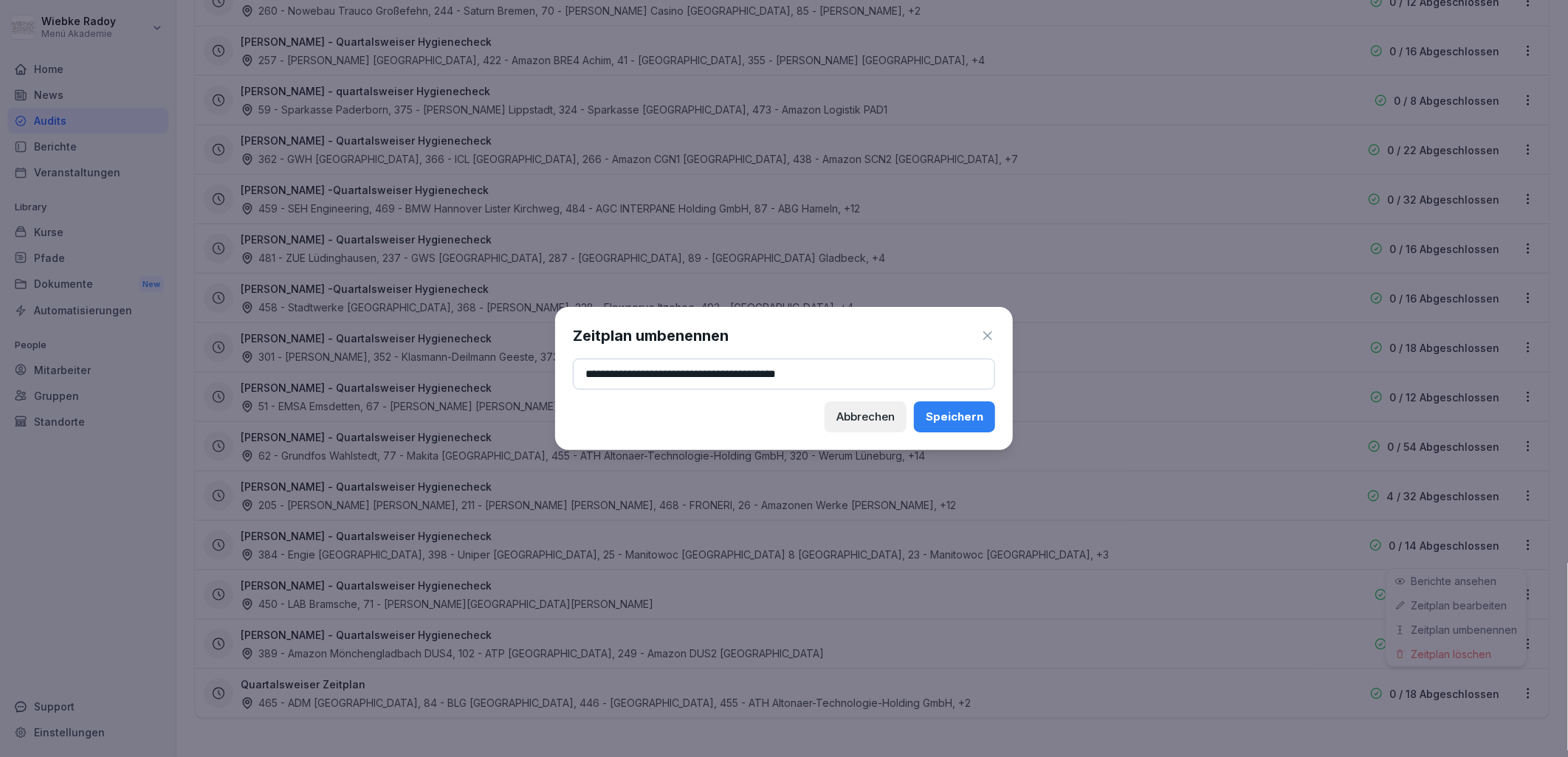
type input "**********"
click at [958, 417] on div "Speichern" at bounding box center [955, 416] width 58 height 16
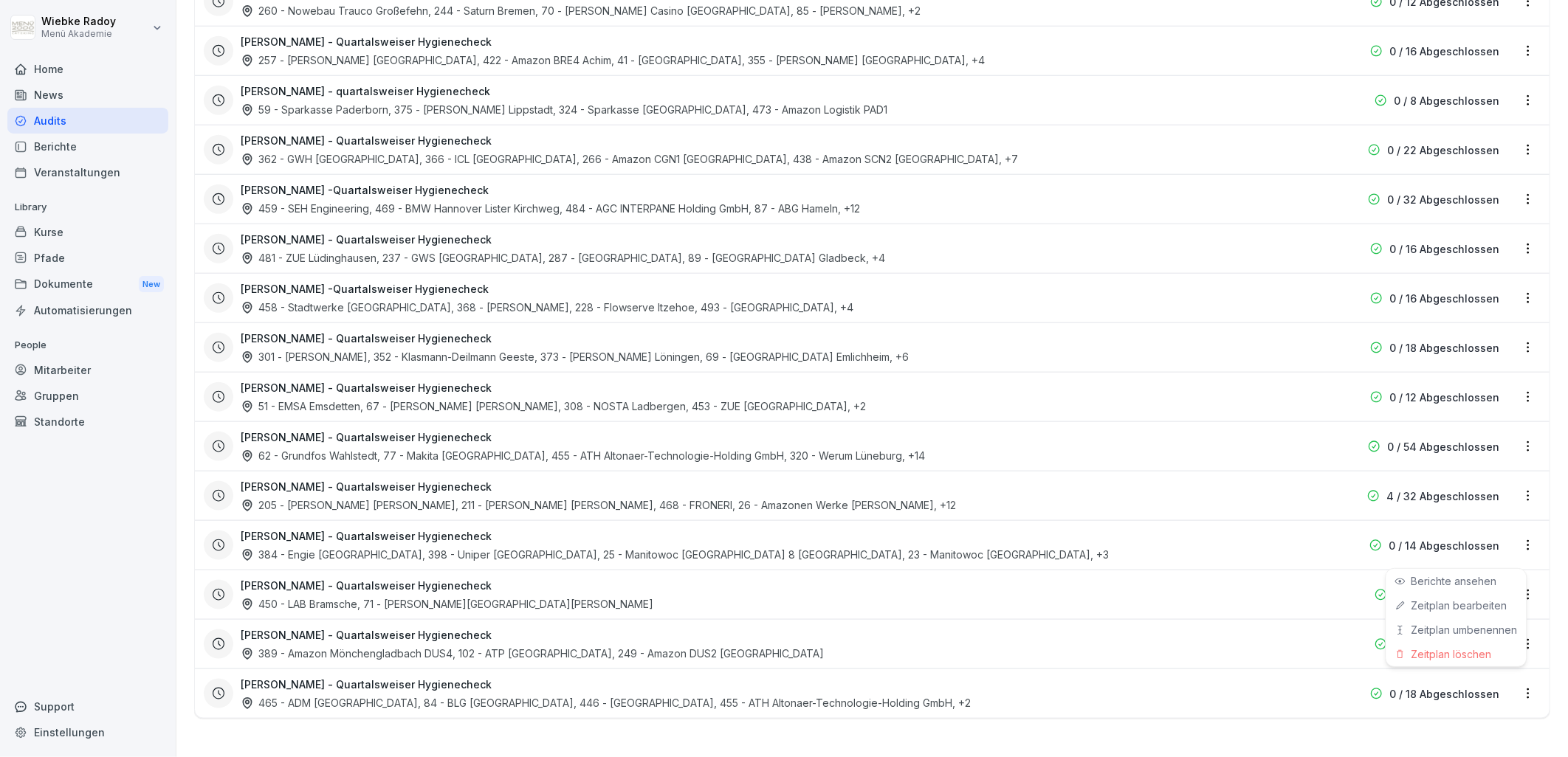
click at [1518, 431] on html "**********" at bounding box center [784, 378] width 1568 height 757
drag, startPoint x: 1475, startPoint y: 482, endPoint x: 1273, endPoint y: 484, distance: 202.0
click at [0, 0] on link "Zeitplan bearbeiten" at bounding box center [0, 0] width 0 height 0
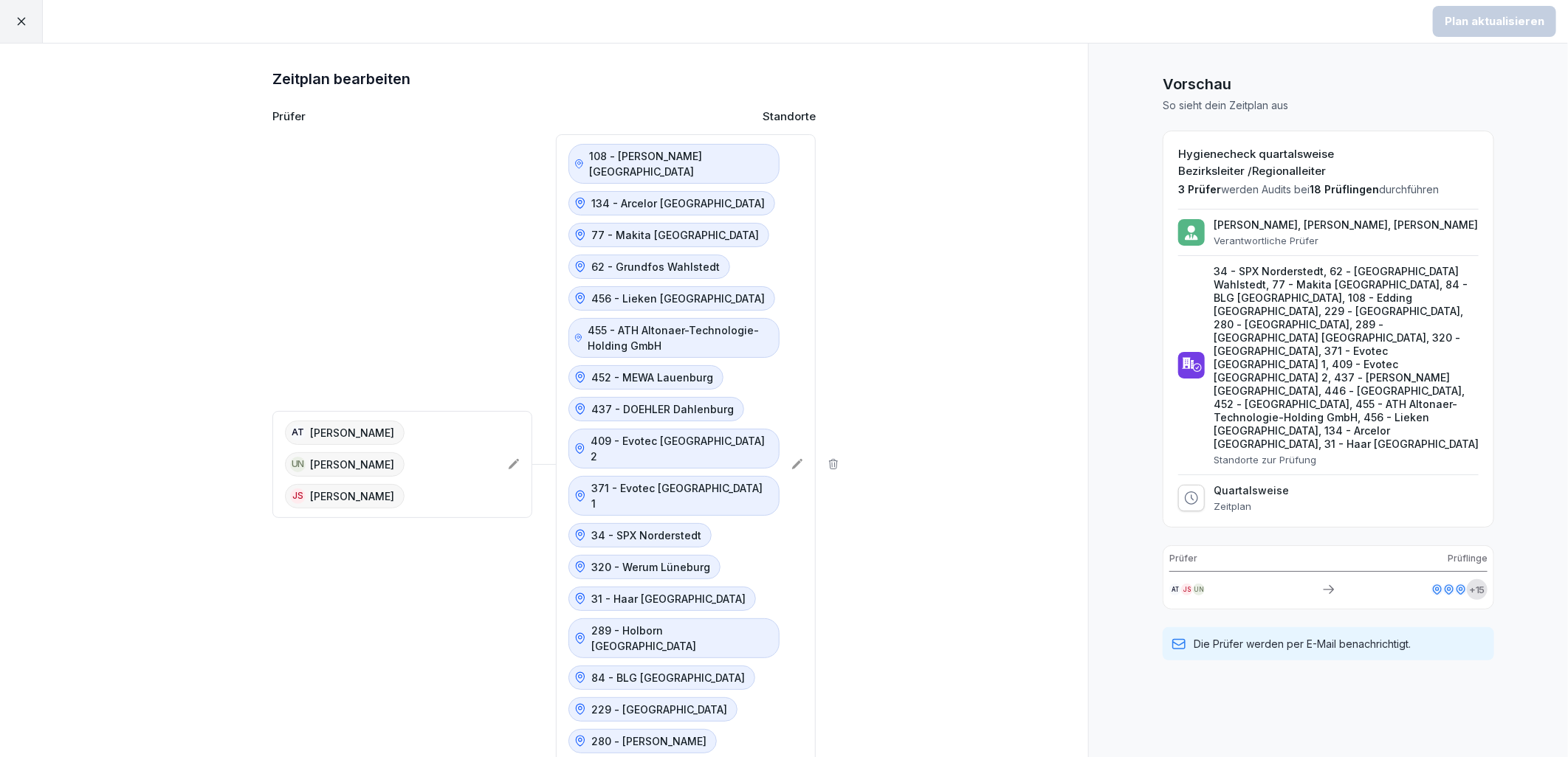
click at [394, 488] on p "[PERSON_NAME]" at bounding box center [352, 496] width 84 height 16
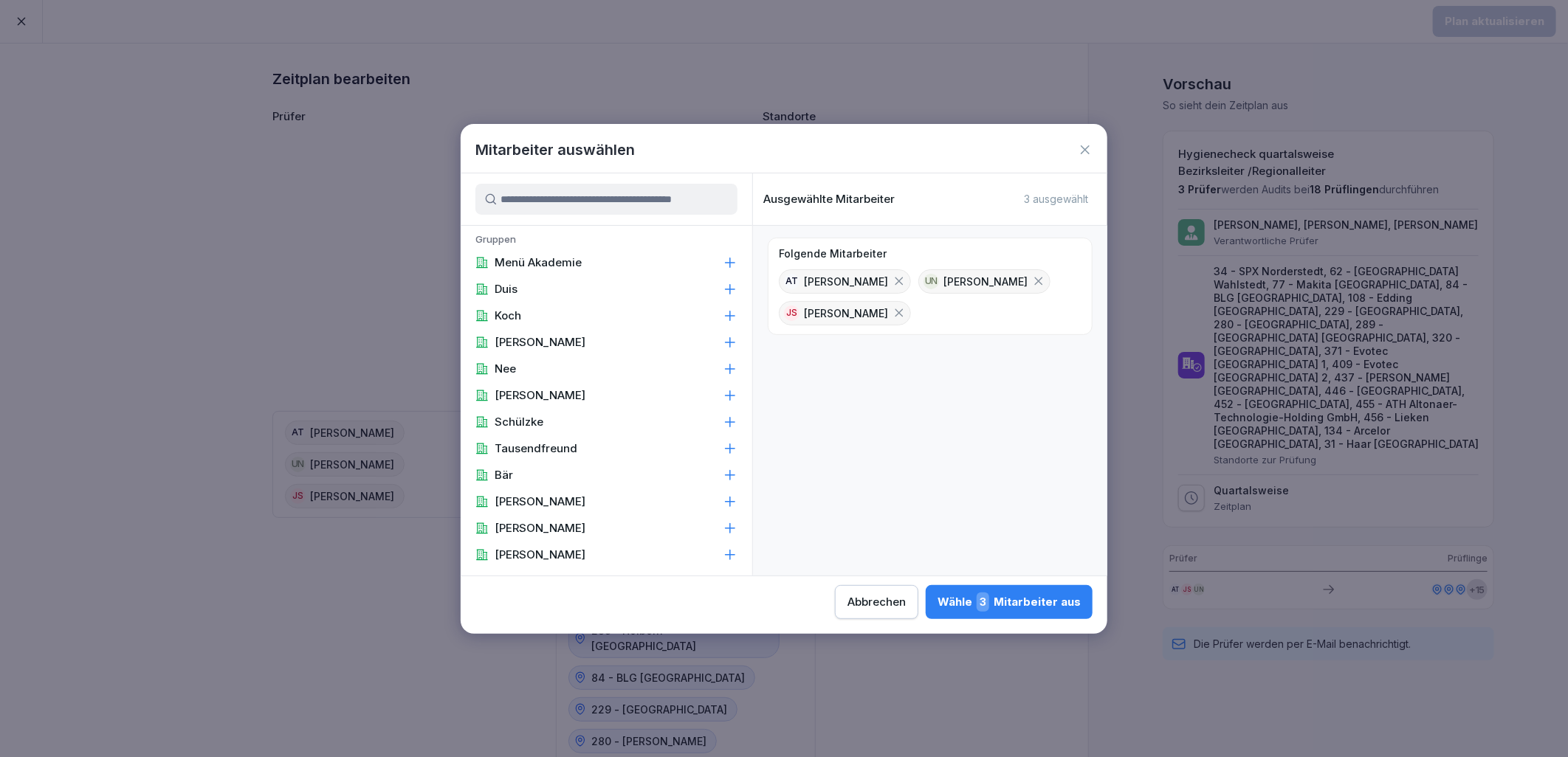
click at [893, 313] on icon at bounding box center [899, 312] width 13 height 13
click at [1042, 599] on div "[PERSON_NAME] 2 Mitarbeiter aus" at bounding box center [1009, 602] width 143 height 20
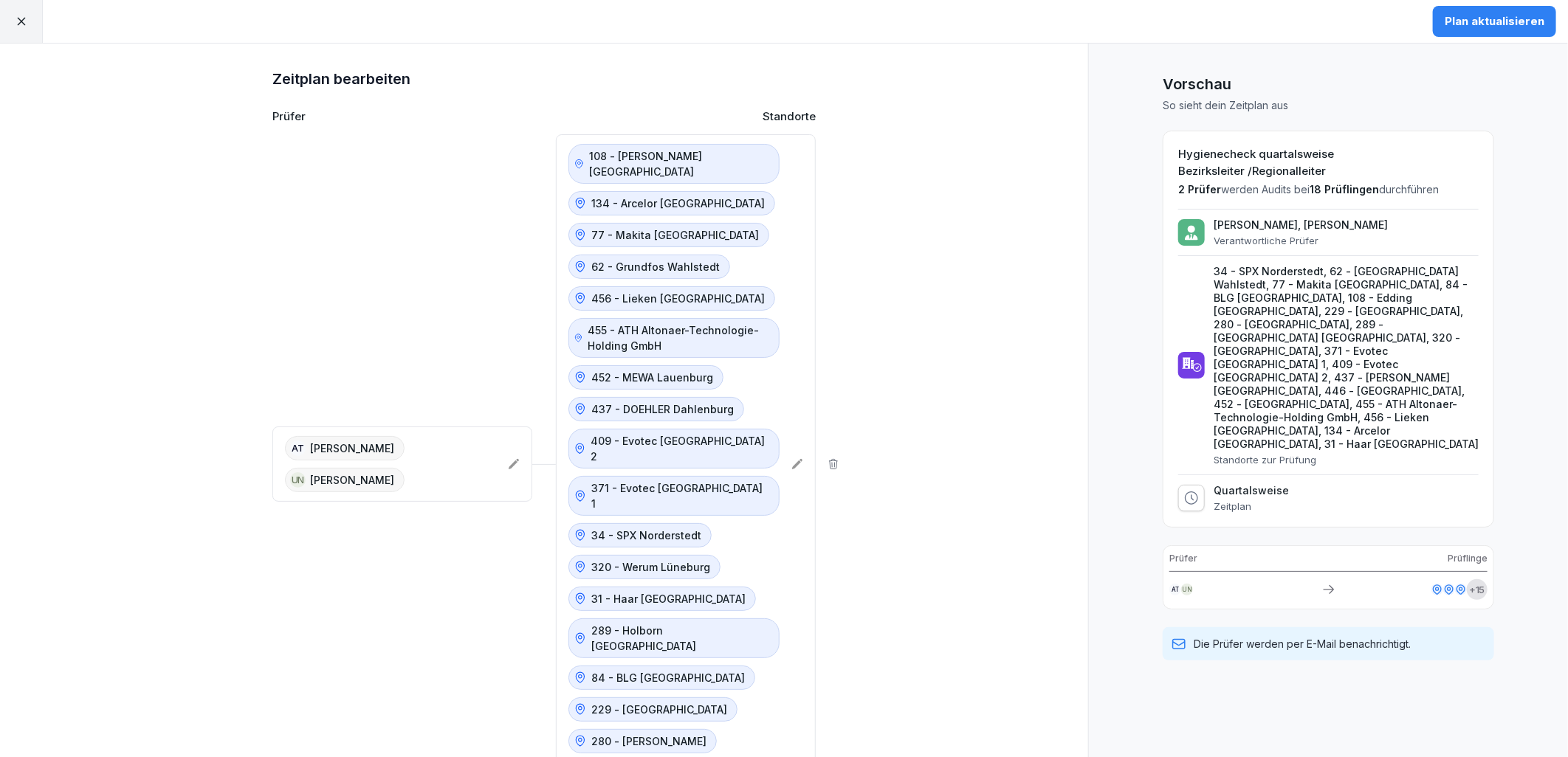
click at [620, 196] on p "134 - Arcelor [GEOGRAPHIC_DATA]" at bounding box center [678, 204] width 174 height 16
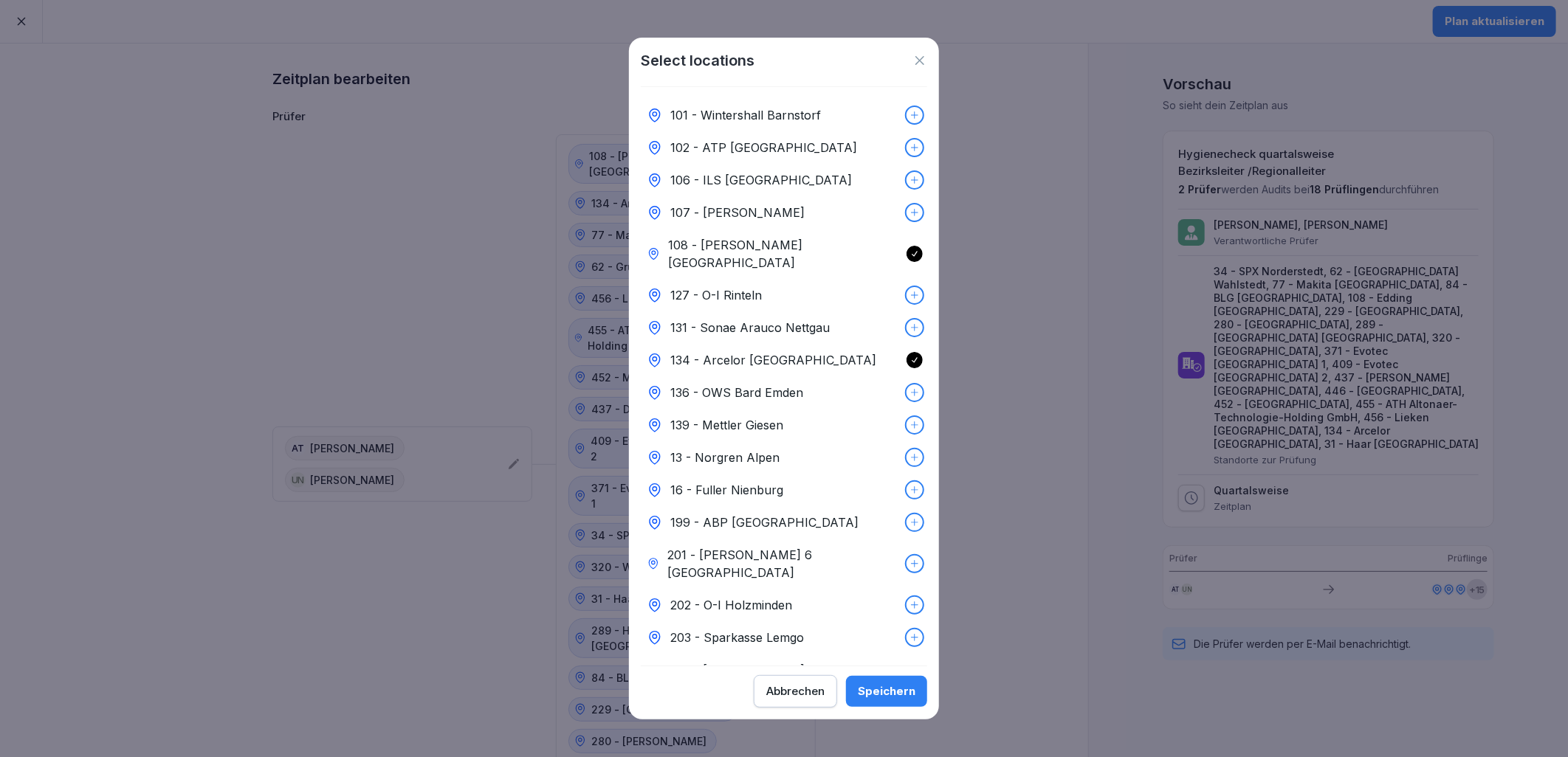
click at [887, 344] on div "134 - Arcelor [GEOGRAPHIC_DATA]" at bounding box center [784, 359] width 287 height 32
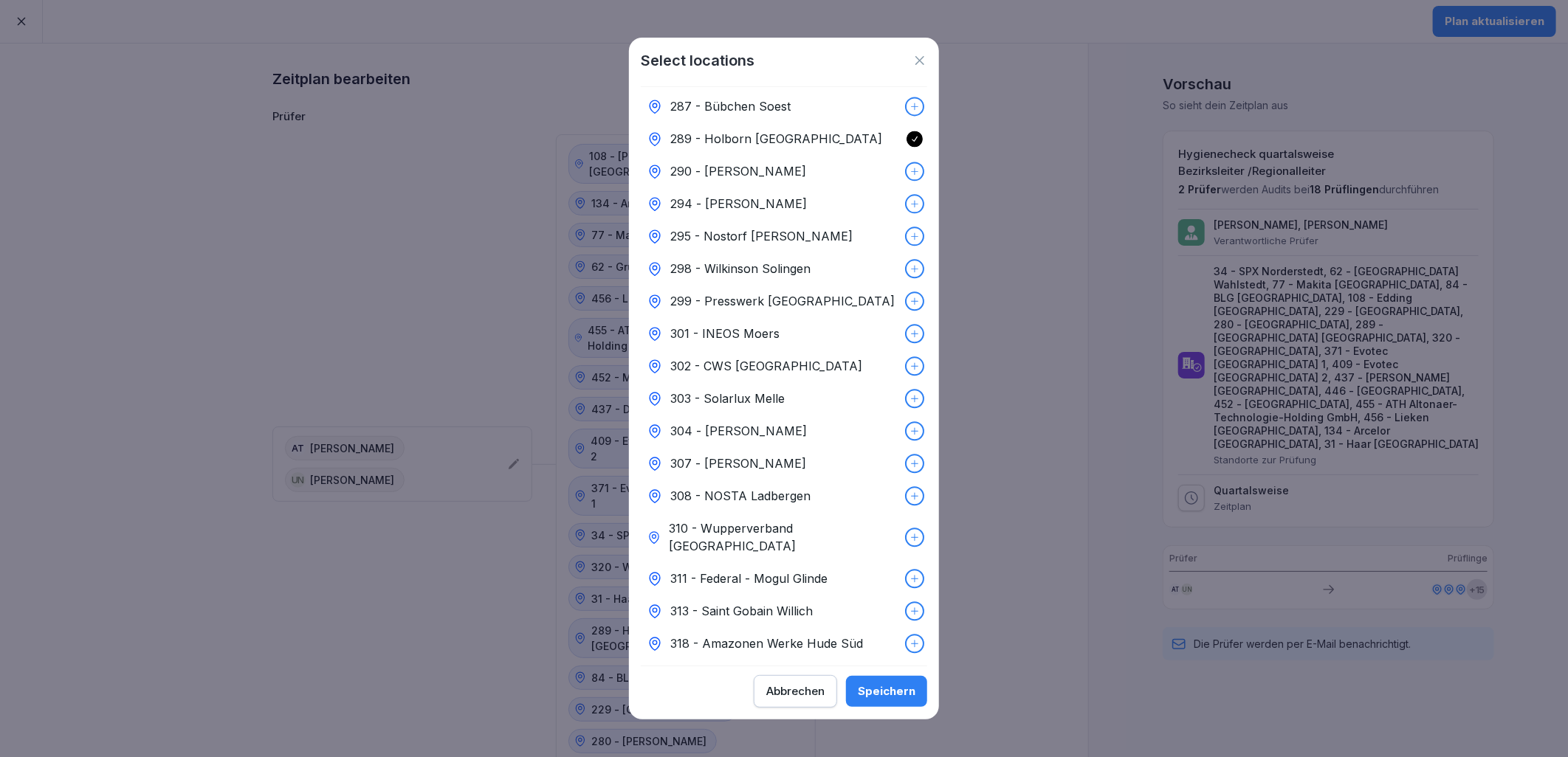
scroll to position [2214, 0]
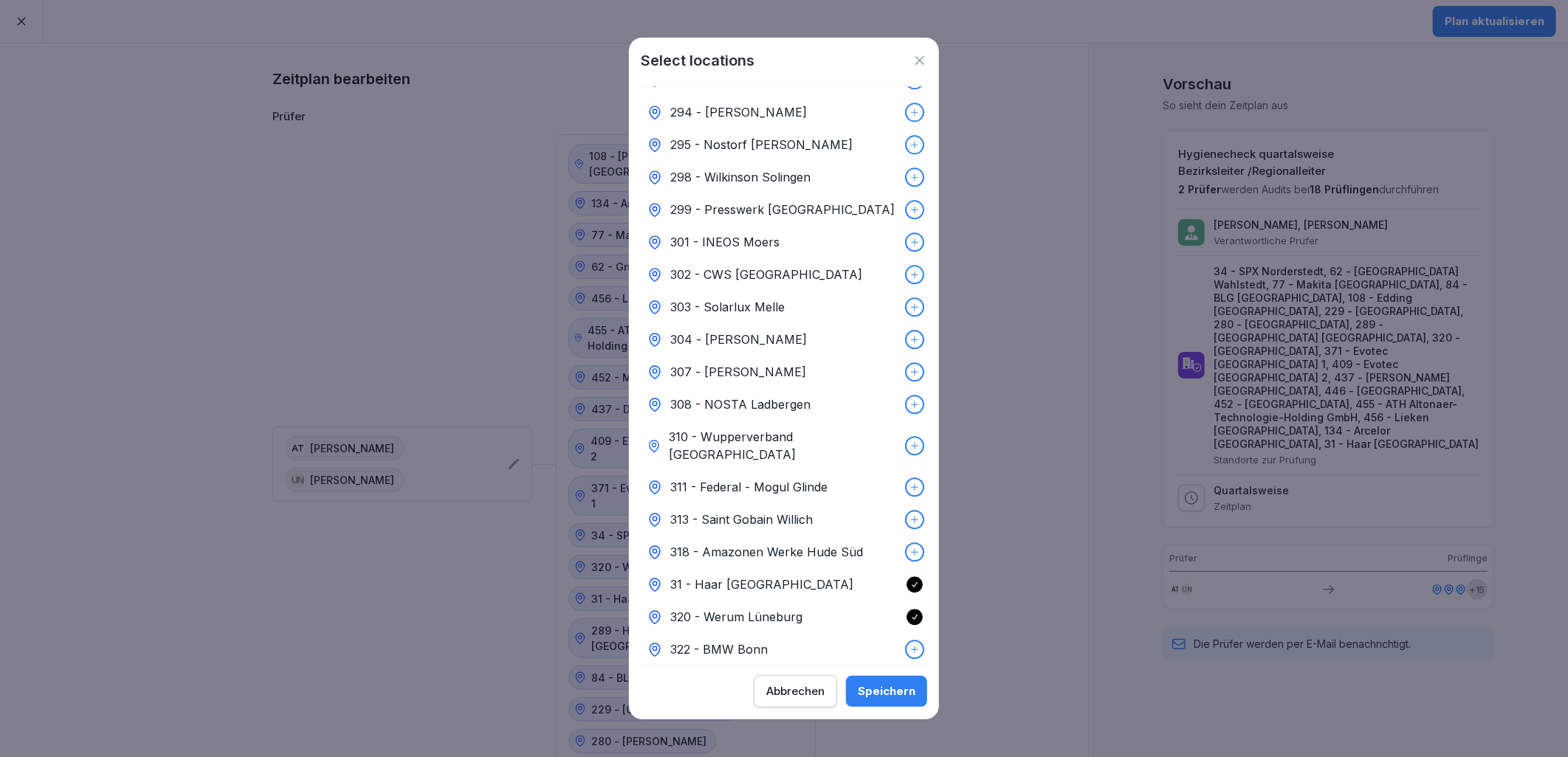
click at [845, 568] on div "31 - Haar [GEOGRAPHIC_DATA]" at bounding box center [784, 584] width 287 height 32
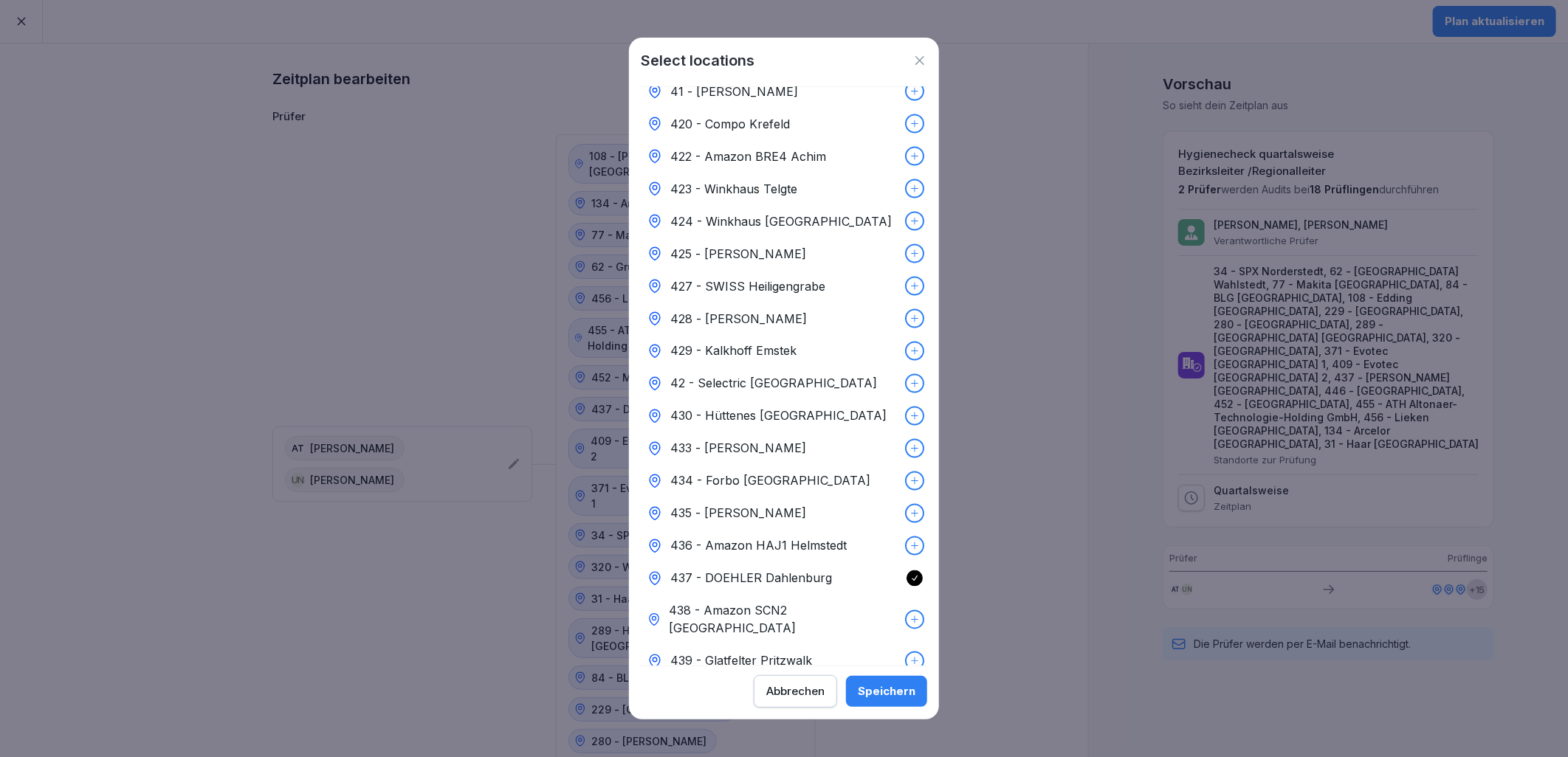
scroll to position [5083, 0]
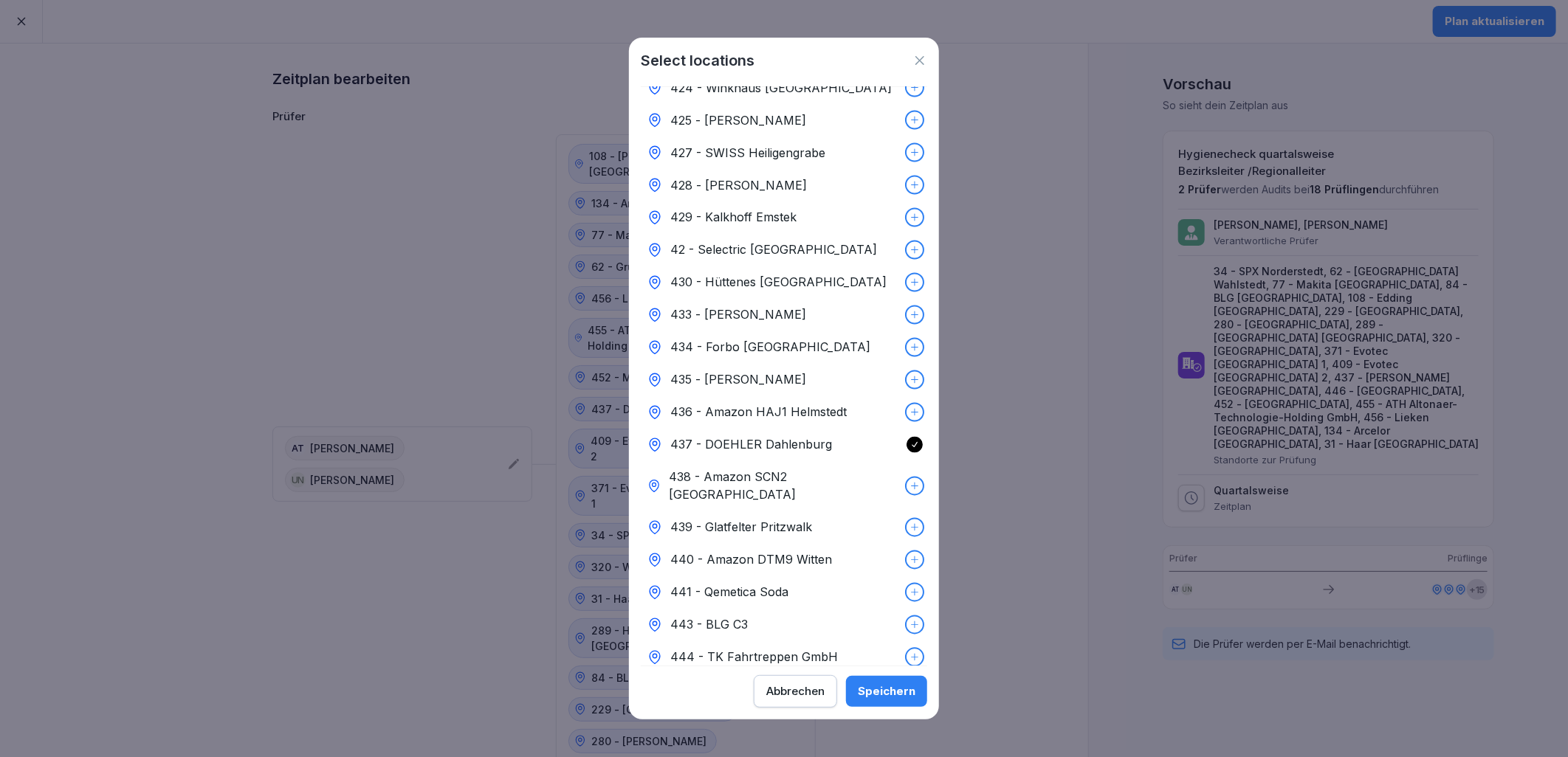
scroll to position [5247, 0]
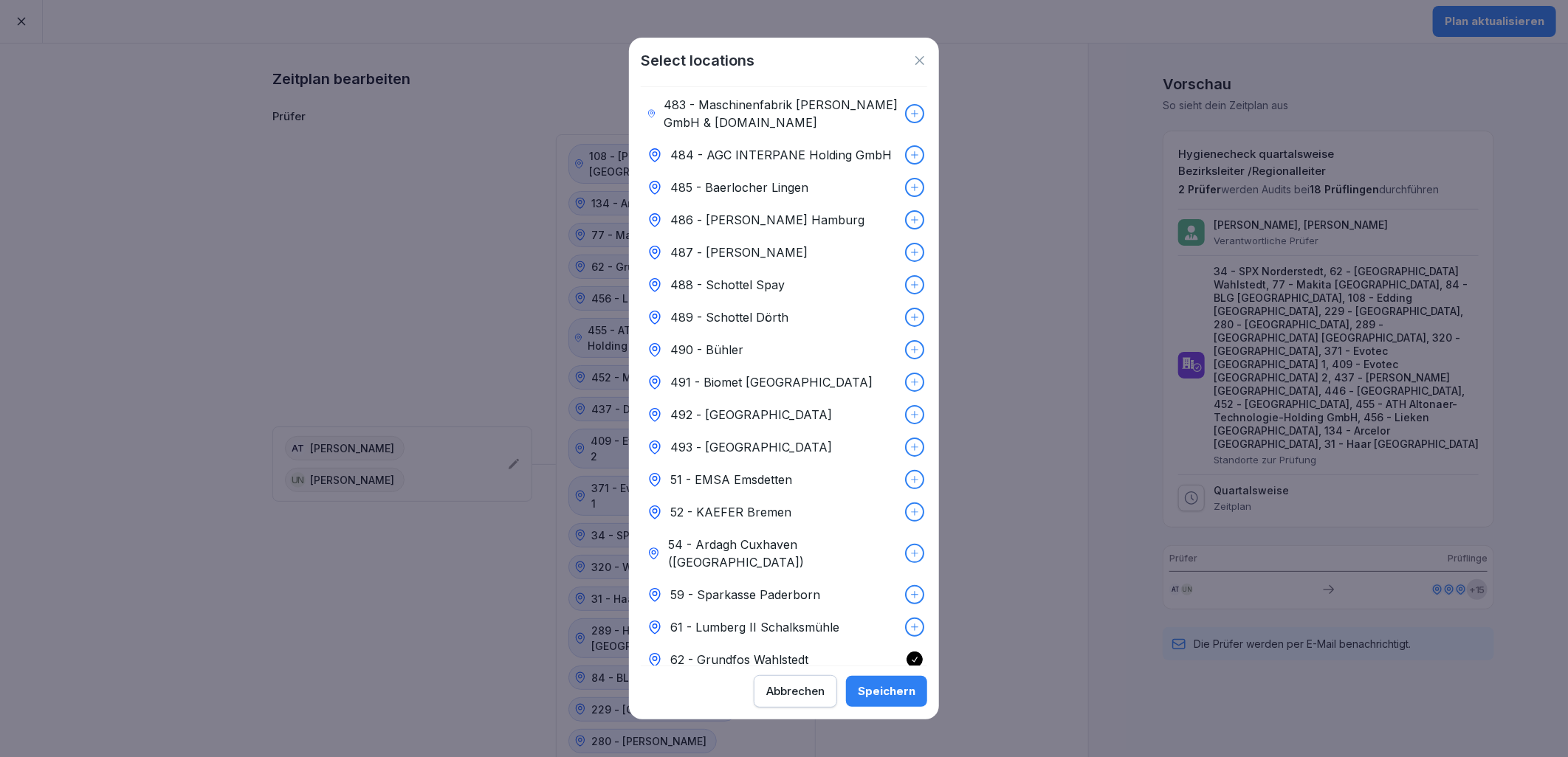
scroll to position [7125, 0]
click at [919, 696] on button "Speichern" at bounding box center [887, 691] width 81 height 31
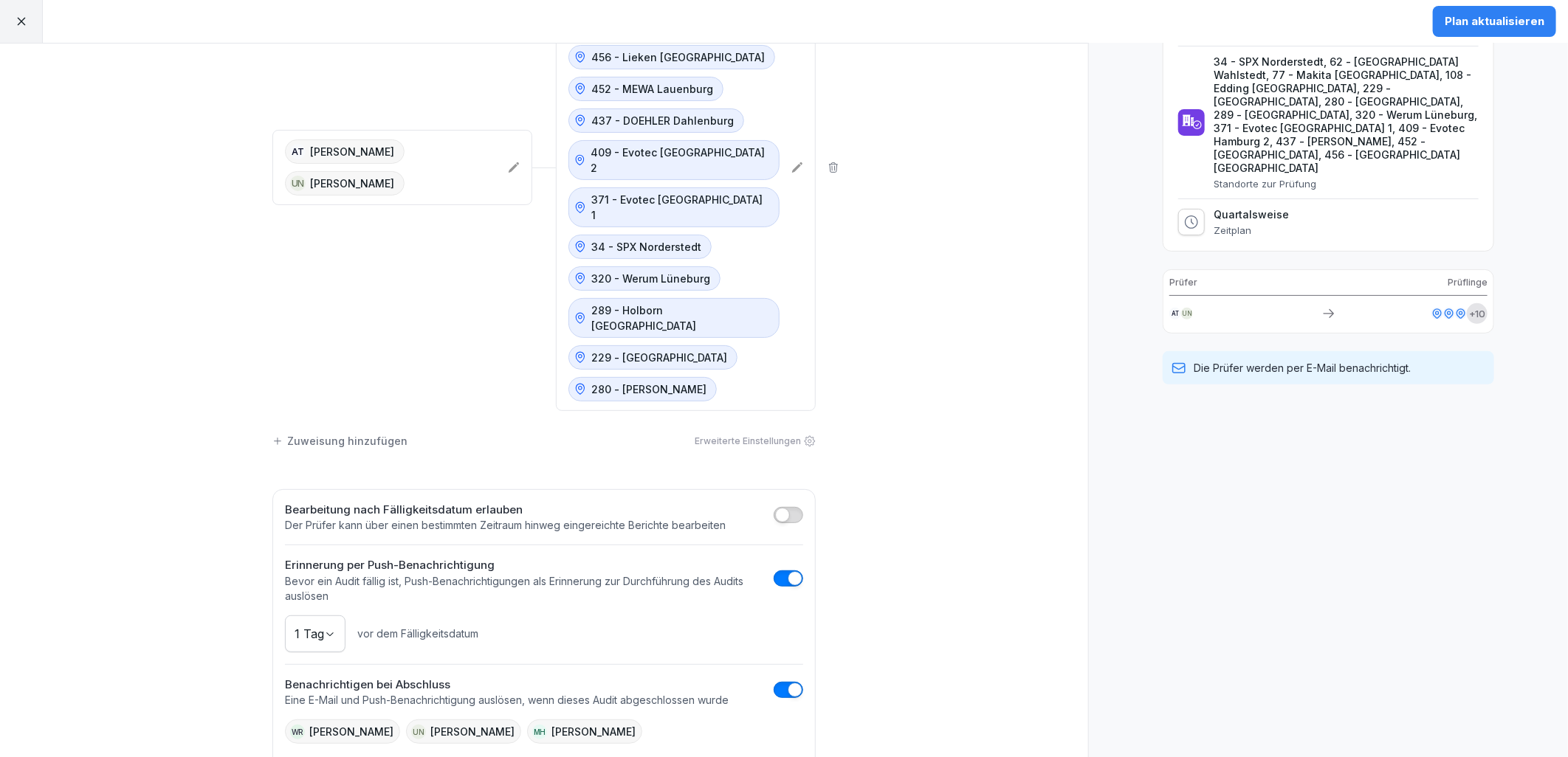
scroll to position [219, 0]
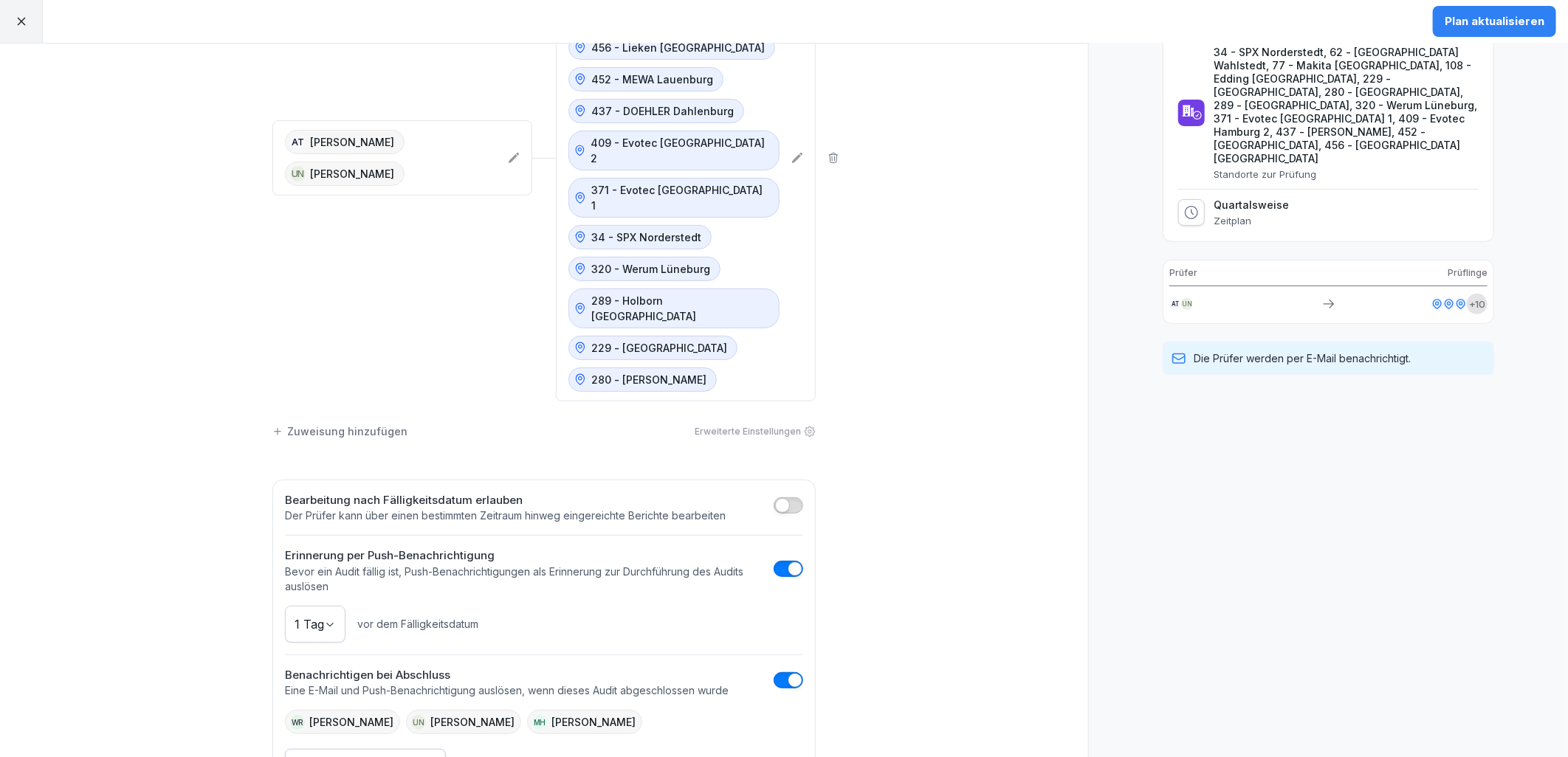
click at [785, 497] on button "button" at bounding box center [789, 505] width 30 height 16
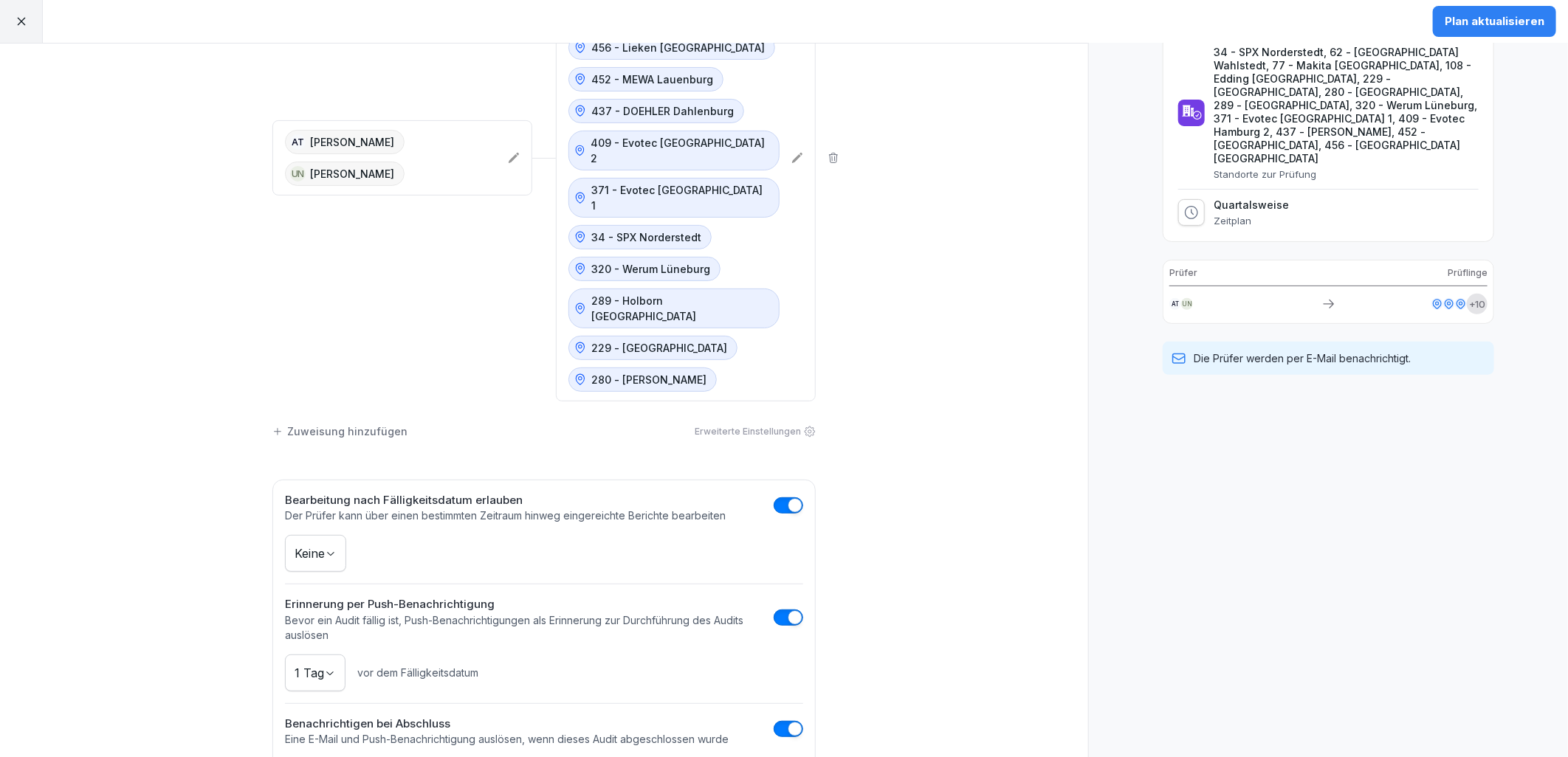
click at [322, 493] on body "Plan aktualisieren Zeitplan bearbeiten Prüfer Standorte AT [PERSON_NAME] UN [PE…" at bounding box center [784, 378] width 1568 height 757
drag, startPoint x: 316, startPoint y: 668, endPoint x: 432, endPoint y: 647, distance: 117.9
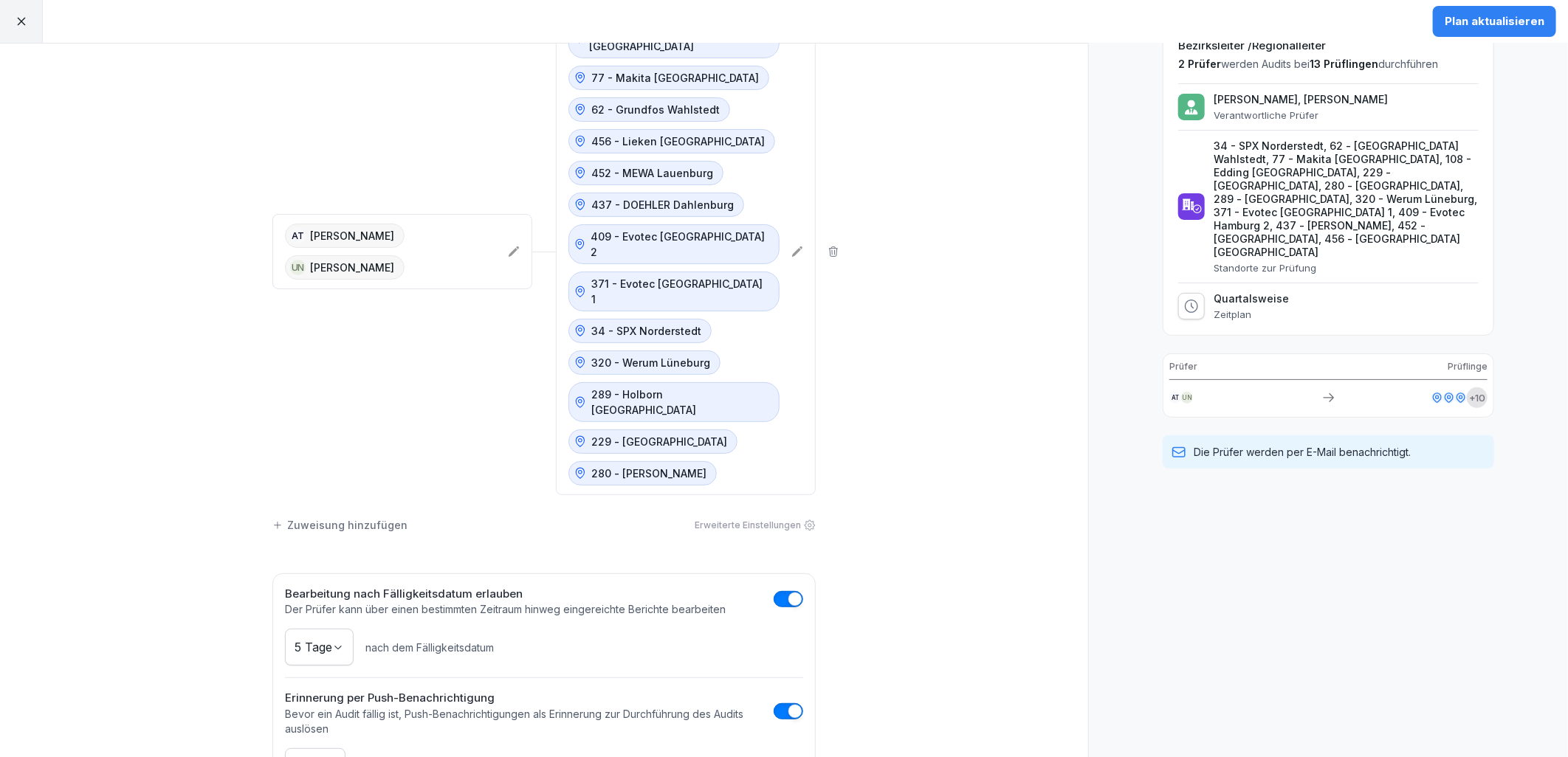
scroll to position [0, 0]
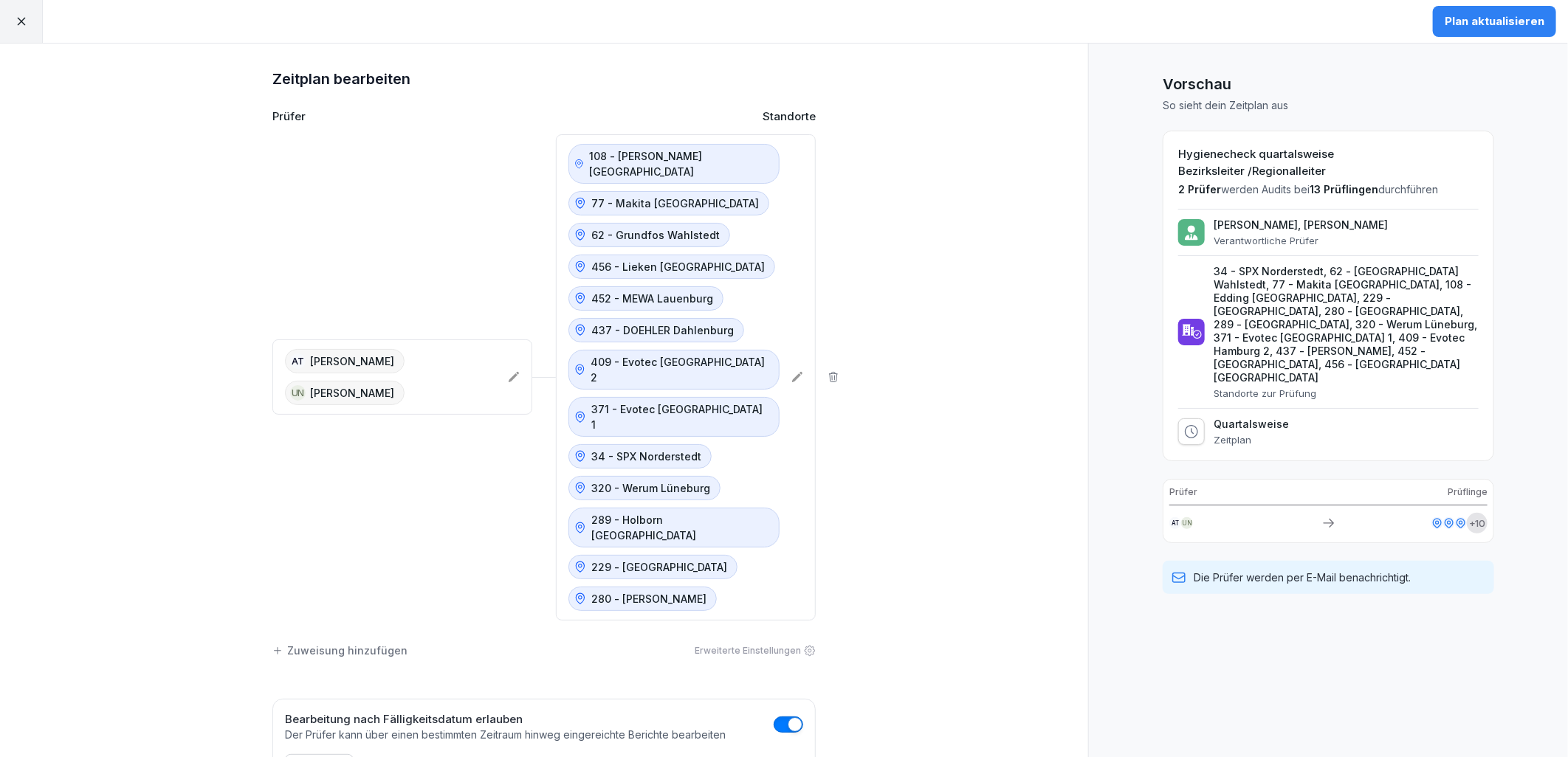
click at [1505, 12] on button "Plan aktualisieren" at bounding box center [1494, 22] width 123 height 31
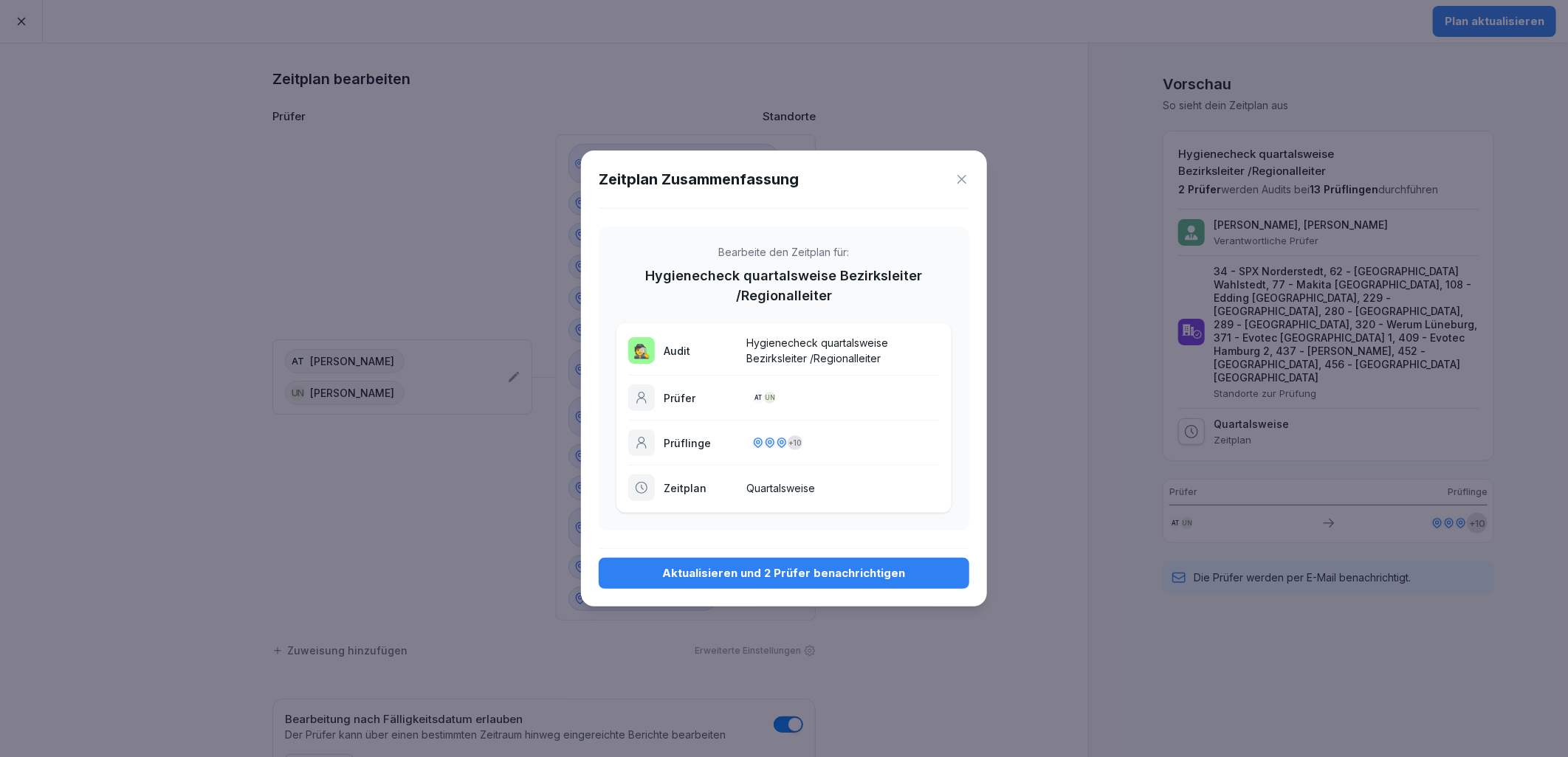
click at [759, 578] on div "Aktualisieren und 2 Prüfer benachrichtigen" at bounding box center [784, 573] width 347 height 16
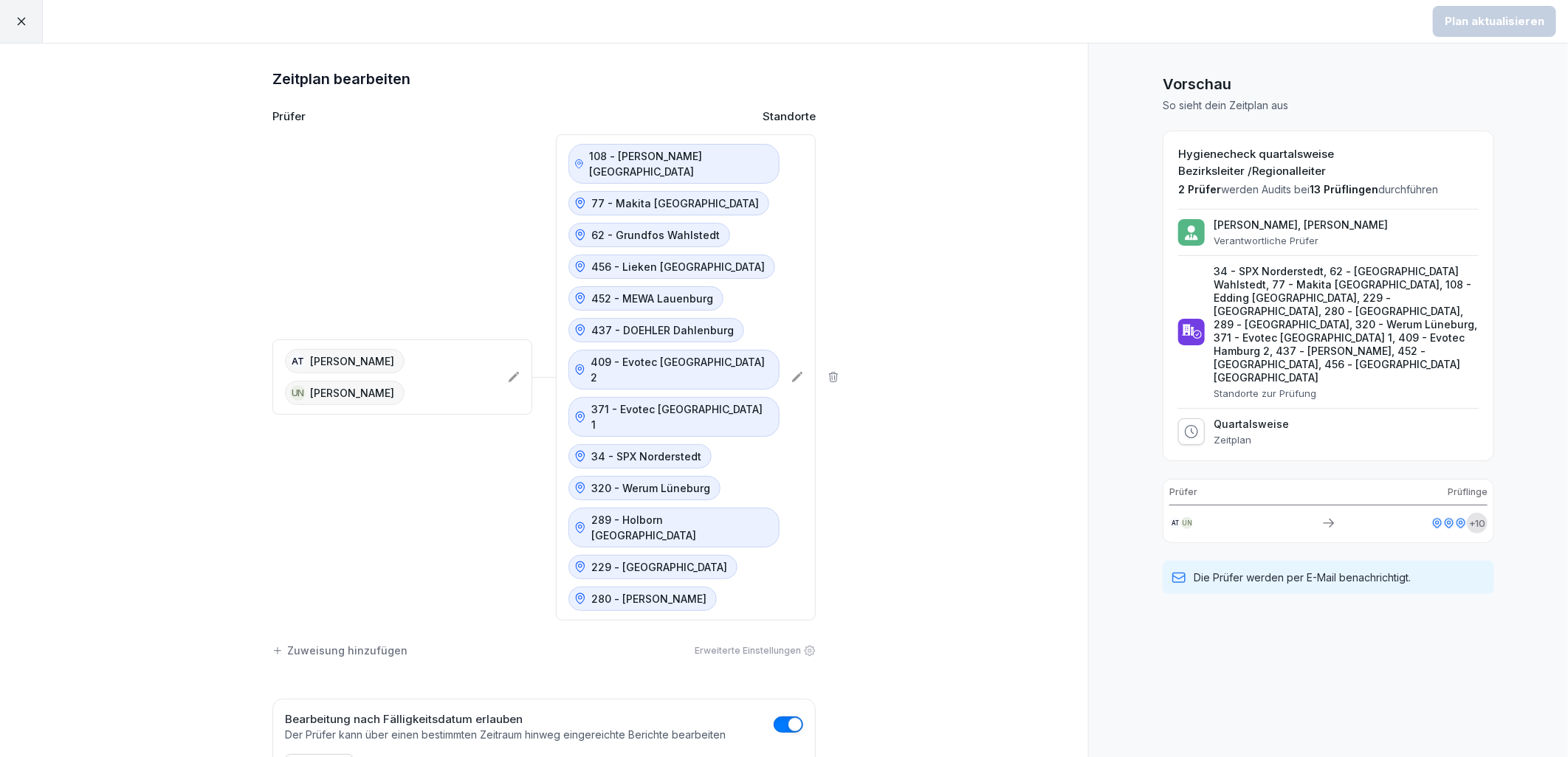
click at [25, 27] on icon at bounding box center [21, 21] width 13 height 13
